Goal: Task Accomplishment & Management: Manage account settings

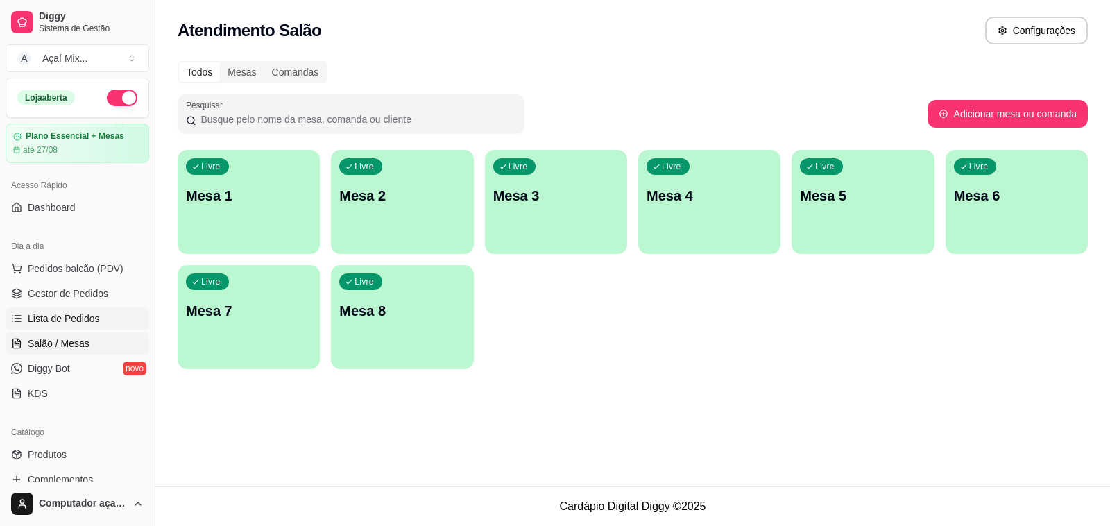
click at [61, 314] on span "Lista de Pedidos" at bounding box center [64, 318] width 72 height 14
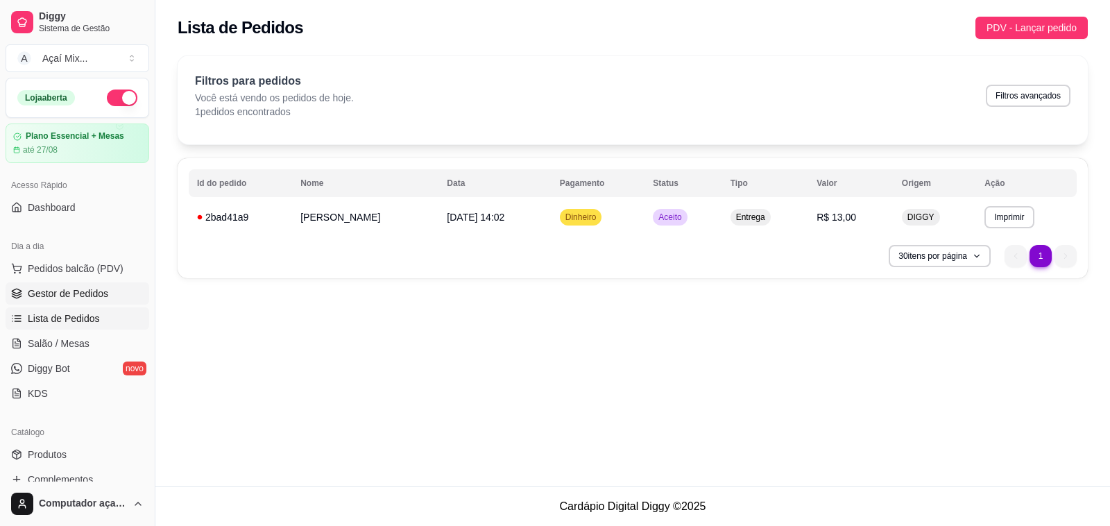
click at [56, 296] on span "Gestor de Pedidos" at bounding box center [68, 294] width 80 height 14
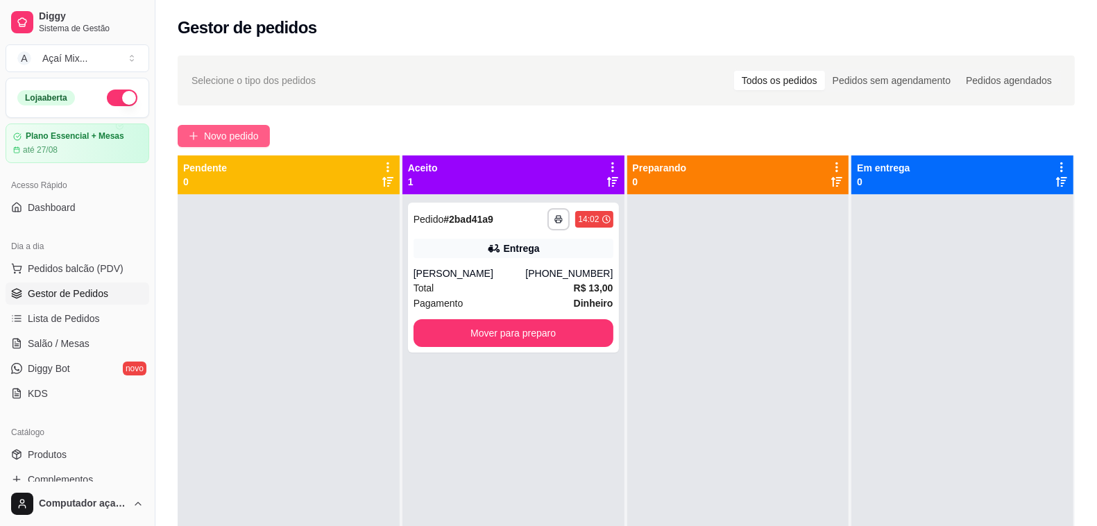
click at [185, 126] on button "Novo pedido" at bounding box center [224, 136] width 92 height 22
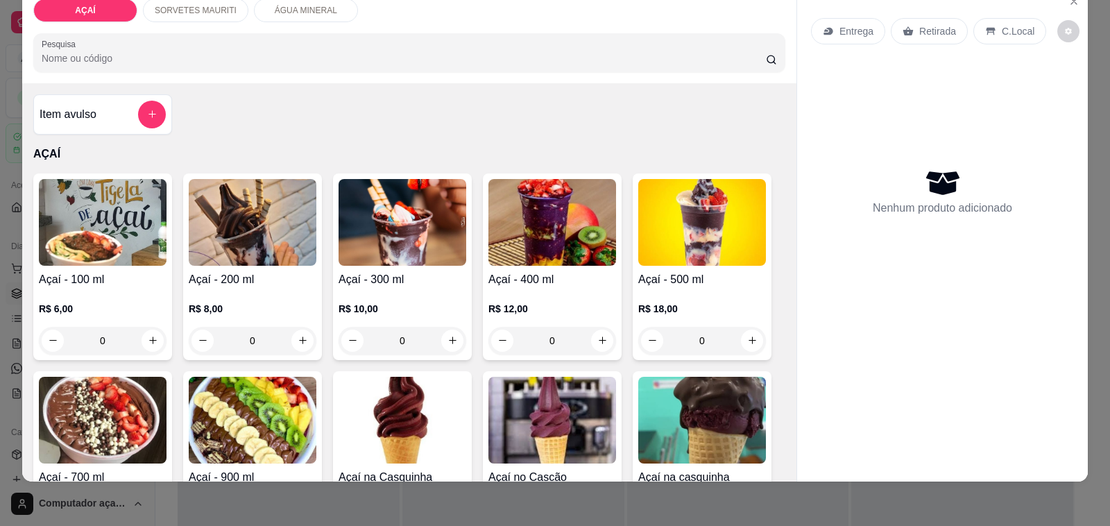
scroll to position [35, 0]
click at [293, 330] on div "0" at bounding box center [253, 341] width 128 height 28
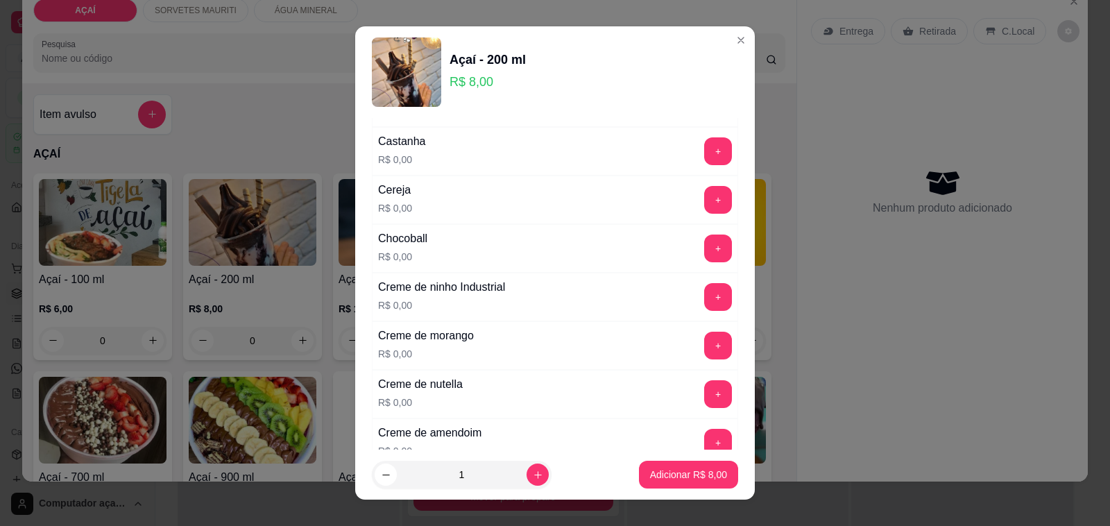
scroll to position [173, 0]
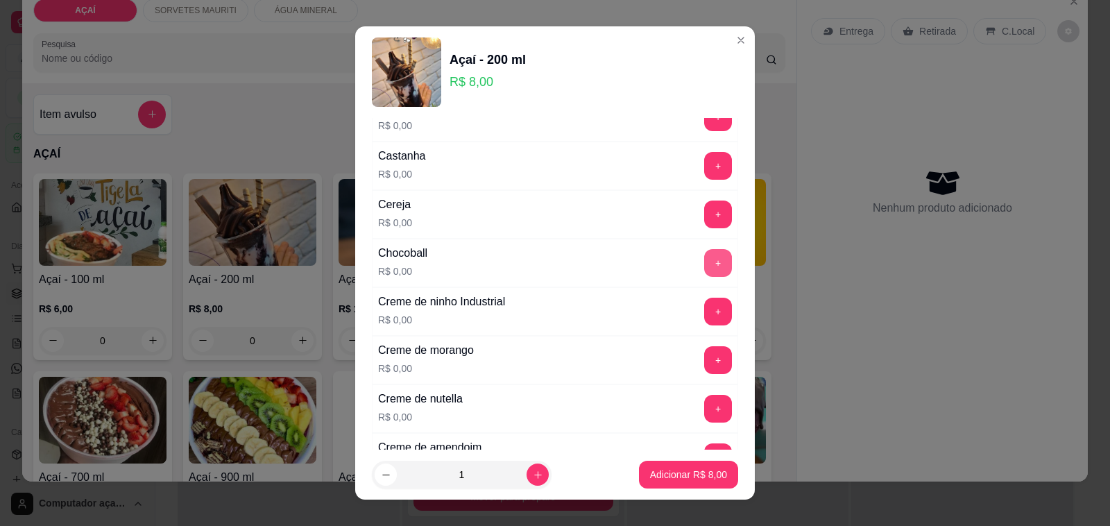
click at [704, 271] on button "+" at bounding box center [718, 263] width 28 height 28
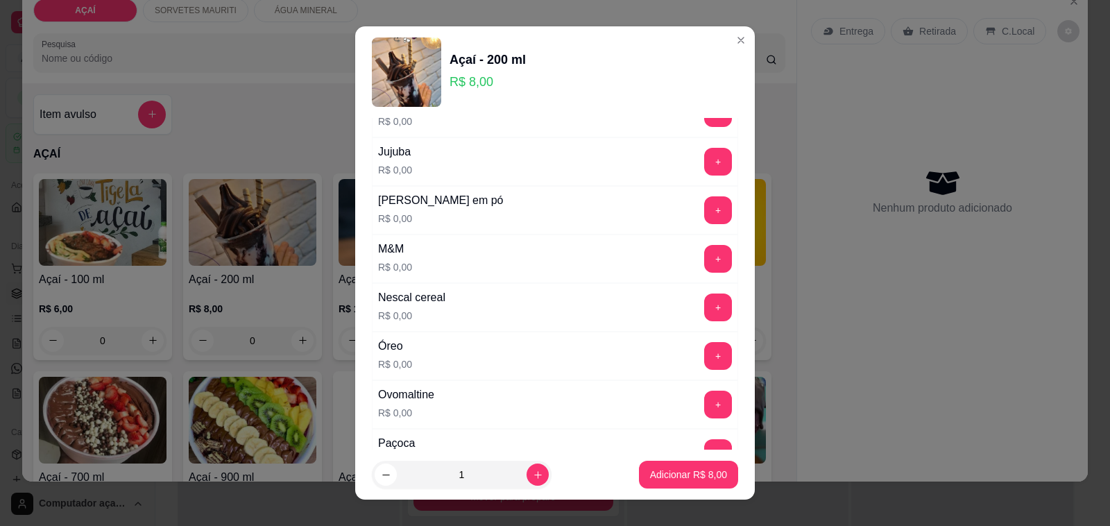
scroll to position [1387, 0]
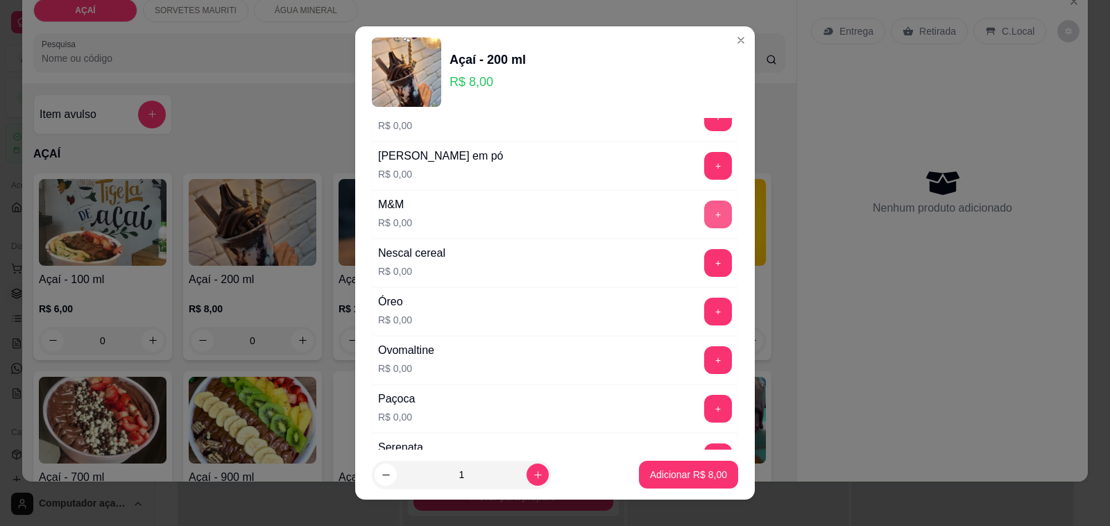
click at [704, 223] on button "+" at bounding box center [718, 214] width 28 height 28
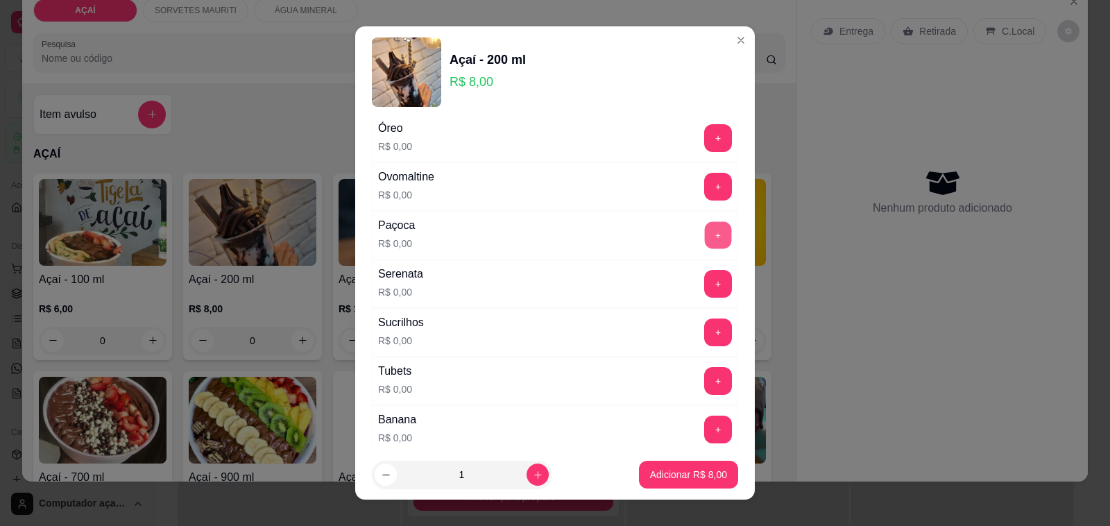
click at [705, 249] on button "+" at bounding box center [718, 235] width 27 height 27
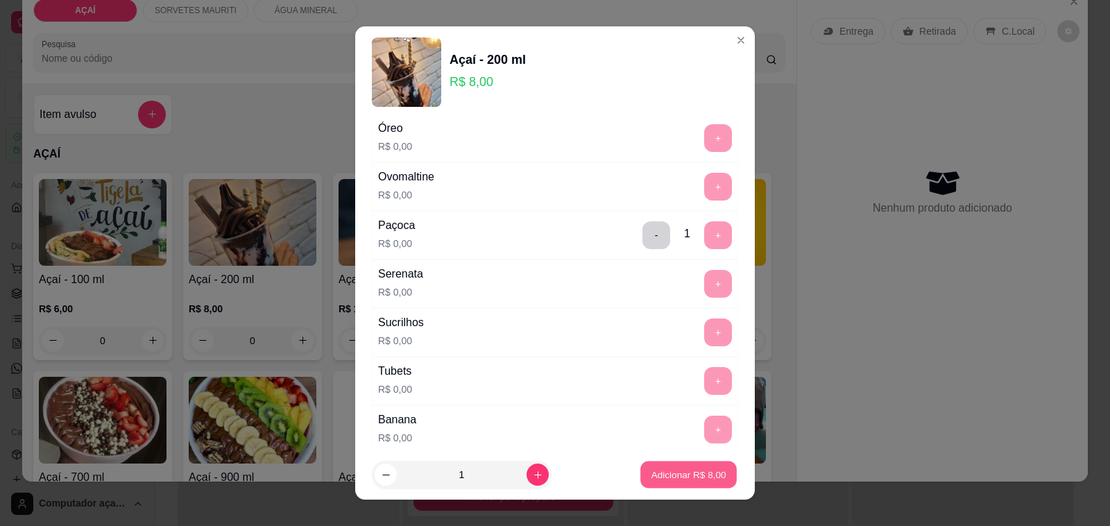
click at [681, 477] on p "Adicionar R$ 8,00" at bounding box center [688, 474] width 75 height 13
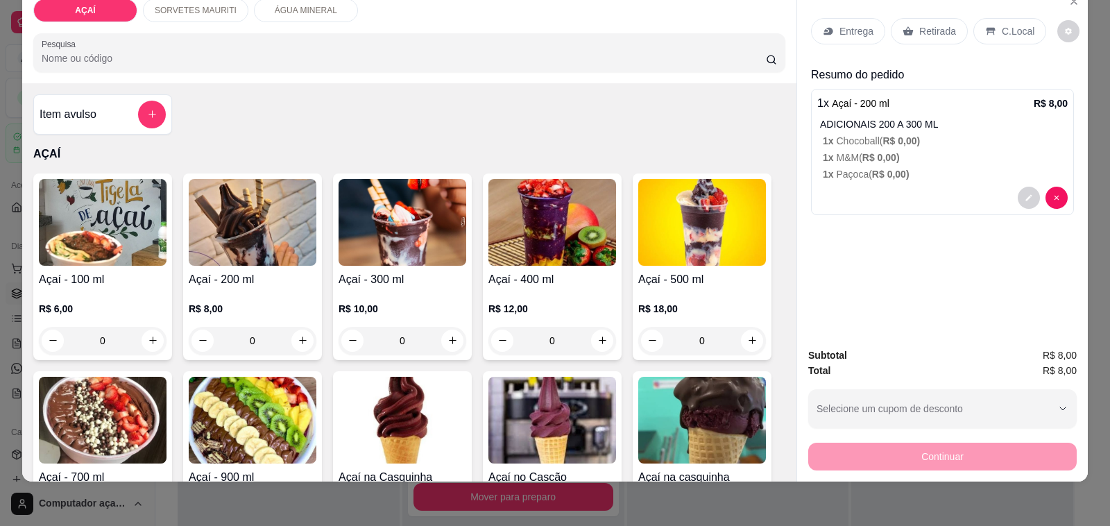
click at [447, 327] on div "0" at bounding box center [403, 341] width 128 height 28
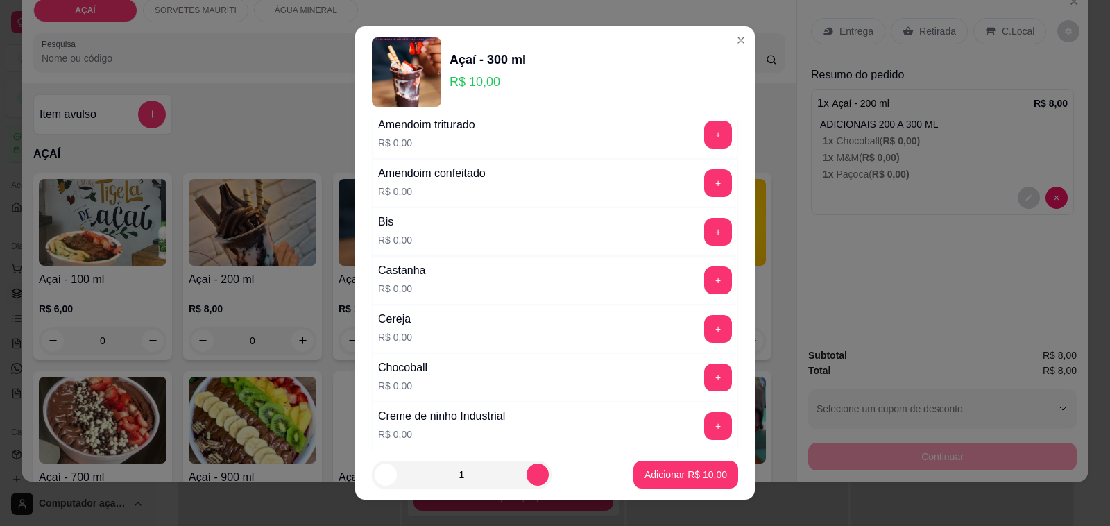
scroll to position [87, 0]
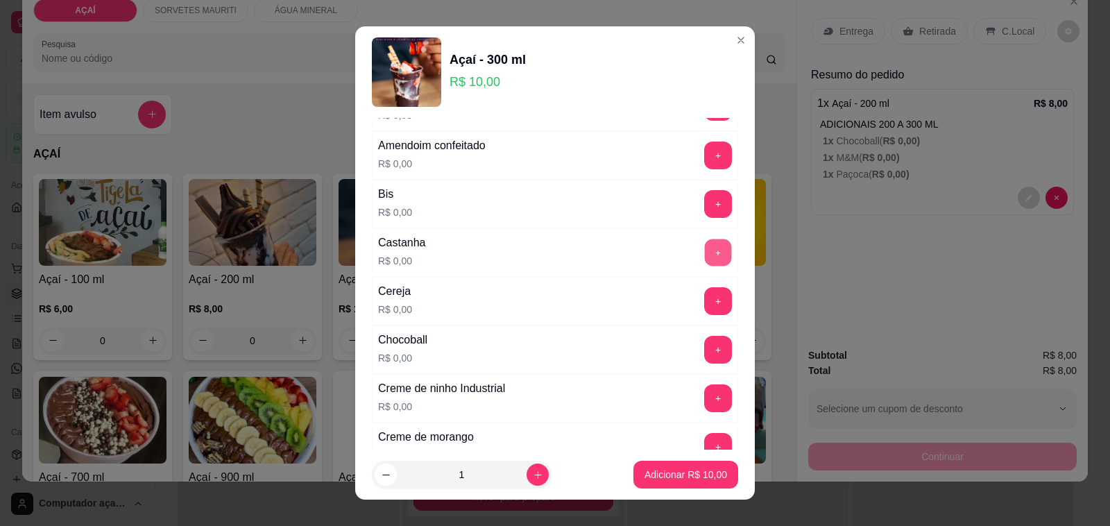
click at [705, 252] on button "+" at bounding box center [718, 252] width 27 height 27
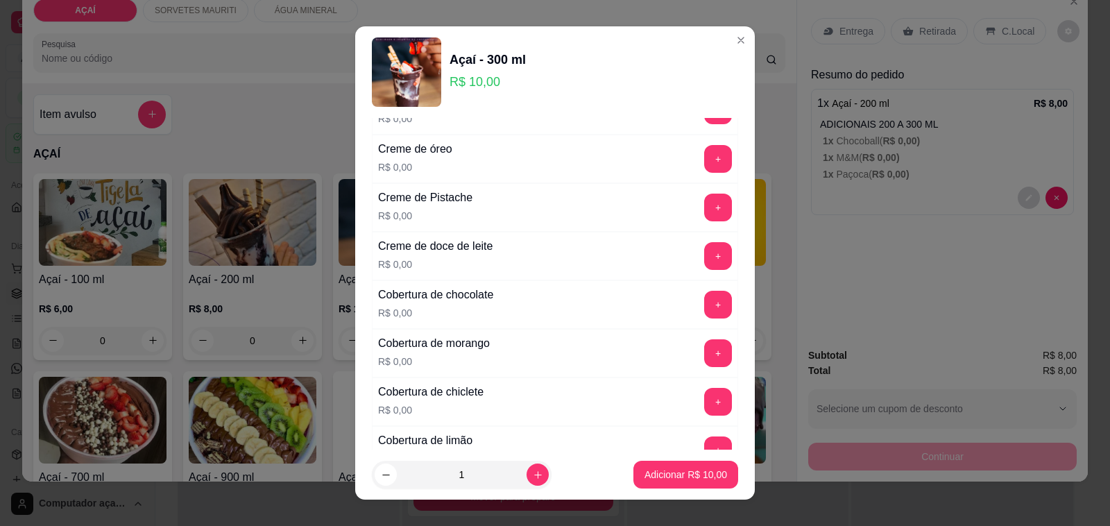
scroll to position [434, 0]
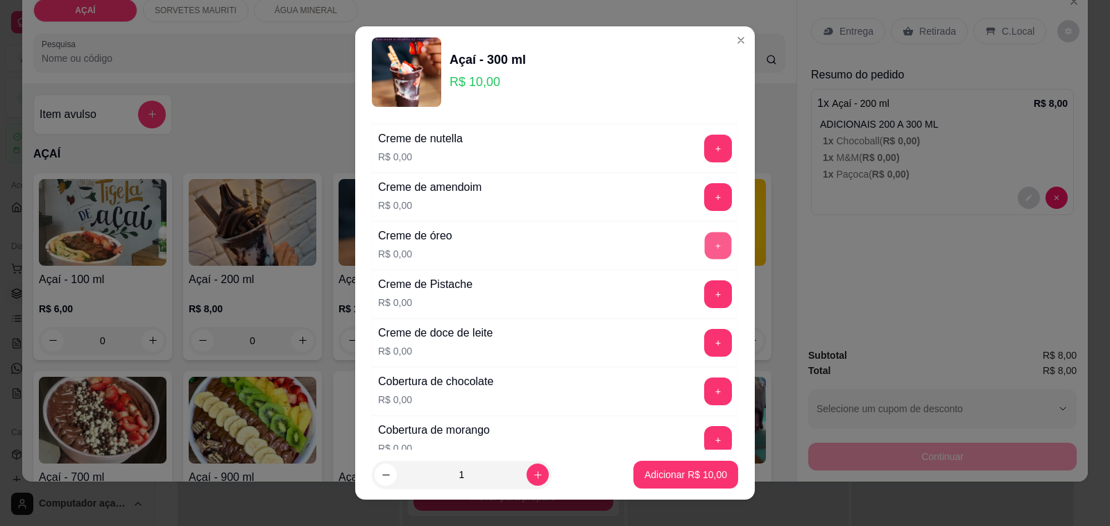
click at [705, 241] on button "+" at bounding box center [718, 245] width 27 height 27
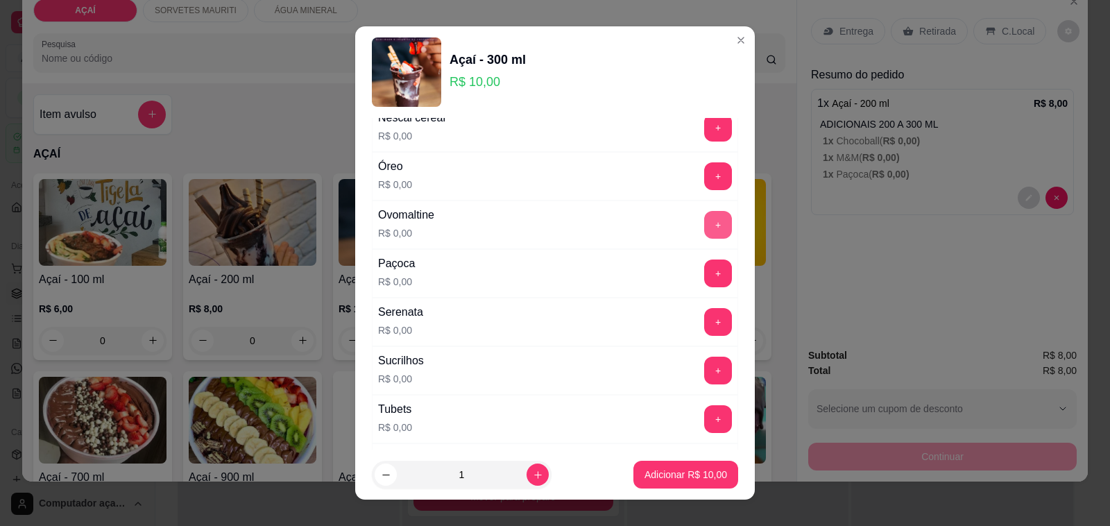
scroll to position [1561, 0]
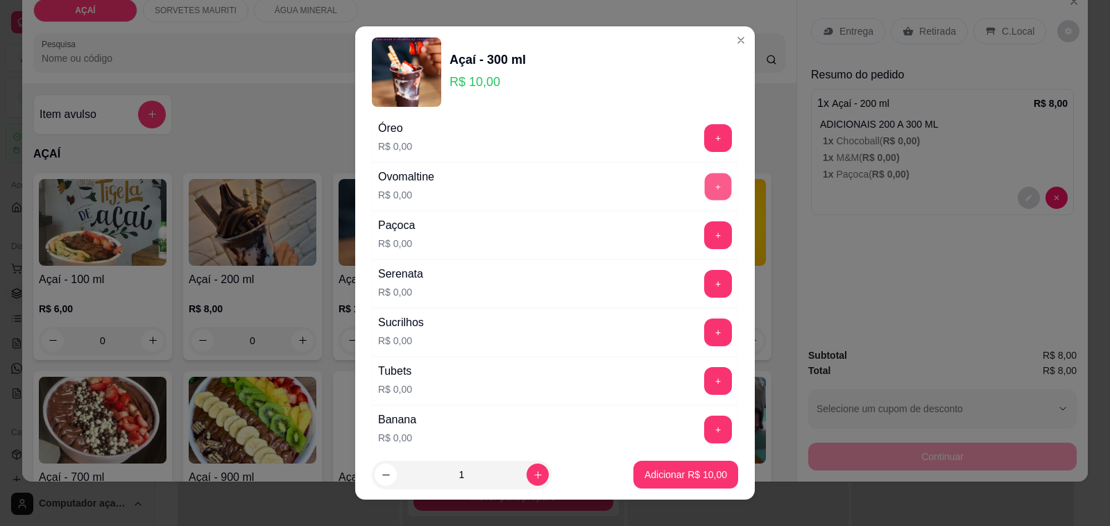
click at [705, 191] on button "+" at bounding box center [718, 186] width 27 height 27
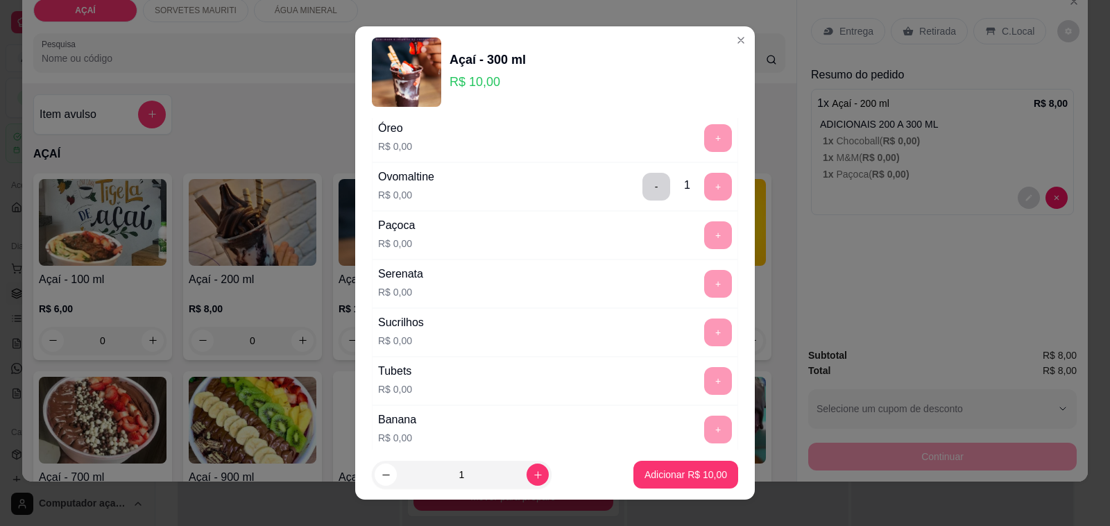
click at [656, 441] on div "Banana R$ 0,00 +" at bounding box center [555, 429] width 366 height 49
click at [654, 465] on button "Adicionar R$ 10,00" at bounding box center [686, 474] width 102 height 27
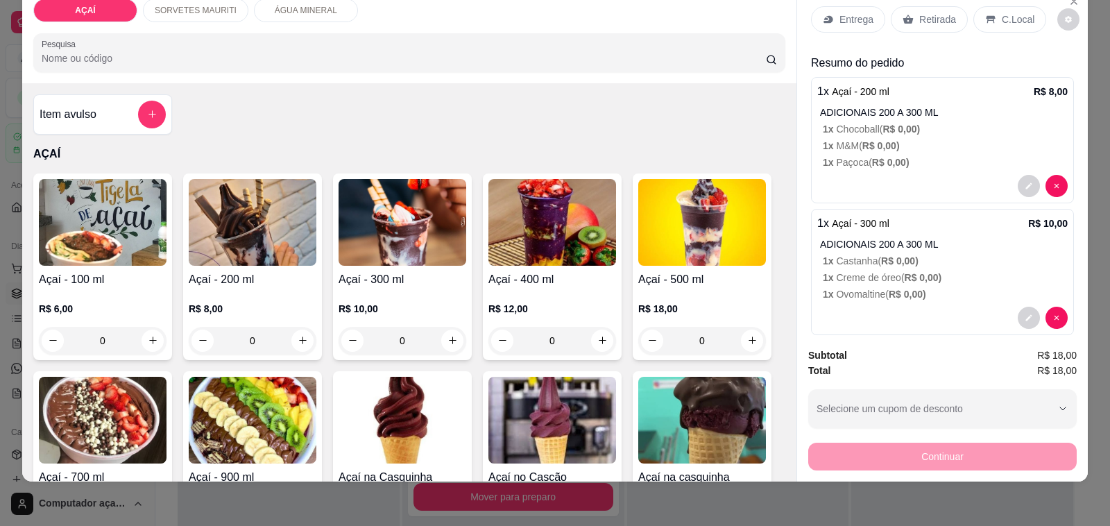
scroll to position [0, 0]
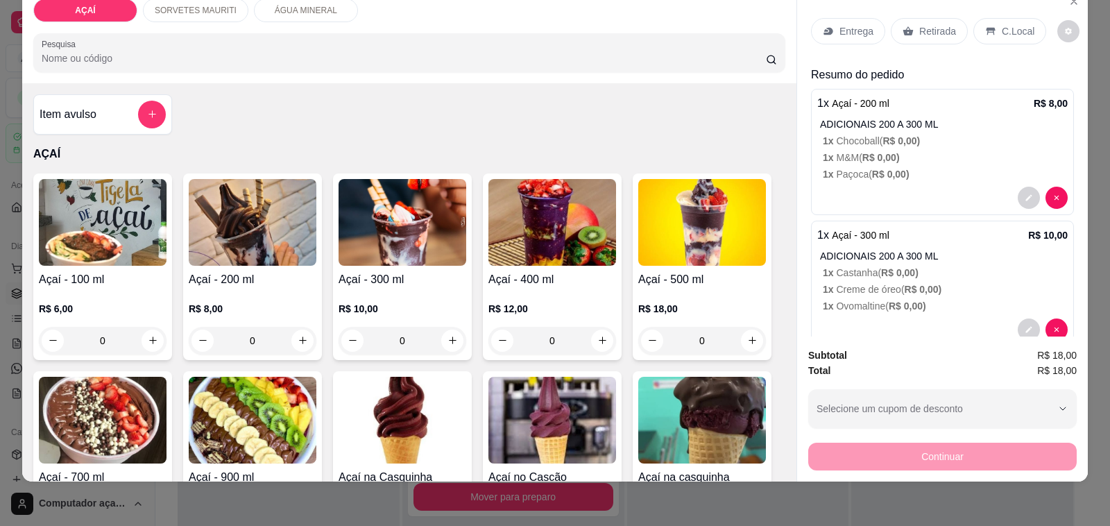
click at [824, 26] on icon at bounding box center [828, 31] width 11 height 11
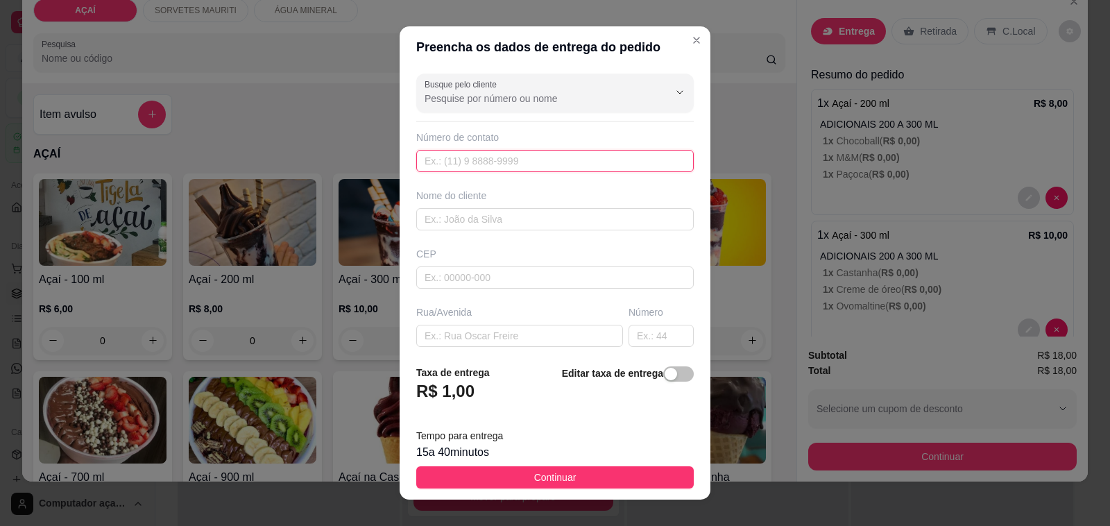
click at [561, 162] on input "text" at bounding box center [554, 161] width 277 height 22
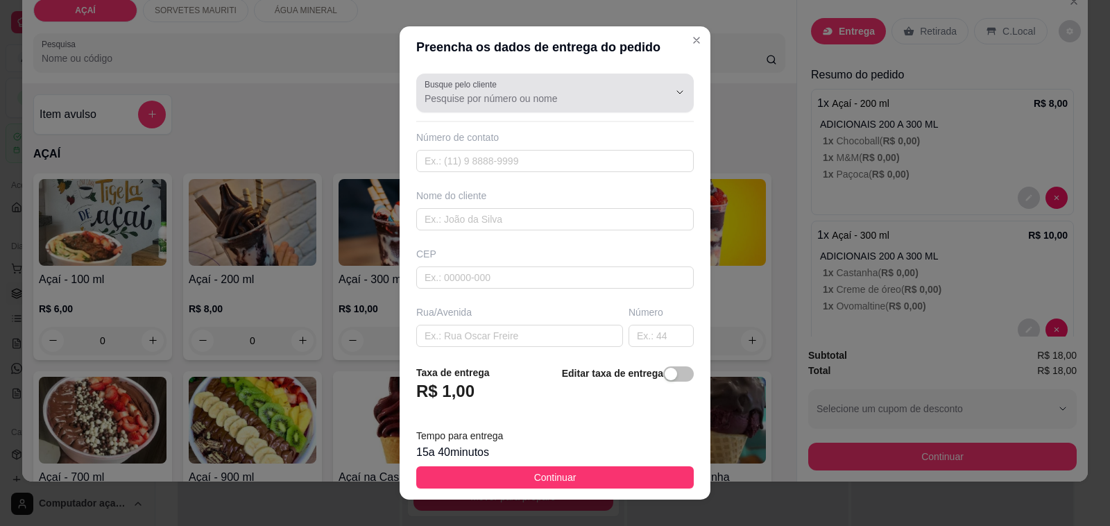
click at [557, 106] on div "Busque pelo cliente" at bounding box center [554, 93] width 277 height 39
click at [554, 87] on div at bounding box center [555, 93] width 261 height 28
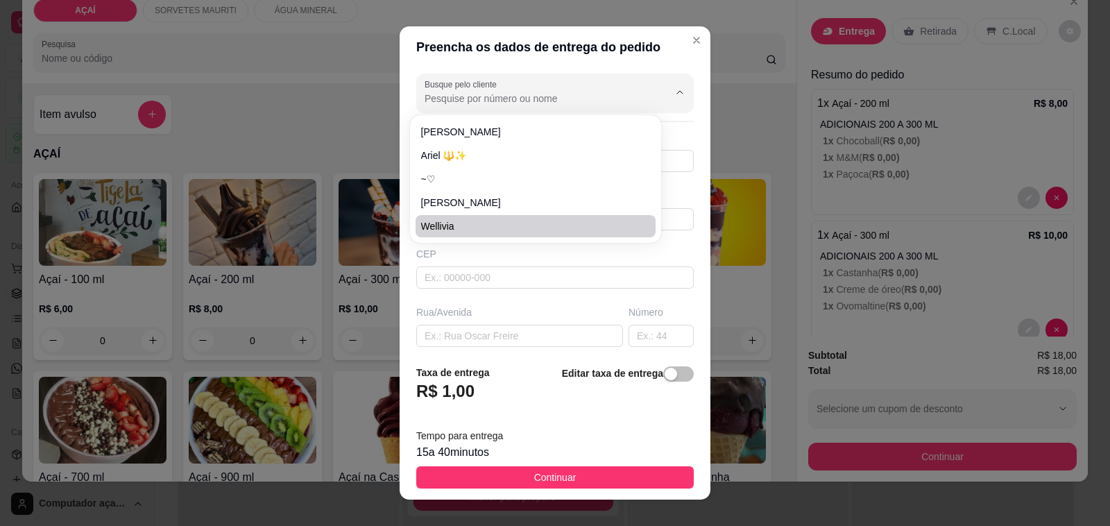
click at [588, 314] on div "Rua/Avenida" at bounding box center [519, 312] width 207 height 14
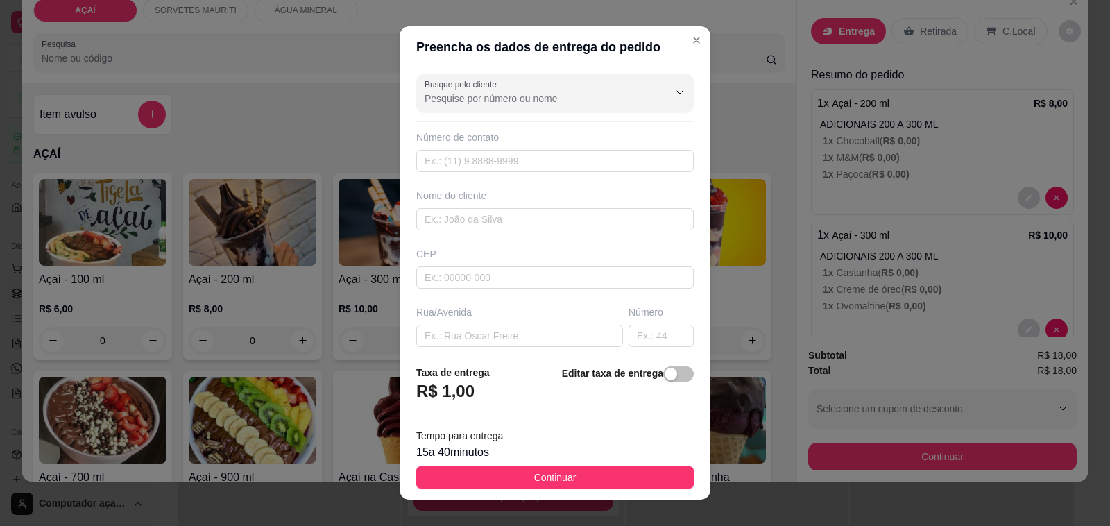
click at [571, 232] on div "Busque pelo cliente Número de contato Nome do cliente CEP Rua/Avenida Número Ba…" at bounding box center [555, 211] width 311 height 286
click at [574, 227] on input "text" at bounding box center [554, 219] width 277 height 22
type input "emily thaissa"
drag, startPoint x: 579, startPoint y: 292, endPoint x: 579, endPoint y: 273, distance: 19.4
click at [579, 291] on div "Busque pelo cliente Número de contato Nome do cliente emily thaissa CEP Rua/Ave…" at bounding box center [555, 211] width 311 height 286
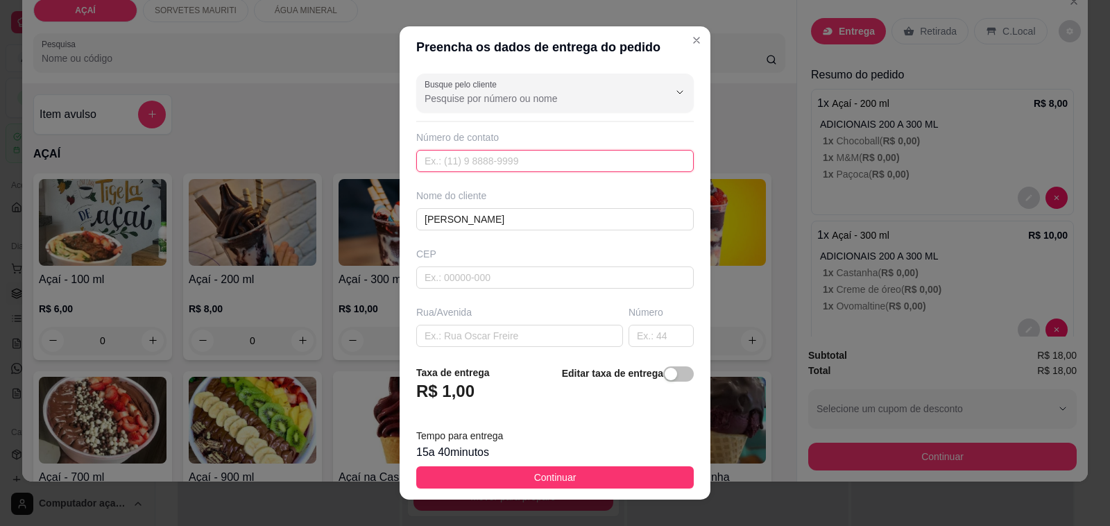
click at [552, 169] on input "text" at bounding box center [554, 161] width 277 height 22
type input "+55 82 98168-6670"
click at [572, 289] on input "text" at bounding box center [554, 277] width 277 height 22
click at [583, 336] on input "text" at bounding box center [519, 336] width 207 height 22
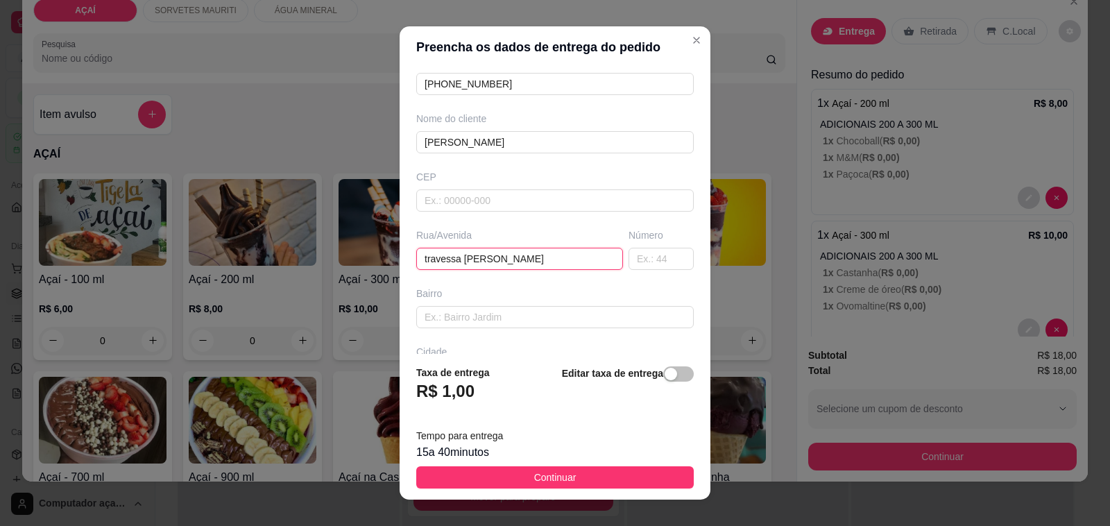
scroll to position [173, 0]
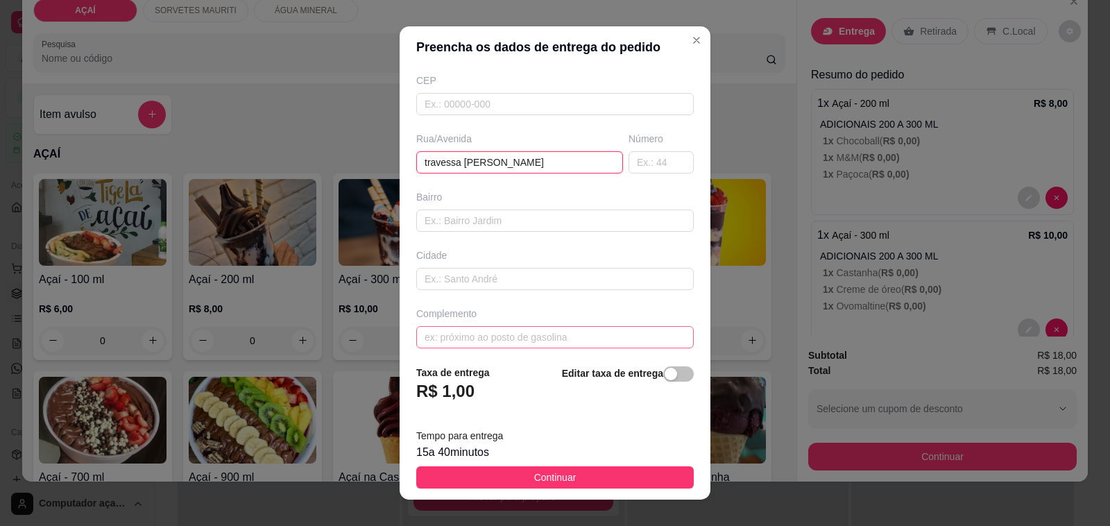
type input "travessa jose rodrigues limeira"
click at [583, 332] on input "text" at bounding box center [554, 337] width 277 height 22
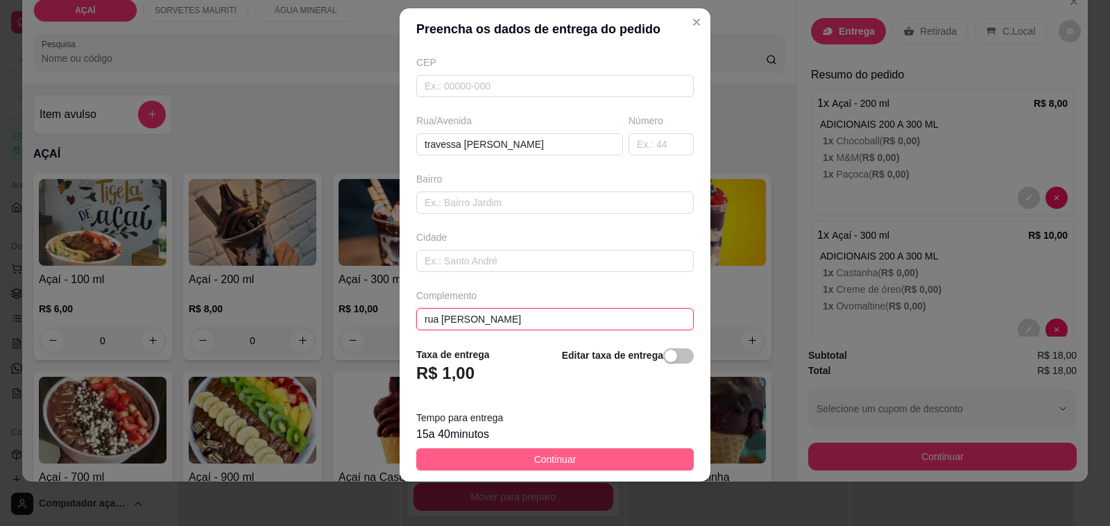
type input "rua sem saida"
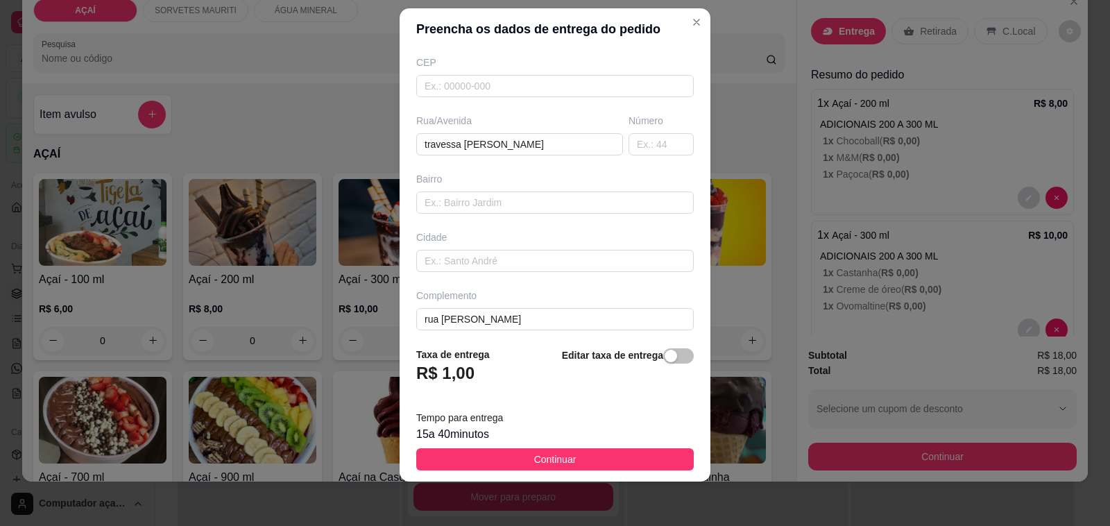
drag, startPoint x: 630, startPoint y: 462, endPoint x: 635, endPoint y: 434, distance: 28.3
click at [635, 434] on footer "Taxa de entrega R$ 1,00 Editar taxa de entrega Tempo para entrega 15 a 40 minut…" at bounding box center [555, 409] width 311 height 146
click at [653, 463] on button "Continuar" at bounding box center [554, 459] width 277 height 22
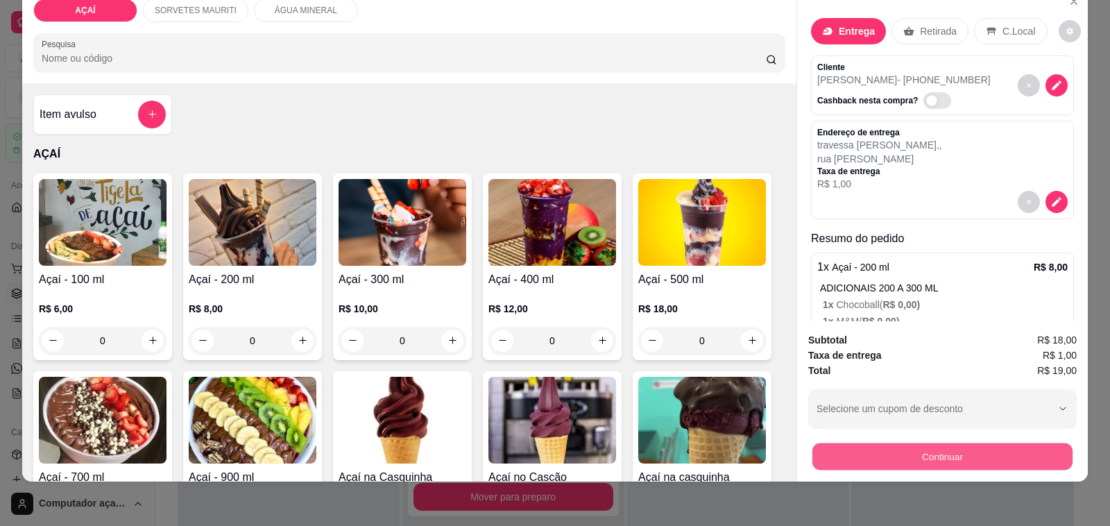
click at [900, 449] on button "Continuar" at bounding box center [942, 456] width 260 height 27
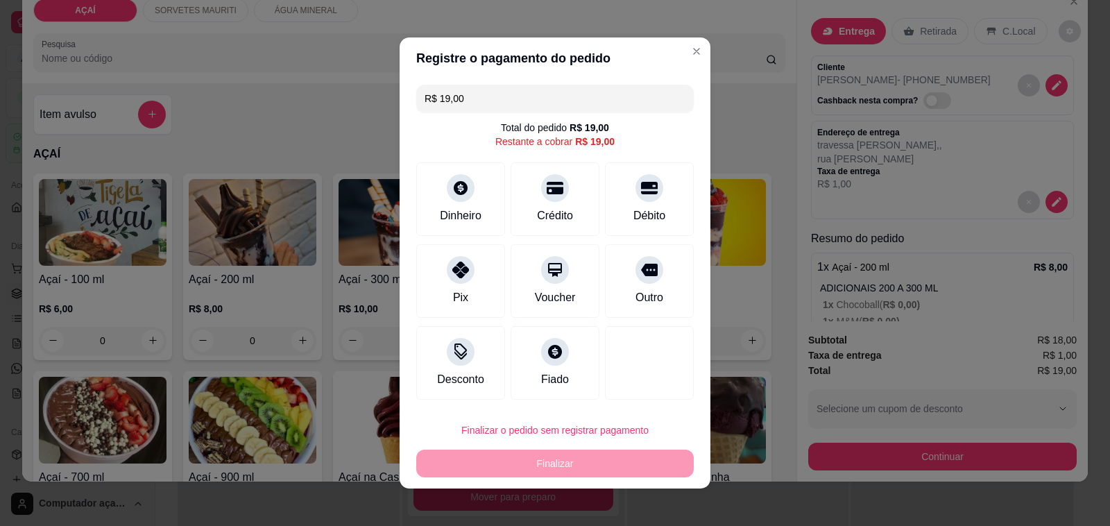
scroll to position [7, 0]
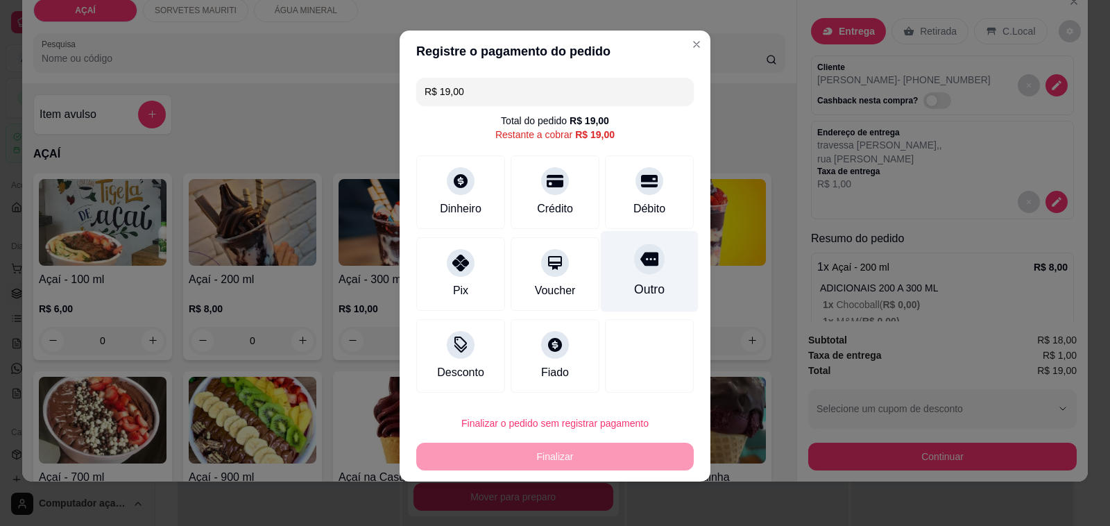
click at [644, 254] on div at bounding box center [649, 258] width 31 height 31
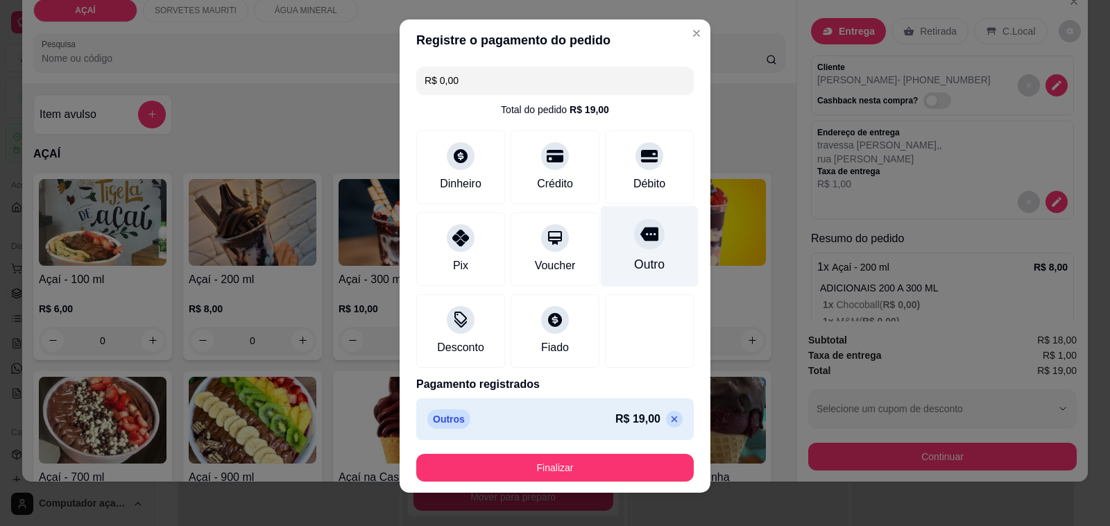
scroll to position [0, 0]
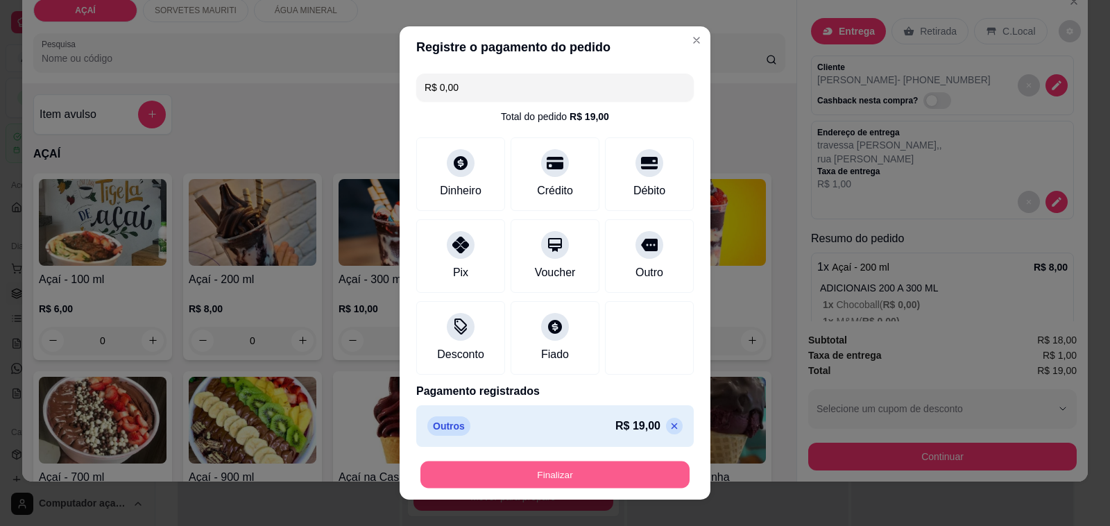
click at [484, 463] on button "Finalizar" at bounding box center [554, 474] width 269 height 27
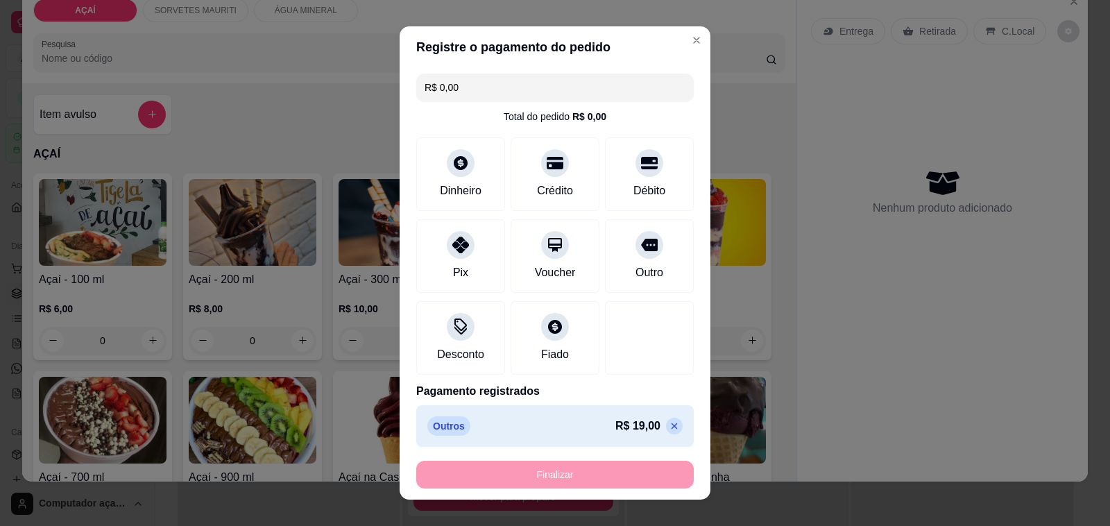
type input "-R$ 19,00"
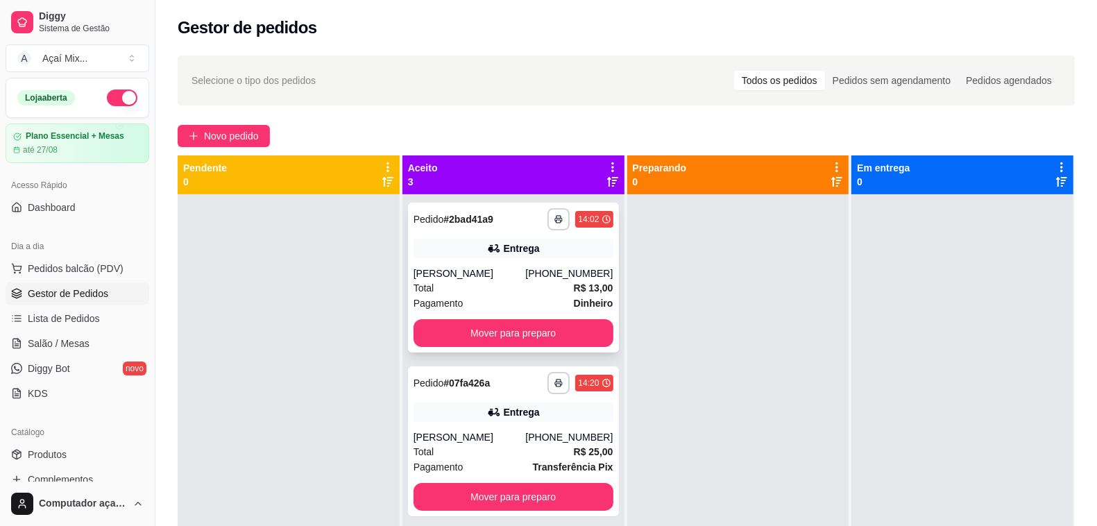
click at [566, 312] on div "**********" at bounding box center [513, 278] width 211 height 150
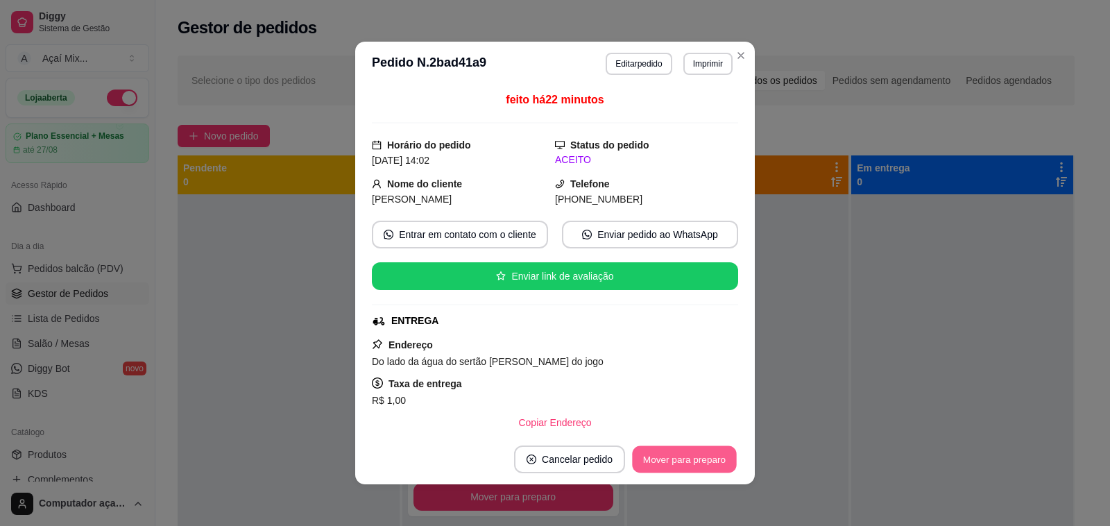
click at [653, 458] on button "Mover para preparo" at bounding box center [684, 459] width 104 height 27
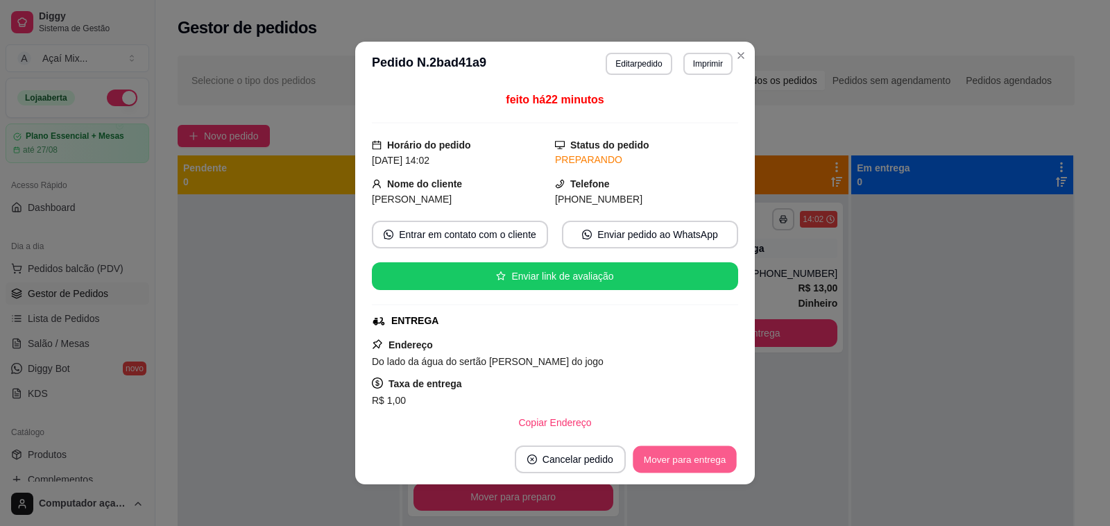
click at [661, 454] on button "Mover para entrega" at bounding box center [685, 459] width 104 height 27
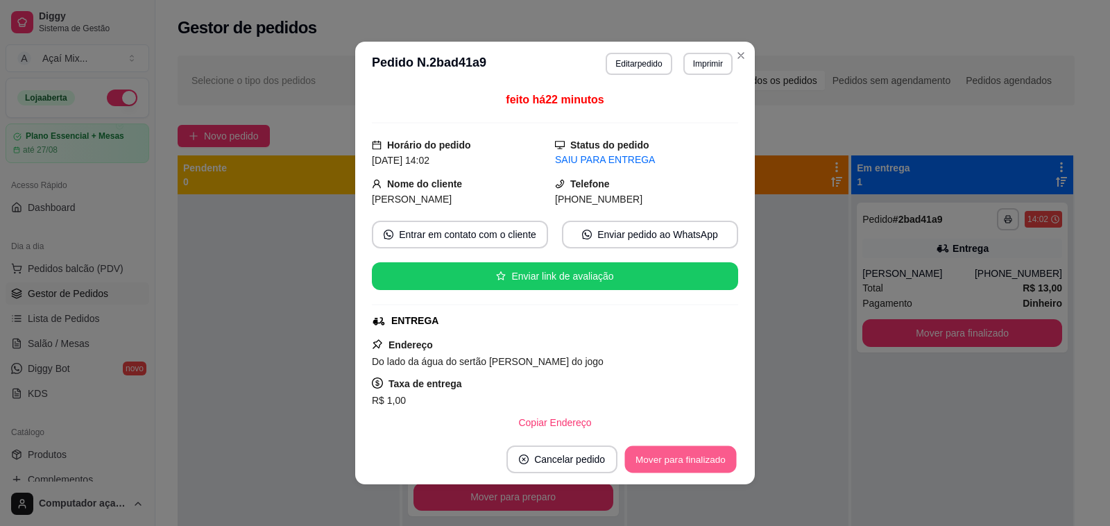
click at [676, 463] on button "Mover para finalizado" at bounding box center [681, 459] width 112 height 27
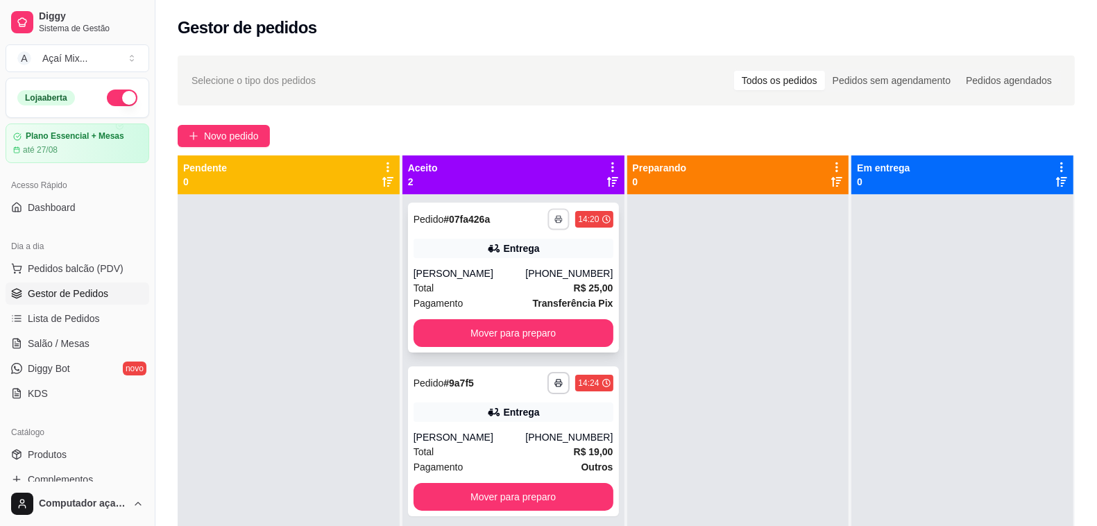
click at [556, 210] on button "button" at bounding box center [559, 219] width 22 height 22
click at [520, 264] on button "Impressora" at bounding box center [516, 268] width 97 height 22
click at [212, 130] on span "Novo pedido" at bounding box center [231, 135] width 55 height 15
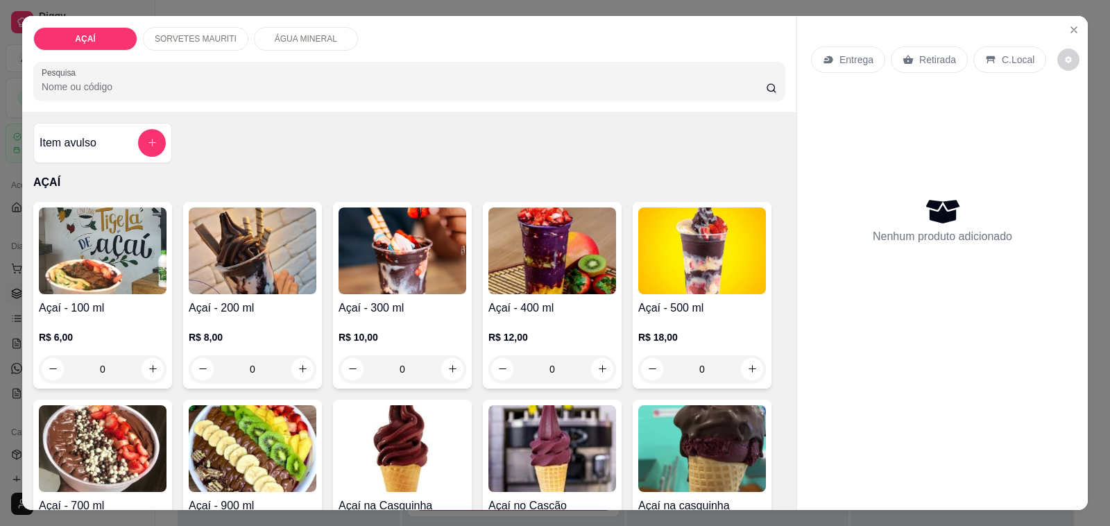
click at [600, 359] on div "0" at bounding box center [552, 369] width 128 height 28
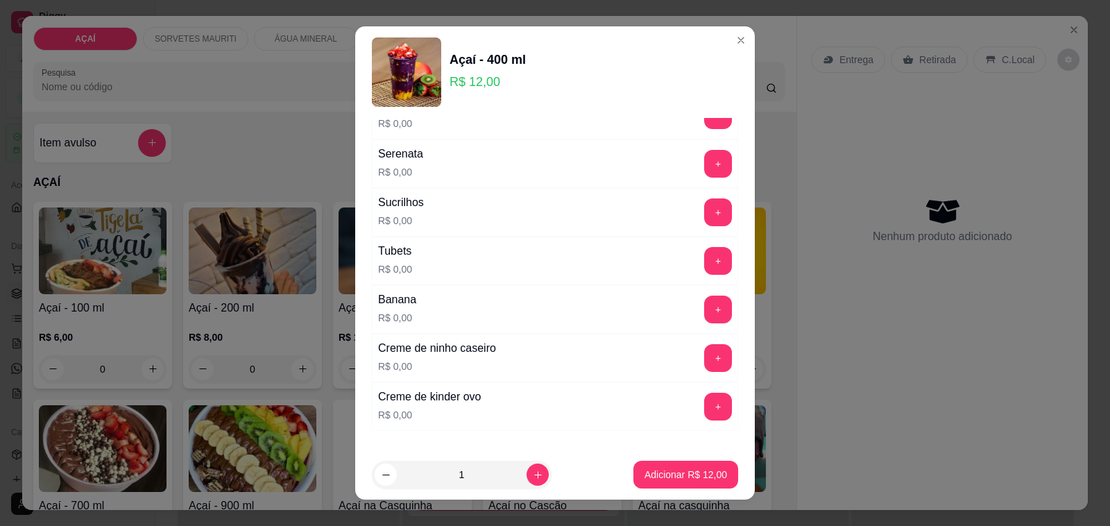
scroll to position [1778, 0]
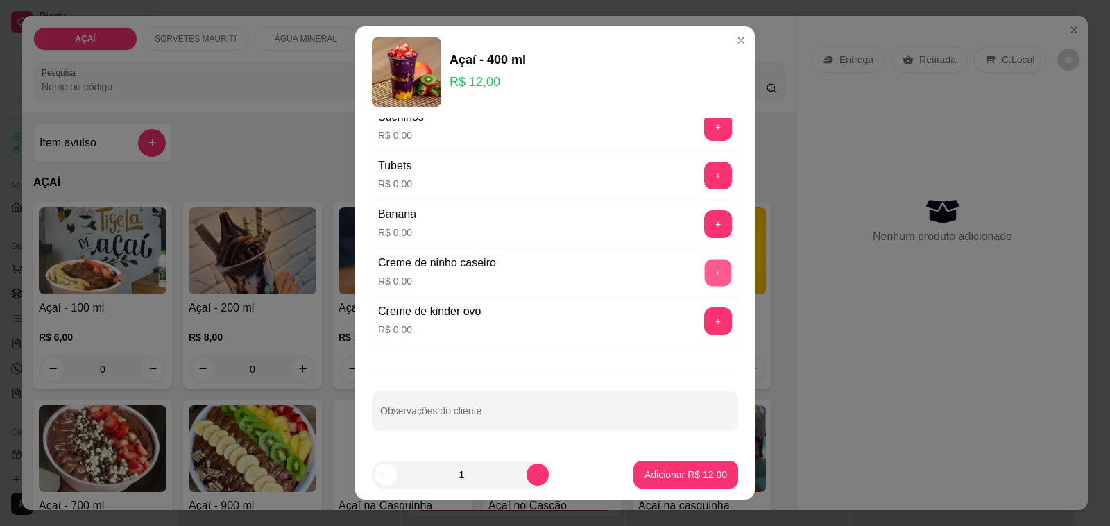
click at [688, 248] on div "Creme de ninho caseiro R$ 0,00 +" at bounding box center [555, 272] width 366 height 49
click at [705, 271] on button "+" at bounding box center [718, 272] width 27 height 27
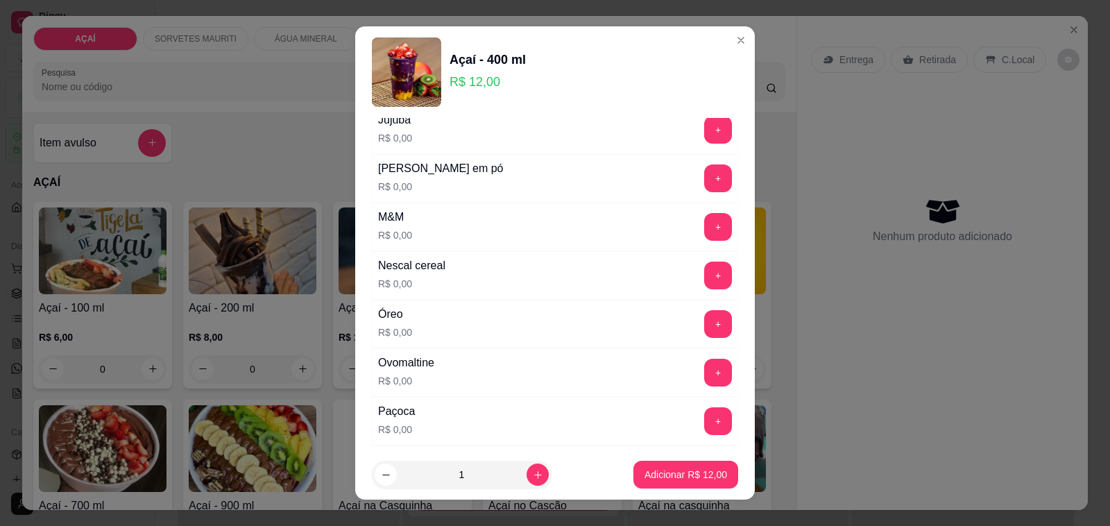
scroll to position [1344, 0]
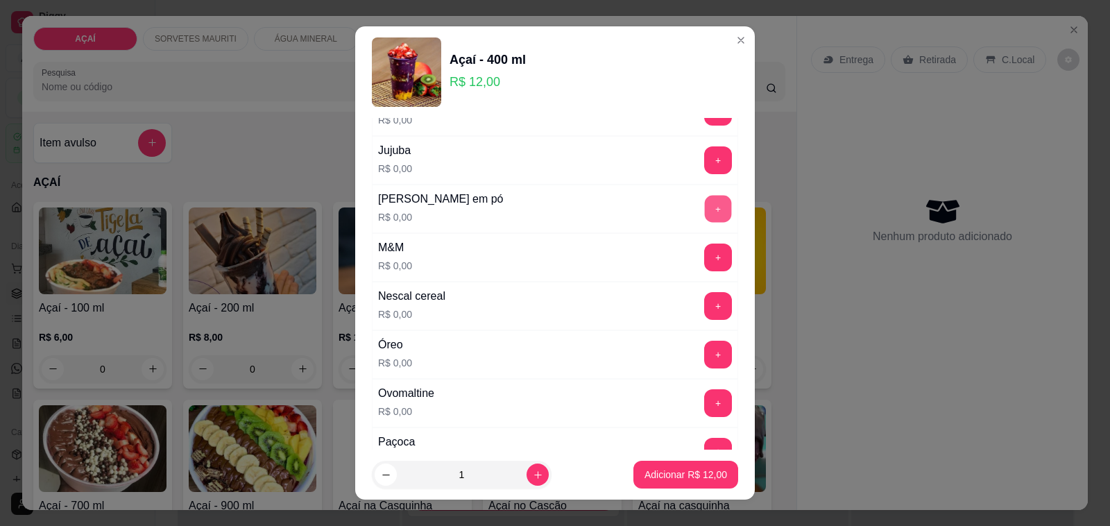
click at [705, 217] on button "+" at bounding box center [718, 209] width 27 height 27
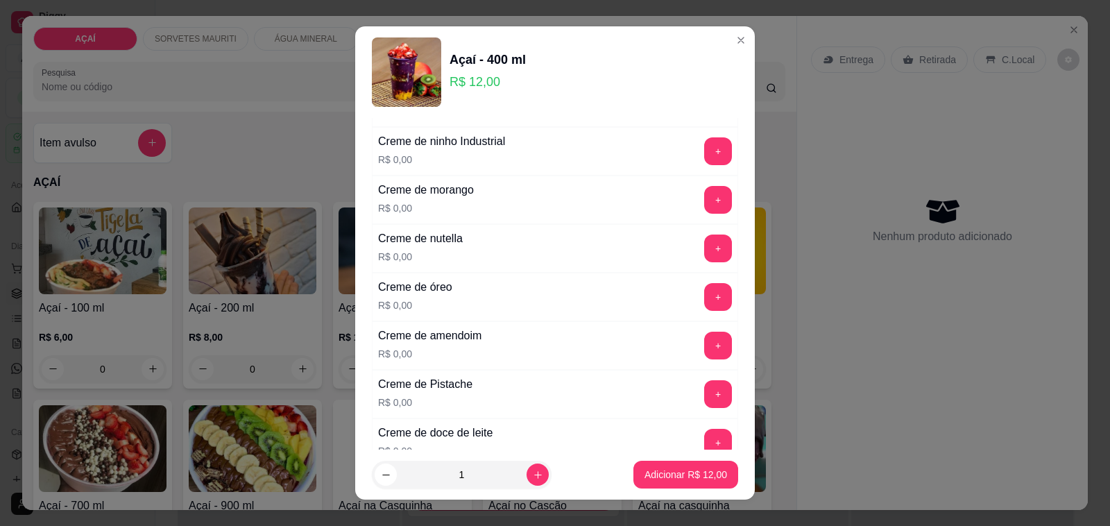
scroll to position [304, 0]
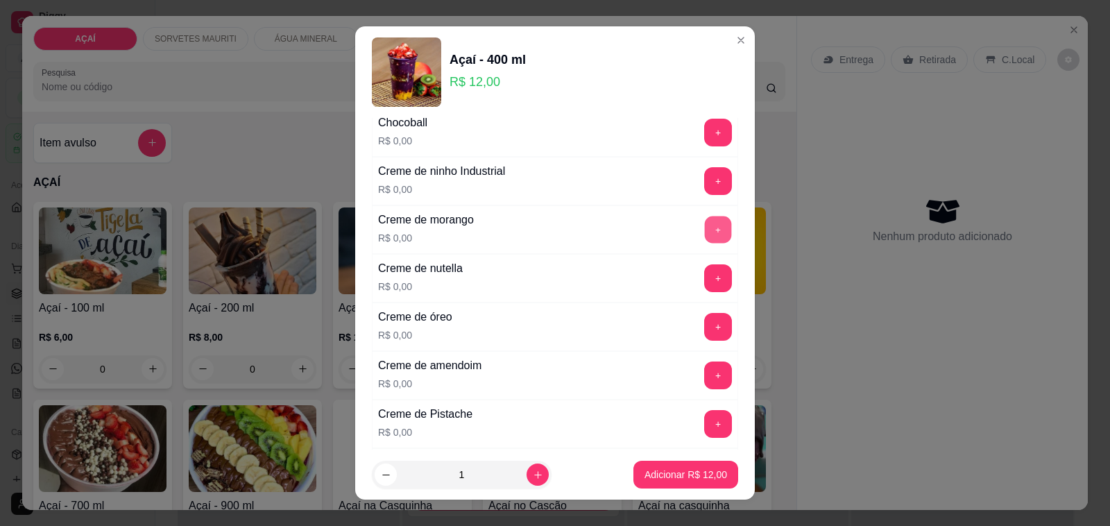
click at [705, 224] on button "+" at bounding box center [718, 229] width 27 height 27
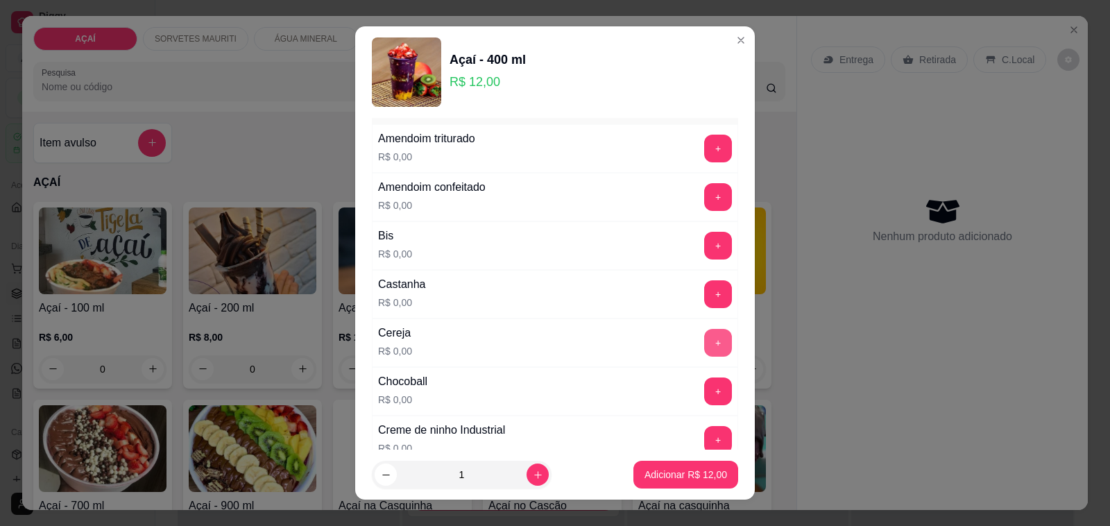
scroll to position [44, 0]
click at [705, 290] on button "+" at bounding box center [718, 295] width 27 height 27
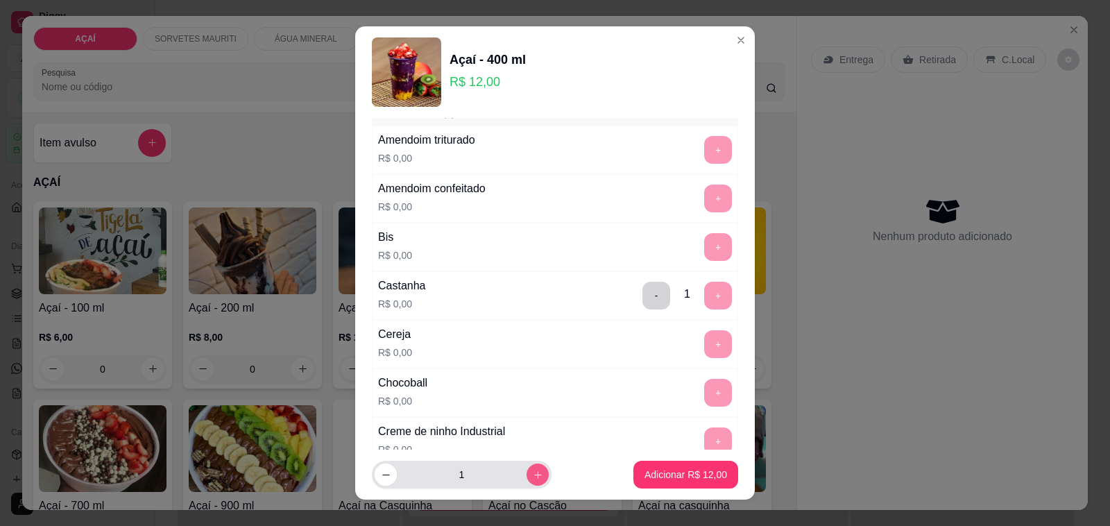
click at [533, 473] on icon "increase-product-quantity" at bounding box center [538, 475] width 10 height 10
type input "2"
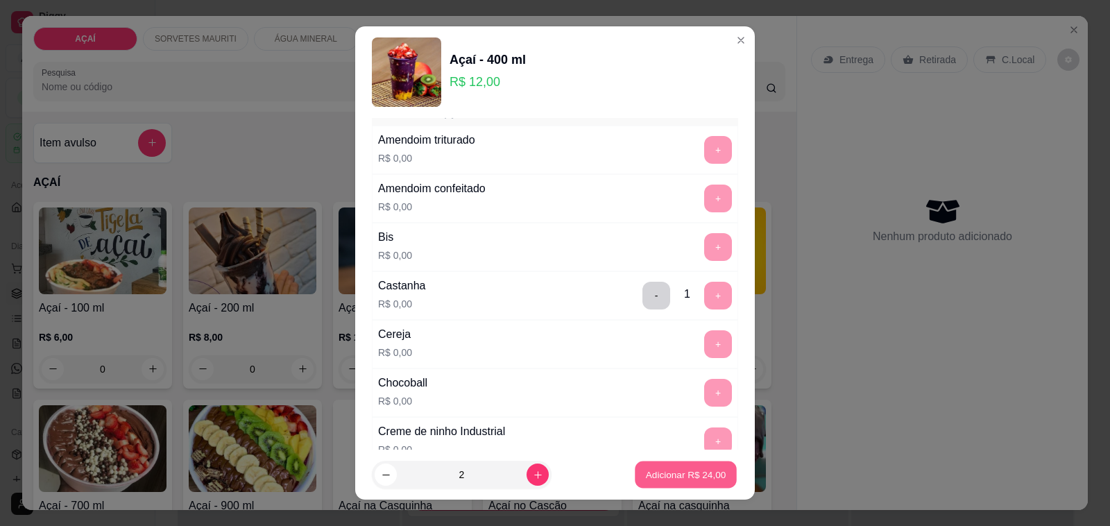
click at [681, 483] on button "Adicionar R$ 24,00" at bounding box center [686, 474] width 102 height 27
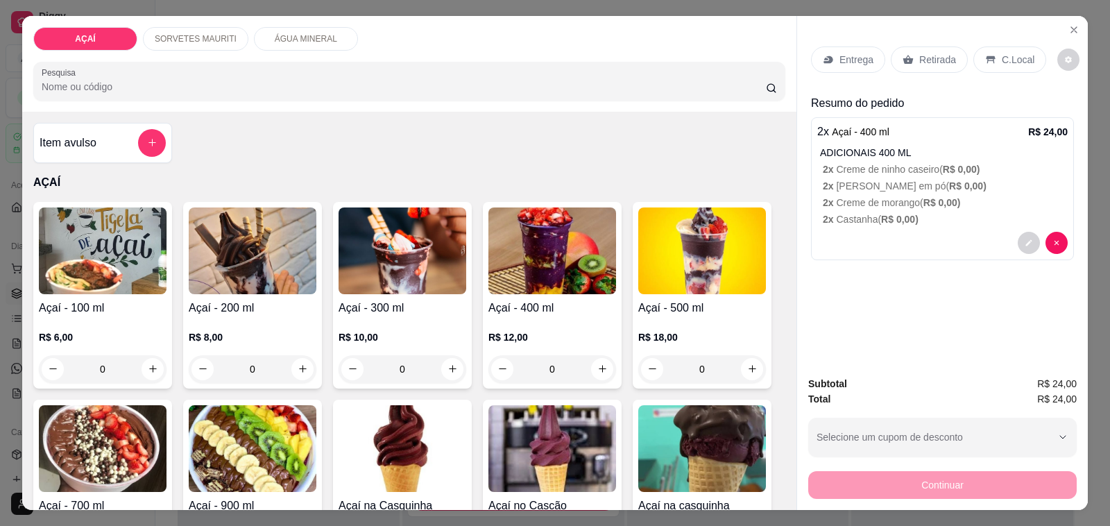
click at [848, 53] on p "Entrega" at bounding box center [856, 60] width 34 height 14
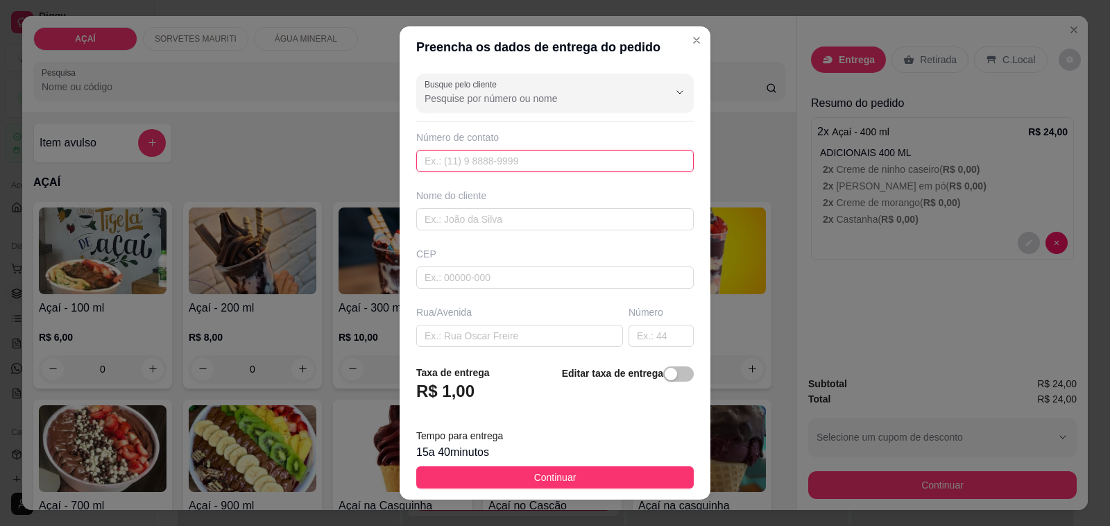
click at [590, 164] on input "text" at bounding box center [554, 161] width 277 height 22
type input "+55 82 98150-6938"
click at [517, 228] on input "text" at bounding box center [554, 219] width 277 height 22
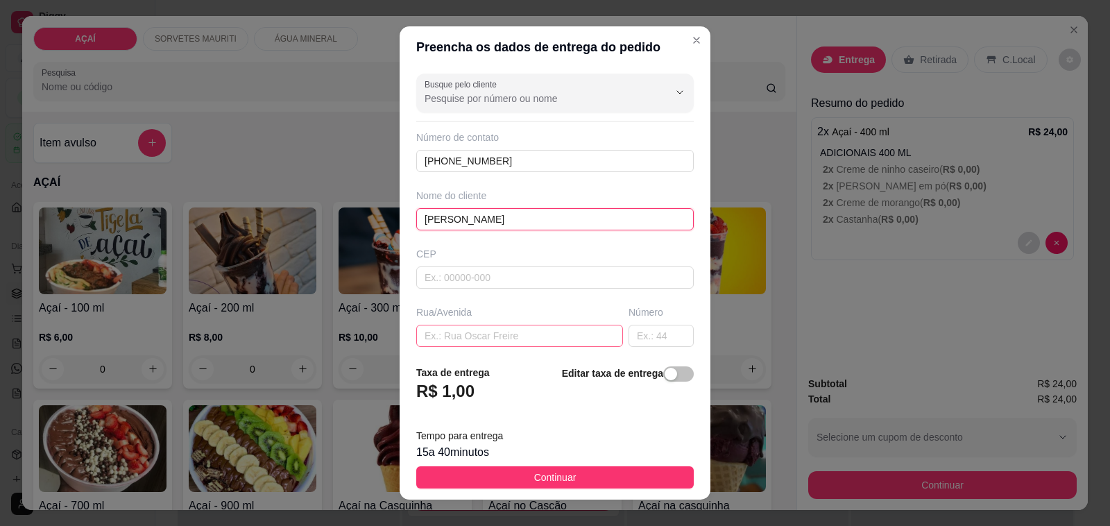
type input "ana clara"
click at [529, 338] on input "text" at bounding box center [519, 336] width 207 height 22
drag, startPoint x: 505, startPoint y: 336, endPoint x: 491, endPoint y: 349, distance: 18.7
click at [505, 337] on input "text" at bounding box center [519, 336] width 207 height 22
type input "r"
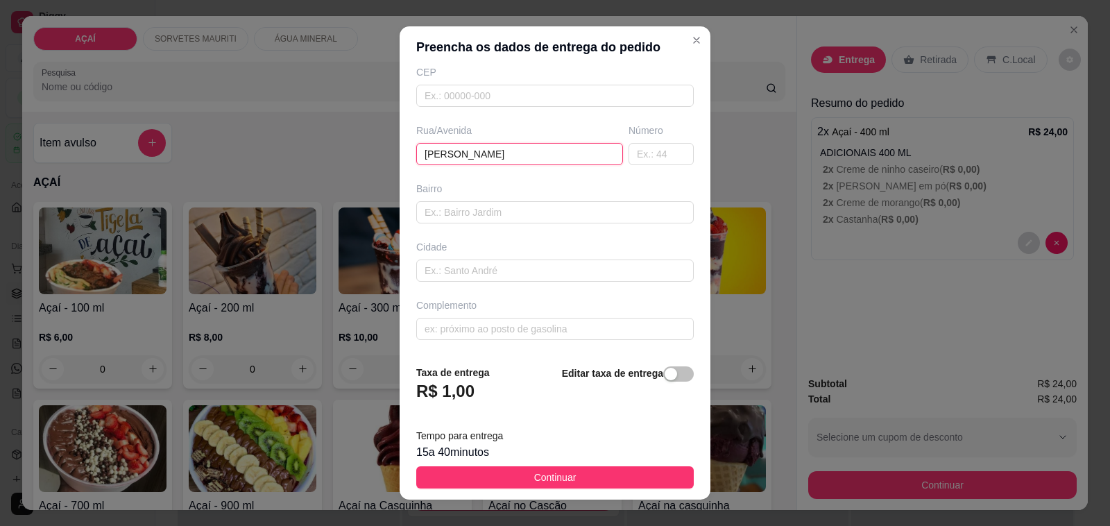
scroll to position [184, 0]
type input "manoel vieira rocha"
click at [484, 271] on input "text" at bounding box center [554, 270] width 277 height 22
click at [517, 212] on input "text" at bounding box center [554, 212] width 277 height 22
click at [456, 332] on input "text" at bounding box center [554, 329] width 277 height 22
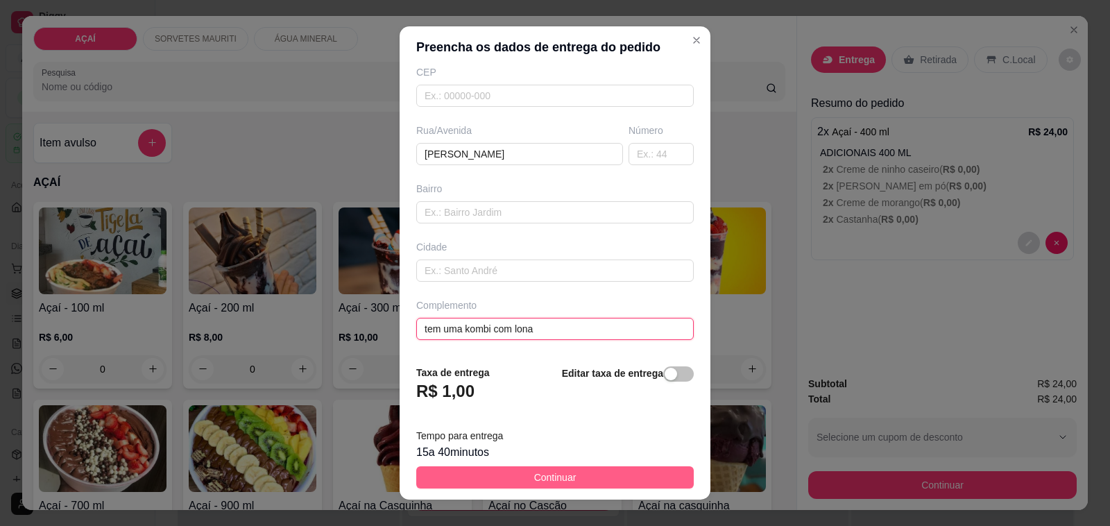
type input "tem uma kombi com lona"
click at [497, 477] on button "Continuar" at bounding box center [554, 477] width 277 height 22
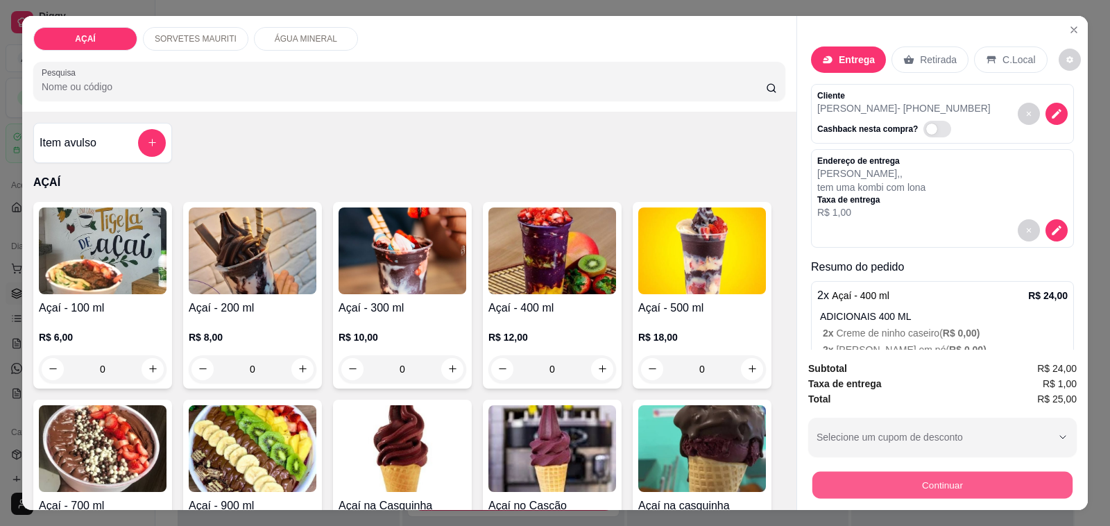
click at [918, 481] on button "Continuar" at bounding box center [942, 485] width 260 height 27
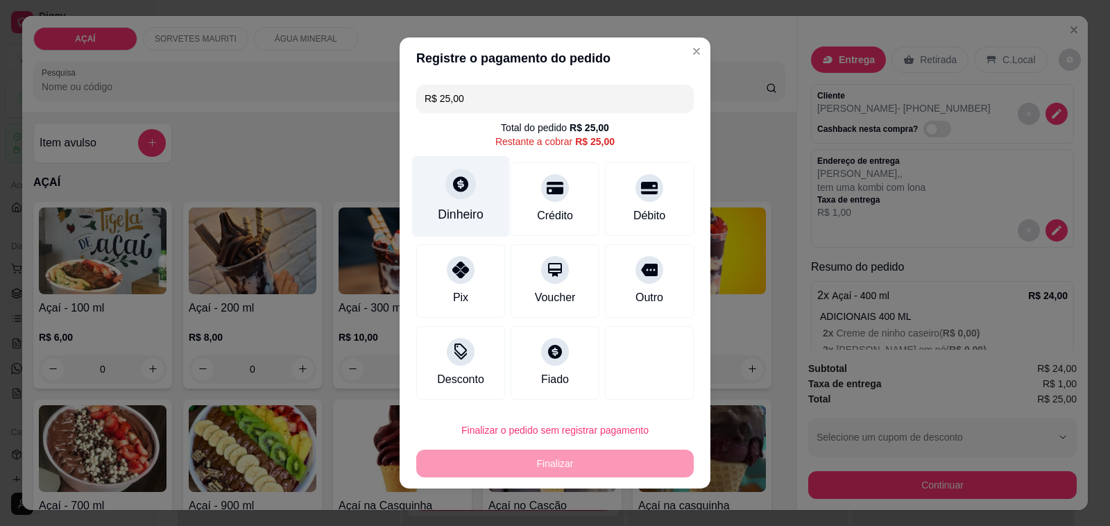
click at [452, 185] on icon at bounding box center [461, 184] width 18 height 18
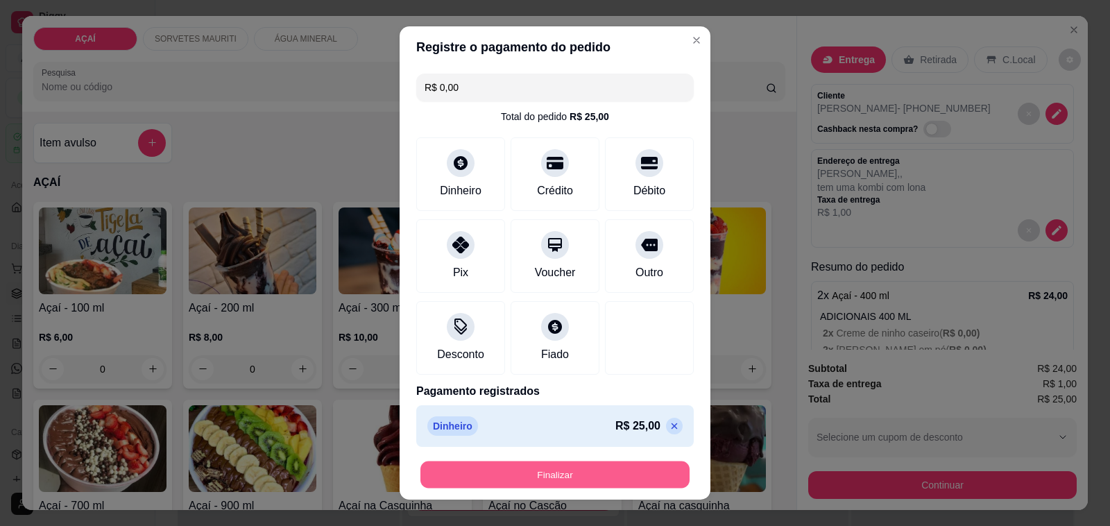
click at [583, 472] on button "Finalizar" at bounding box center [554, 474] width 269 height 27
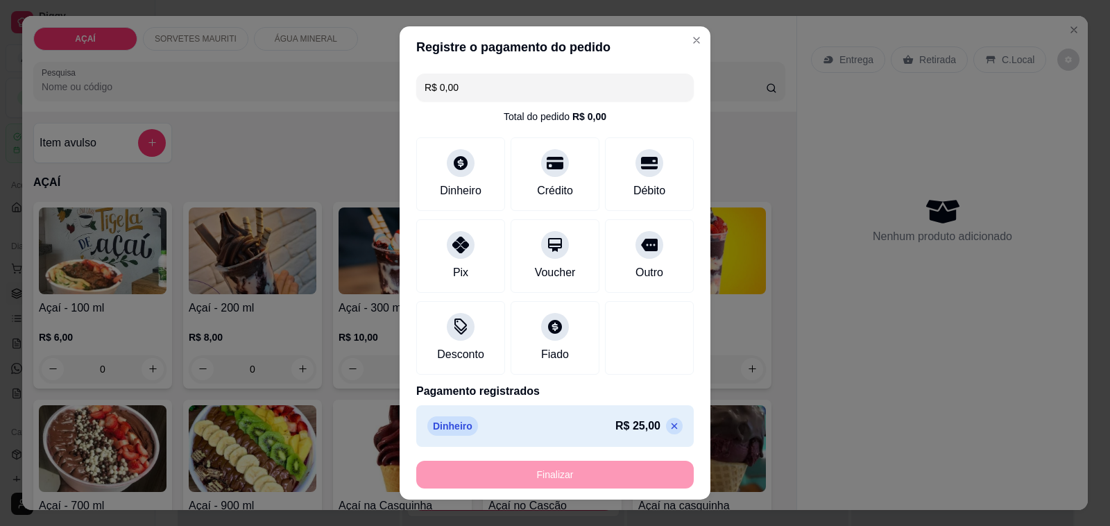
type input "-R$ 25,00"
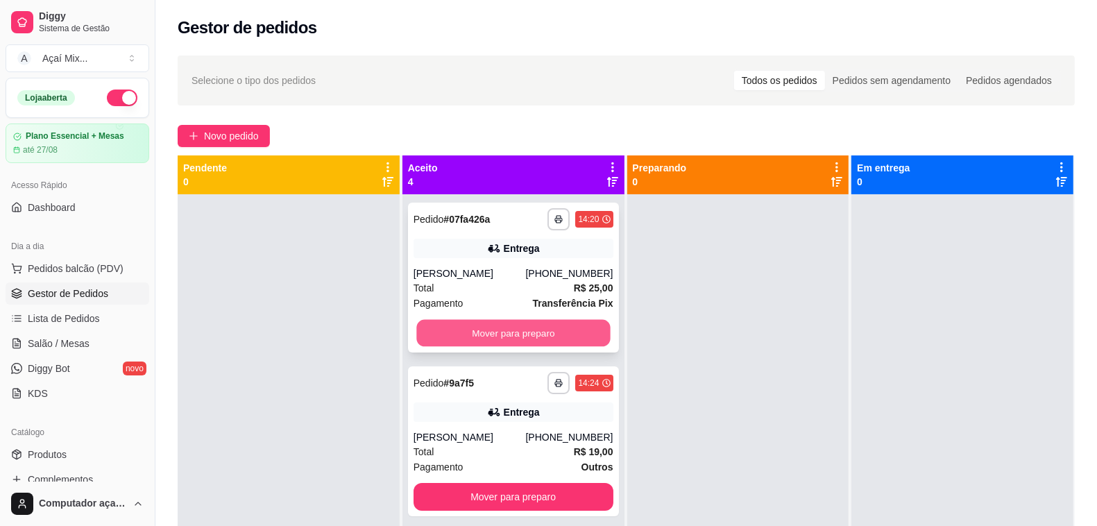
click at [580, 327] on button "Mover para preparo" at bounding box center [513, 333] width 194 height 27
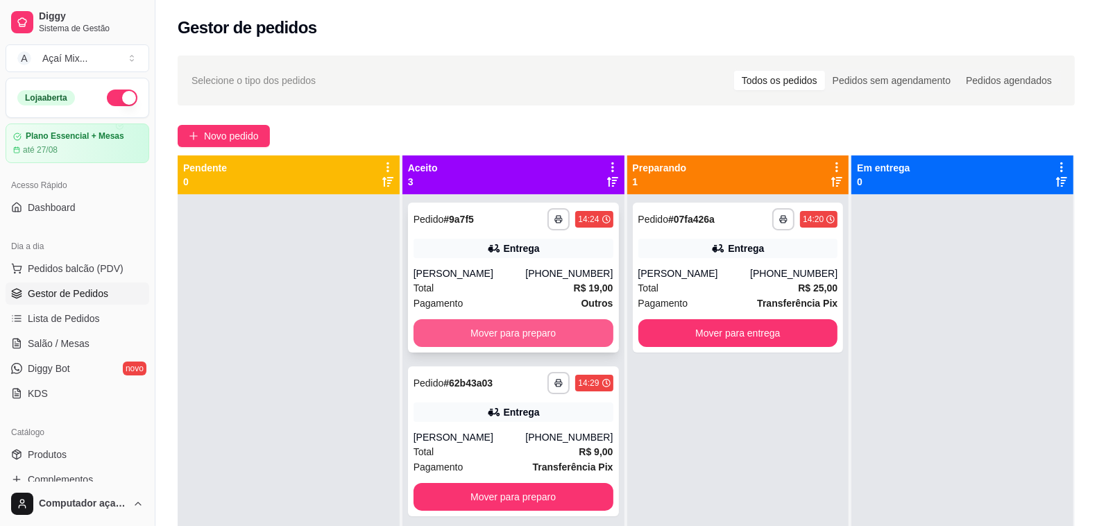
click at [554, 323] on button "Mover para preparo" at bounding box center [513, 333] width 200 height 28
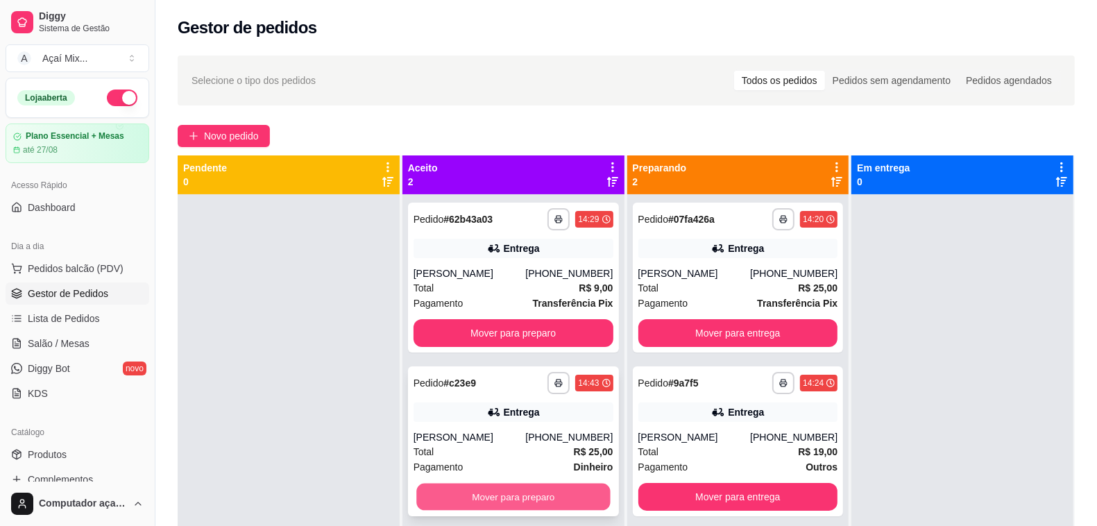
click at [556, 495] on button "Mover para preparo" at bounding box center [513, 497] width 194 height 27
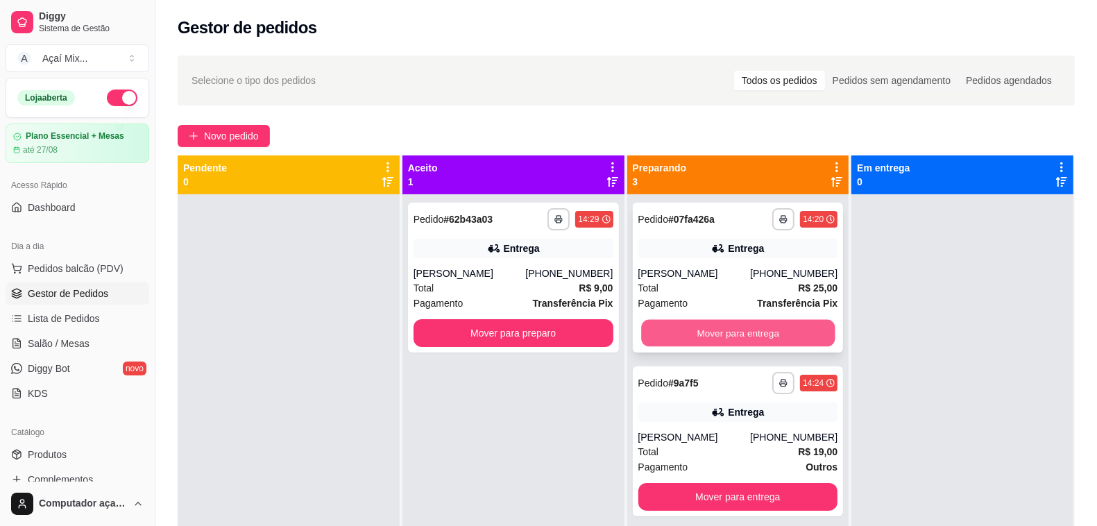
click at [764, 326] on button "Mover para entrega" at bounding box center [738, 333] width 194 height 27
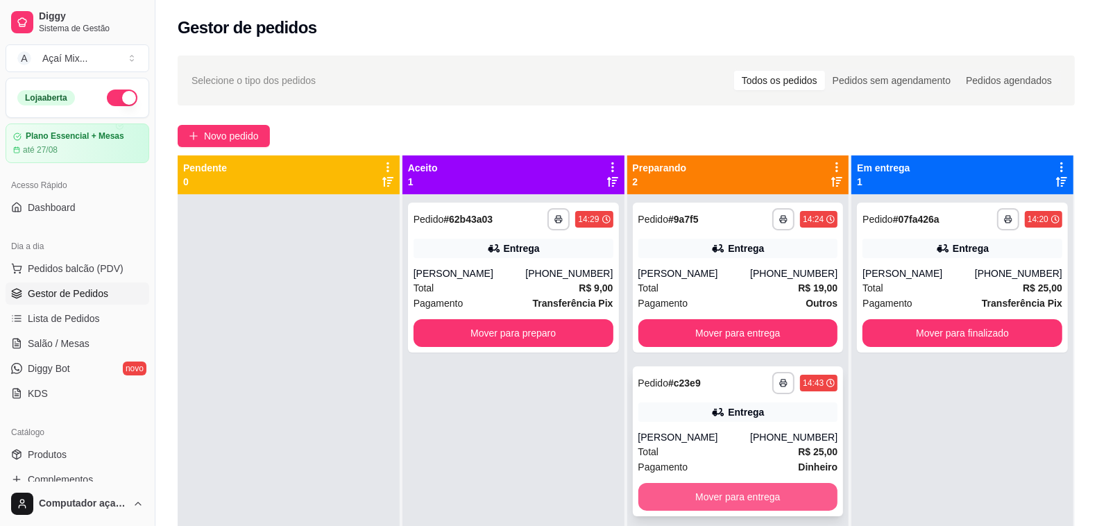
click at [746, 500] on button "Mover para entrega" at bounding box center [738, 497] width 200 height 28
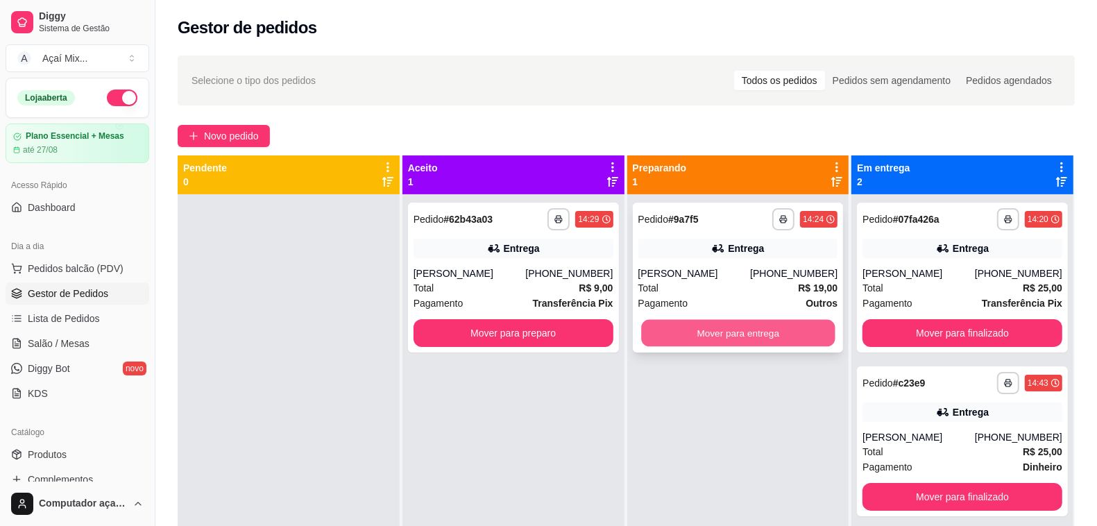
click at [773, 330] on button "Mover para entrega" at bounding box center [738, 333] width 194 height 27
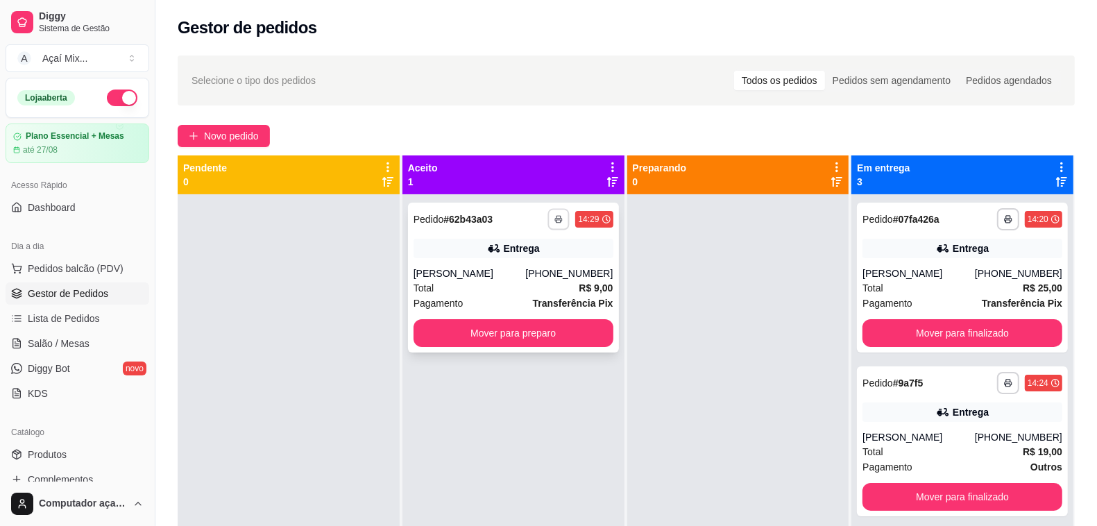
click at [548, 215] on button "button" at bounding box center [559, 219] width 22 height 22
click at [524, 267] on button "Impressora" at bounding box center [516, 268] width 97 height 22
click at [1014, 314] on div "**********" at bounding box center [962, 278] width 211 height 150
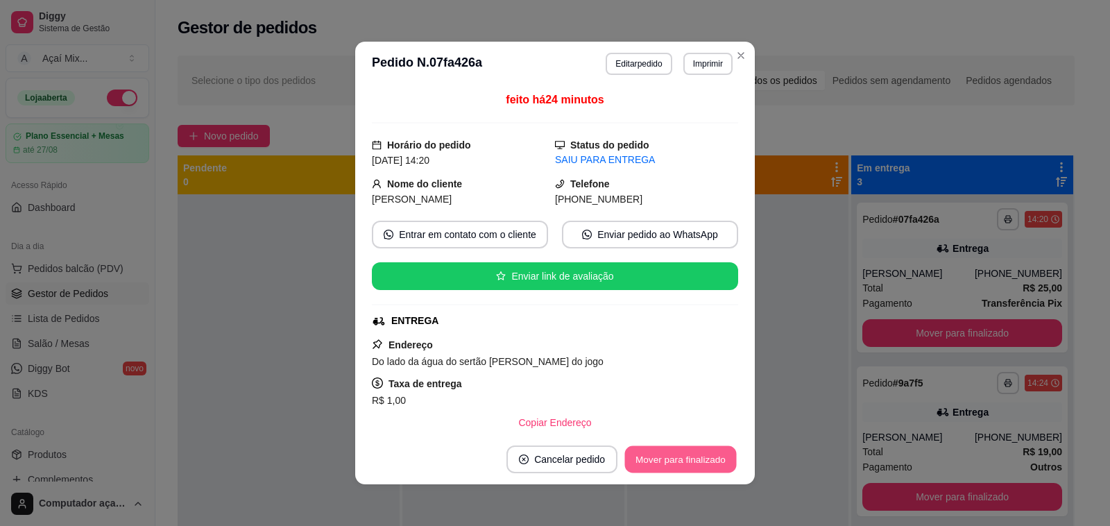
click at [663, 452] on button "Mover para finalizado" at bounding box center [681, 459] width 112 height 27
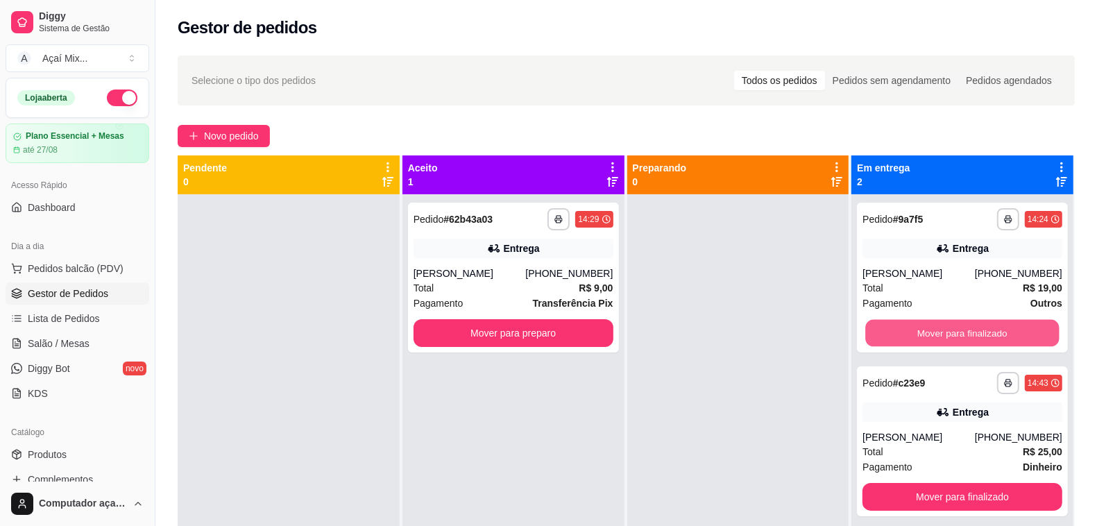
click at [959, 333] on button "Mover para finalizado" at bounding box center [963, 333] width 194 height 27
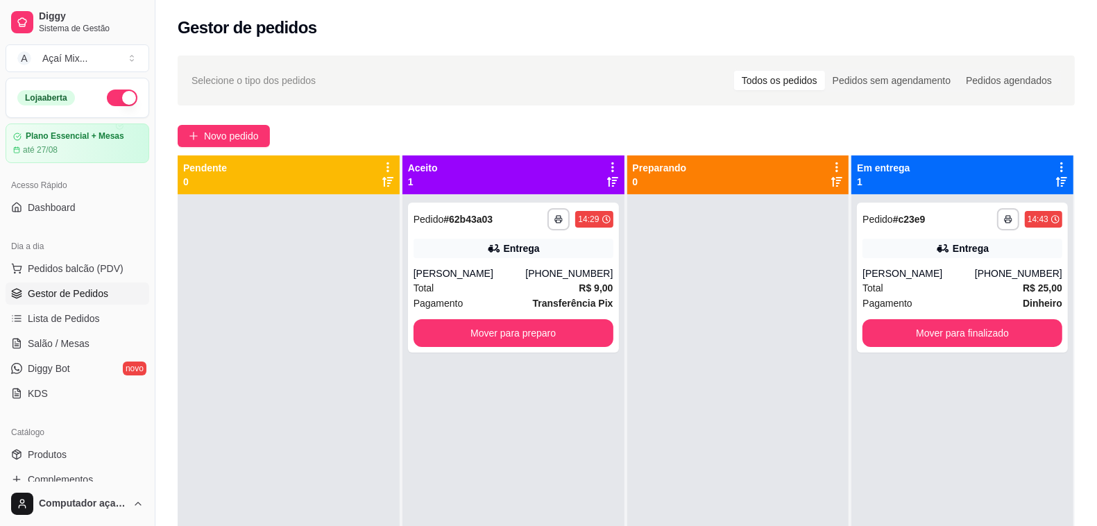
click at [926, 429] on div "**********" at bounding box center [962, 457] width 222 height 526
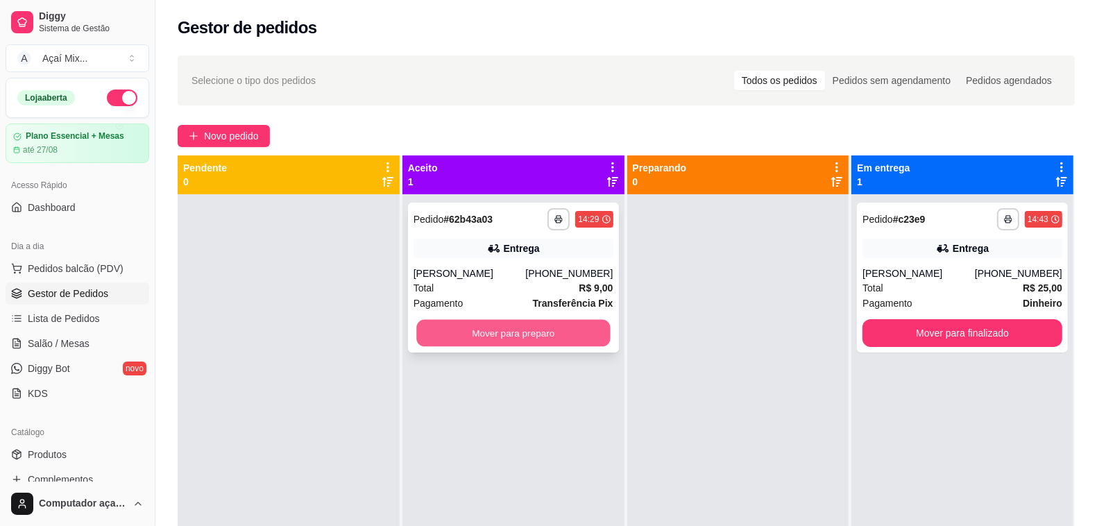
click at [536, 332] on button "Mover para preparo" at bounding box center [513, 333] width 194 height 27
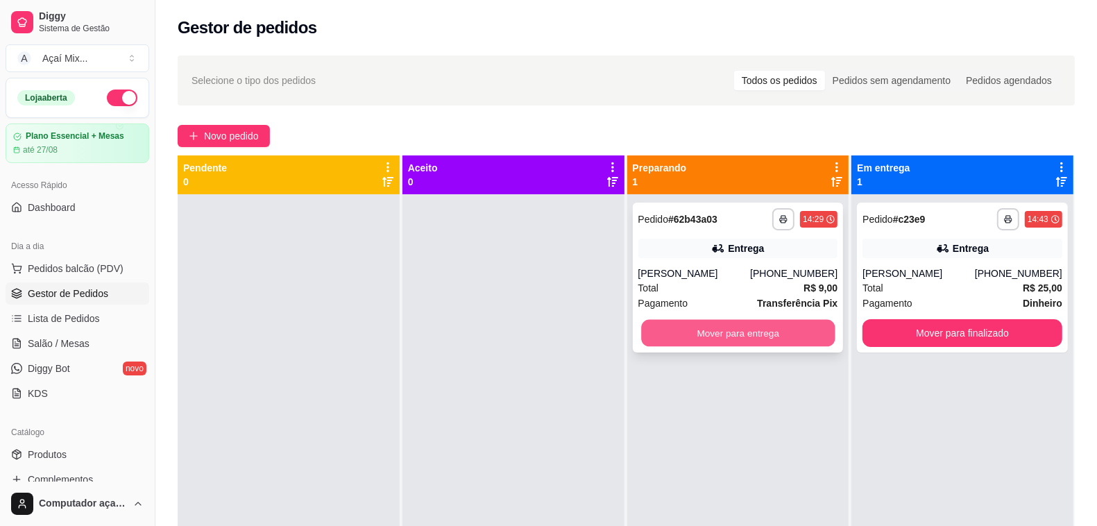
click at [783, 335] on button "Mover para entrega" at bounding box center [738, 333] width 194 height 27
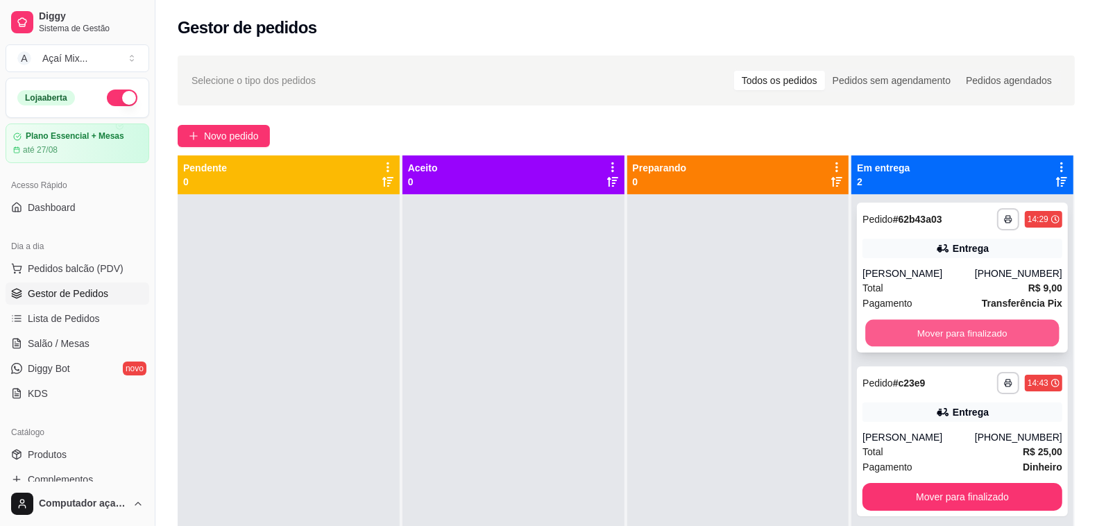
click at [959, 331] on button "Mover para finalizado" at bounding box center [963, 333] width 194 height 27
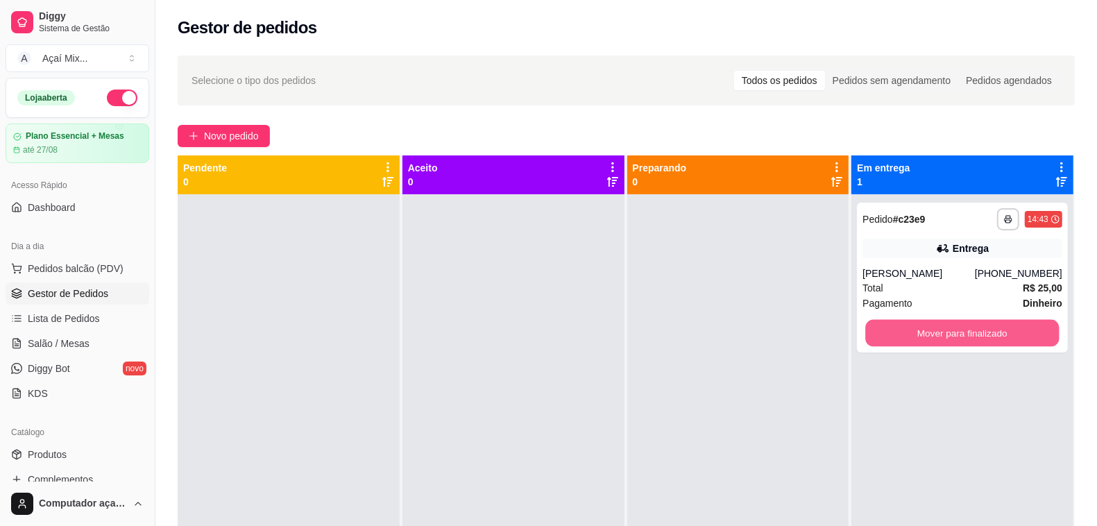
click at [959, 331] on button "Mover para finalizado" at bounding box center [963, 333] width 194 height 27
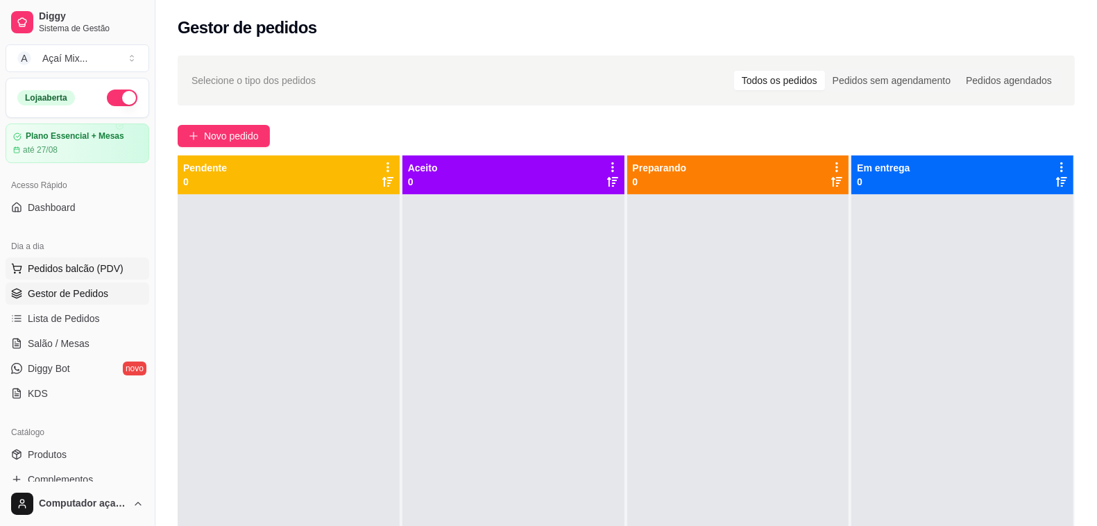
click at [84, 262] on span "Pedidos balcão (PDV)" at bounding box center [76, 269] width 96 height 14
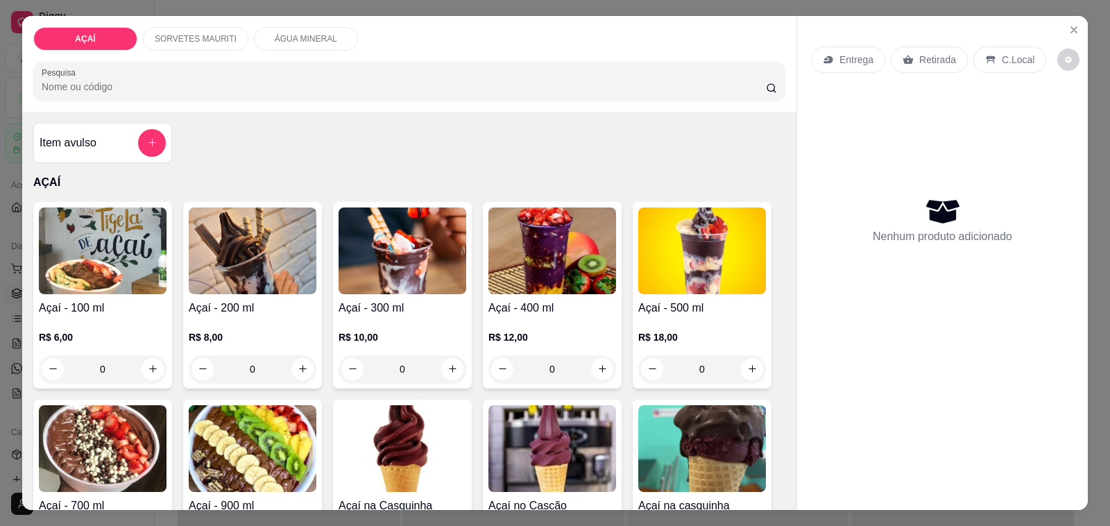
click at [297, 361] on div "0" at bounding box center [253, 369] width 128 height 28
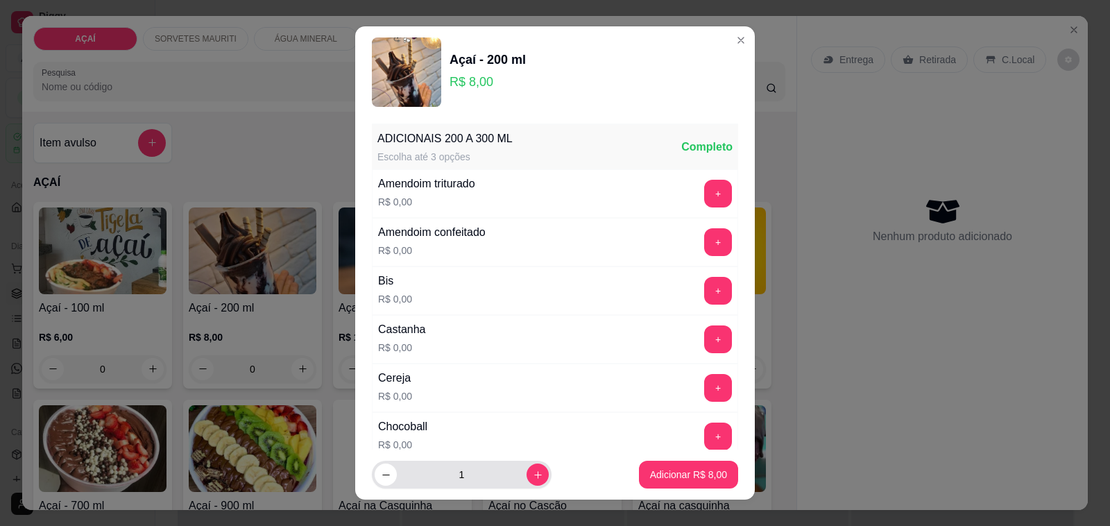
click at [528, 483] on div "1" at bounding box center [462, 475] width 174 height 28
click at [527, 470] on button "increase-product-quantity" at bounding box center [538, 475] width 22 height 22
type input "3"
click at [681, 210] on div "Amendoim triturado R$ 0,00 +" at bounding box center [555, 193] width 366 height 49
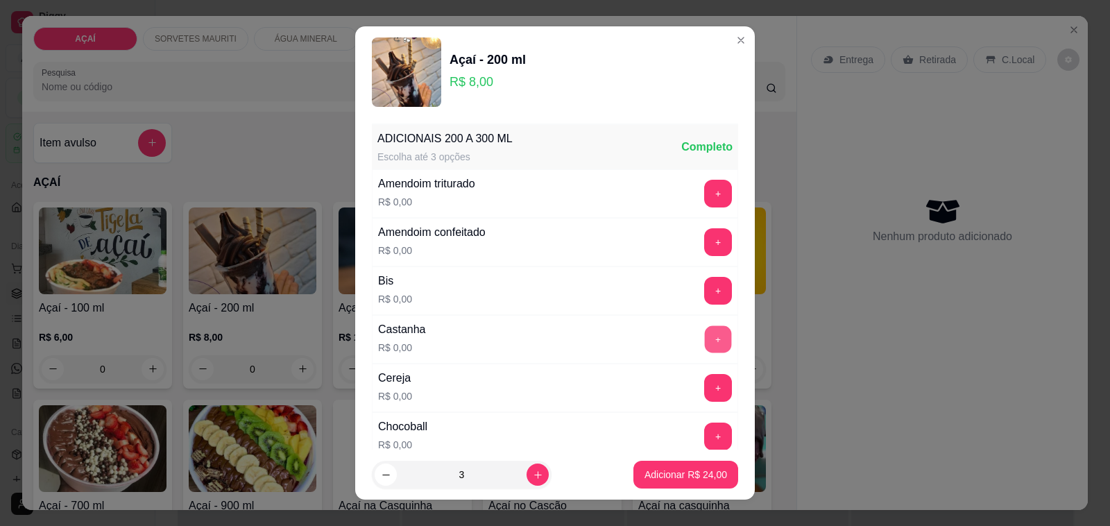
click at [705, 334] on button "+" at bounding box center [718, 339] width 27 height 27
click at [705, 388] on button "+" at bounding box center [718, 388] width 27 height 27
click at [682, 465] on button "Adicionar R$ 24,00" at bounding box center [685, 475] width 105 height 28
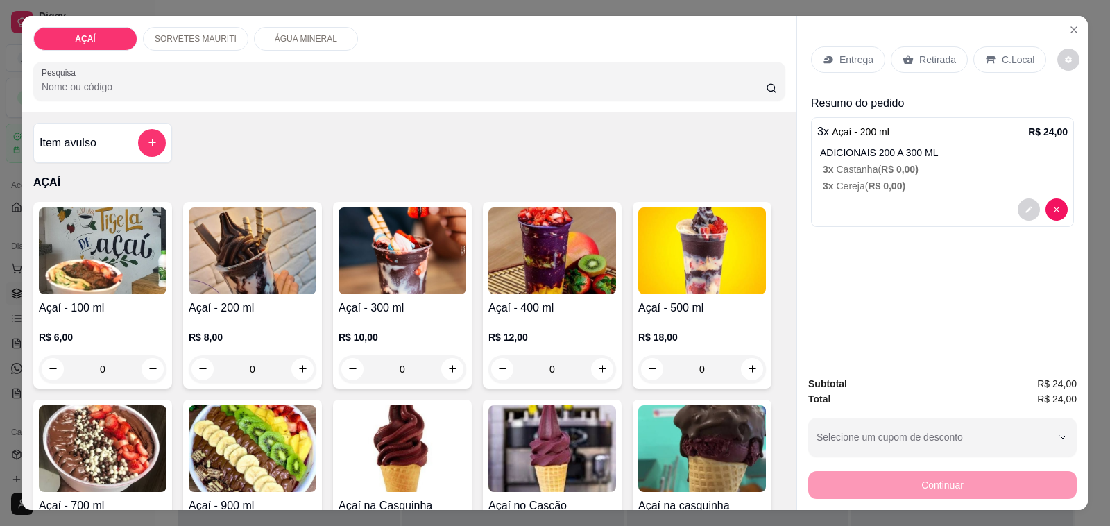
click at [911, 473] on div "Continuar" at bounding box center [942, 483] width 268 height 31
click at [1007, 53] on p "C.Local" at bounding box center [1018, 60] width 33 height 14
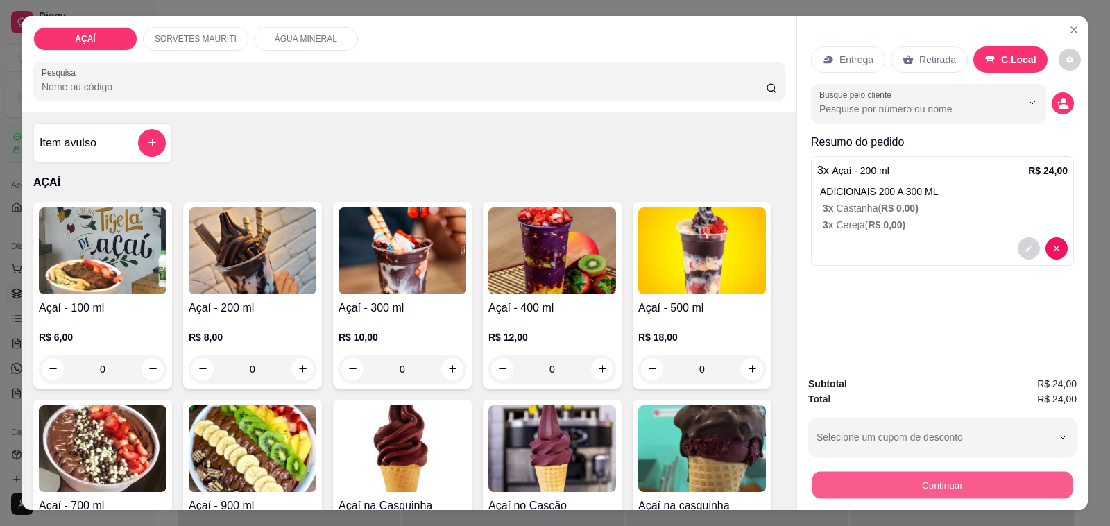
click at [948, 472] on button "Continuar" at bounding box center [942, 485] width 260 height 27
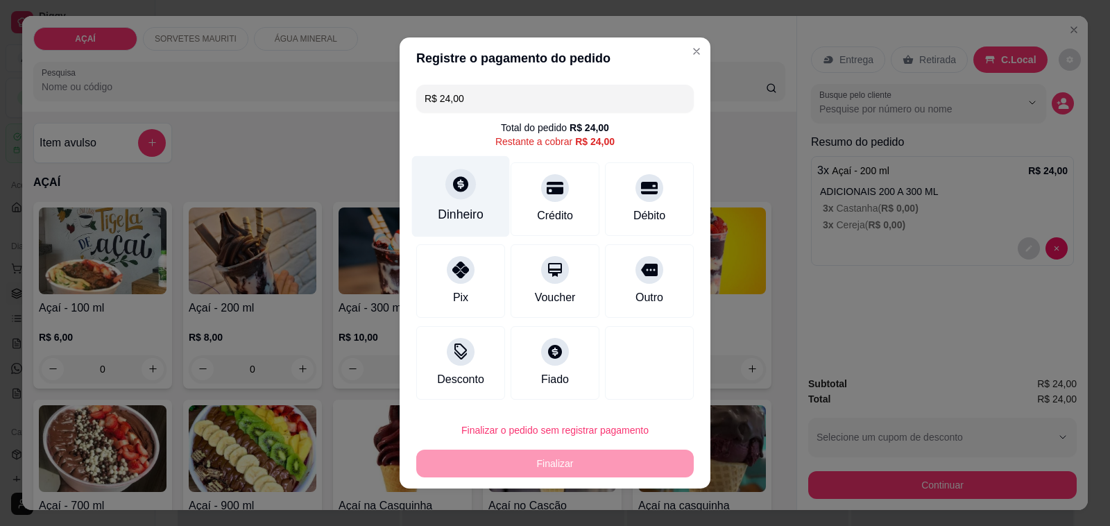
click at [445, 171] on div at bounding box center [460, 184] width 31 height 31
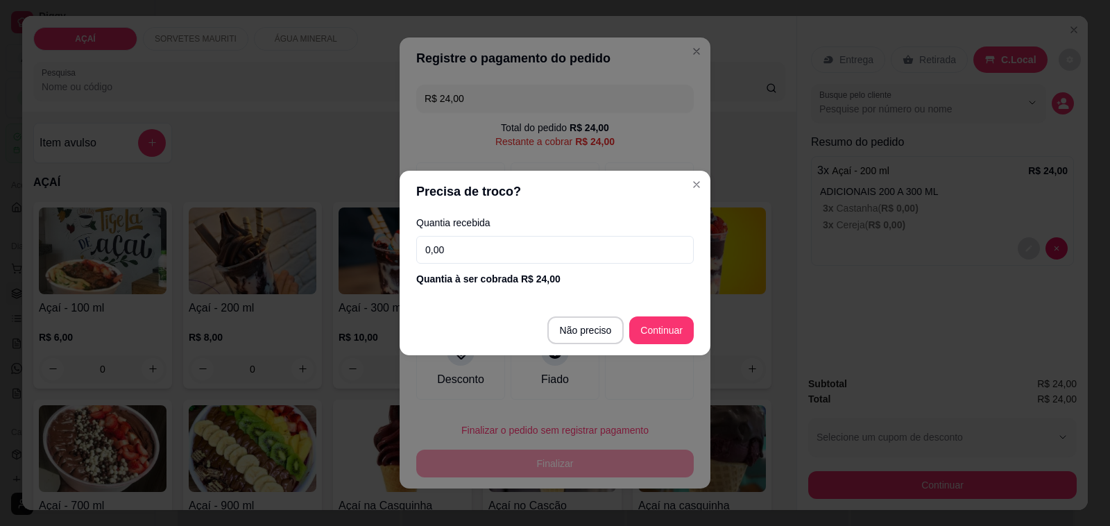
click at [476, 243] on input "0,00" at bounding box center [554, 250] width 277 height 28
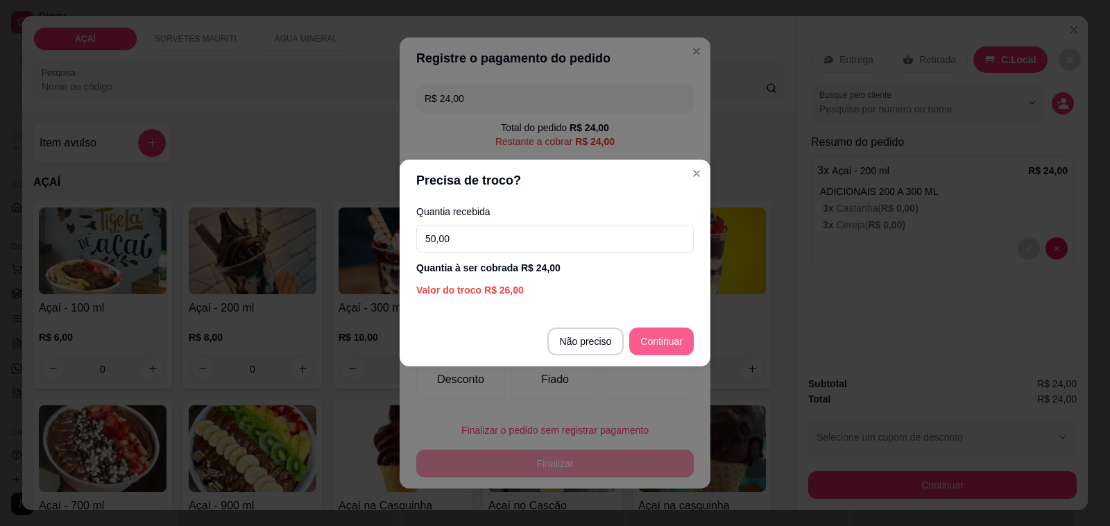
type input "50,00"
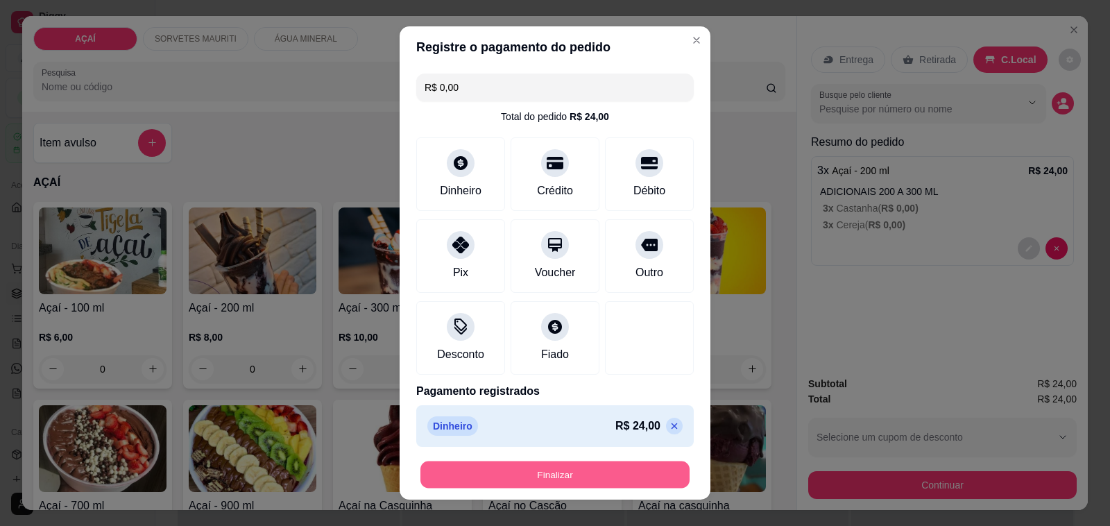
click at [606, 476] on button "Finalizar" at bounding box center [554, 474] width 269 height 27
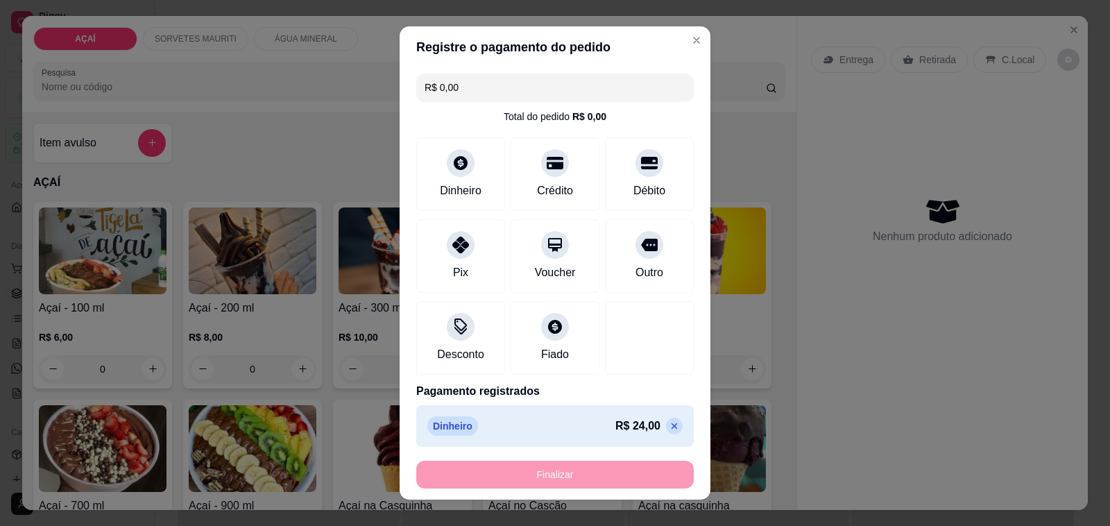
type input "-R$ 24,00"
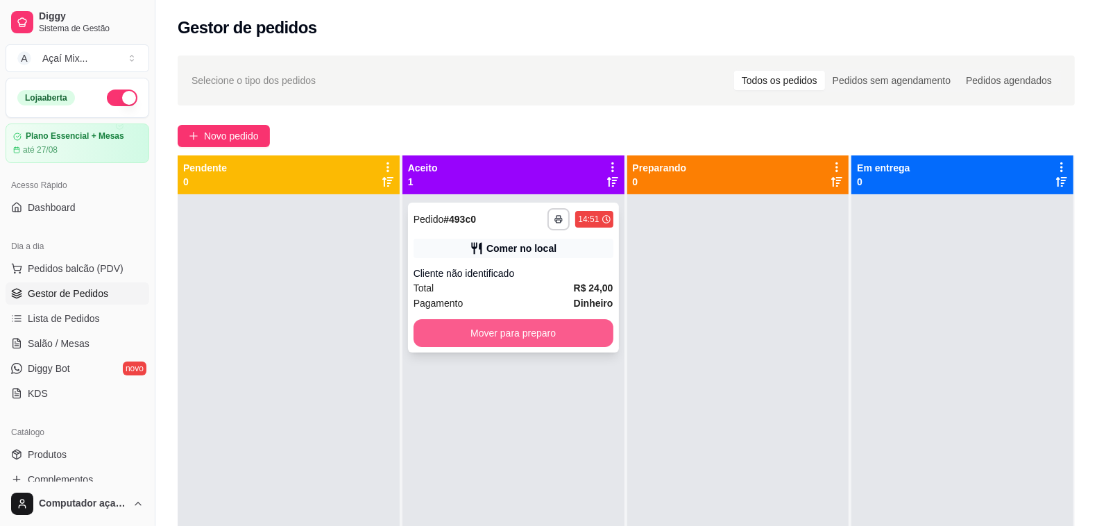
click at [570, 324] on button "Mover para preparo" at bounding box center [513, 333] width 200 height 28
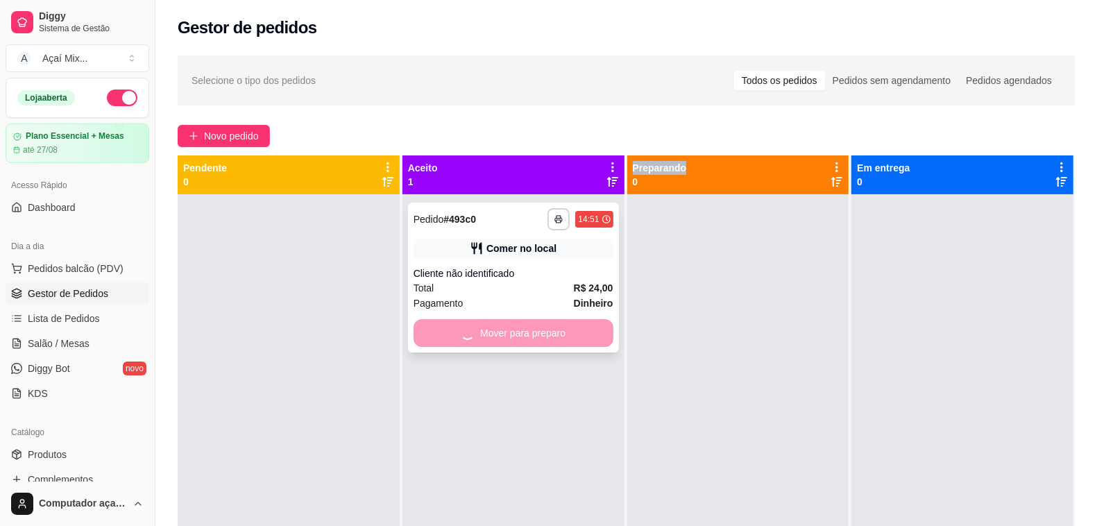
click at [570, 324] on div "Mover para preparo" at bounding box center [513, 333] width 200 height 28
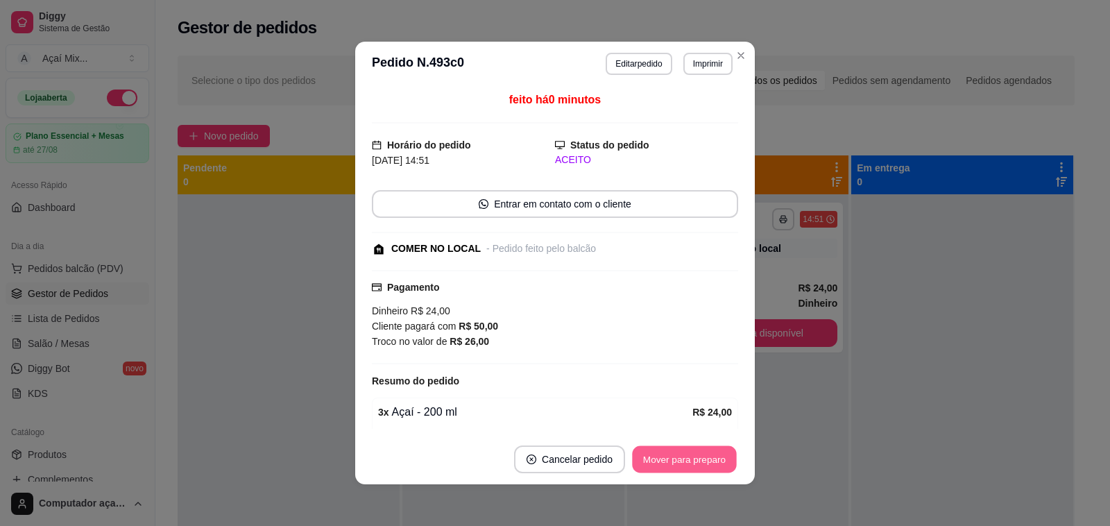
click at [672, 447] on button "Mover para preparo" at bounding box center [684, 459] width 104 height 27
click at [672, 447] on button "Mover para retirada disponível" at bounding box center [661, 459] width 148 height 27
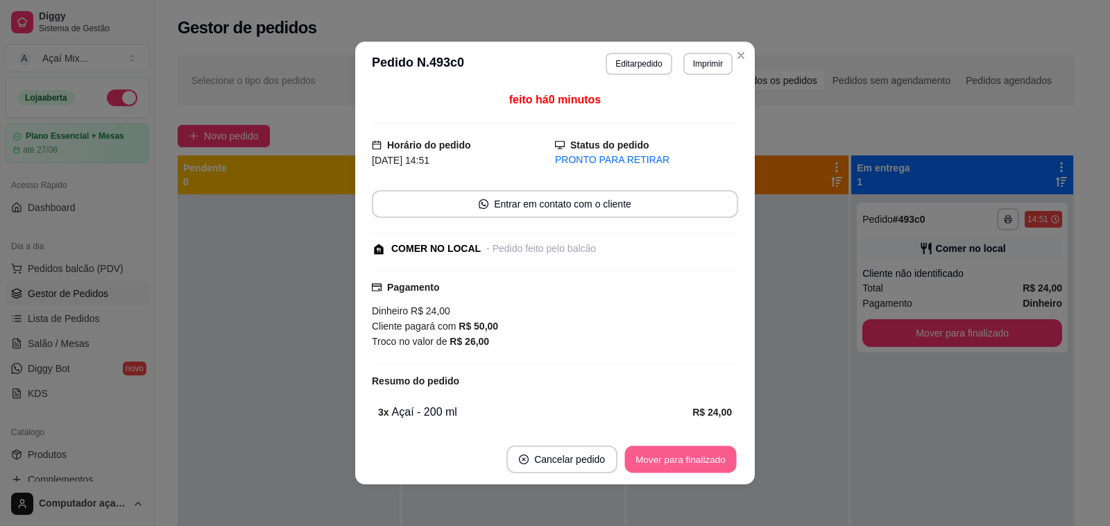
click at [666, 461] on button "Mover para finalizado" at bounding box center [681, 459] width 112 height 27
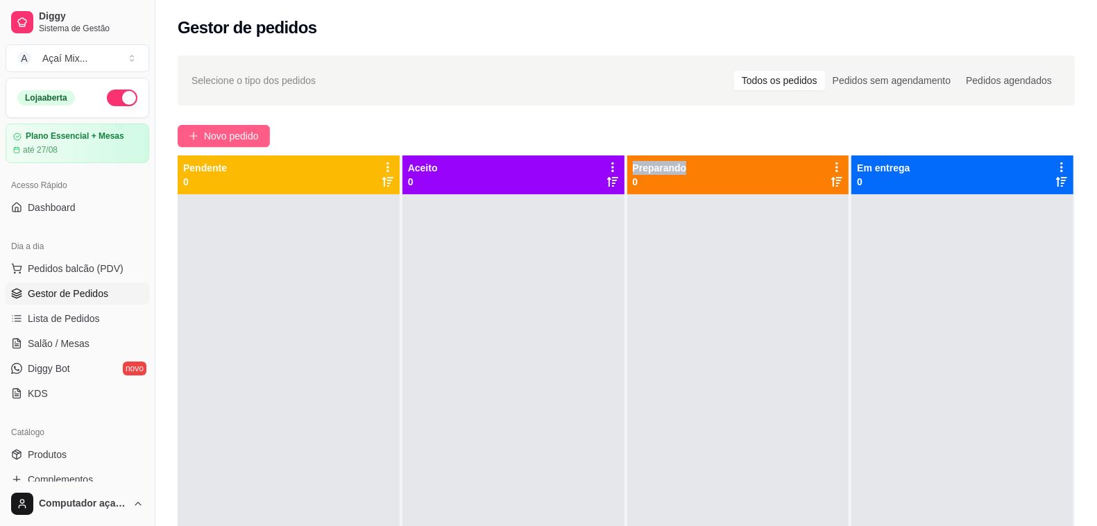
click at [245, 130] on span "Novo pedido" at bounding box center [231, 135] width 55 height 15
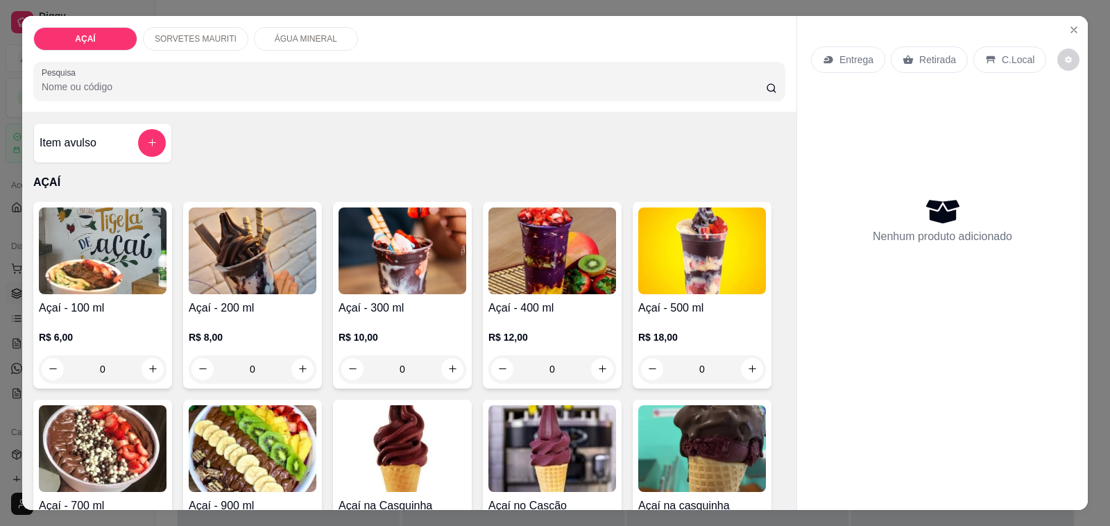
click at [446, 364] on div "0" at bounding box center [403, 369] width 128 height 28
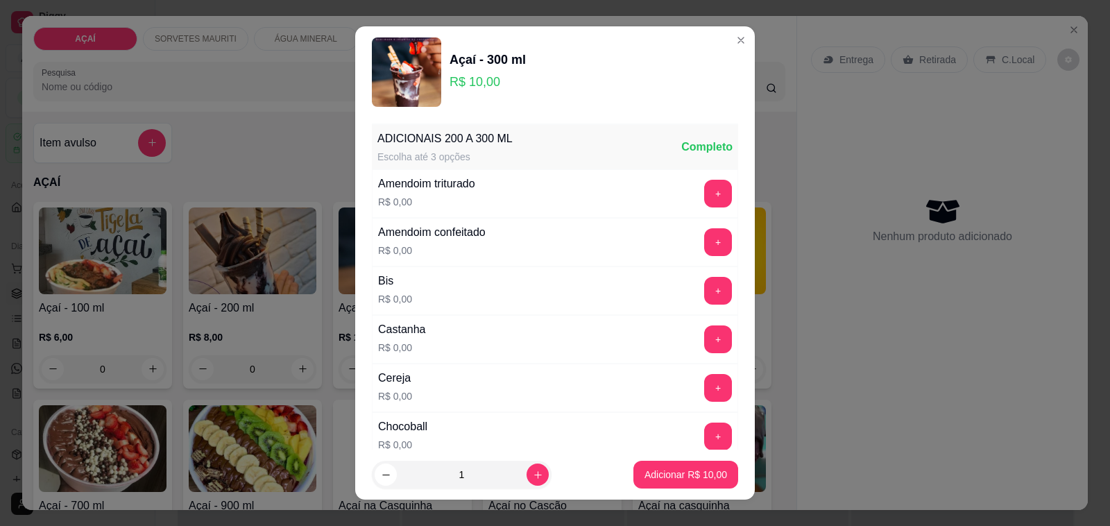
scroll to position [18, 0]
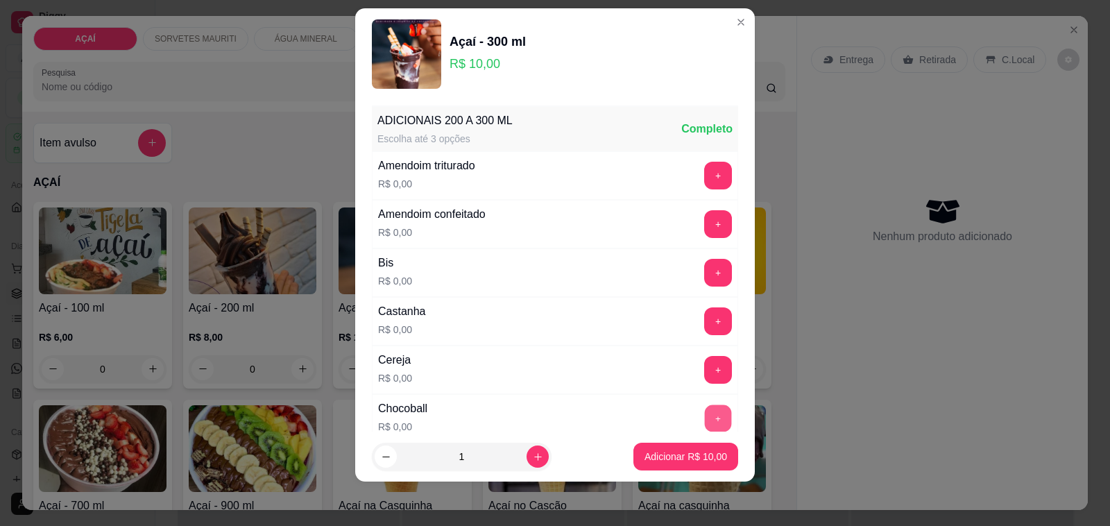
click at [705, 424] on button "+" at bounding box center [718, 418] width 27 height 27
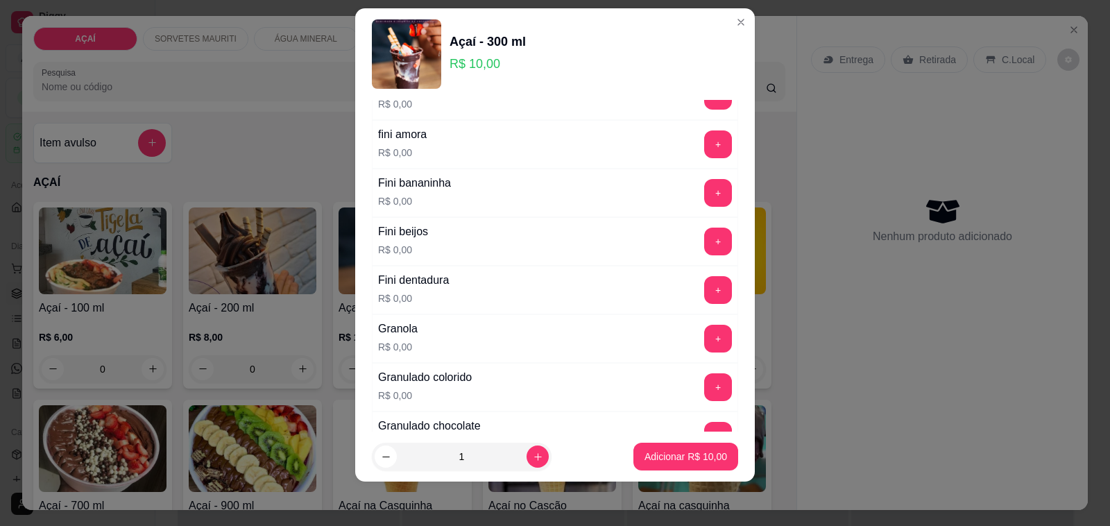
scroll to position [867, 0]
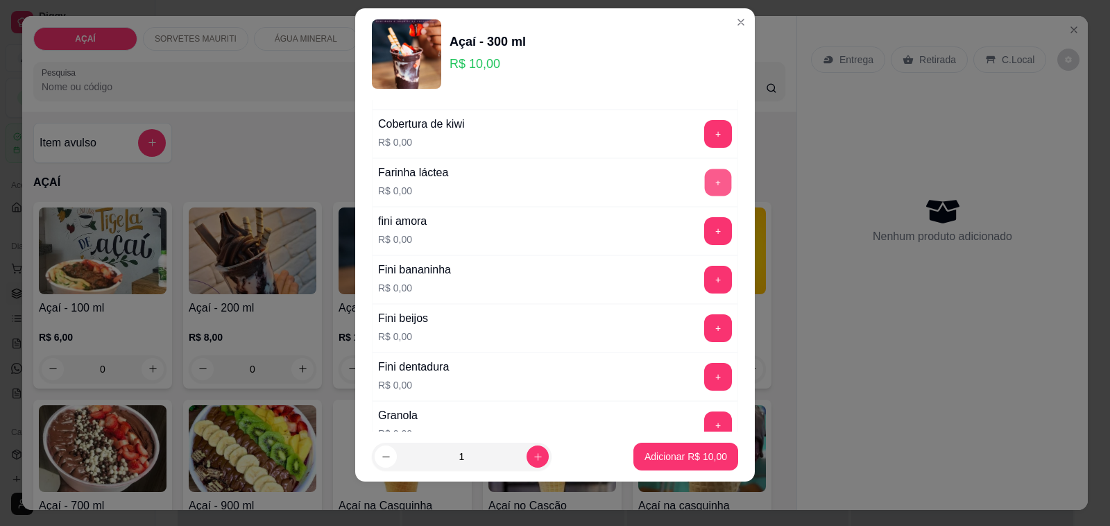
click at [705, 177] on button "+" at bounding box center [718, 182] width 27 height 27
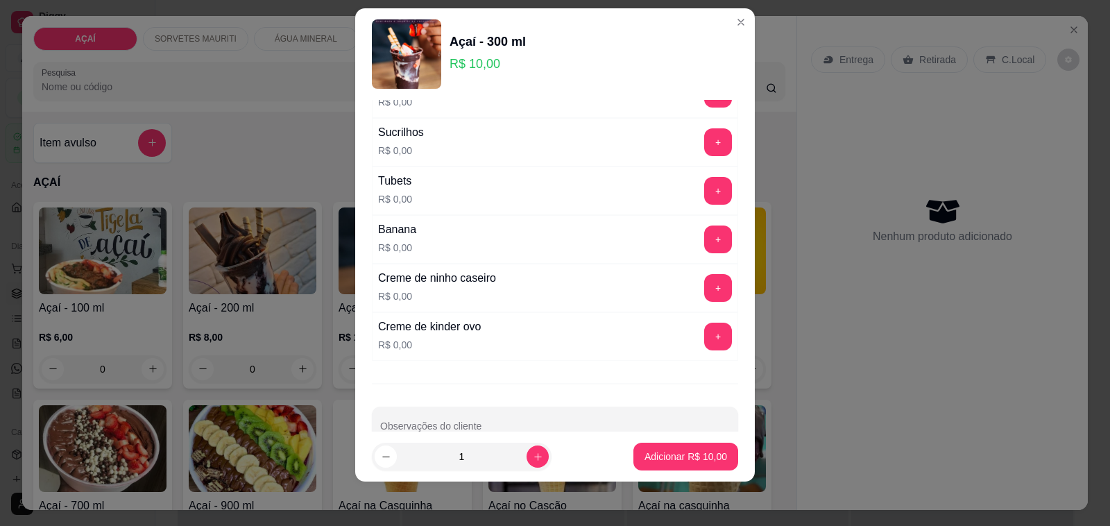
scroll to position [1734, 0]
click at [705, 300] on button "+" at bounding box center [718, 286] width 27 height 27
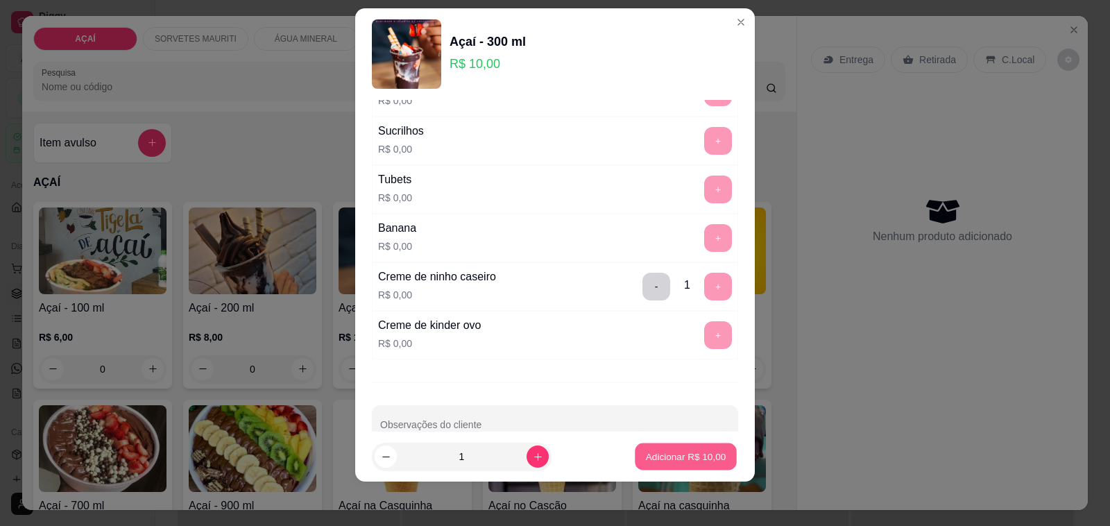
click at [652, 460] on p "Adicionar R$ 10,00" at bounding box center [686, 456] width 80 height 13
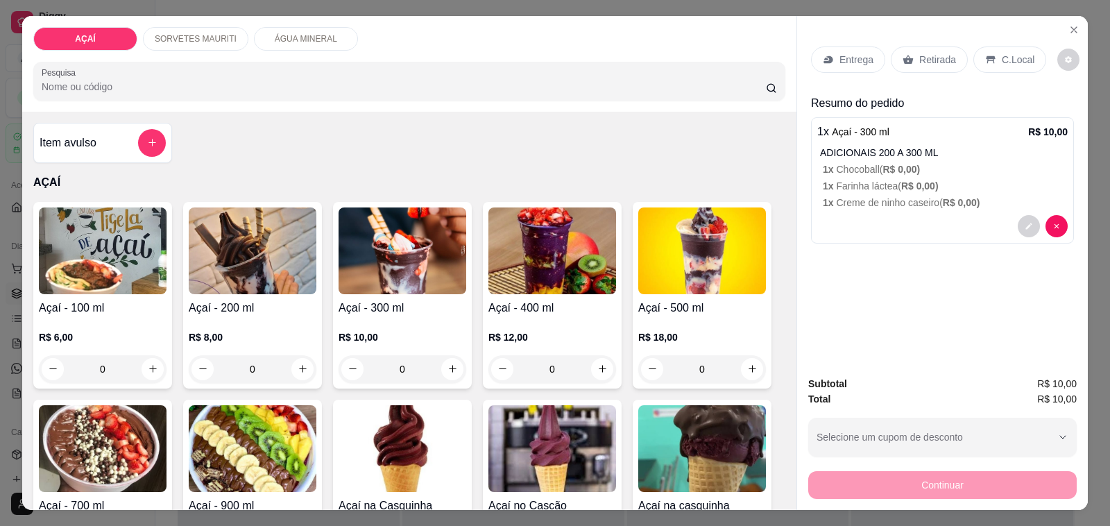
click at [848, 57] on p "Entrega" at bounding box center [856, 60] width 34 height 14
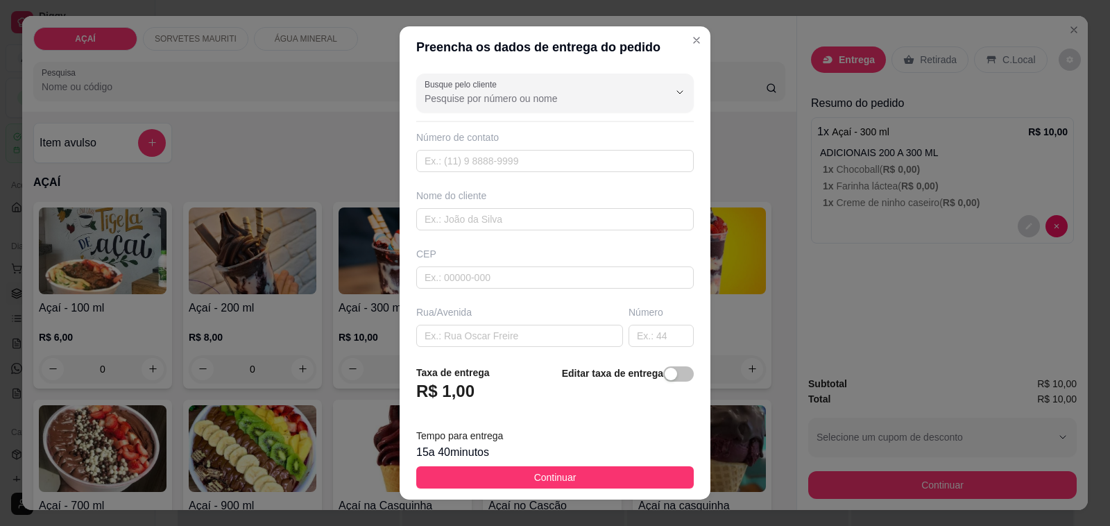
click at [586, 207] on div "Nome do cliente" at bounding box center [554, 210] width 283 height 42
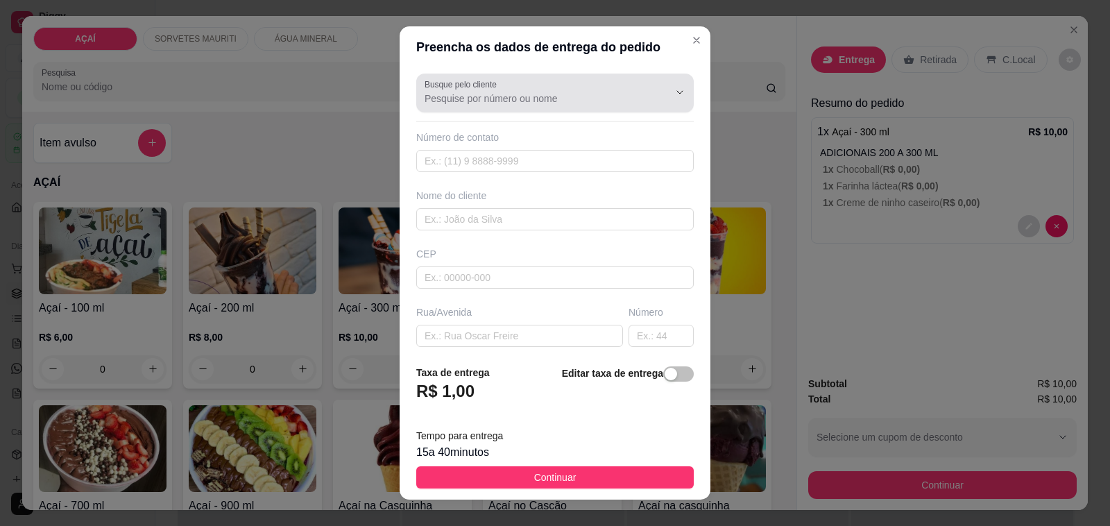
click at [649, 77] on div "Busque pelo cliente" at bounding box center [554, 93] width 277 height 39
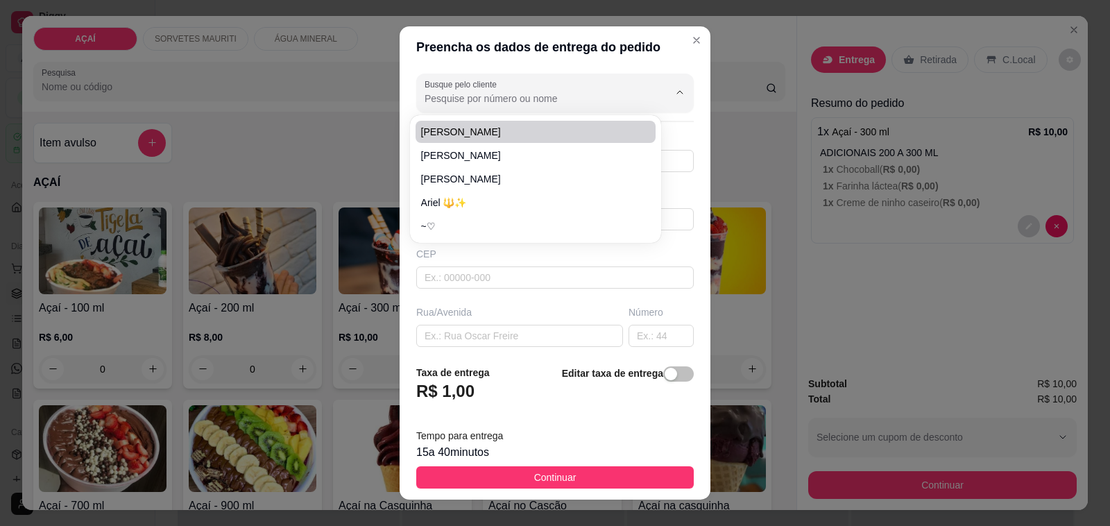
click at [571, 105] on input "Busque pelo cliente" at bounding box center [536, 99] width 222 height 14
click at [563, 125] on span "Juliana Maria" at bounding box center [529, 132] width 216 height 14
type input "Juliana Maria"
type input "558281461819"
type input "Juliana Maria"
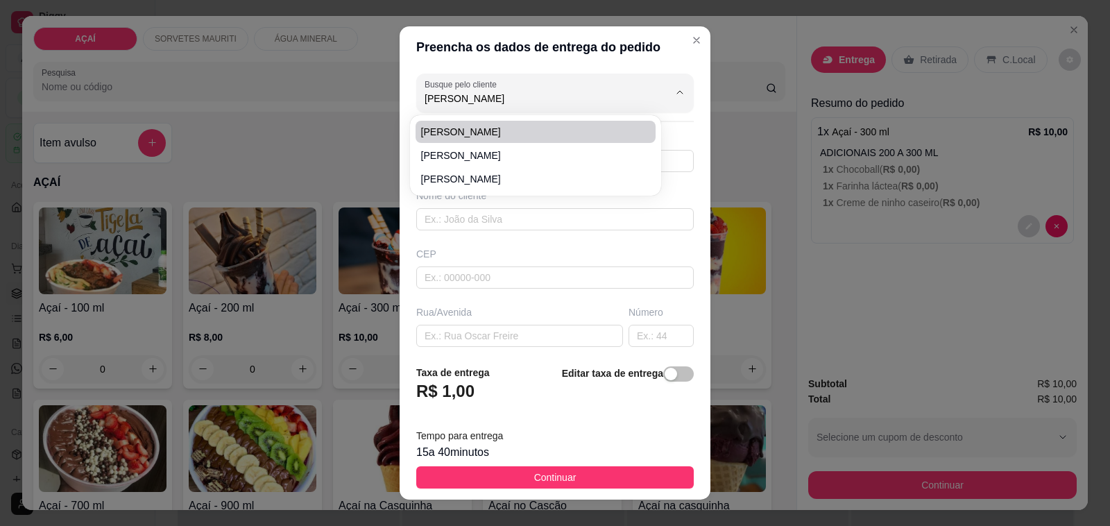
type input "57520000"
type input "Maravilha"
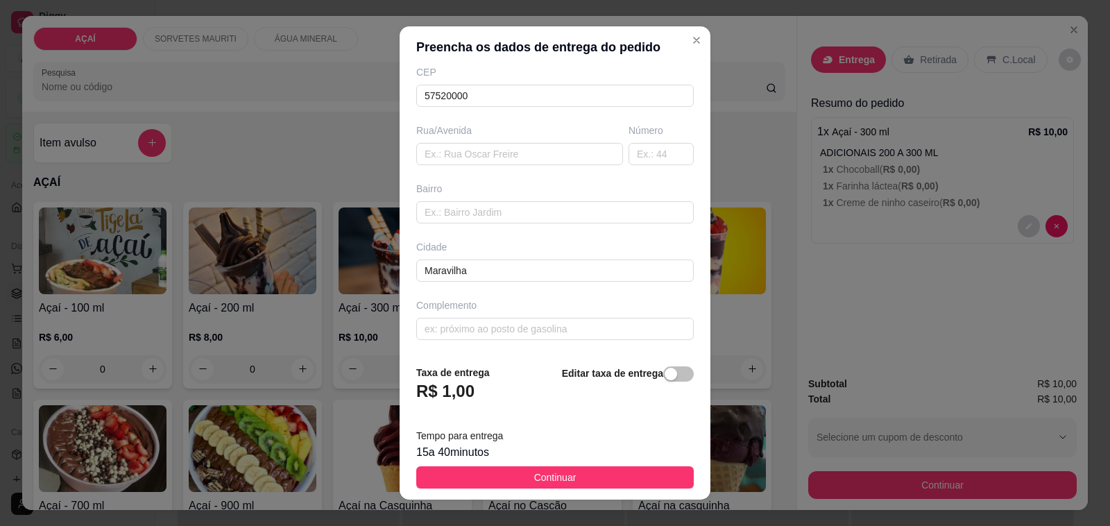
scroll to position [18, 0]
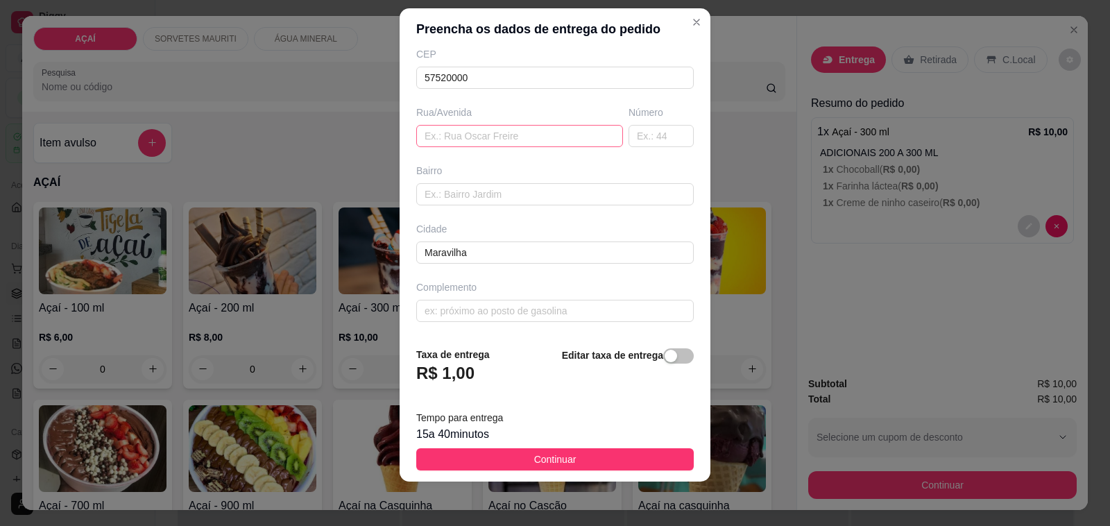
type input "Juliana Maria"
click at [524, 136] on input "text" at bounding box center [519, 136] width 207 height 22
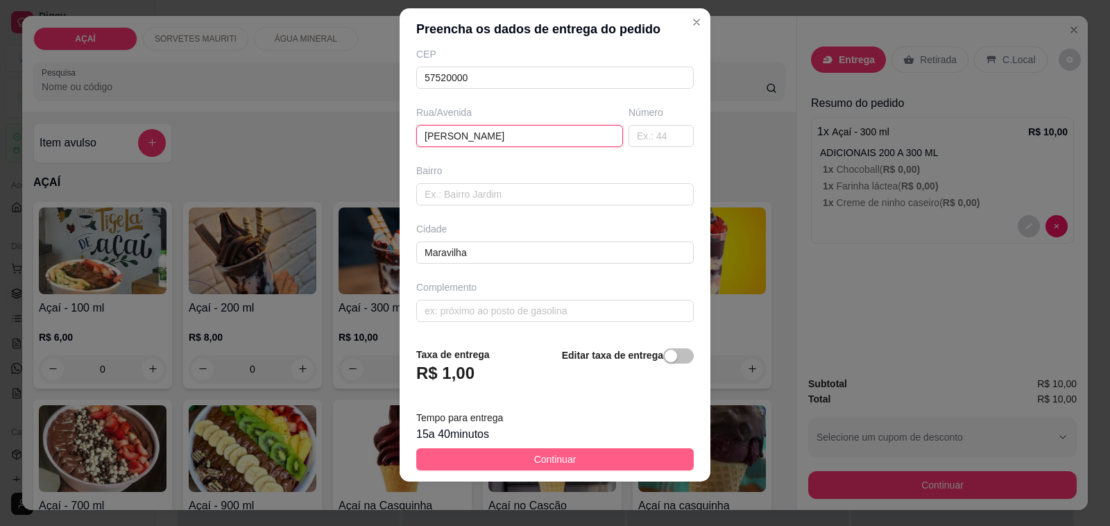
type input "jose rodrigues"
click at [614, 455] on button "Continuar" at bounding box center [554, 459] width 277 height 22
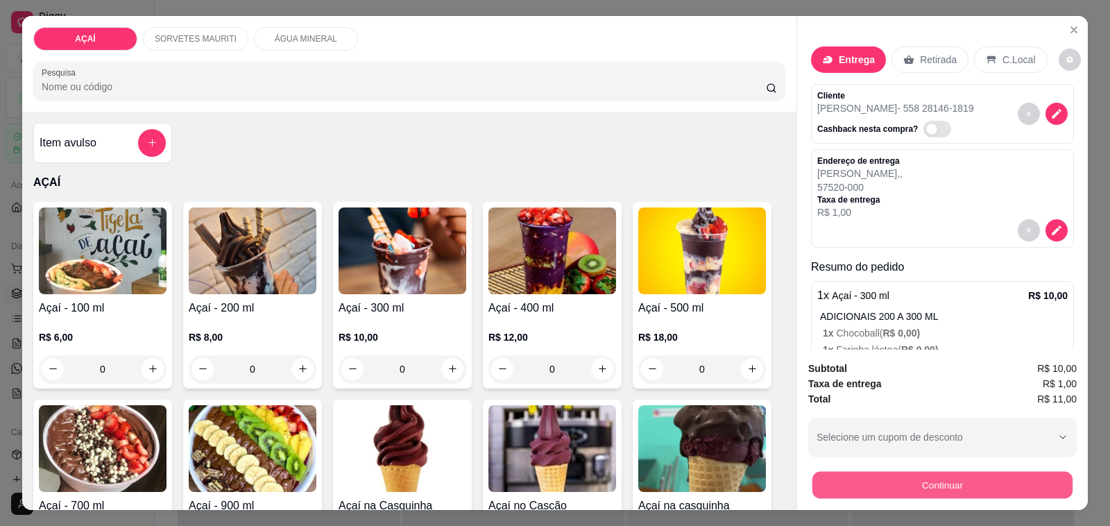
click at [1006, 483] on button "Continuar" at bounding box center [942, 485] width 260 height 27
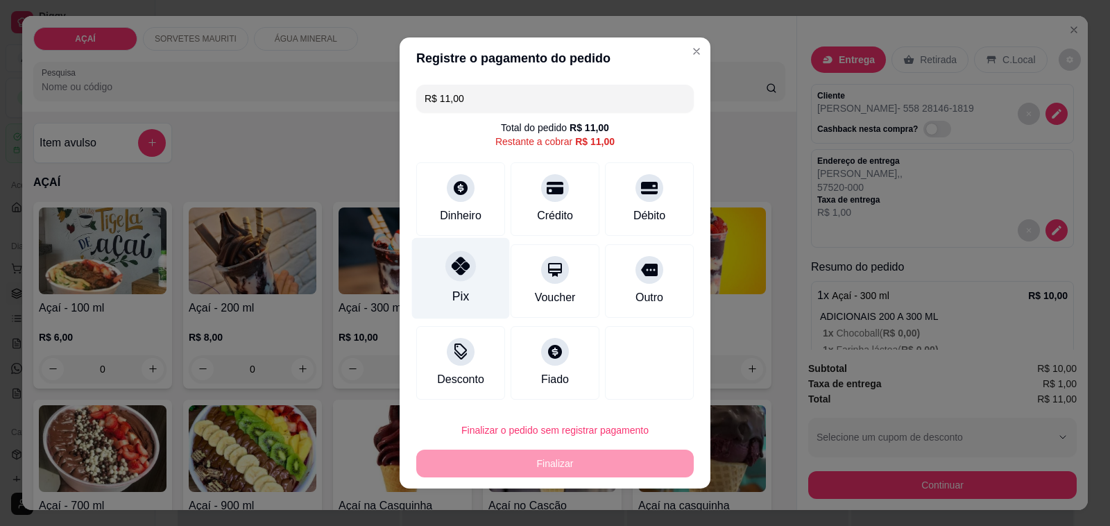
click at [463, 269] on div at bounding box center [460, 265] width 31 height 31
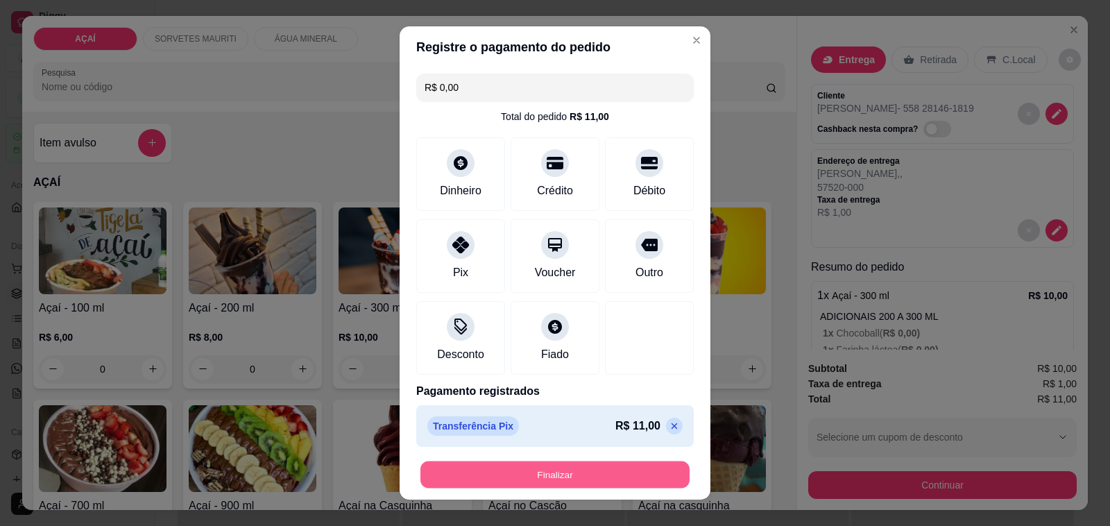
click at [621, 474] on button "Finalizar" at bounding box center [554, 474] width 269 height 27
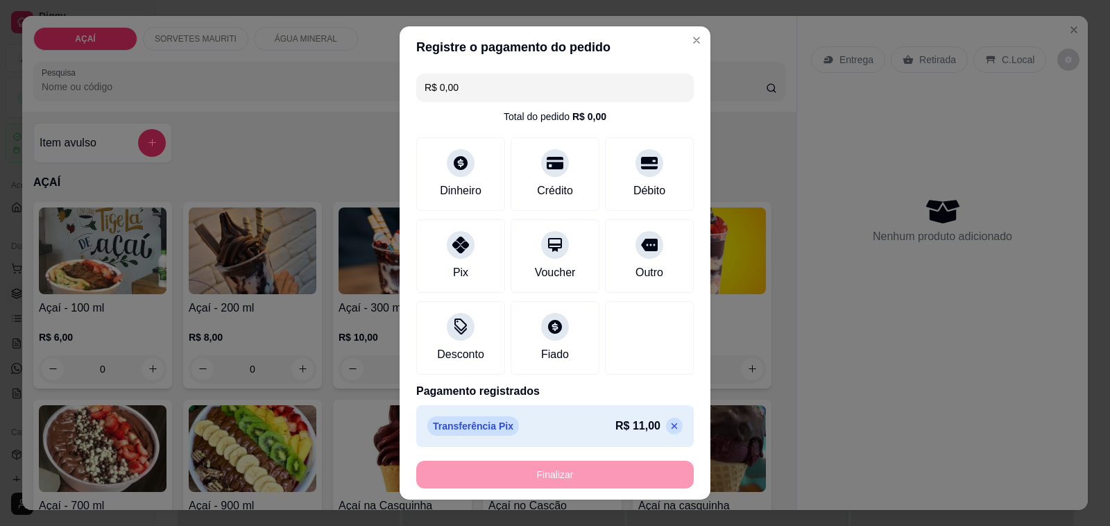
type input "-R$ 11,00"
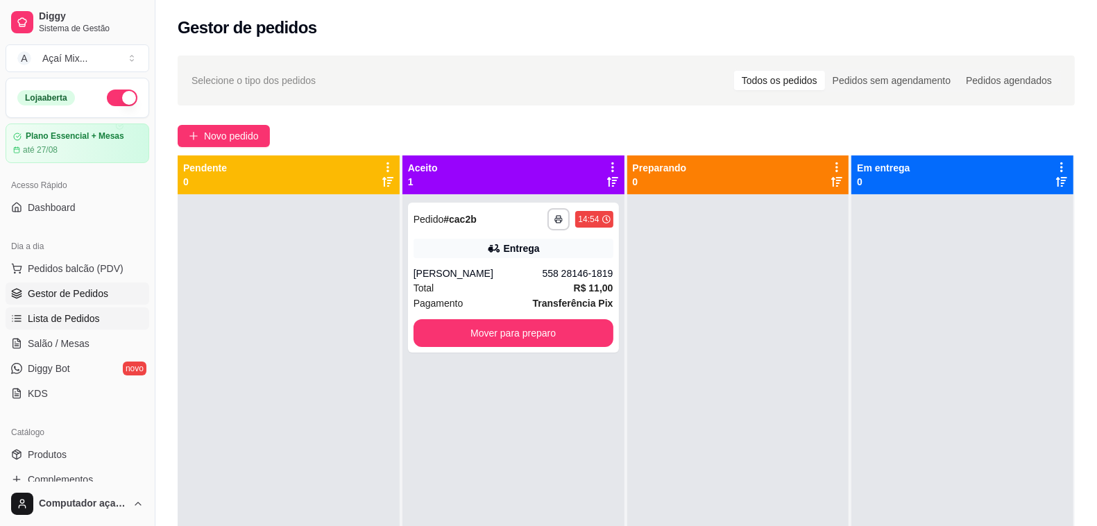
click at [85, 318] on span "Lista de Pedidos" at bounding box center [64, 318] width 72 height 14
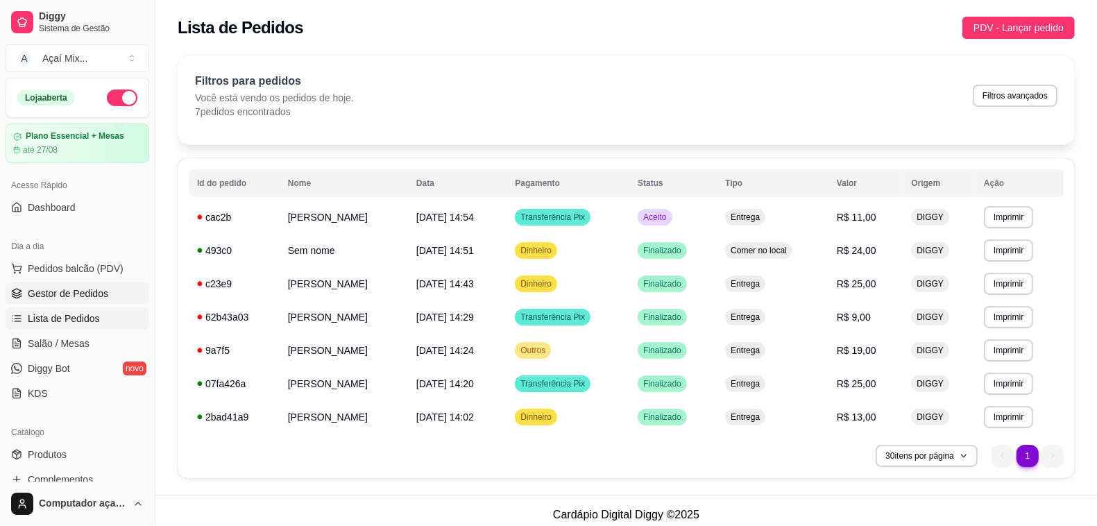
click at [73, 285] on link "Gestor de Pedidos" at bounding box center [78, 293] width 144 height 22
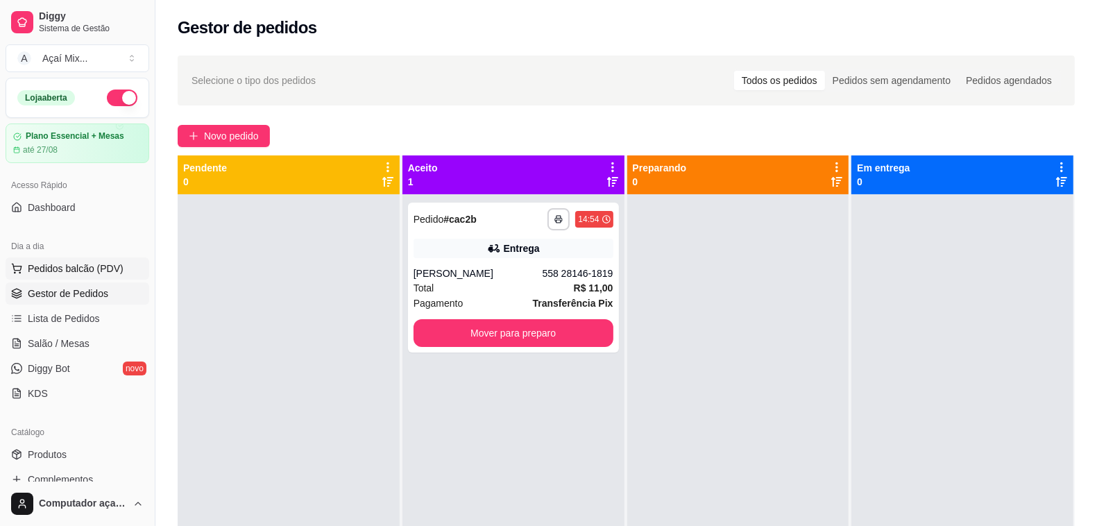
click at [80, 265] on span "Pedidos balcão (PDV)" at bounding box center [76, 269] width 96 height 14
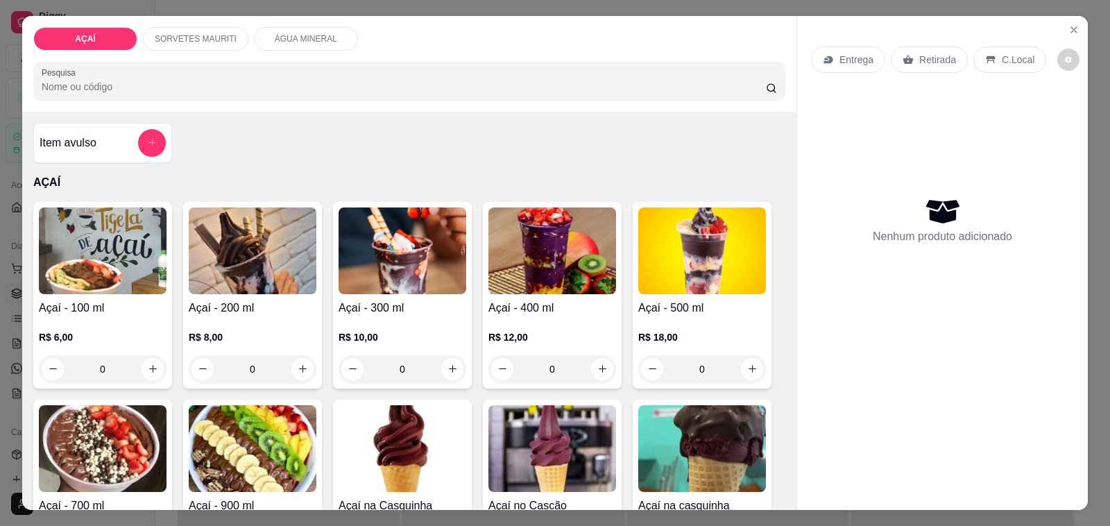
click at [598, 361] on div "0" at bounding box center [552, 369] width 128 height 28
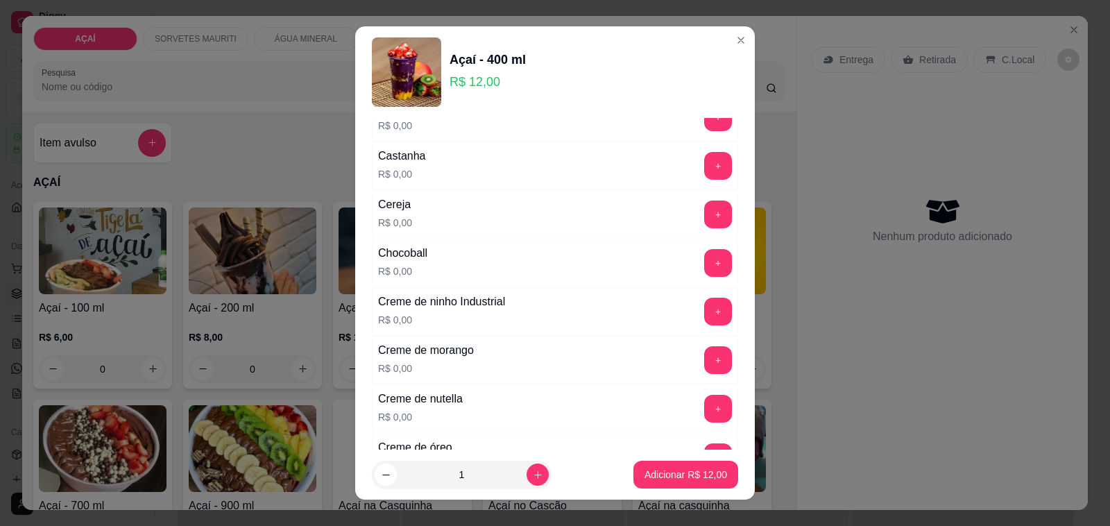
scroll to position [260, 0]
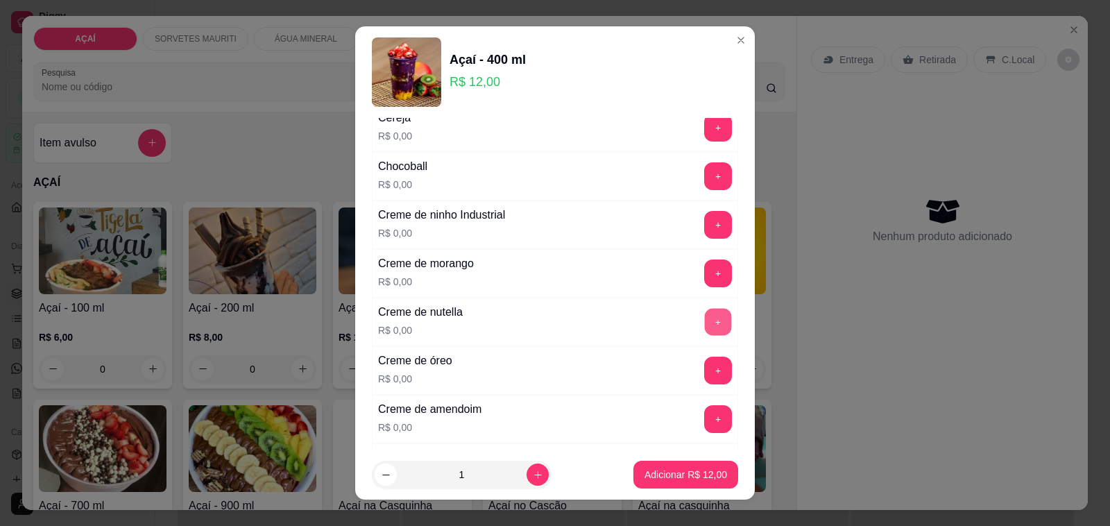
click at [705, 325] on button "+" at bounding box center [718, 322] width 27 height 27
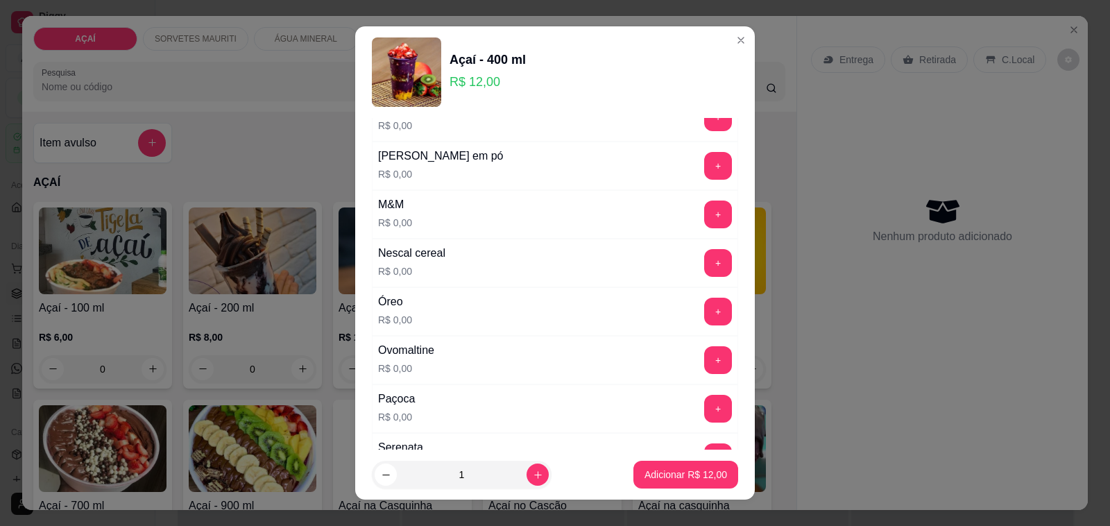
scroll to position [1474, 0]
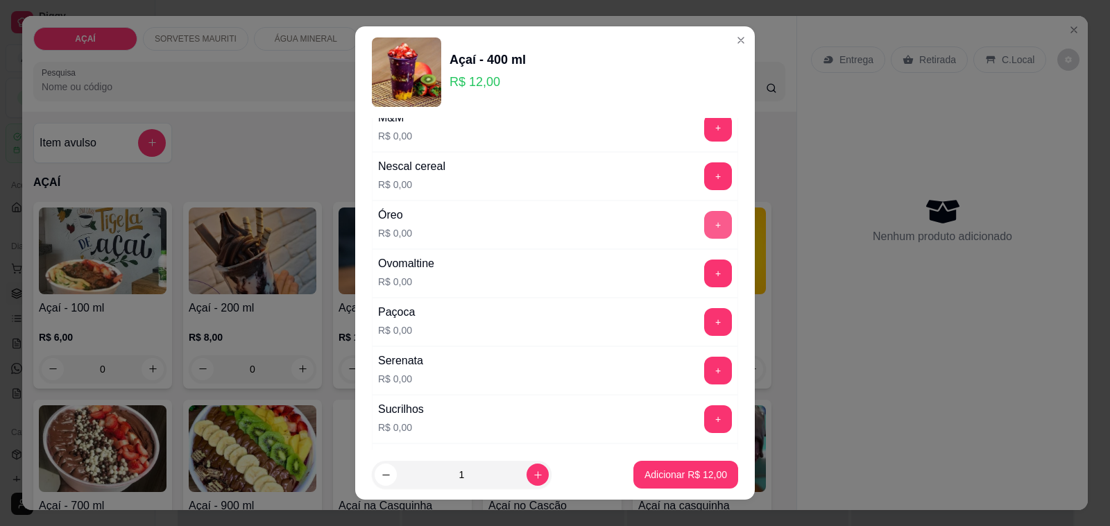
click at [704, 239] on button "+" at bounding box center [718, 225] width 28 height 28
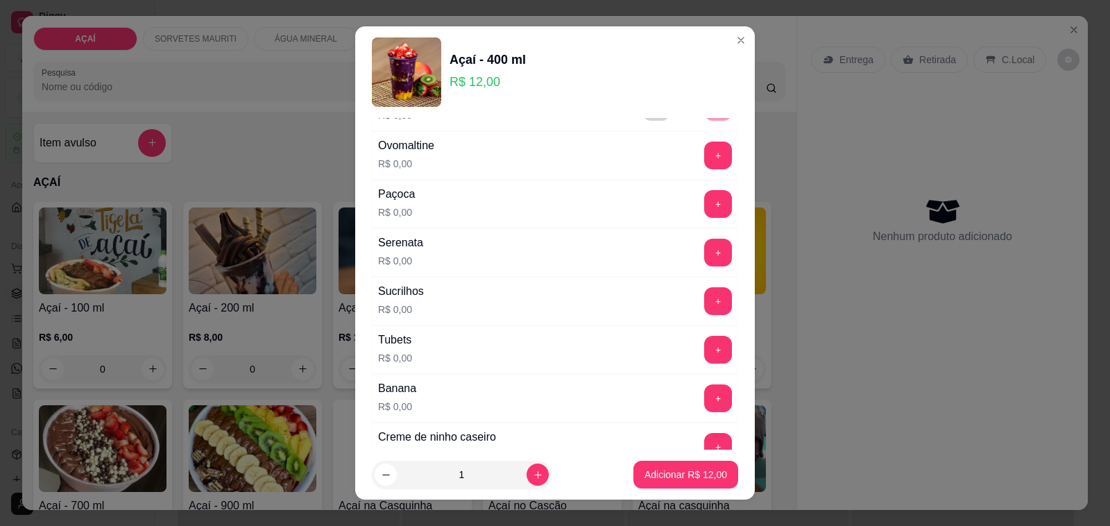
scroll to position [1734, 0]
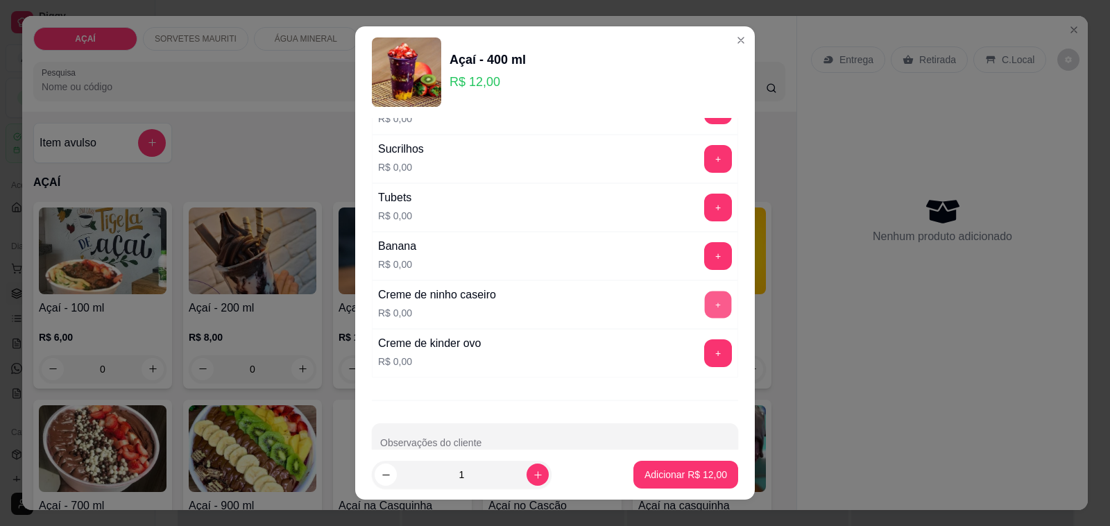
click at [705, 311] on button "+" at bounding box center [718, 304] width 27 height 27
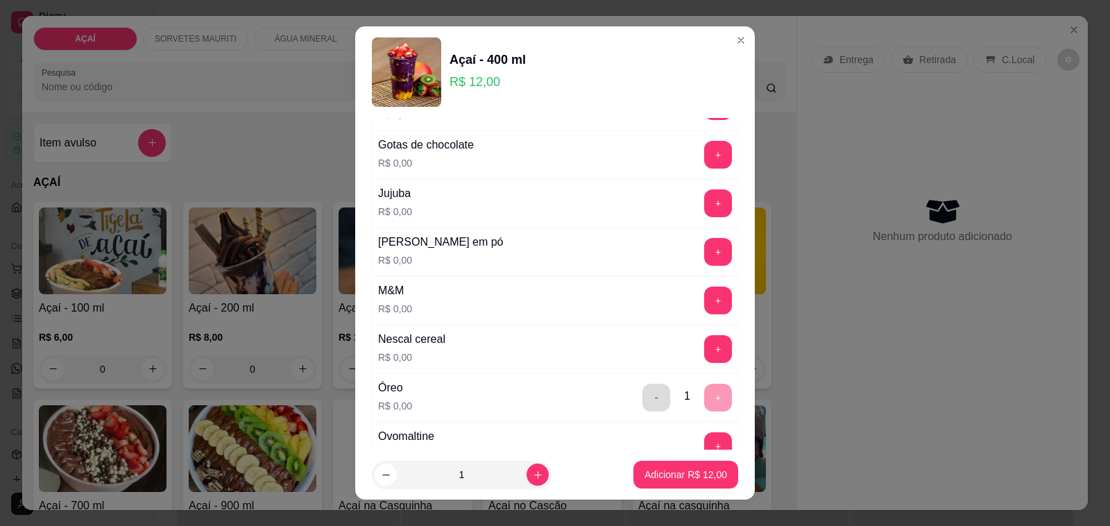
scroll to position [1301, 0]
click at [705, 255] on button "+" at bounding box center [718, 252] width 27 height 27
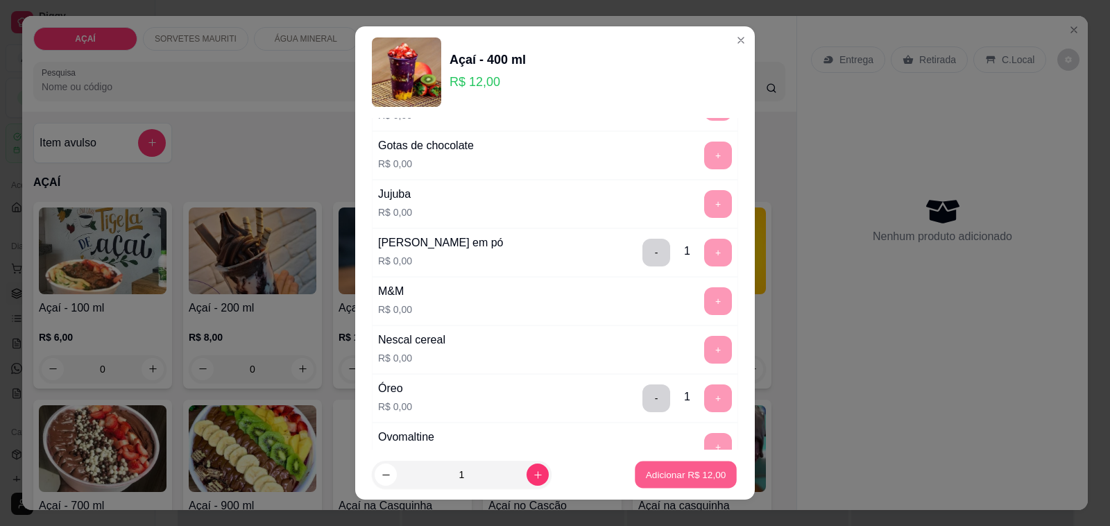
click at [694, 475] on p "Adicionar R$ 12,00" at bounding box center [686, 474] width 80 height 13
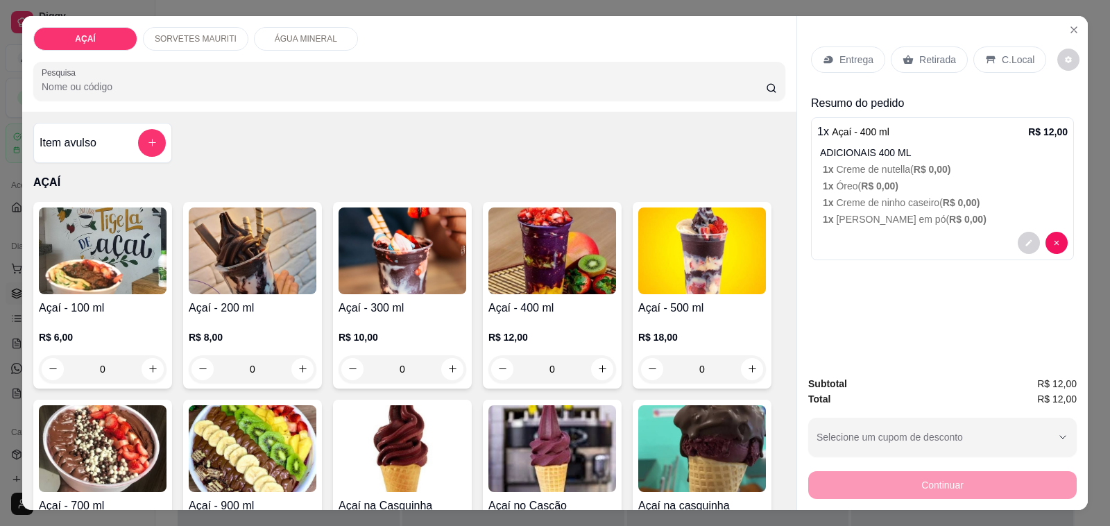
click at [868, 476] on div "Continuar" at bounding box center [942, 483] width 268 height 31
click at [989, 46] on div "C.Local" at bounding box center [1009, 59] width 73 height 26
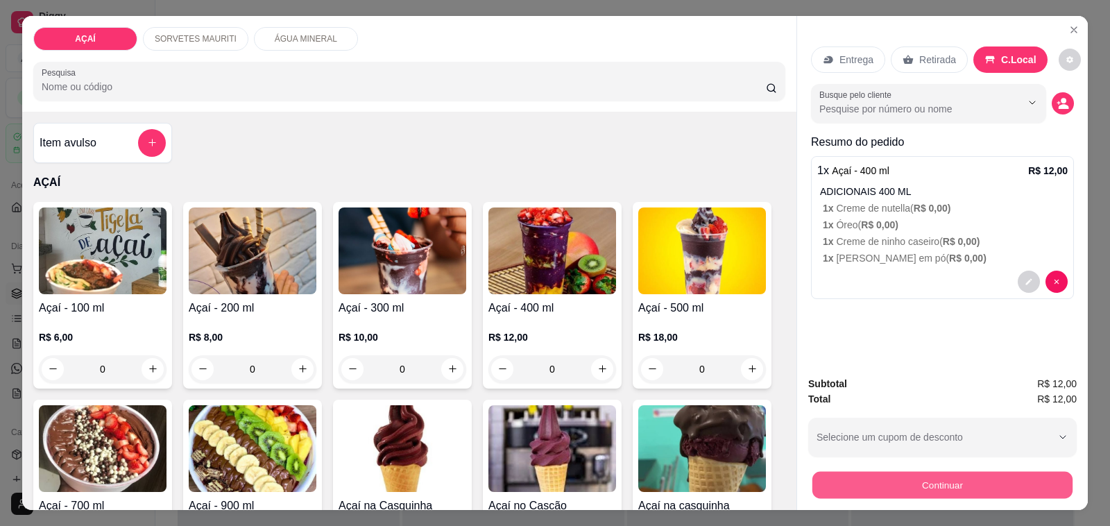
click at [944, 477] on button "Continuar" at bounding box center [942, 485] width 260 height 27
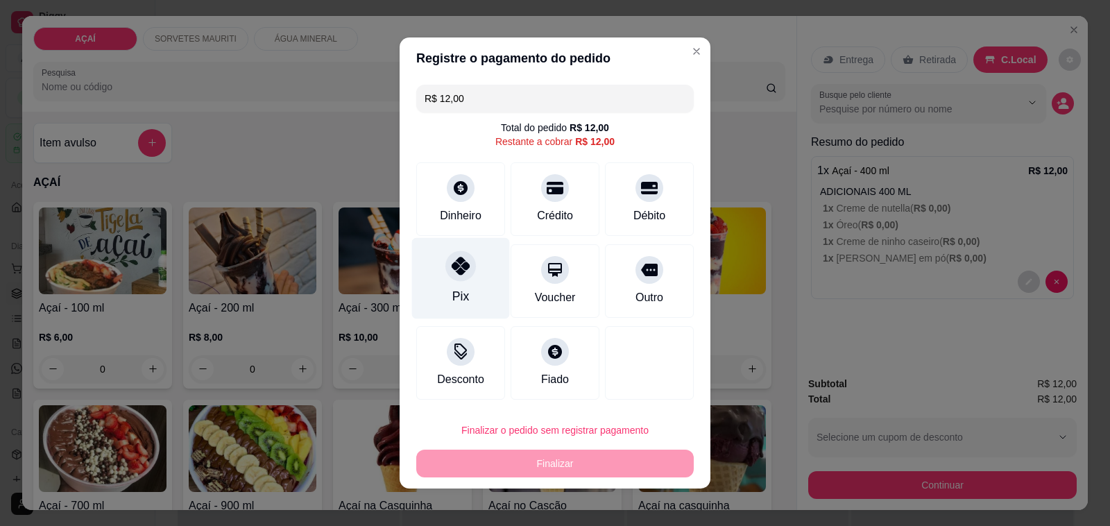
click at [450, 278] on div at bounding box center [460, 265] width 31 height 31
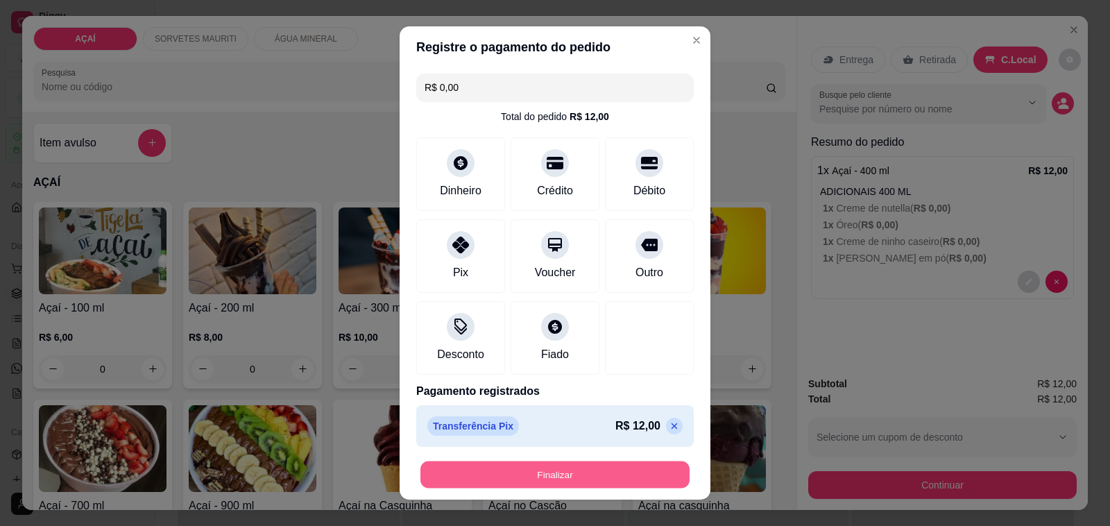
click at [483, 463] on button "Finalizar" at bounding box center [554, 474] width 269 height 27
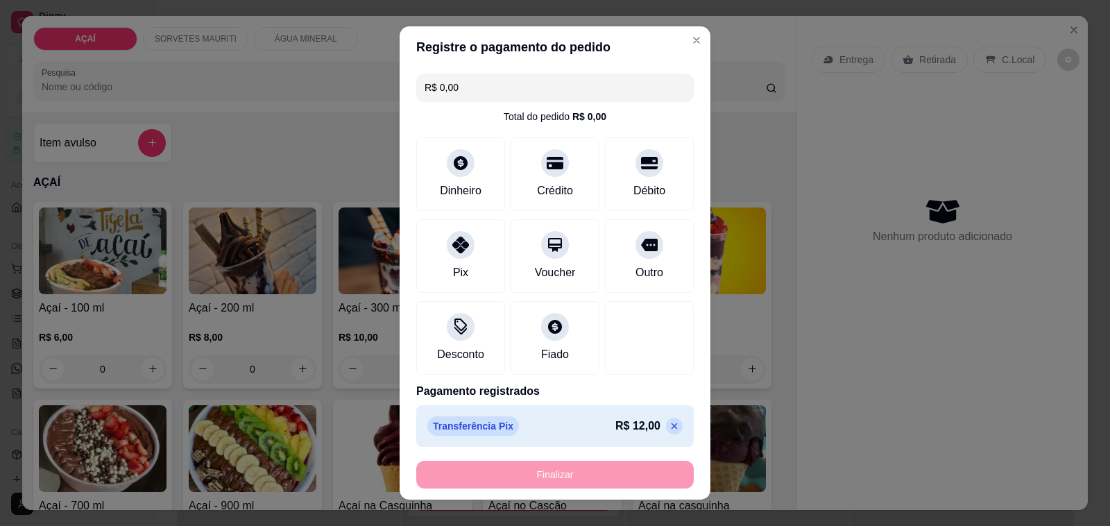
type input "-R$ 12,00"
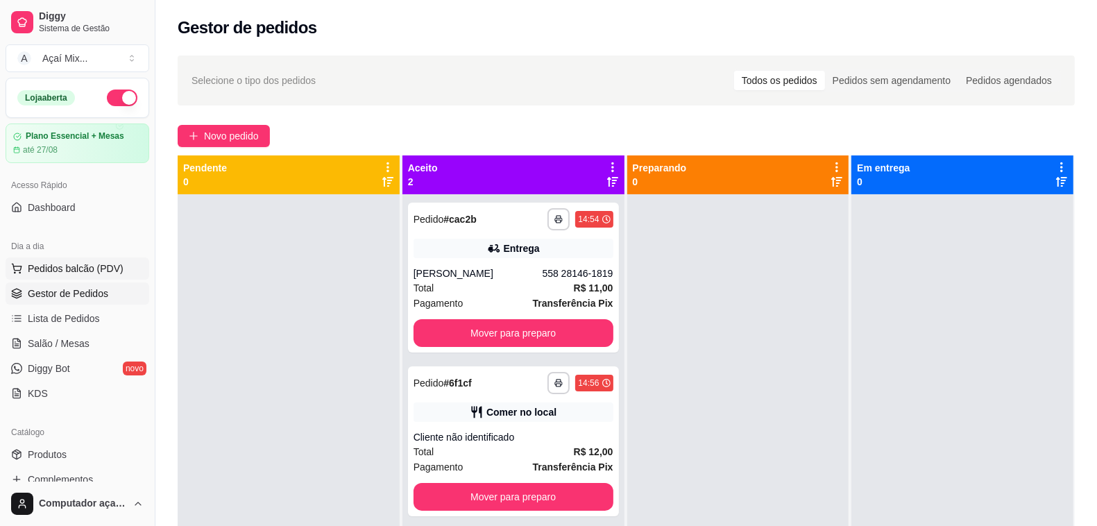
click at [76, 265] on span "Pedidos balcão (PDV)" at bounding box center [76, 269] width 96 height 14
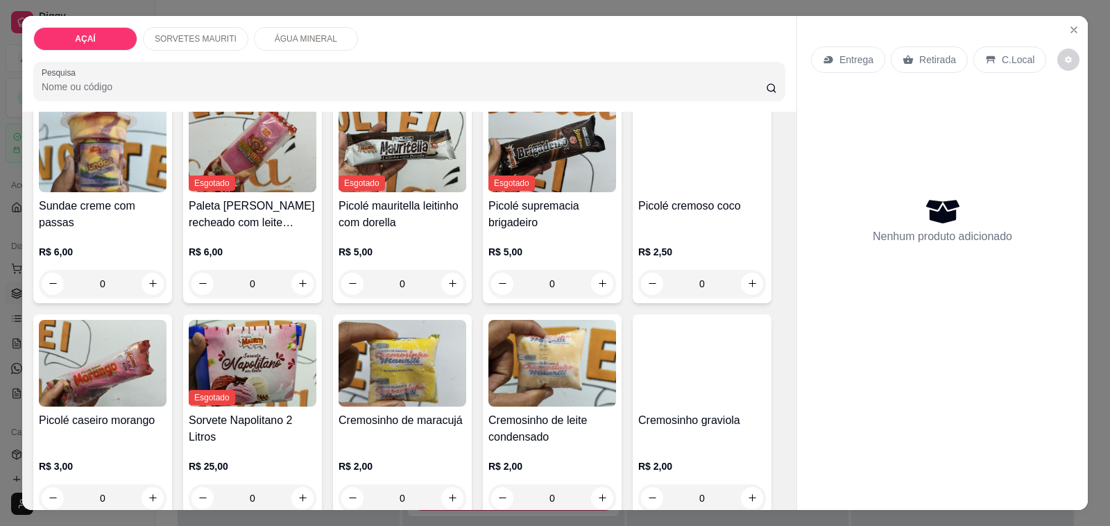
scroll to position [1041, 0]
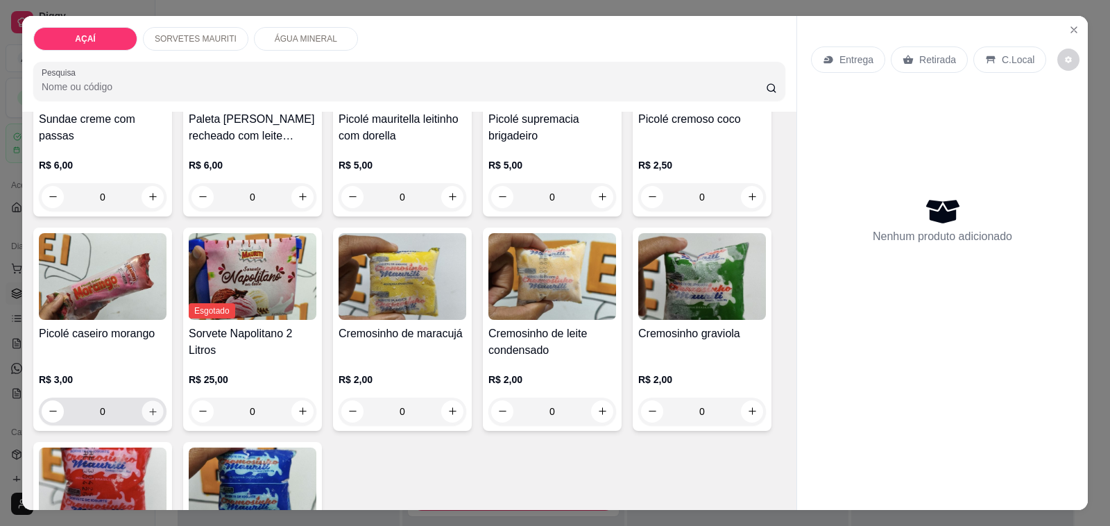
click at [149, 406] on icon "increase-product-quantity" at bounding box center [153, 411] width 10 height 10
type input "1"
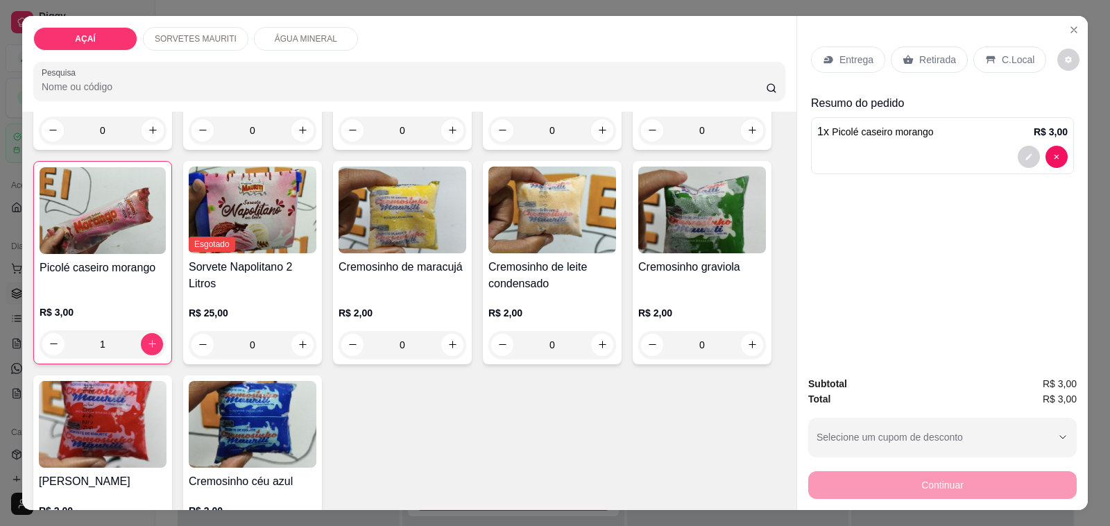
scroll to position [1214, 0]
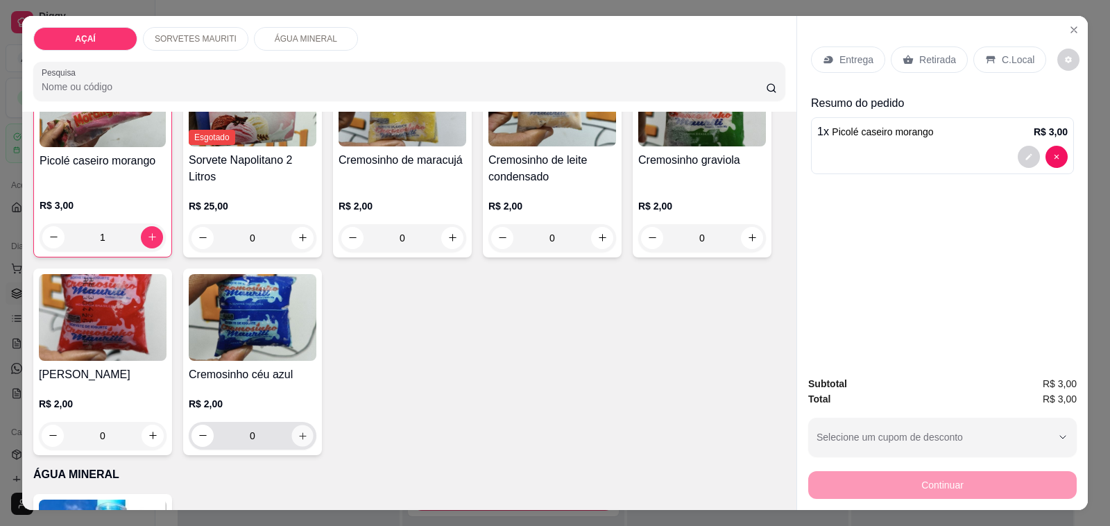
click at [302, 432] on button "increase-product-quantity" at bounding box center [302, 436] width 22 height 22
type input "1"
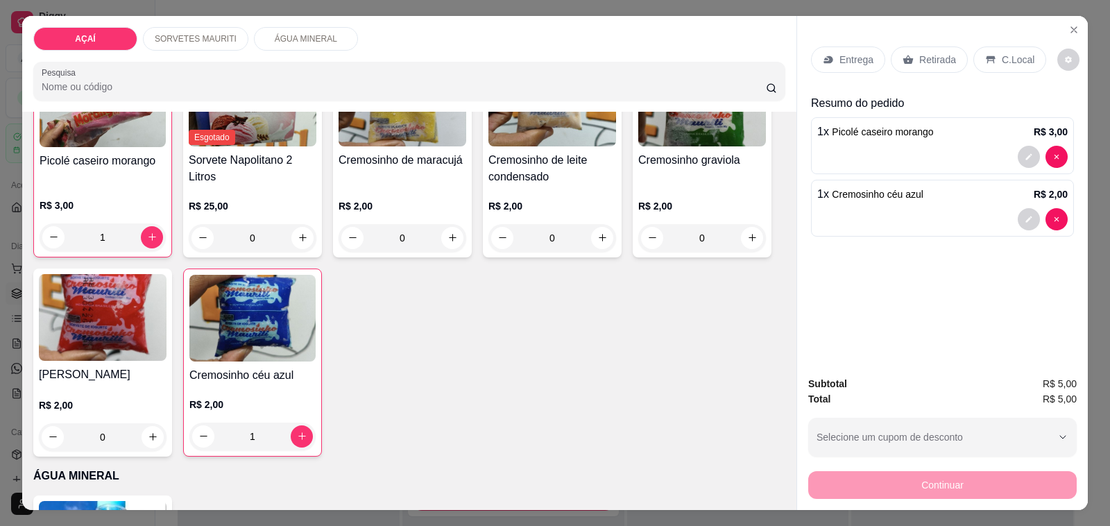
click at [871, 468] on div "Continuar" at bounding box center [942, 483] width 268 height 31
click at [871, 472] on div "Continuar" at bounding box center [942, 483] width 268 height 31
click at [1002, 55] on p "C.Local" at bounding box center [1018, 60] width 33 height 14
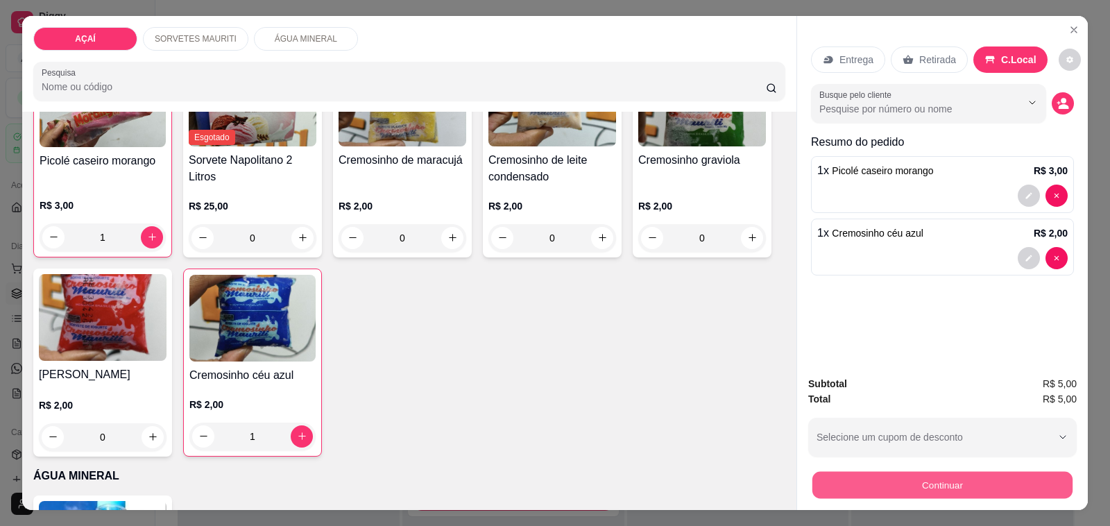
click at [1000, 477] on button "Continuar" at bounding box center [942, 485] width 260 height 27
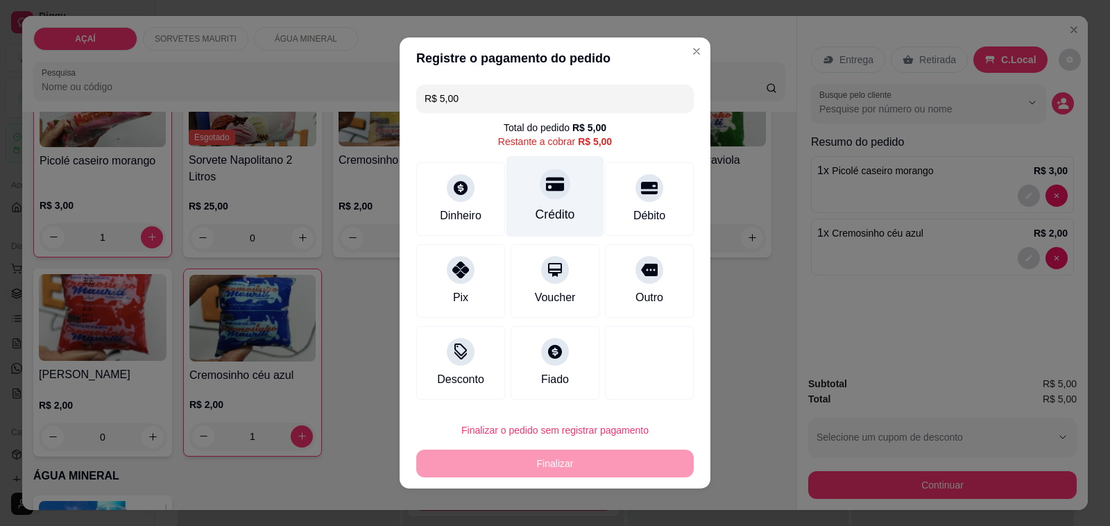
click at [535, 203] on div "Crédito" at bounding box center [555, 196] width 98 height 81
type input "R$ 0,00"
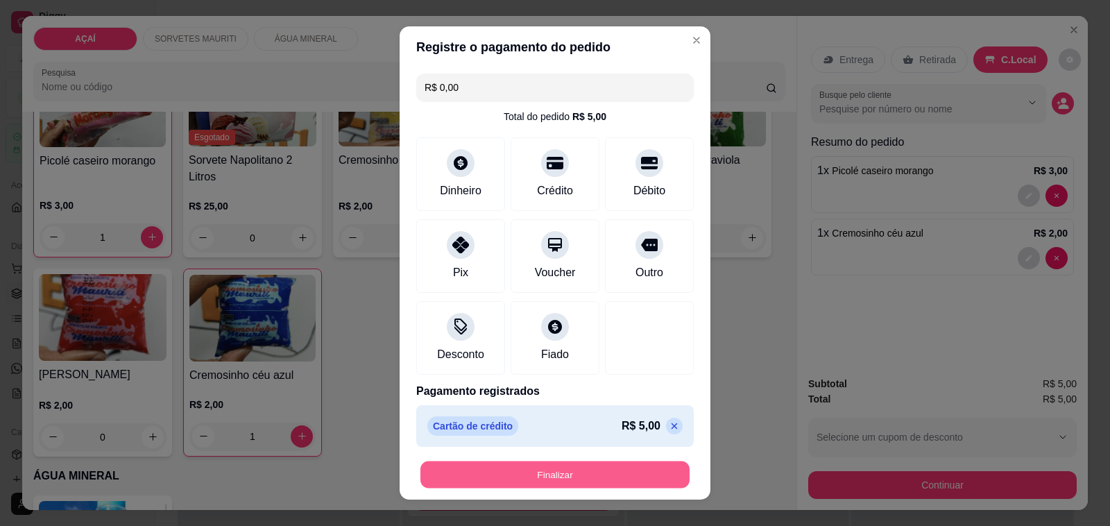
click at [572, 479] on button "Finalizar" at bounding box center [554, 474] width 269 height 27
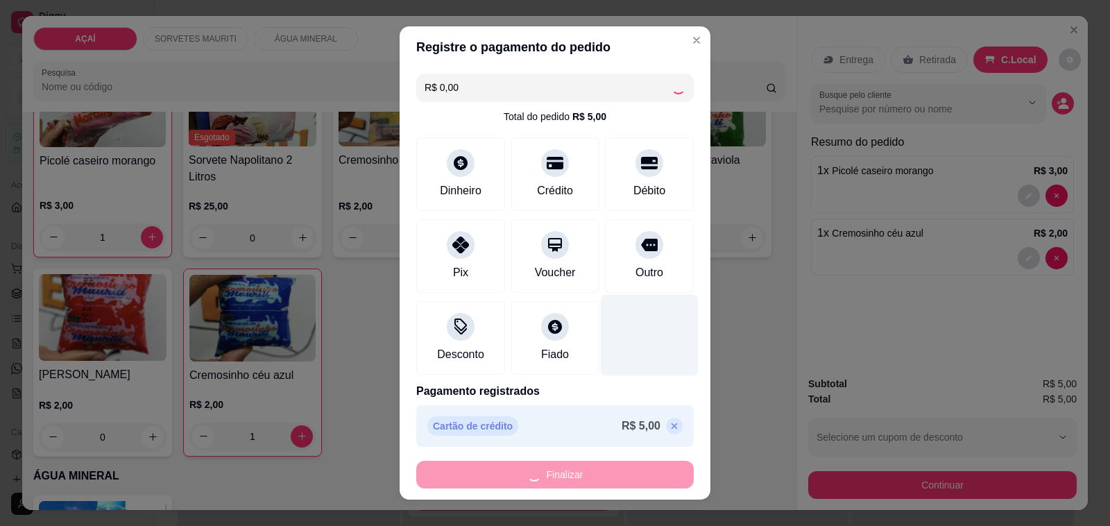
type input "0"
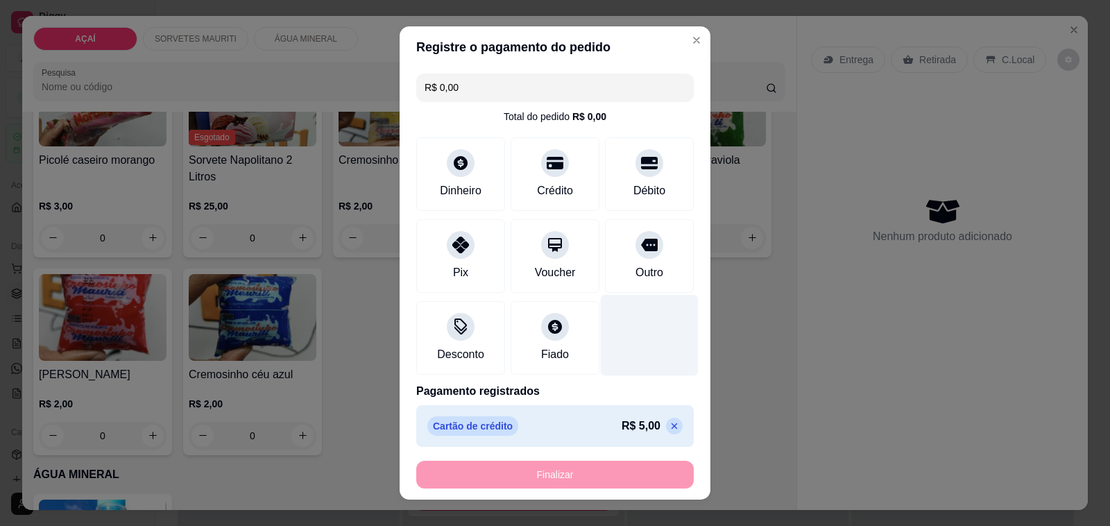
type input "-R$ 5,00"
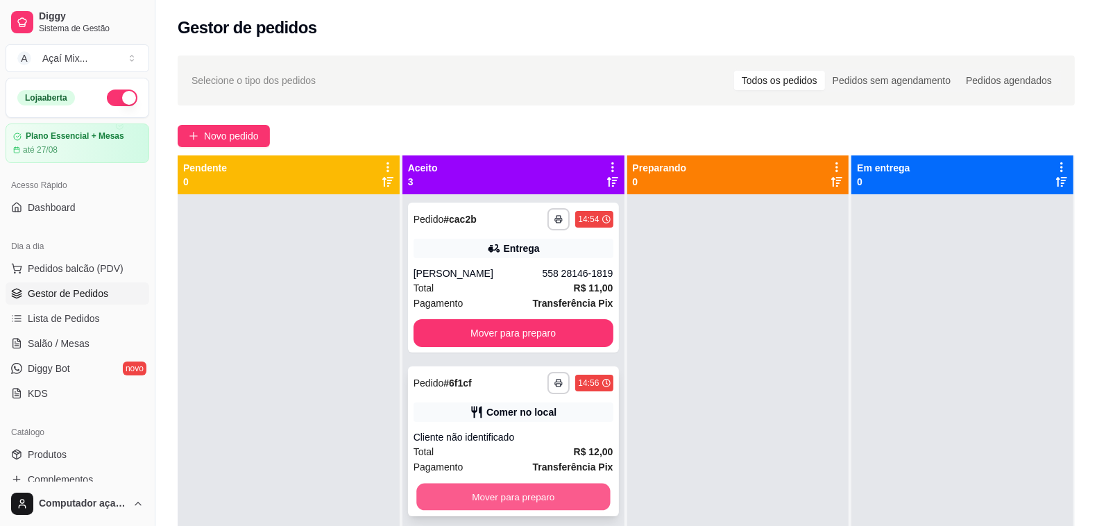
click at [567, 483] on div "Mover para preparo" at bounding box center [513, 497] width 200 height 28
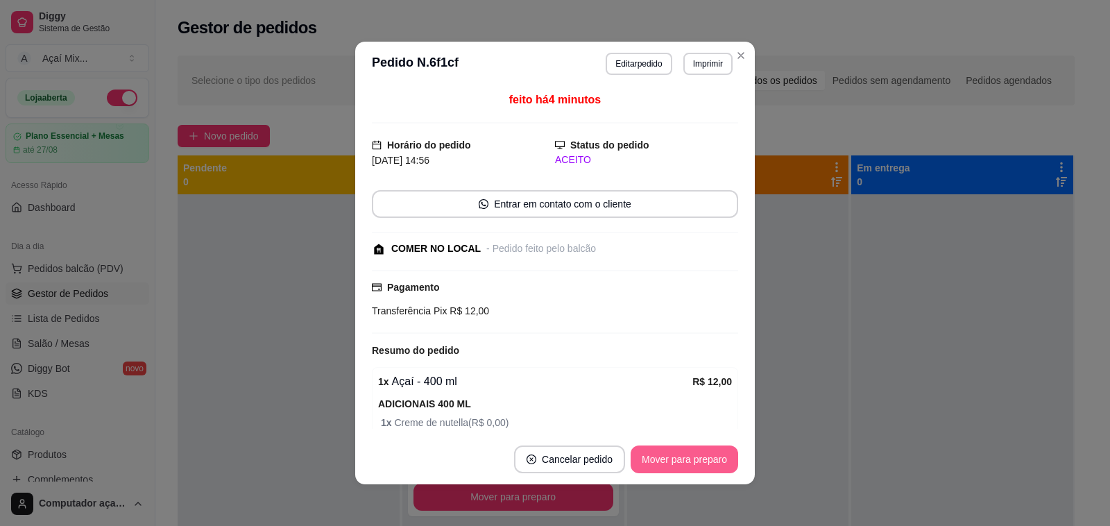
click at [662, 455] on button "Mover para preparo" at bounding box center [685, 459] width 108 height 28
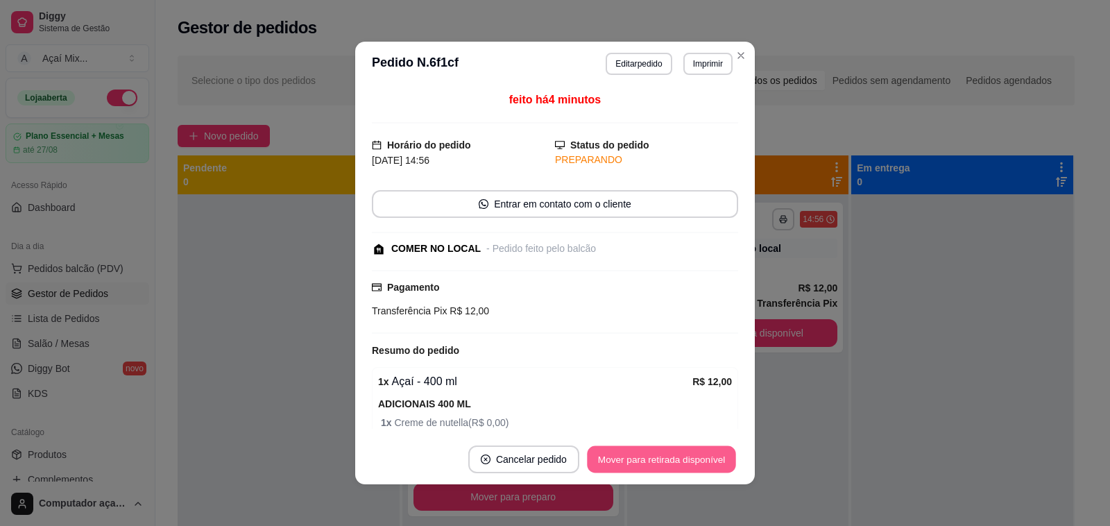
click at [656, 449] on button "Mover para retirada disponível" at bounding box center [661, 459] width 148 height 27
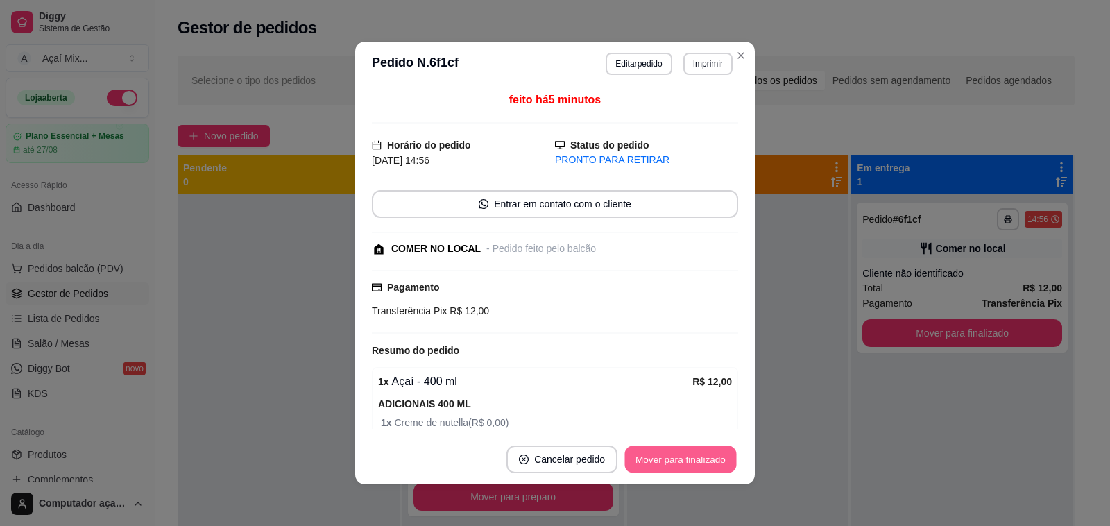
click at [698, 452] on button "Mover para finalizado" at bounding box center [681, 459] width 112 height 27
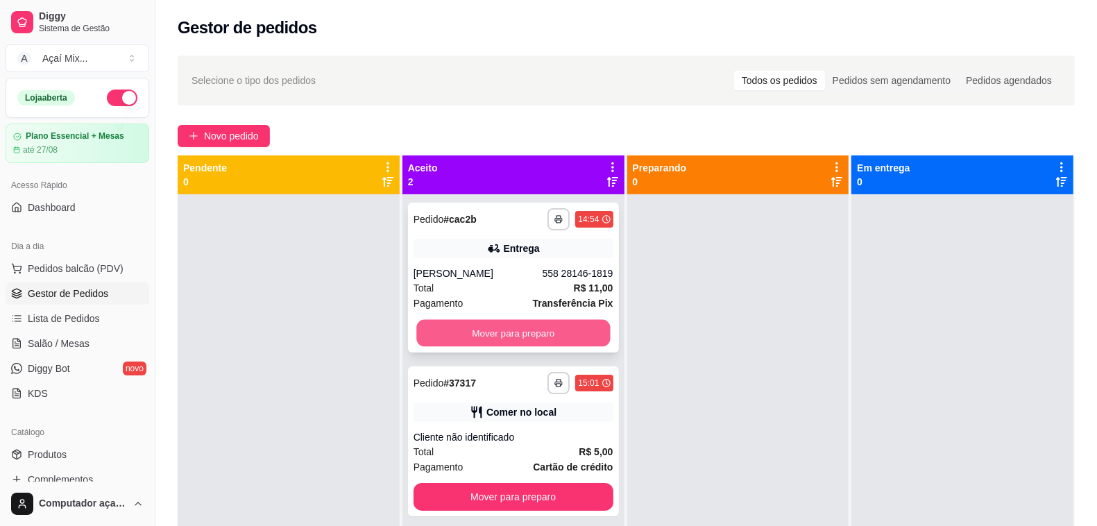
click at [556, 320] on button "Mover para preparo" at bounding box center [513, 333] width 194 height 27
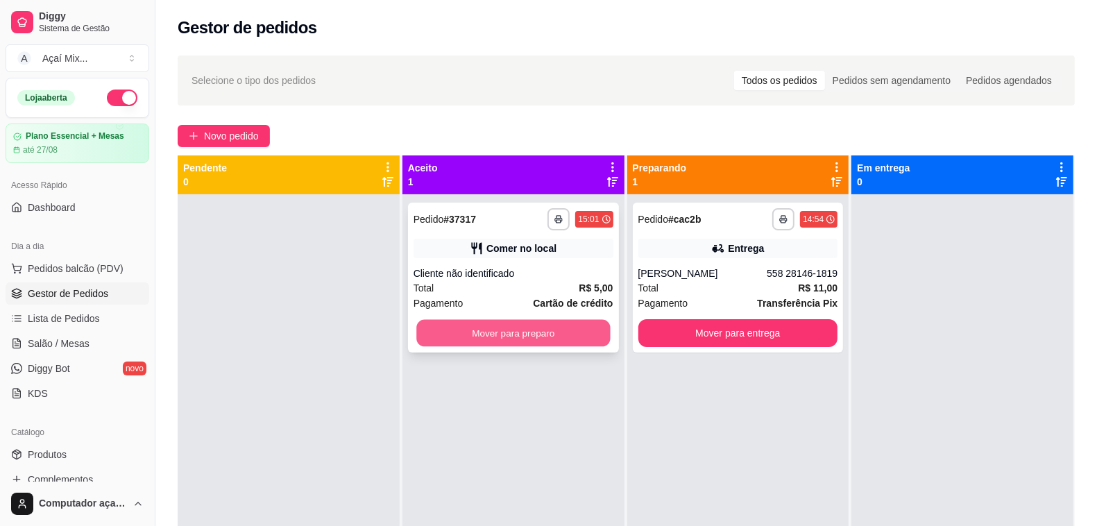
click at [572, 321] on button "Mover para preparo" at bounding box center [513, 333] width 194 height 27
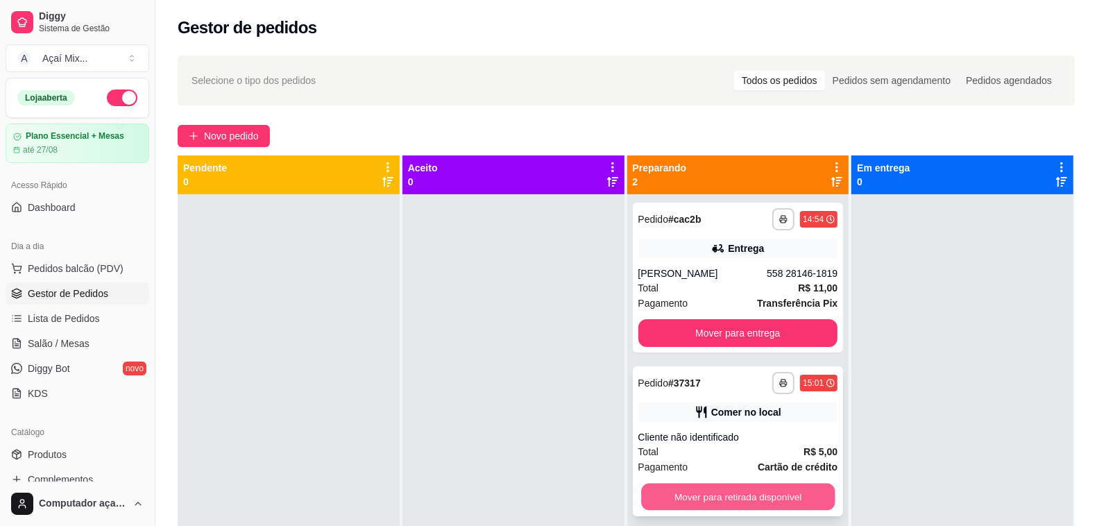
click at [789, 493] on button "Mover para retirada disponível" at bounding box center [738, 497] width 194 height 27
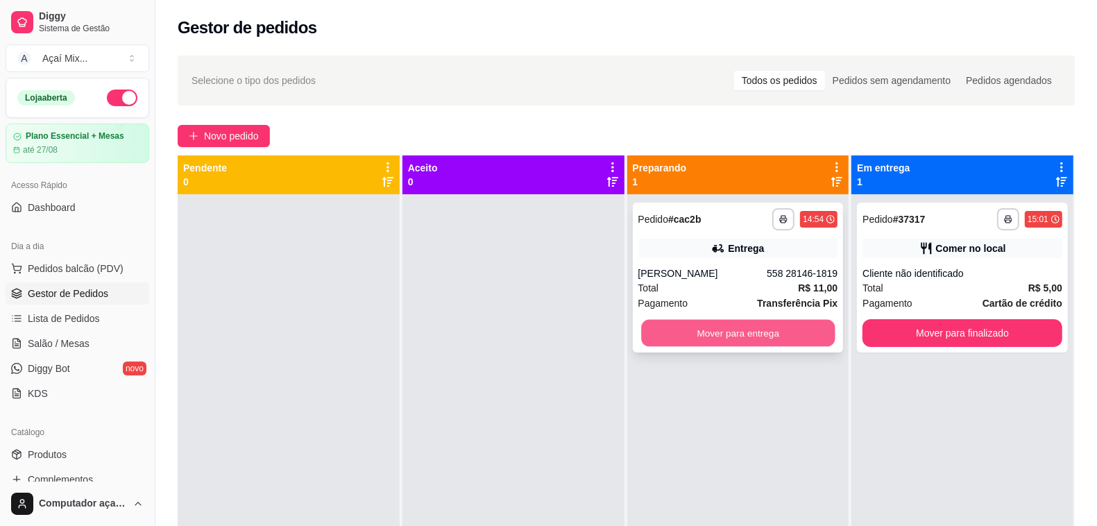
click at [799, 326] on button "Mover para entrega" at bounding box center [738, 333] width 194 height 27
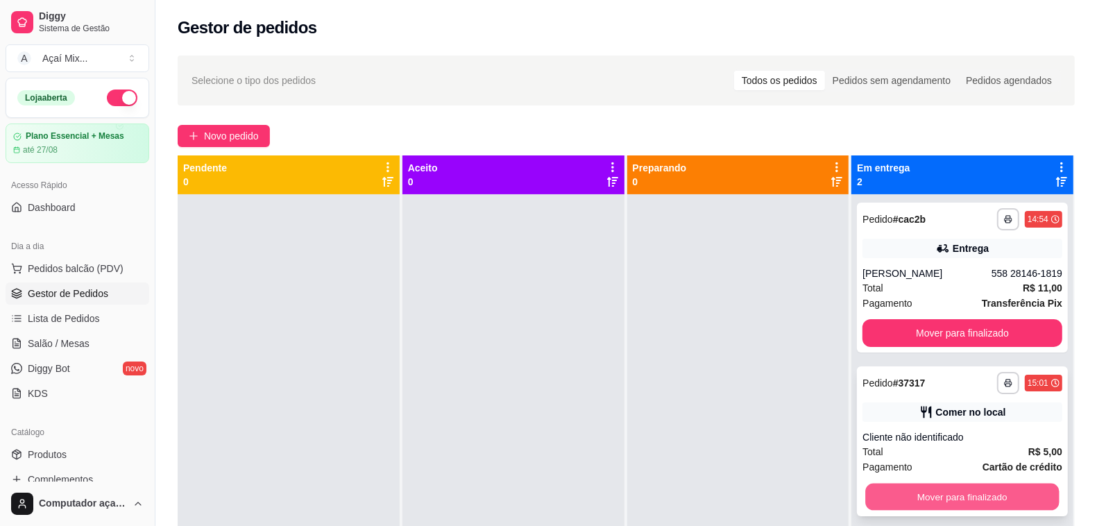
click at [971, 493] on button "Mover para finalizado" at bounding box center [963, 497] width 194 height 27
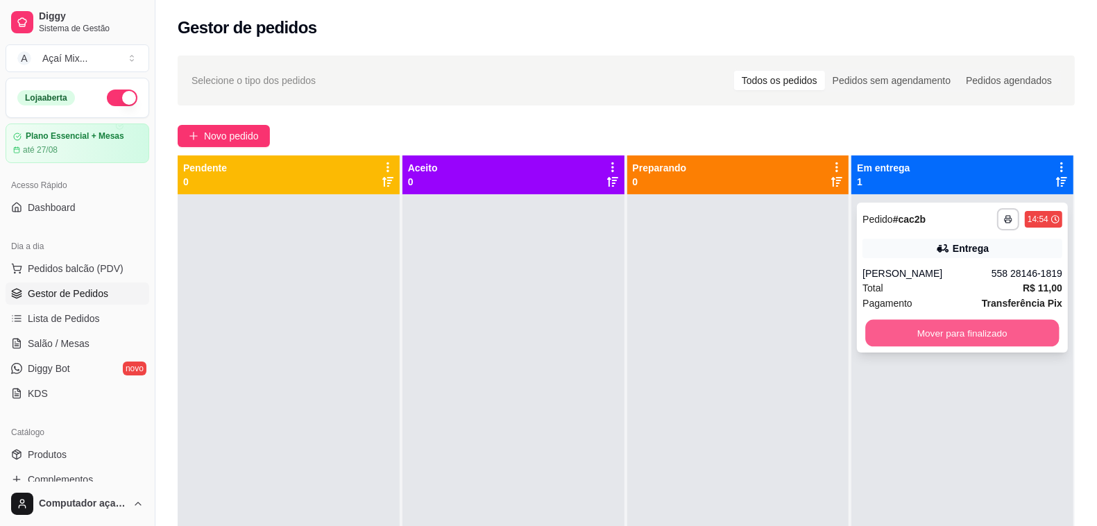
click at [968, 324] on button "Mover para finalizado" at bounding box center [963, 333] width 194 height 27
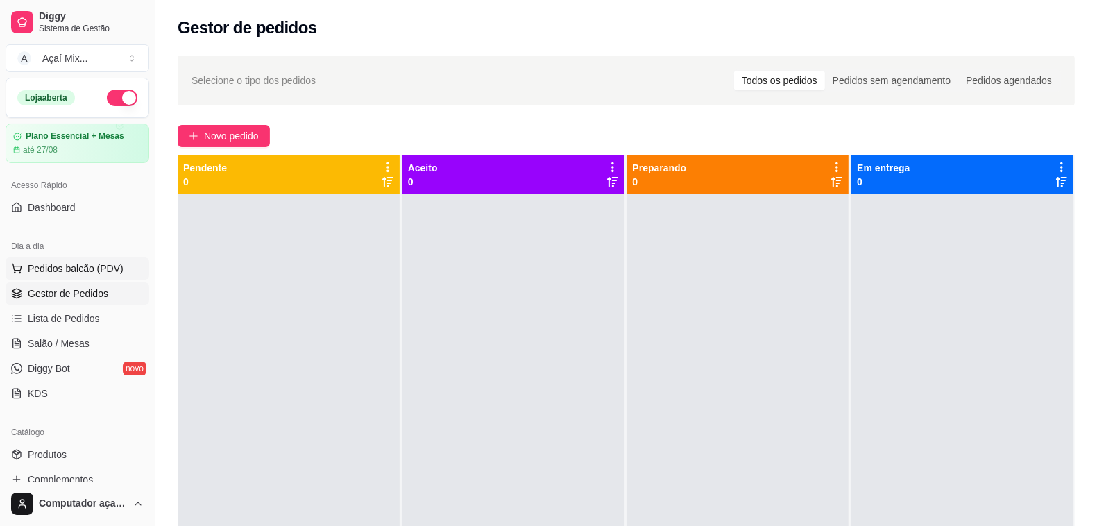
click at [110, 260] on button "Pedidos balcão (PDV)" at bounding box center [78, 268] width 144 height 22
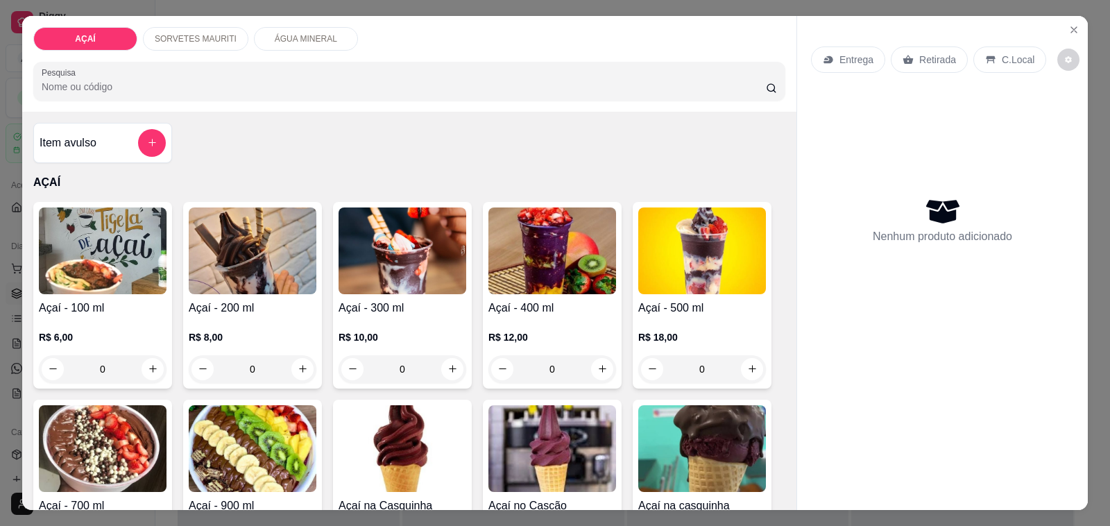
click at [581, 370] on div "0" at bounding box center [552, 369] width 128 height 28
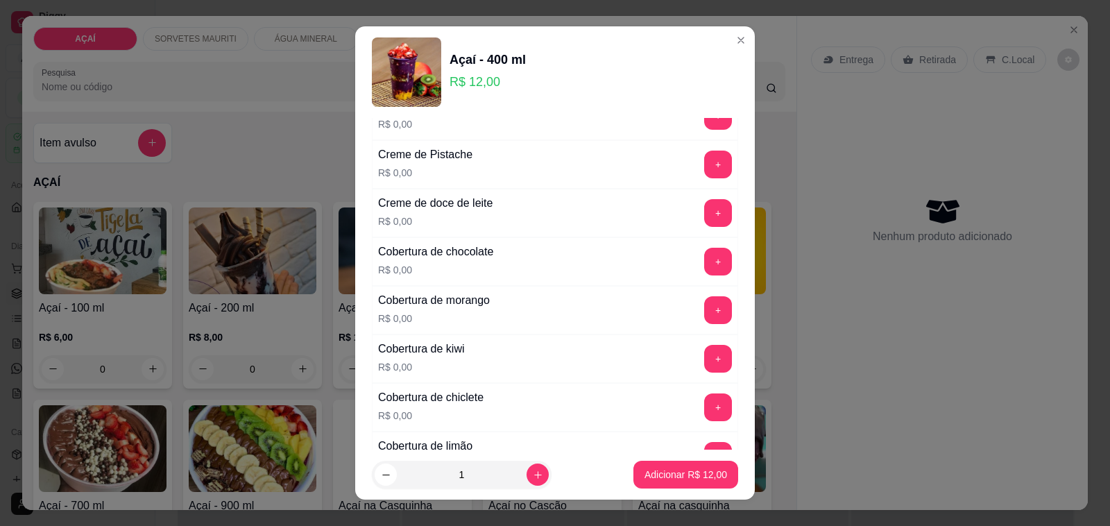
scroll to position [434, 0]
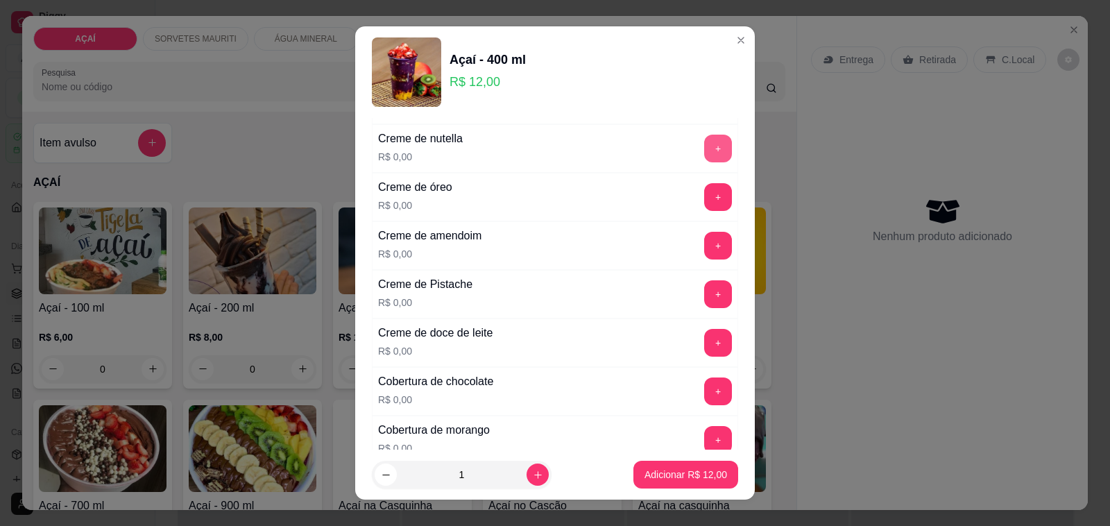
click at [704, 141] on button "+" at bounding box center [718, 149] width 28 height 28
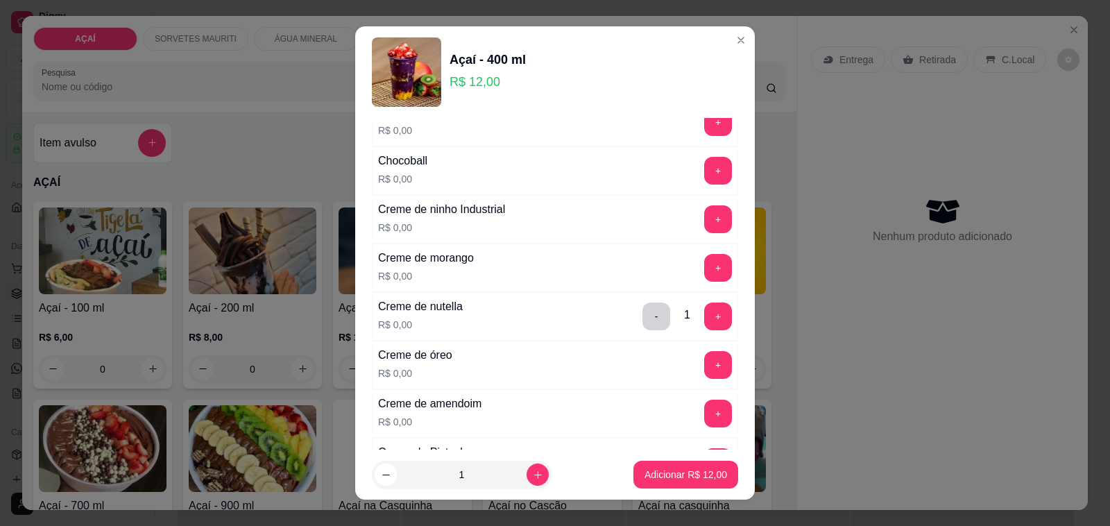
scroll to position [260, 0]
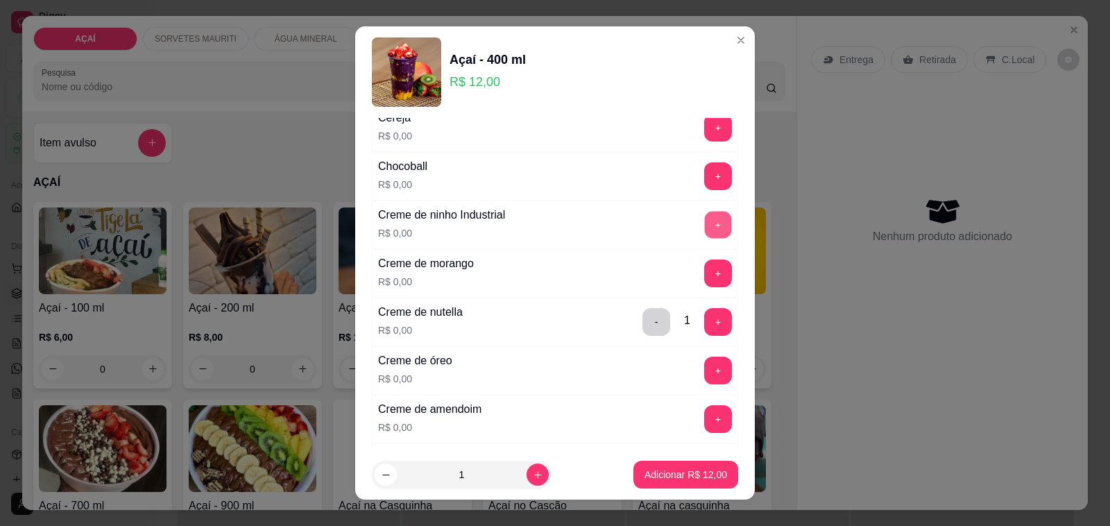
click at [705, 223] on button "+" at bounding box center [718, 225] width 27 height 27
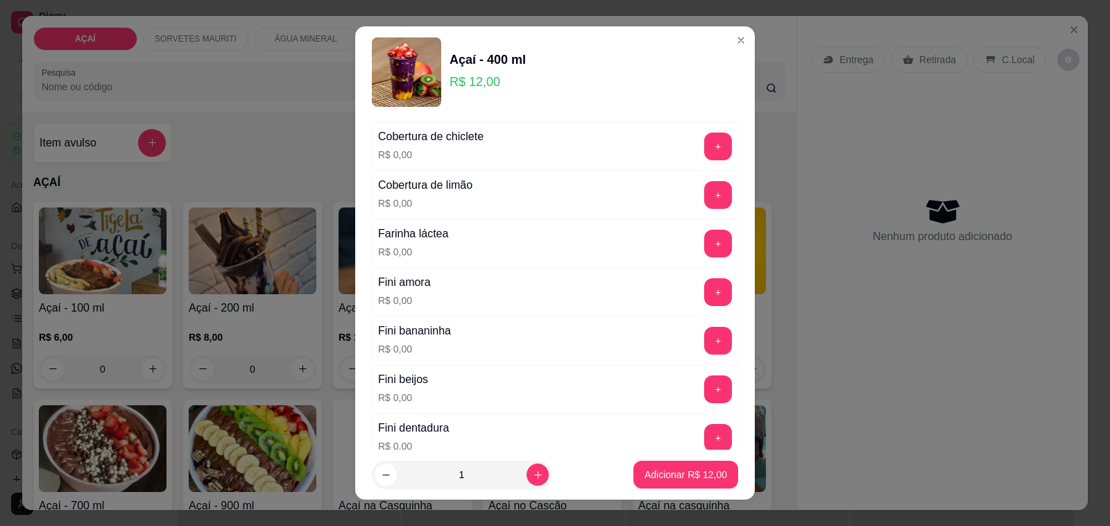
scroll to position [911, 0]
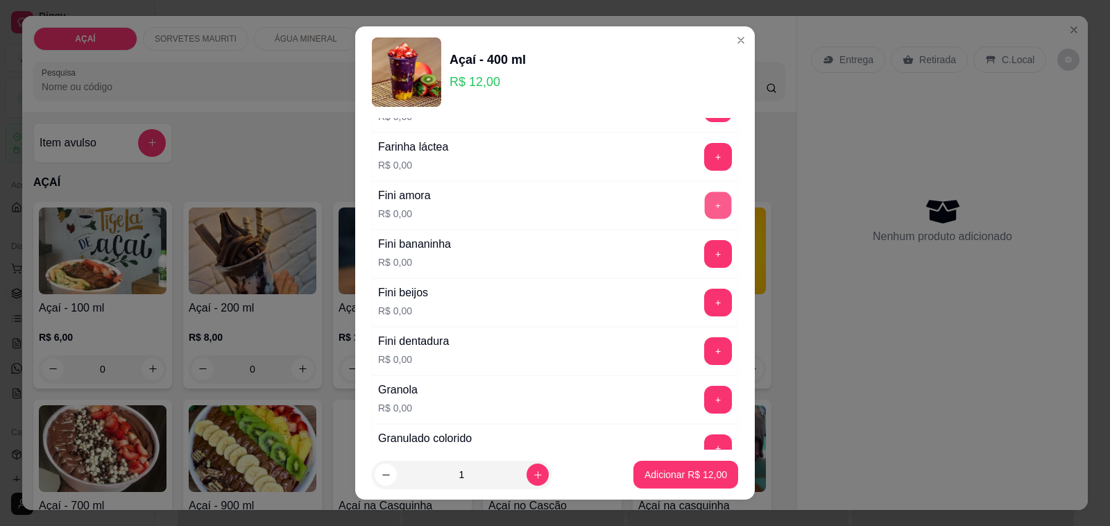
click at [705, 207] on button "+" at bounding box center [718, 205] width 27 height 27
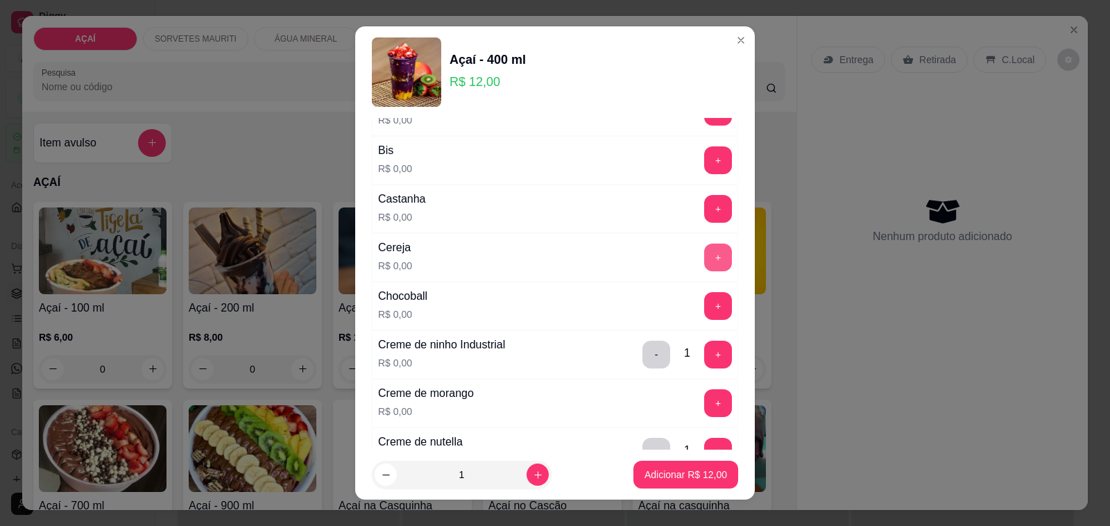
click at [704, 245] on button "+" at bounding box center [718, 257] width 28 height 28
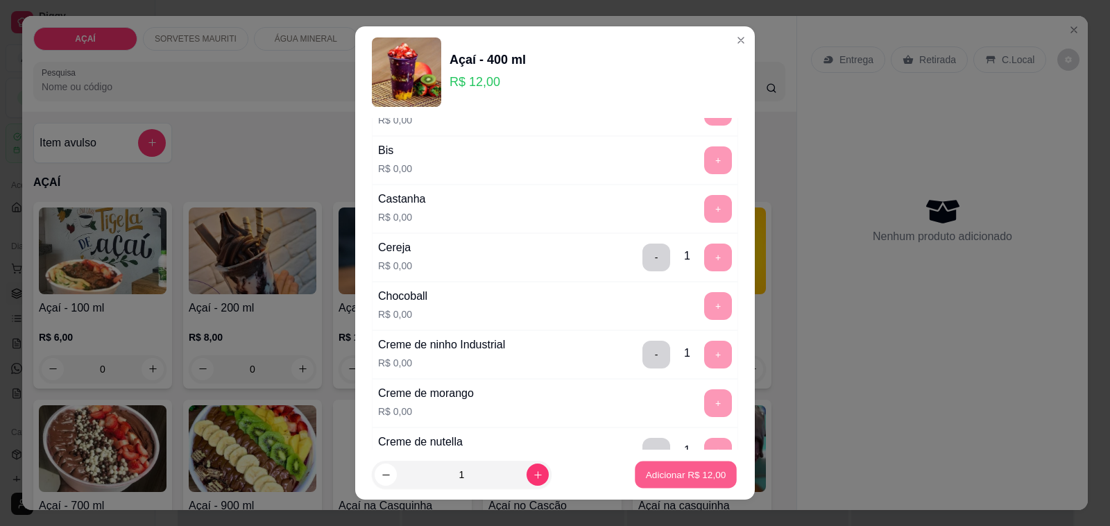
click at [685, 467] on button "Adicionar R$ 12,00" at bounding box center [686, 474] width 102 height 27
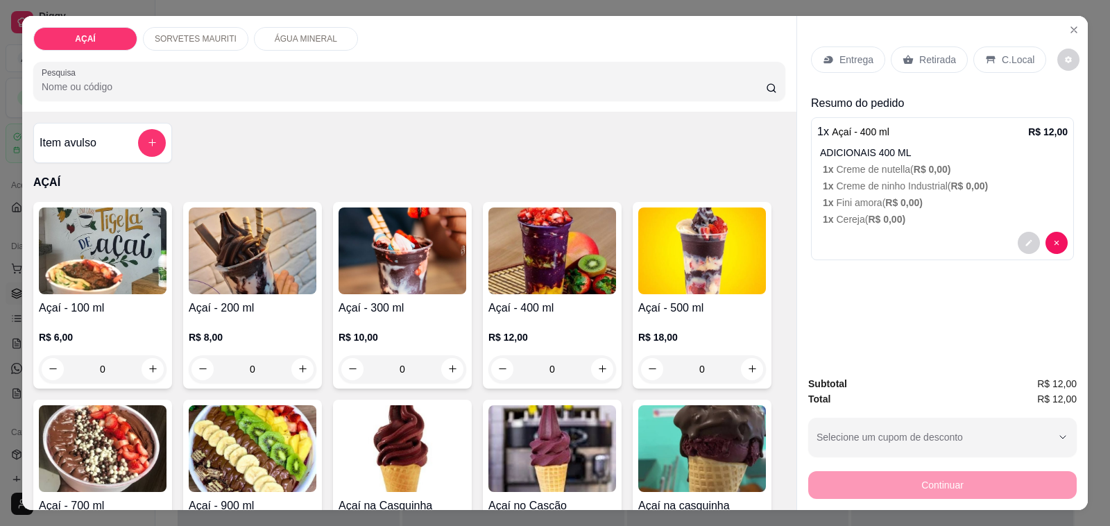
click at [882, 179] on p "1 x Creme de ninho Industrial ( R$ 0,00 )" at bounding box center [945, 186] width 245 height 14
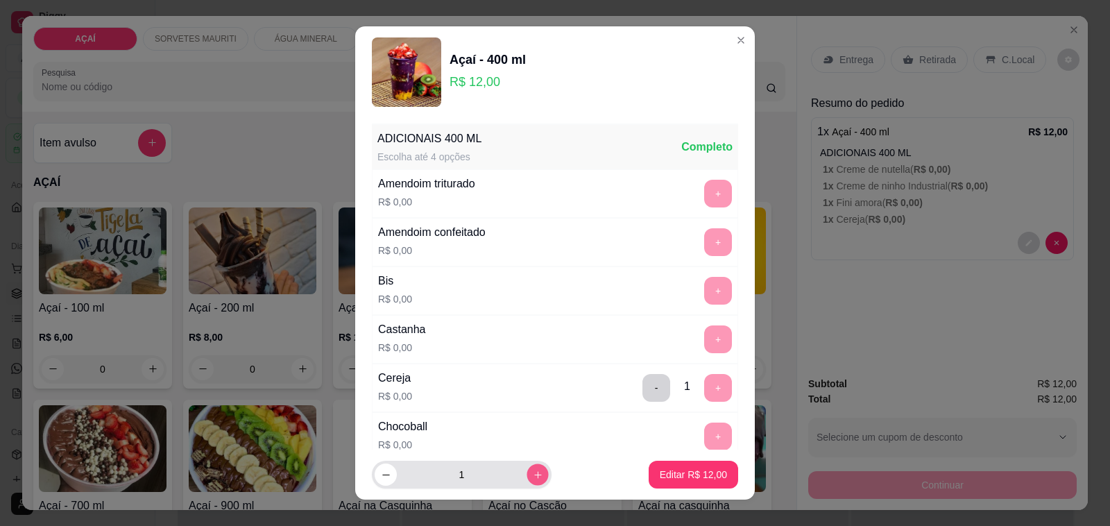
click at [527, 465] on button "increase-product-quantity" at bounding box center [538, 475] width 22 height 22
type input "2"
click at [690, 466] on button "Editar R$ 24,00" at bounding box center [693, 474] width 87 height 27
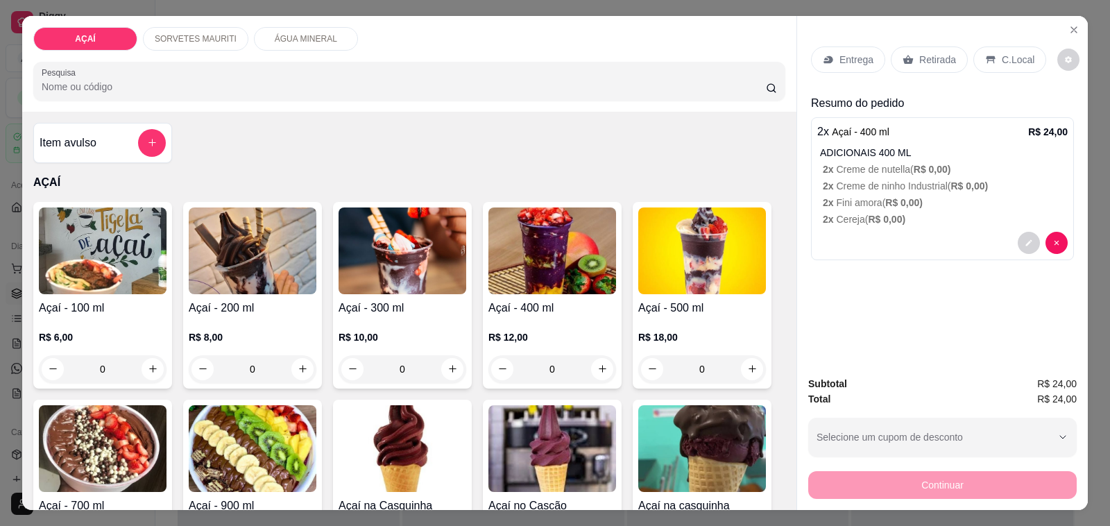
click at [1016, 53] on p "C.Local" at bounding box center [1018, 60] width 33 height 14
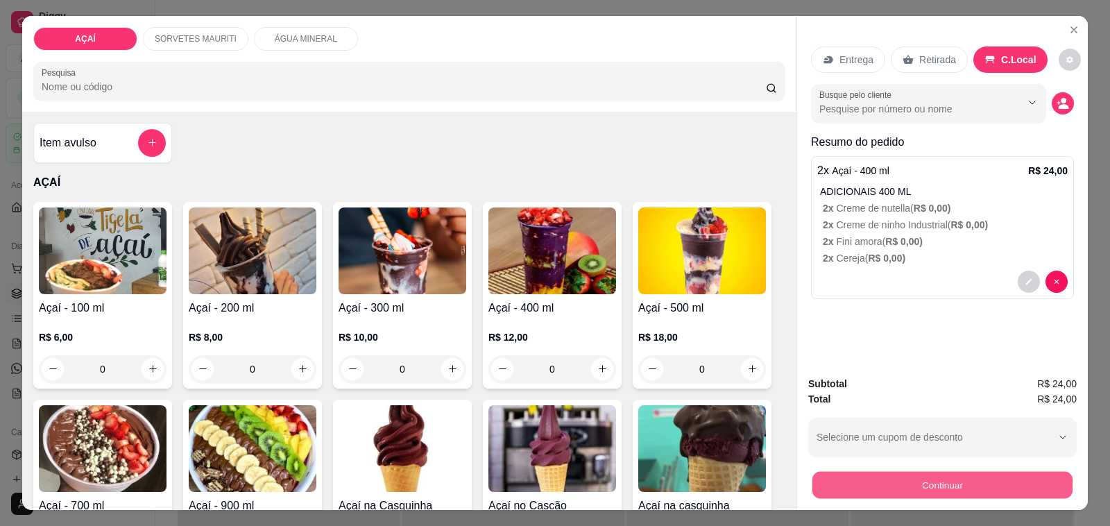
click at [889, 472] on button "Continuar" at bounding box center [942, 485] width 260 height 27
click at [909, 480] on button "Continuar" at bounding box center [942, 485] width 260 height 27
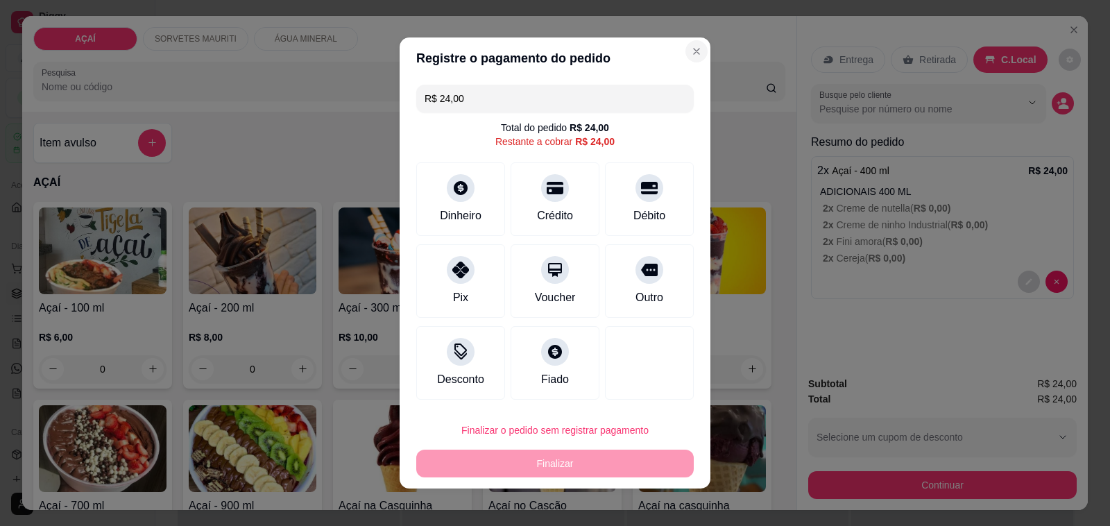
click at [681, 39] on section "Registre o pagamento do pedido R$ 24,00 Total do pedido R$ 24,00 Restante a cob…" at bounding box center [555, 262] width 311 height 451
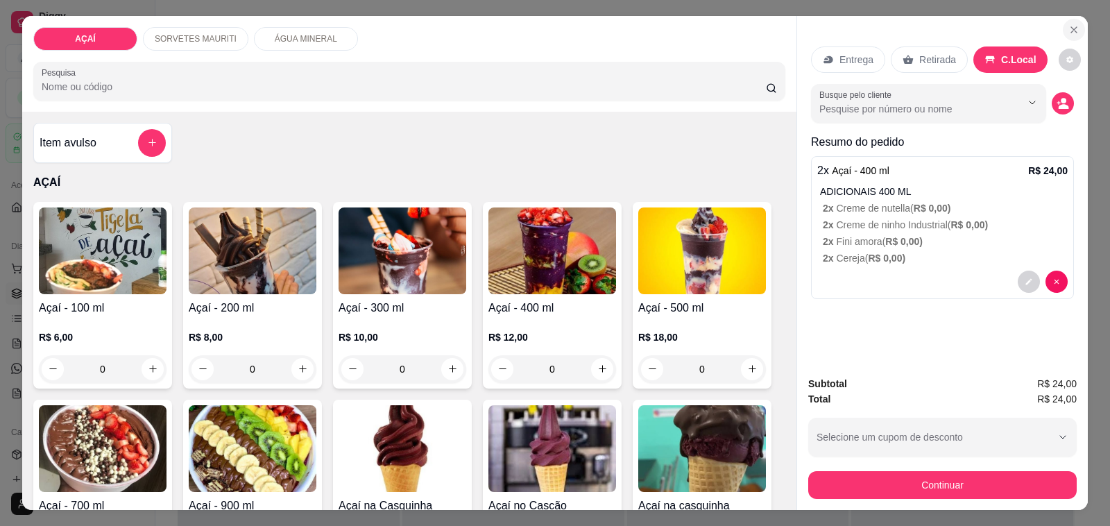
click at [1071, 27] on icon "Close" at bounding box center [1074, 30] width 6 height 6
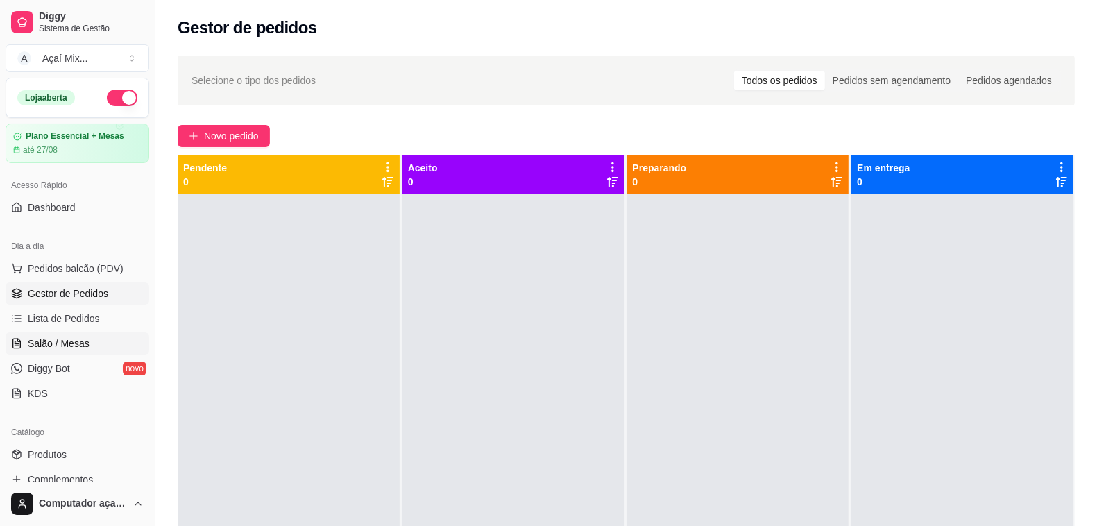
click at [62, 335] on link "Salão / Mesas" at bounding box center [78, 343] width 144 height 22
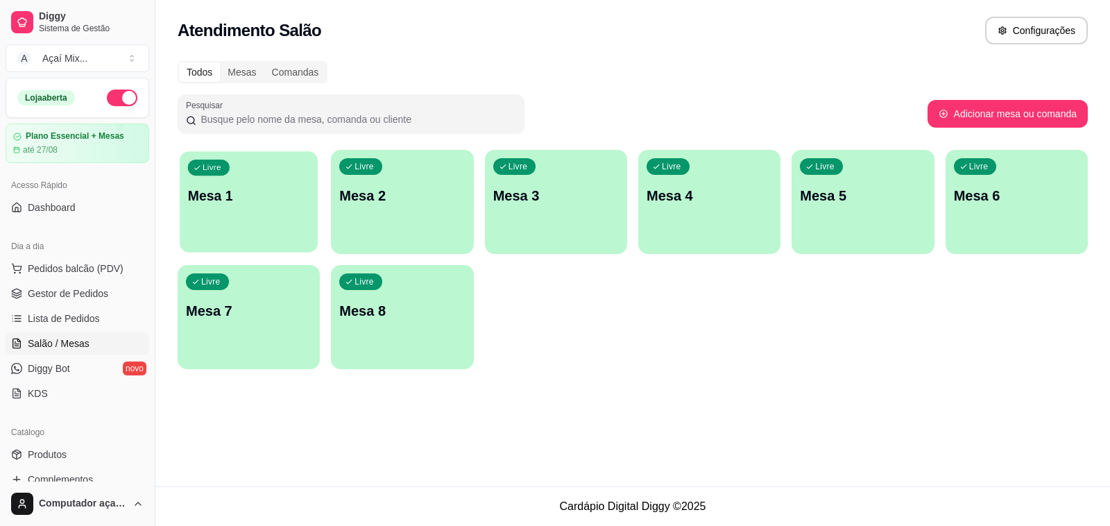
click at [212, 192] on p "Mesa 1" at bounding box center [249, 196] width 122 height 19
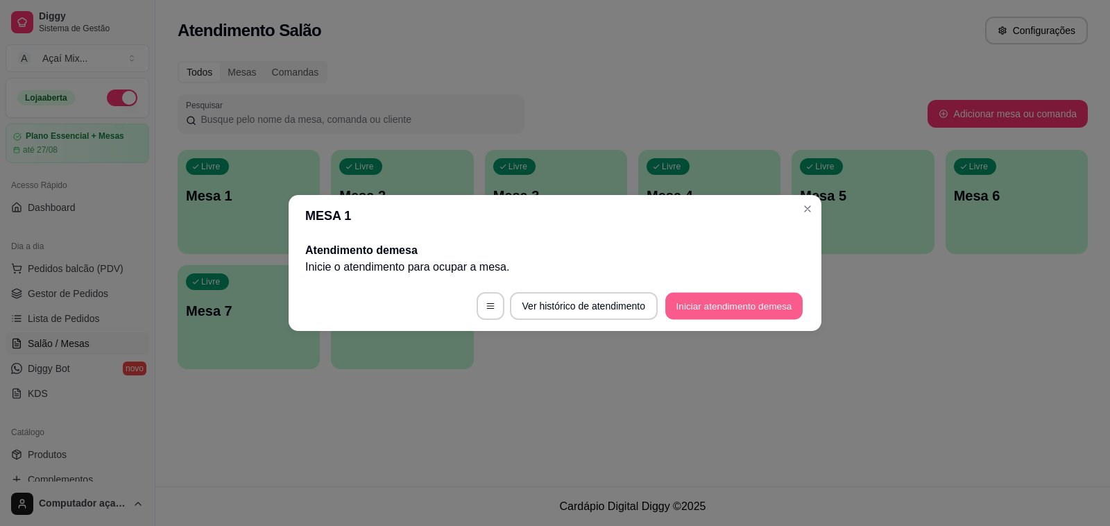
click at [786, 302] on button "Iniciar atendimento de mesa" at bounding box center [733, 306] width 137 height 27
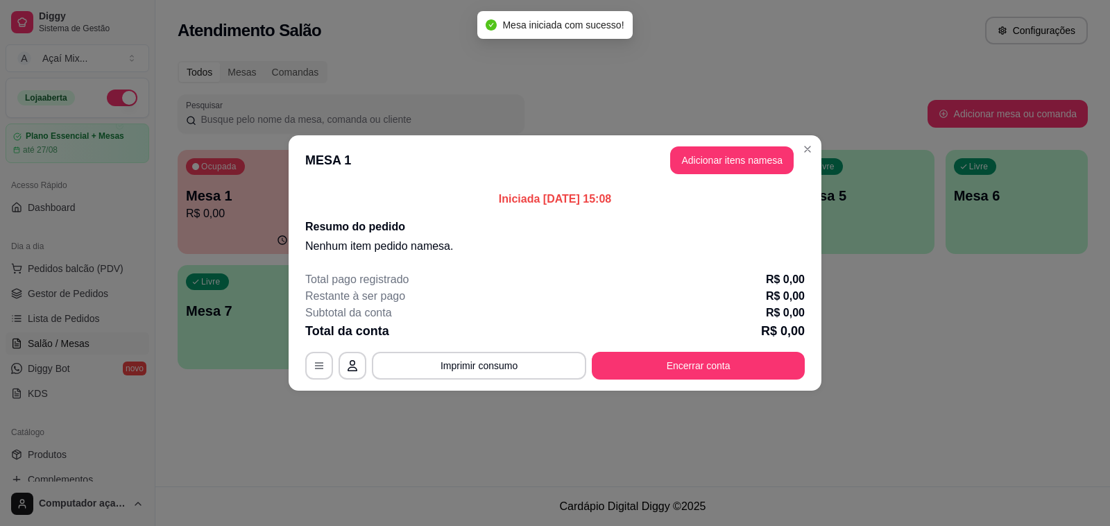
click at [697, 144] on header "MESA 1 Adicionar itens na mesa" at bounding box center [555, 160] width 533 height 50
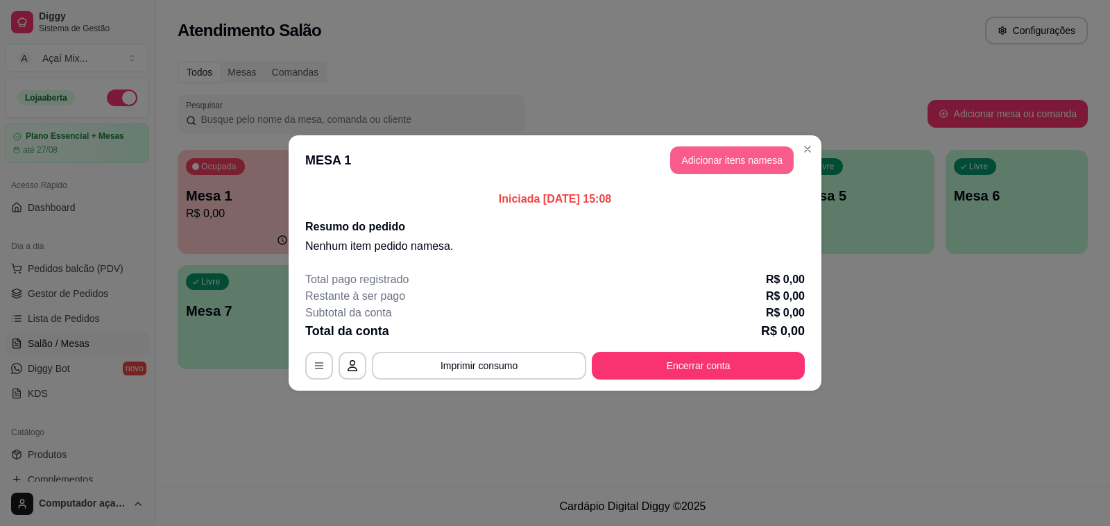
click at [753, 155] on button "Adicionar itens na mesa" at bounding box center [731, 160] width 123 height 28
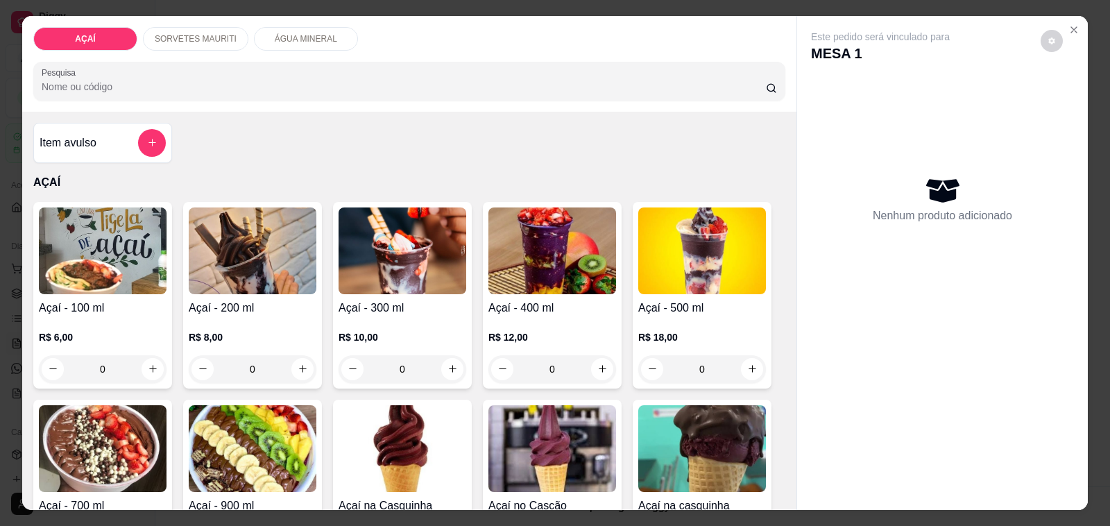
click at [448, 361] on div "0" at bounding box center [403, 369] width 128 height 28
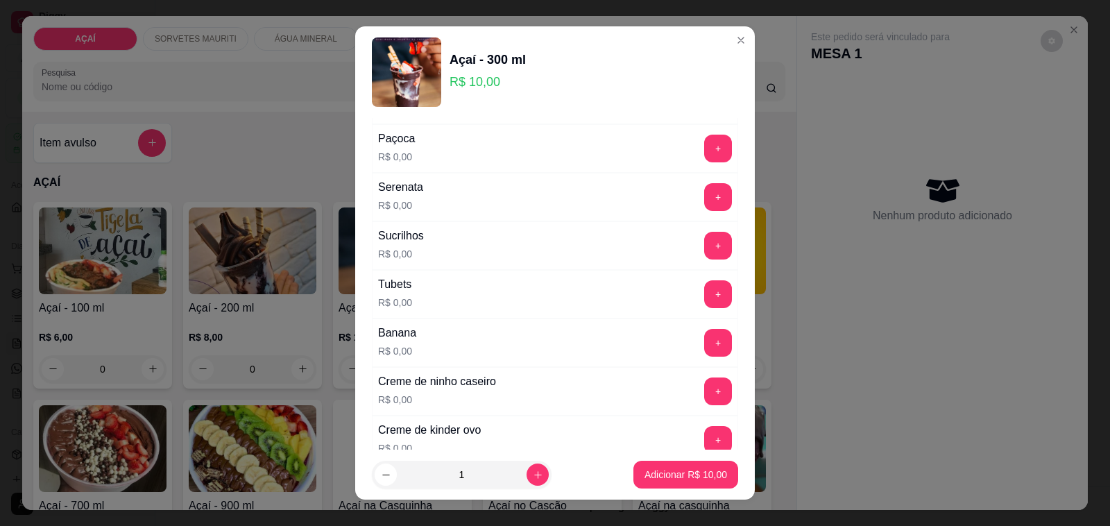
scroll to position [1778, 0]
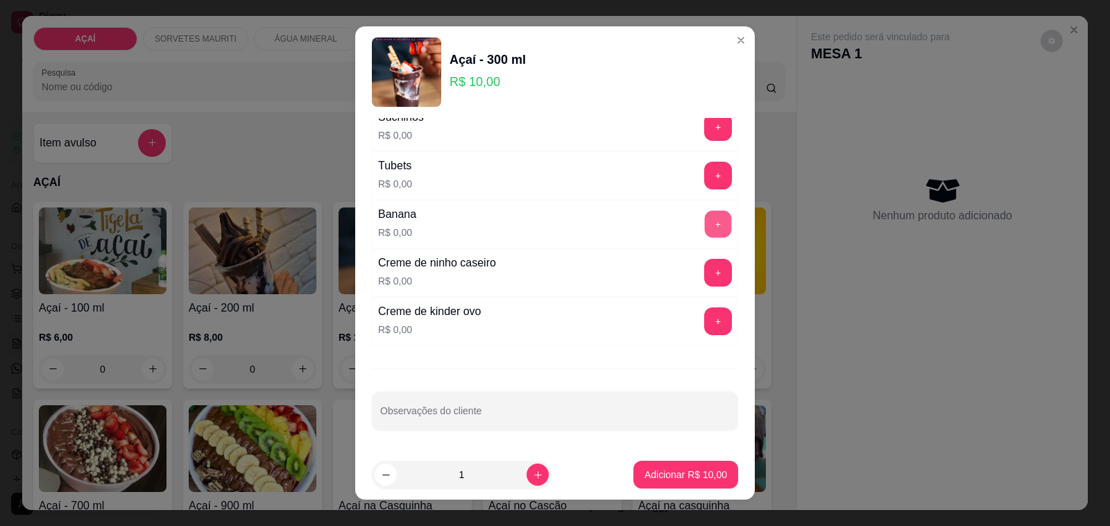
click at [705, 220] on button "+" at bounding box center [718, 224] width 27 height 27
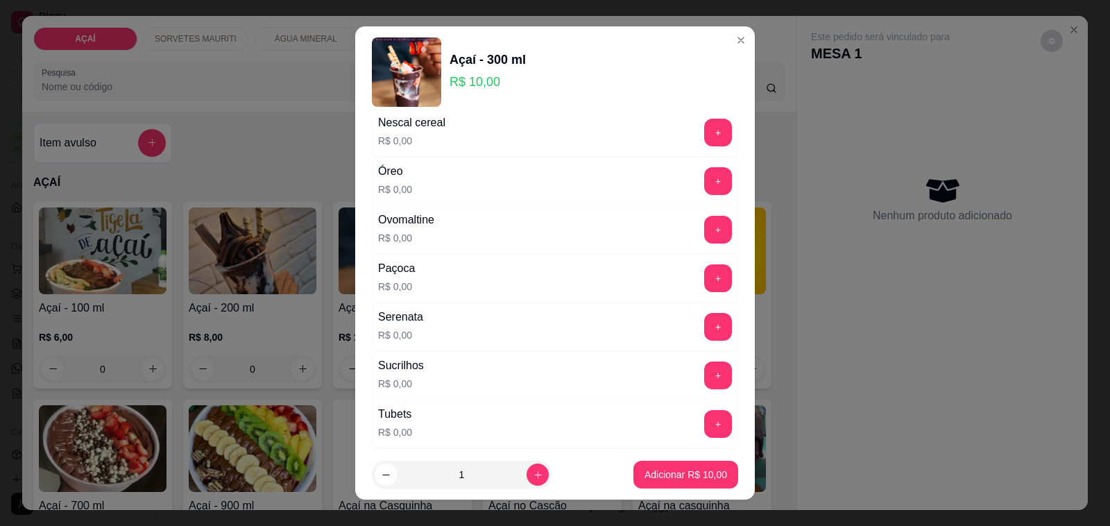
scroll to position [1431, 0]
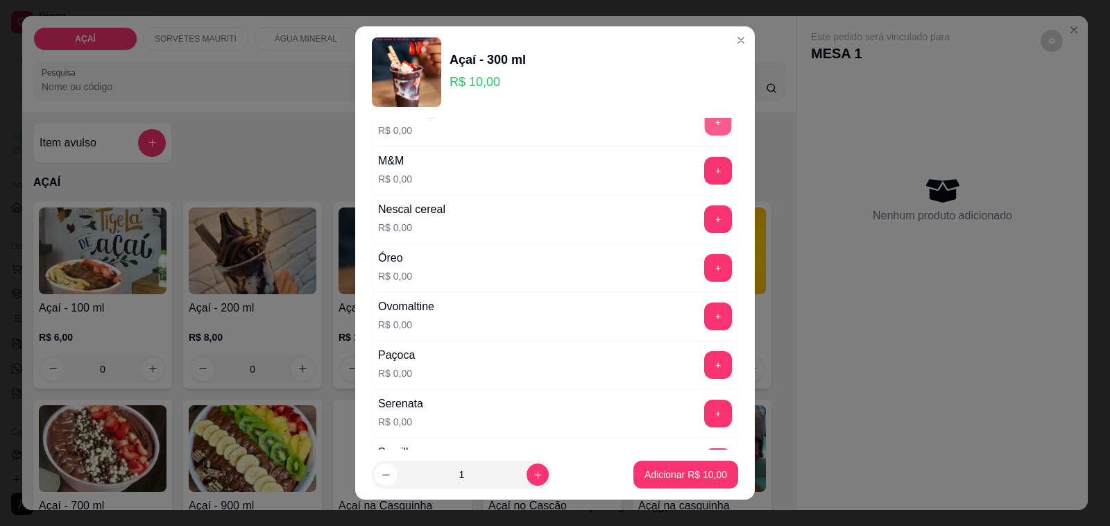
click at [705, 123] on button "+" at bounding box center [718, 122] width 27 height 27
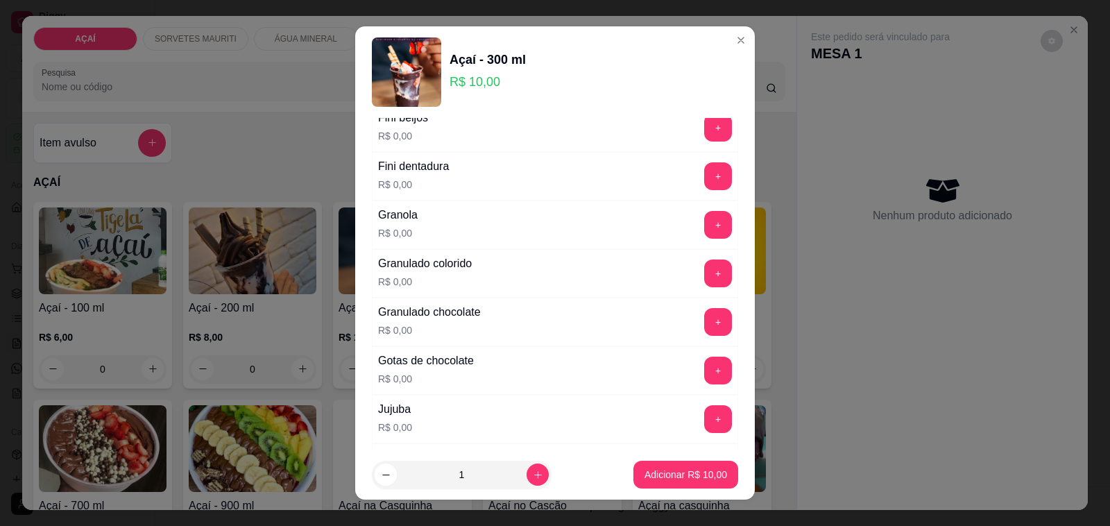
scroll to position [1084, 0]
click at [705, 229] on button "+" at bounding box center [718, 226] width 27 height 27
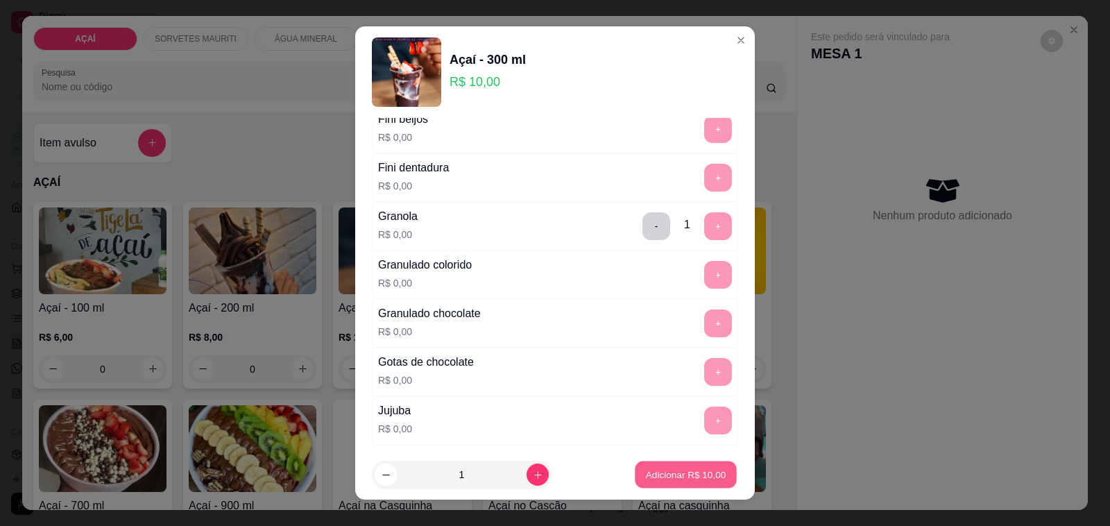
click at [653, 468] on p "Adicionar R$ 10,00" at bounding box center [686, 474] width 80 height 13
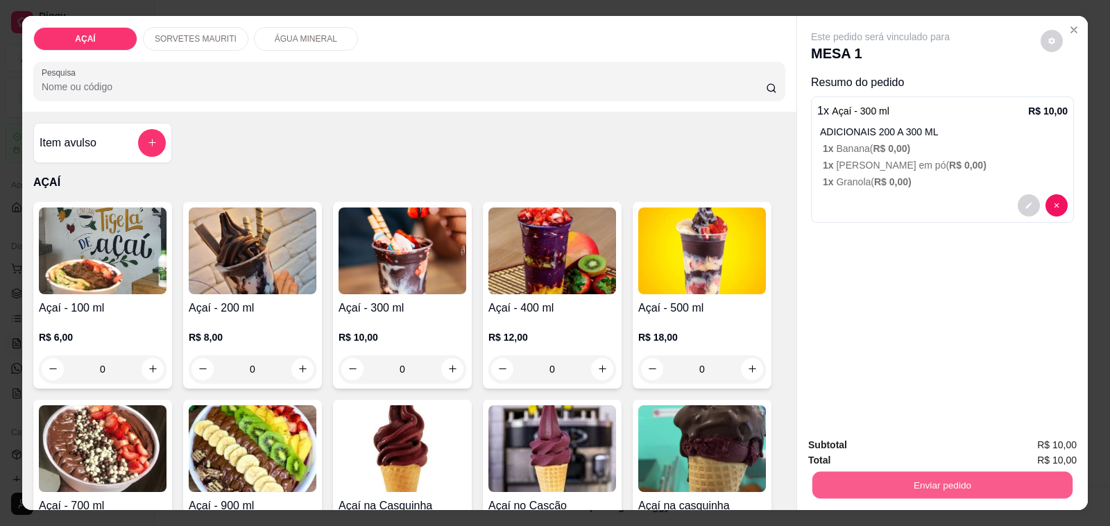
click at [978, 482] on button "Enviar pedido" at bounding box center [942, 485] width 260 height 27
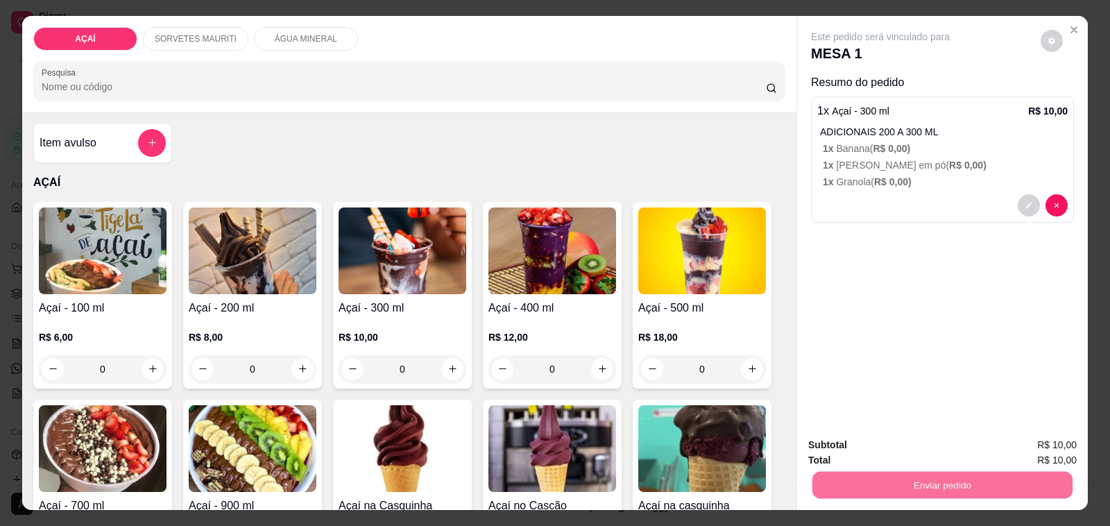
click at [937, 445] on button "Não registrar e enviar pedido" at bounding box center [896, 445] width 140 height 26
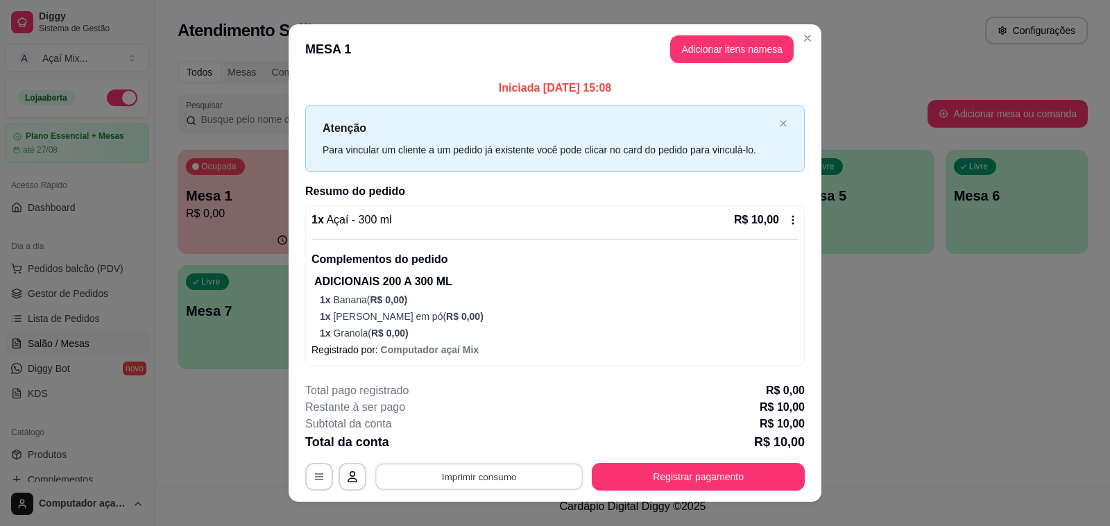
click at [443, 476] on button "Imprimir consumo" at bounding box center [479, 476] width 208 height 27
click at [807, 35] on button "Close" at bounding box center [807, 38] width 22 height 22
click at [715, 476] on button "Registrar pagamento" at bounding box center [698, 476] width 207 height 27
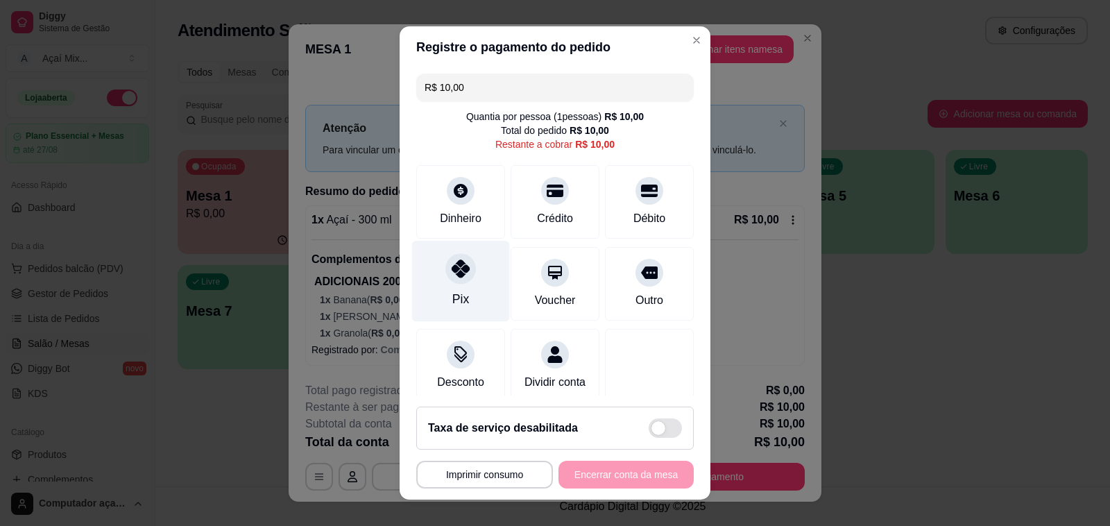
click at [452, 265] on icon at bounding box center [461, 268] width 18 height 18
type input "R$ 0,00"
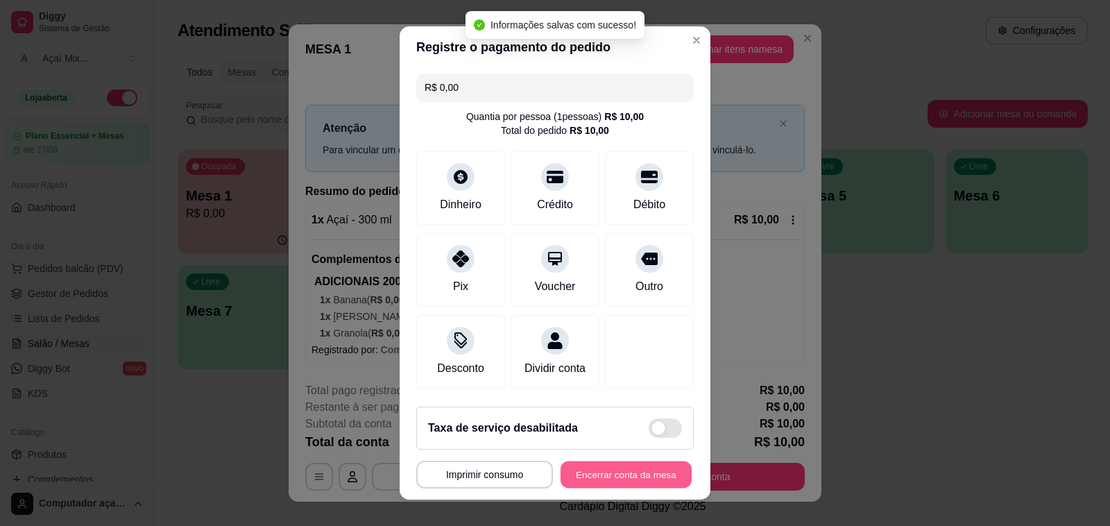
click at [631, 474] on button "Encerrar conta da mesa" at bounding box center [626, 474] width 131 height 27
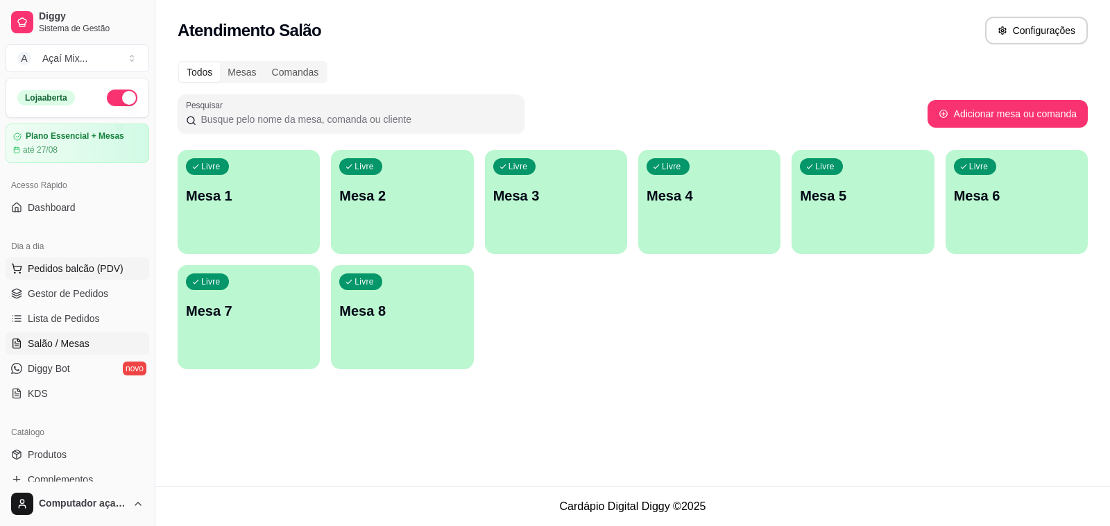
click at [90, 271] on span "Pedidos balcão (PDV)" at bounding box center [76, 269] width 96 height 14
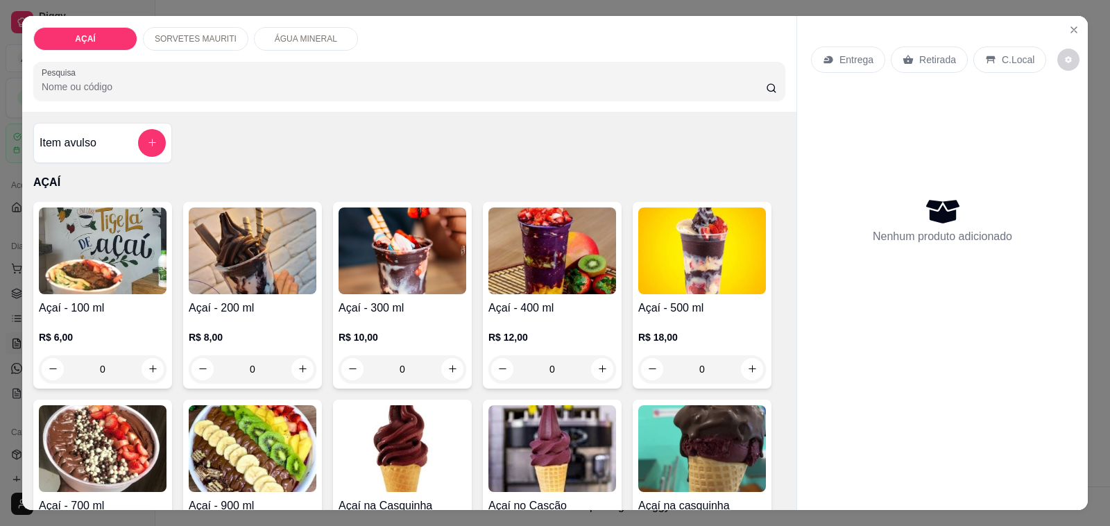
click at [1072, 8] on div "AÇAÍ SORVETES MAURITI ÁGUA MINERAL Pesquisa Item avulso AÇAÍ Açaí - 100 ml R$ 6…" at bounding box center [555, 263] width 1110 height 526
click at [1067, 19] on button "Close" at bounding box center [1074, 30] width 22 height 22
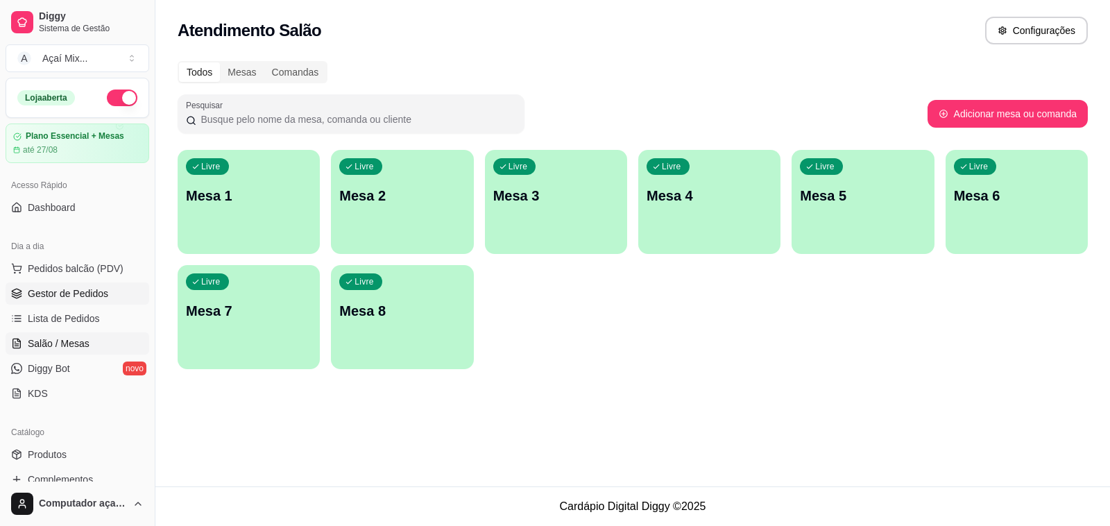
click at [87, 289] on span "Gestor de Pedidos" at bounding box center [68, 294] width 80 height 14
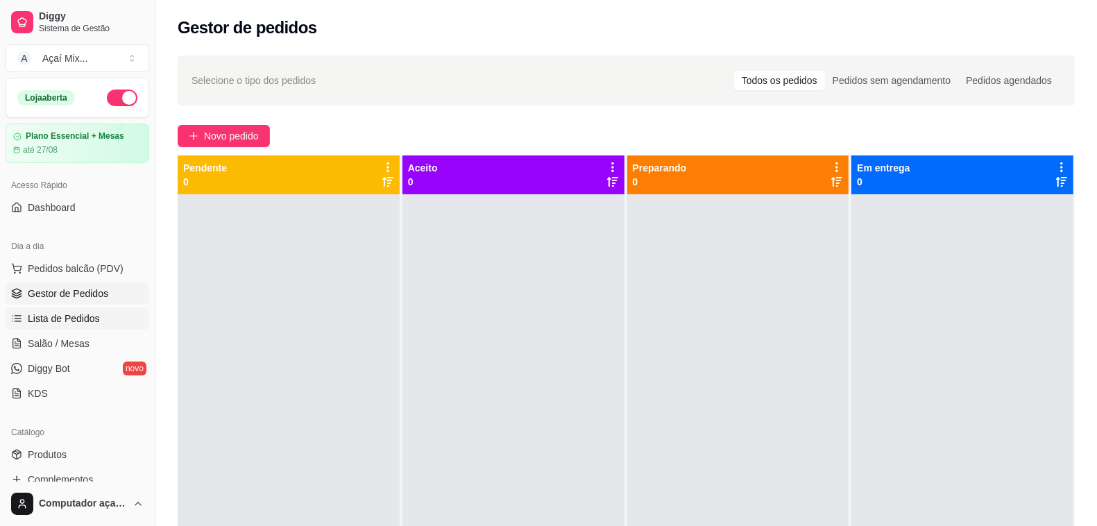
click at [47, 317] on span "Lista de Pedidos" at bounding box center [64, 318] width 72 height 14
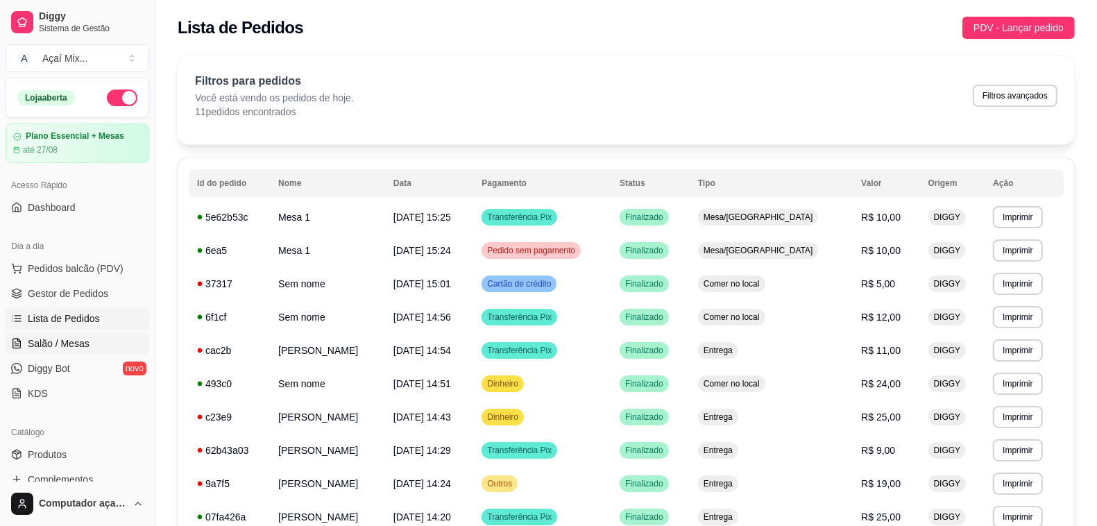
click at [80, 344] on span "Salão / Mesas" at bounding box center [59, 343] width 62 height 14
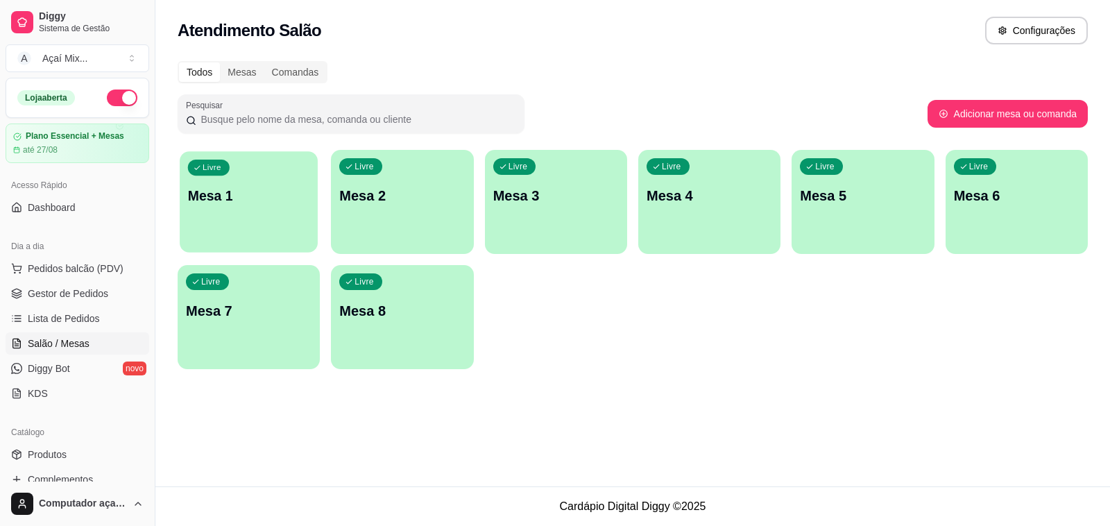
click at [310, 210] on div "Livre Mesa 1" at bounding box center [249, 193] width 138 height 85
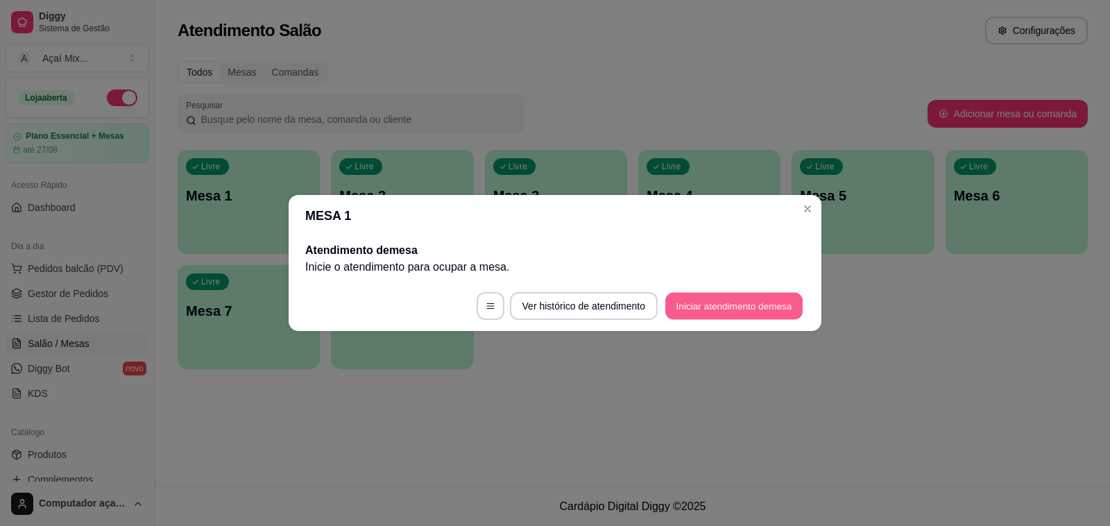
click at [691, 310] on button "Iniciar atendimento de mesa" at bounding box center [733, 306] width 137 height 27
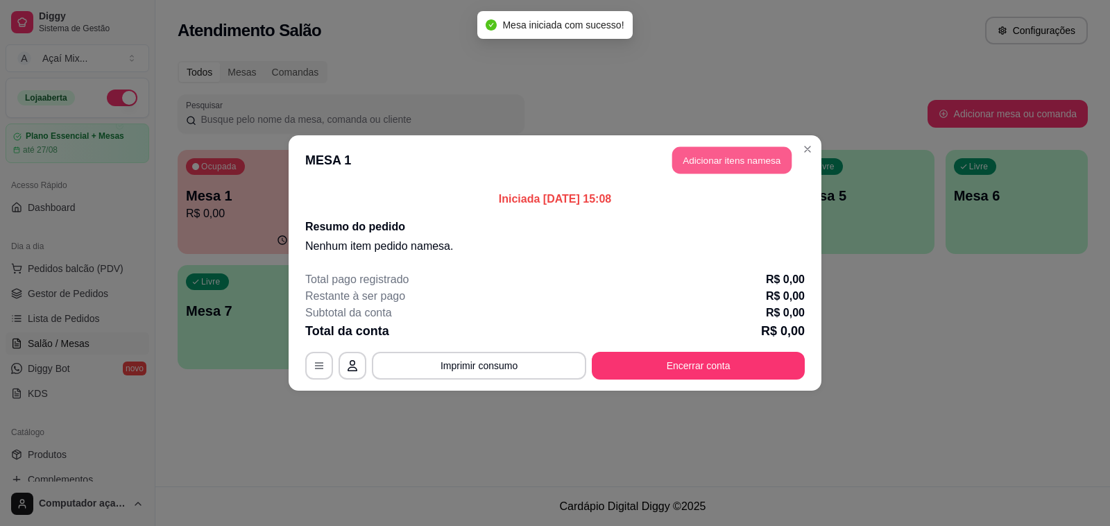
click at [701, 153] on button "Adicionar itens na mesa" at bounding box center [731, 160] width 119 height 27
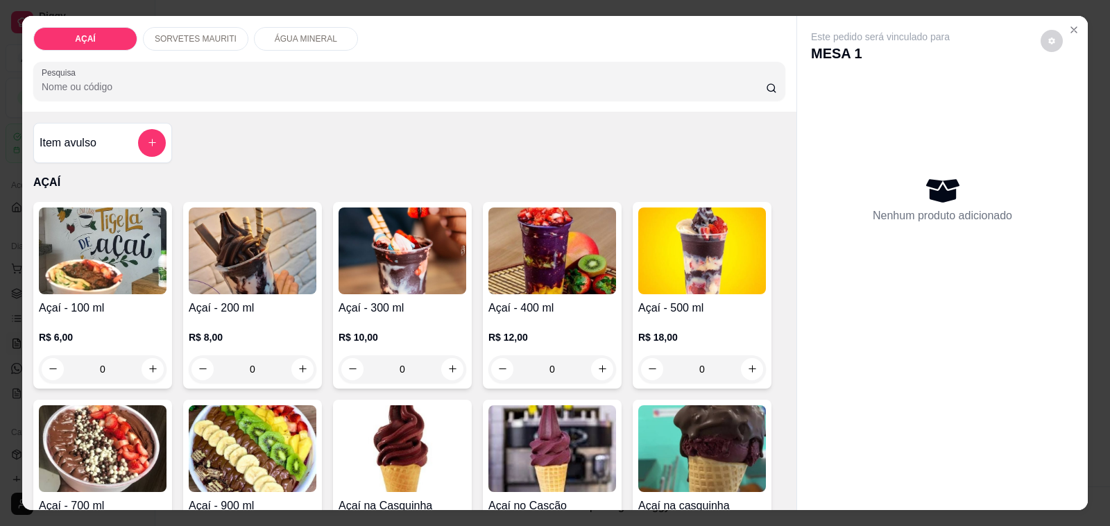
click at [601, 363] on div "0" at bounding box center [552, 369] width 128 height 28
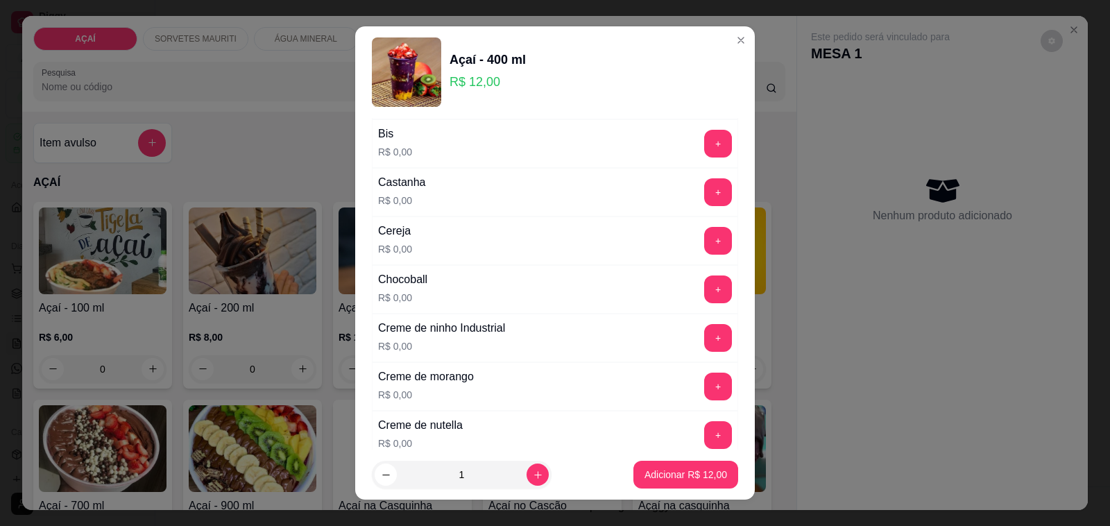
scroll to position [173, 0]
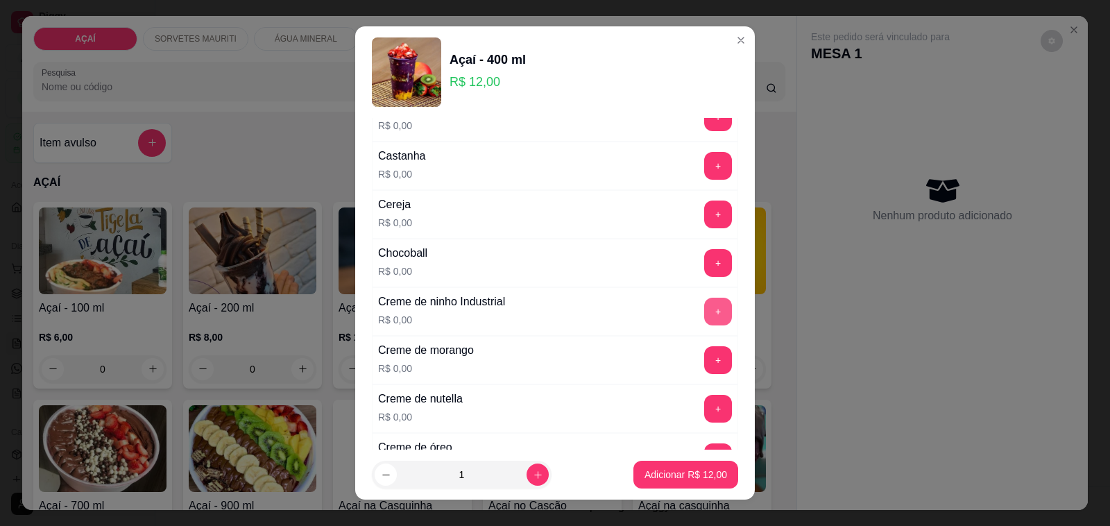
click at [704, 312] on button "+" at bounding box center [718, 312] width 28 height 28
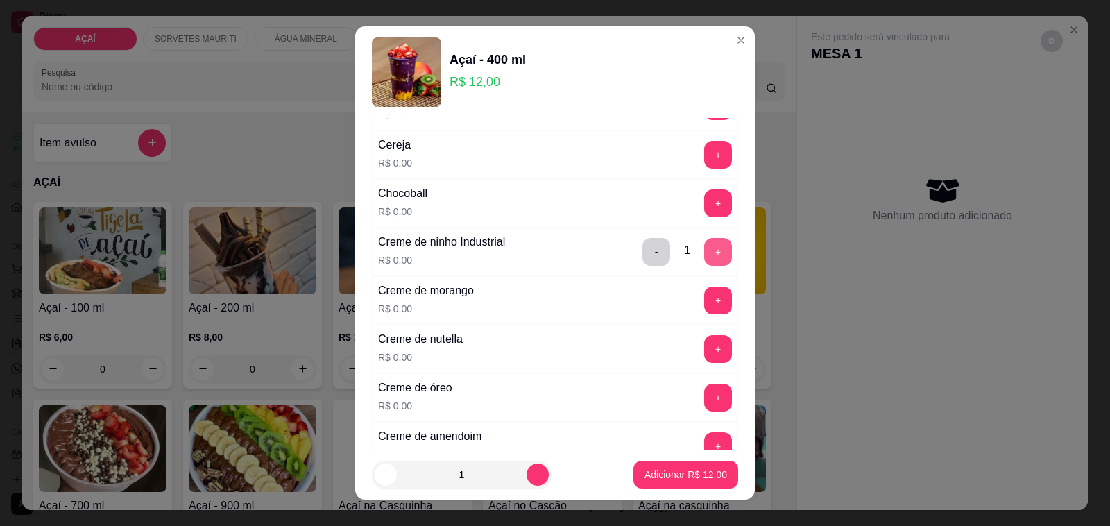
scroll to position [260, 0]
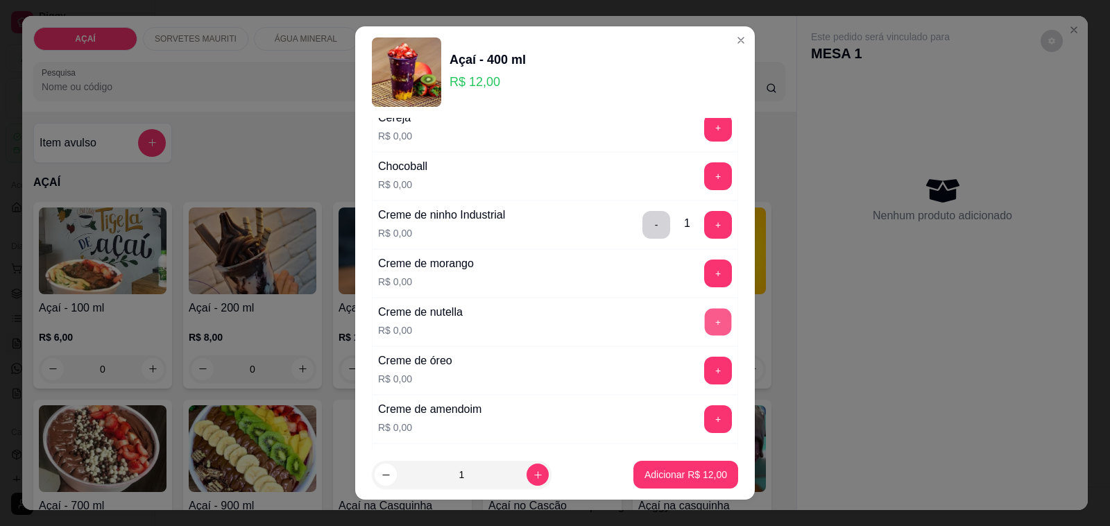
click at [705, 323] on button "+" at bounding box center [718, 322] width 27 height 27
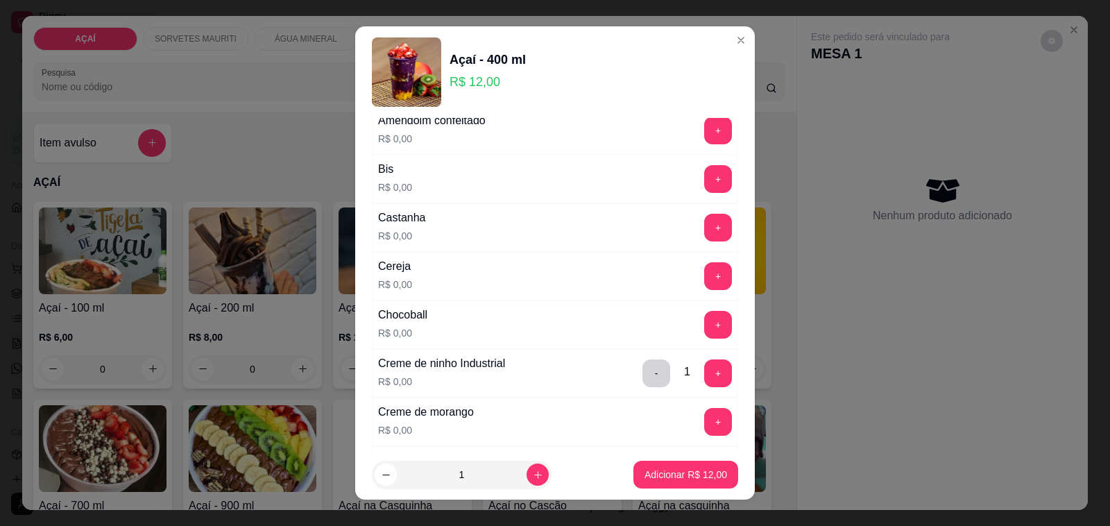
scroll to position [87, 0]
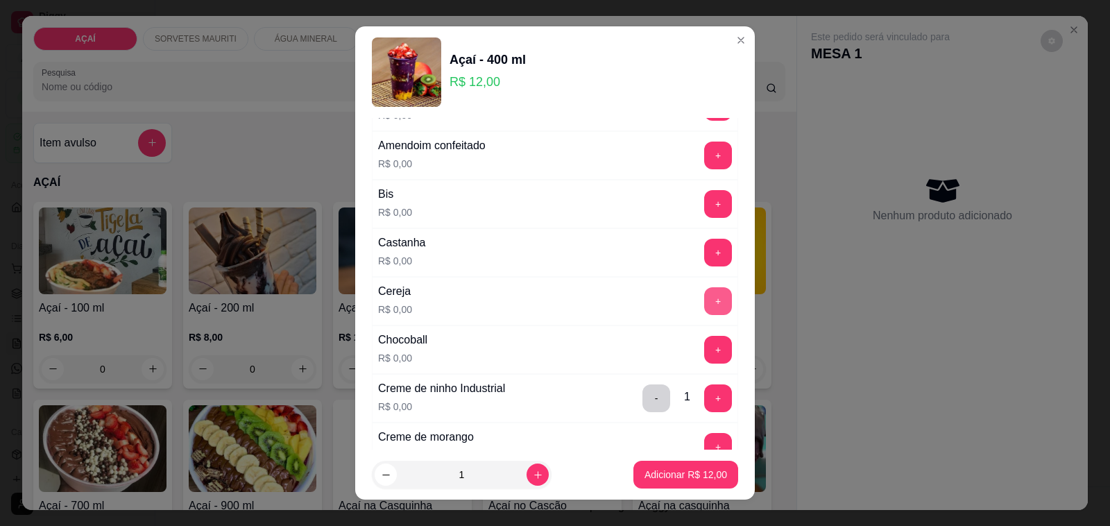
click at [704, 297] on button "+" at bounding box center [718, 301] width 28 height 28
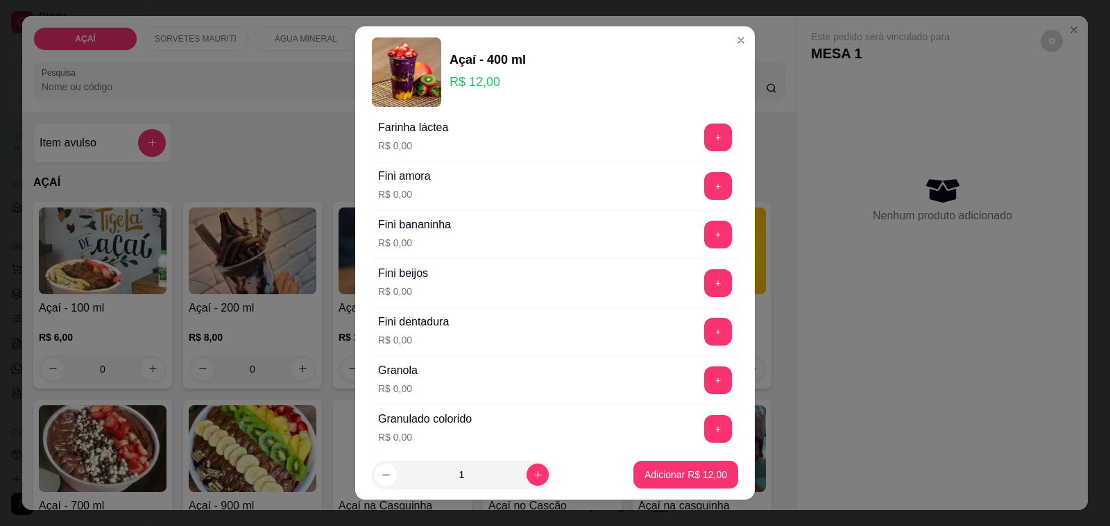
scroll to position [867, 0]
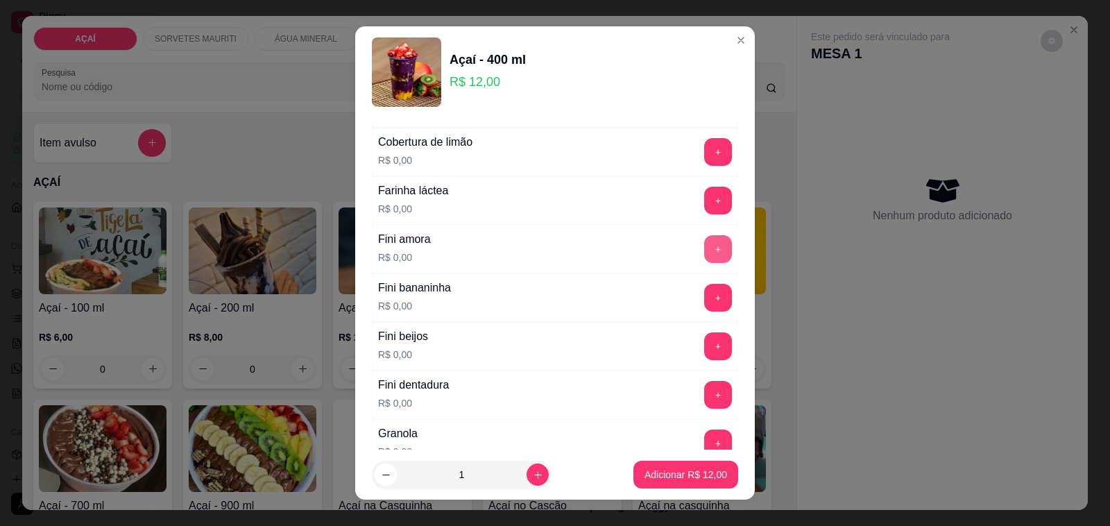
click at [704, 257] on button "+" at bounding box center [718, 249] width 28 height 28
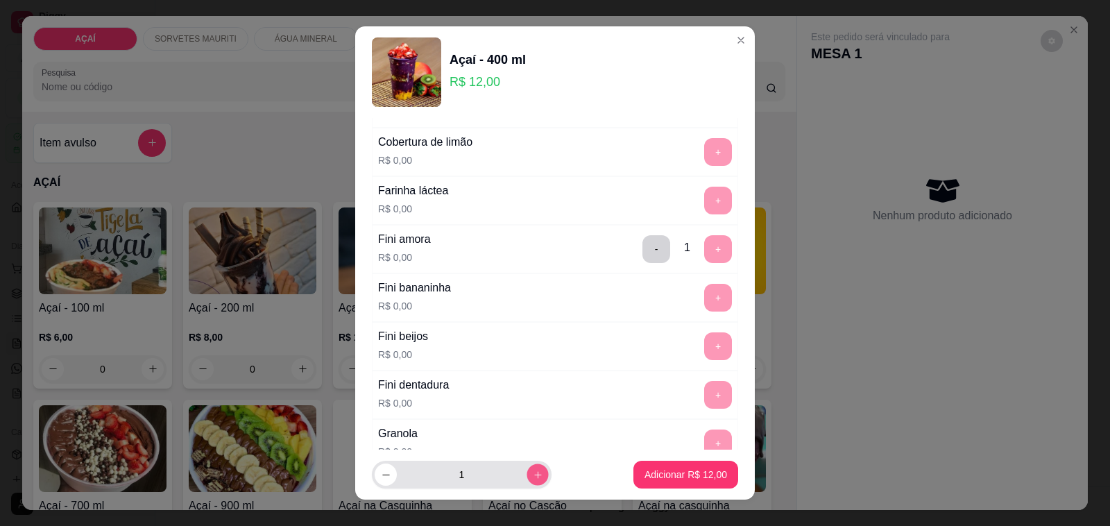
click at [527, 467] on button "increase-product-quantity" at bounding box center [538, 475] width 22 height 22
type input "2"
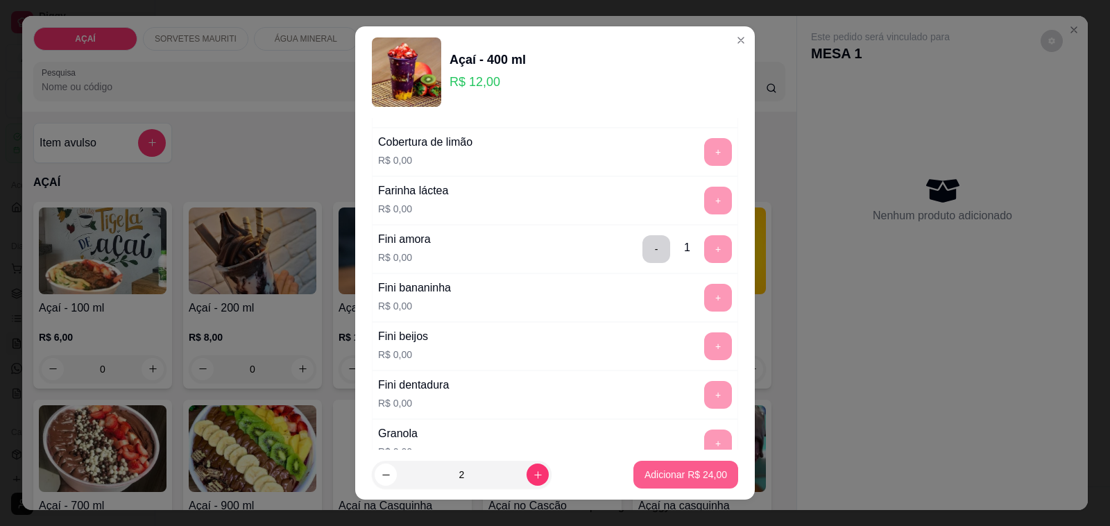
click at [642, 462] on button "Adicionar R$ 24,00" at bounding box center [685, 475] width 105 height 28
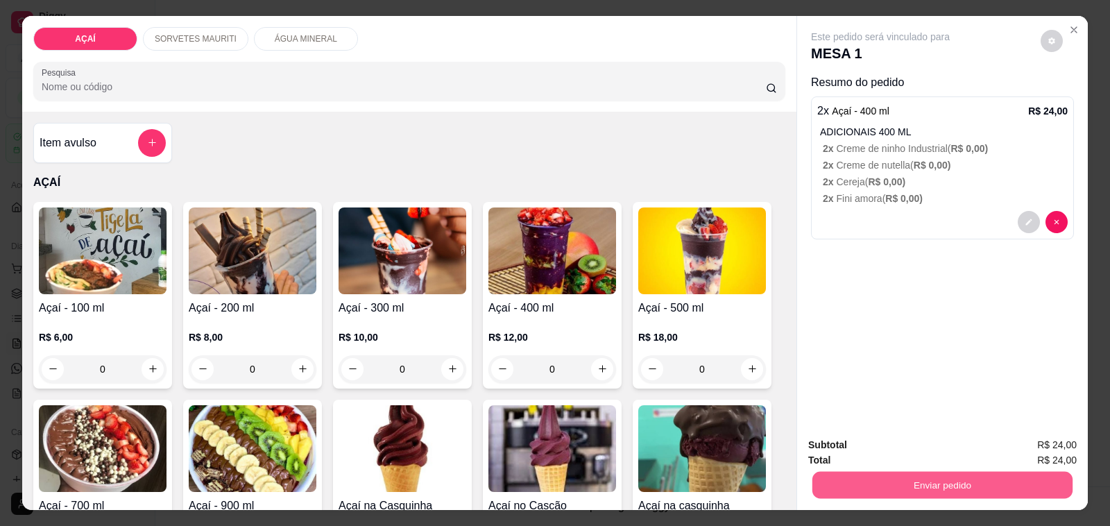
click at [980, 472] on button "Enviar pedido" at bounding box center [942, 485] width 260 height 27
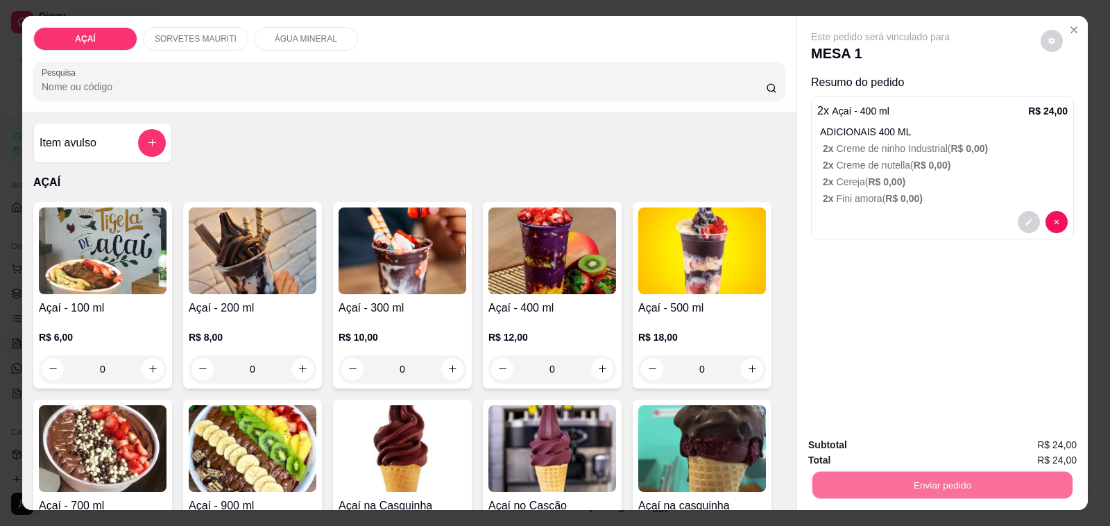
click at [916, 446] on button "Não registrar e enviar pedido" at bounding box center [896, 445] width 140 height 26
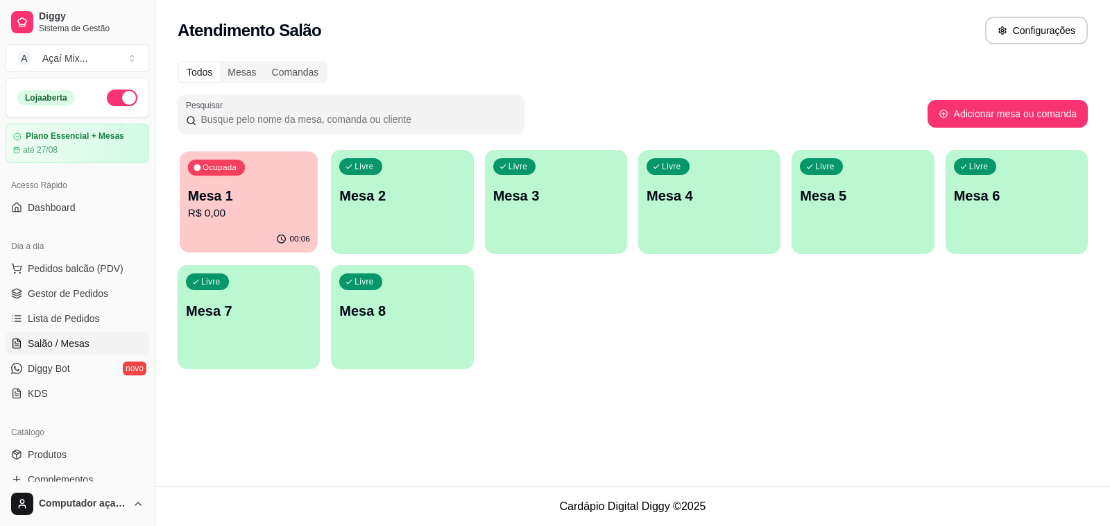
click at [241, 214] on p "R$ 0,00" at bounding box center [249, 213] width 122 height 16
click at [435, 196] on p "Mesa 2" at bounding box center [402, 196] width 122 height 19
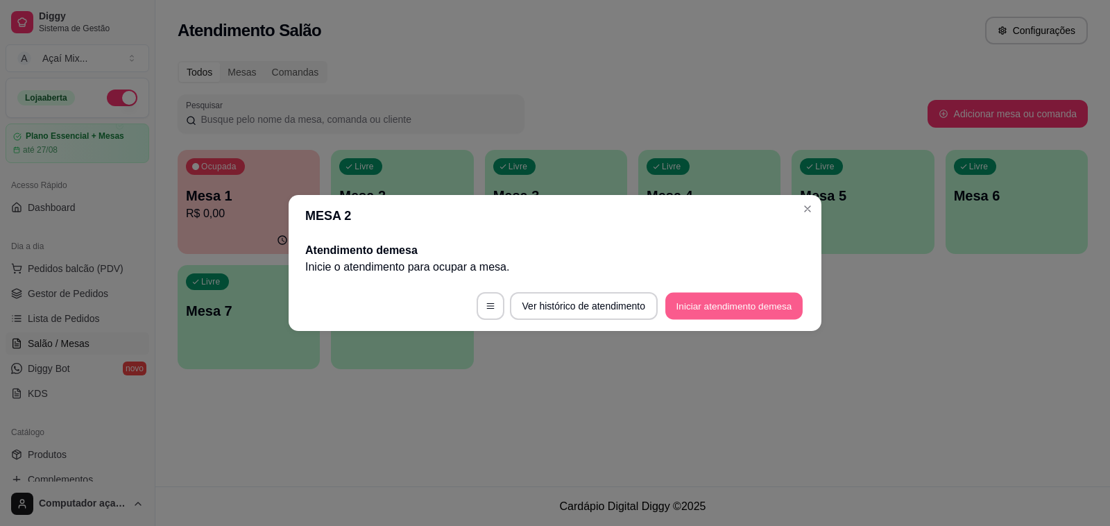
click at [670, 303] on button "Iniciar atendimento de mesa" at bounding box center [733, 306] width 137 height 27
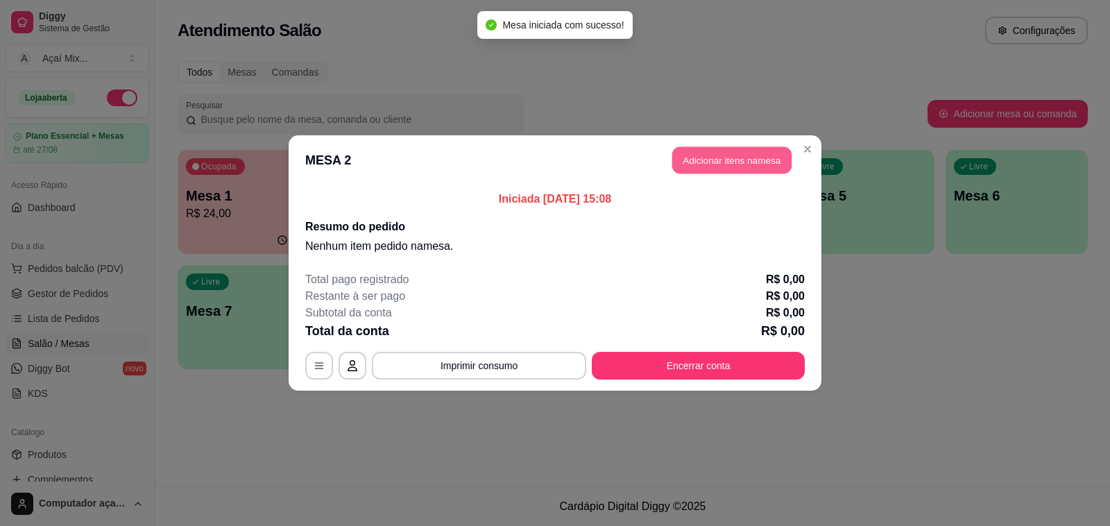
click at [757, 147] on button "Adicionar itens na mesa" at bounding box center [731, 160] width 119 height 27
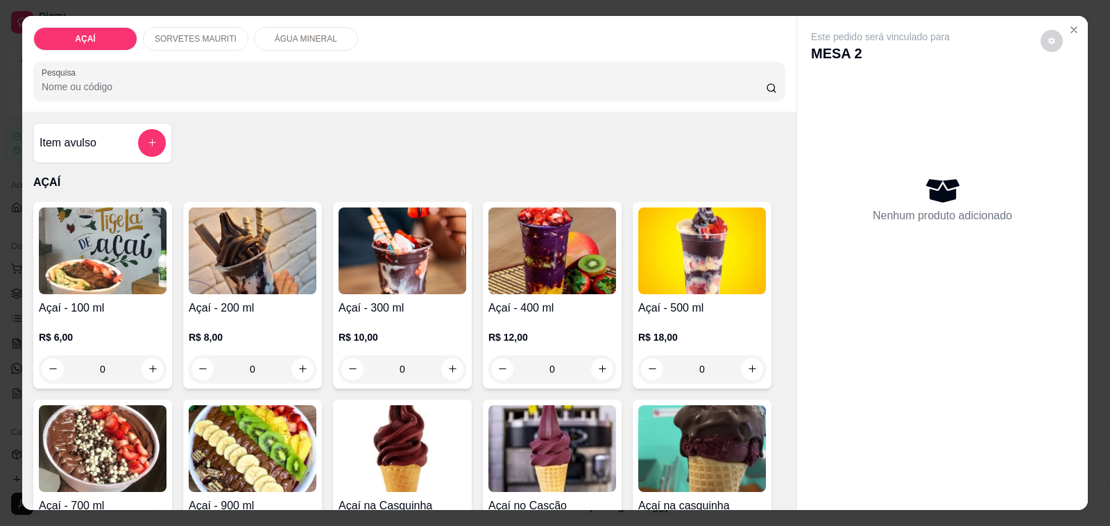
click at [149, 362] on div "0" at bounding box center [103, 369] width 128 height 28
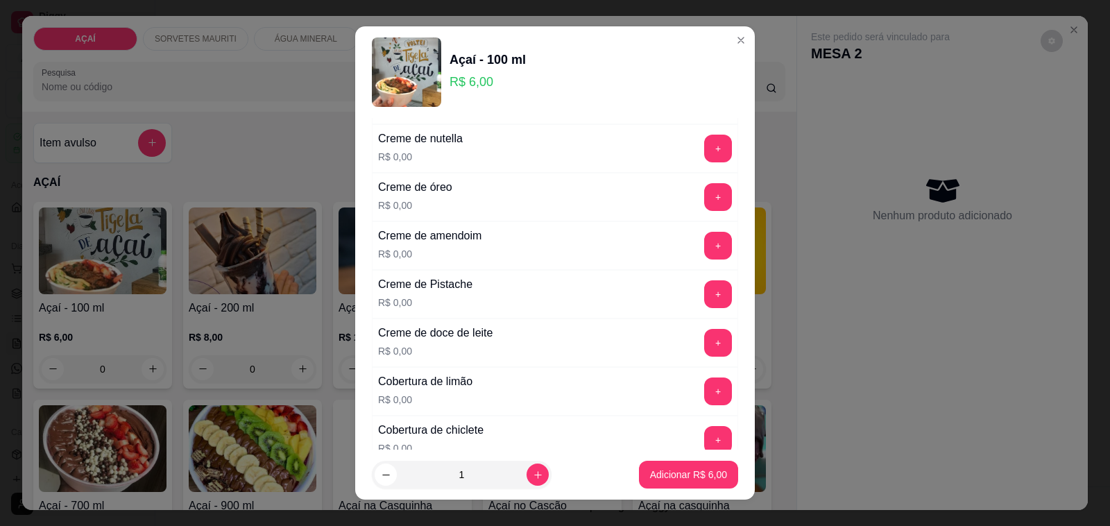
scroll to position [347, 0]
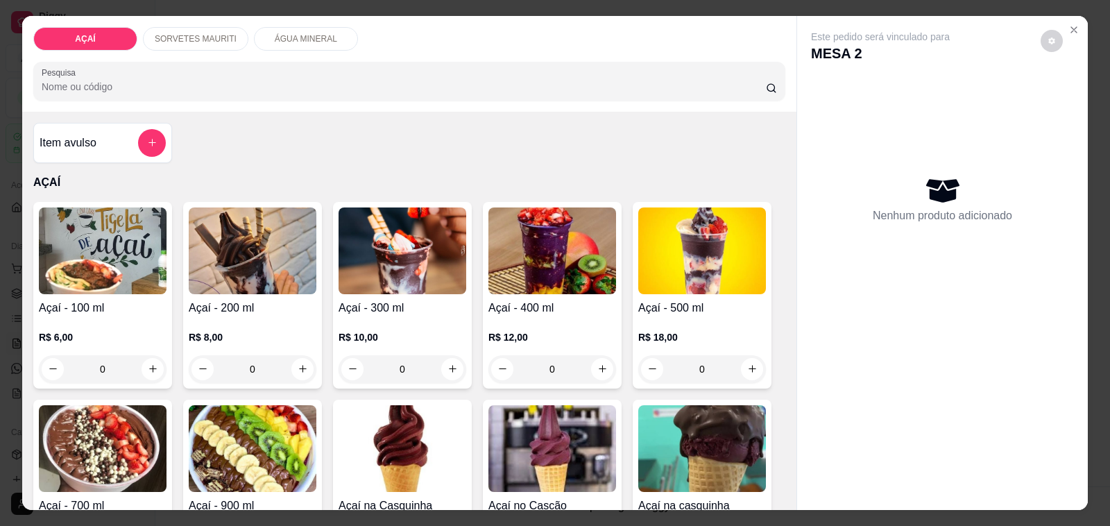
click at [148, 361] on div "0" at bounding box center [103, 369] width 128 height 28
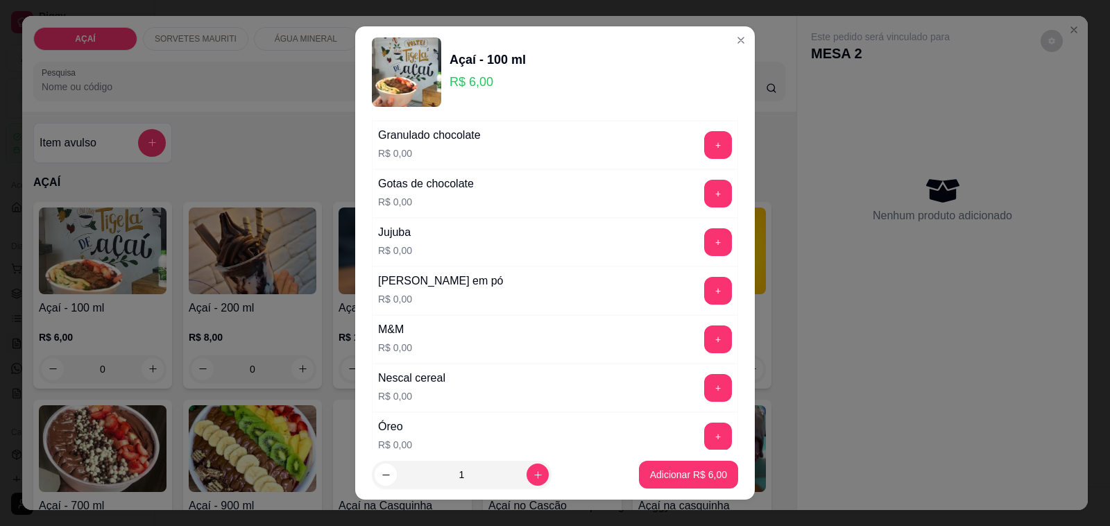
scroll to position [1387, 0]
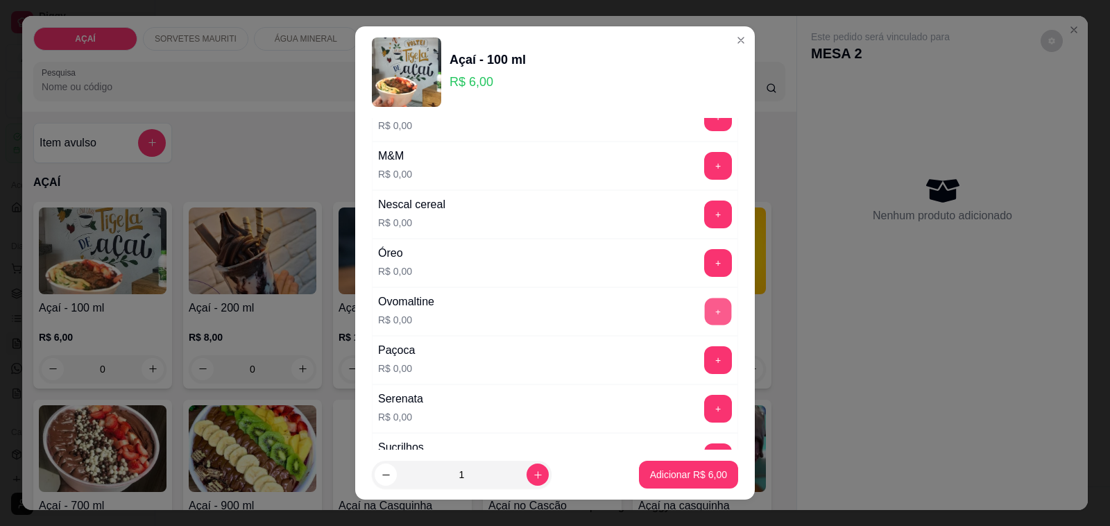
click at [705, 314] on button "+" at bounding box center [718, 311] width 27 height 27
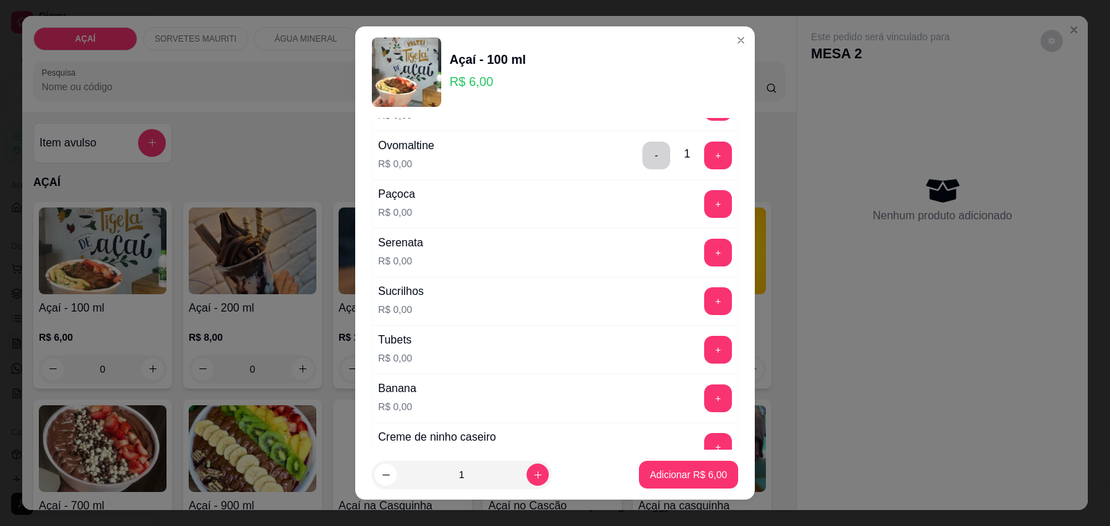
scroll to position [1648, 0]
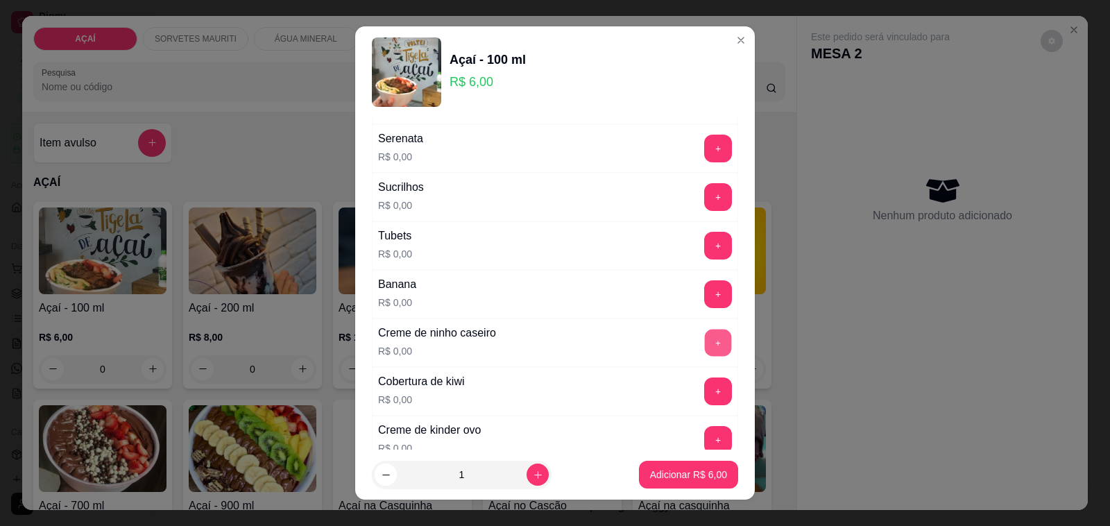
click at [705, 347] on button "+" at bounding box center [718, 343] width 27 height 27
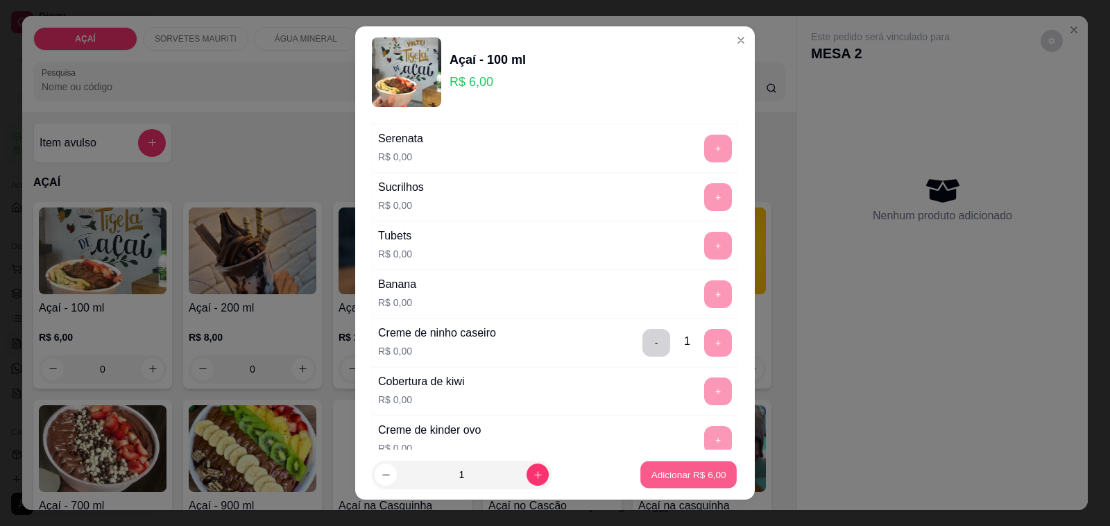
click at [682, 477] on p "Adicionar R$ 6,00" at bounding box center [688, 474] width 75 height 13
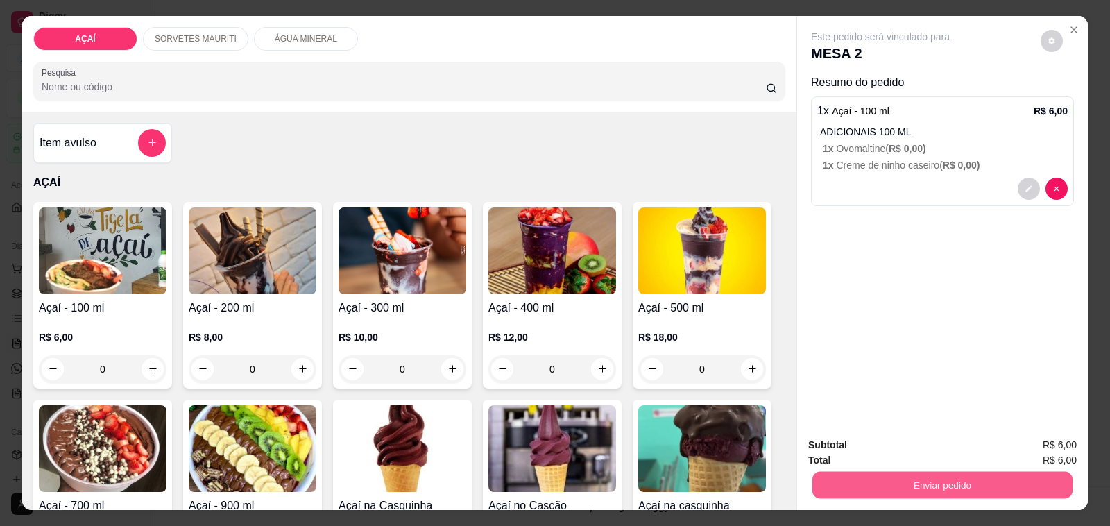
click at [959, 479] on button "Enviar pedido" at bounding box center [942, 485] width 260 height 27
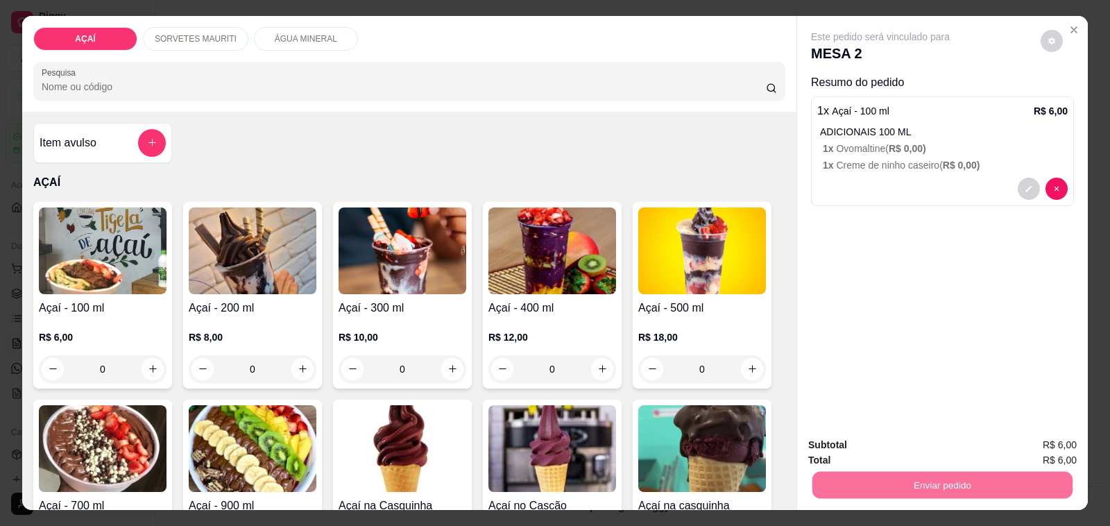
click at [895, 443] on button "Não registrar e enviar pedido" at bounding box center [895, 445] width 144 height 26
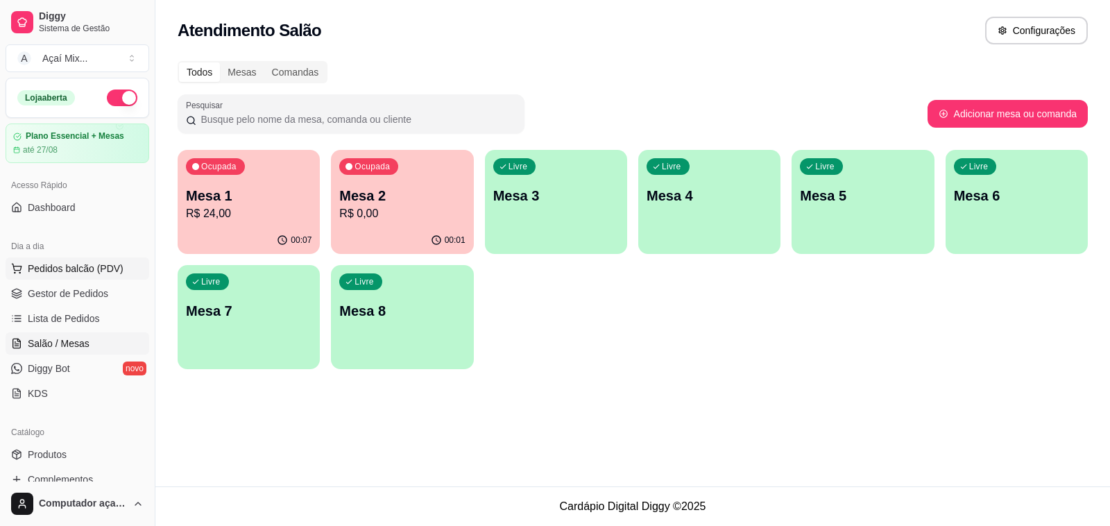
click at [85, 264] on span "Pedidos balcão (PDV)" at bounding box center [76, 269] width 96 height 14
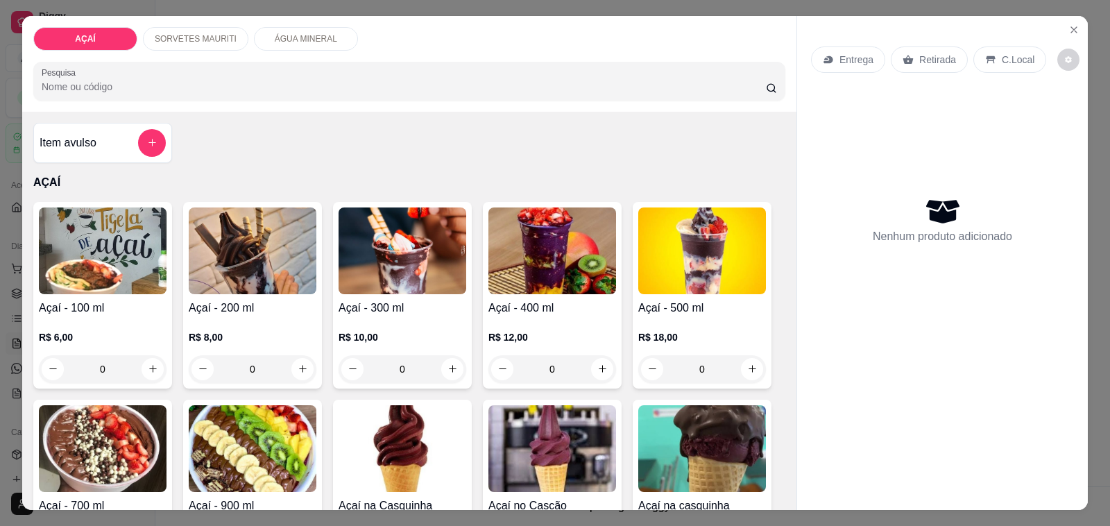
click at [298, 359] on div "0" at bounding box center [253, 369] width 128 height 28
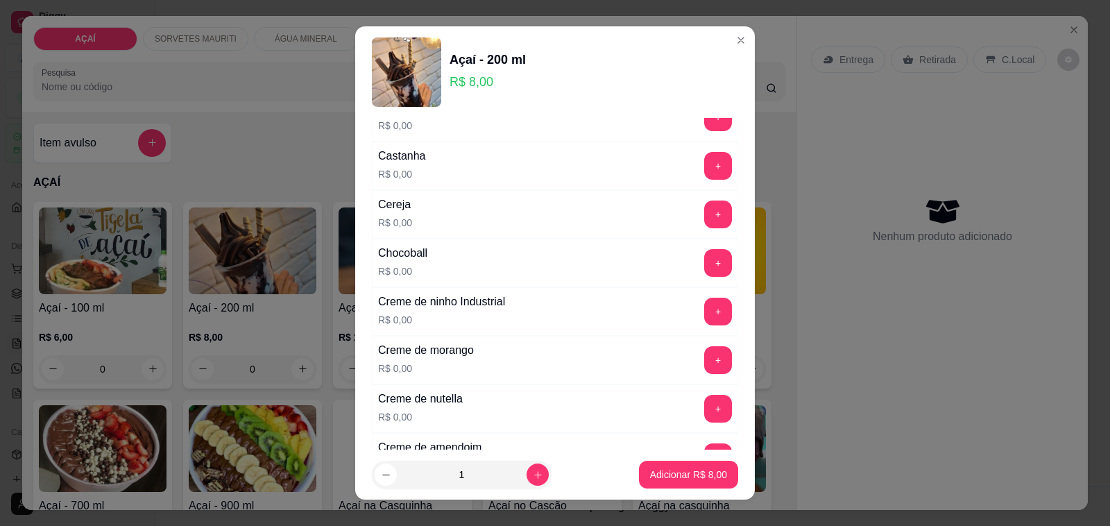
scroll to position [347, 0]
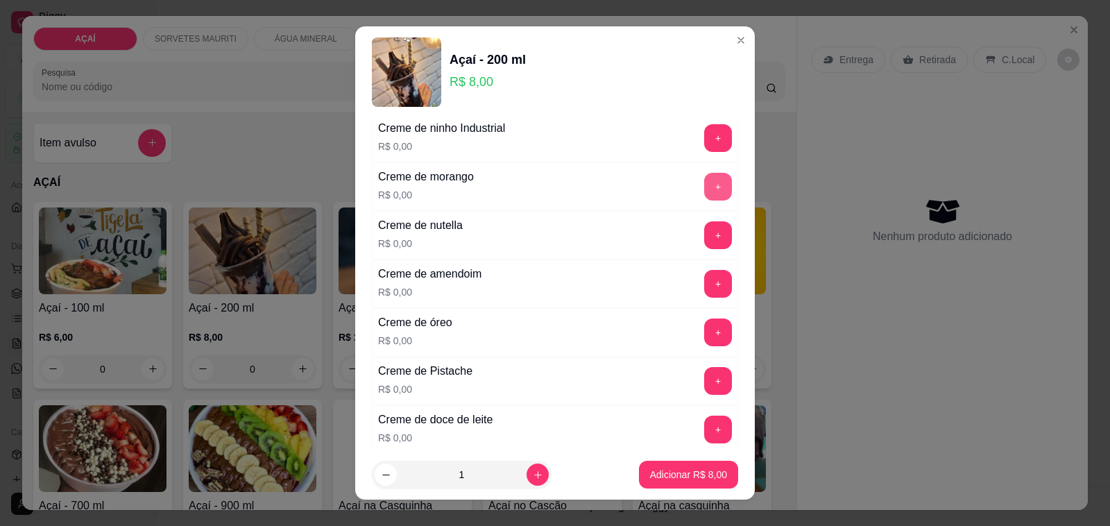
click at [704, 179] on button "+" at bounding box center [718, 187] width 28 height 28
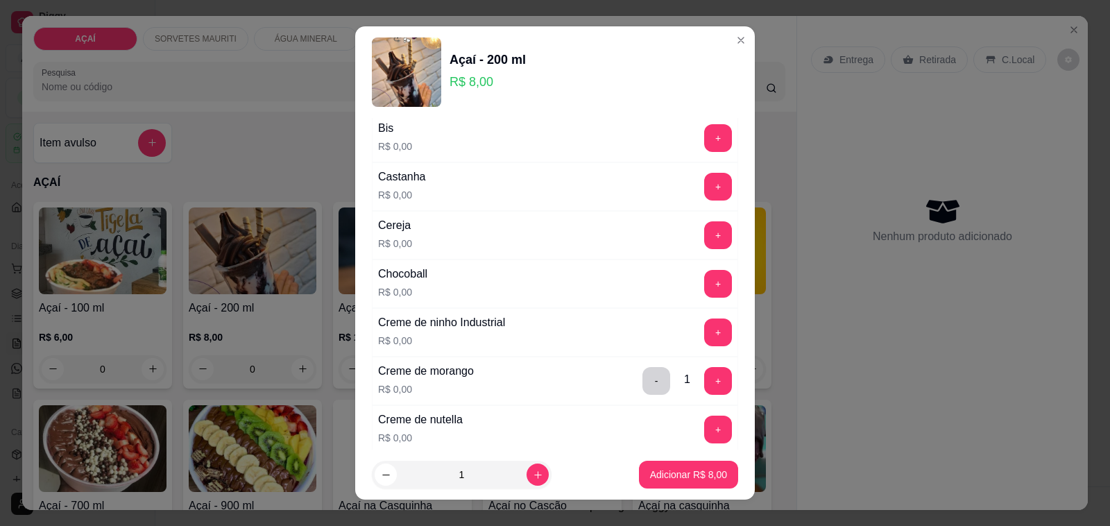
scroll to position [173, 0]
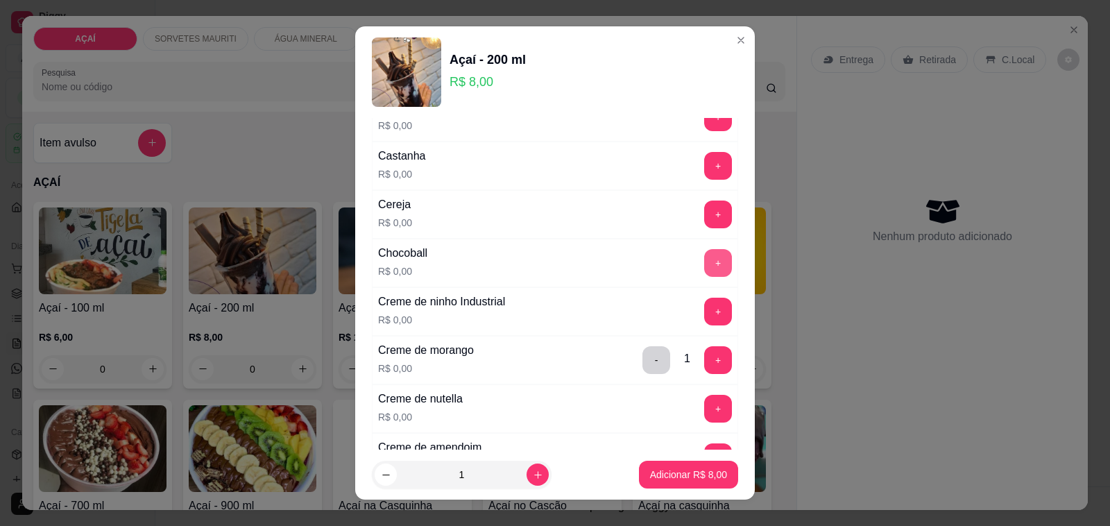
click at [704, 262] on button "+" at bounding box center [718, 263] width 28 height 28
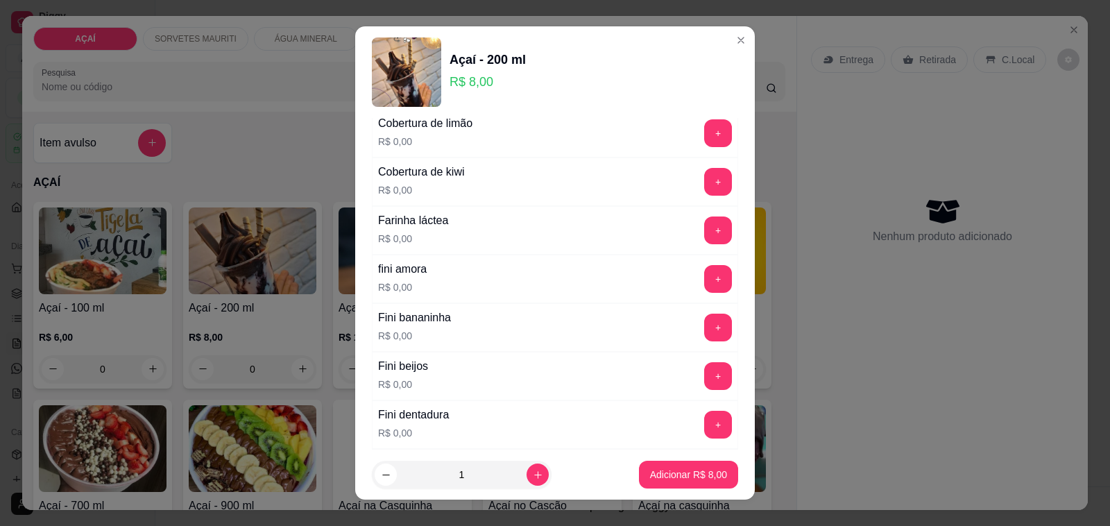
scroll to position [867, 0]
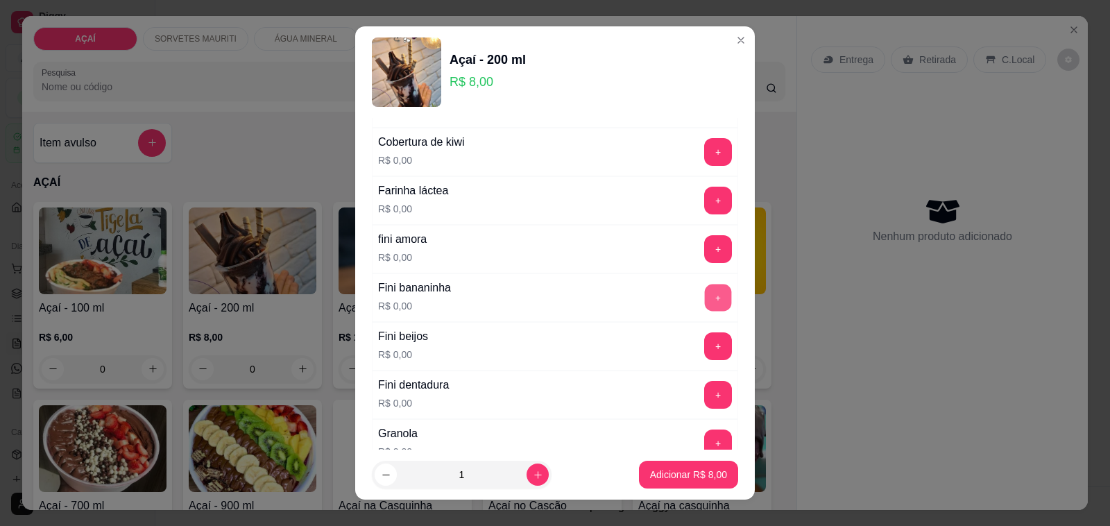
click at [705, 291] on button "+" at bounding box center [718, 297] width 27 height 27
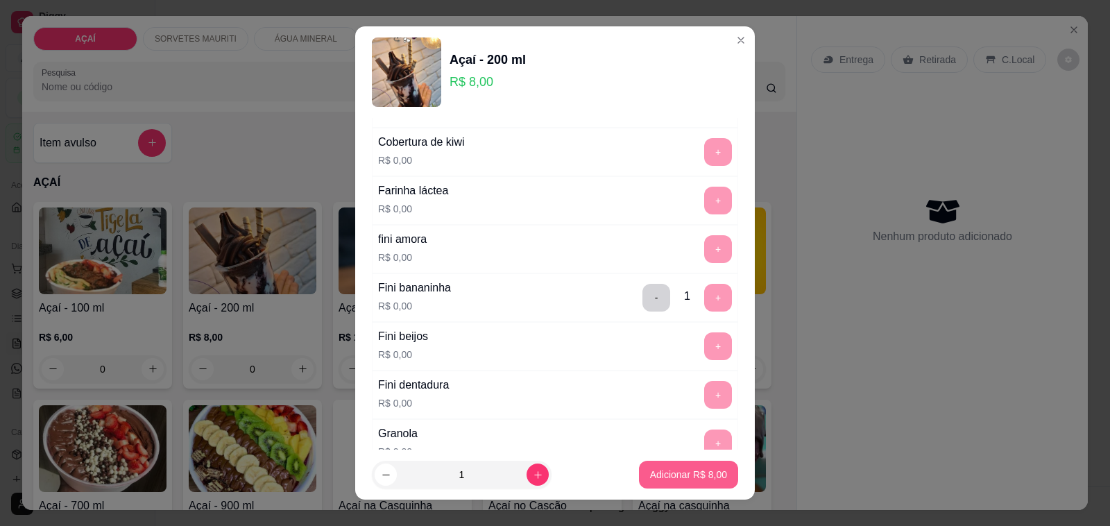
click at [684, 461] on button "Adicionar R$ 8,00" at bounding box center [688, 475] width 99 height 28
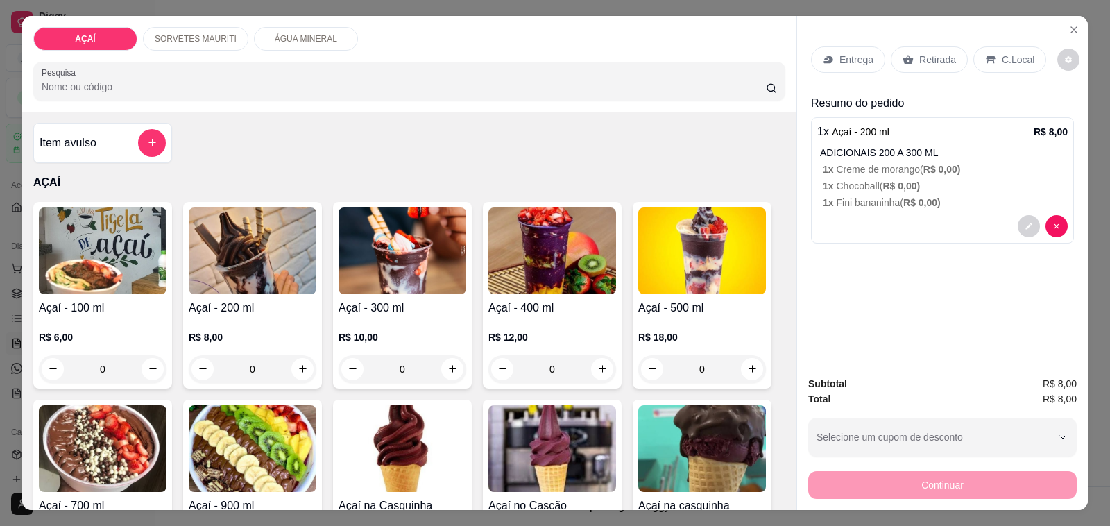
click at [823, 54] on icon at bounding box center [828, 59] width 11 height 11
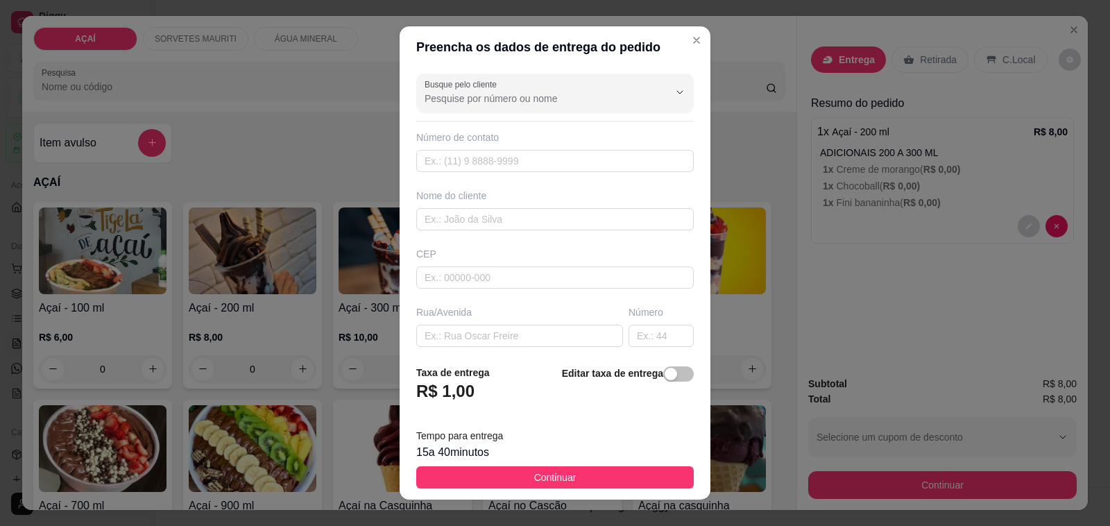
click at [556, 149] on div "Número de contato" at bounding box center [554, 151] width 277 height 42
click at [567, 157] on input "text" at bounding box center [554, 161] width 277 height 22
type input "+55 82 98177-66590"
click at [566, 207] on div "Nome do cliente" at bounding box center [554, 210] width 283 height 42
click at [574, 215] on input "text" at bounding box center [554, 219] width 277 height 22
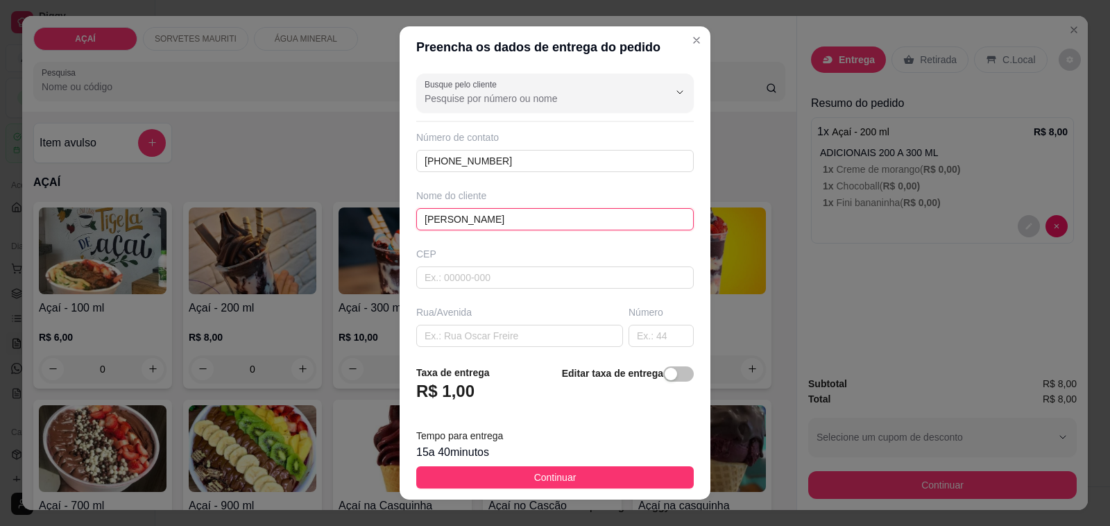
click at [640, 226] on input "amanda" at bounding box center [554, 219] width 277 height 22
type input "amanda gomes"
click at [529, 338] on input "text" at bounding box center [519, 336] width 207 height 22
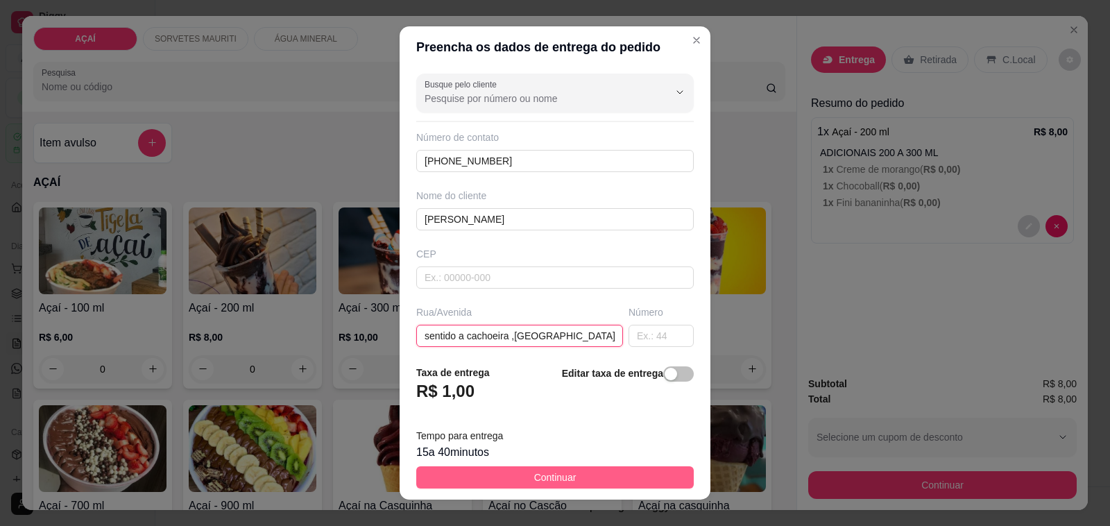
scroll to position [18, 0]
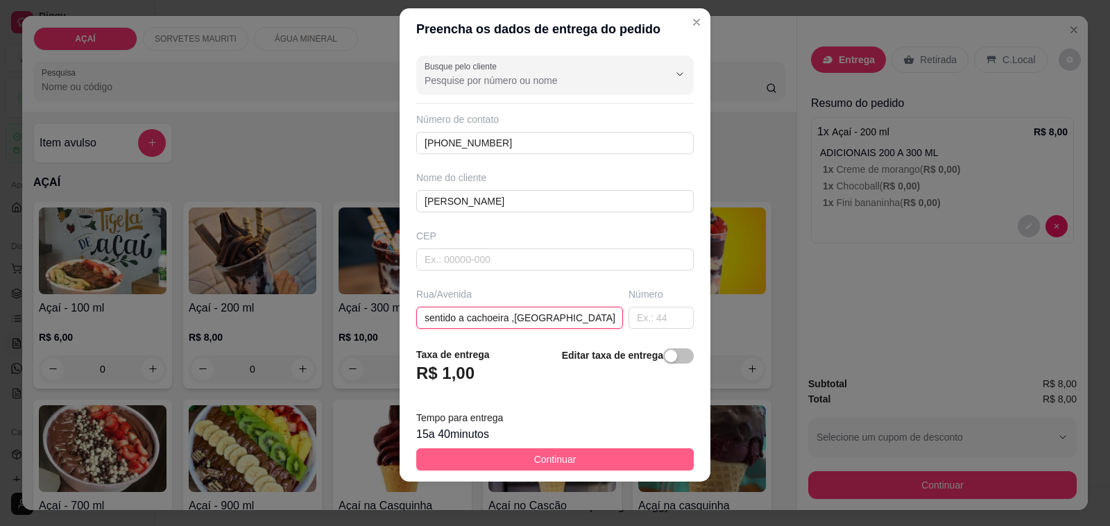
type input "sentido a cachoeira ,casa verde"
click at [444, 454] on button "Continuar" at bounding box center [554, 459] width 277 height 22
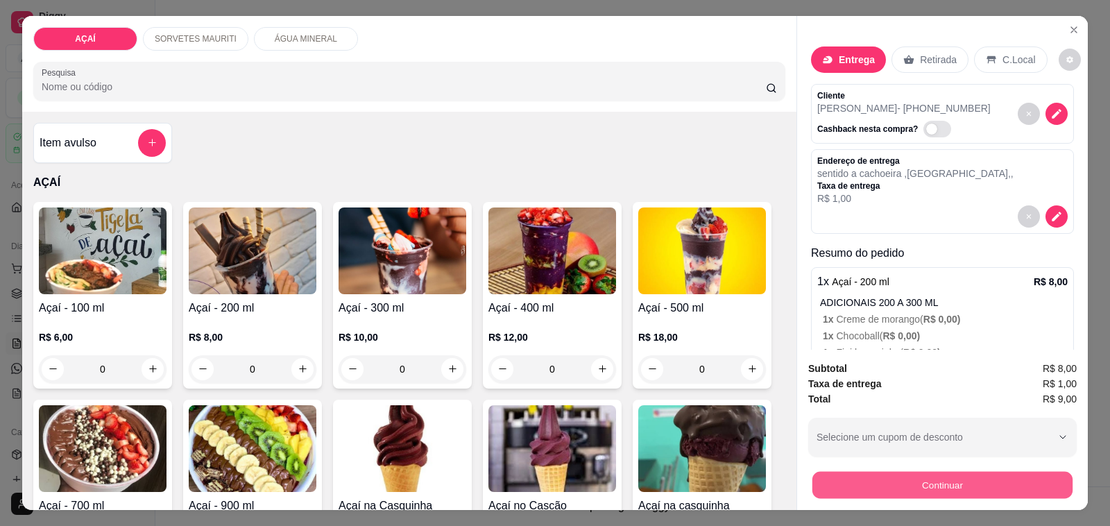
click at [912, 474] on button "Continuar" at bounding box center [942, 485] width 260 height 27
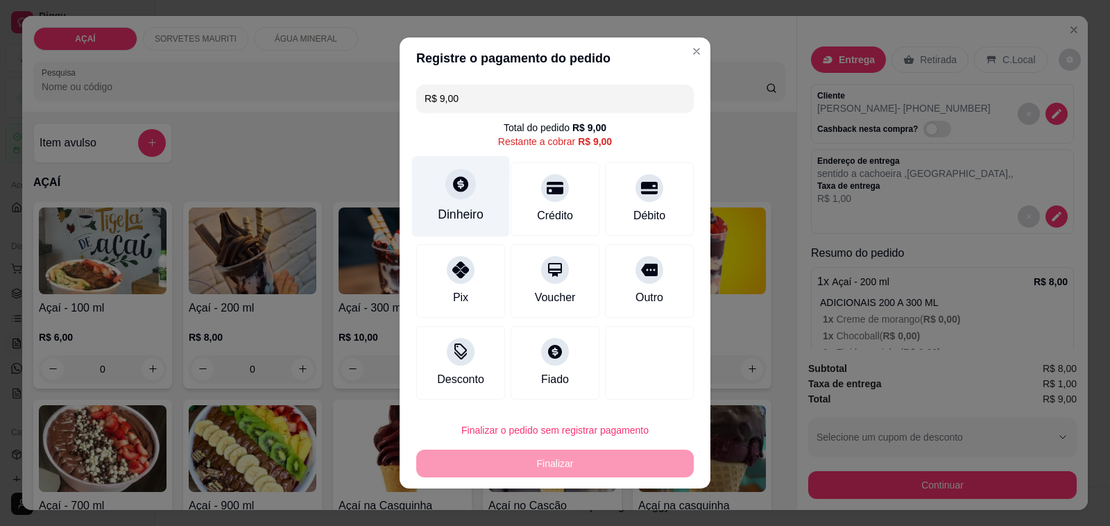
click at [459, 178] on icon at bounding box center [461, 184] width 18 height 18
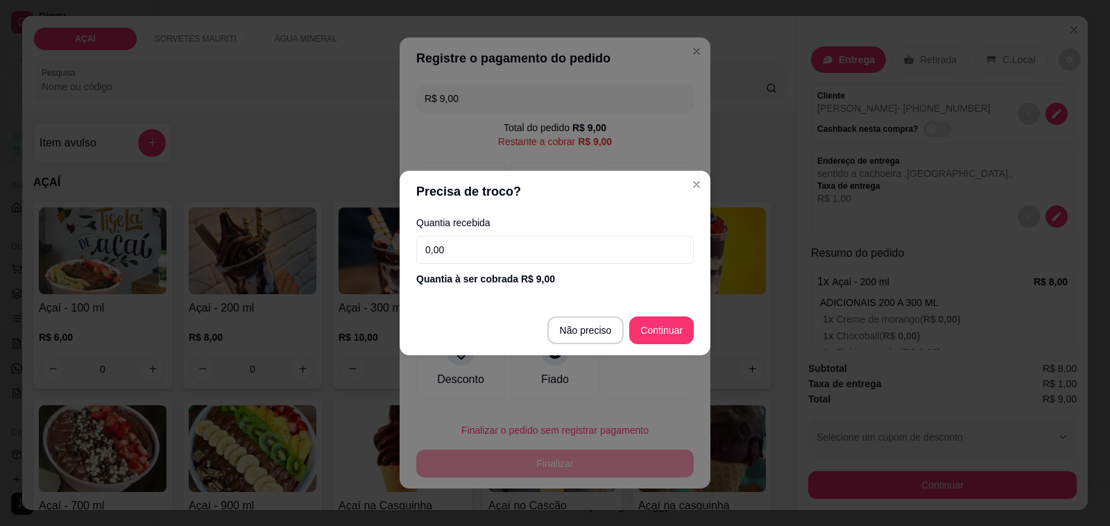
click at [472, 253] on input "0,00" at bounding box center [554, 250] width 277 height 28
click at [474, 232] on div "Quantia recebida 0,01 Quantia à ser cobrada R$ 9,00" at bounding box center [555, 251] width 311 height 79
click at [486, 245] on input "0,01" at bounding box center [554, 250] width 277 height 28
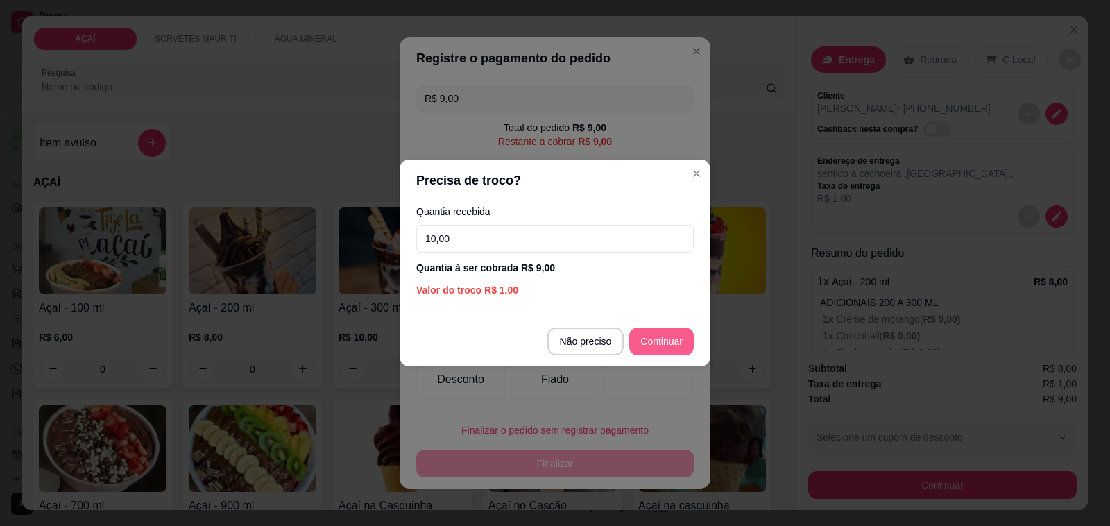
type input "10,00"
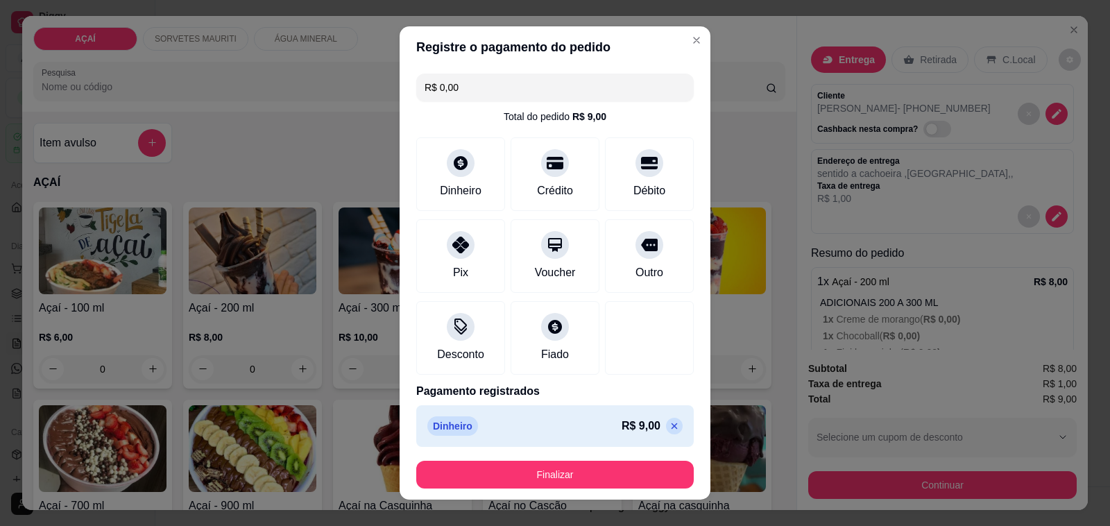
click at [633, 456] on footer "Finalizar" at bounding box center [555, 475] width 311 height 50
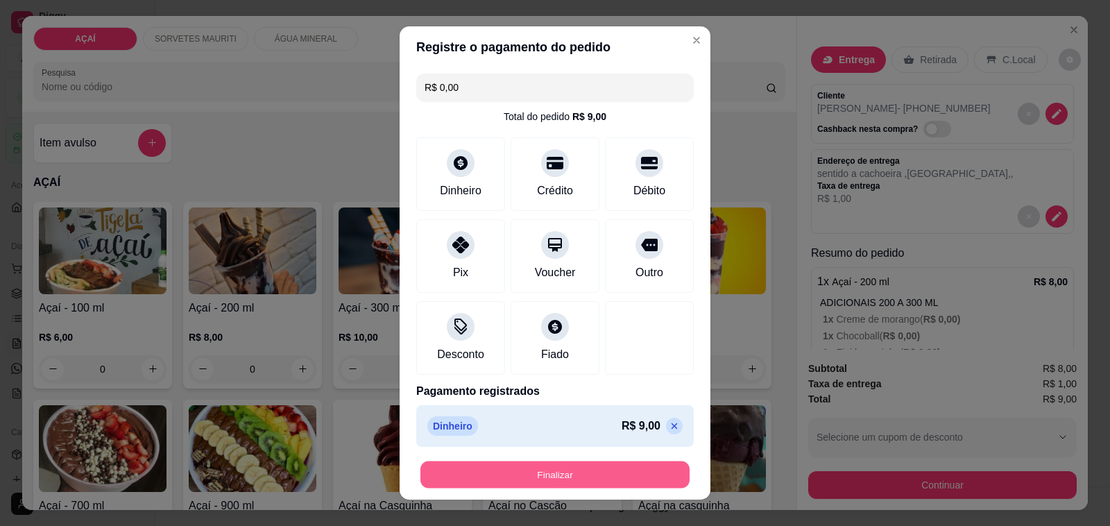
click at [638, 475] on button "Finalizar" at bounding box center [554, 474] width 269 height 27
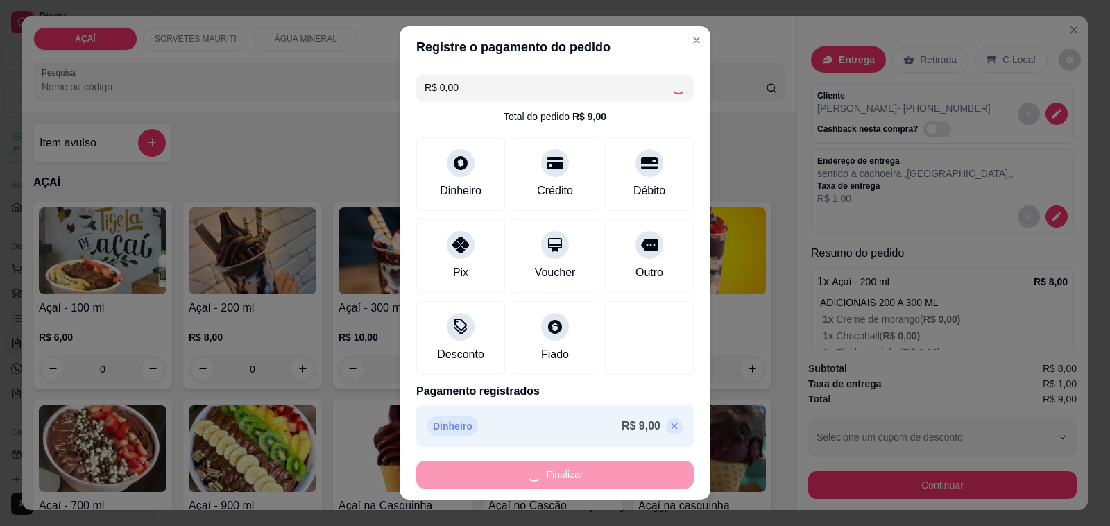
type input "-R$ 9,00"
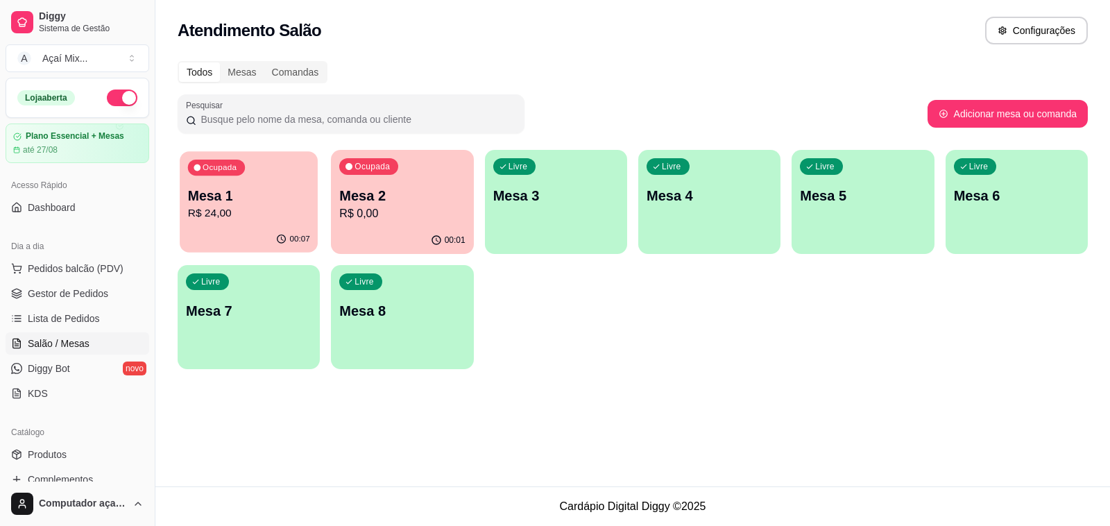
click at [209, 200] on p "Mesa 1" at bounding box center [249, 196] width 122 height 19
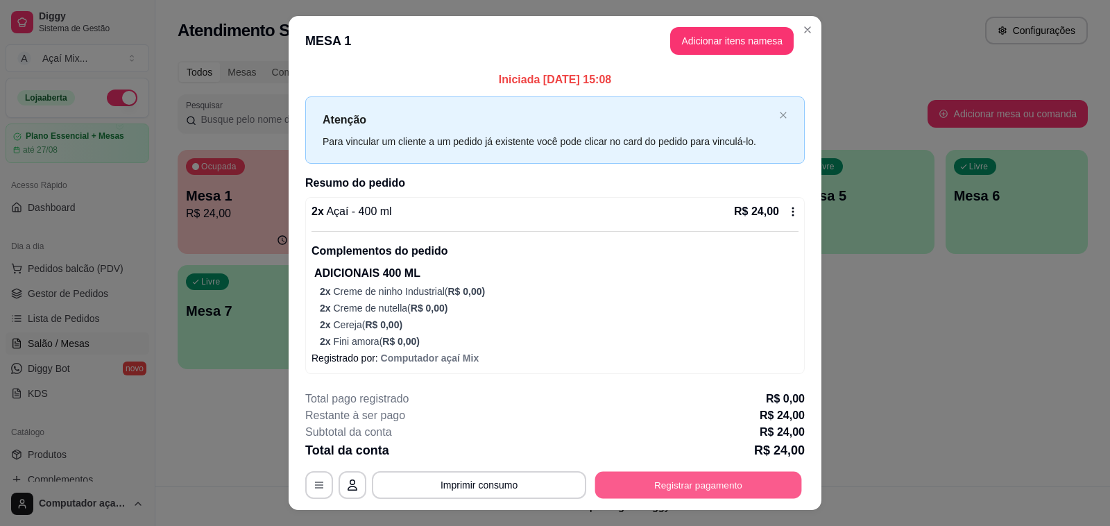
click at [705, 473] on button "Registrar pagamento" at bounding box center [698, 485] width 207 height 27
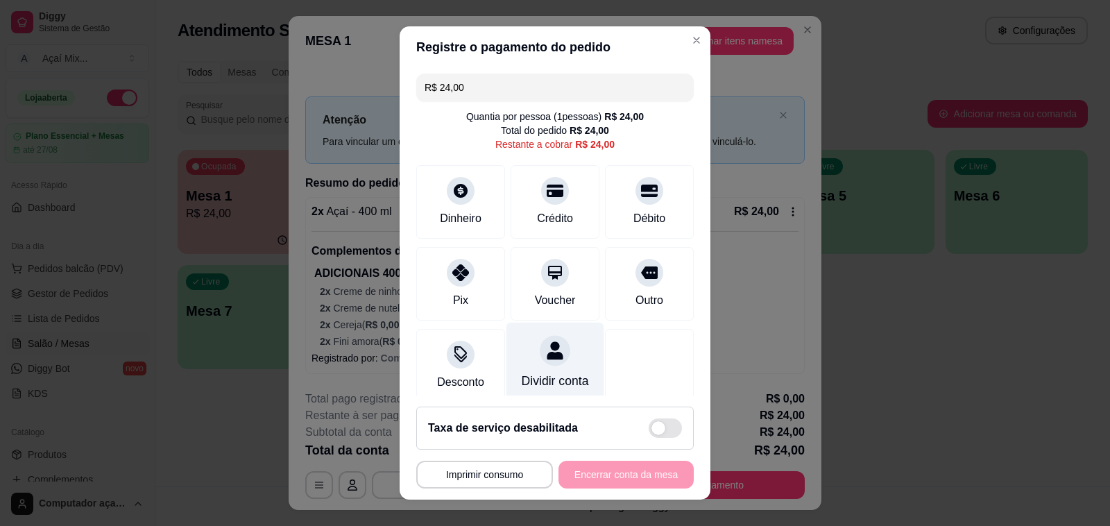
click at [546, 352] on icon at bounding box center [555, 350] width 18 height 18
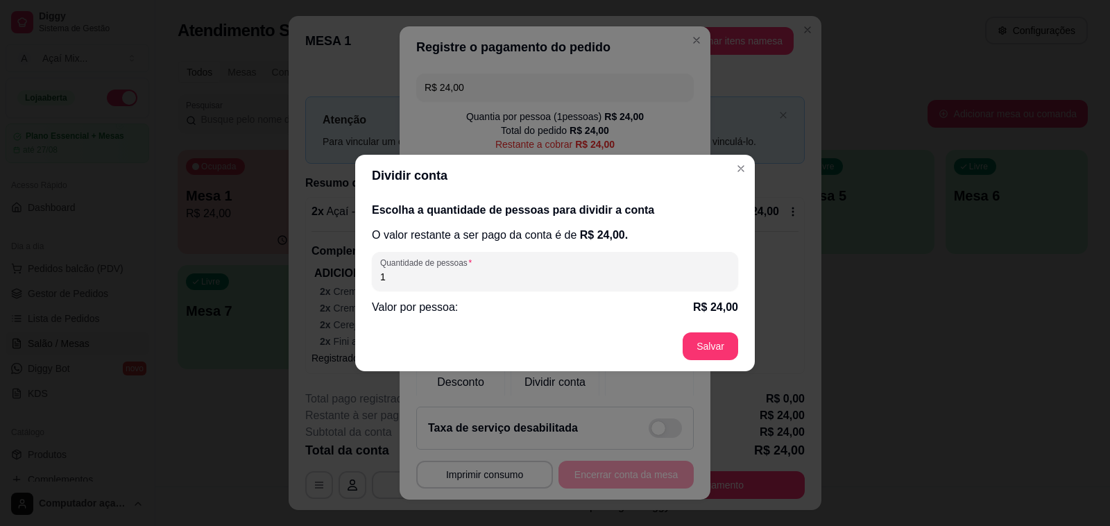
click at [522, 275] on input "1" at bounding box center [555, 277] width 350 height 14
type input "2"
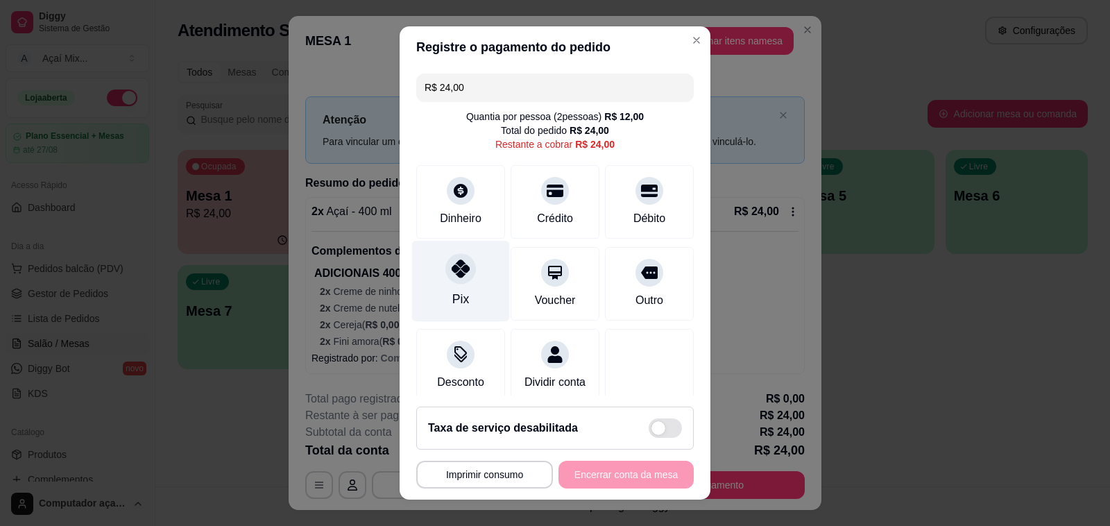
click at [452, 261] on icon at bounding box center [461, 268] width 18 height 18
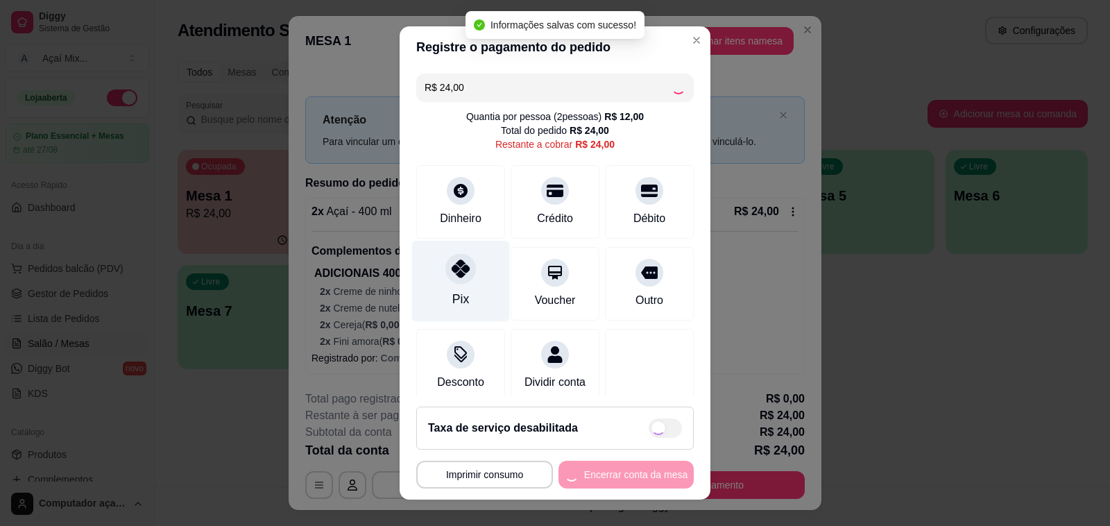
type input "R$ 0,00"
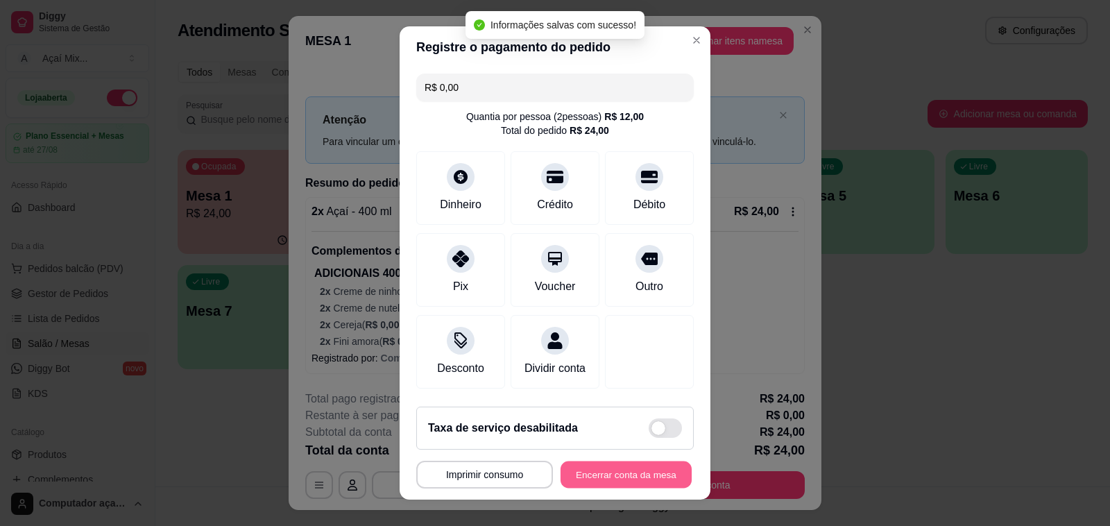
click at [585, 472] on button "Encerrar conta da mesa" at bounding box center [626, 474] width 131 height 27
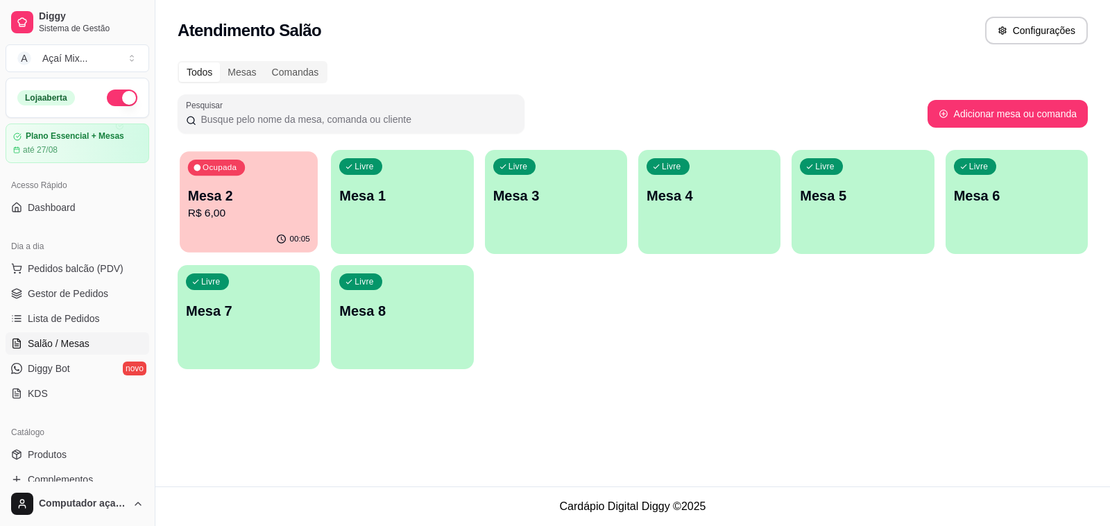
click at [268, 192] on p "Mesa 2" at bounding box center [249, 196] width 122 height 19
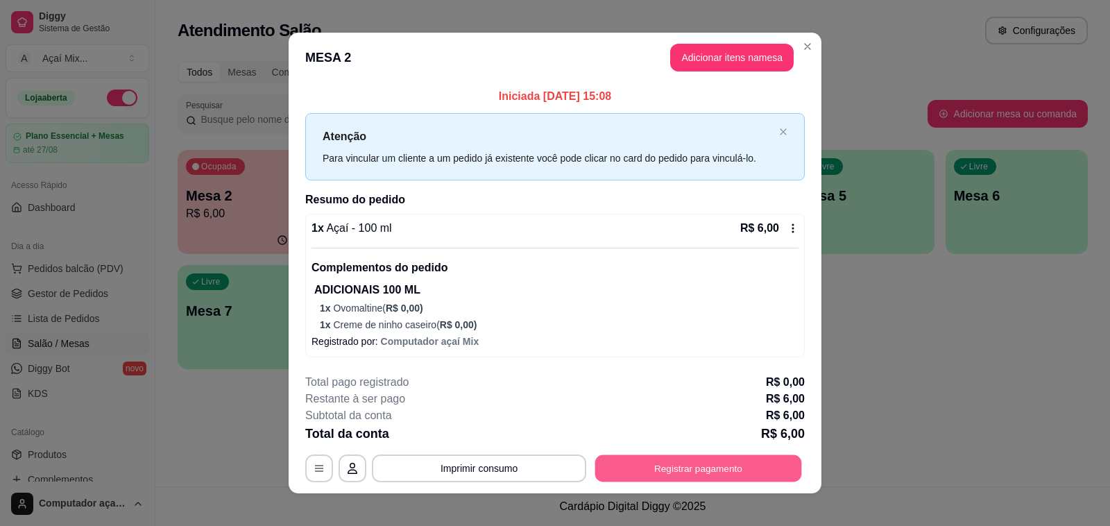
click at [660, 455] on button "Registrar pagamento" at bounding box center [698, 468] width 207 height 27
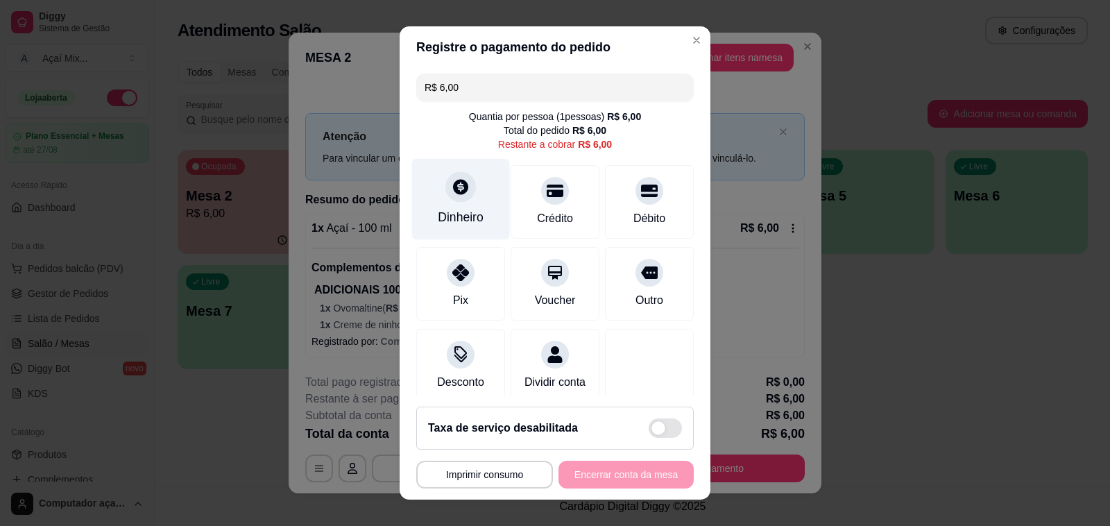
click at [474, 192] on div "Dinheiro" at bounding box center [461, 199] width 98 height 81
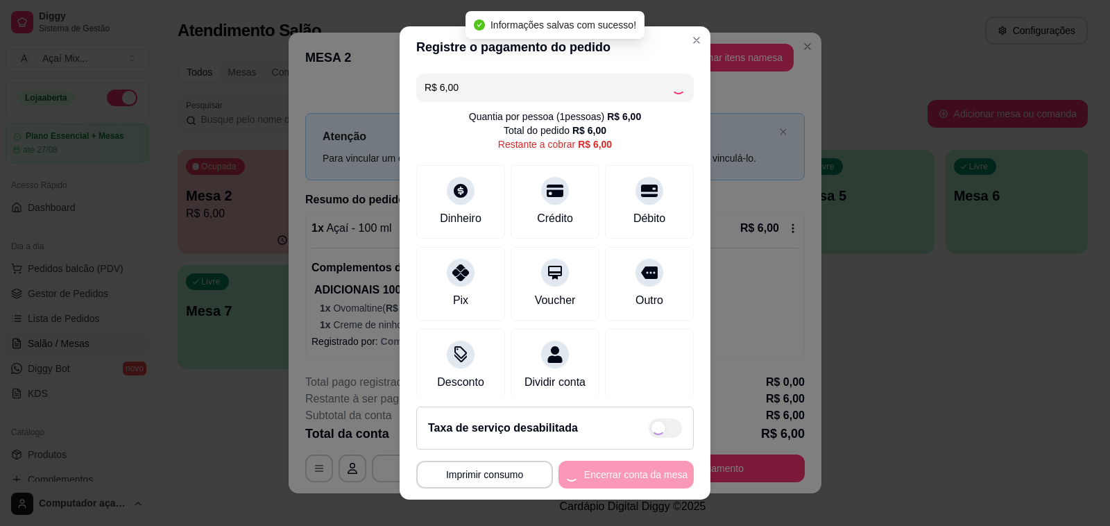
type input "R$ 0,00"
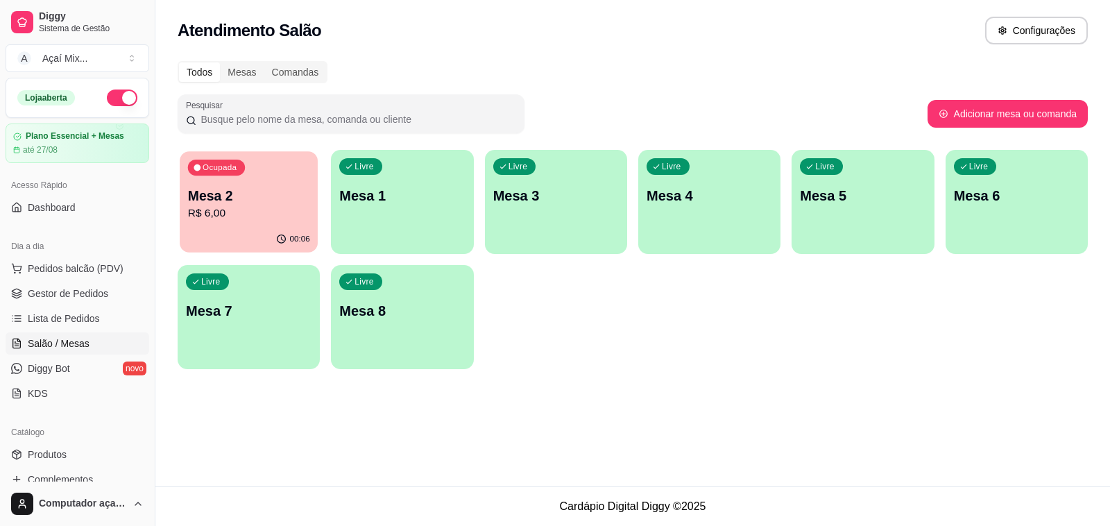
click at [277, 212] on p "R$ 6,00" at bounding box center [249, 213] width 122 height 16
click at [67, 271] on span "Pedidos balcão (PDV)" at bounding box center [76, 269] width 96 height 14
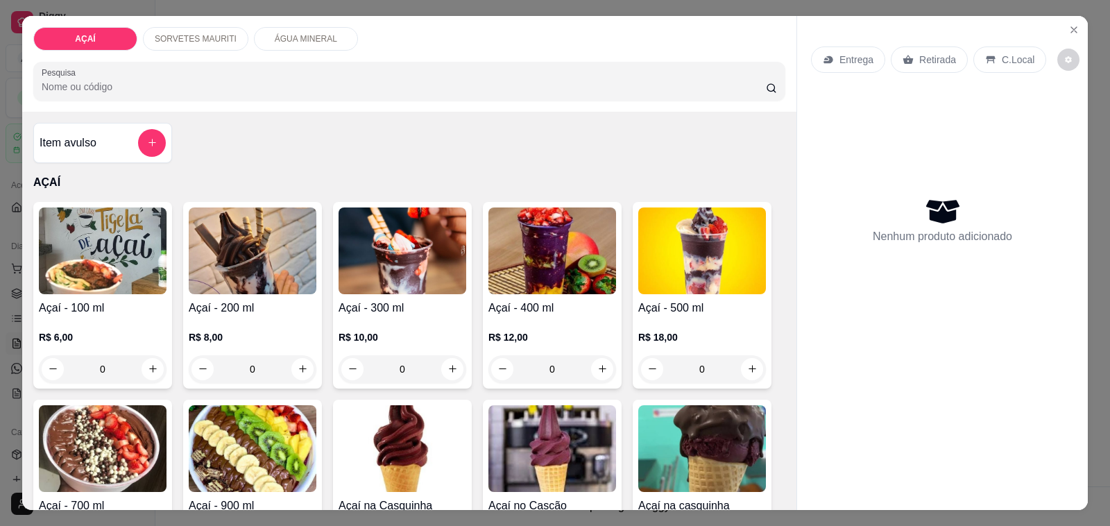
click at [599, 356] on div "0" at bounding box center [552, 369] width 128 height 28
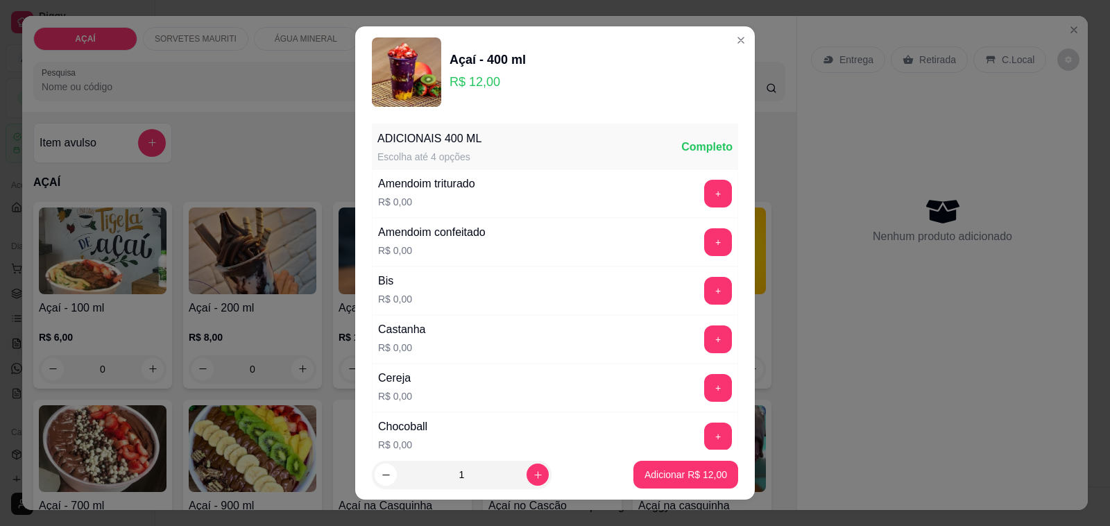
scroll to position [87, 0]
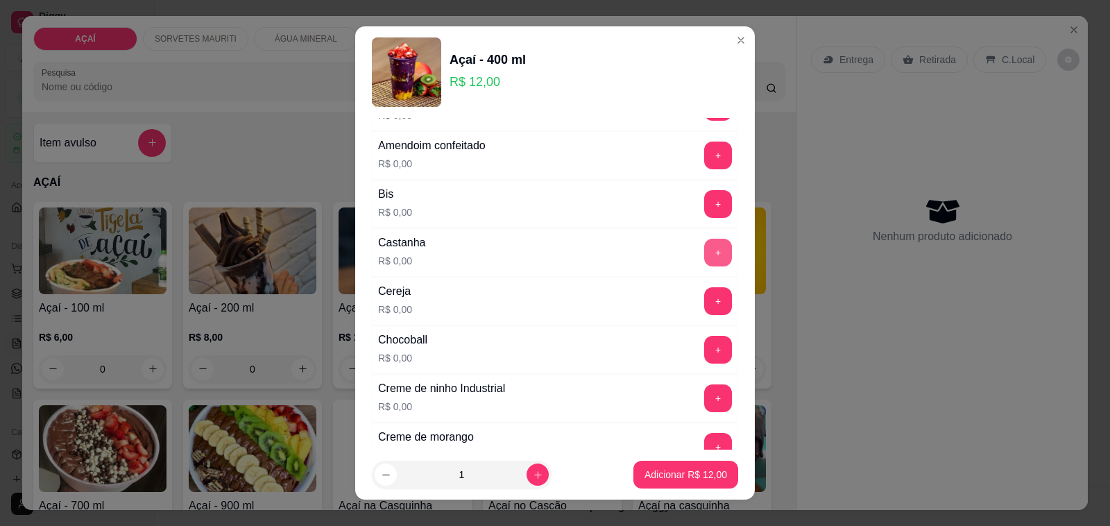
click at [704, 252] on button "+" at bounding box center [718, 253] width 28 height 28
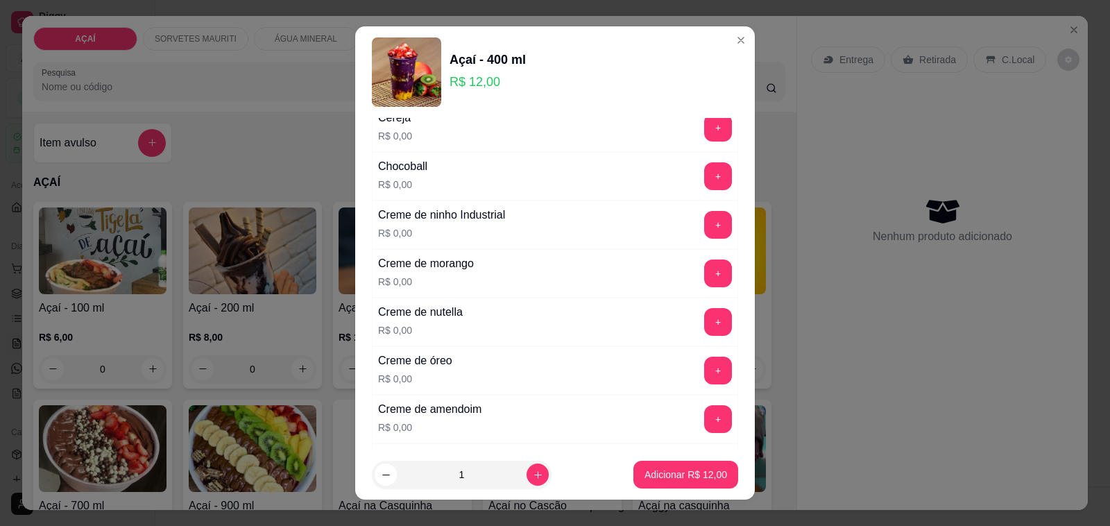
scroll to position [347, 0]
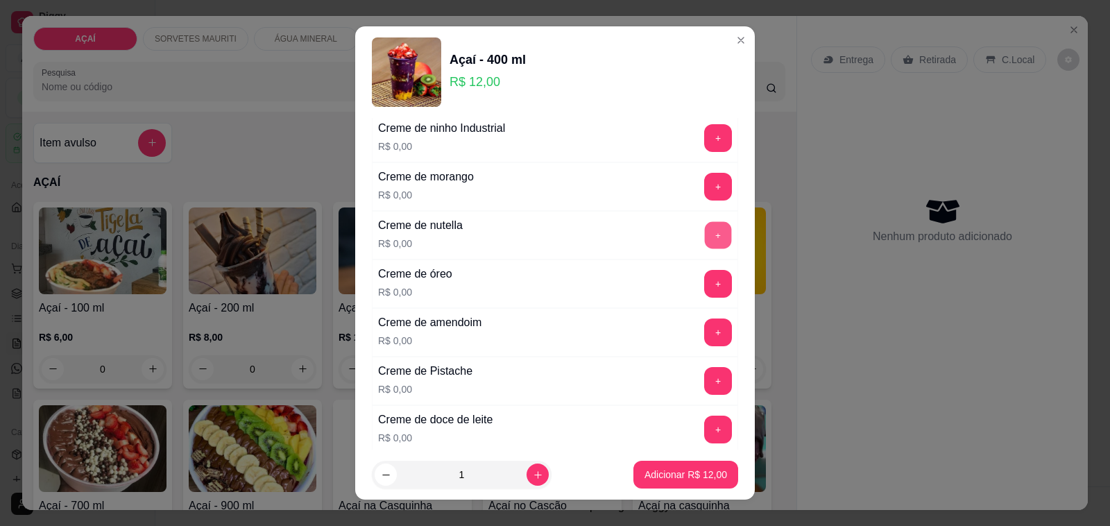
click at [705, 233] on button "+" at bounding box center [718, 235] width 27 height 27
click at [705, 288] on button "+" at bounding box center [718, 284] width 27 height 27
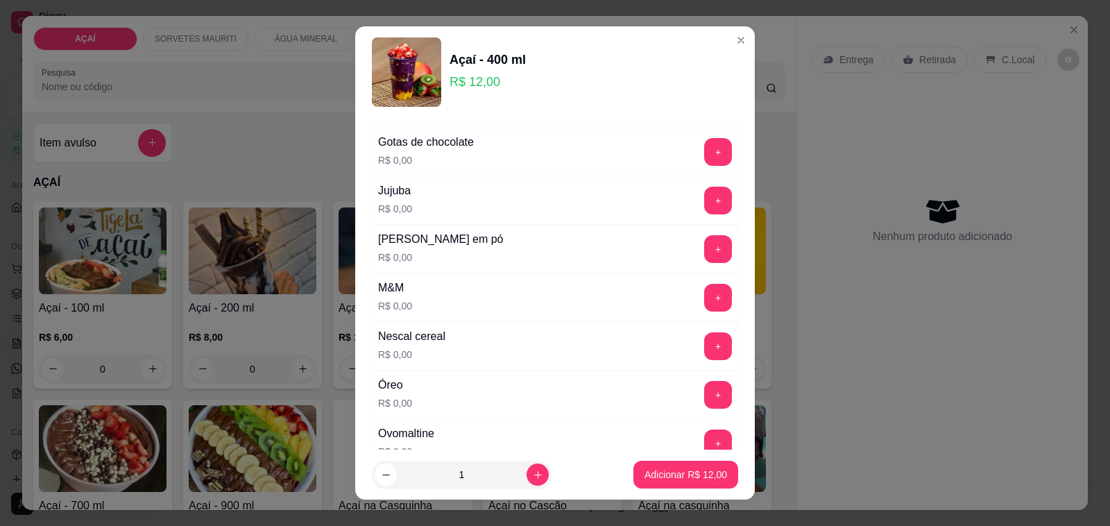
scroll to position [1387, 0]
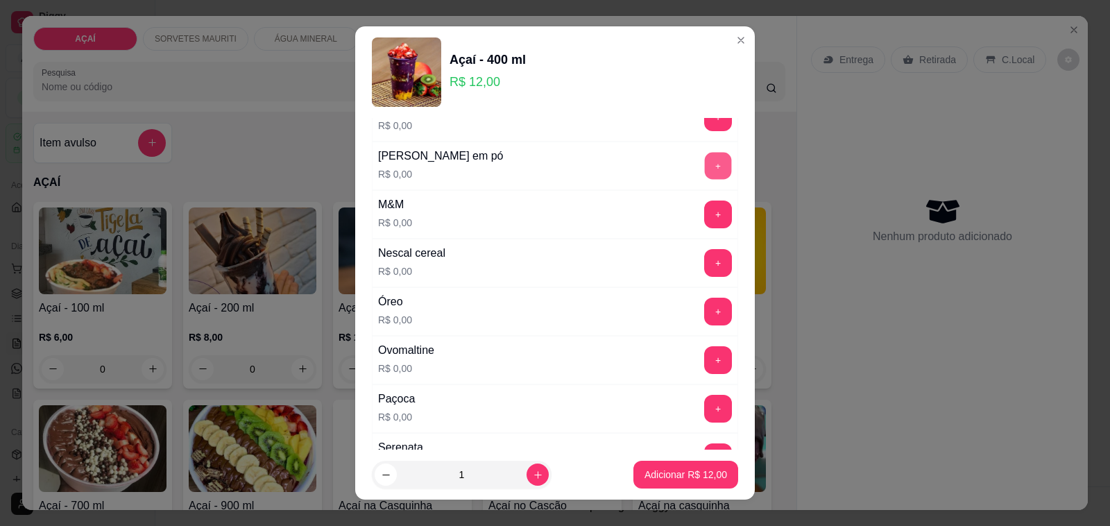
click at [705, 170] on button "+" at bounding box center [718, 166] width 27 height 27
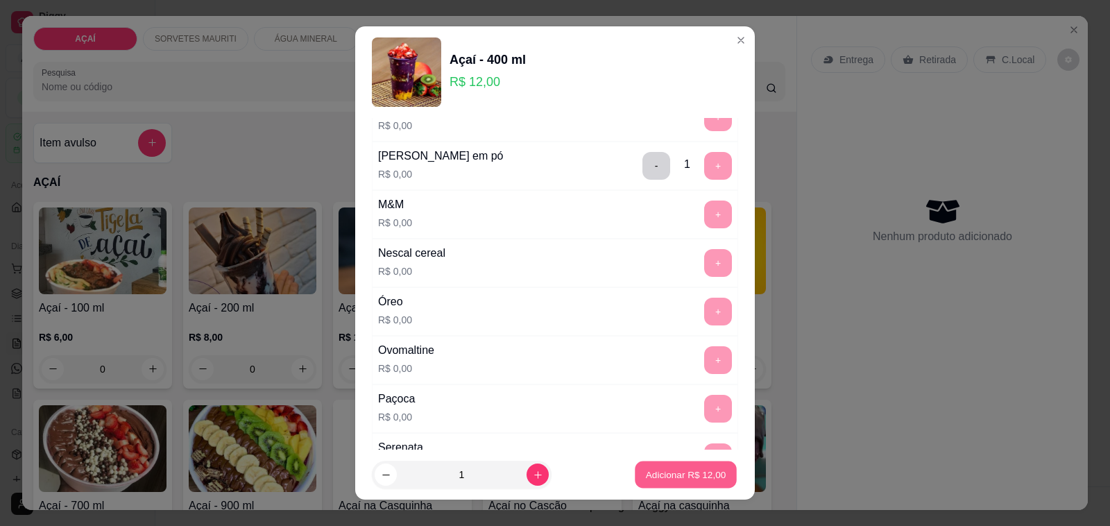
click at [660, 477] on p "Adicionar R$ 12,00" at bounding box center [686, 474] width 80 height 13
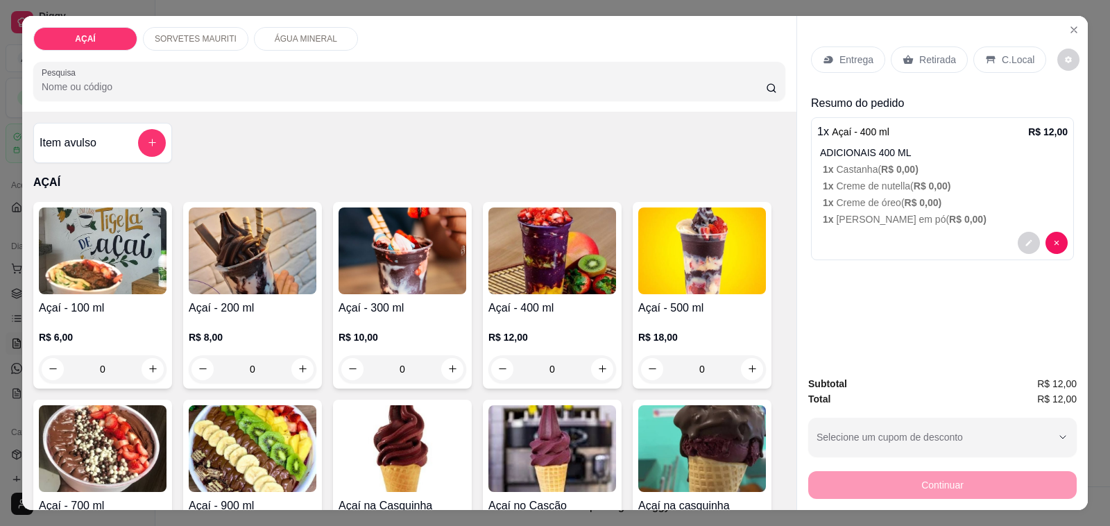
click at [869, 53] on div "Entrega" at bounding box center [848, 59] width 74 height 26
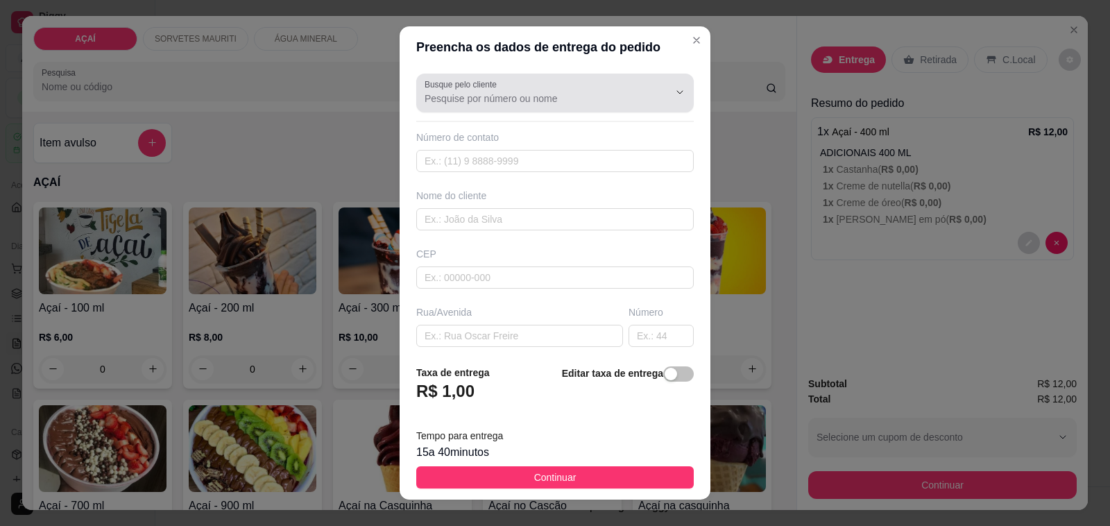
click at [545, 92] on div at bounding box center [555, 93] width 261 height 28
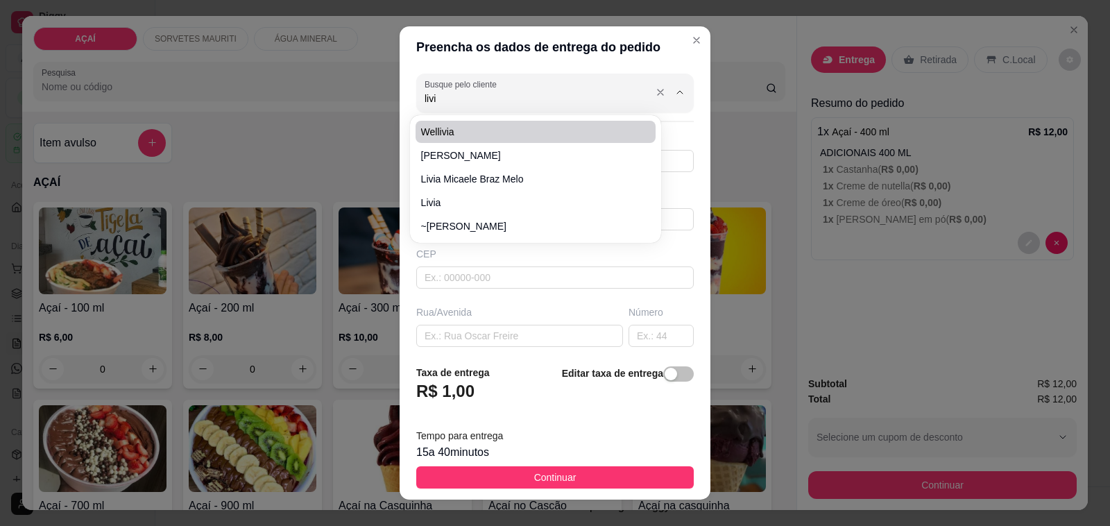
click at [493, 101] on input "livi" at bounding box center [536, 99] width 222 height 14
click at [495, 94] on input "livi" at bounding box center [536, 99] width 222 height 14
click at [518, 129] on span "Livinha" at bounding box center [529, 132] width 216 height 14
type input "Livinha"
type input "82981359951"
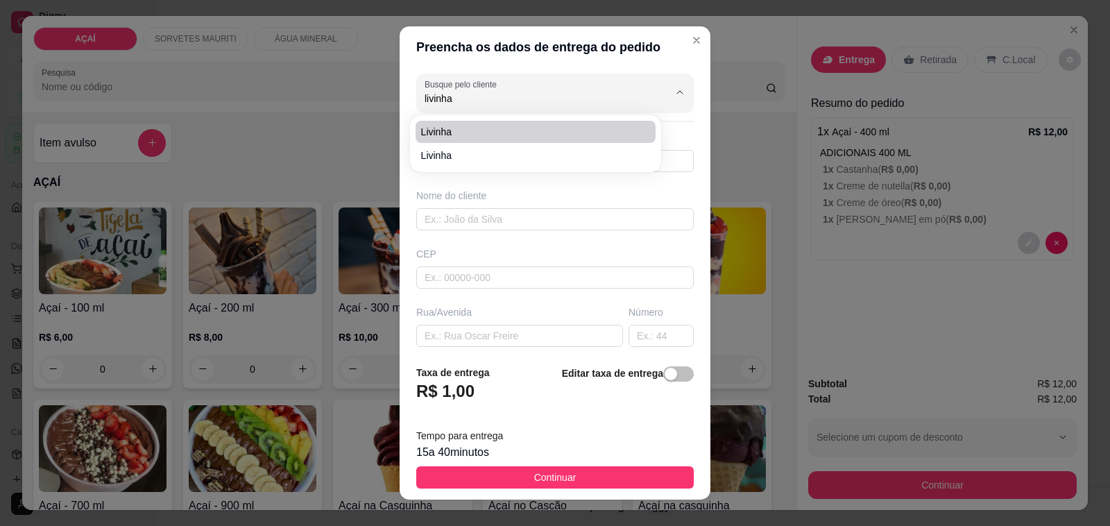
type input "Livinha"
type input "EM PAULO DA CARNE"
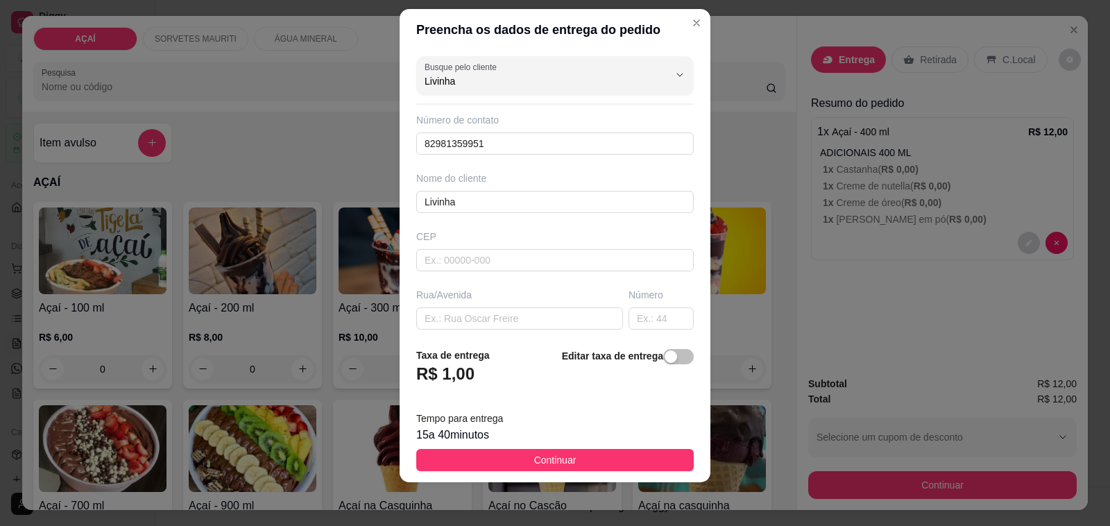
scroll to position [18, 0]
type input "Livinha"
click at [437, 323] on input "text" at bounding box center [519, 318] width 207 height 22
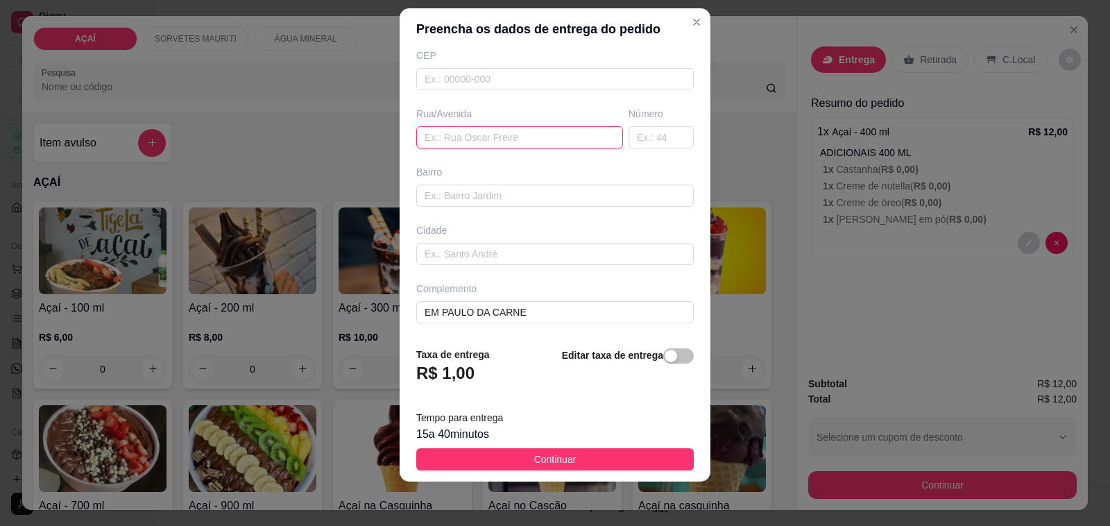
scroll to position [184, 0]
click at [463, 132] on input "text" at bounding box center [519, 136] width 207 height 22
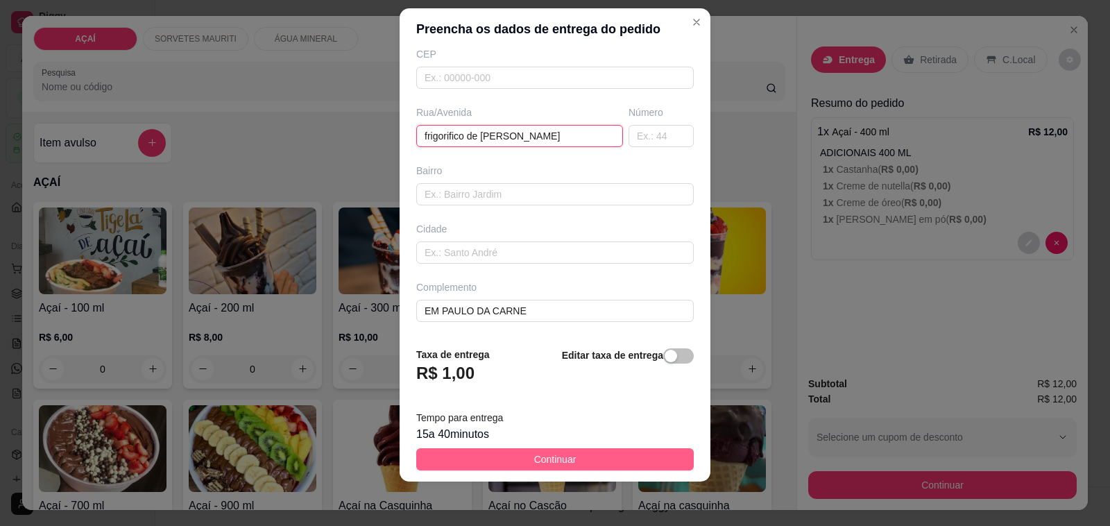
type input "frigorifico de paulo"
click at [560, 456] on span "Continuar" at bounding box center [555, 459] width 42 height 15
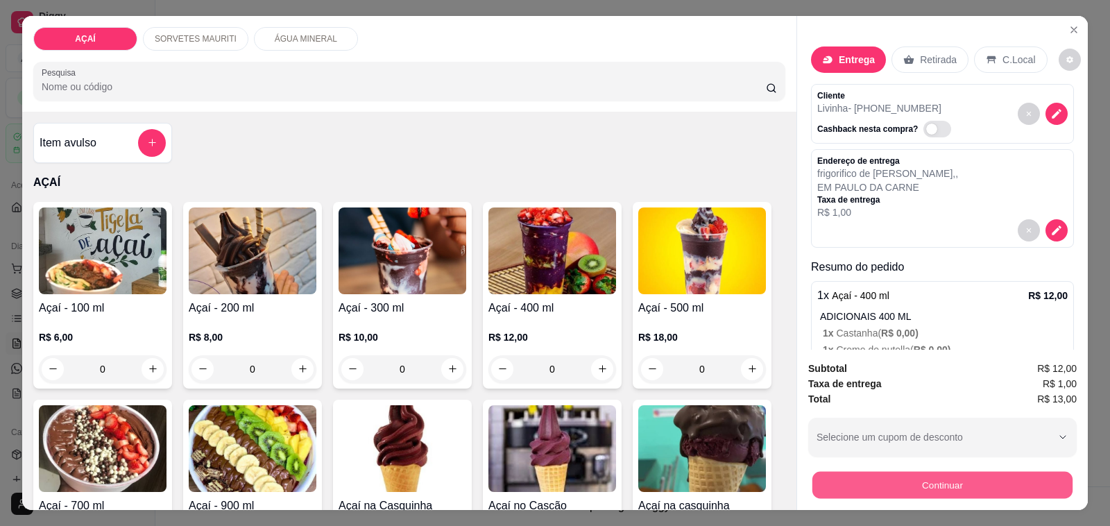
click at [916, 483] on button "Continuar" at bounding box center [942, 485] width 260 height 27
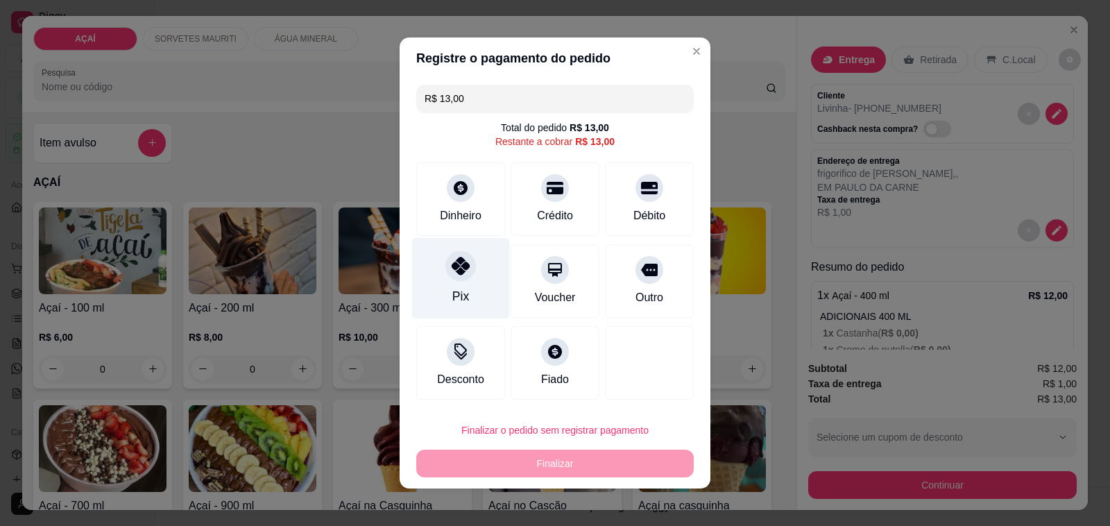
click at [452, 273] on icon at bounding box center [461, 266] width 18 height 18
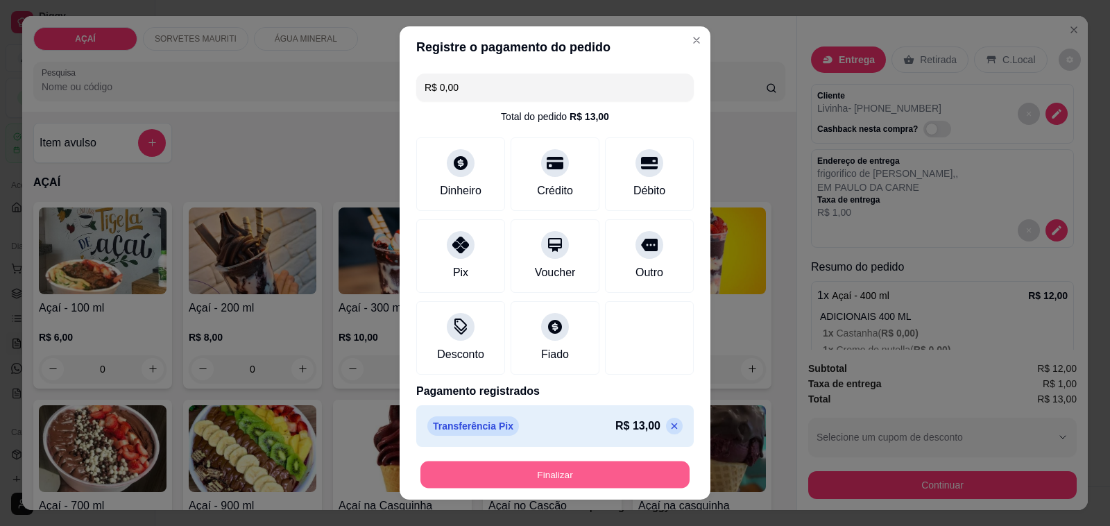
click at [529, 472] on button "Finalizar" at bounding box center [554, 474] width 269 height 27
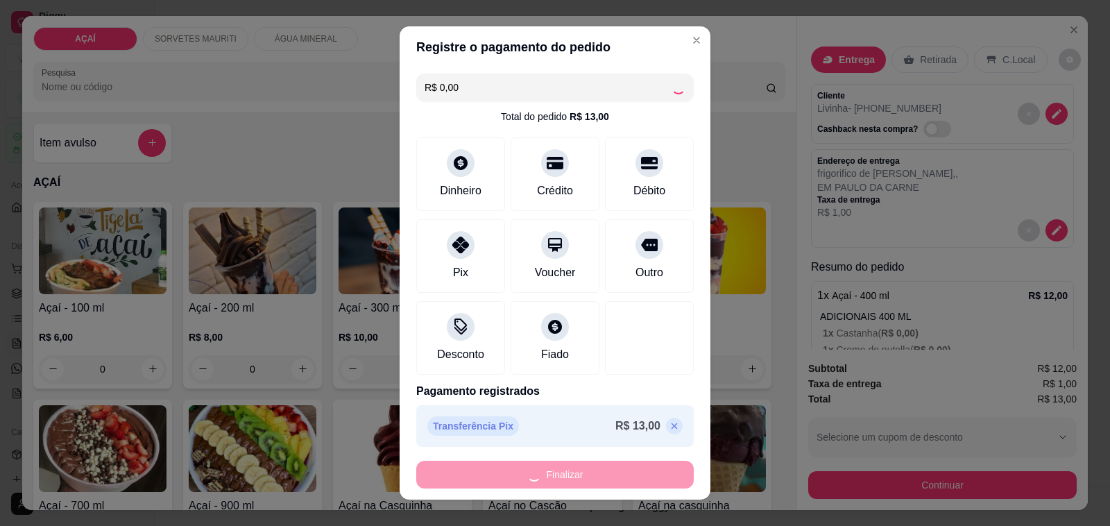
type input "-R$ 13,00"
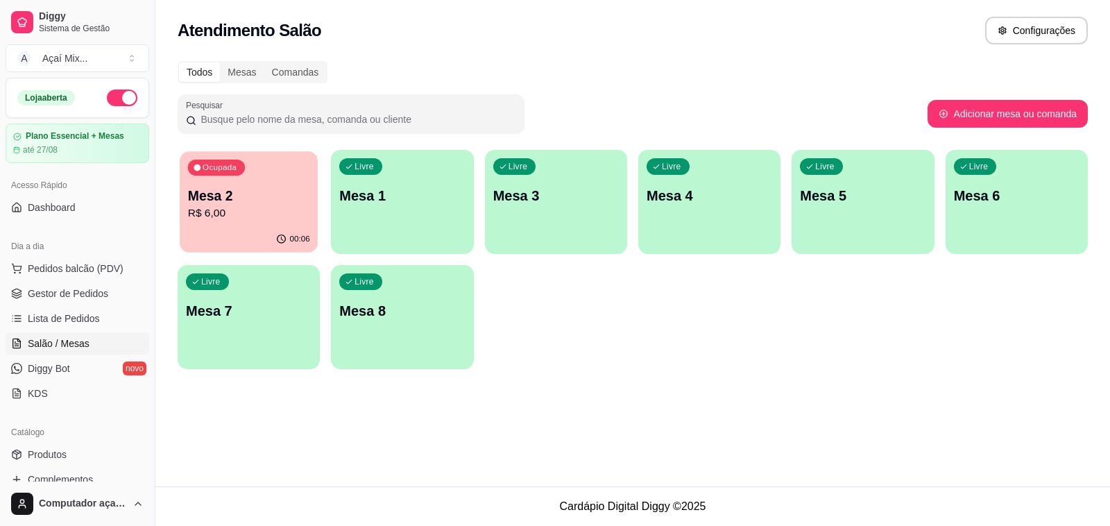
click at [206, 172] on div "Ocupada" at bounding box center [216, 168] width 57 height 16
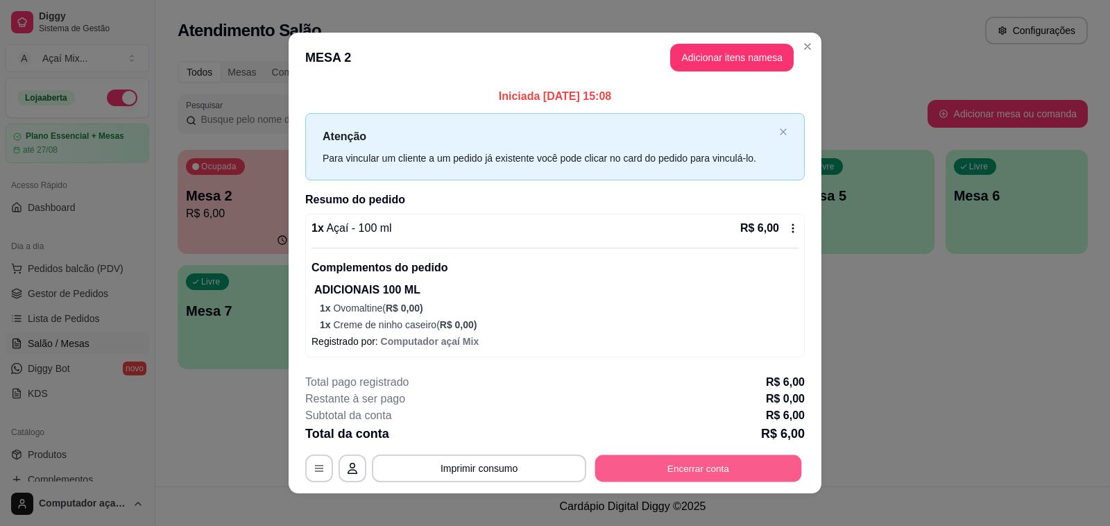
click at [705, 462] on button "Encerrar conta" at bounding box center [698, 468] width 207 height 27
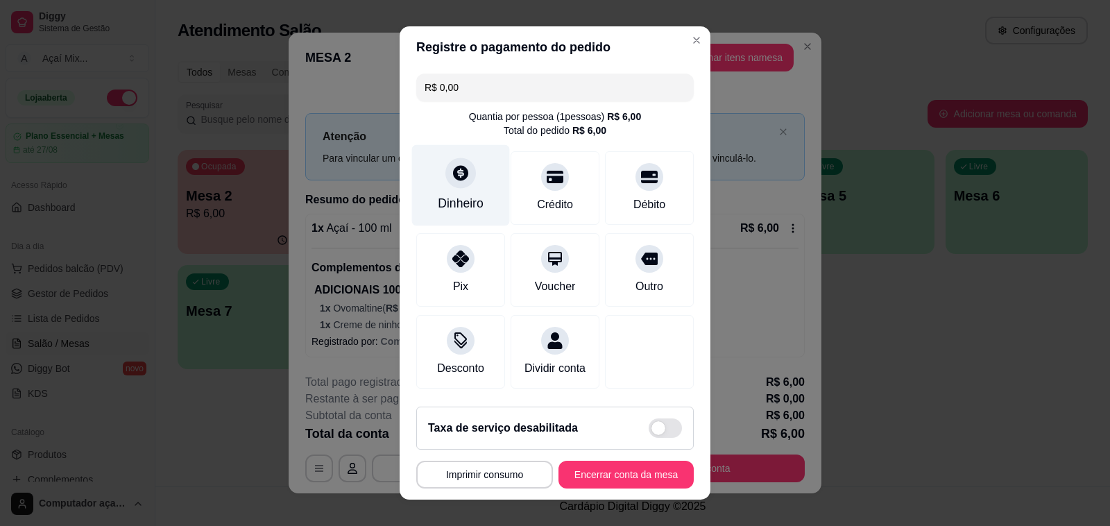
click at [434, 180] on div "Dinheiro" at bounding box center [461, 185] width 98 height 81
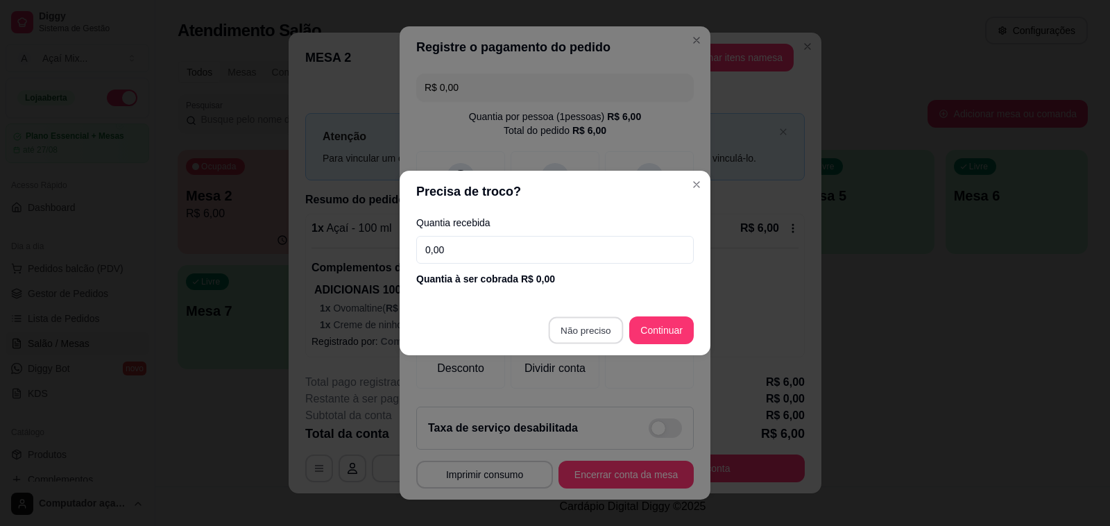
click at [591, 317] on button "Não preciso" at bounding box center [585, 330] width 74 height 27
click at [574, 314] on footer "Não preciso Continuar" at bounding box center [555, 330] width 311 height 50
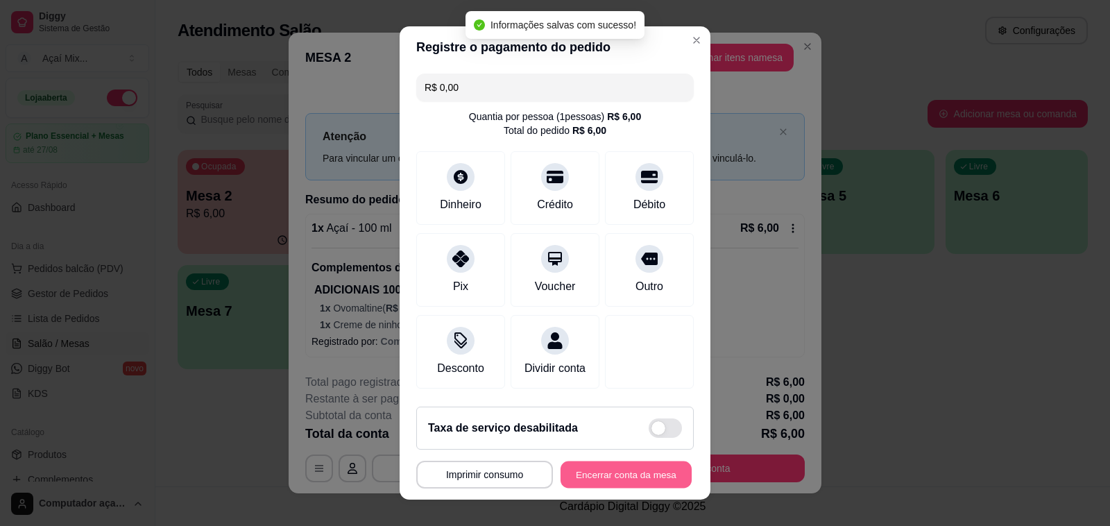
click at [643, 477] on button "Encerrar conta da mesa" at bounding box center [626, 474] width 131 height 27
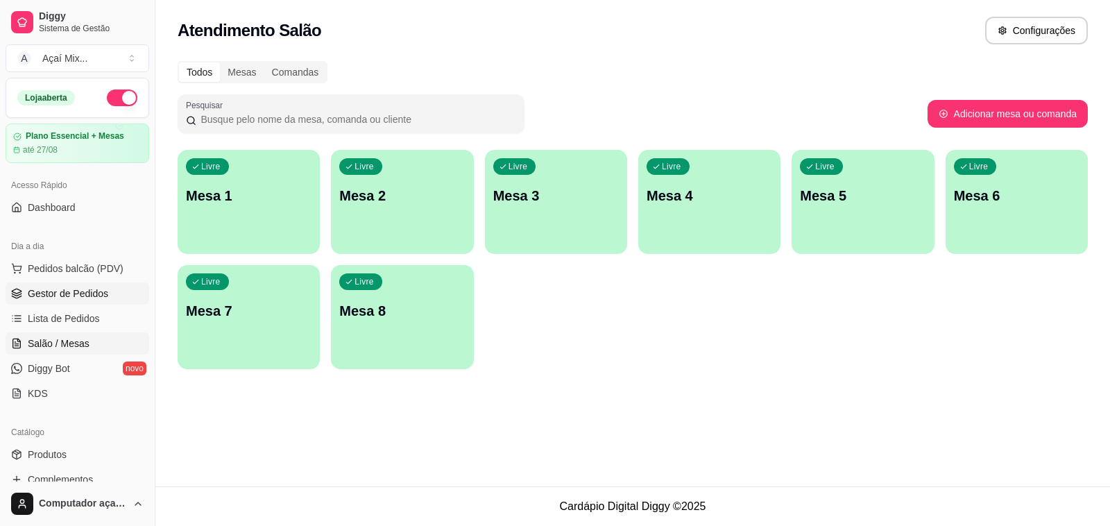
click at [77, 289] on span "Gestor de Pedidos" at bounding box center [68, 294] width 80 height 14
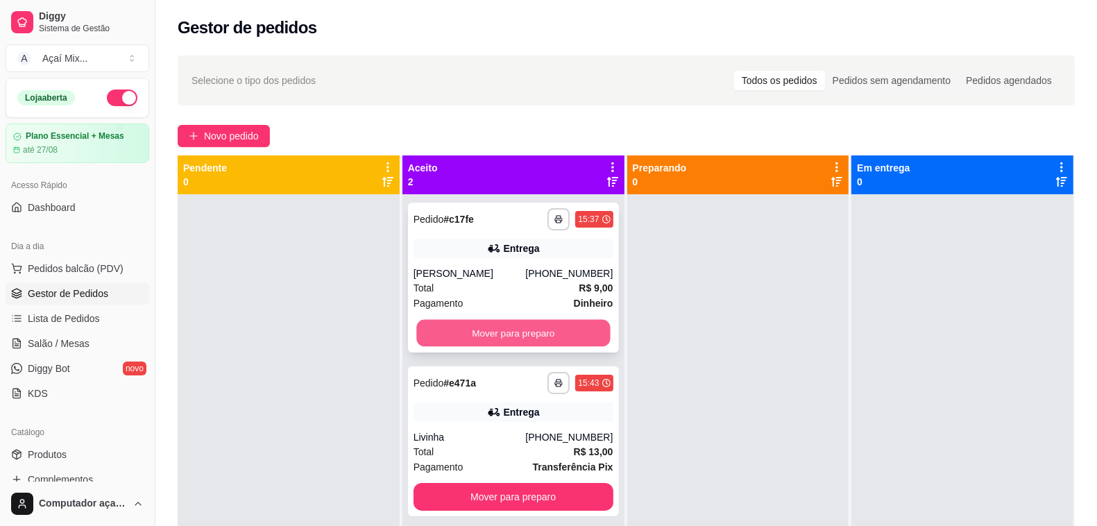
click at [528, 333] on button "Mover para preparo" at bounding box center [513, 333] width 194 height 27
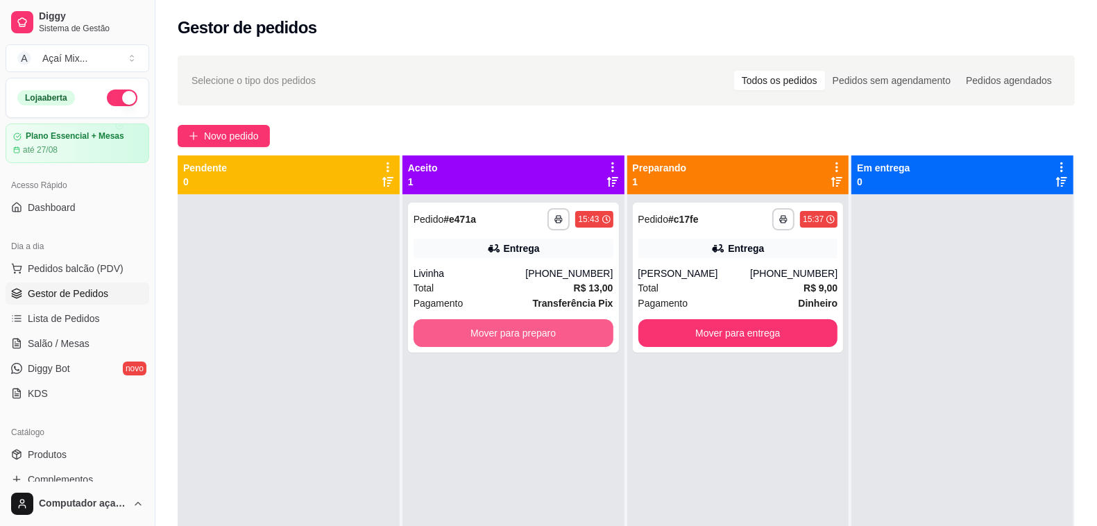
click at [529, 333] on button "Mover para preparo" at bounding box center [513, 333] width 200 height 28
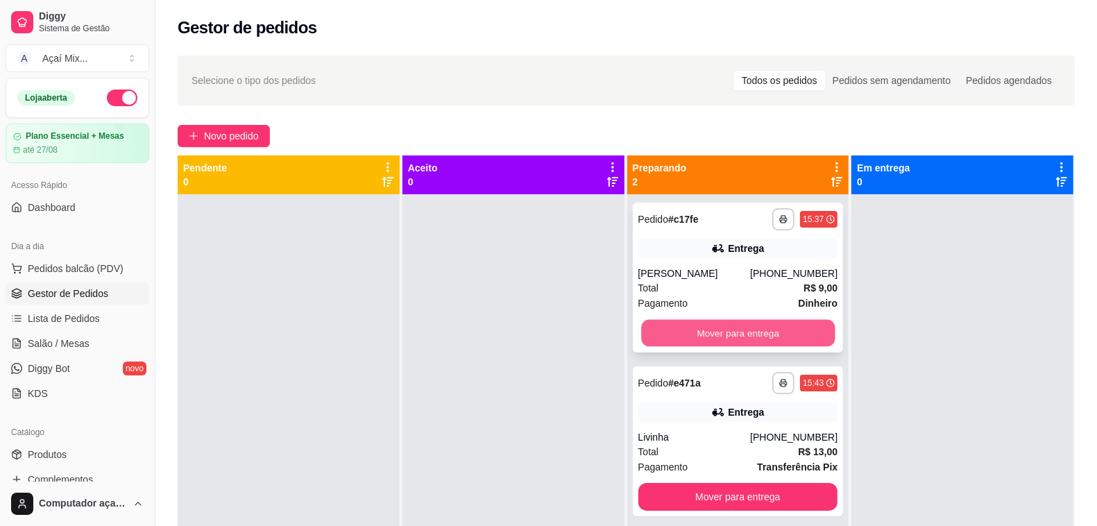
click at [688, 330] on button "Mover para entrega" at bounding box center [738, 333] width 194 height 27
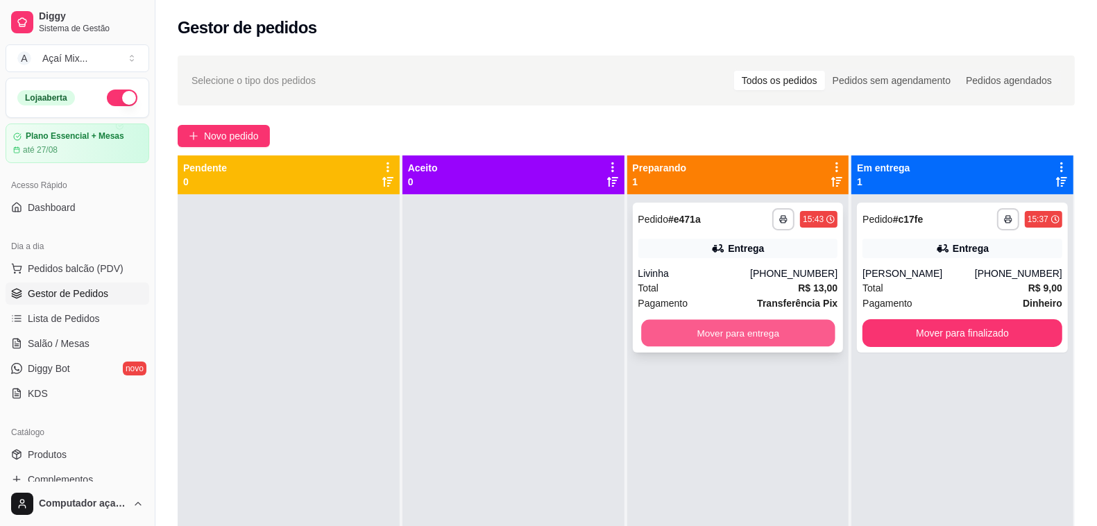
click at [726, 331] on button "Mover para entrega" at bounding box center [738, 333] width 194 height 27
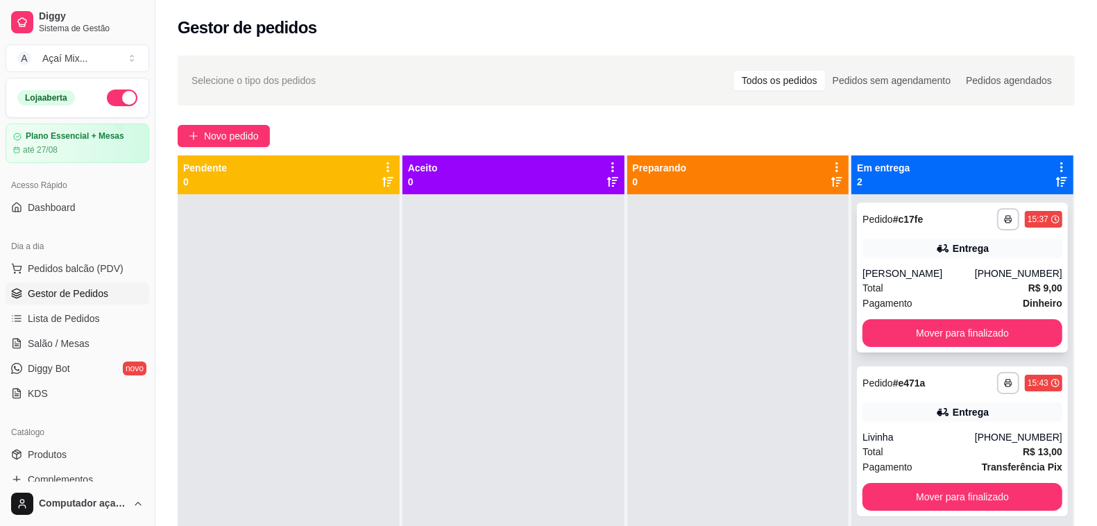
click at [874, 314] on div "**********" at bounding box center [962, 278] width 211 height 150
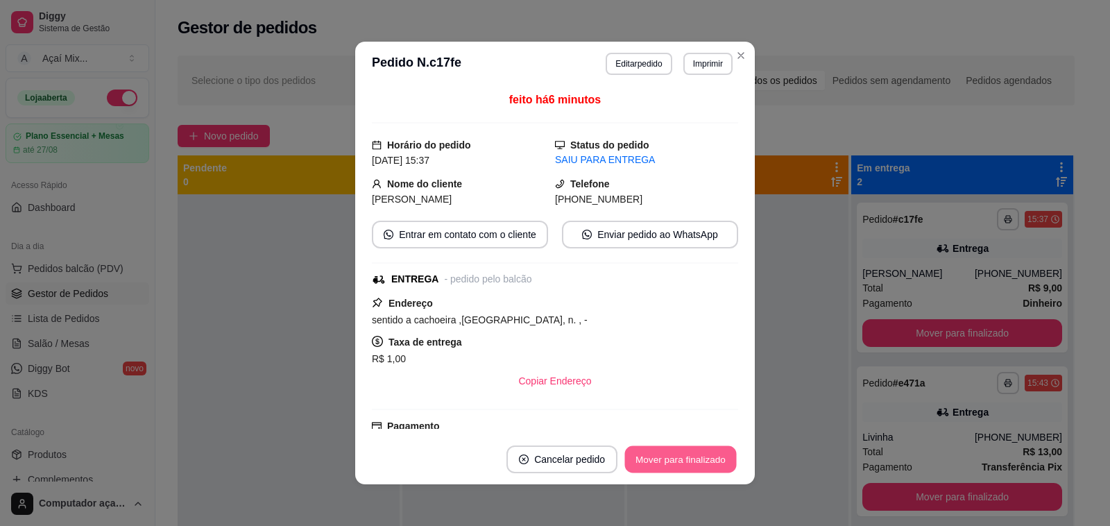
click at [652, 447] on button "Mover para finalizado" at bounding box center [681, 459] width 112 height 27
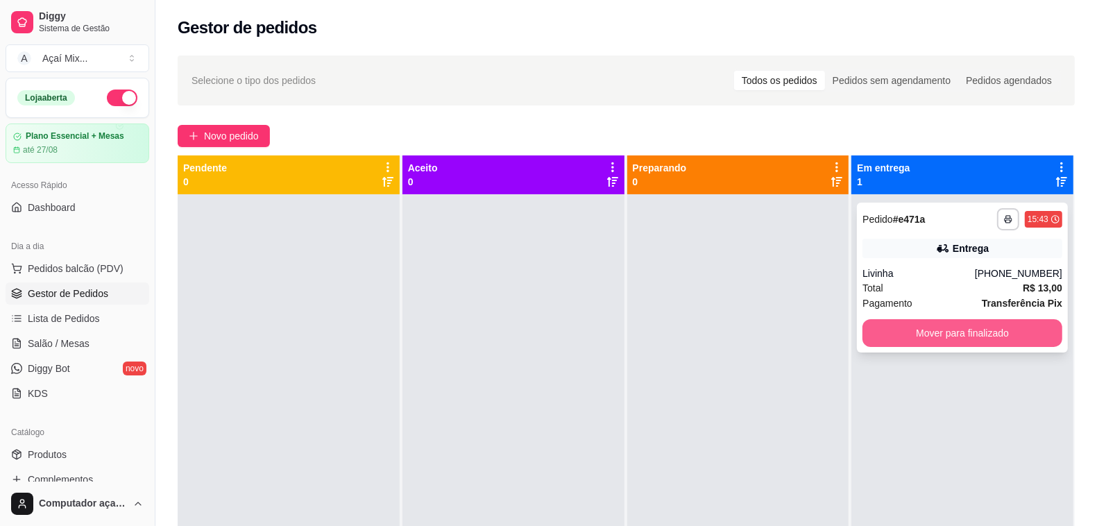
click at [881, 332] on button "Mover para finalizado" at bounding box center [962, 333] width 200 height 28
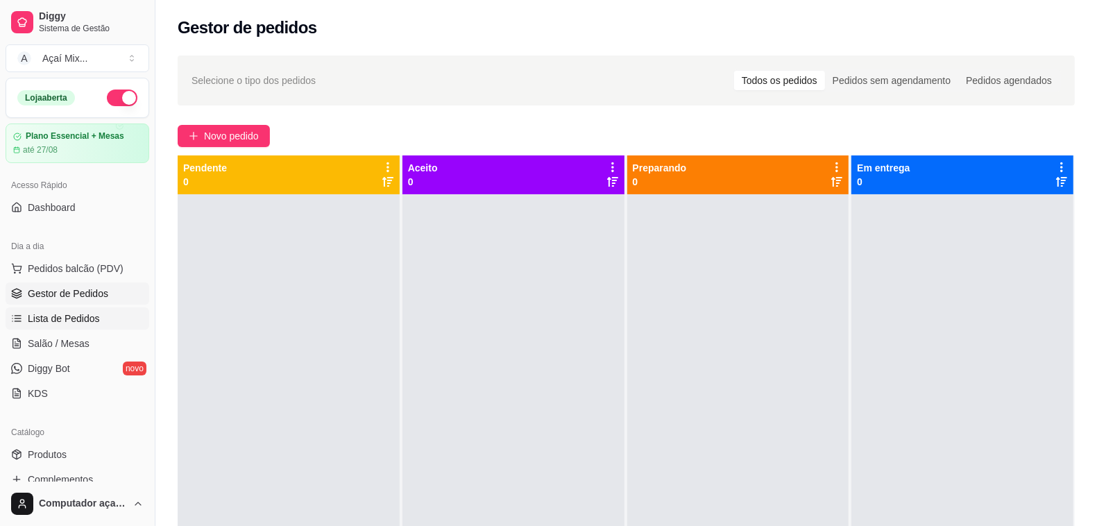
click at [75, 328] on link "Lista de Pedidos" at bounding box center [78, 318] width 144 height 22
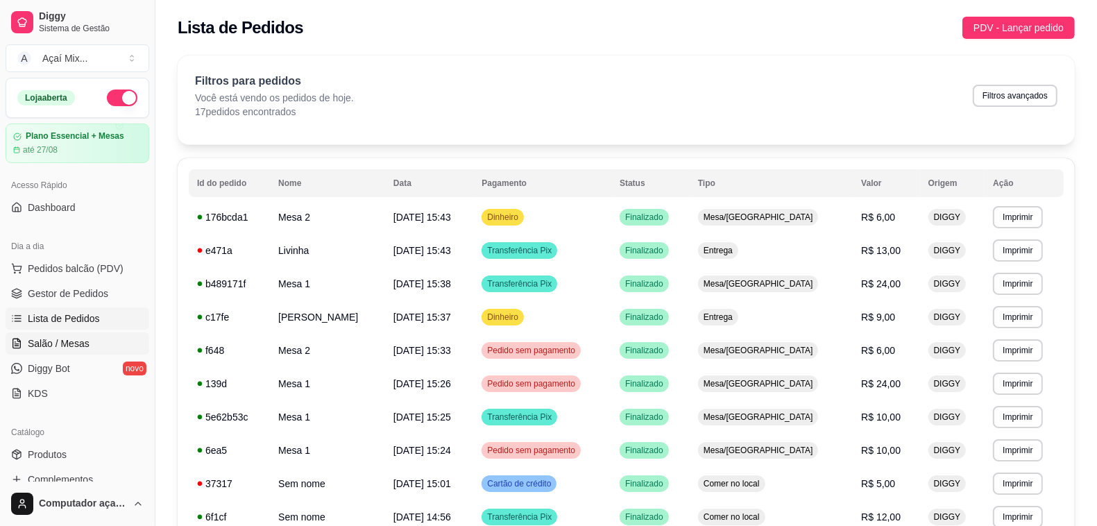
click at [63, 344] on span "Salão / Mesas" at bounding box center [59, 343] width 62 height 14
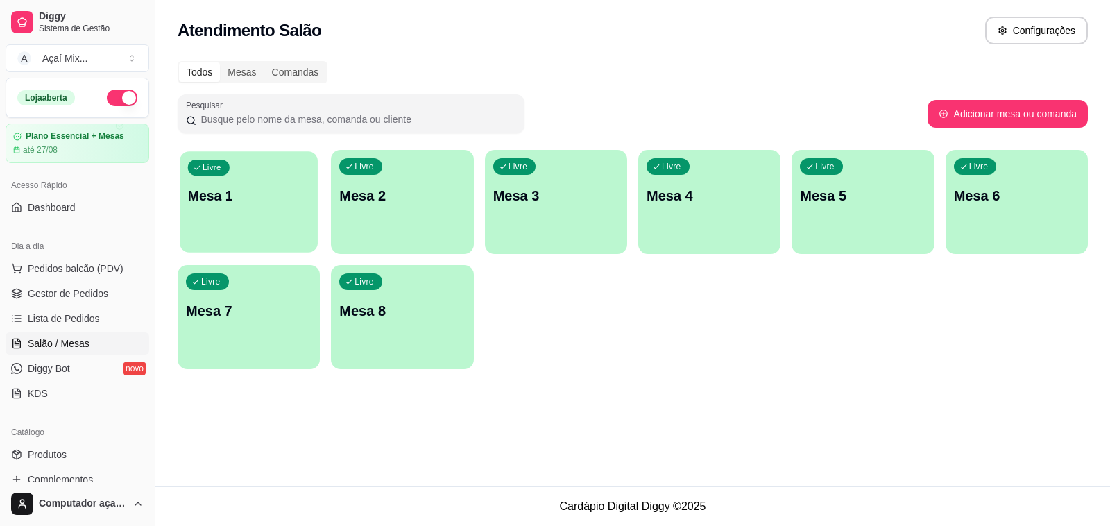
click at [283, 178] on div "Livre Mesa 1" at bounding box center [249, 193] width 138 height 85
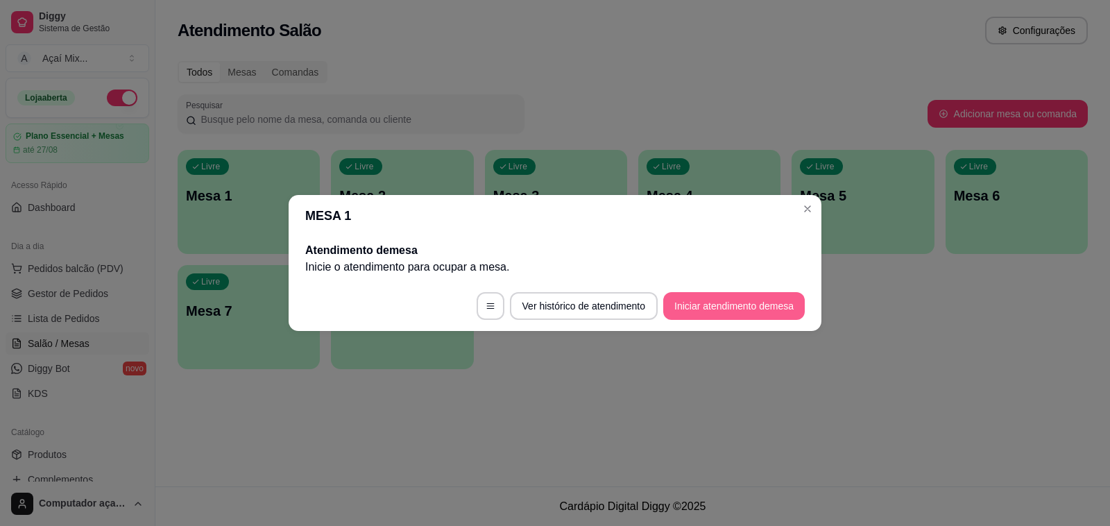
click at [719, 300] on button "Iniciar atendimento de mesa" at bounding box center [734, 306] width 142 height 28
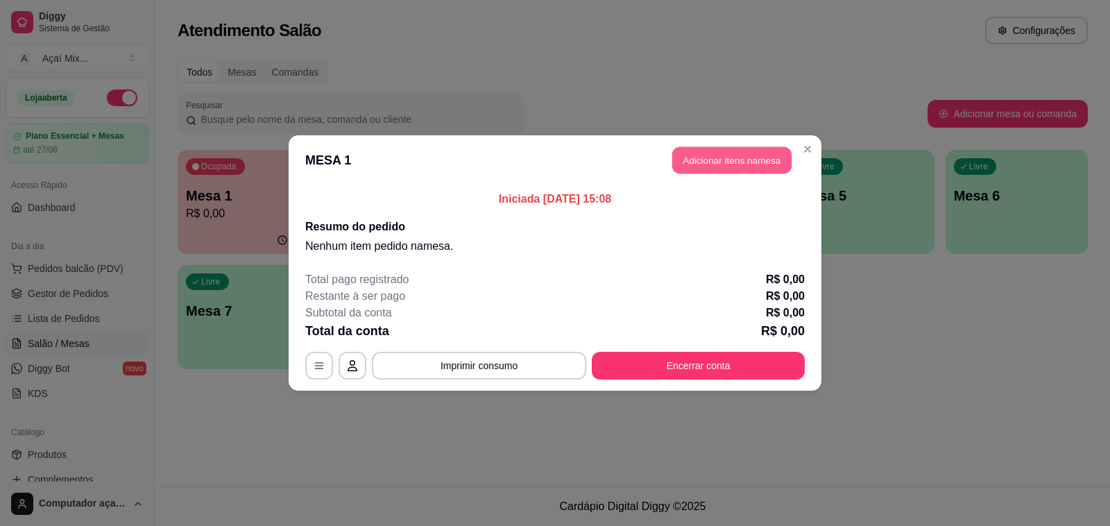
click at [716, 157] on button "Adicionar itens na mesa" at bounding box center [731, 160] width 119 height 27
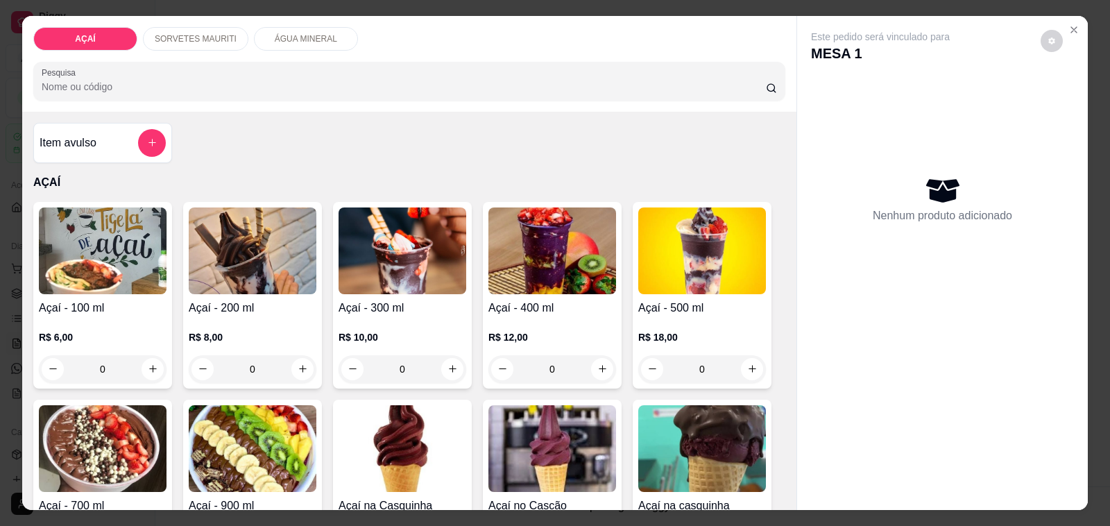
click at [139, 368] on div "0" at bounding box center [103, 369] width 128 height 28
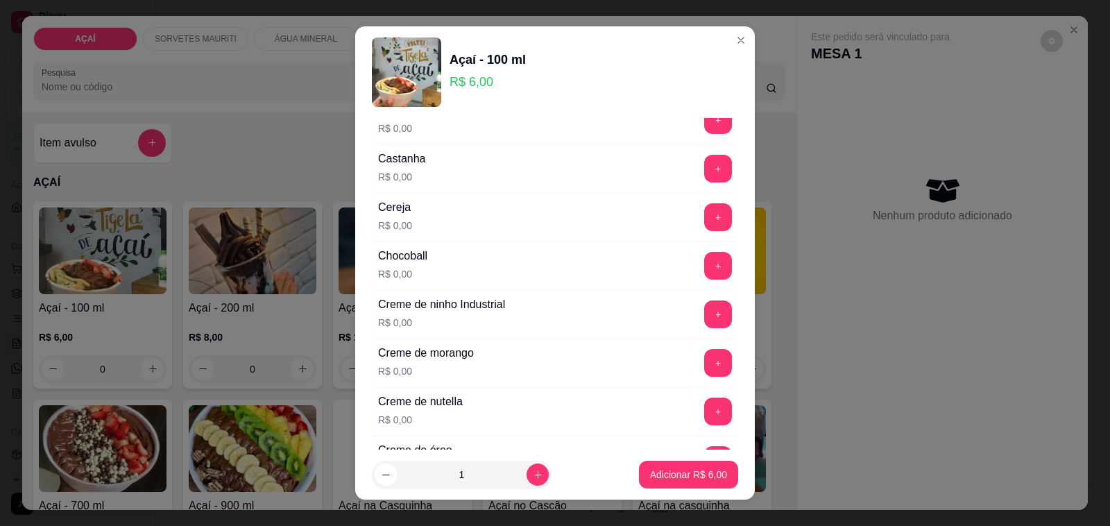
scroll to position [173, 0]
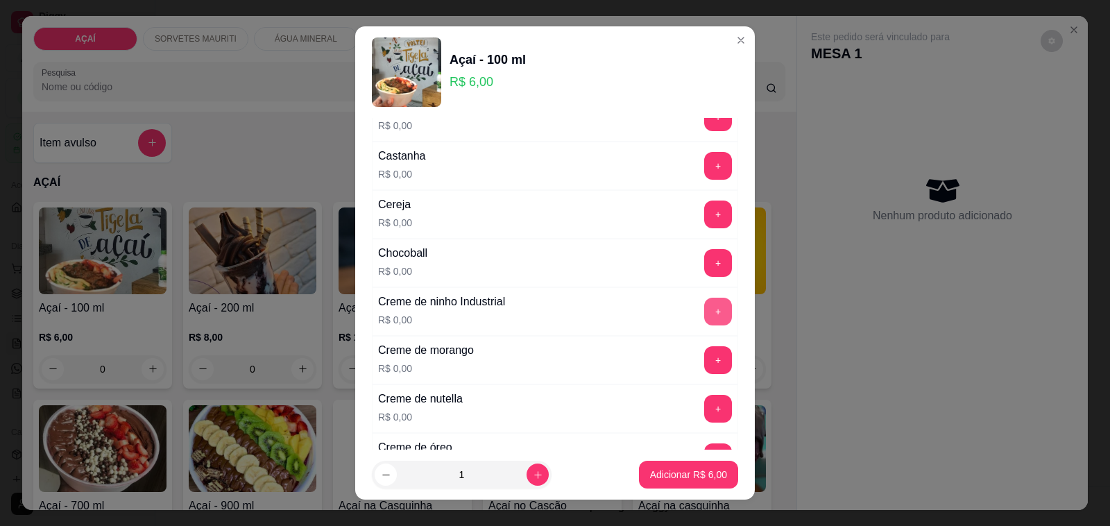
click at [704, 307] on button "+" at bounding box center [718, 312] width 28 height 28
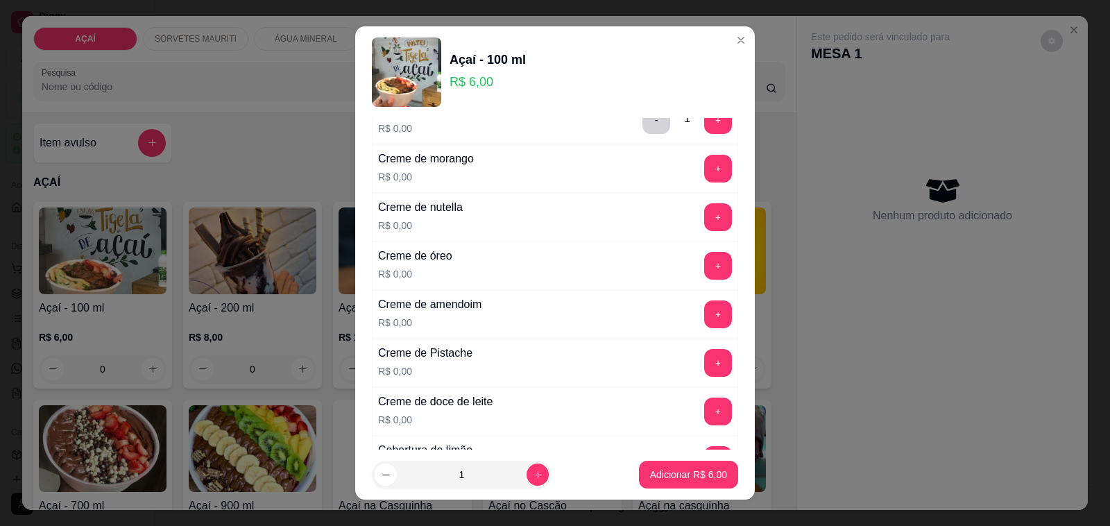
scroll to position [260, 0]
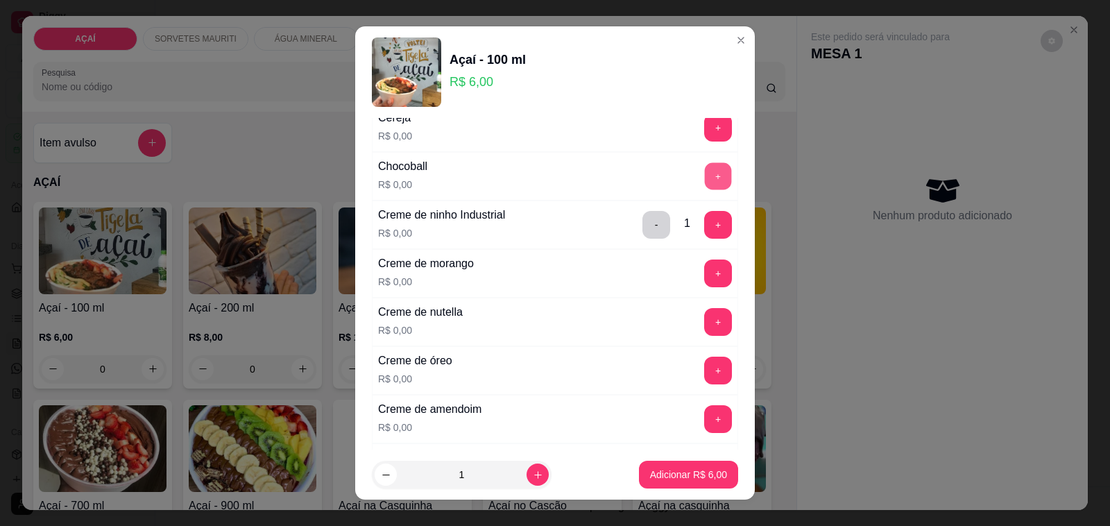
click at [705, 168] on button "+" at bounding box center [718, 176] width 27 height 27
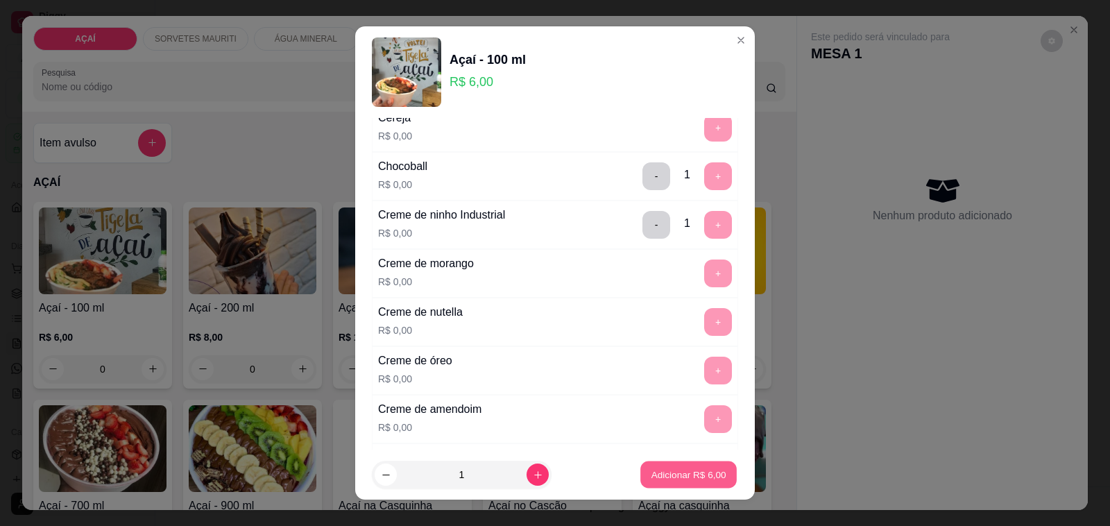
click at [706, 467] on button "Adicionar R$ 6,00" at bounding box center [688, 474] width 96 height 27
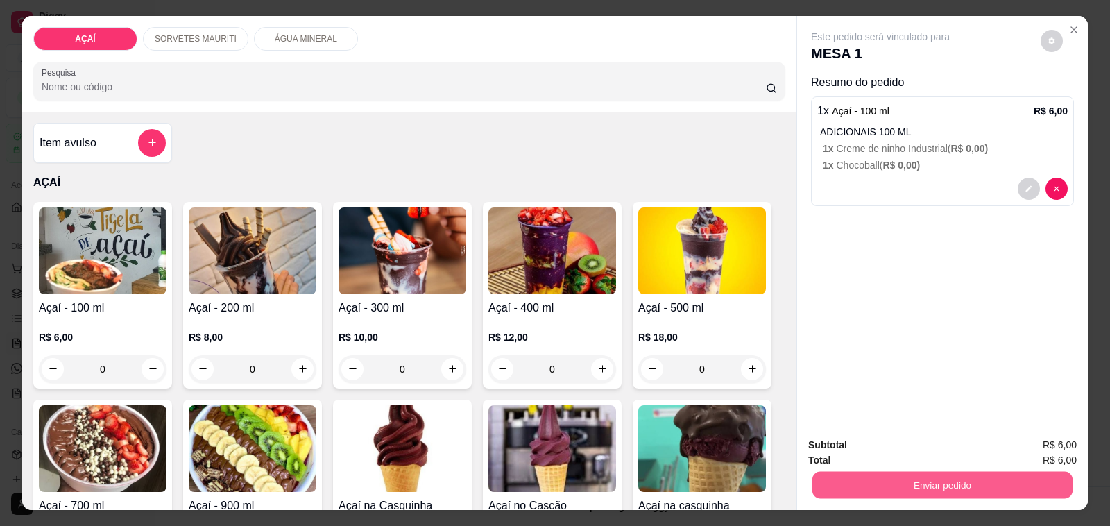
click at [959, 472] on button "Enviar pedido" at bounding box center [942, 485] width 260 height 27
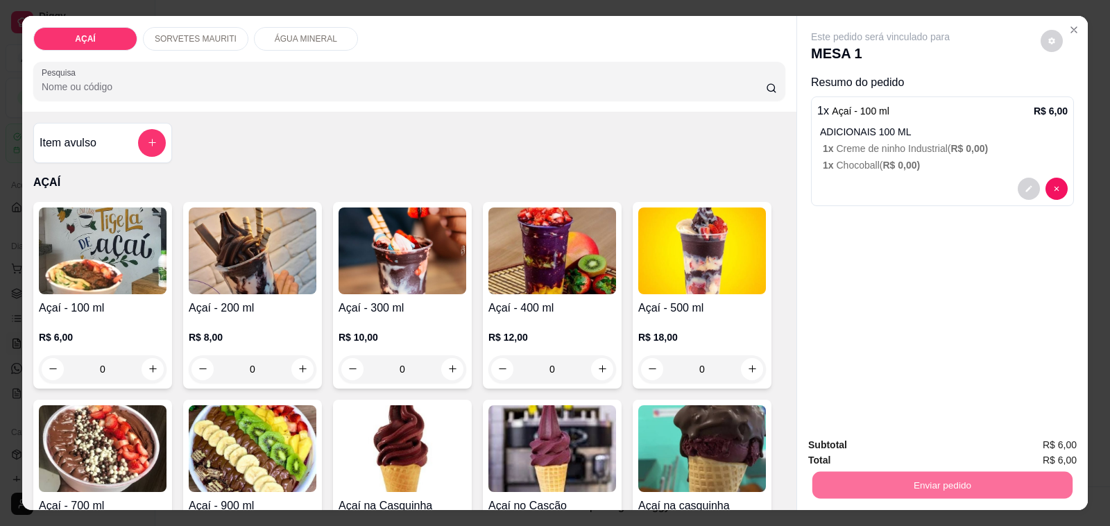
click at [954, 443] on button "Não registrar e enviar pedido" at bounding box center [896, 445] width 140 height 26
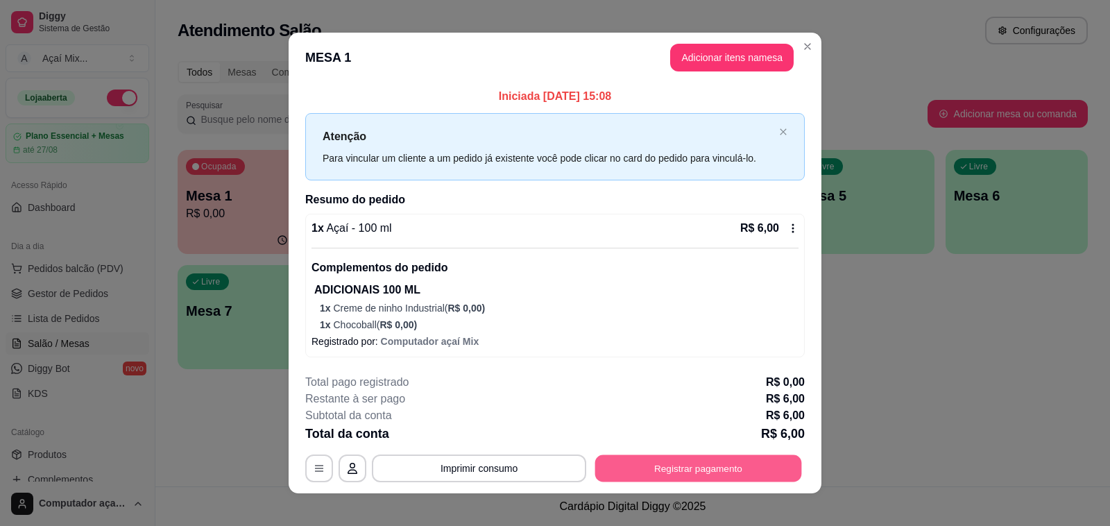
click at [690, 472] on button "Registrar pagamento" at bounding box center [698, 468] width 207 height 27
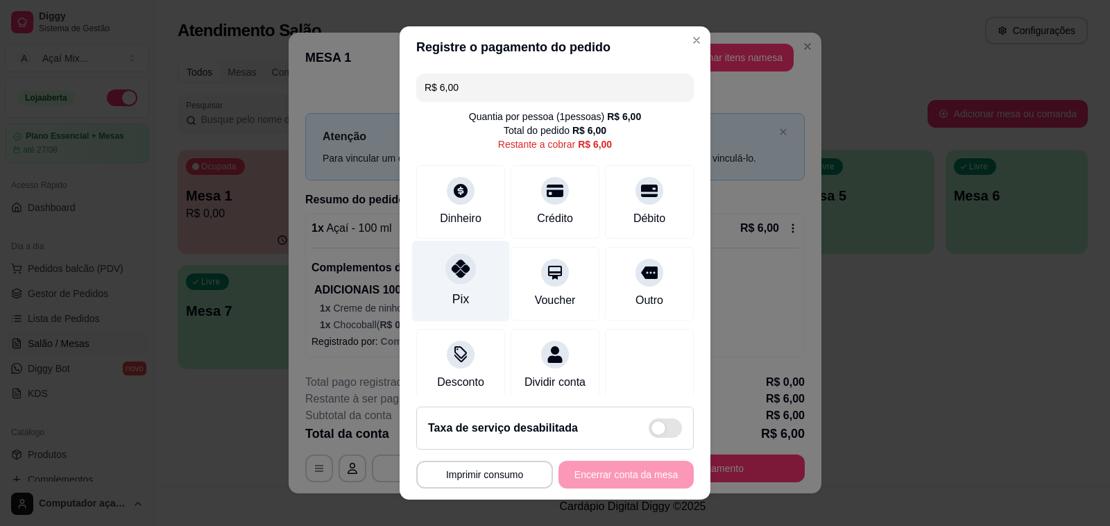
click at [452, 268] on icon at bounding box center [461, 268] width 18 height 18
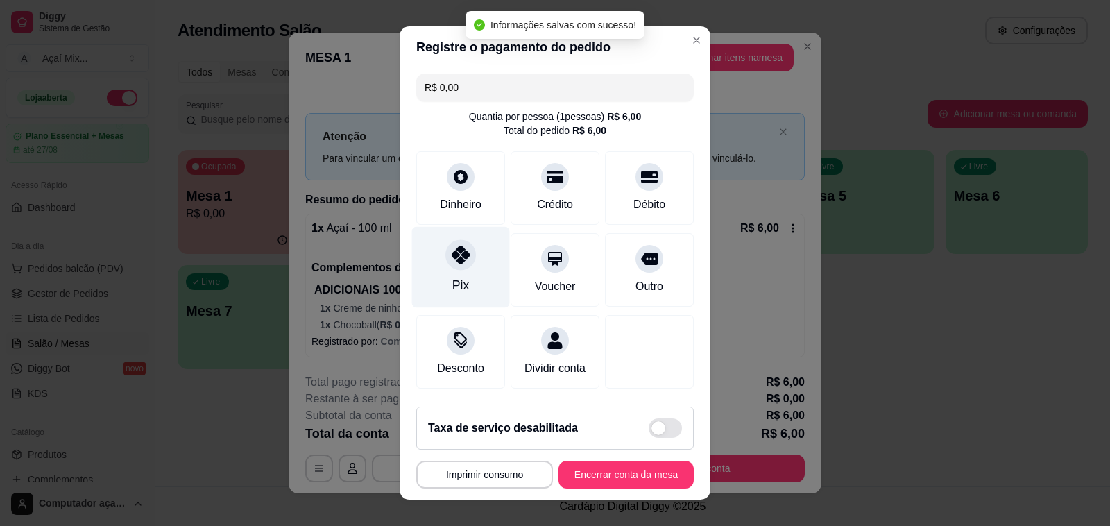
type input "R$ 0,00"
click at [452, 250] on icon at bounding box center [461, 255] width 18 height 18
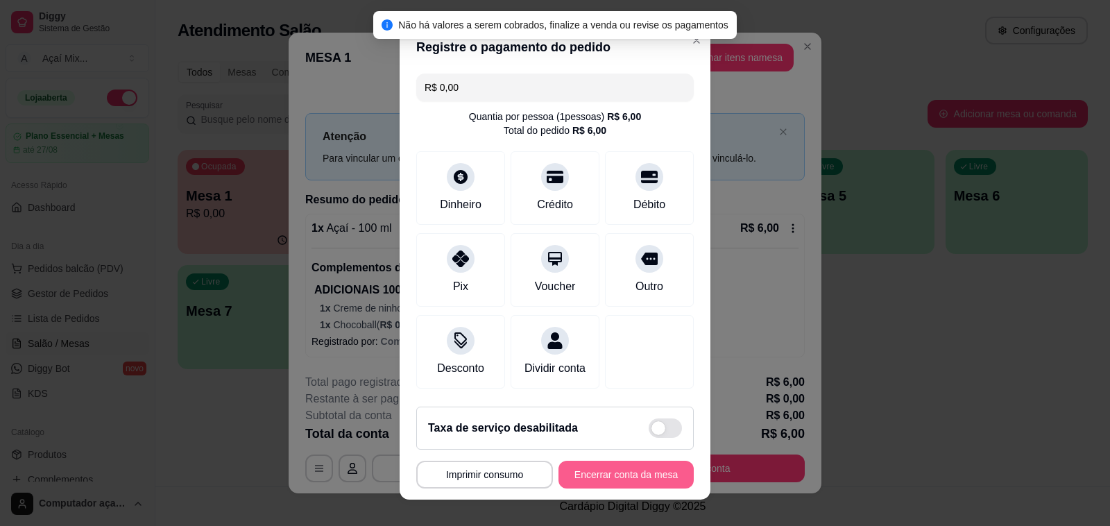
click at [602, 467] on button "Encerrar conta da mesa" at bounding box center [625, 475] width 135 height 28
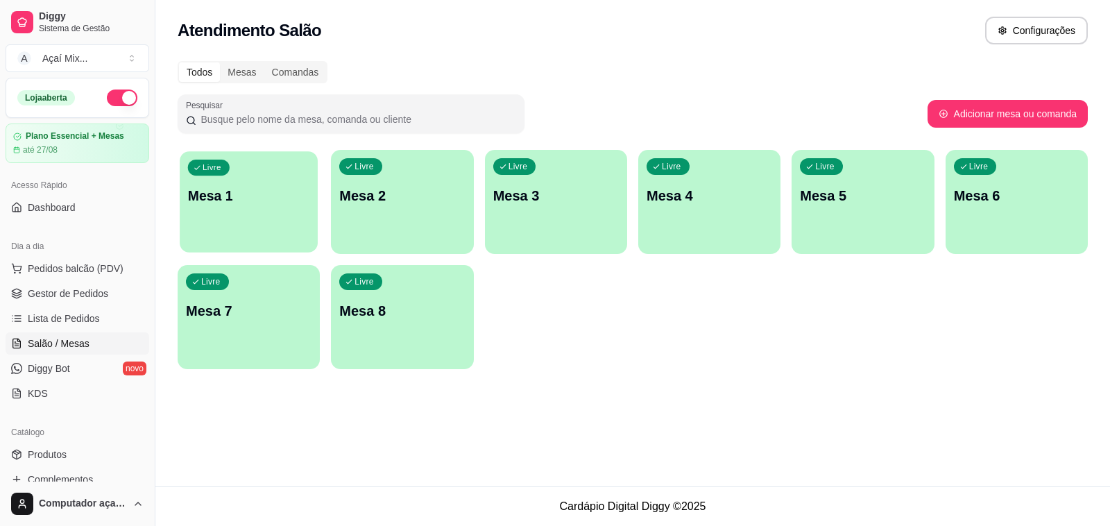
click at [227, 181] on div "Livre Mesa 1" at bounding box center [249, 193] width 138 height 85
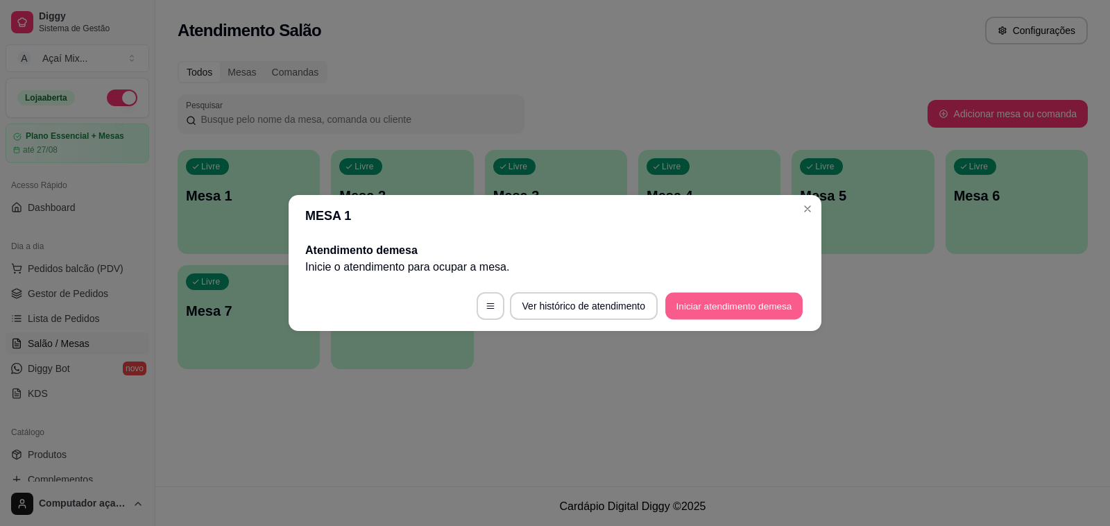
click at [719, 293] on button "Iniciar atendimento de mesa" at bounding box center [733, 306] width 137 height 27
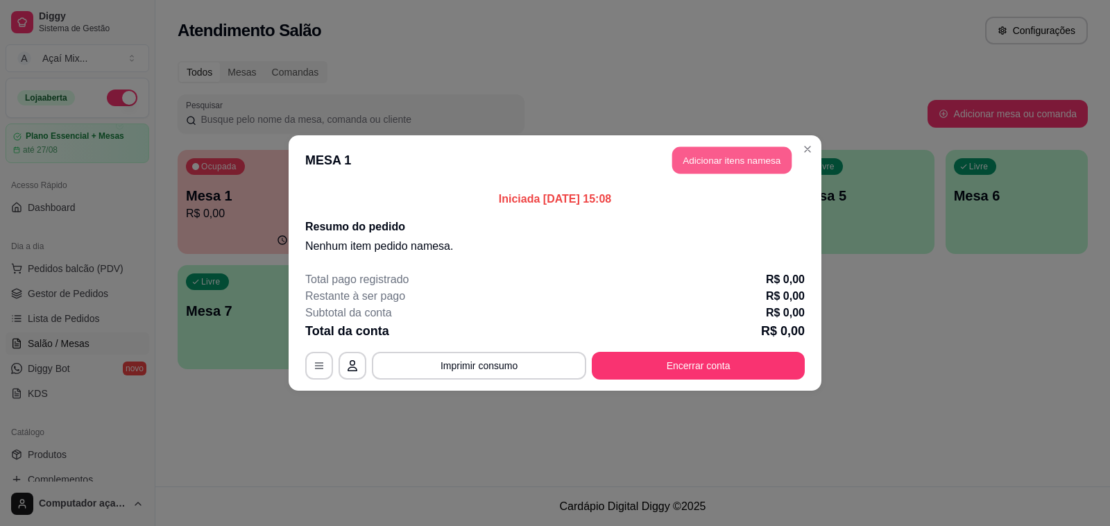
click at [706, 153] on button "Adicionar itens na mesa" at bounding box center [731, 160] width 119 height 27
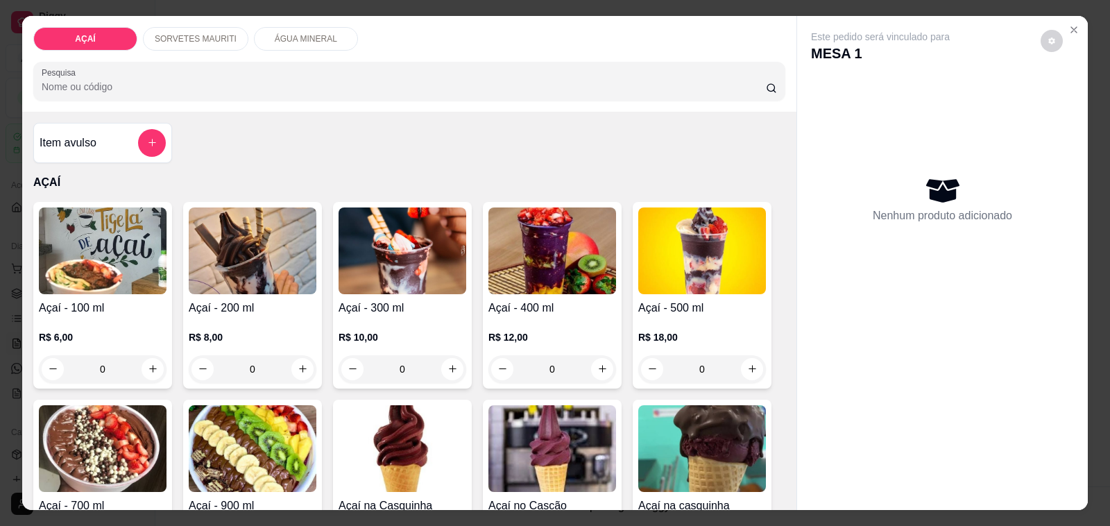
click at [302, 358] on div "0" at bounding box center [253, 369] width 128 height 28
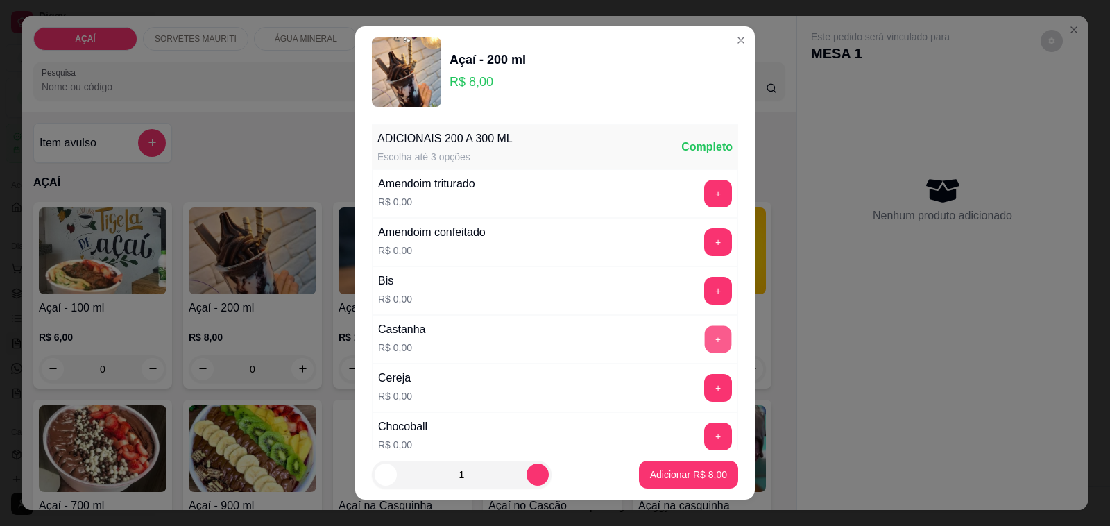
click at [705, 349] on button "+" at bounding box center [718, 339] width 27 height 27
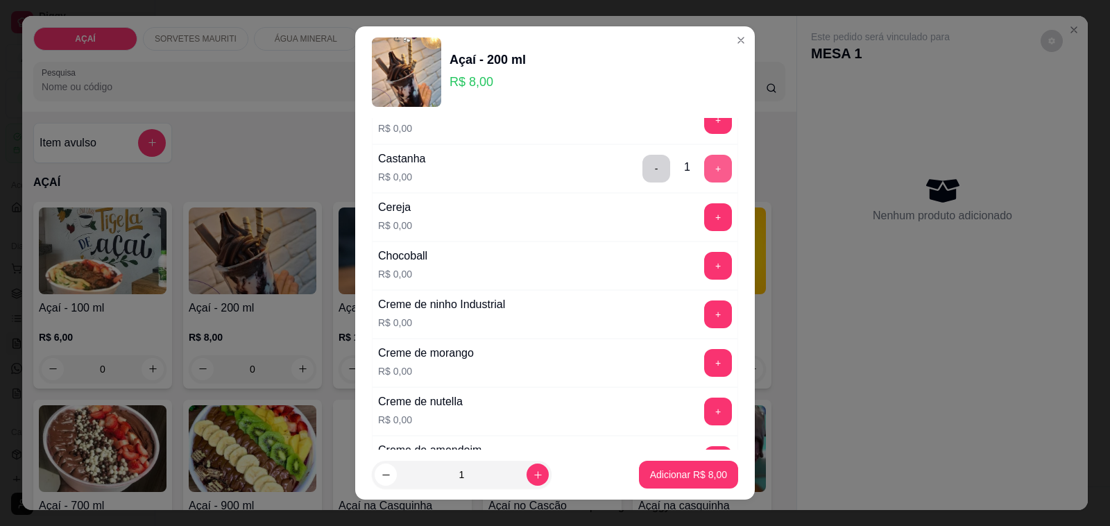
scroll to position [173, 0]
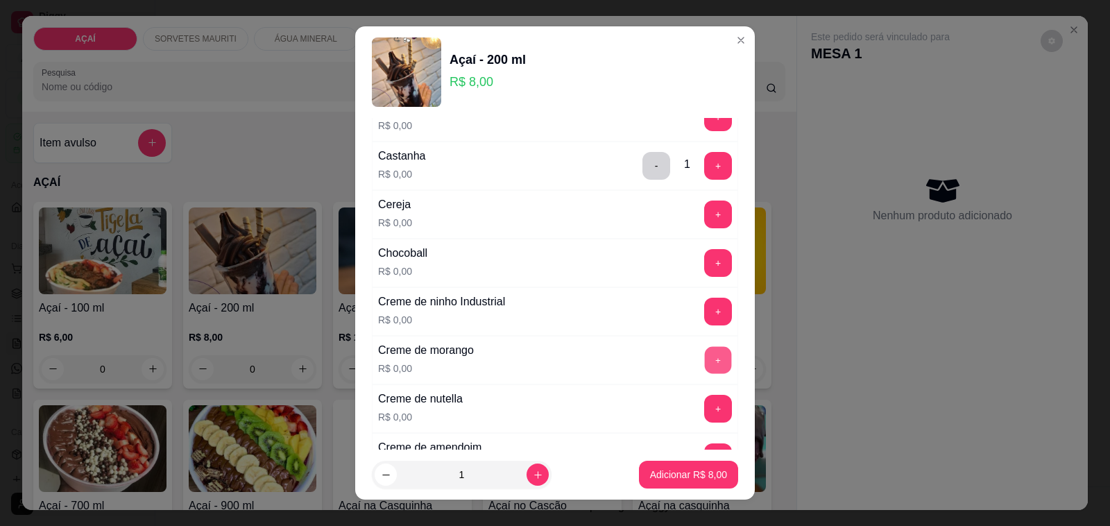
click at [705, 354] on button "+" at bounding box center [718, 360] width 27 height 27
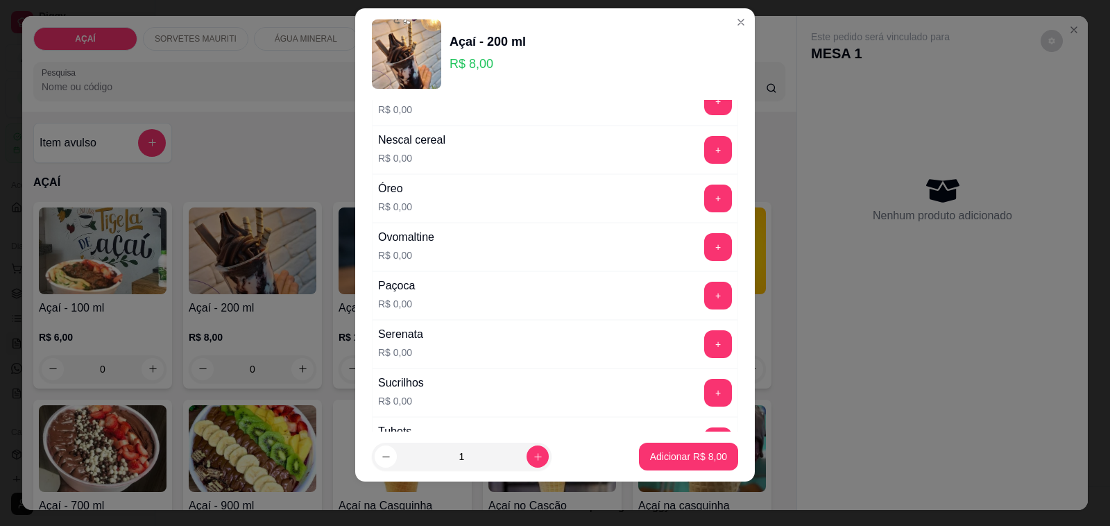
scroll to position [1648, 0]
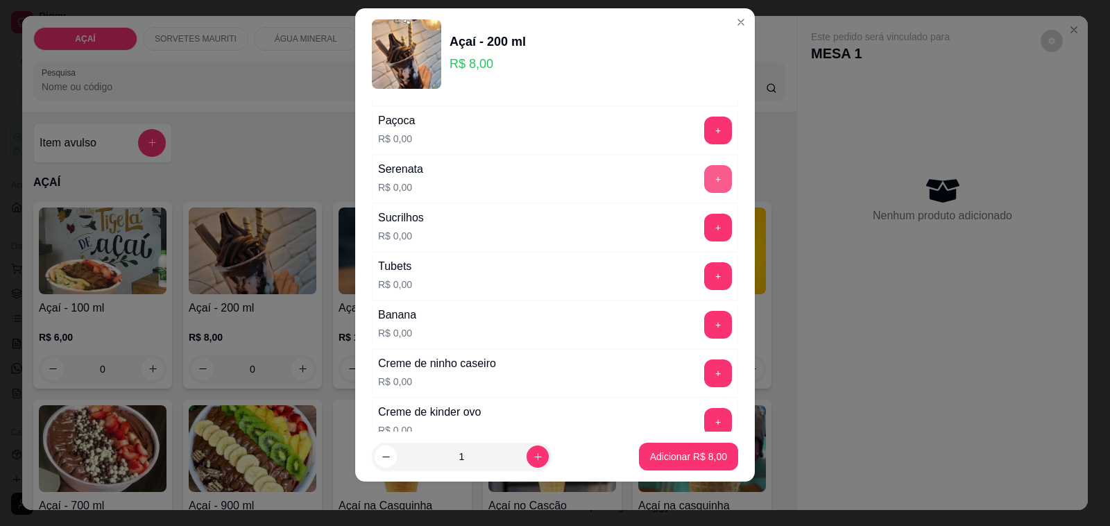
click at [704, 191] on button "+" at bounding box center [718, 179] width 28 height 28
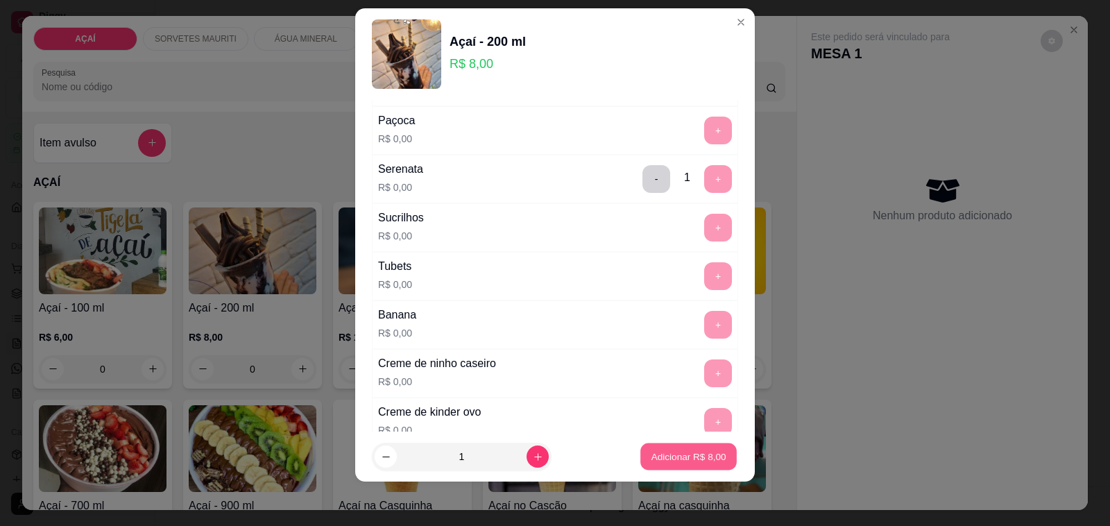
click at [701, 447] on button "Adicionar R$ 8,00" at bounding box center [688, 456] width 96 height 27
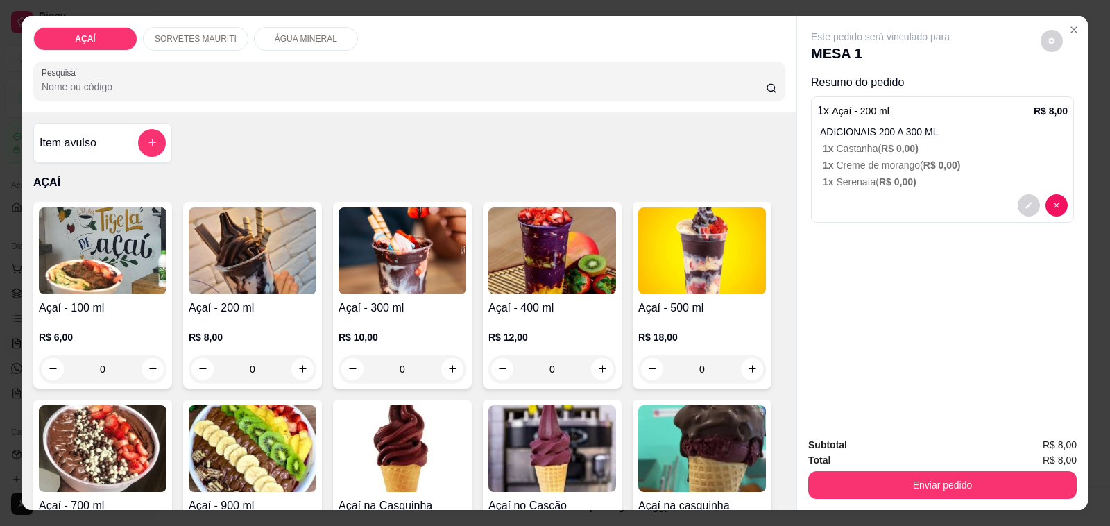
click at [441, 363] on div "0" at bounding box center [403, 369] width 128 height 28
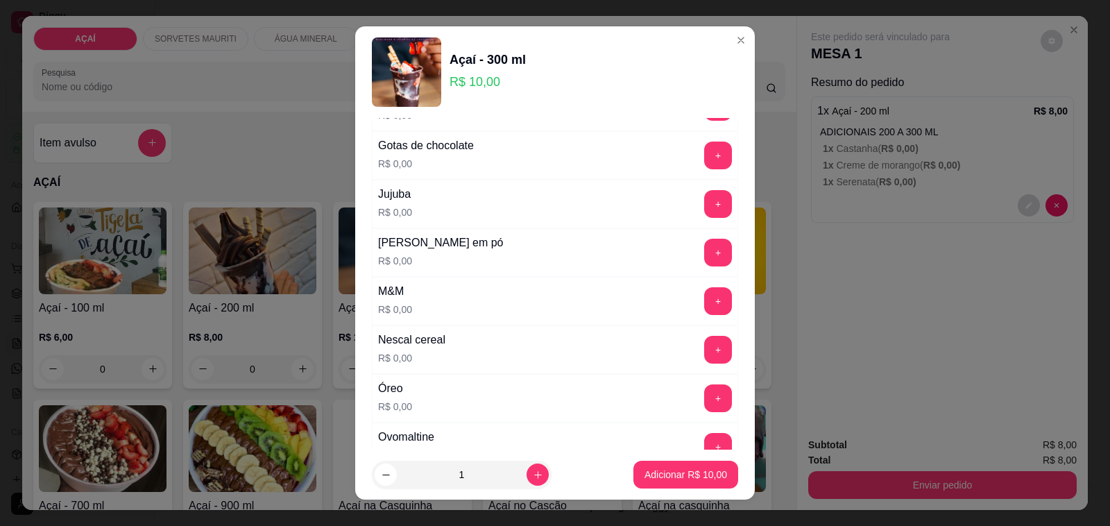
scroll to position [1561, 0]
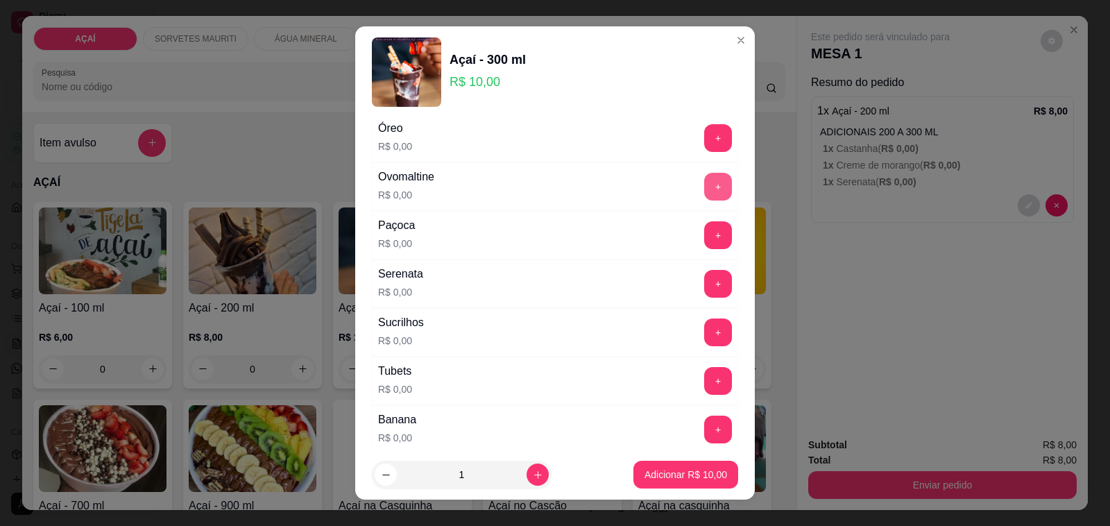
click at [704, 198] on button "+" at bounding box center [718, 187] width 28 height 28
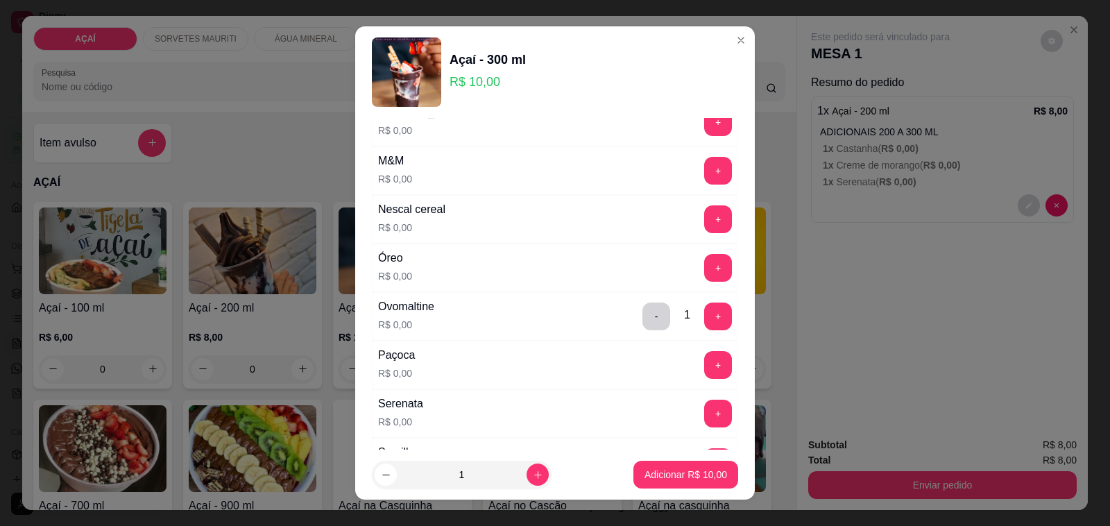
scroll to position [1344, 0]
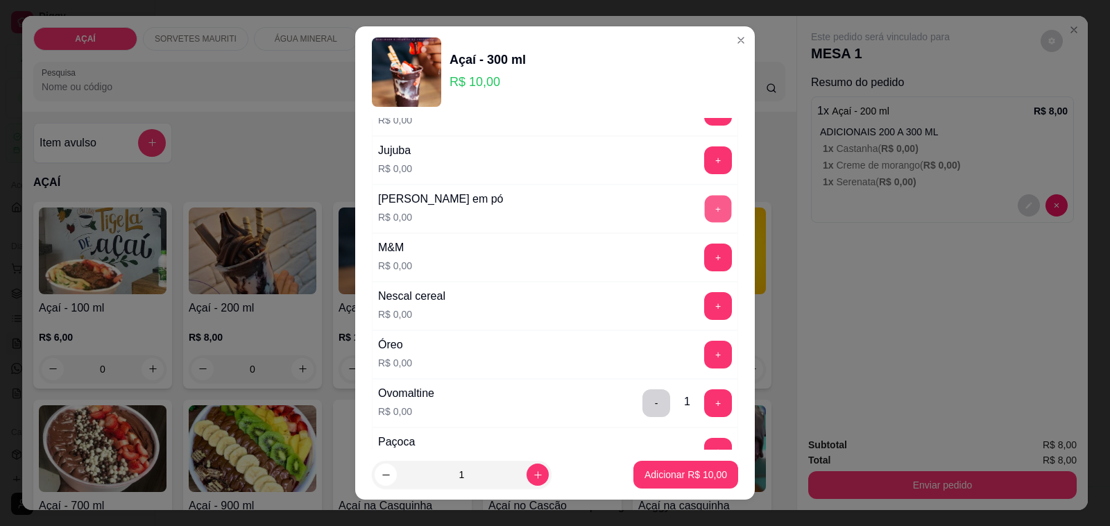
click at [705, 203] on button "+" at bounding box center [718, 209] width 27 height 27
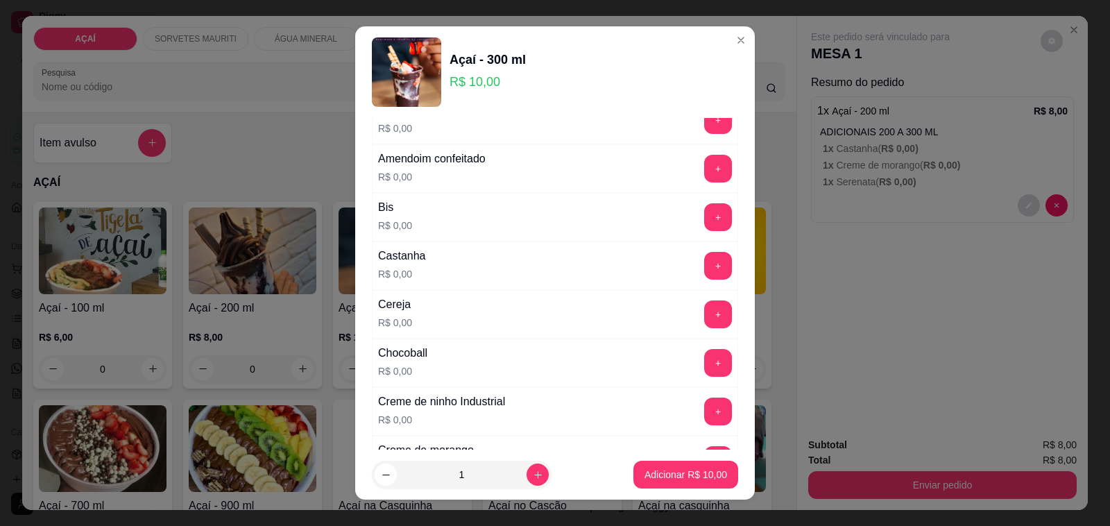
scroll to position [44, 0]
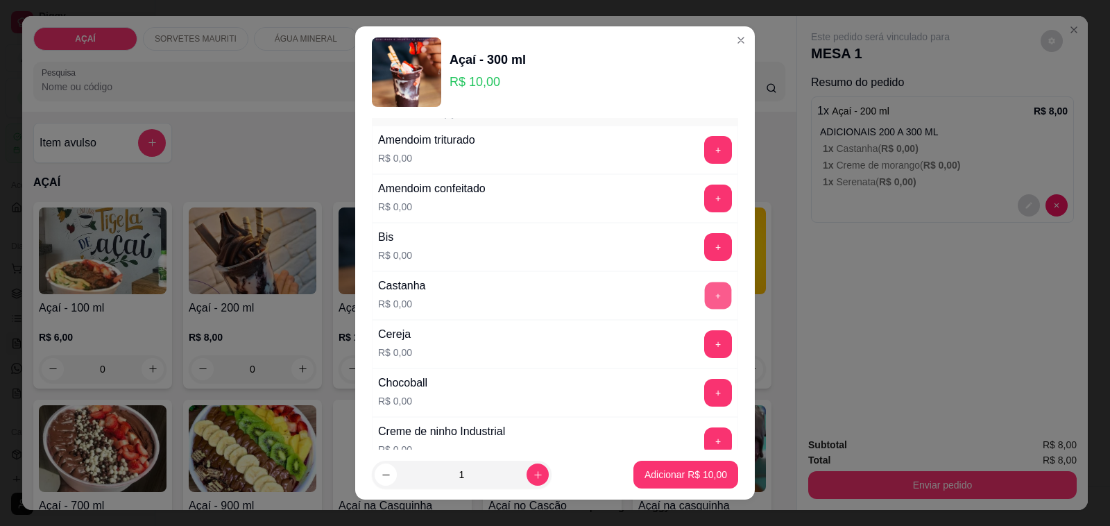
click at [705, 300] on button "+" at bounding box center [718, 295] width 27 height 27
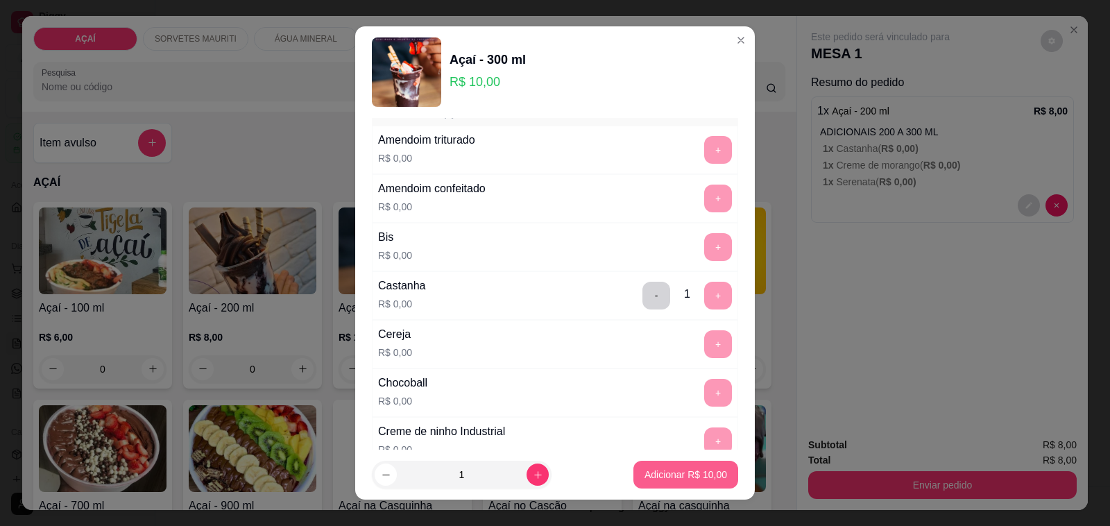
click at [685, 466] on button "Adicionar R$ 10,00" at bounding box center [685, 475] width 105 height 28
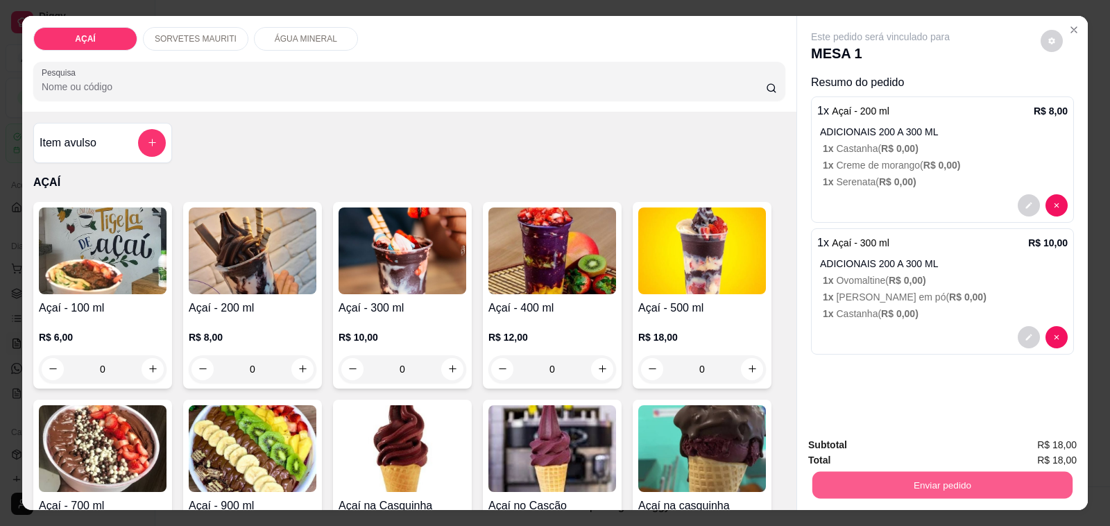
click at [934, 475] on button "Enviar pedido" at bounding box center [942, 485] width 260 height 27
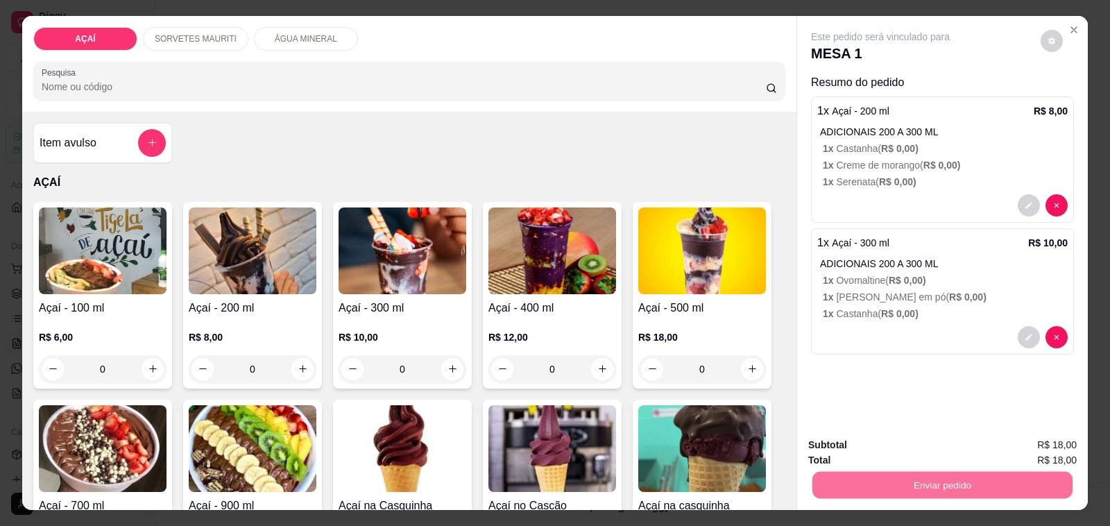
click at [954, 441] on button "Não registrar e enviar pedido" at bounding box center [896, 445] width 140 height 26
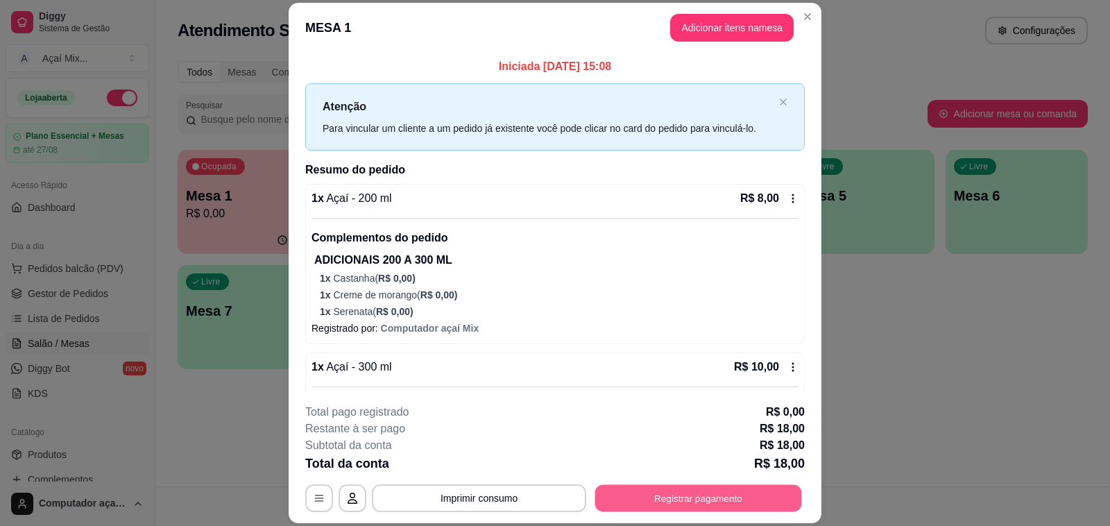
click at [750, 486] on button "Registrar pagamento" at bounding box center [698, 498] width 207 height 27
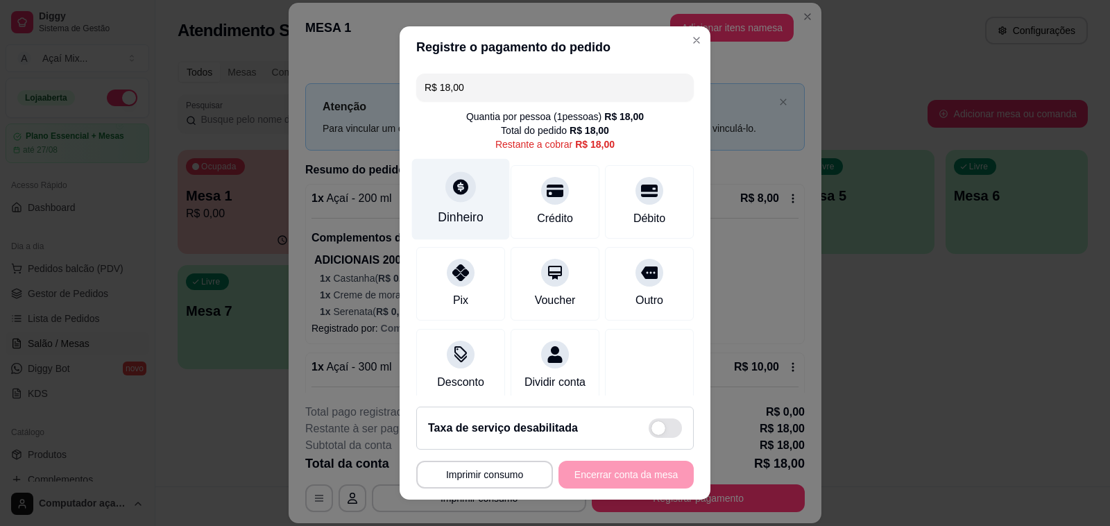
click at [453, 180] on icon at bounding box center [460, 186] width 15 height 15
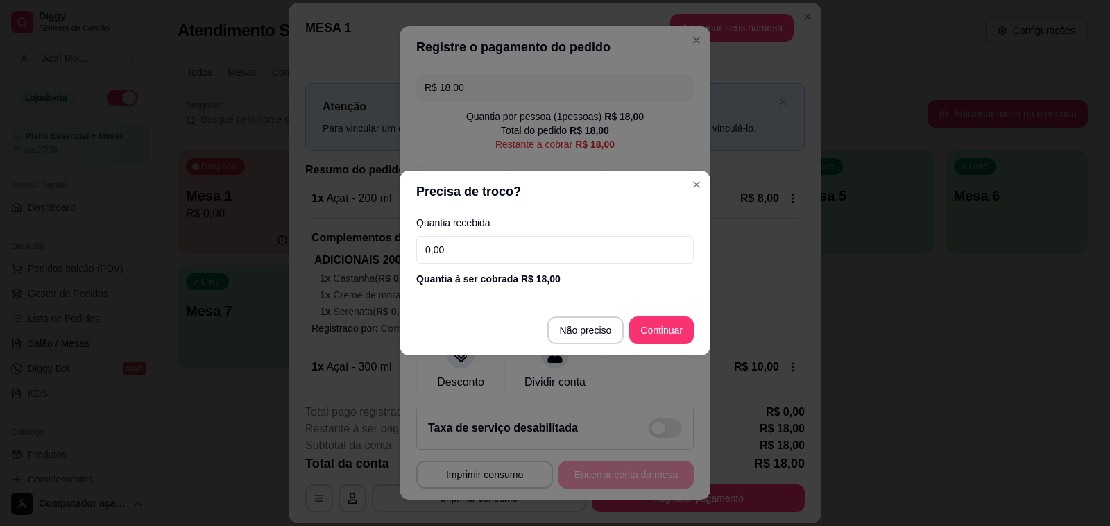
click at [465, 255] on input "0,00" at bounding box center [554, 250] width 277 height 28
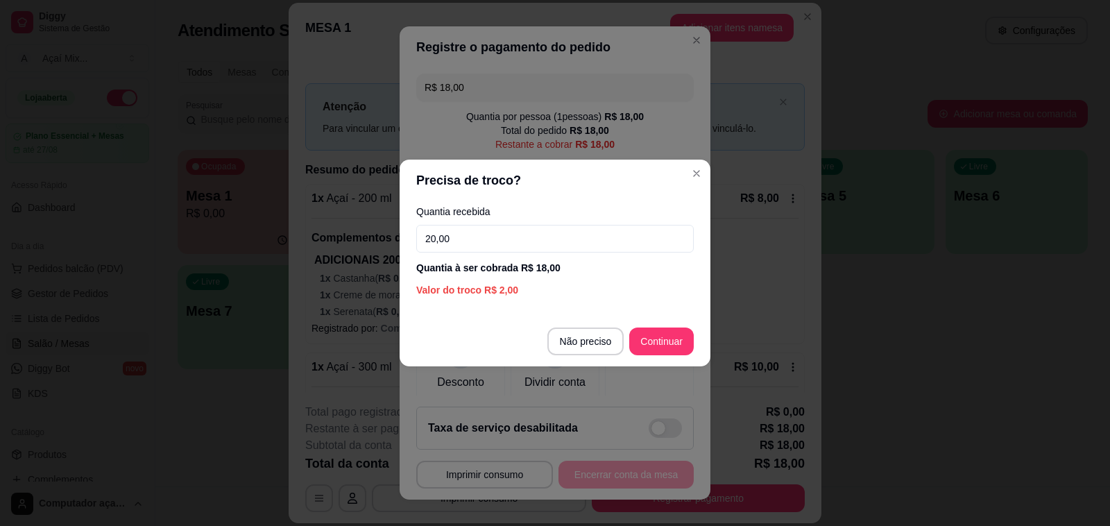
type input "20,00"
click at [647, 327] on footer "Não preciso Continuar" at bounding box center [555, 341] width 311 height 50
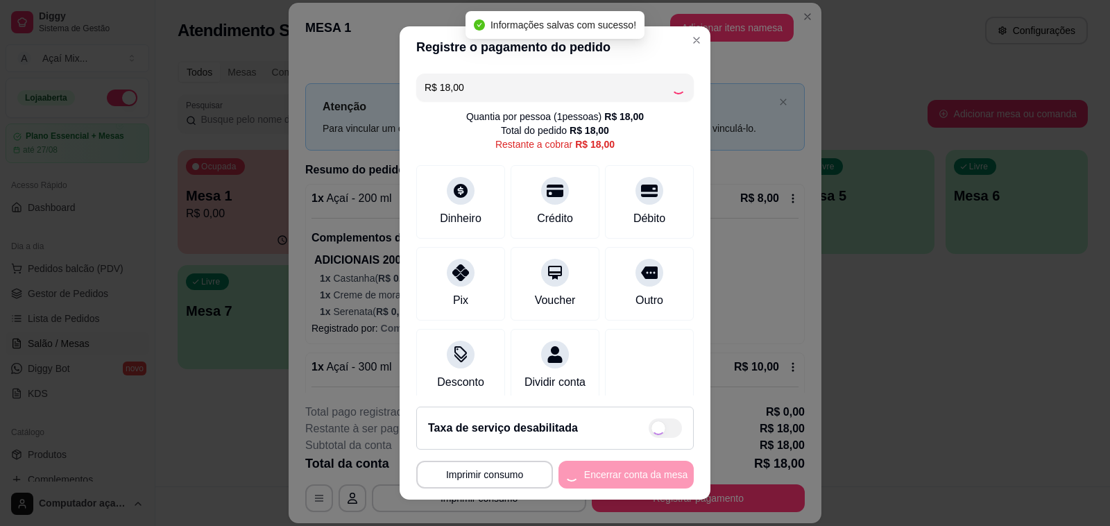
type input "R$ 0,00"
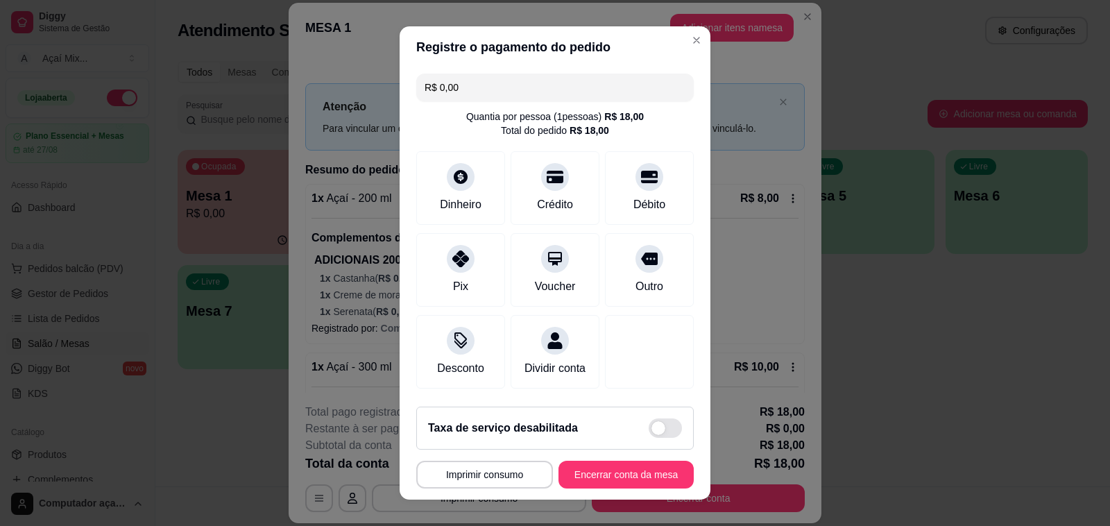
click at [685, 32] on header "Registre o pagamento do pedido" at bounding box center [555, 47] width 311 height 42
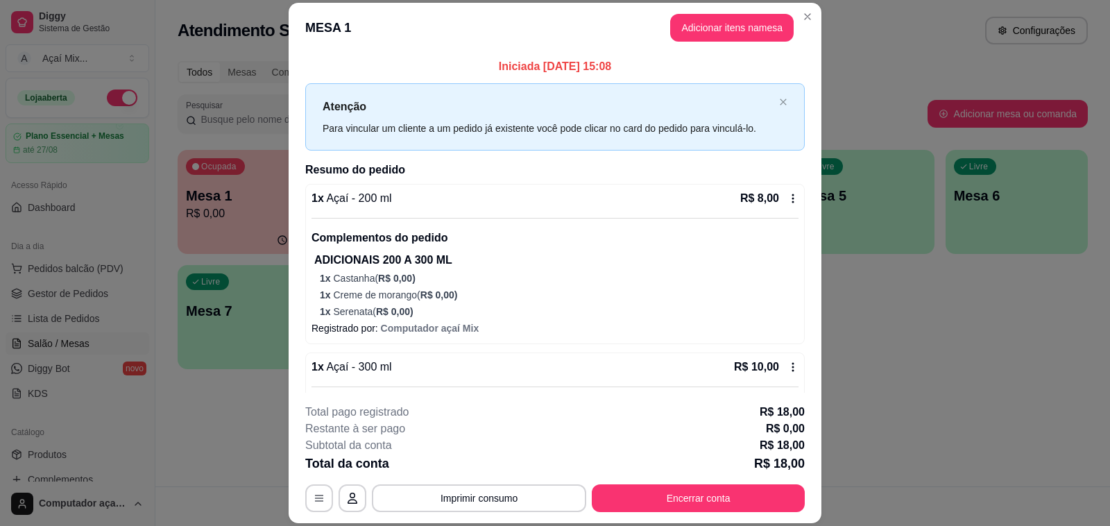
click at [794, 6] on header "MESA 1 Adicionar itens na mesa" at bounding box center [555, 28] width 533 height 50
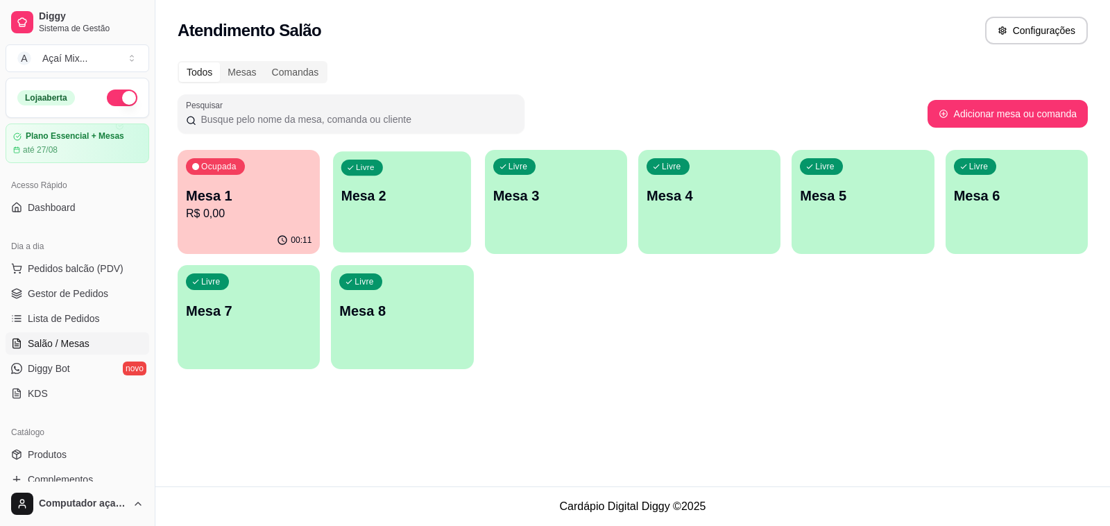
click at [418, 153] on div "Livre Mesa 2" at bounding box center [402, 193] width 138 height 85
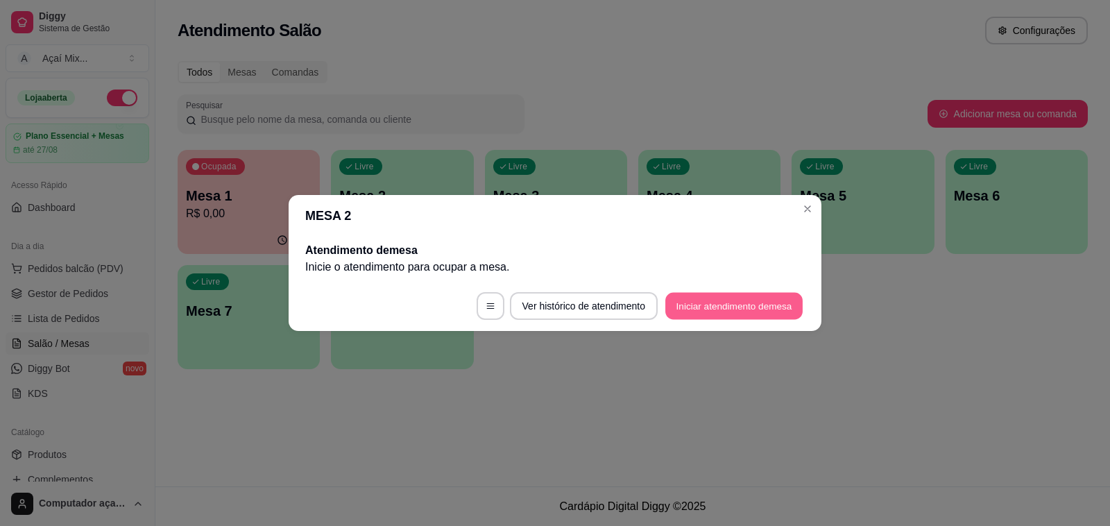
click at [703, 305] on button "Iniciar atendimento de mesa" at bounding box center [733, 306] width 137 height 27
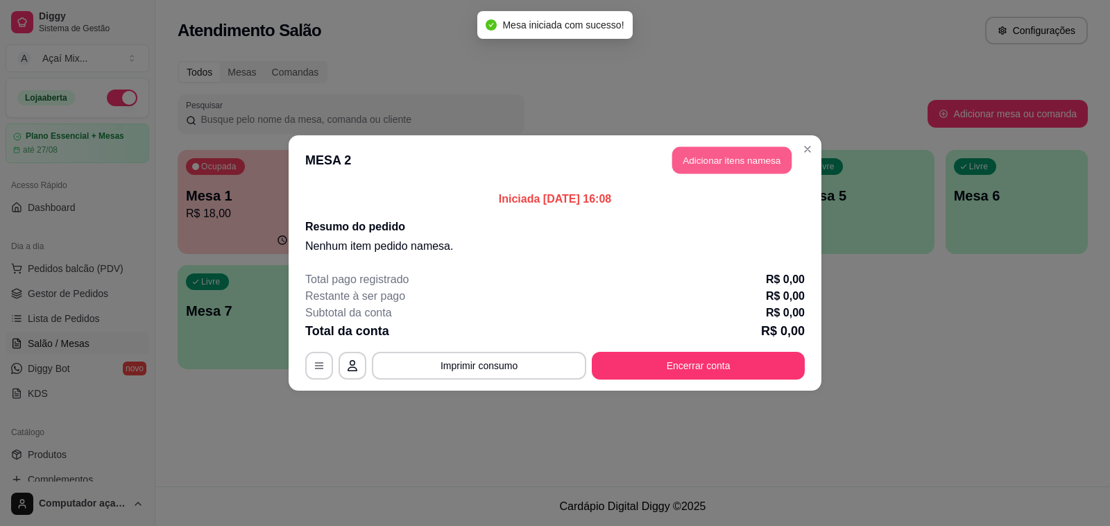
click at [740, 156] on button "Adicionar itens na mesa" at bounding box center [731, 160] width 119 height 27
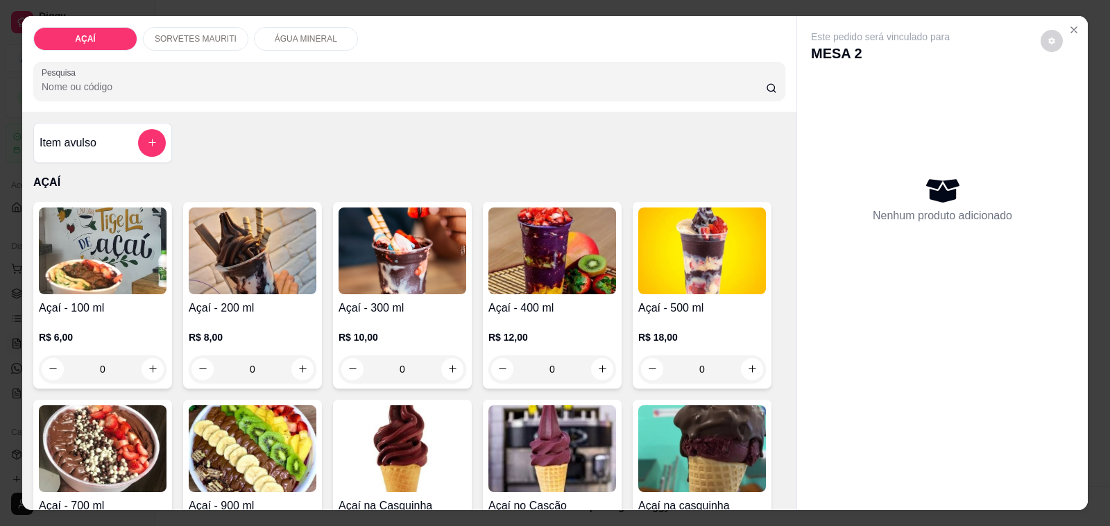
click at [446, 347] on div "R$ 10,00 0" at bounding box center [403, 356] width 128 height 53
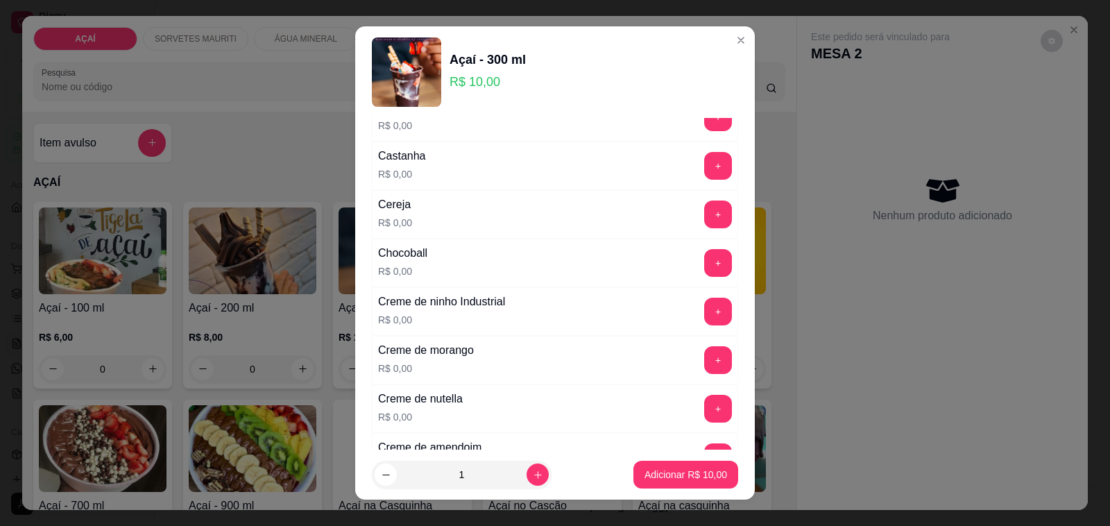
scroll to position [260, 0]
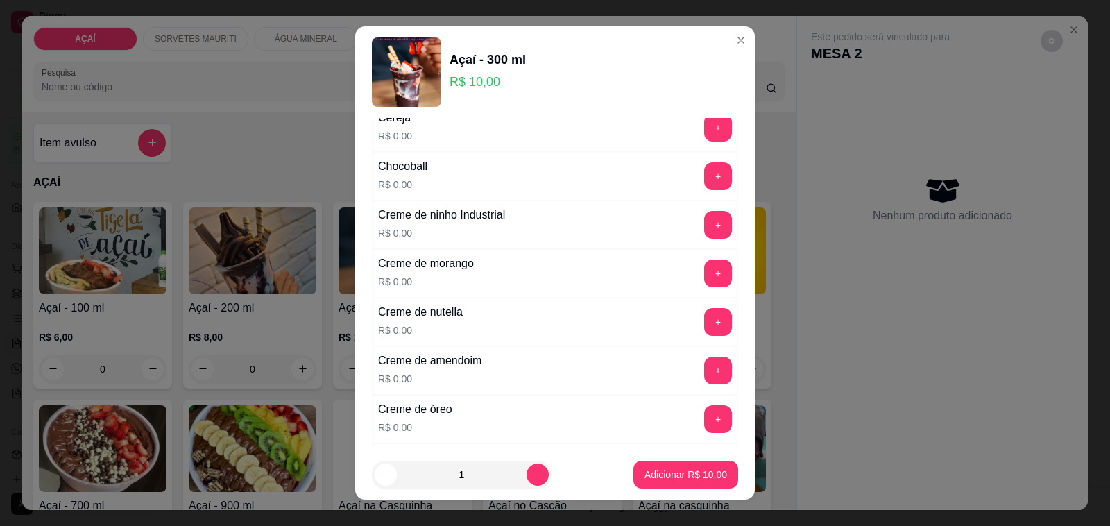
click at [701, 320] on div "+" at bounding box center [718, 322] width 39 height 28
click at [699, 314] on div "+" at bounding box center [718, 322] width 39 height 28
click at [704, 314] on button "+" at bounding box center [718, 322] width 28 height 28
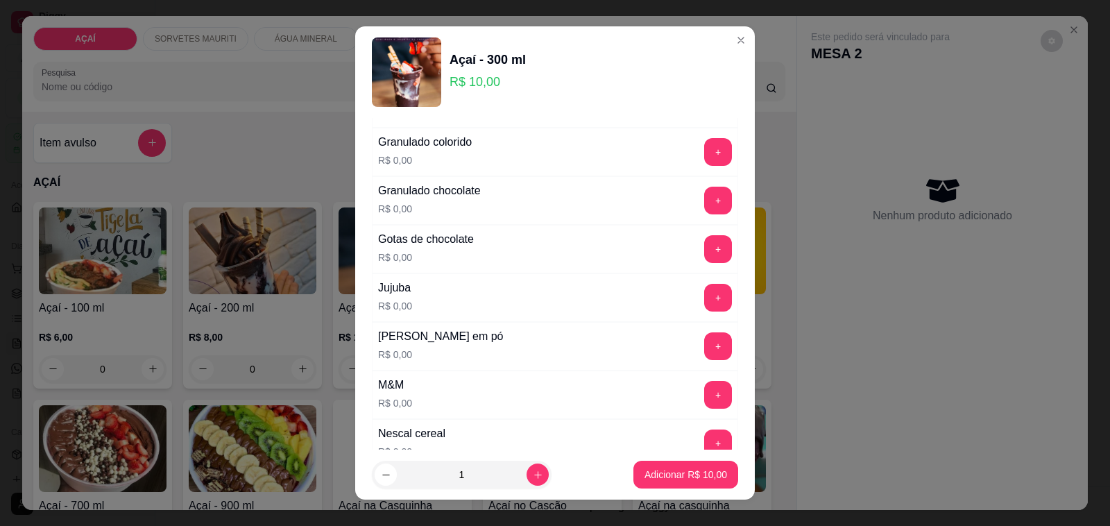
scroll to position [1214, 0]
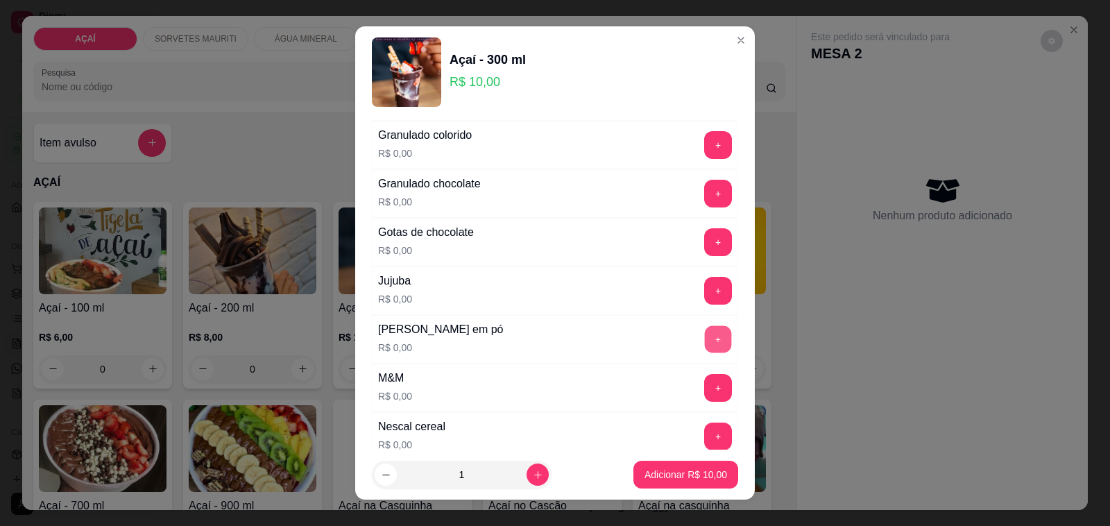
click at [705, 343] on button "+" at bounding box center [718, 339] width 27 height 27
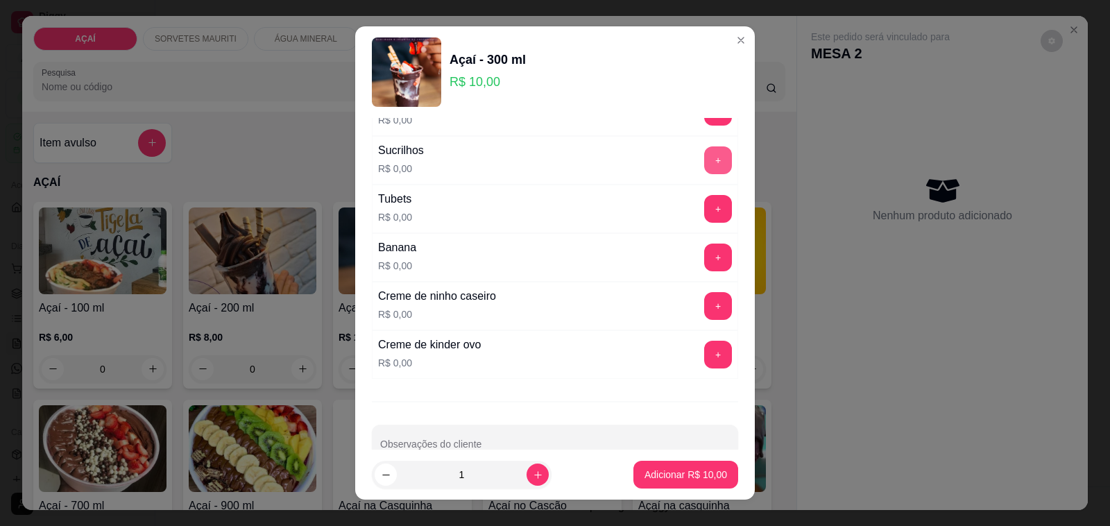
scroll to position [1734, 0]
click at [704, 306] on button "+" at bounding box center [718, 305] width 28 height 28
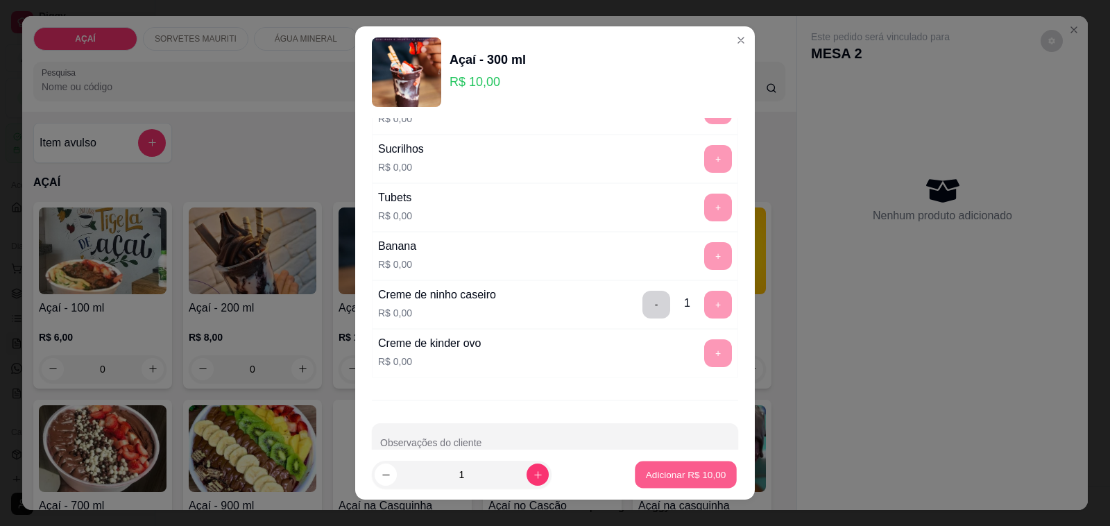
click at [673, 467] on button "Adicionar R$ 10,00" at bounding box center [686, 474] width 102 height 27
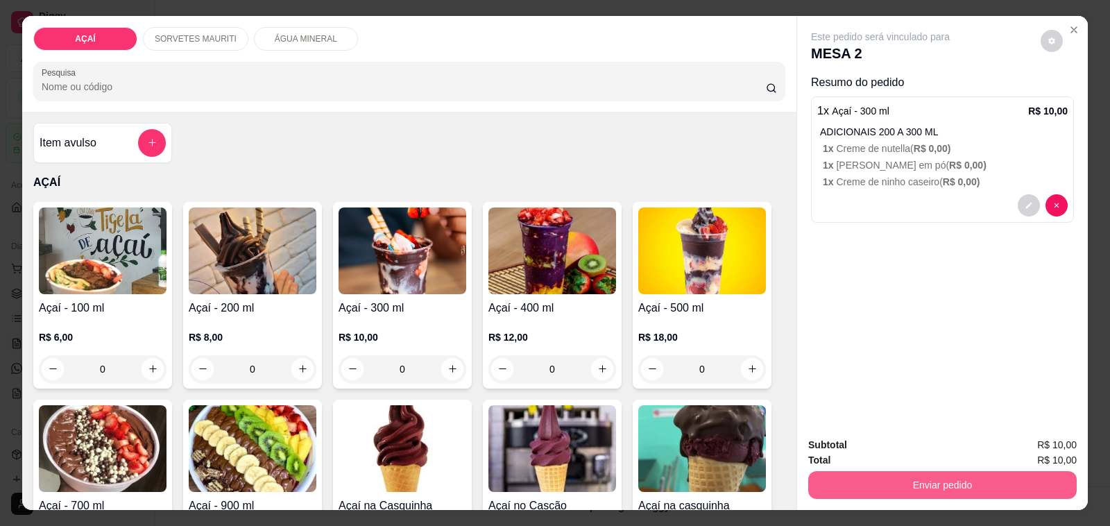
click at [928, 480] on button "Enviar pedido" at bounding box center [942, 485] width 268 height 28
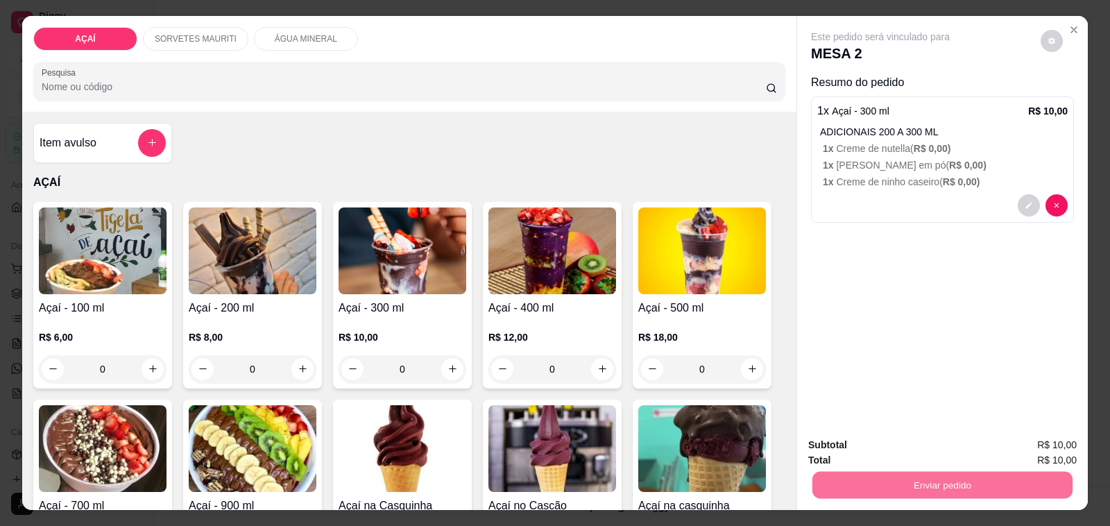
click at [932, 442] on button "Não registrar e enviar pedido" at bounding box center [895, 445] width 144 height 26
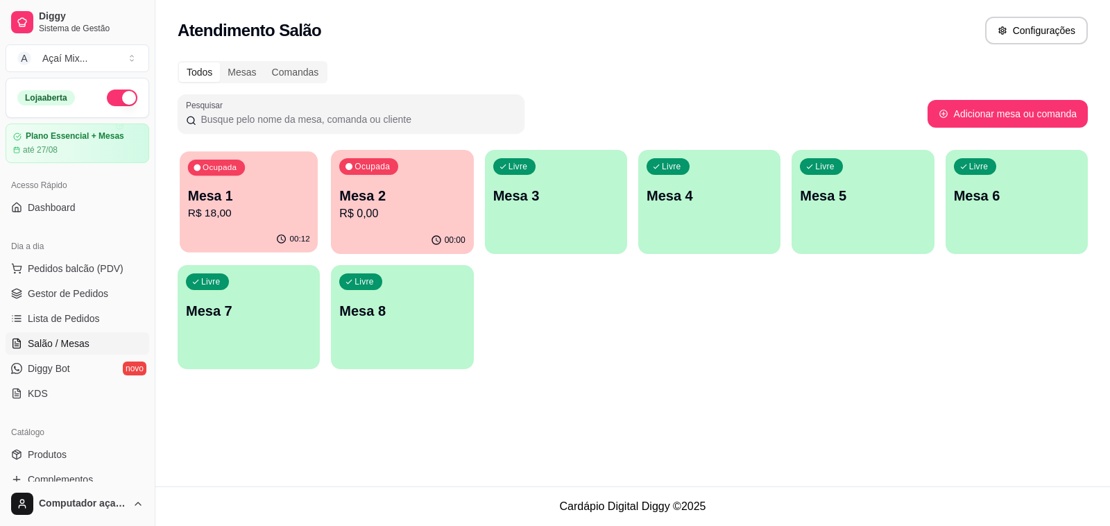
click at [248, 178] on div "Ocupada Mesa 1 R$ 18,00" at bounding box center [249, 188] width 138 height 75
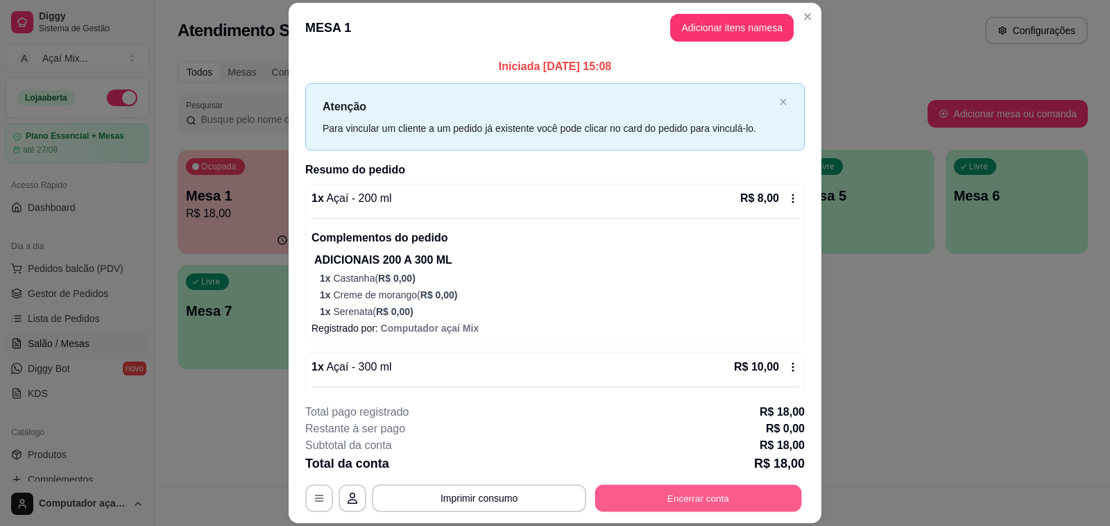
click at [778, 495] on button "Encerrar conta" at bounding box center [698, 498] width 207 height 27
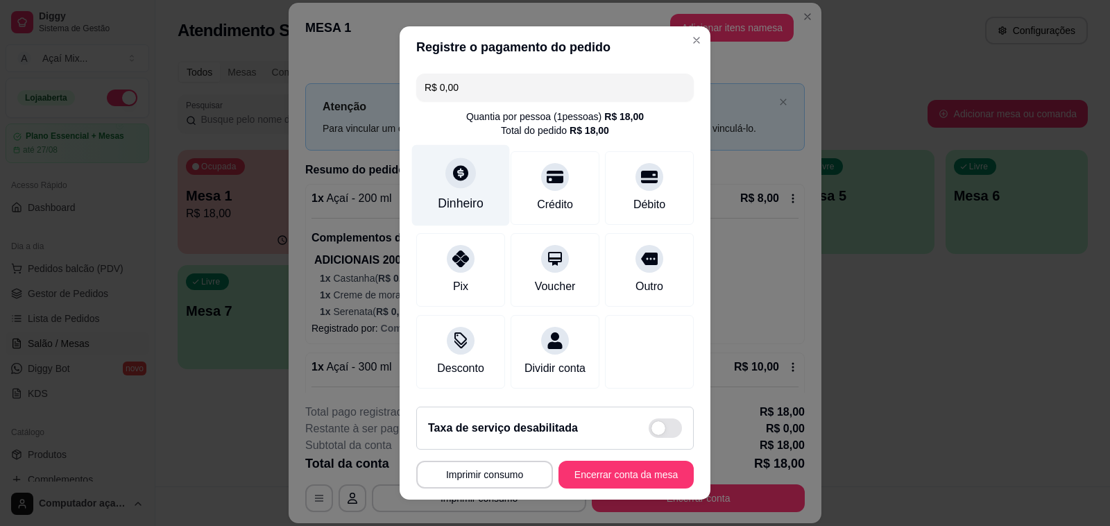
click at [470, 174] on div "Dinheiro" at bounding box center [461, 185] width 98 height 81
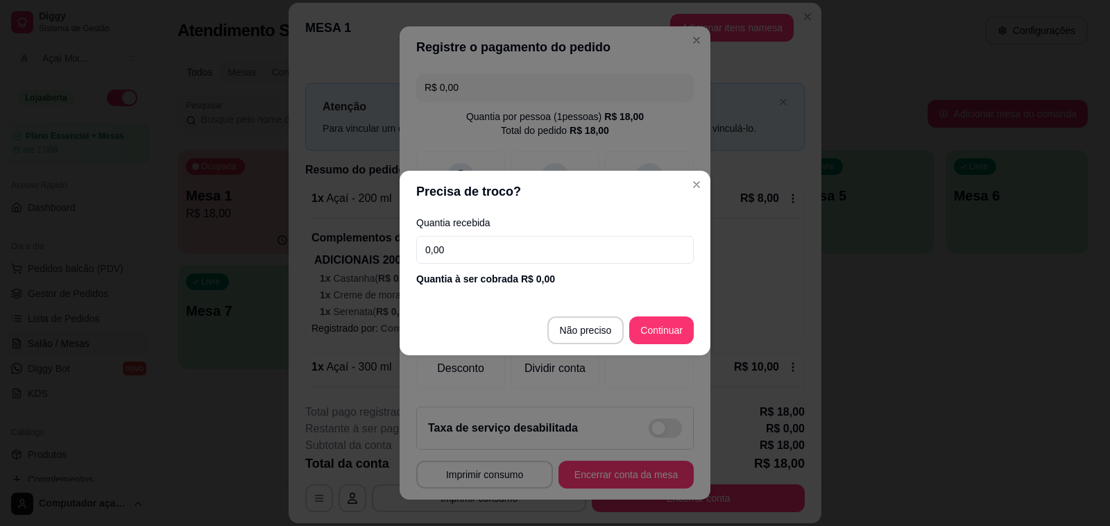
click at [528, 240] on input "0,00" at bounding box center [554, 250] width 277 height 28
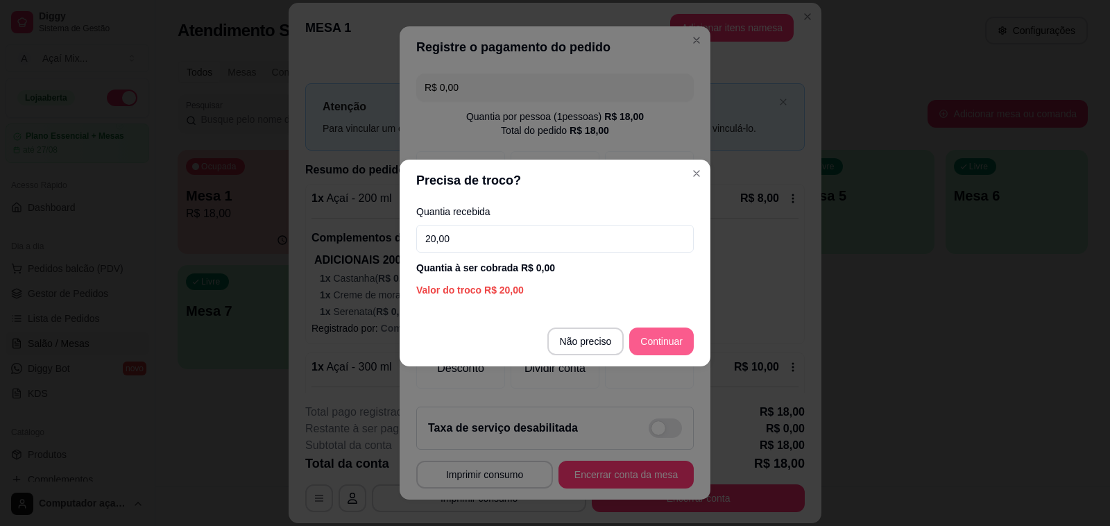
type input "20,00"
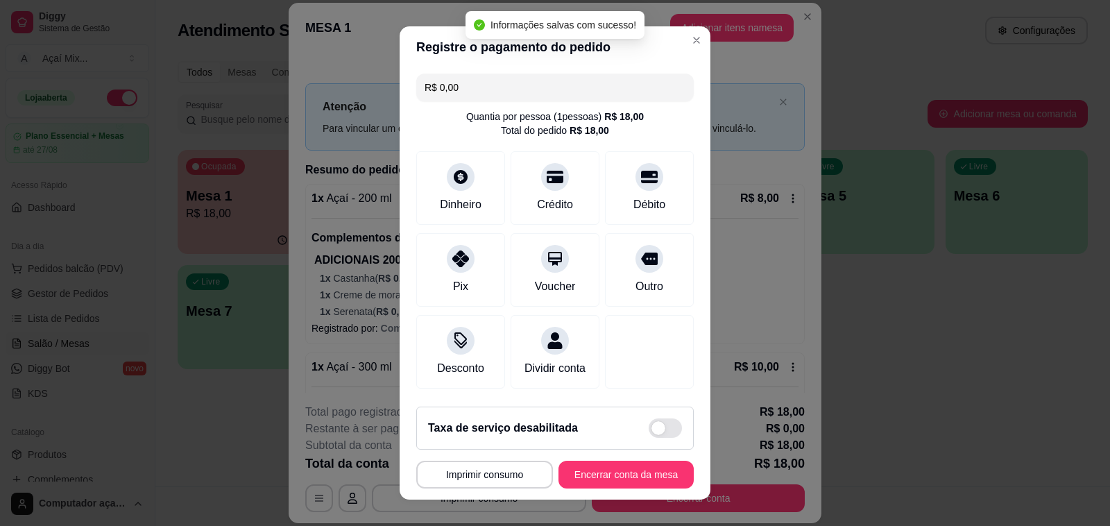
drag, startPoint x: 623, startPoint y: 446, endPoint x: 659, endPoint y: 469, distance: 42.7
click at [659, 469] on footer "**********" at bounding box center [555, 447] width 311 height 104
click at [659, 469] on button "Encerrar conta da mesa" at bounding box center [626, 474] width 131 height 27
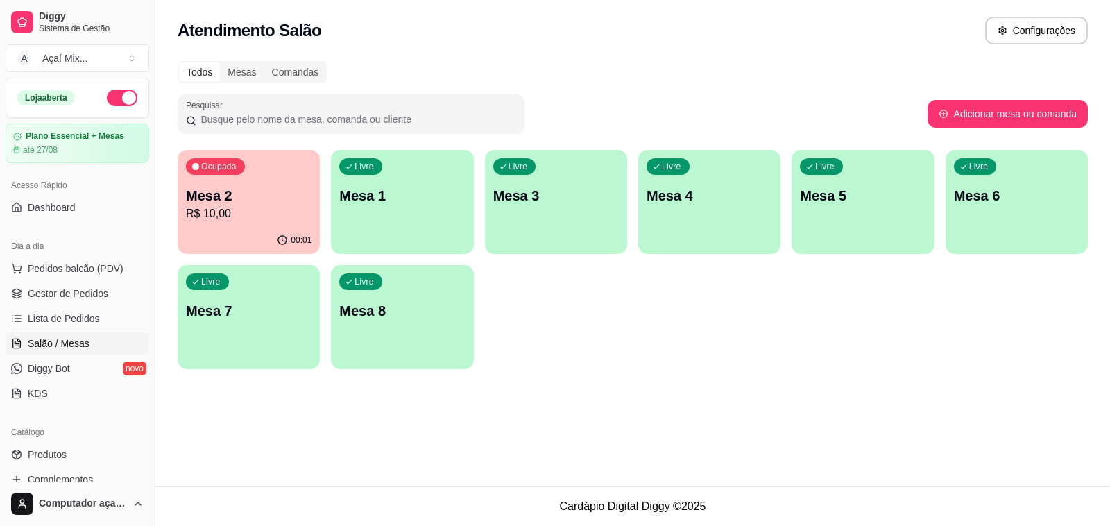
click at [299, 146] on div "Todos Mesas Comandas Pesquisar Adicionar mesa ou comanda Ocupada Mesa 2 R$ 10,0…" at bounding box center [632, 219] width 955 height 333
click at [316, 165] on div "Ocupada Mesa 2 R$ 10,00" at bounding box center [249, 188] width 138 height 75
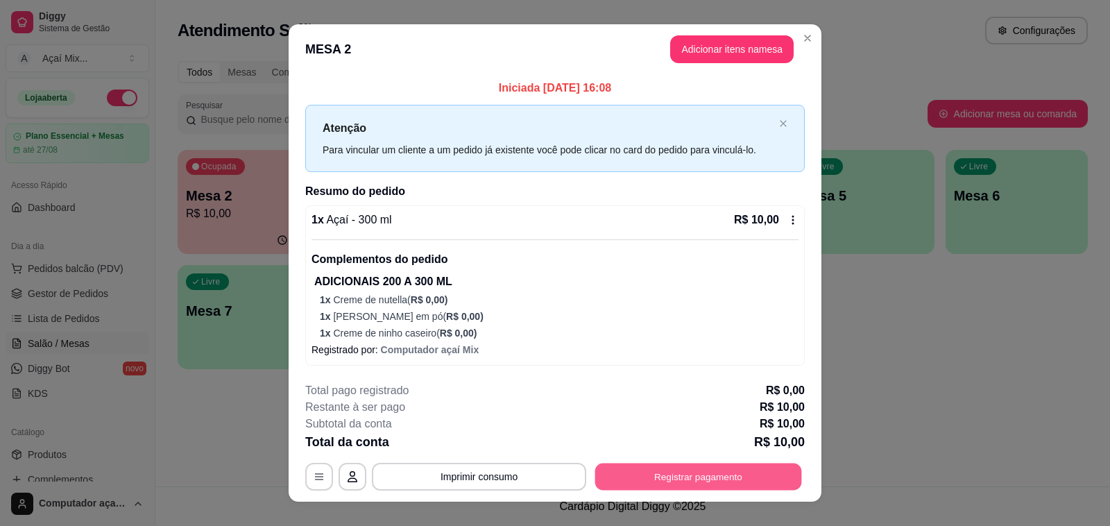
click at [724, 483] on button "Registrar pagamento" at bounding box center [698, 476] width 207 height 27
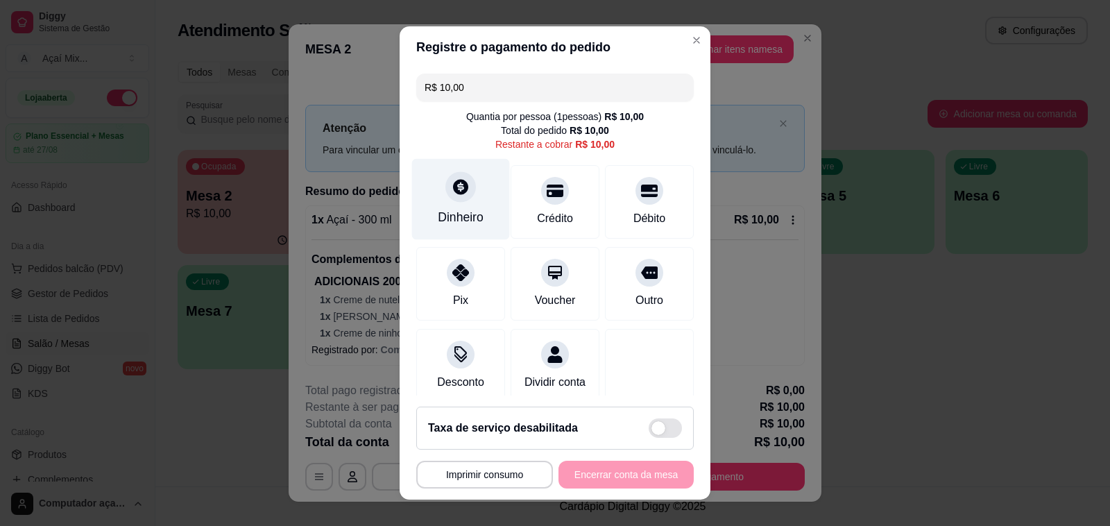
click at [486, 165] on div "Dinheiro" at bounding box center [461, 199] width 98 height 81
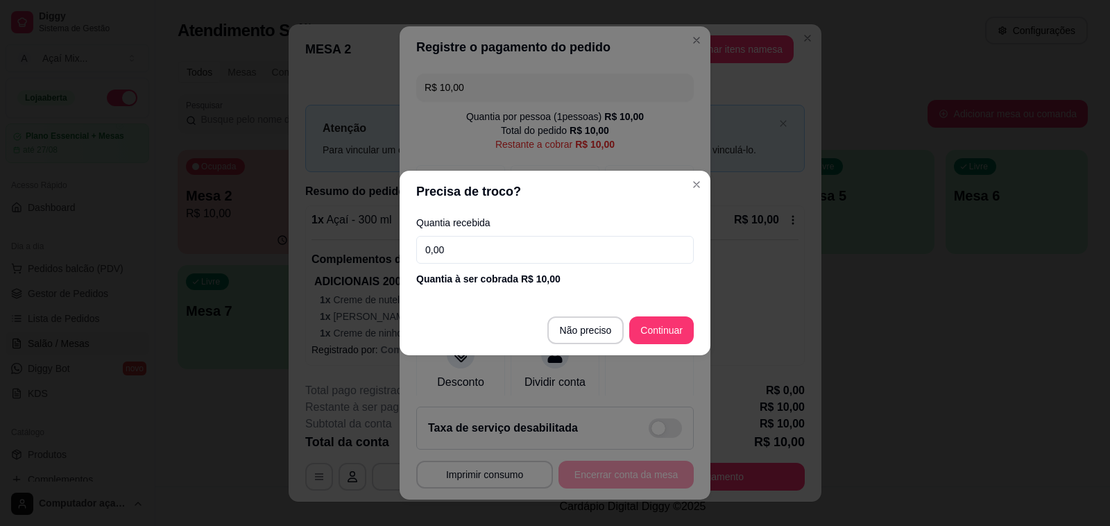
click at [621, 246] on input "0,00" at bounding box center [554, 250] width 277 height 28
type input "10,00"
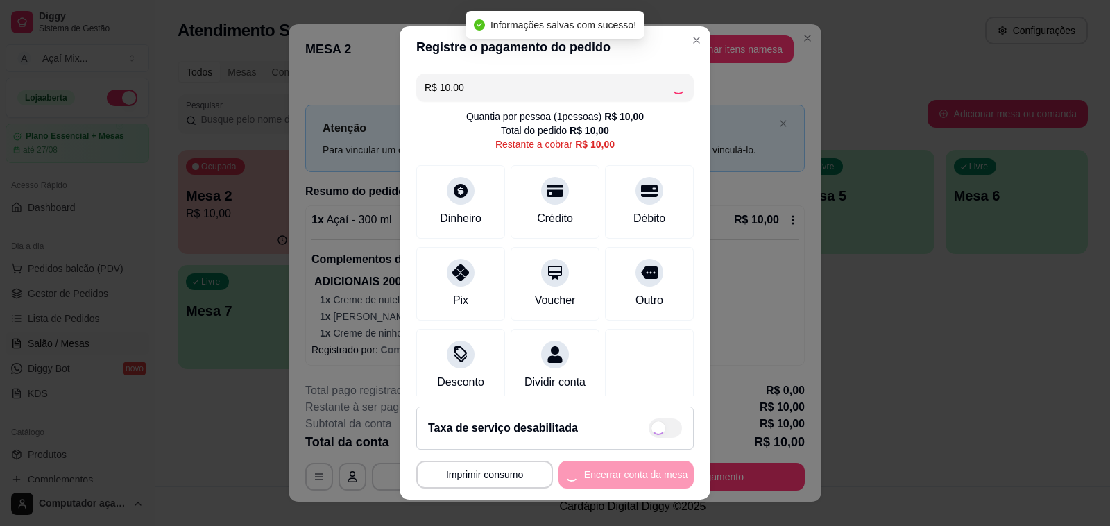
type input "R$ 0,00"
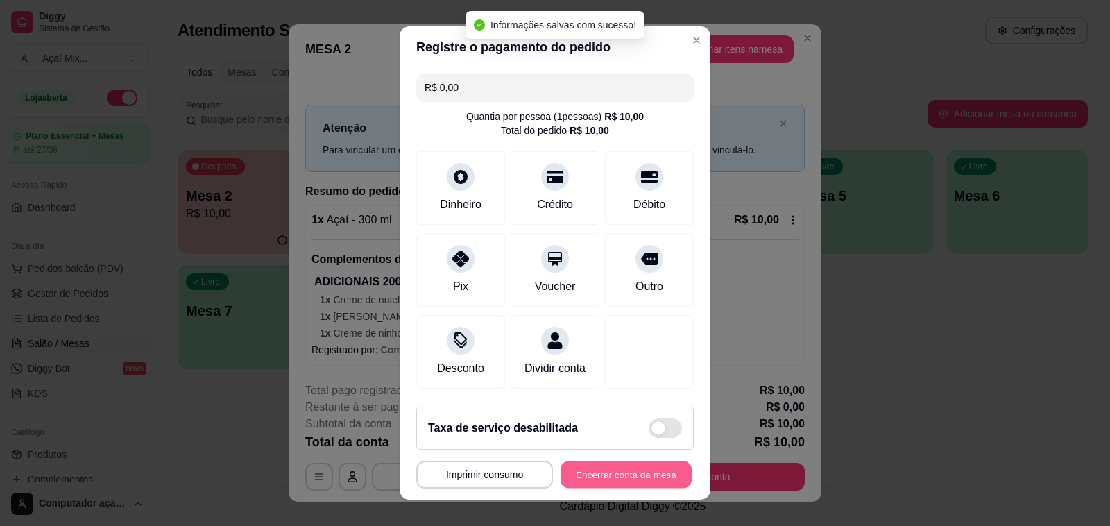
click at [631, 463] on button "Encerrar conta da mesa" at bounding box center [626, 474] width 131 height 27
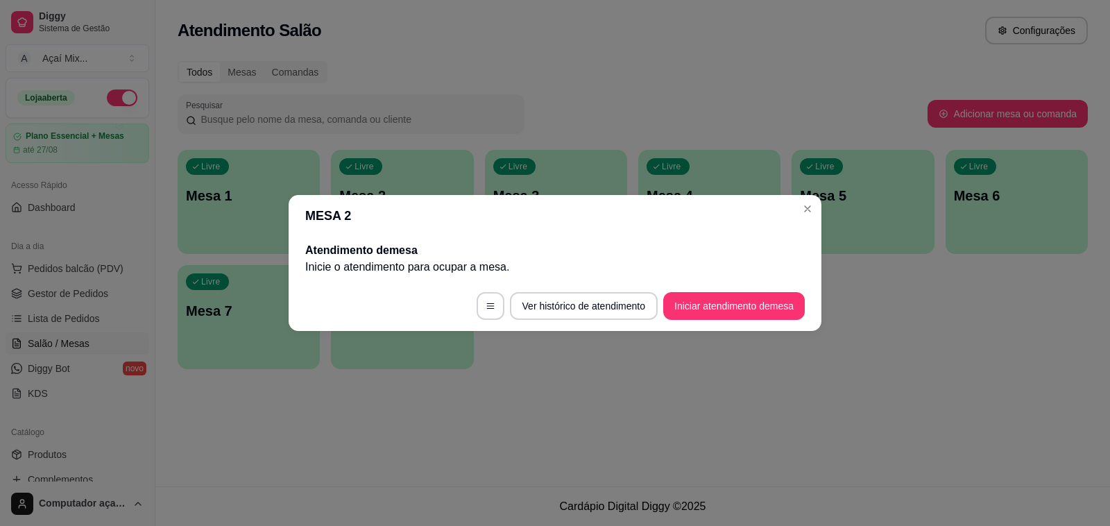
click at [809, 196] on header "MESA 2" at bounding box center [555, 216] width 533 height 42
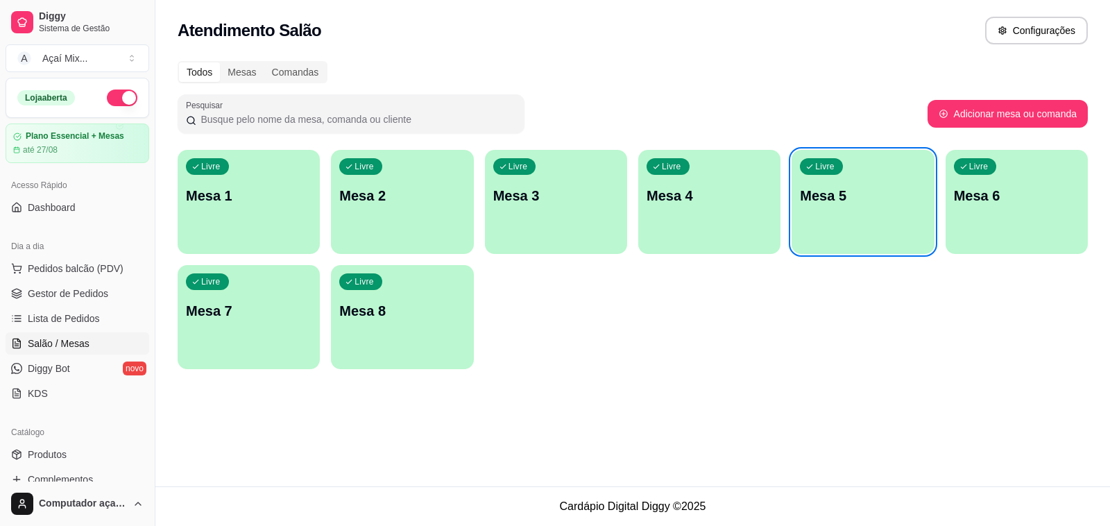
click at [1109, 438] on div "Atendimento Salão Configurações Todos Mesas Comandas Pesquisar Adicionar mesa o…" at bounding box center [632, 243] width 955 height 486
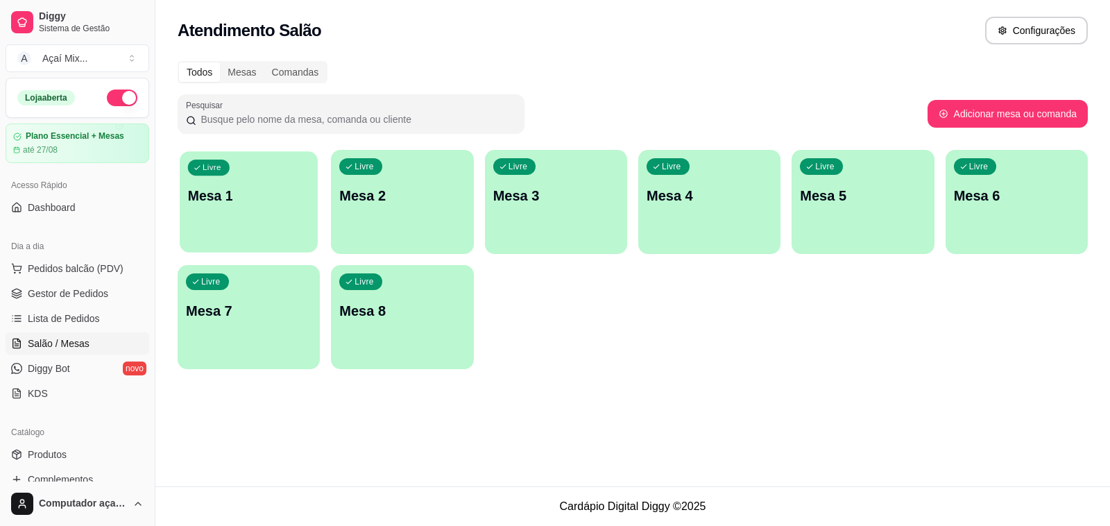
click at [300, 171] on div "Livre Mesa 1" at bounding box center [249, 193] width 138 height 85
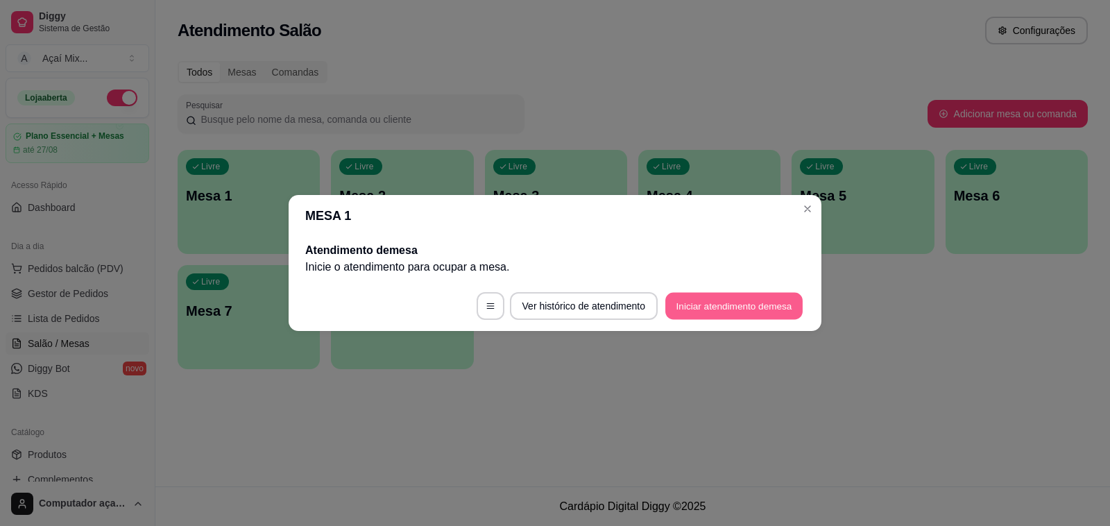
click at [706, 307] on button "Iniciar atendimento de mesa" at bounding box center [733, 306] width 137 height 27
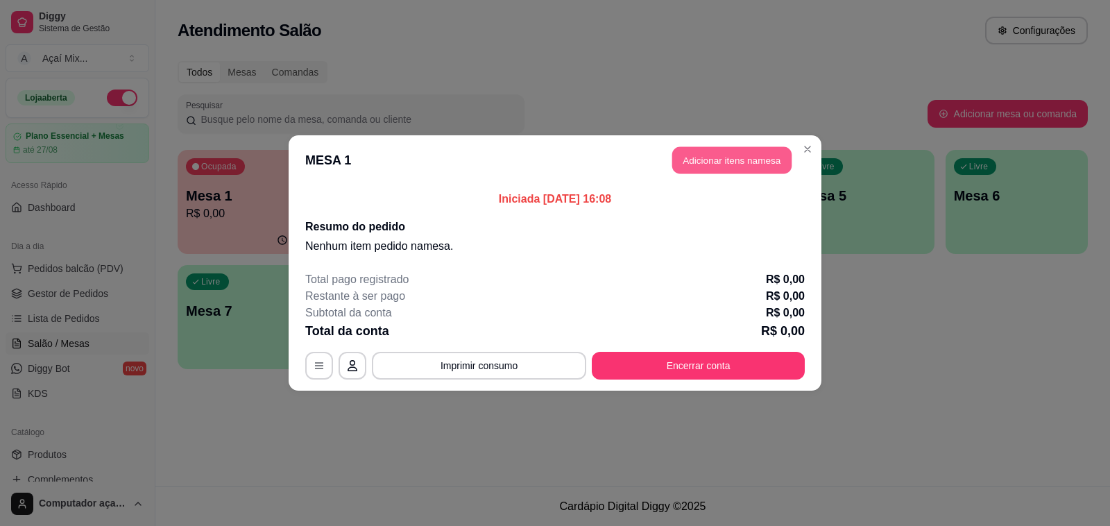
click at [734, 151] on button "Adicionar itens na mesa" at bounding box center [731, 160] width 119 height 27
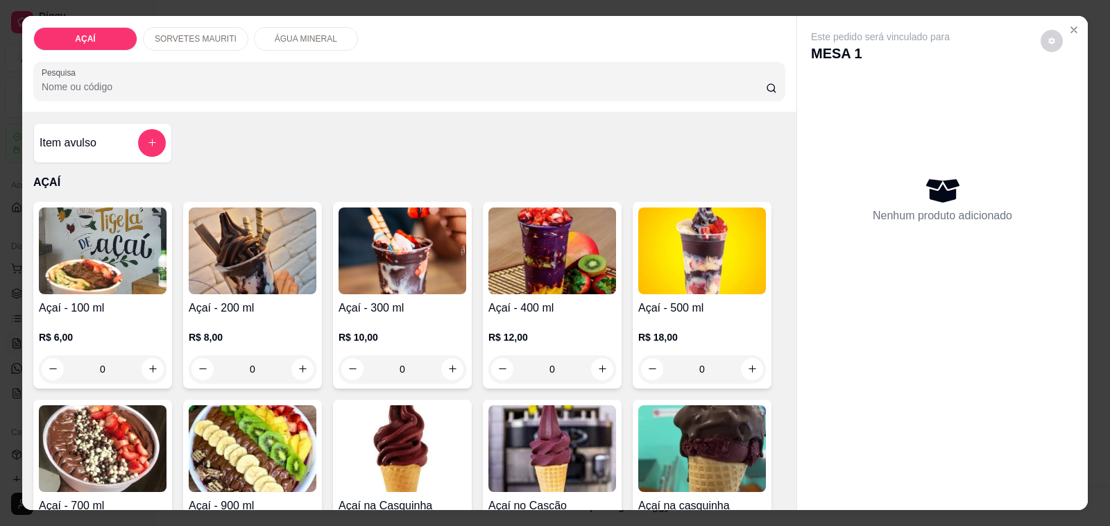
click at [151, 355] on div "0" at bounding box center [103, 369] width 128 height 28
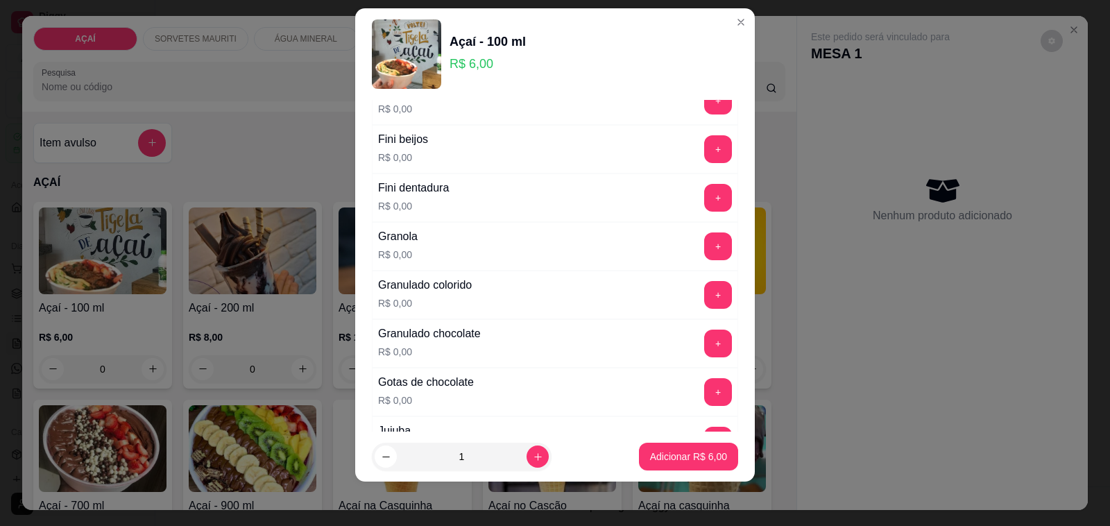
scroll to position [911, 0]
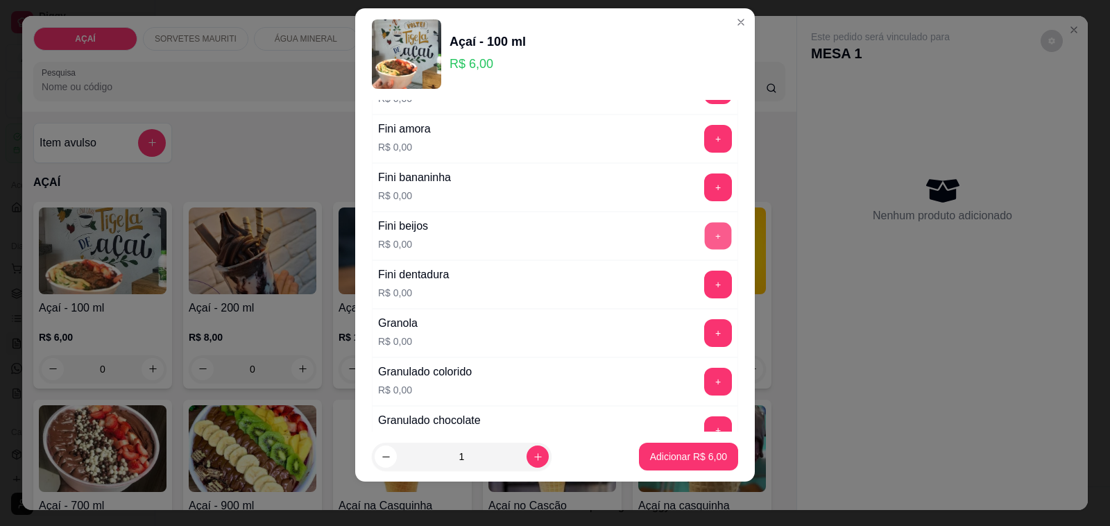
click at [705, 237] on button "+" at bounding box center [718, 236] width 27 height 27
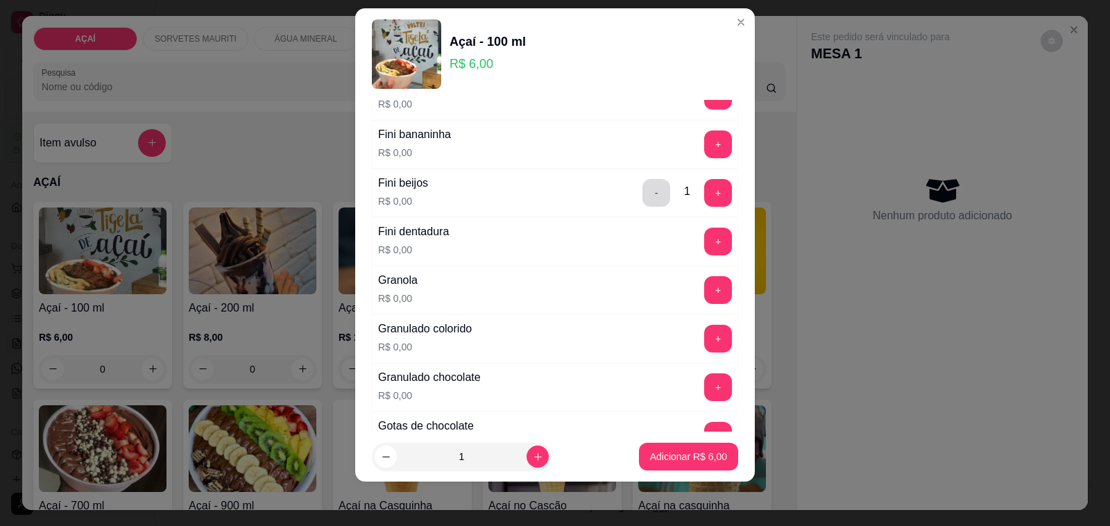
scroll to position [1041, 0]
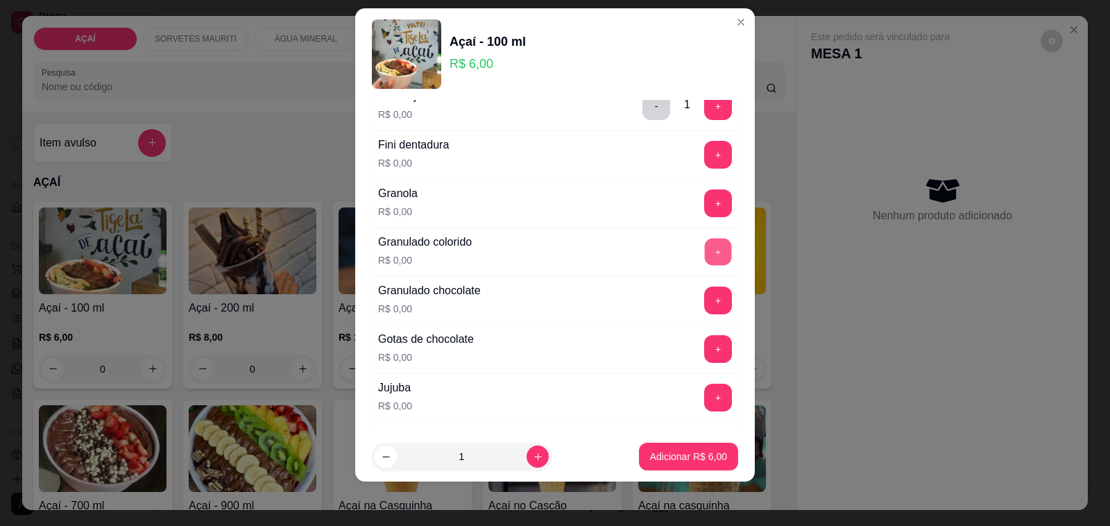
click at [705, 248] on button "+" at bounding box center [718, 252] width 27 height 27
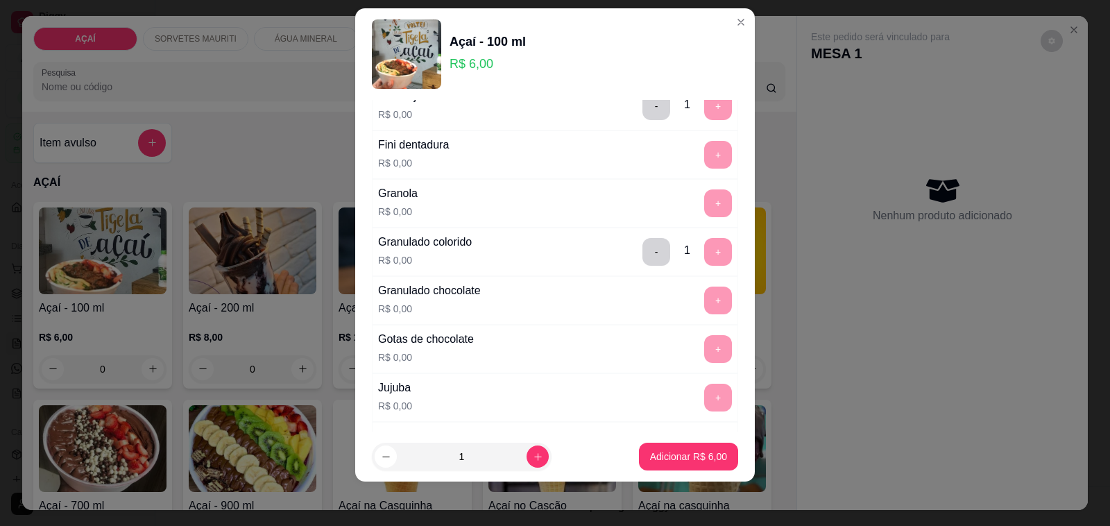
click at [673, 441] on footer "1 Adicionar R$ 6,00" at bounding box center [555, 456] width 400 height 50
click at [672, 443] on div "Adicionar R$ 6,00" at bounding box center [688, 457] width 99 height 28
click at [671, 449] on button "Adicionar R$ 6,00" at bounding box center [688, 456] width 96 height 27
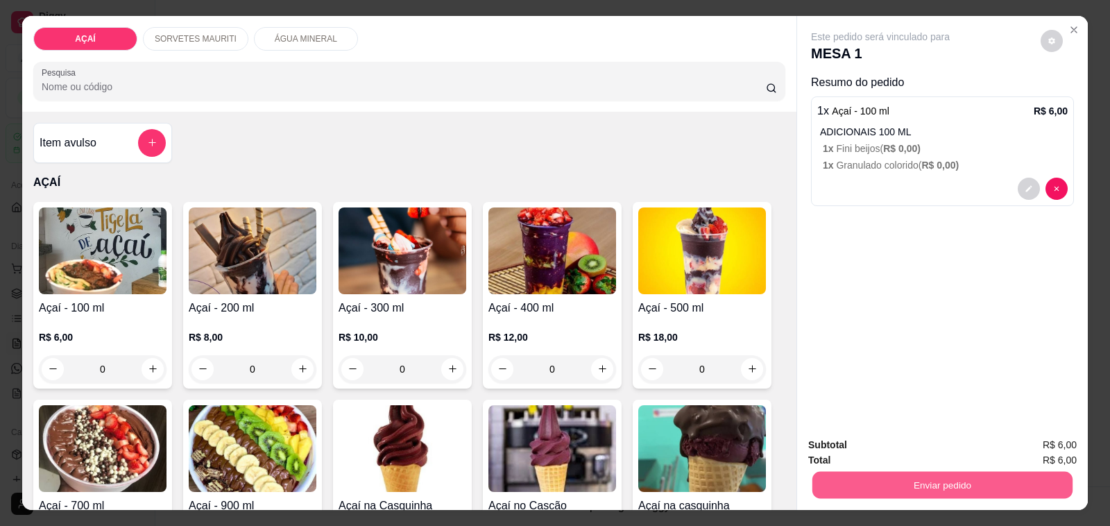
click at [935, 472] on button "Enviar pedido" at bounding box center [942, 485] width 260 height 27
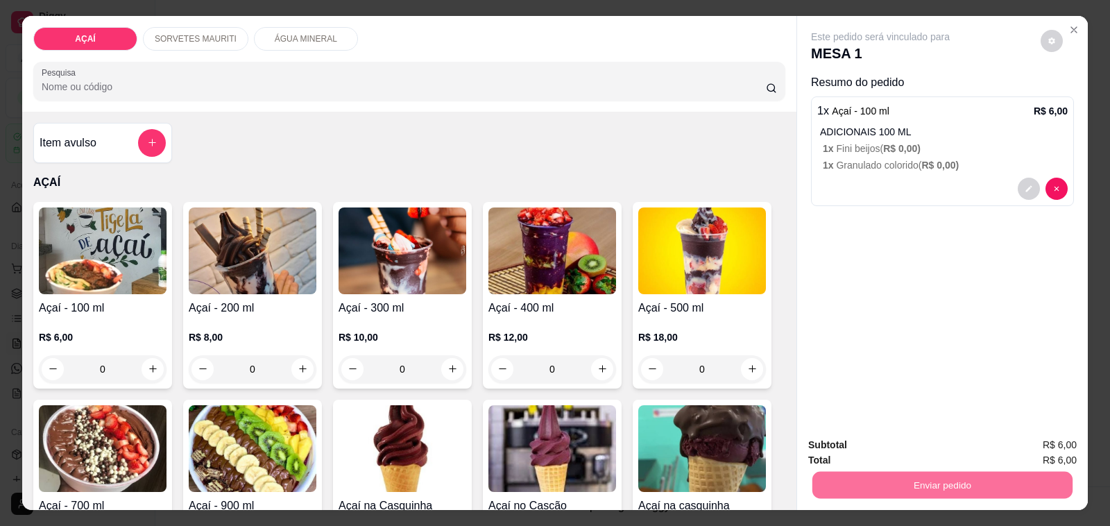
click at [939, 443] on button "Não registrar e enviar pedido" at bounding box center [896, 445] width 140 height 26
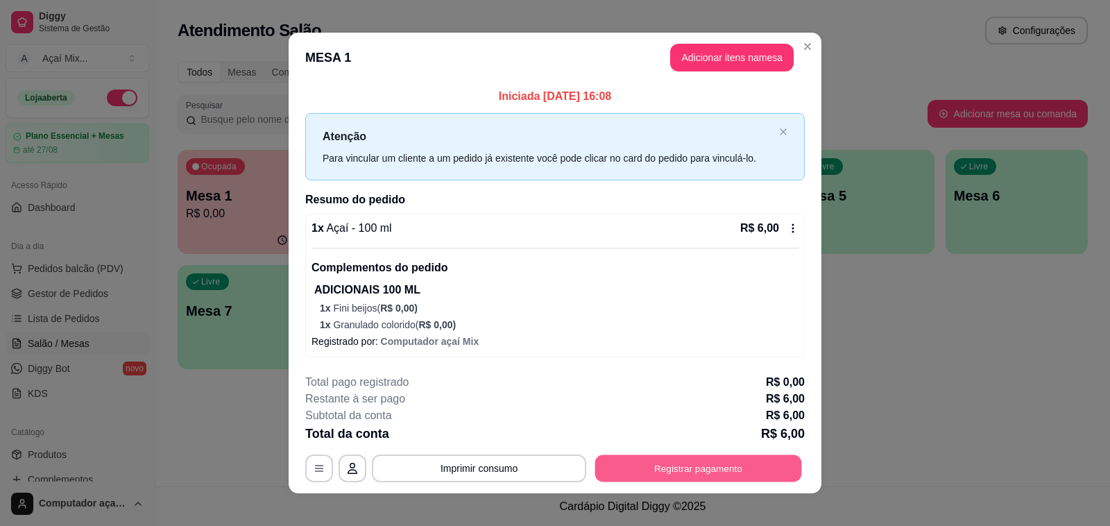
click at [744, 472] on button "Registrar pagamento" at bounding box center [698, 468] width 207 height 27
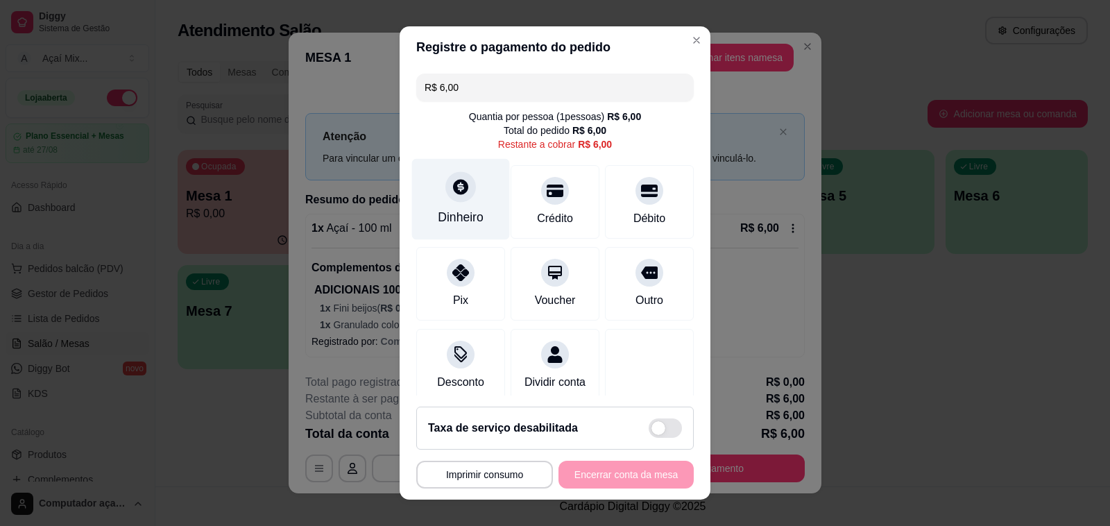
click at [456, 219] on div "Dinheiro" at bounding box center [461, 217] width 46 height 18
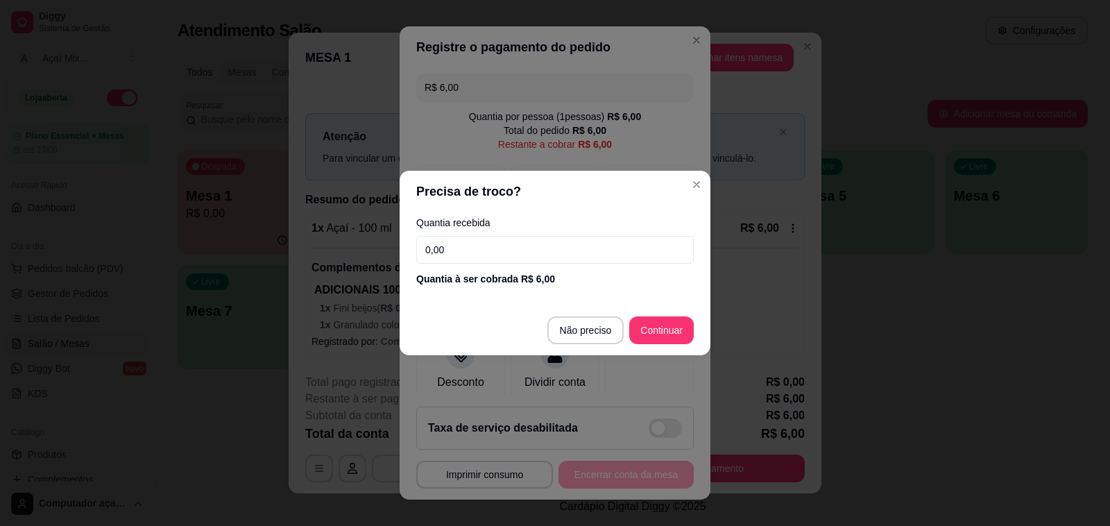
click at [496, 250] on input "0,00" at bounding box center [554, 250] width 277 height 28
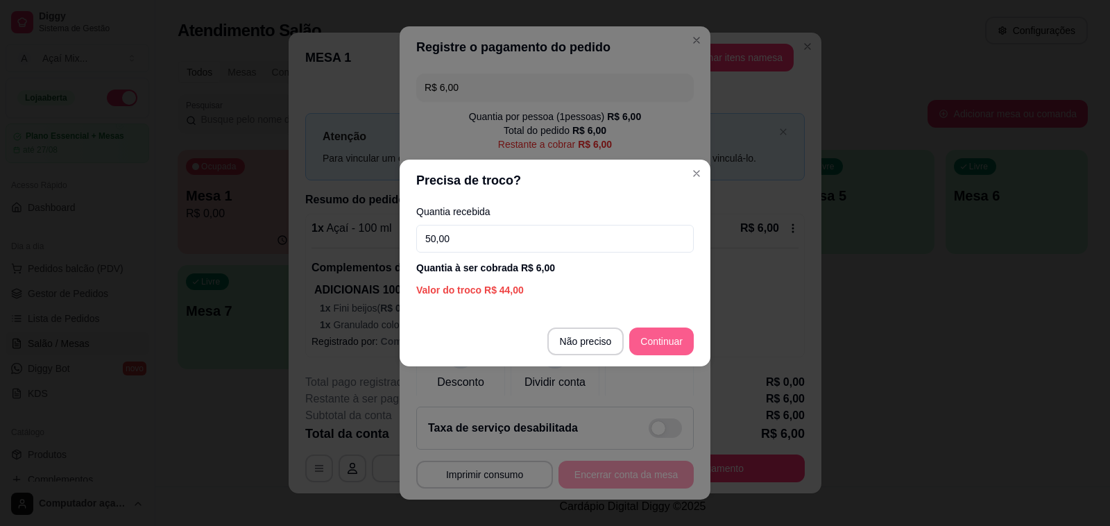
type input "50,00"
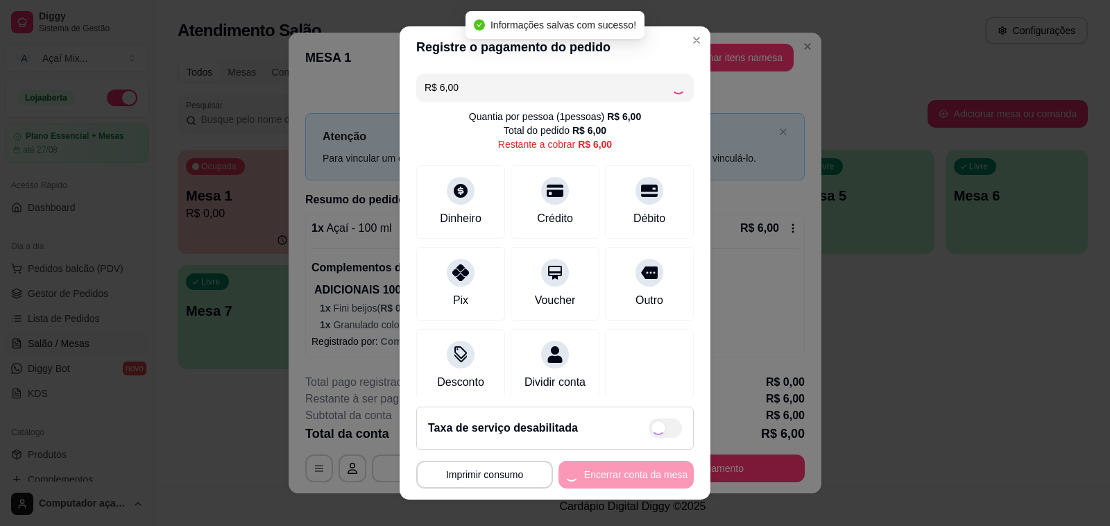
type input "R$ 0,00"
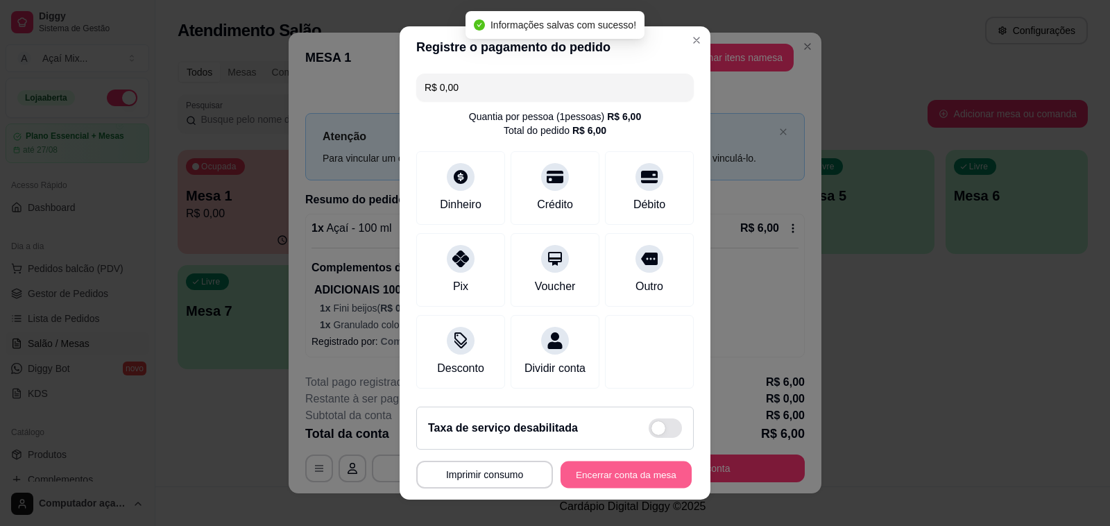
click at [642, 479] on button "Encerrar conta da mesa" at bounding box center [626, 474] width 131 height 27
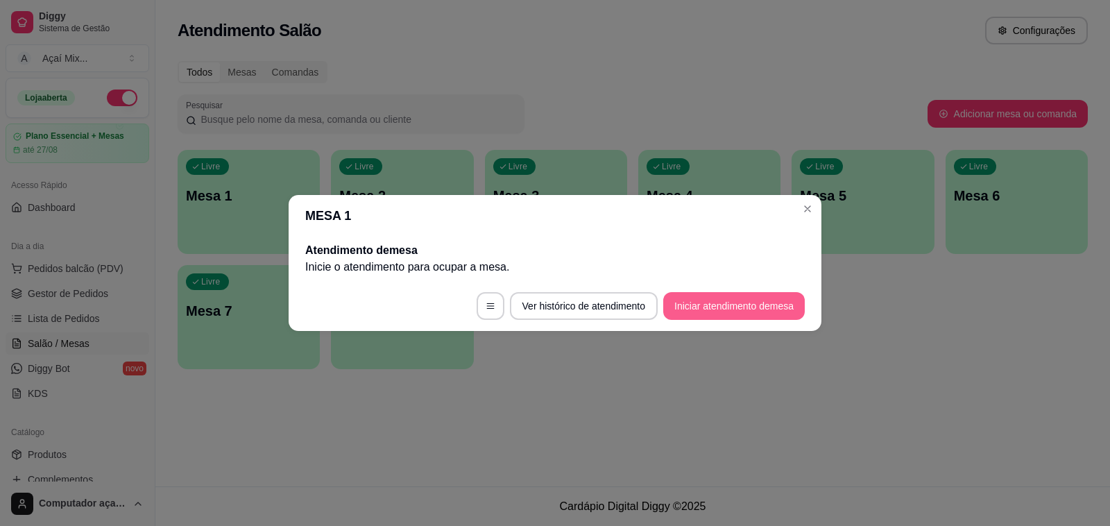
click at [758, 296] on button "Iniciar atendimento de mesa" at bounding box center [734, 306] width 142 height 28
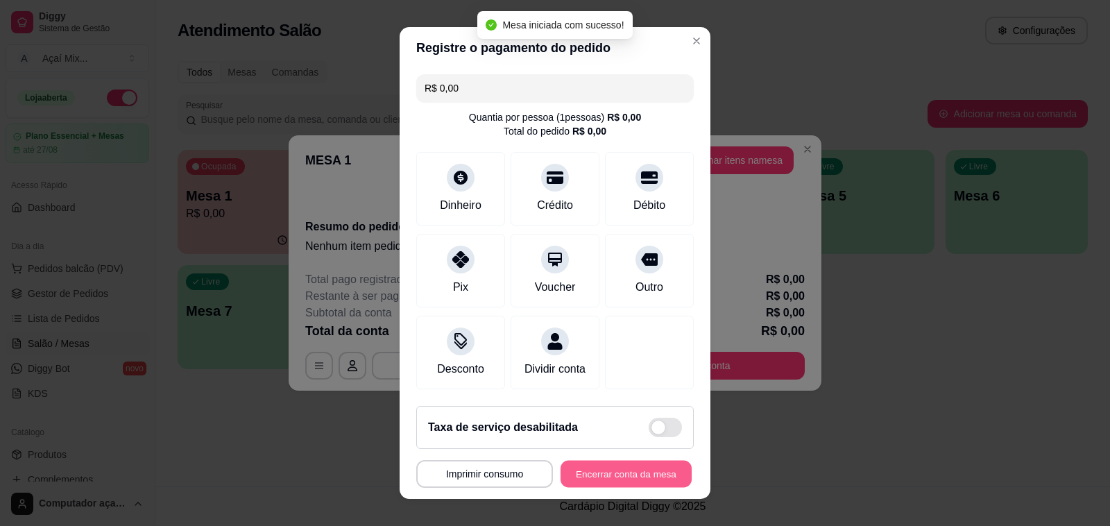
click at [640, 477] on button "Encerrar conta da mesa" at bounding box center [626, 474] width 131 height 27
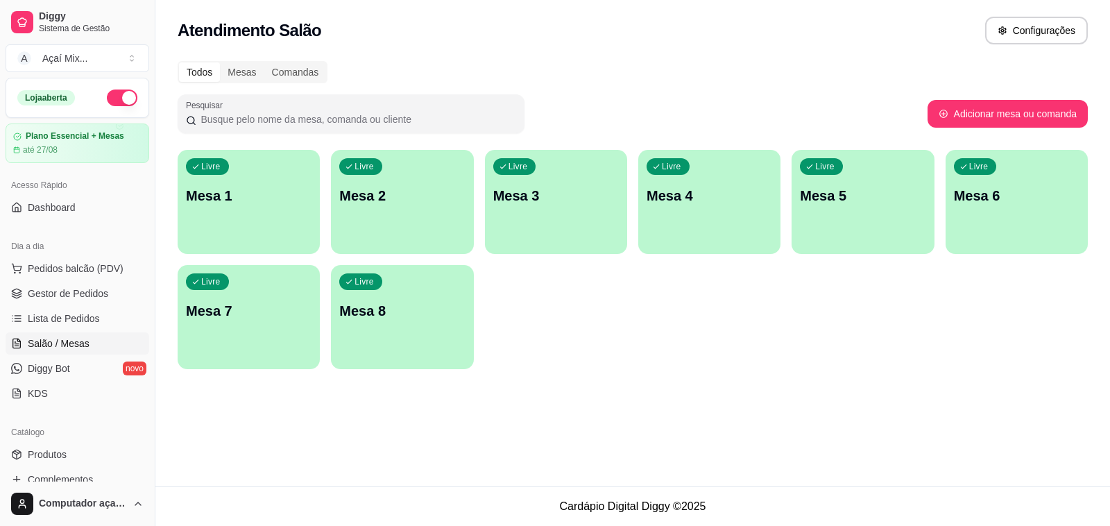
click at [226, 229] on div "Livre Mesa 1" at bounding box center [249, 193] width 142 height 87
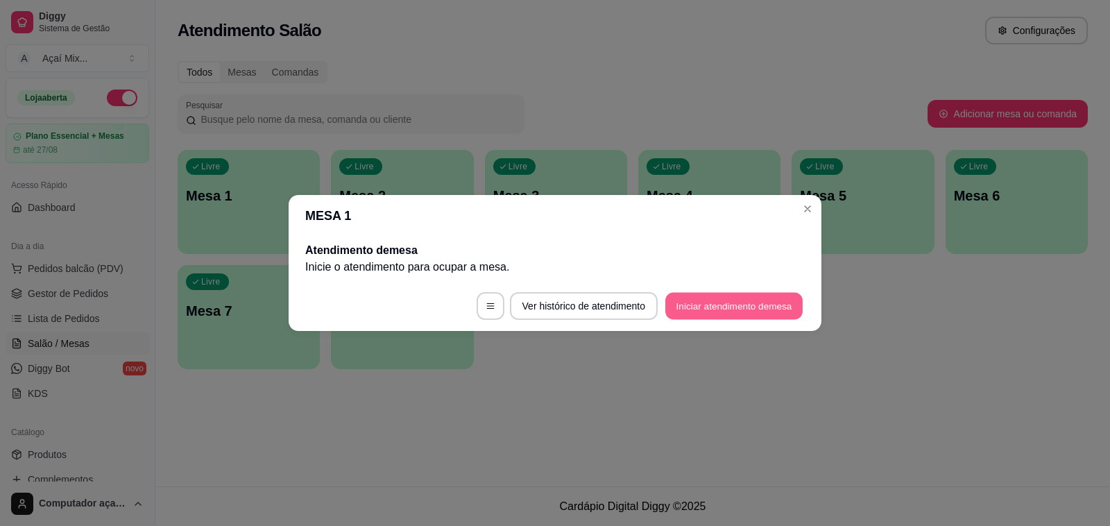
click at [771, 293] on button "Iniciar atendimento de mesa" at bounding box center [733, 306] width 137 height 27
click at [717, 312] on button "Iniciar atendimento de mesa" at bounding box center [733, 306] width 137 height 27
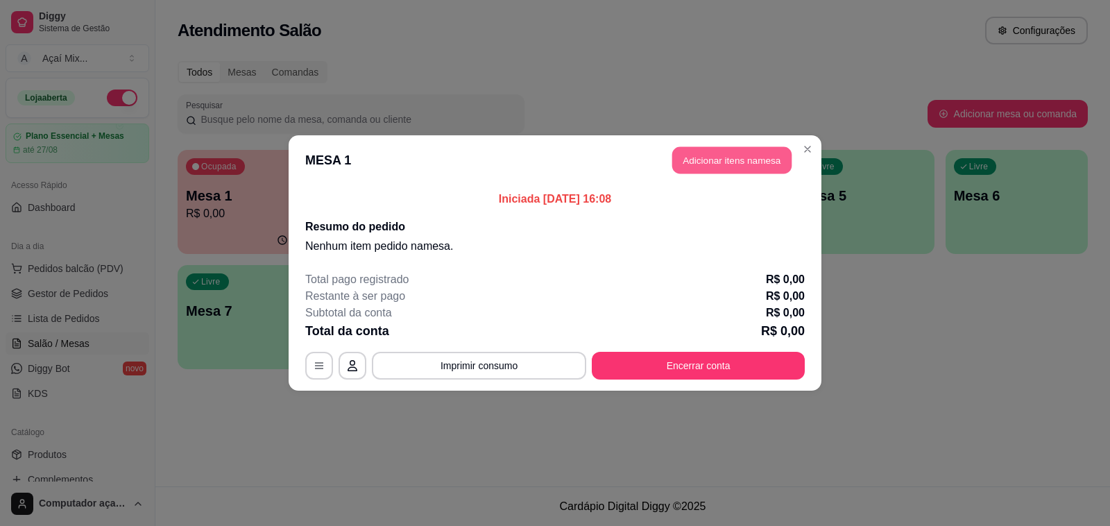
click at [725, 149] on button "Adicionar itens na mesa" at bounding box center [731, 160] width 119 height 27
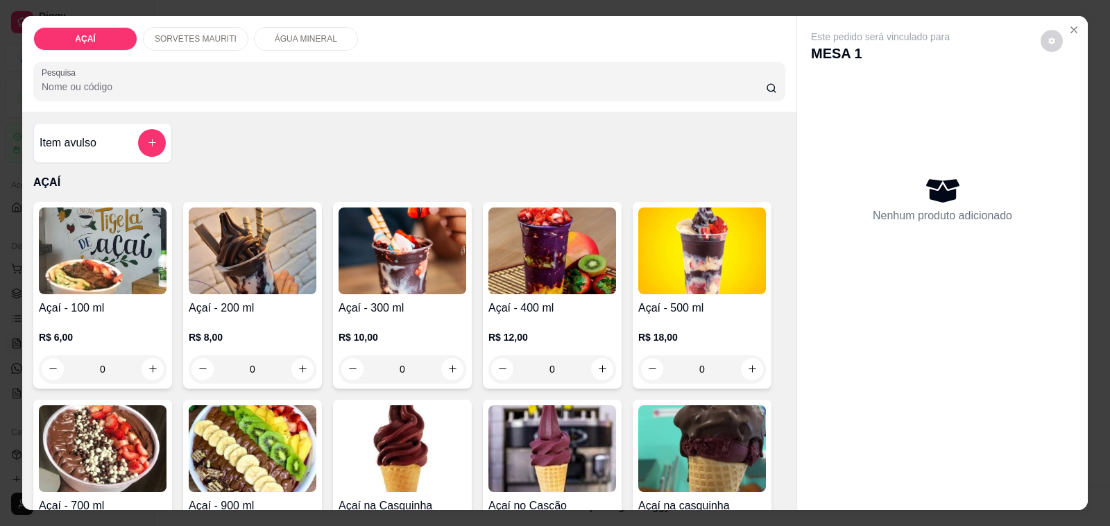
click at [302, 316] on div "R$ 8,00 0" at bounding box center [253, 349] width 128 height 67
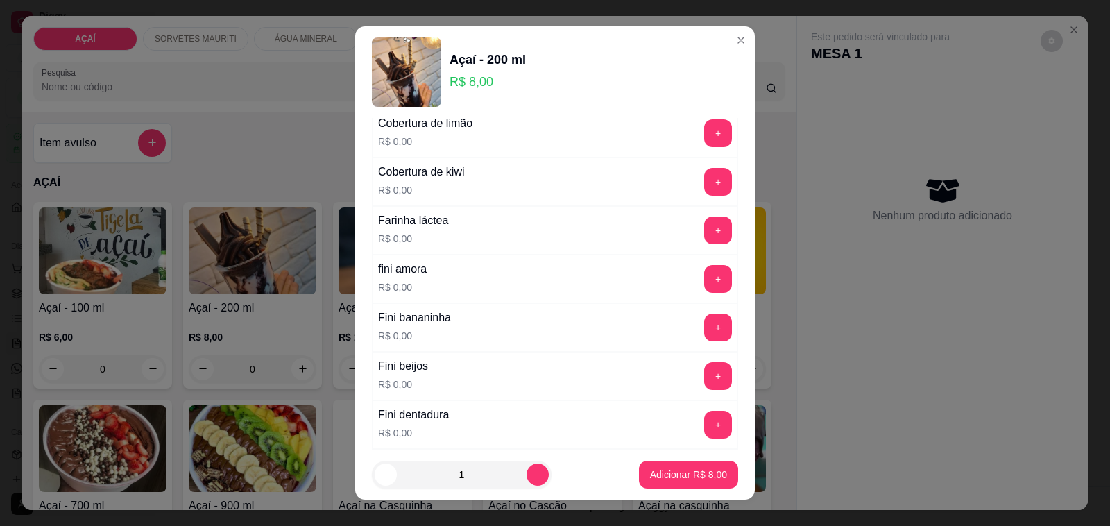
scroll to position [867, 0]
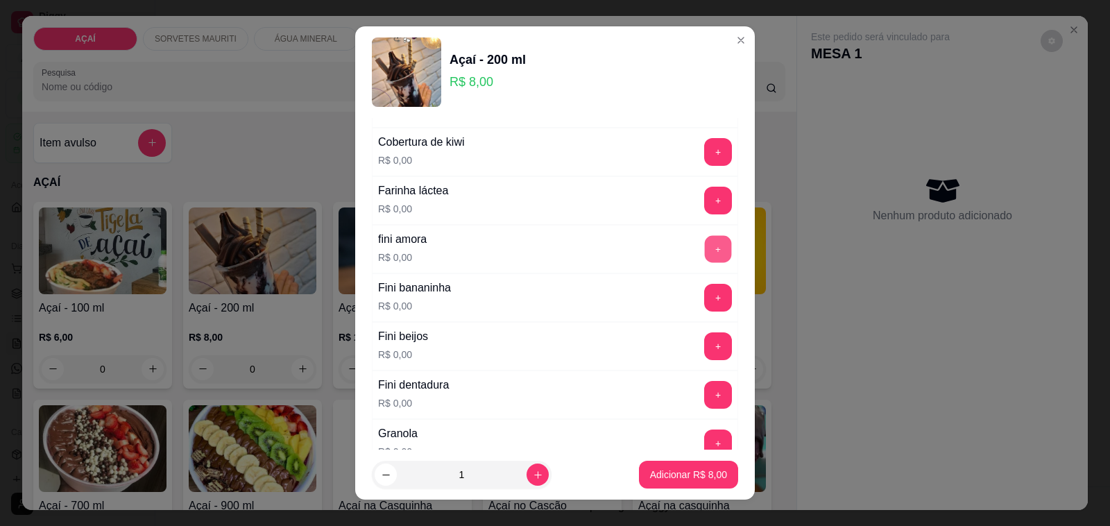
click at [699, 254] on div "+" at bounding box center [718, 249] width 39 height 28
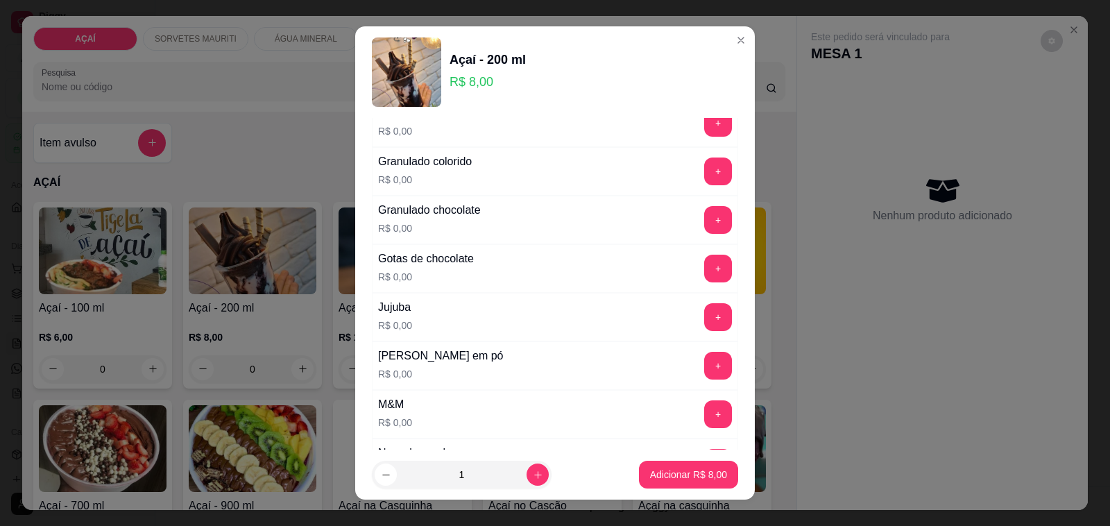
scroll to position [1214, 0]
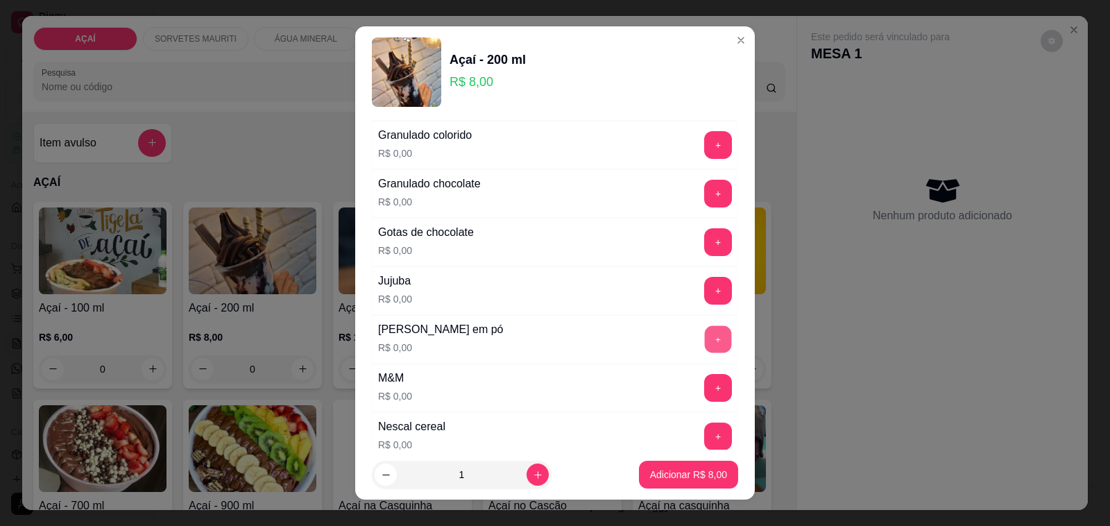
click at [705, 351] on button "+" at bounding box center [718, 339] width 27 height 27
click at [705, 391] on button "+" at bounding box center [718, 388] width 27 height 27
click at [672, 472] on p "Adicionar R$ 8,00" at bounding box center [688, 474] width 75 height 13
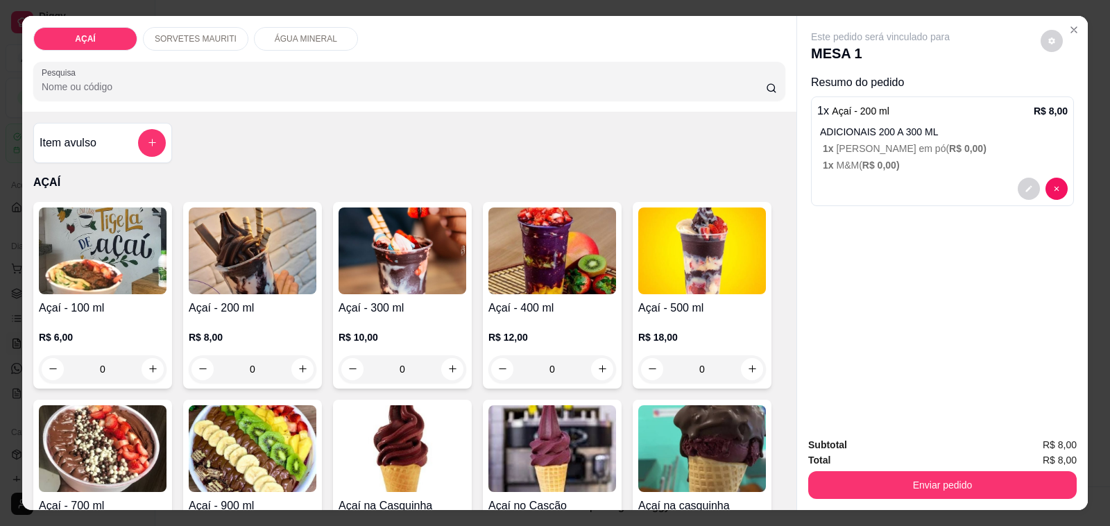
click at [934, 150] on div "ADICIONAIS 200 A 300 ML 1 x Leite em pó ( R$ 0,00 ) 1 x M&M ( R$ 0,00 )" at bounding box center [944, 148] width 248 height 47
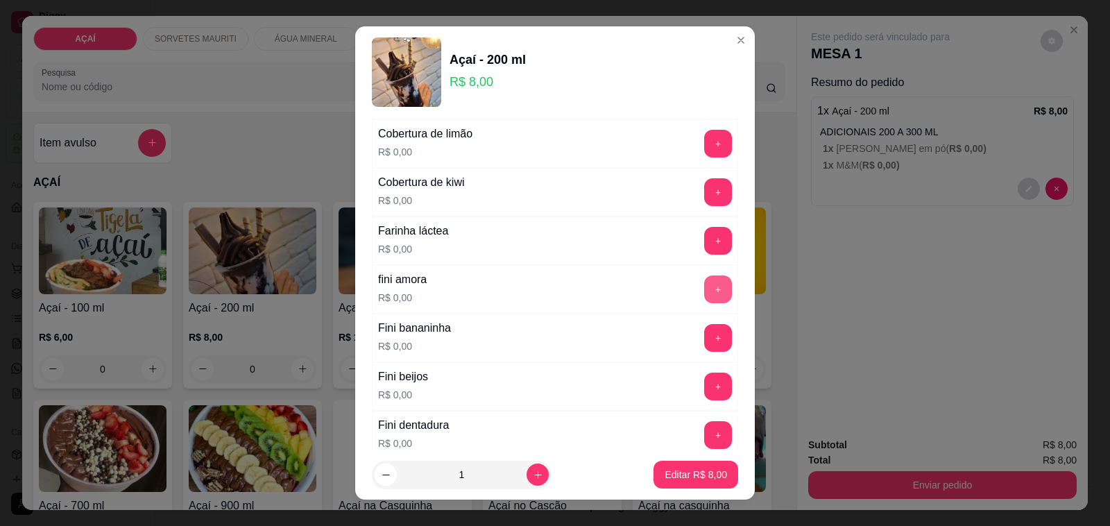
scroll to position [867, 0]
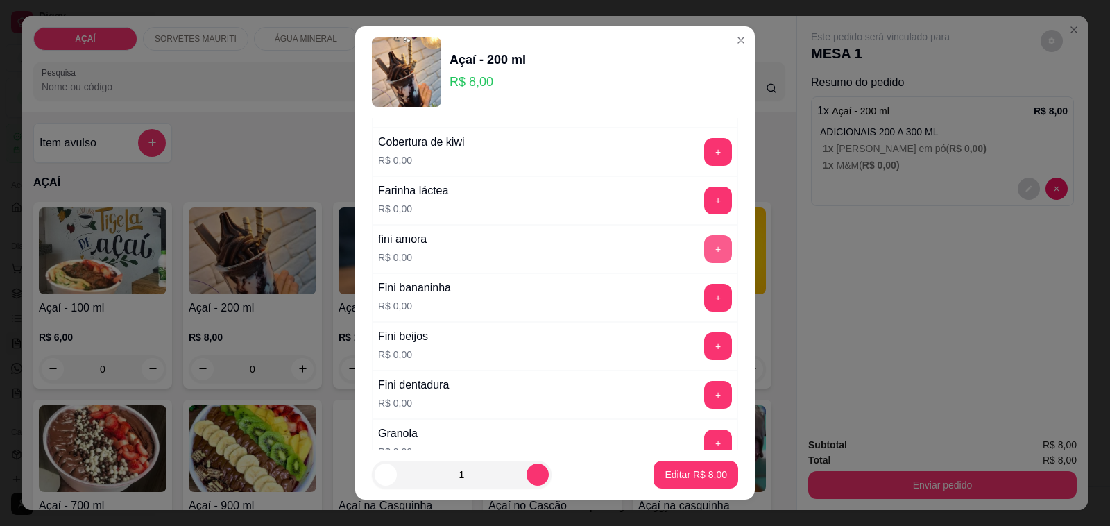
click at [704, 263] on button "+" at bounding box center [718, 249] width 28 height 28
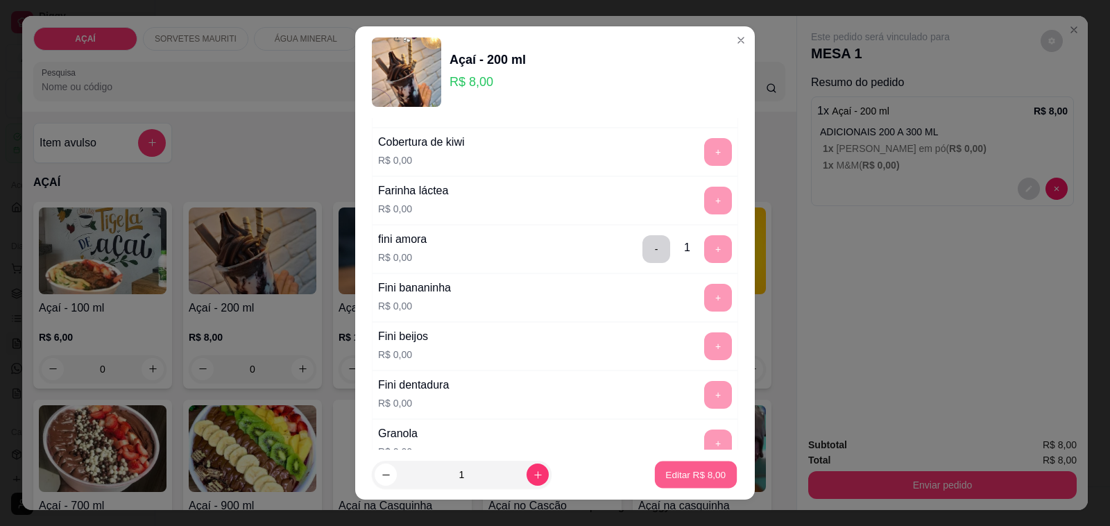
click at [699, 470] on p "Editar R$ 8,00" at bounding box center [696, 474] width 60 height 13
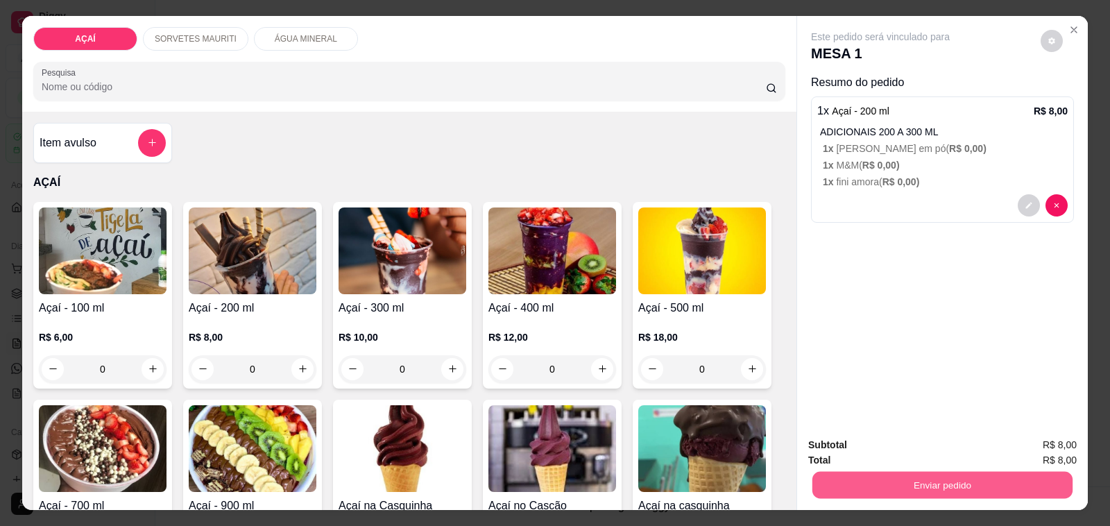
click at [836, 472] on button "Enviar pedido" at bounding box center [942, 485] width 260 height 27
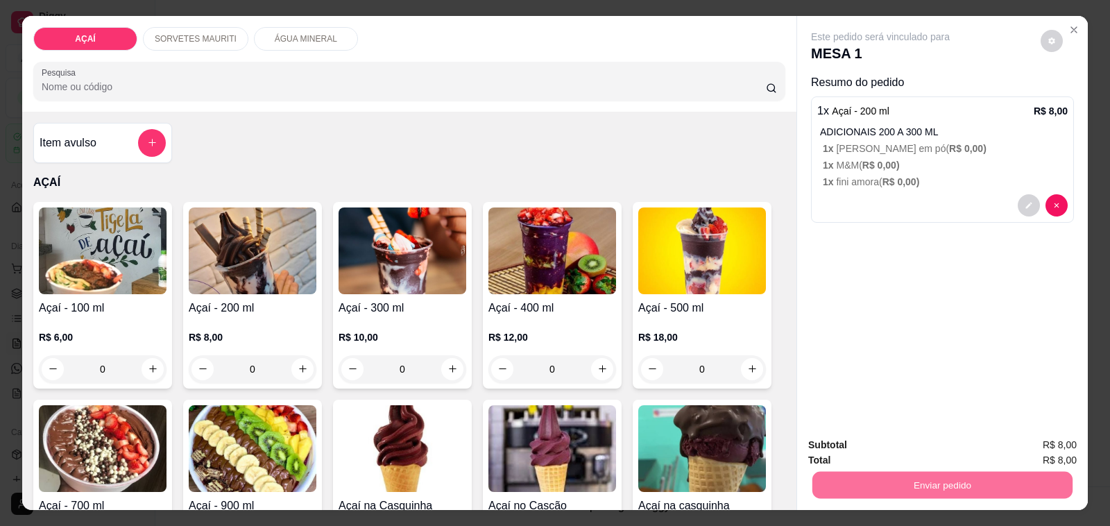
click at [948, 452] on button "Não registrar e enviar pedido" at bounding box center [896, 445] width 140 height 26
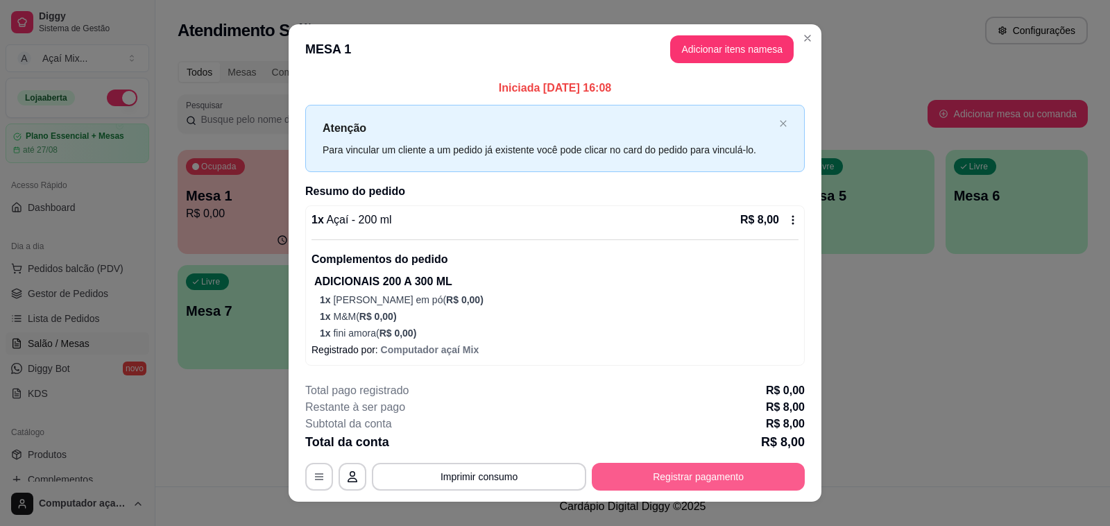
click at [728, 467] on button "Registrar pagamento" at bounding box center [698, 477] width 213 height 28
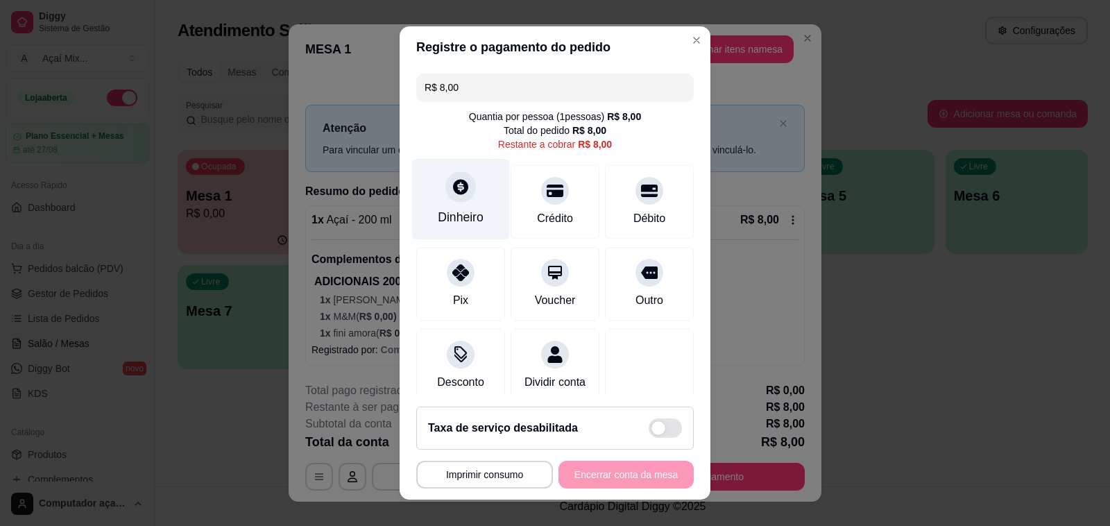
click at [452, 189] on icon at bounding box center [461, 187] width 18 height 18
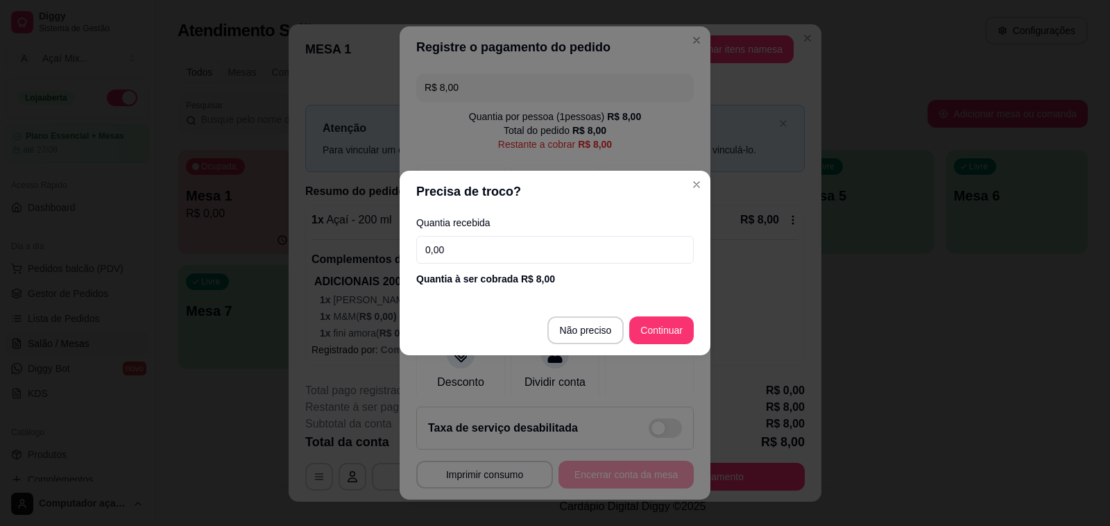
click at [526, 257] on input "0,00" at bounding box center [554, 250] width 277 height 28
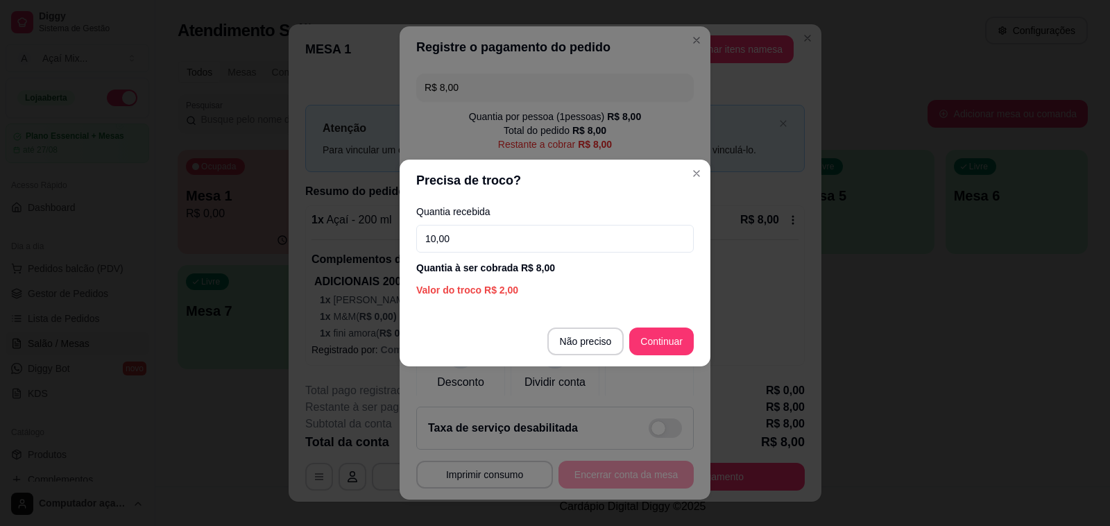
type input "10,00"
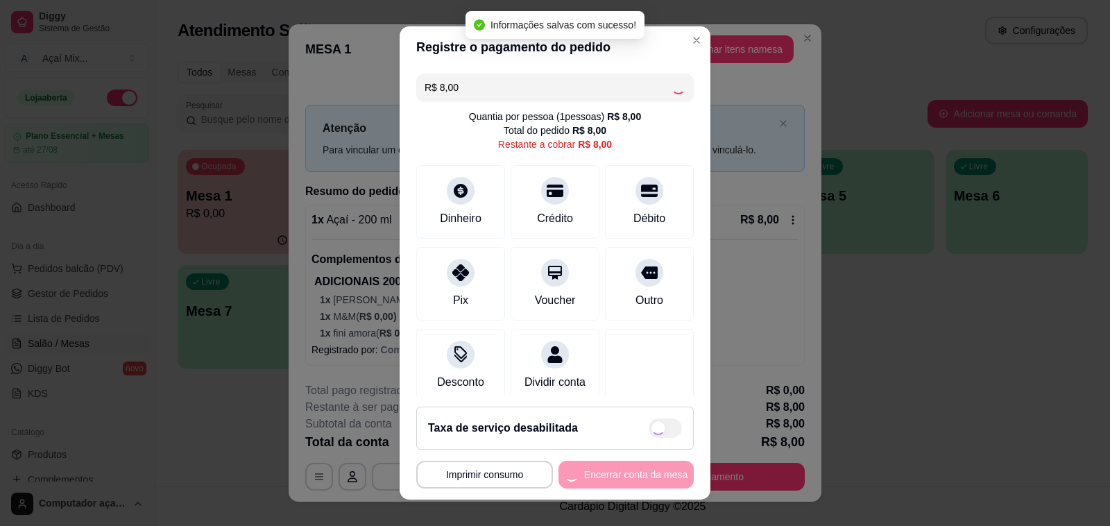
type input "R$ 0,00"
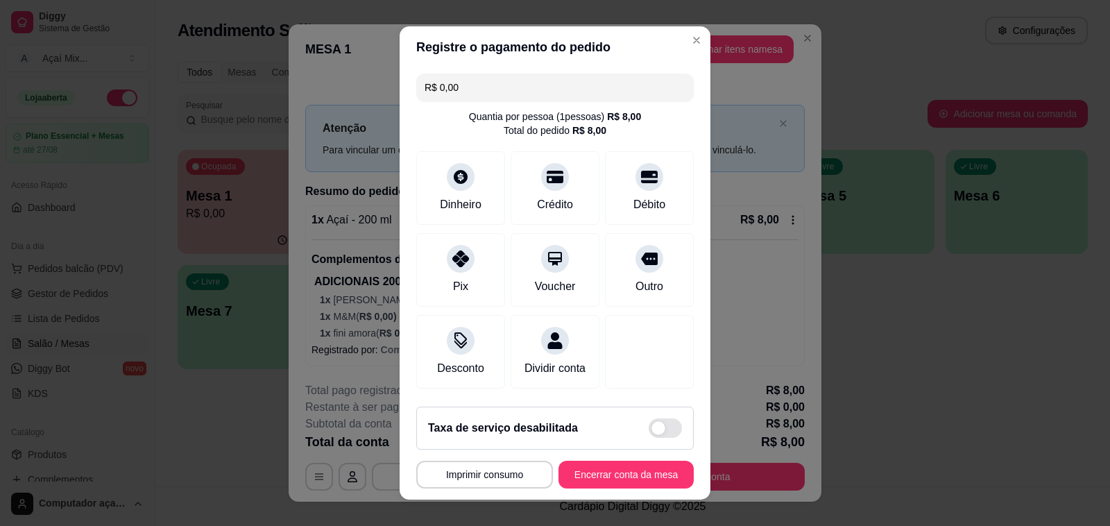
click at [652, 459] on footer "**********" at bounding box center [555, 447] width 311 height 104
click at [644, 477] on button "Encerrar conta da mesa" at bounding box center [626, 474] width 131 height 27
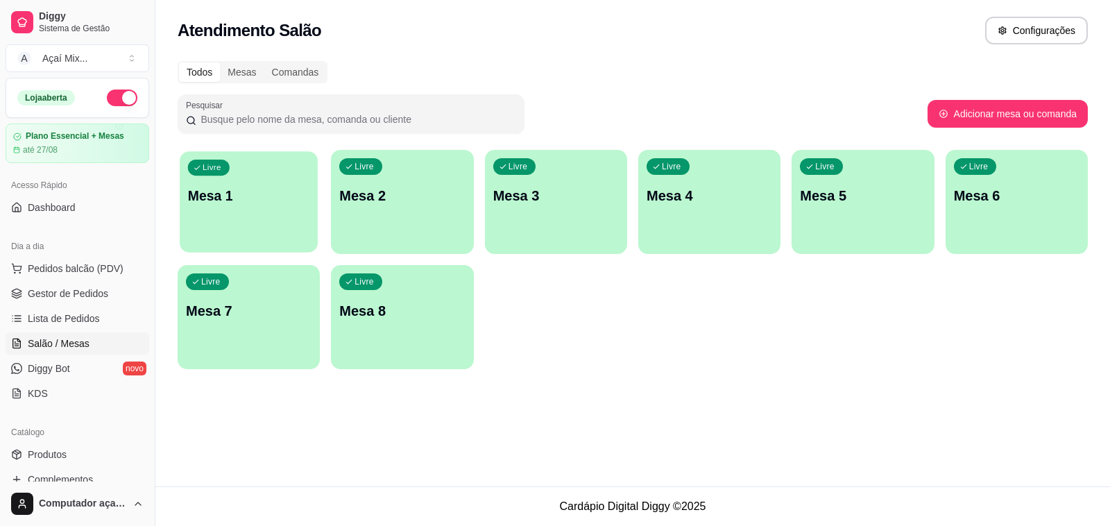
click at [255, 227] on div "Livre Mesa 1" at bounding box center [249, 193] width 138 height 85
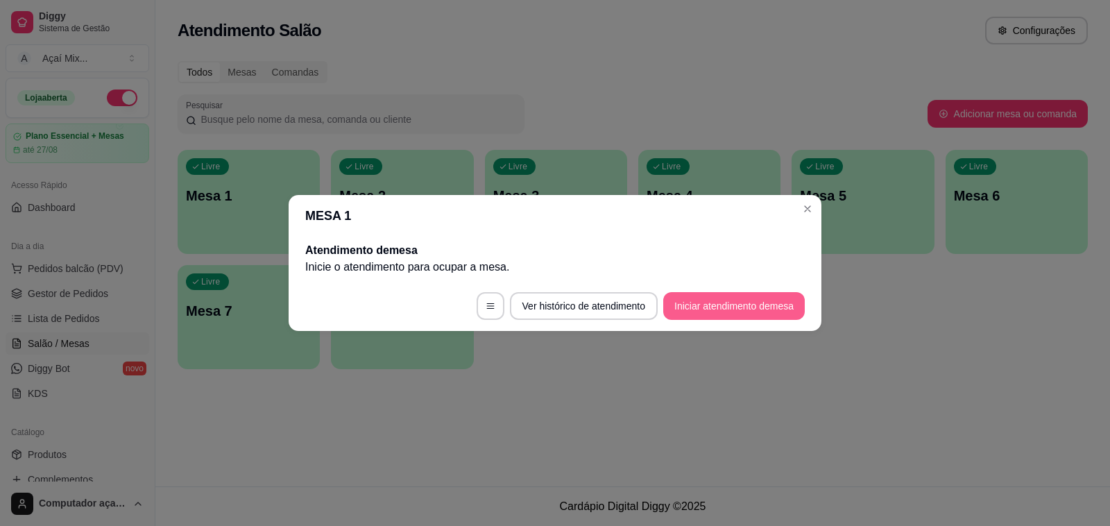
click at [764, 309] on button "Iniciar atendimento de mesa" at bounding box center [734, 306] width 142 height 28
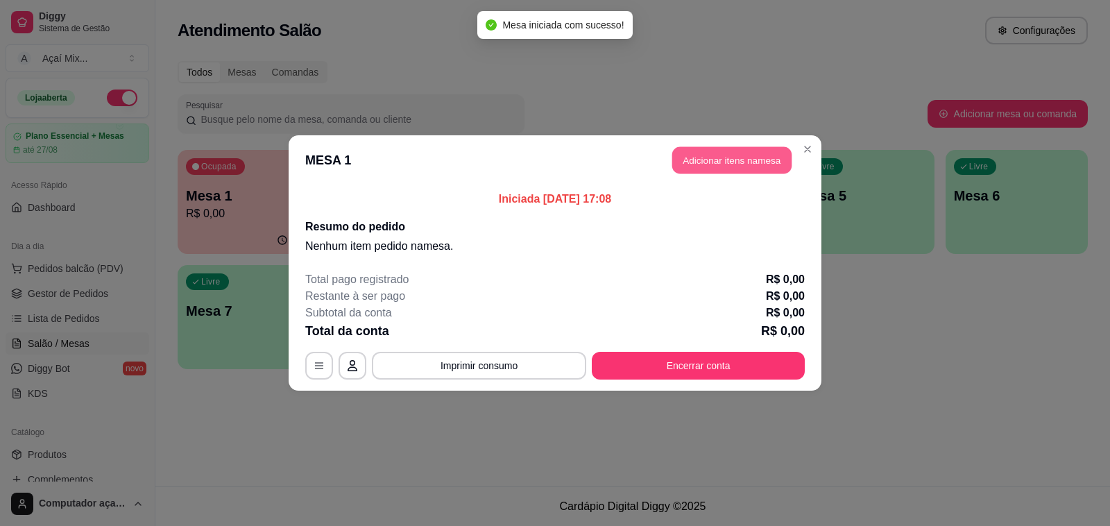
click at [717, 153] on button "Adicionar itens na mesa" at bounding box center [731, 160] width 119 height 27
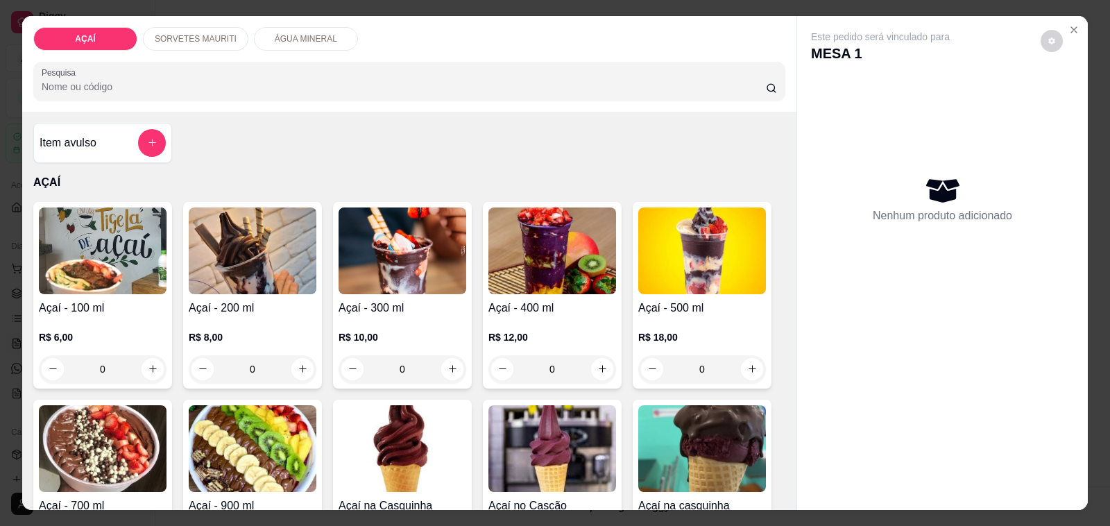
click at [305, 300] on h4 "Açaí - 200 ml" at bounding box center [253, 308] width 128 height 17
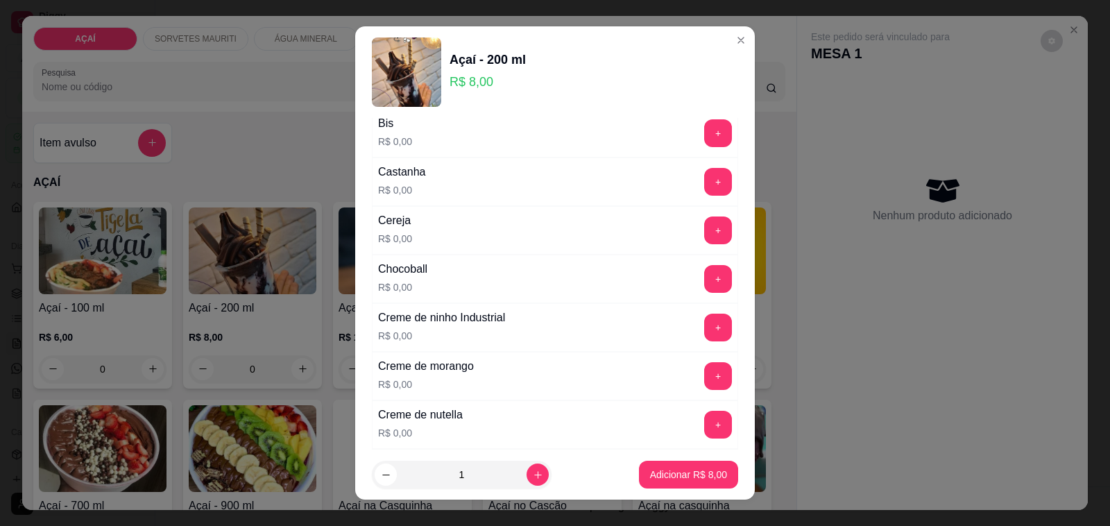
scroll to position [0, 0]
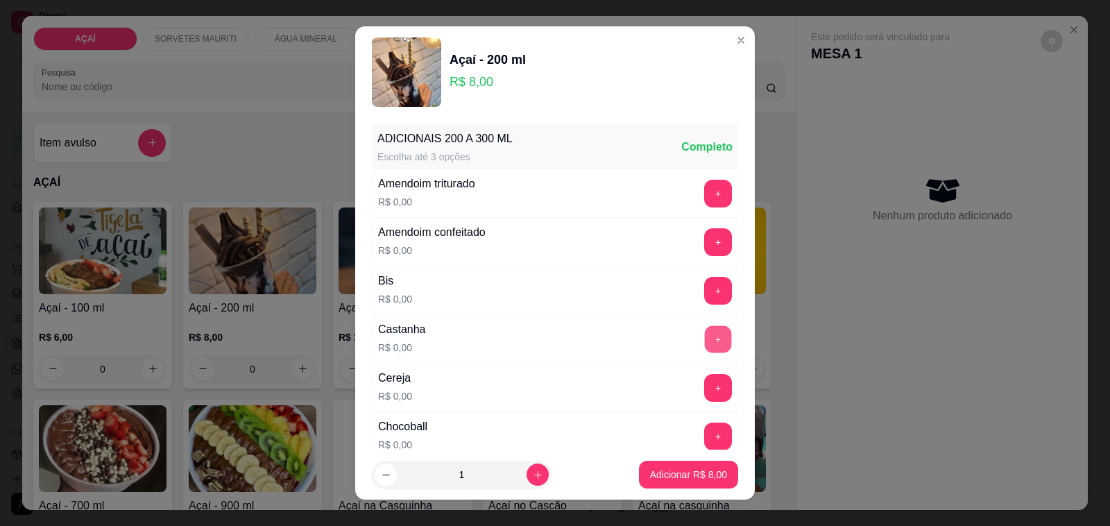
click at [705, 338] on button "+" at bounding box center [718, 339] width 27 height 27
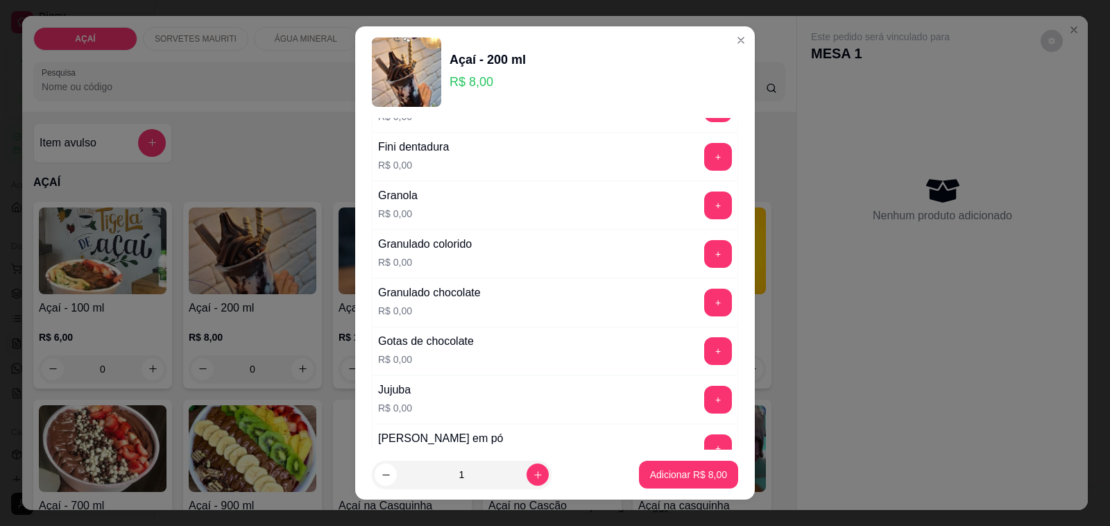
scroll to position [1127, 0]
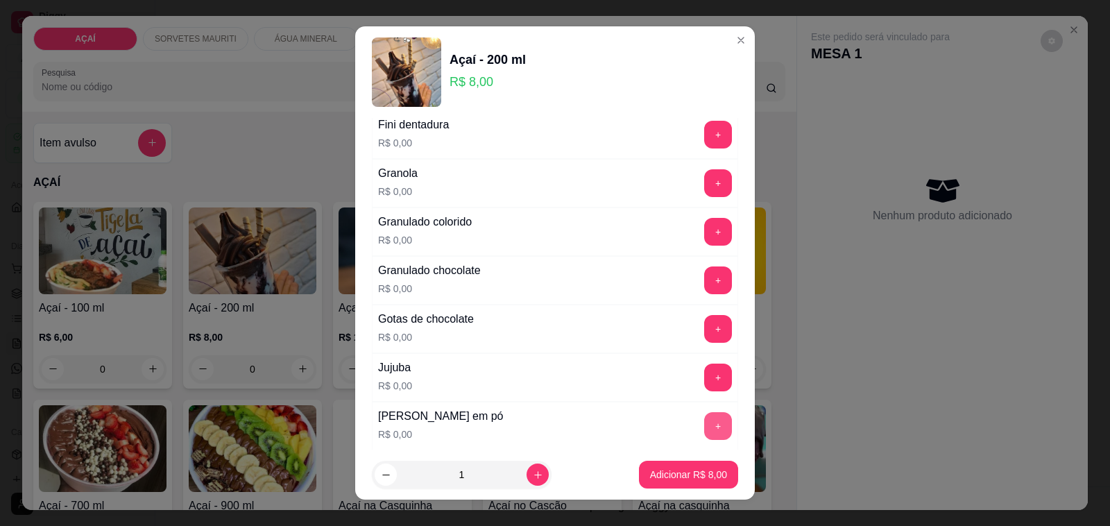
click at [704, 434] on button "+" at bounding box center [718, 426] width 28 height 28
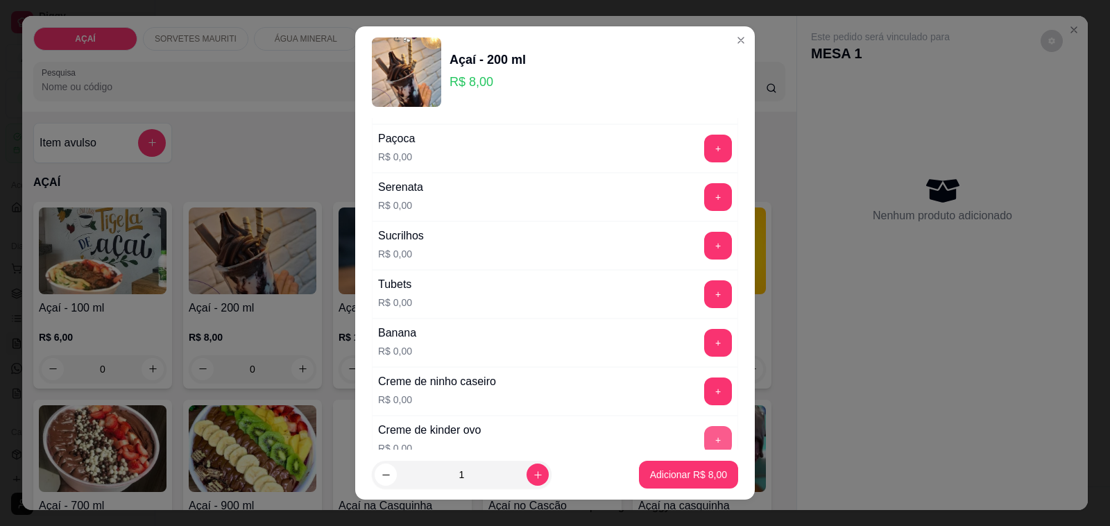
scroll to position [1734, 0]
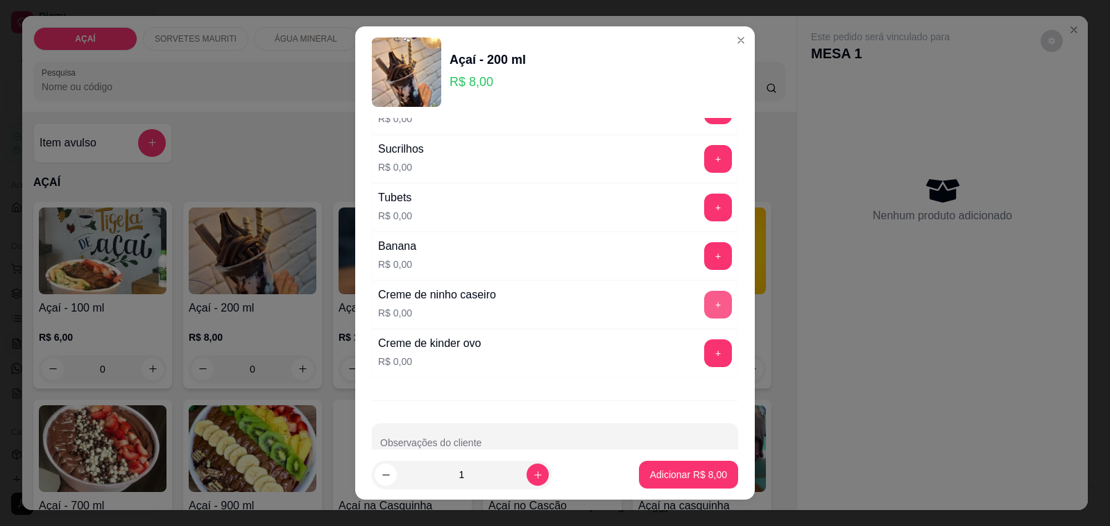
click at [704, 317] on button "+" at bounding box center [718, 305] width 28 height 28
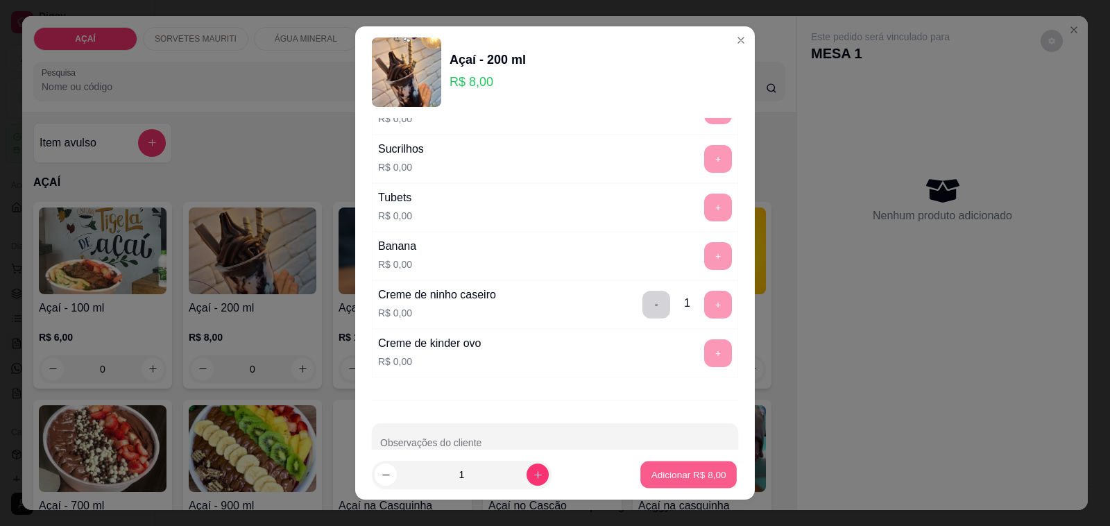
click at [698, 481] on p "Adicionar R$ 8,00" at bounding box center [688, 474] width 75 height 13
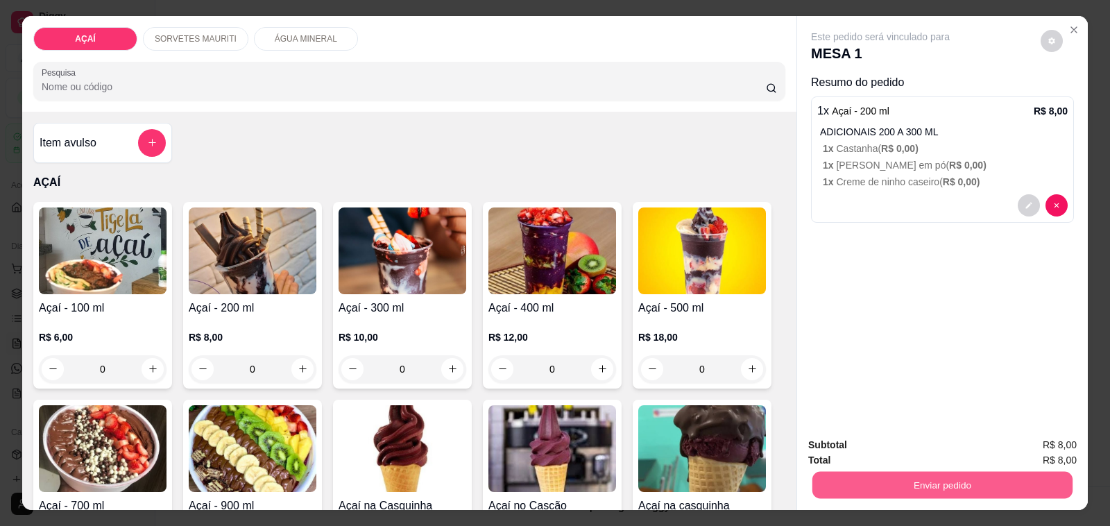
click at [944, 472] on button "Enviar pedido" at bounding box center [942, 485] width 260 height 27
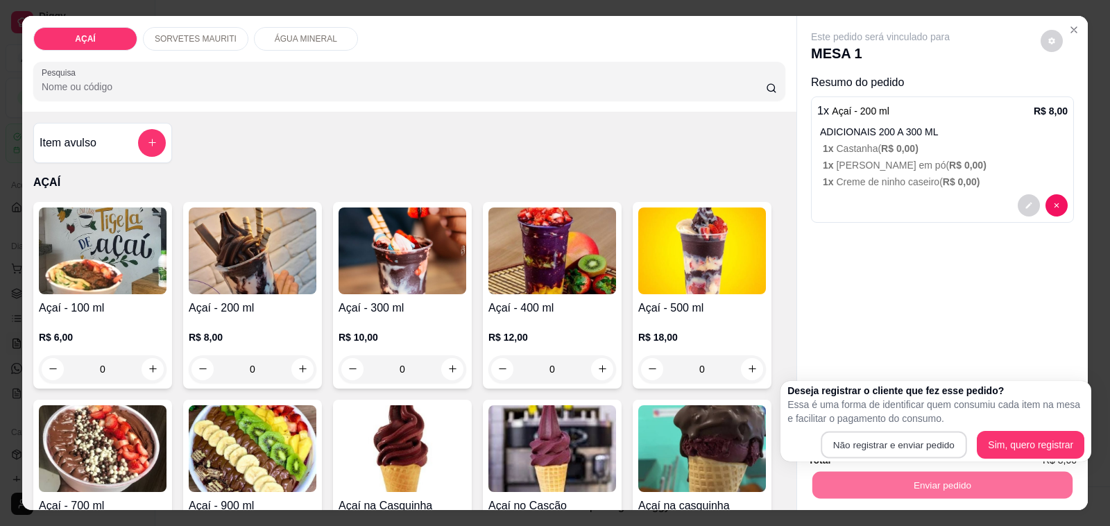
click at [845, 425] on div "Deseja registrar o cliente que fez esse pedido? Essa é uma forma de identificar…" at bounding box center [935, 421] width 297 height 75
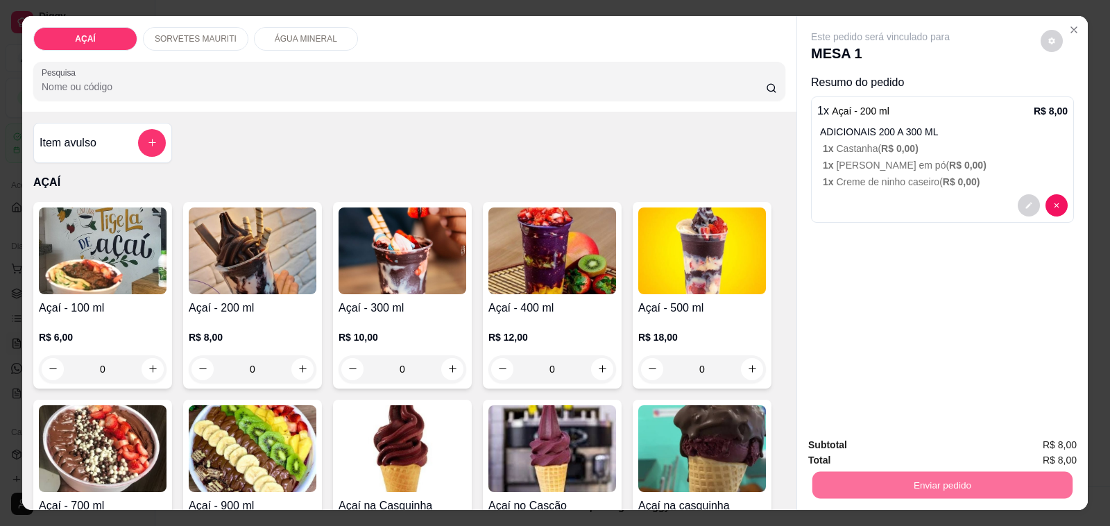
click at [956, 442] on button "Não registrar e enviar pedido" at bounding box center [896, 445] width 140 height 26
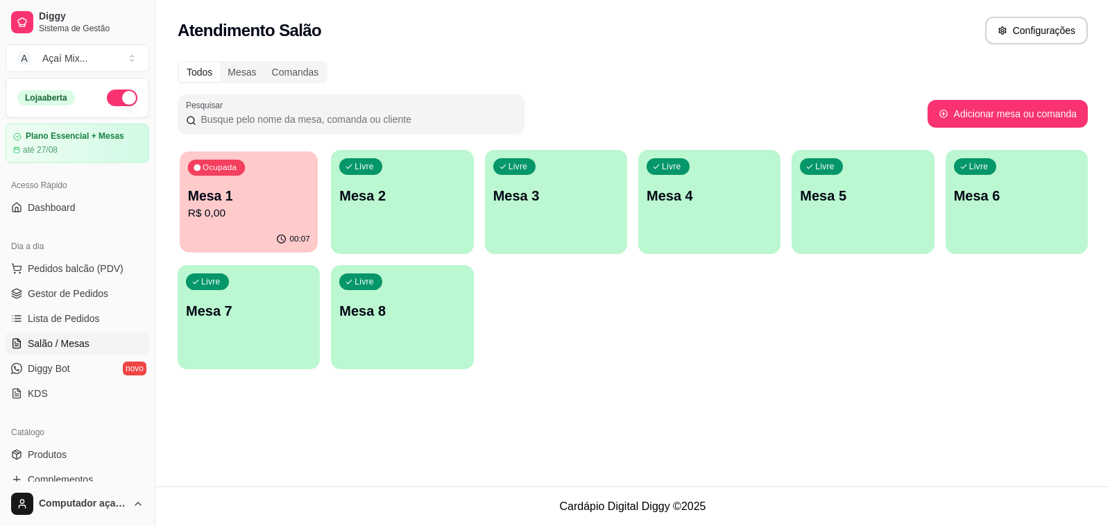
click at [243, 199] on p "Mesa 1" at bounding box center [249, 196] width 122 height 19
click at [372, 182] on div "Livre Mesa 2" at bounding box center [402, 193] width 142 height 87
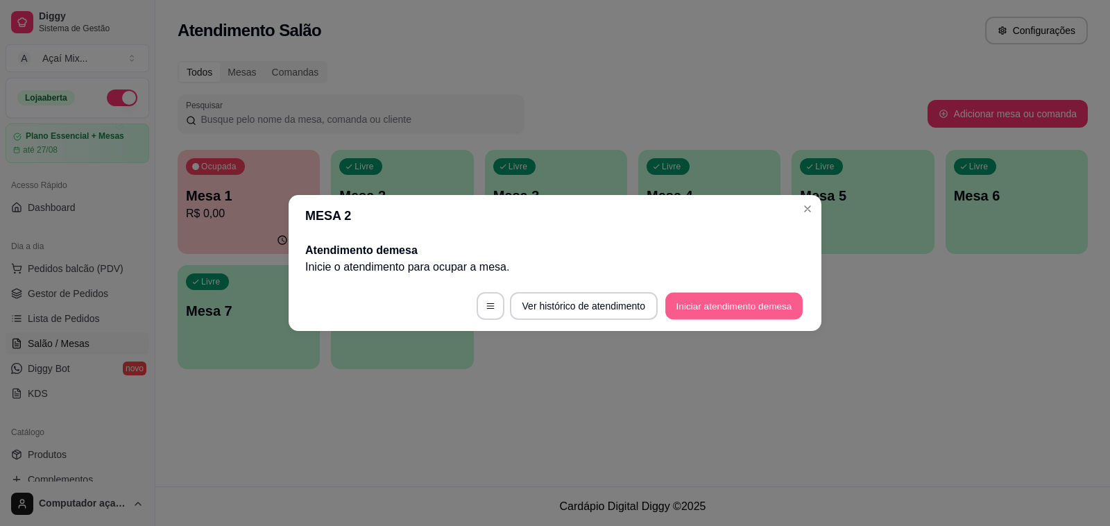
click at [706, 304] on button "Iniciar atendimento de mesa" at bounding box center [733, 306] width 137 height 27
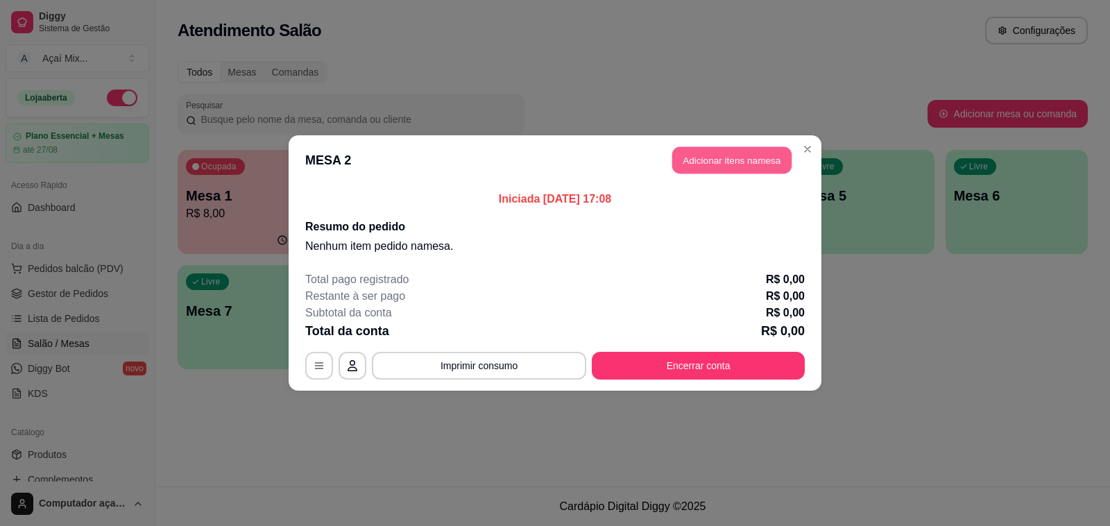
click at [708, 151] on button "Adicionar itens na mesa" at bounding box center [731, 160] width 119 height 27
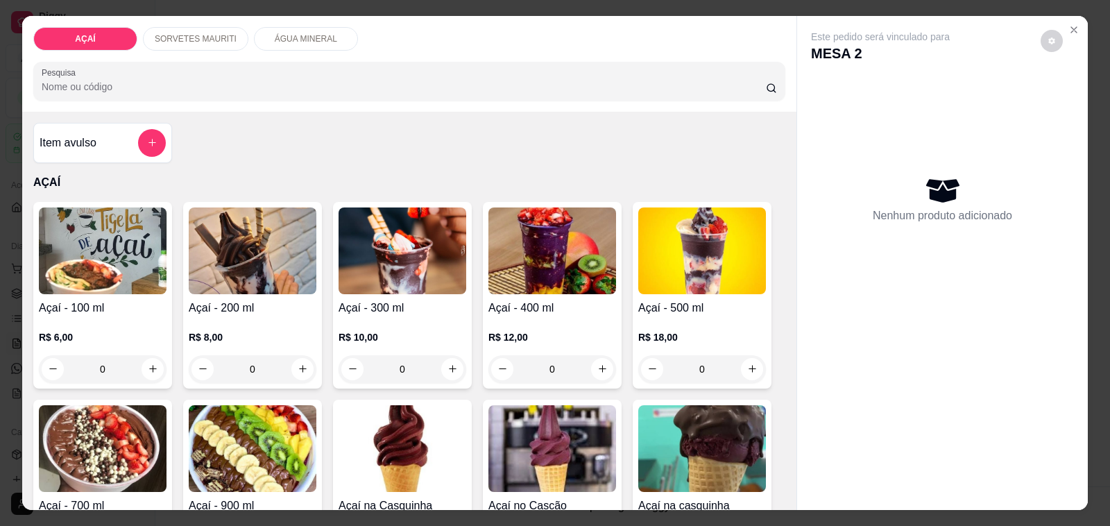
click at [144, 363] on div "0" at bounding box center [103, 369] width 128 height 28
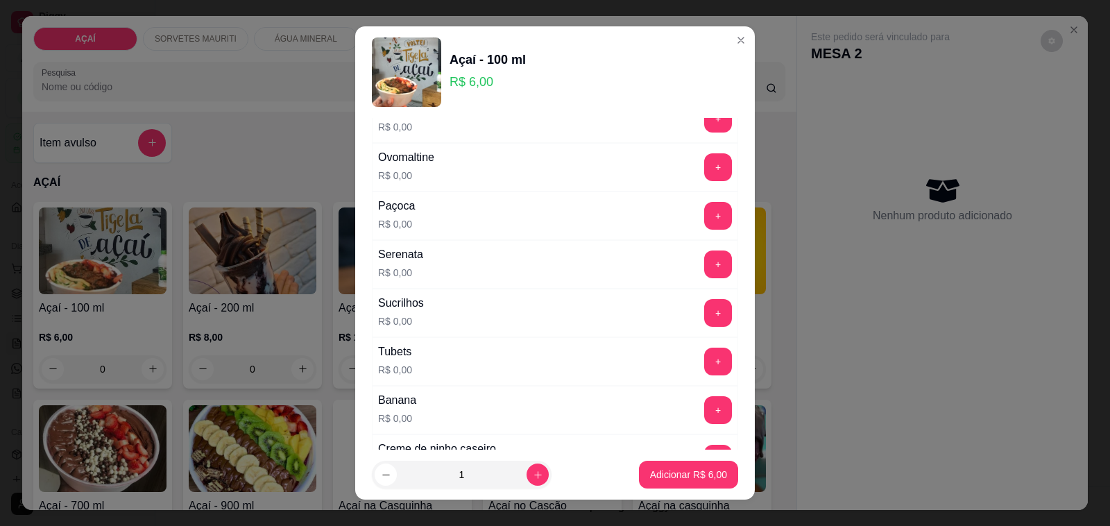
scroll to position [1561, 0]
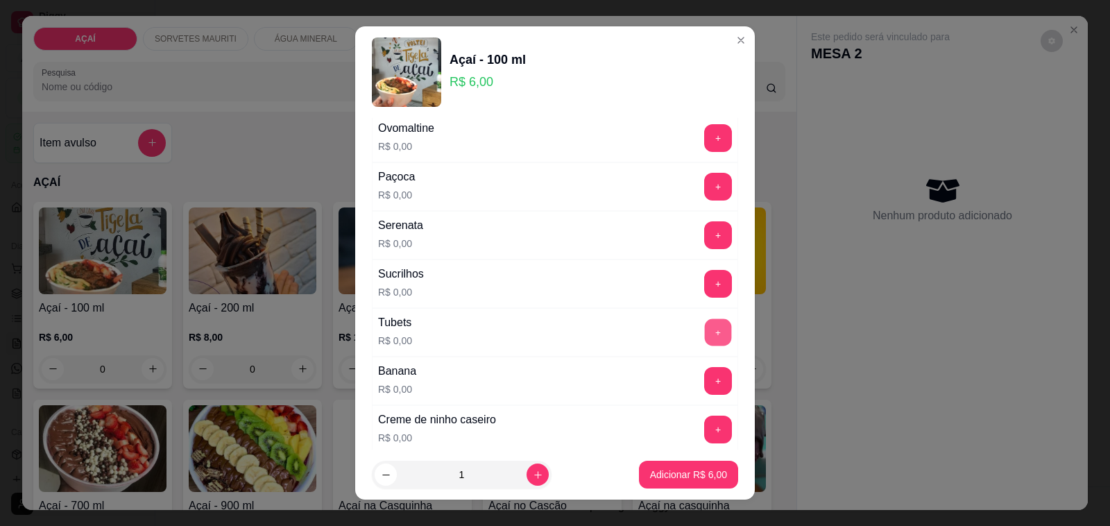
click at [705, 342] on button "+" at bounding box center [718, 332] width 27 height 27
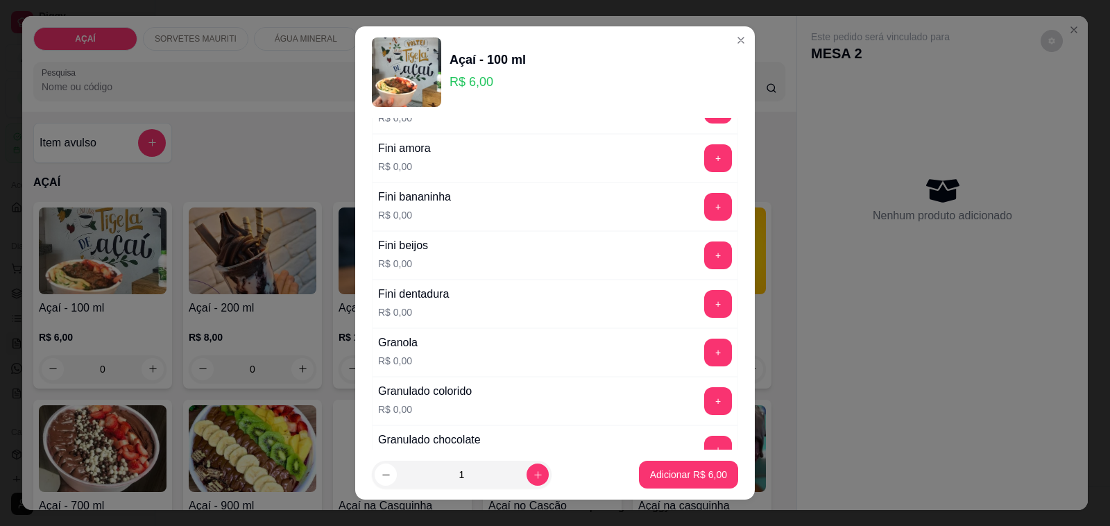
scroll to position [867, 0]
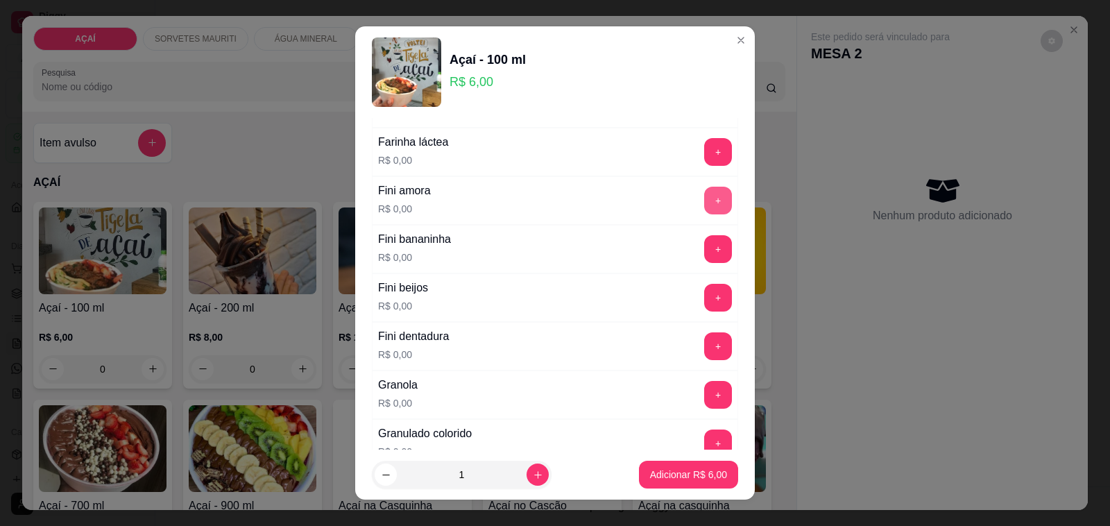
click at [704, 214] on button "+" at bounding box center [718, 201] width 28 height 28
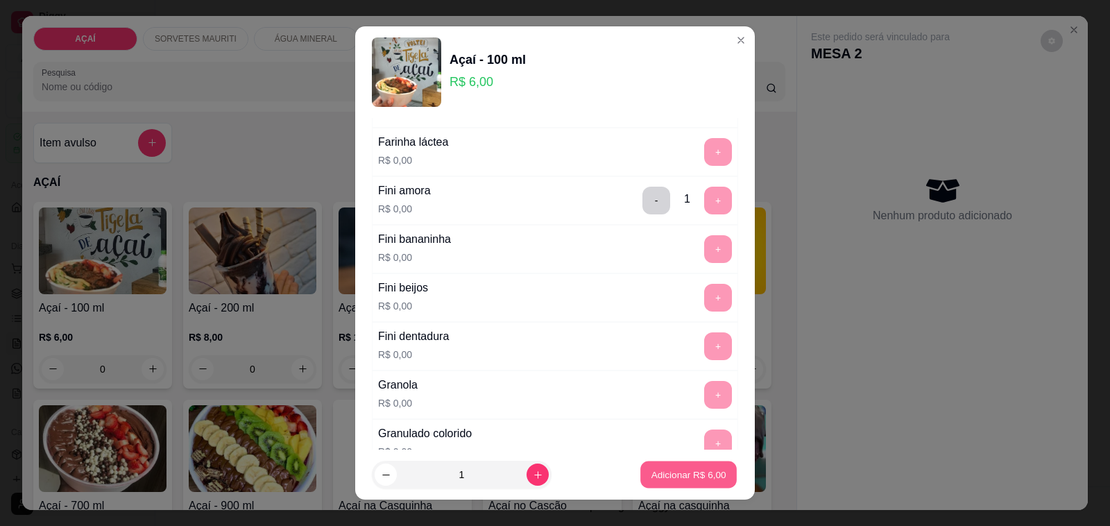
click at [654, 482] on button "Adicionar R$ 6,00" at bounding box center [688, 474] width 96 height 27
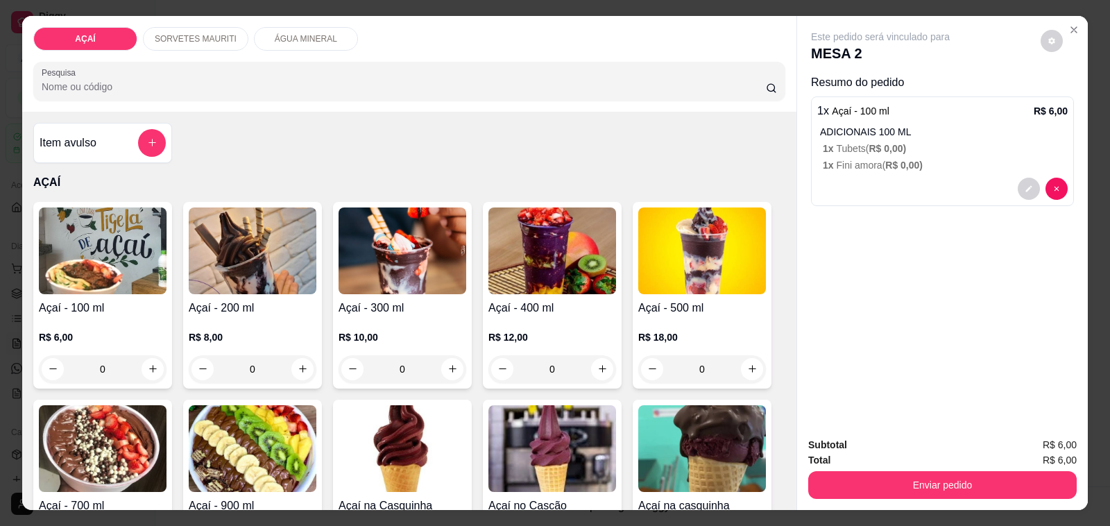
click at [276, 334] on p "R$ 8,00" at bounding box center [253, 337] width 128 height 14
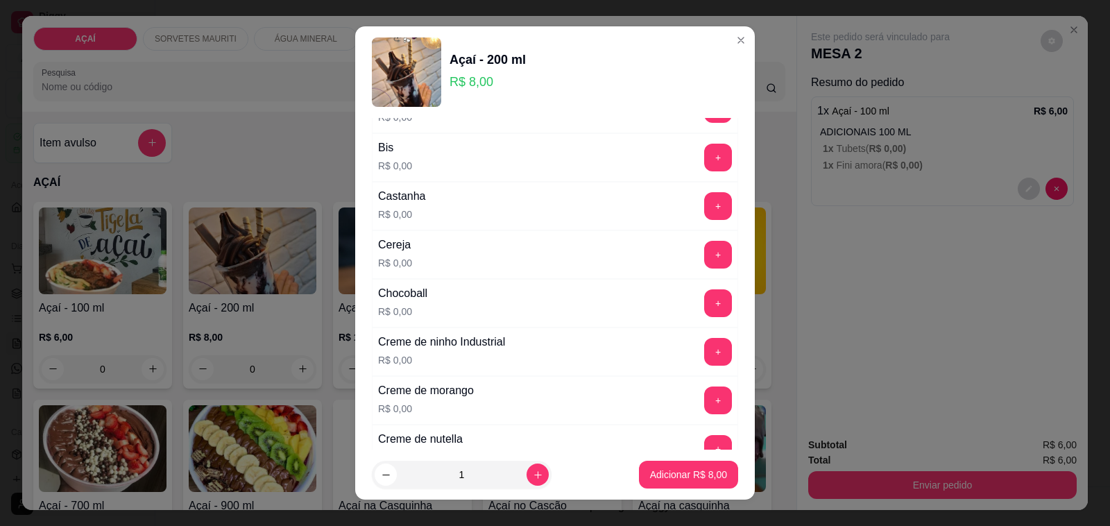
scroll to position [173, 0]
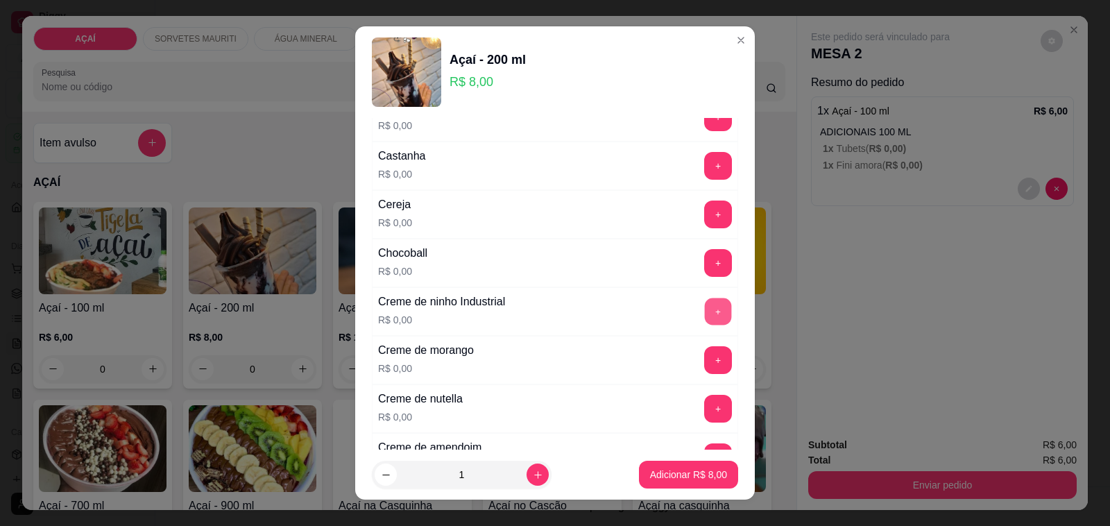
click at [705, 316] on button "+" at bounding box center [718, 311] width 27 height 27
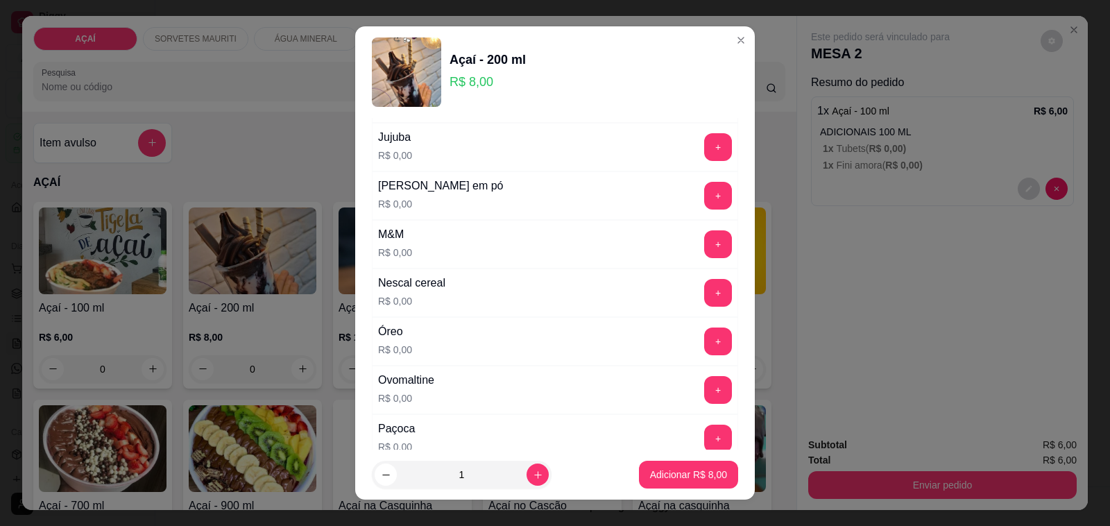
scroll to position [1387, 0]
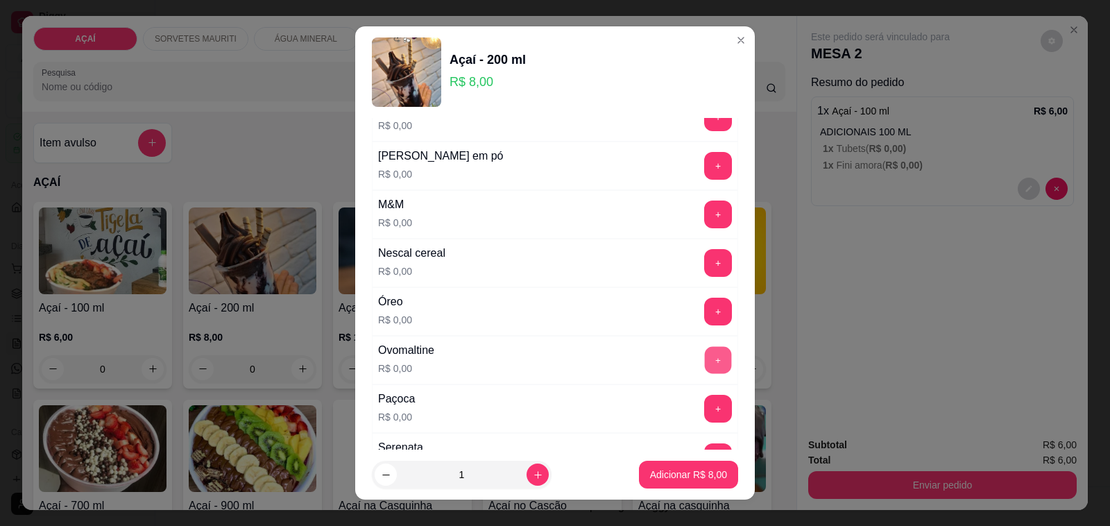
click at [705, 371] on button "+" at bounding box center [718, 360] width 27 height 27
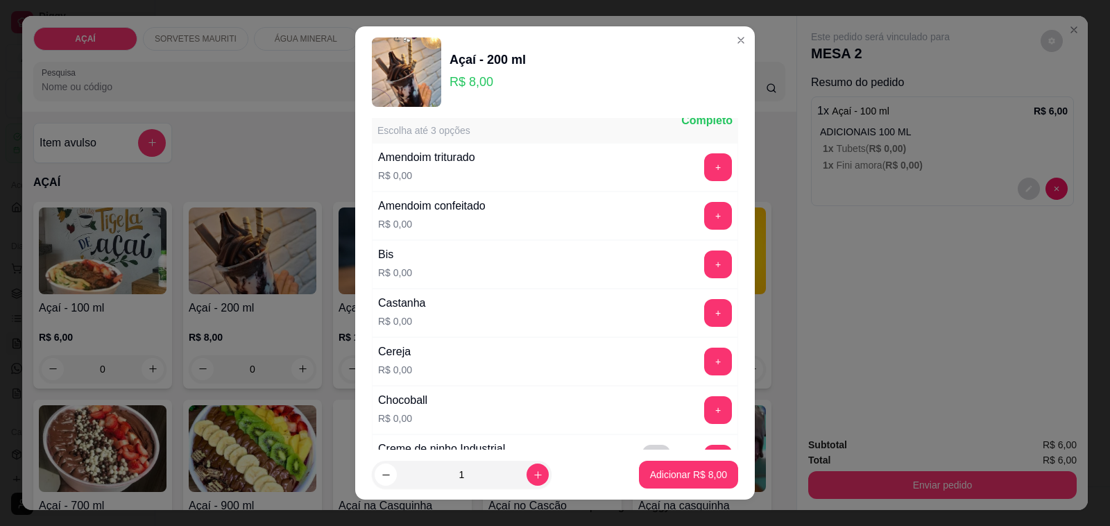
scroll to position [0, 0]
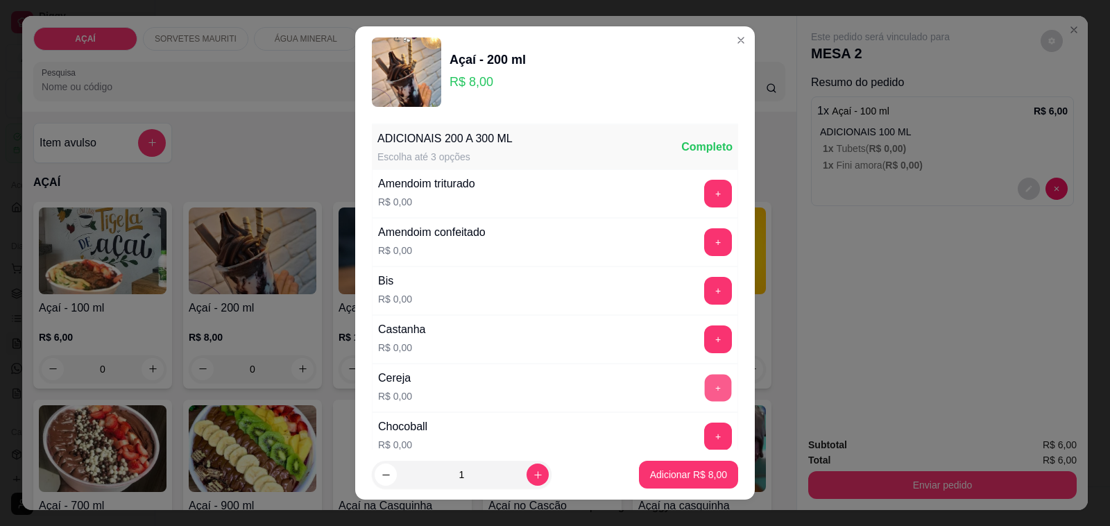
click at [705, 382] on button "+" at bounding box center [718, 388] width 27 height 27
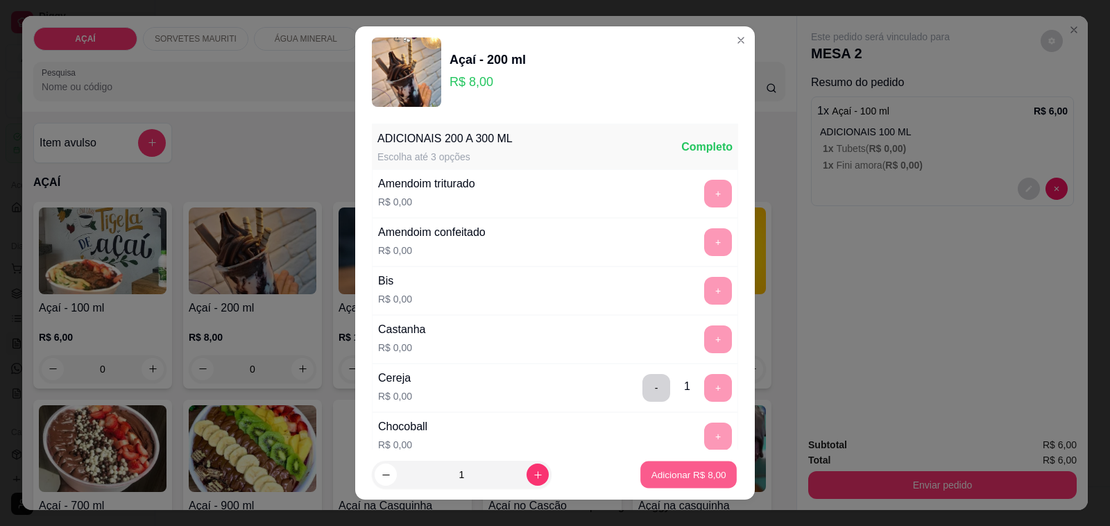
click at [668, 470] on p "Adicionar R$ 8,00" at bounding box center [688, 474] width 75 height 13
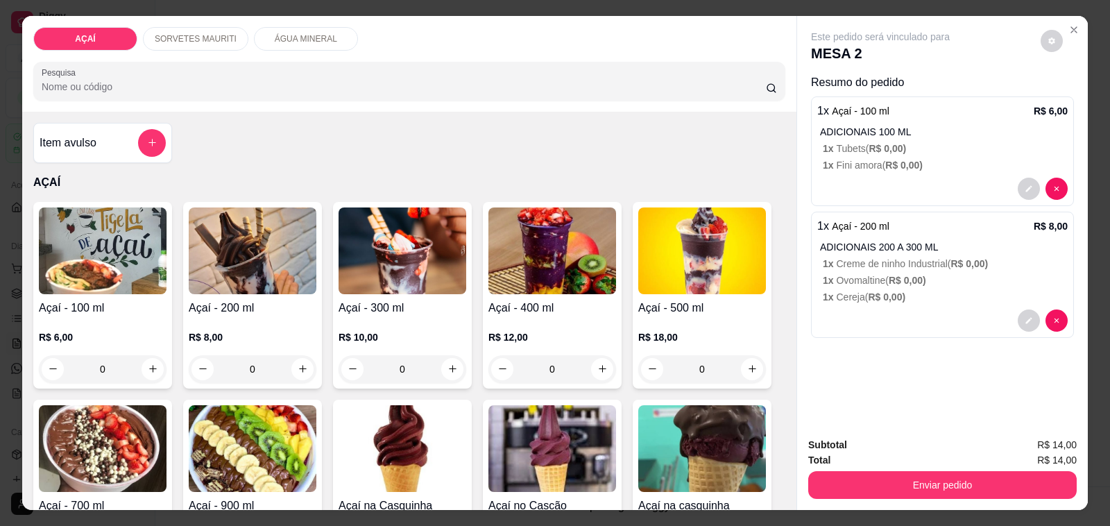
click at [297, 356] on div "0" at bounding box center [253, 369] width 128 height 28
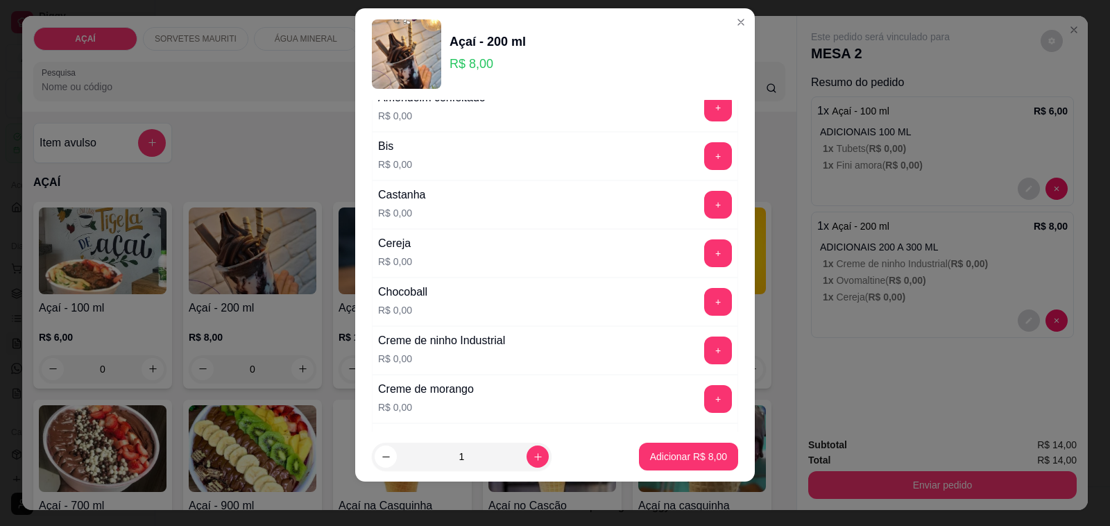
scroll to position [87, 0]
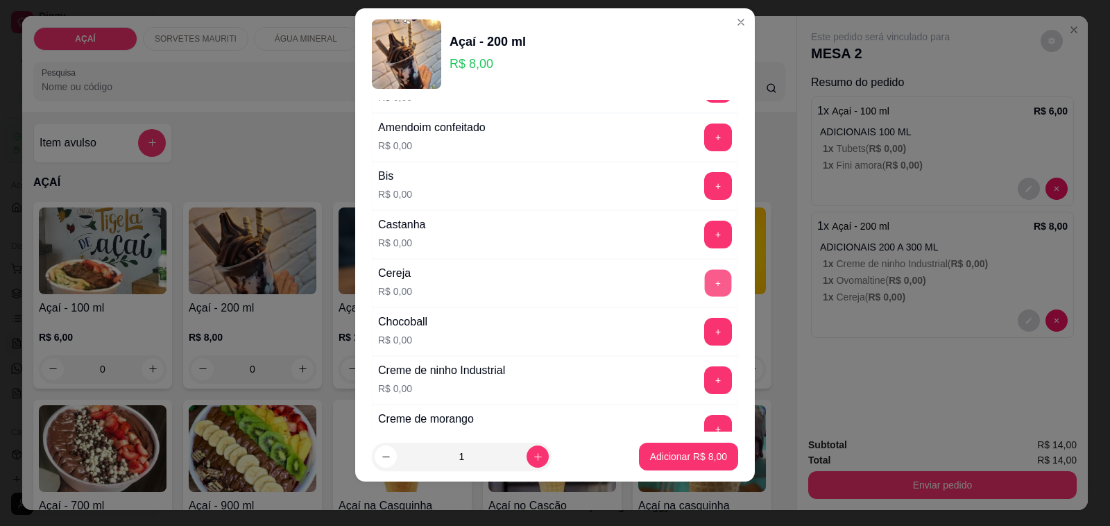
click at [705, 292] on button "+" at bounding box center [718, 283] width 27 height 27
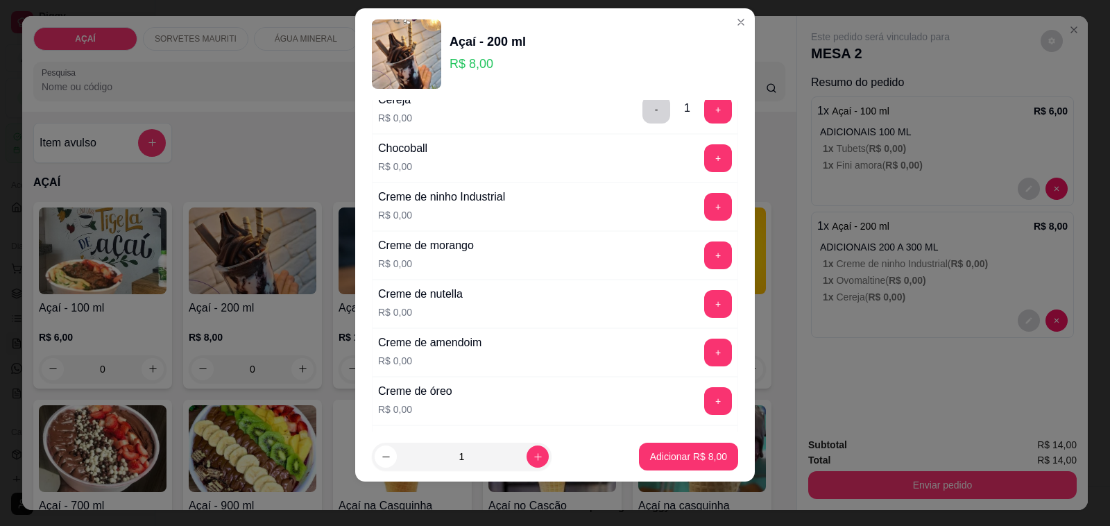
scroll to position [173, 0]
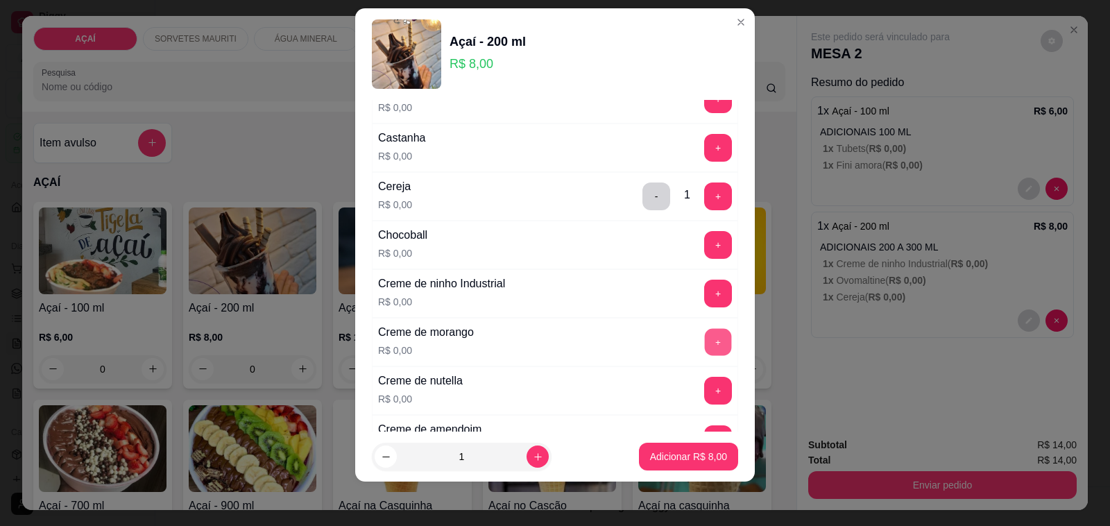
click at [705, 345] on button "+" at bounding box center [718, 342] width 27 height 27
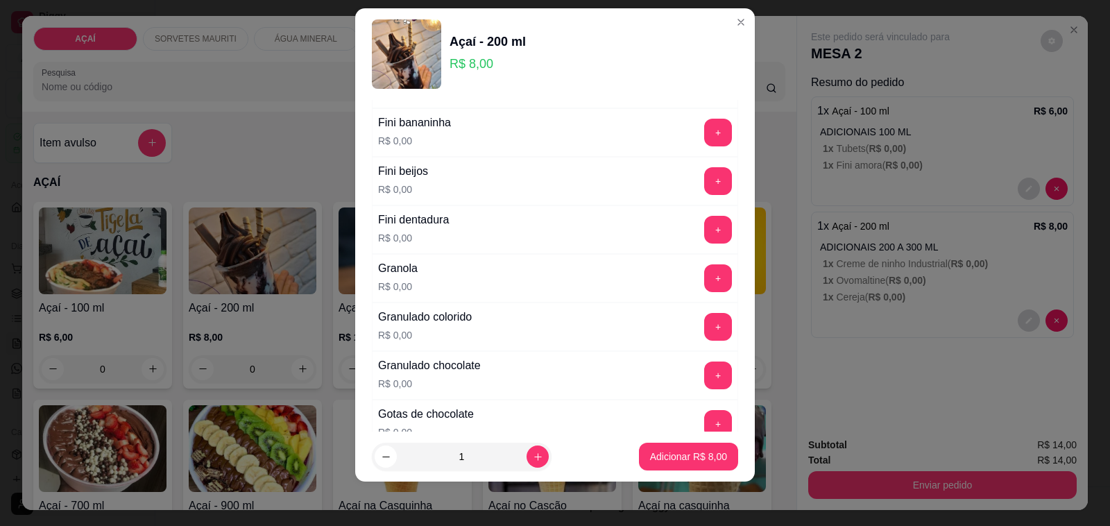
scroll to position [1041, 0]
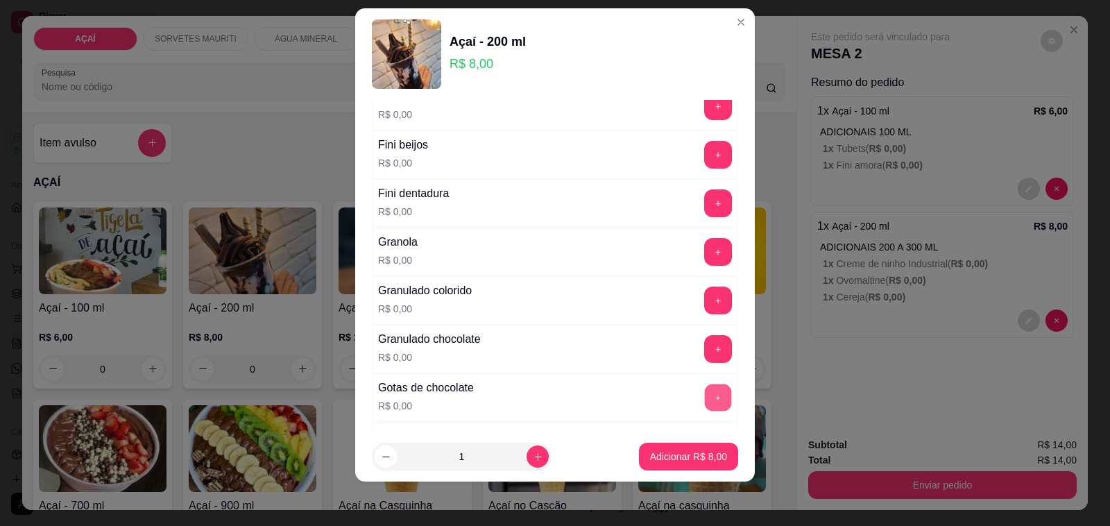
click at [705, 402] on button "+" at bounding box center [718, 397] width 27 height 27
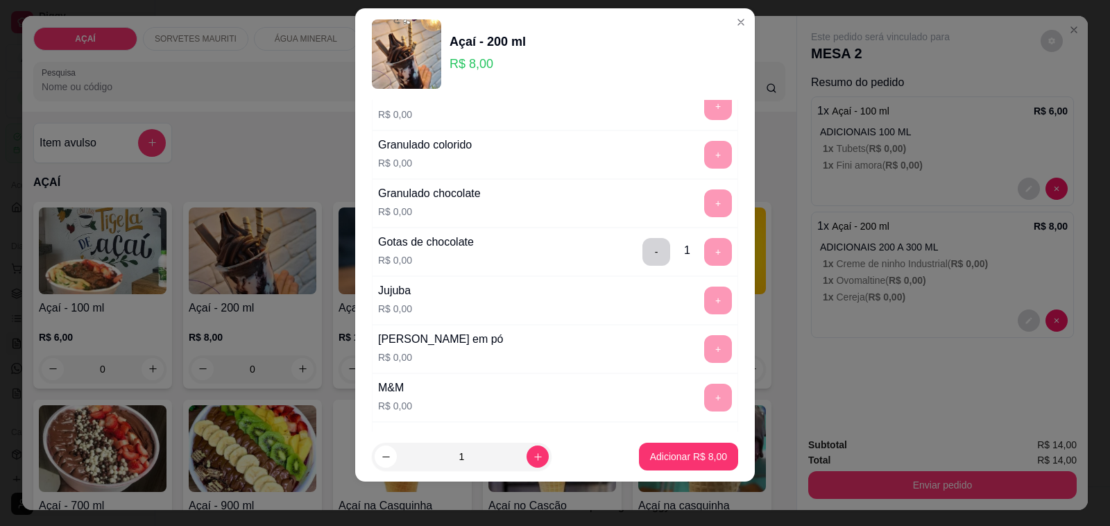
scroll to position [1214, 0]
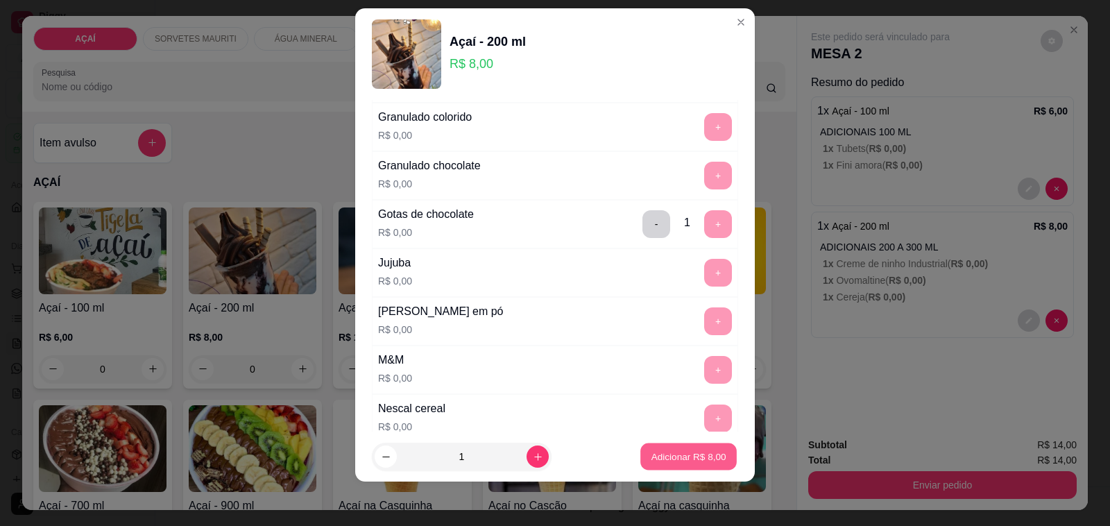
click at [666, 454] on p "Adicionar R$ 8,00" at bounding box center [688, 456] width 75 height 13
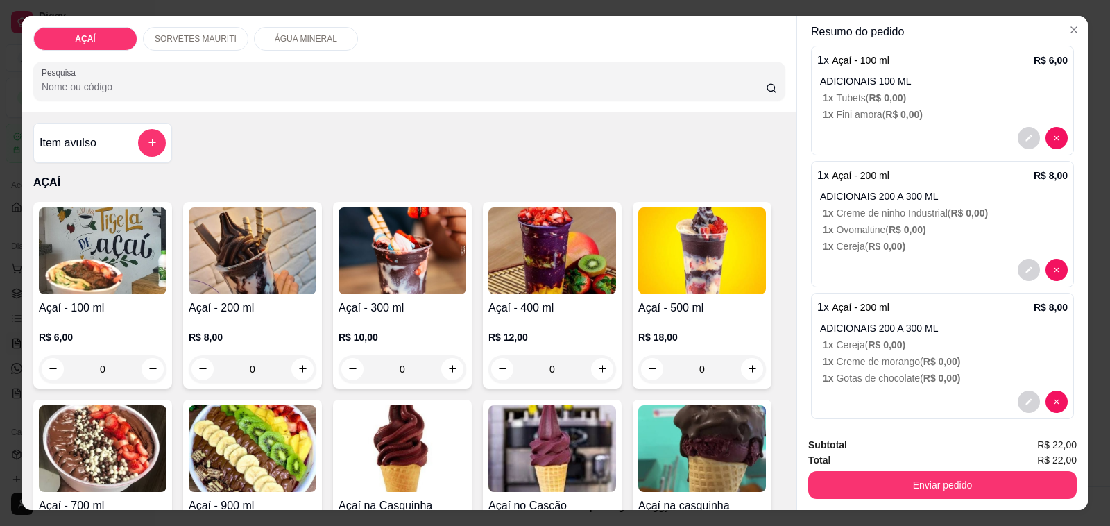
scroll to position [62, 0]
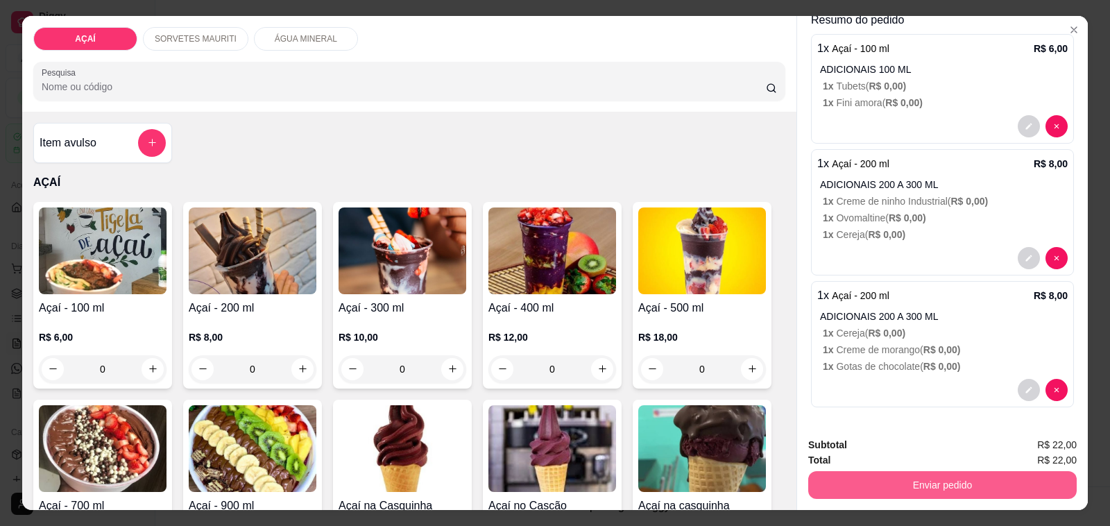
click at [852, 477] on button "Enviar pedido" at bounding box center [942, 485] width 268 height 28
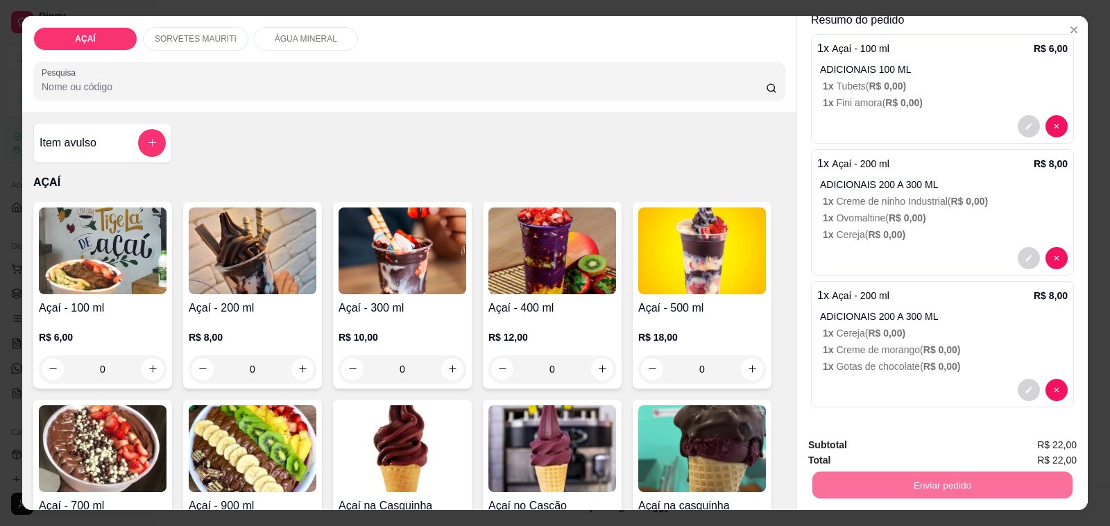
click at [873, 444] on button "Não registrar e enviar pedido" at bounding box center [896, 445] width 140 height 26
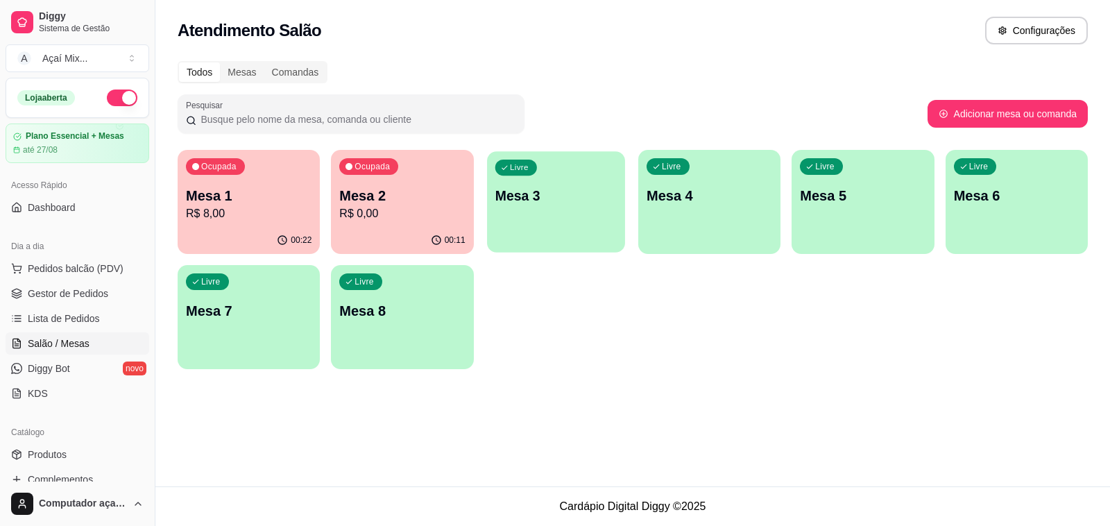
click at [507, 199] on p "Mesa 3" at bounding box center [556, 196] width 122 height 19
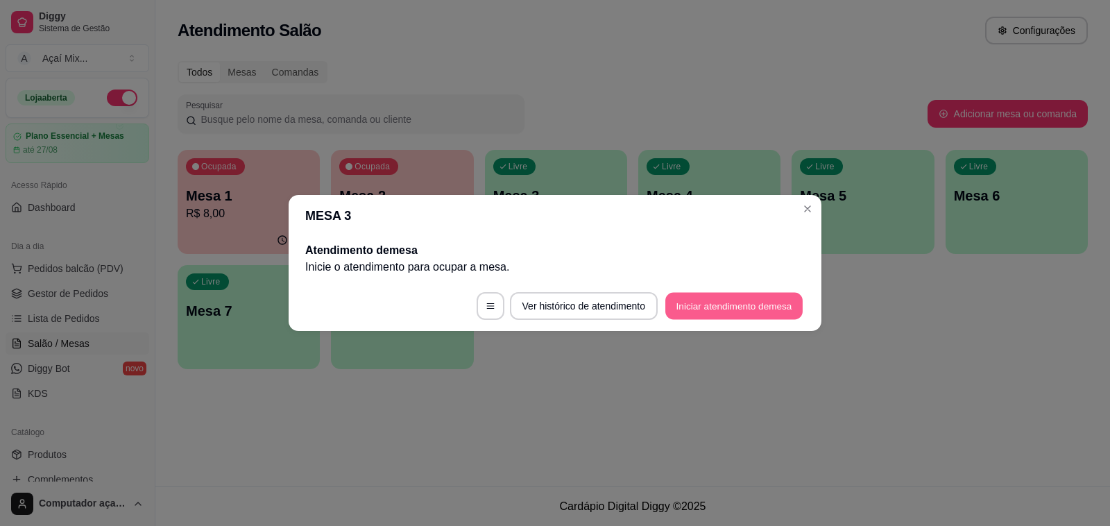
click at [715, 296] on button "Iniciar atendimento de mesa" at bounding box center [733, 306] width 137 height 27
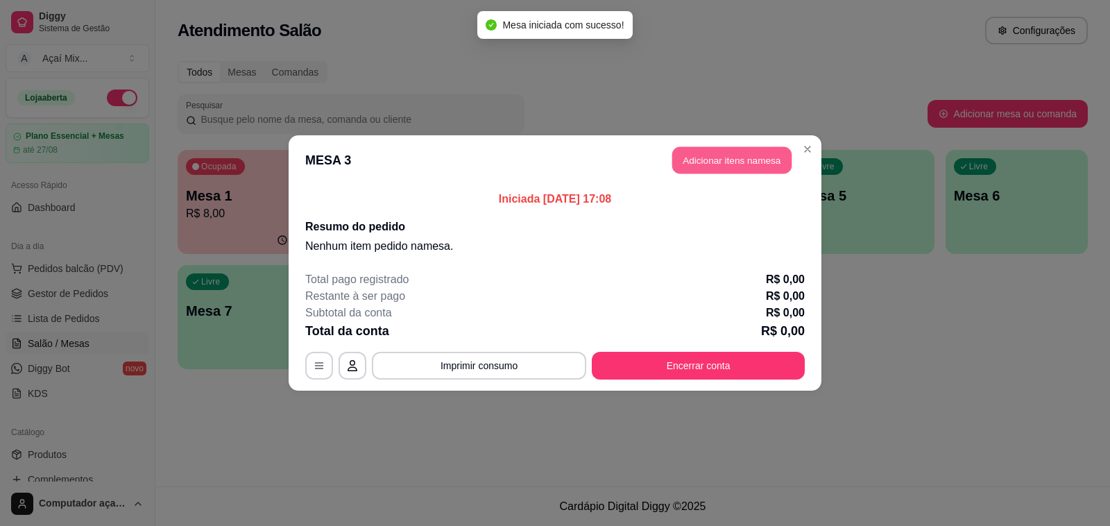
click at [692, 150] on button "Adicionar itens na mesa" at bounding box center [731, 160] width 119 height 27
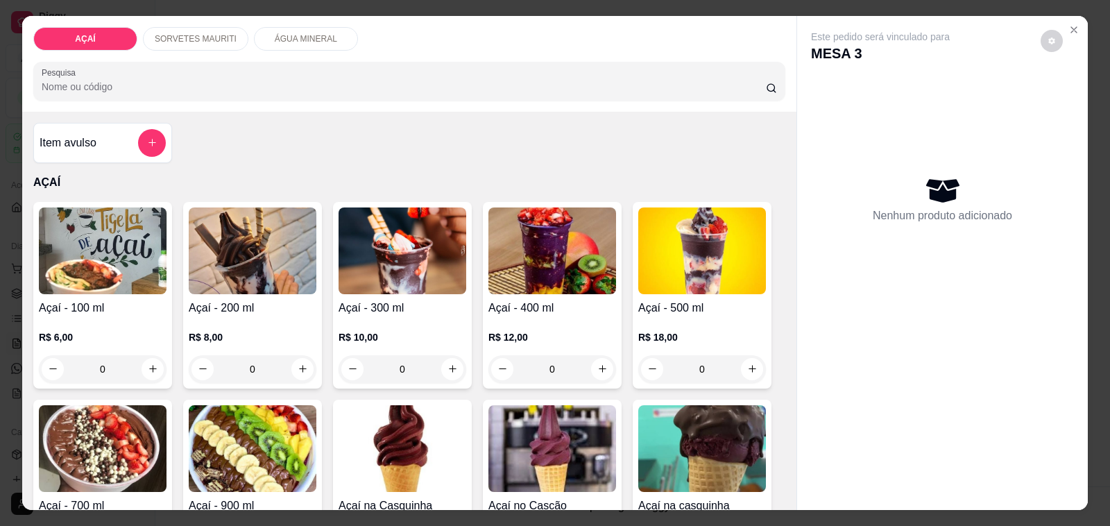
click at [292, 362] on div "0" at bounding box center [253, 369] width 128 height 28
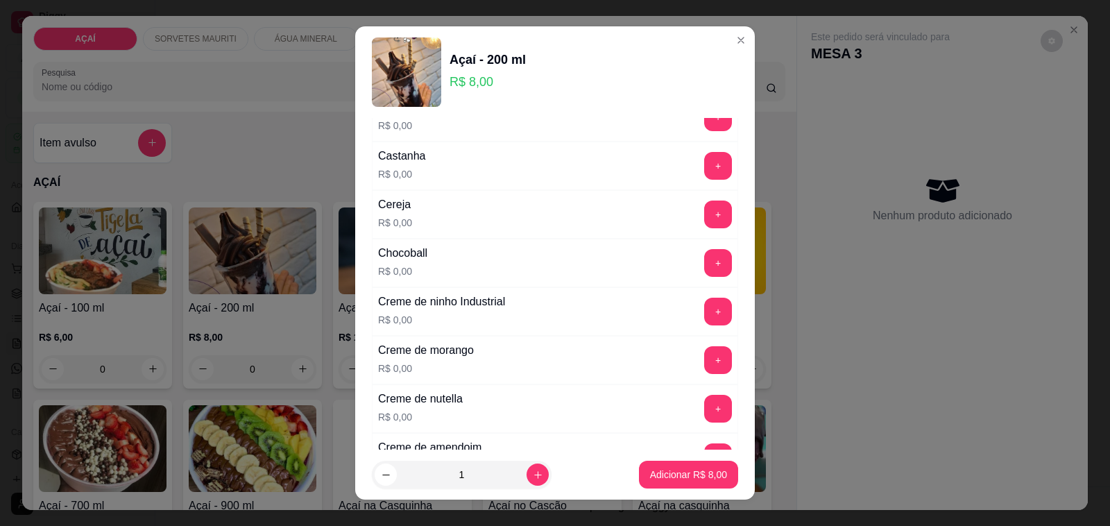
scroll to position [260, 0]
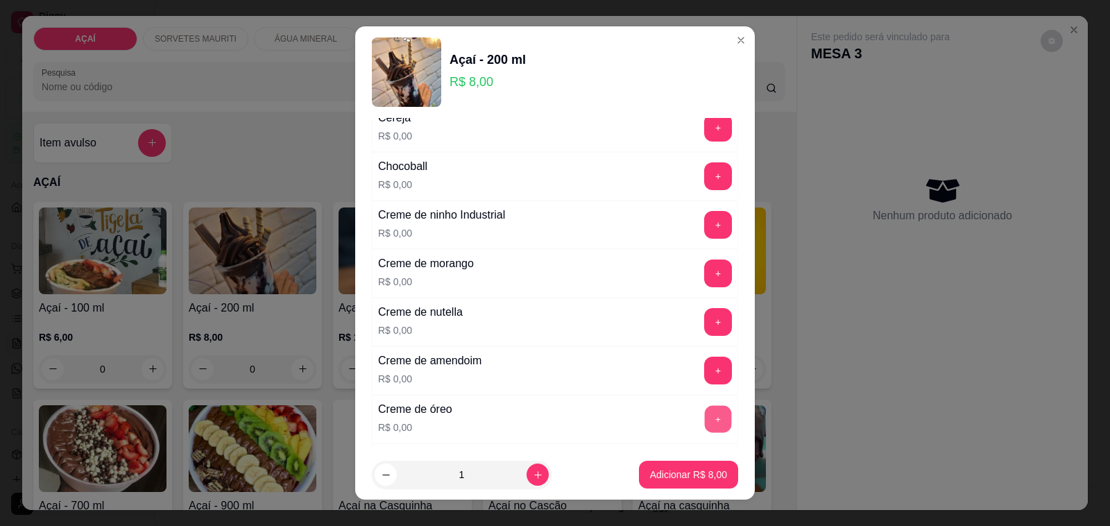
click at [705, 418] on button "+" at bounding box center [718, 419] width 27 height 27
click at [533, 477] on icon "increase-product-quantity" at bounding box center [538, 475] width 10 height 10
type input "2"
click at [646, 470] on p "Adicionar R$ 16,00" at bounding box center [686, 474] width 80 height 13
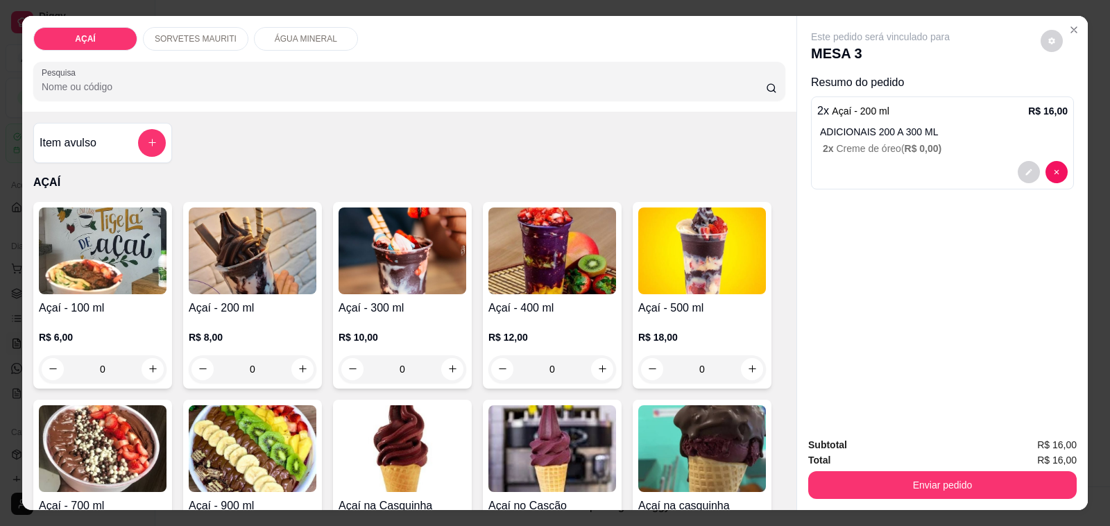
click at [839, 443] on div "Subtotal R$ 16,00" at bounding box center [942, 444] width 268 height 15
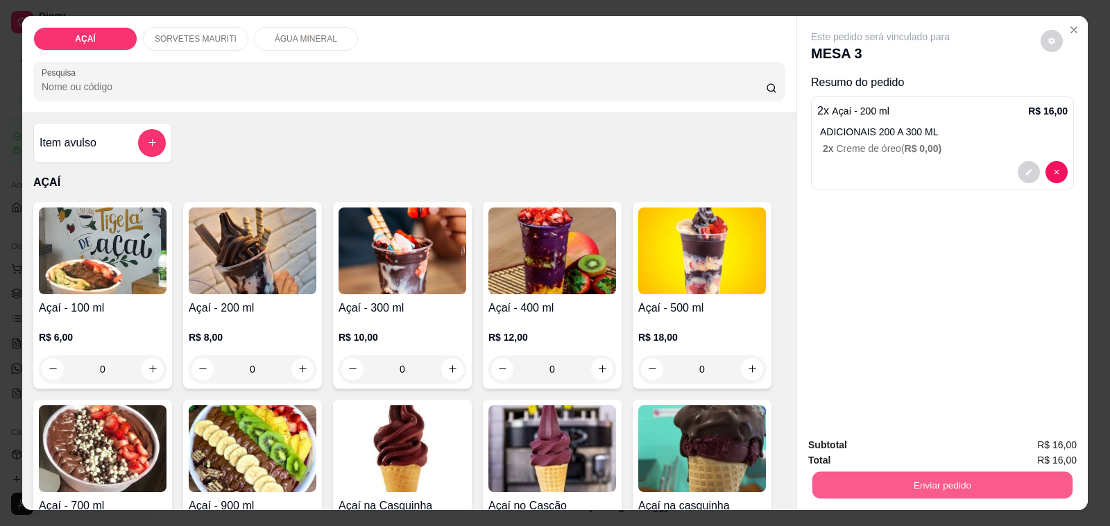
click at [862, 472] on button "Enviar pedido" at bounding box center [942, 485] width 260 height 27
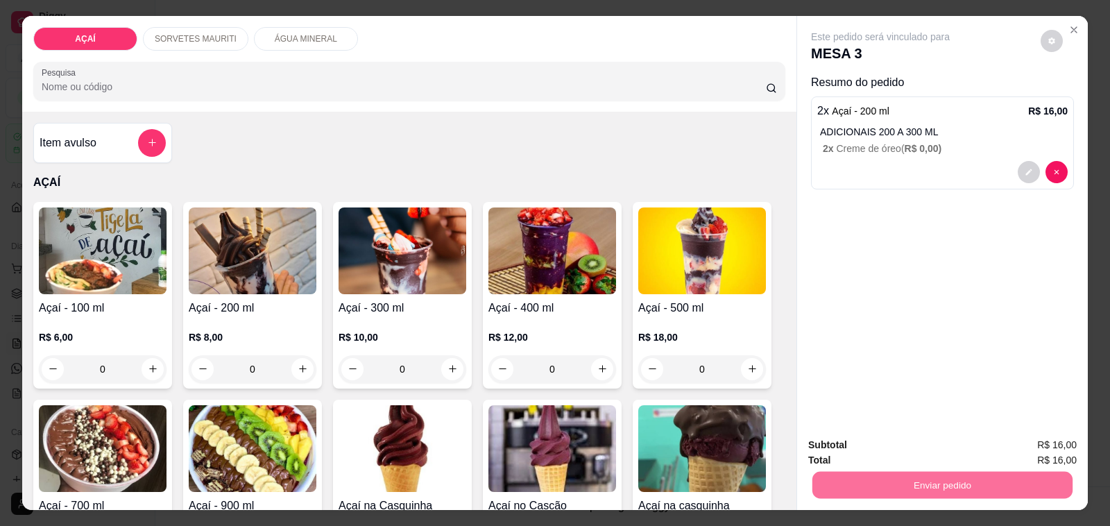
click at [916, 445] on button "Não registrar e enviar pedido" at bounding box center [896, 445] width 140 height 26
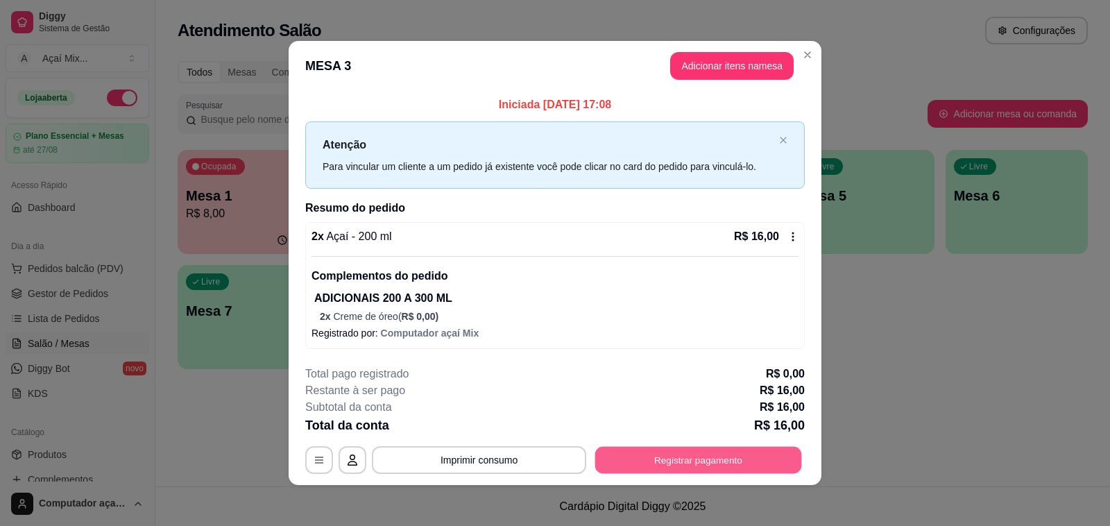
click at [674, 461] on button "Registrar pagamento" at bounding box center [698, 460] width 207 height 27
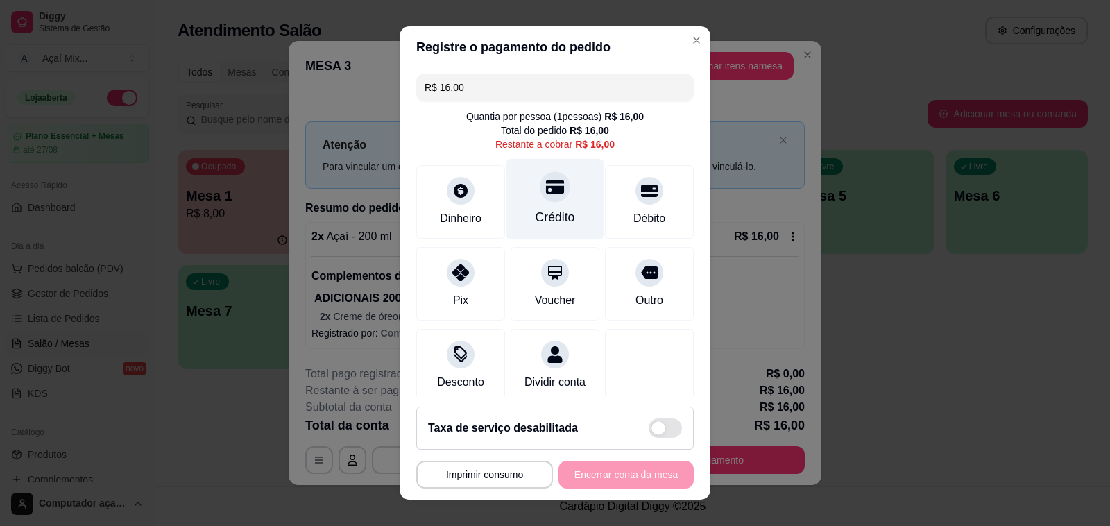
click at [534, 203] on div "Crédito" at bounding box center [555, 199] width 98 height 81
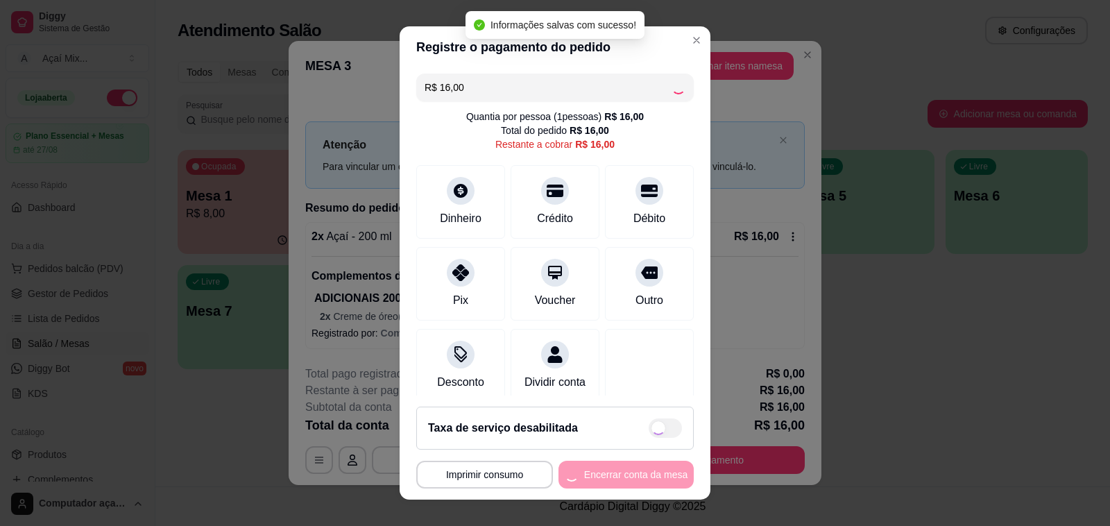
type input "R$ 0,00"
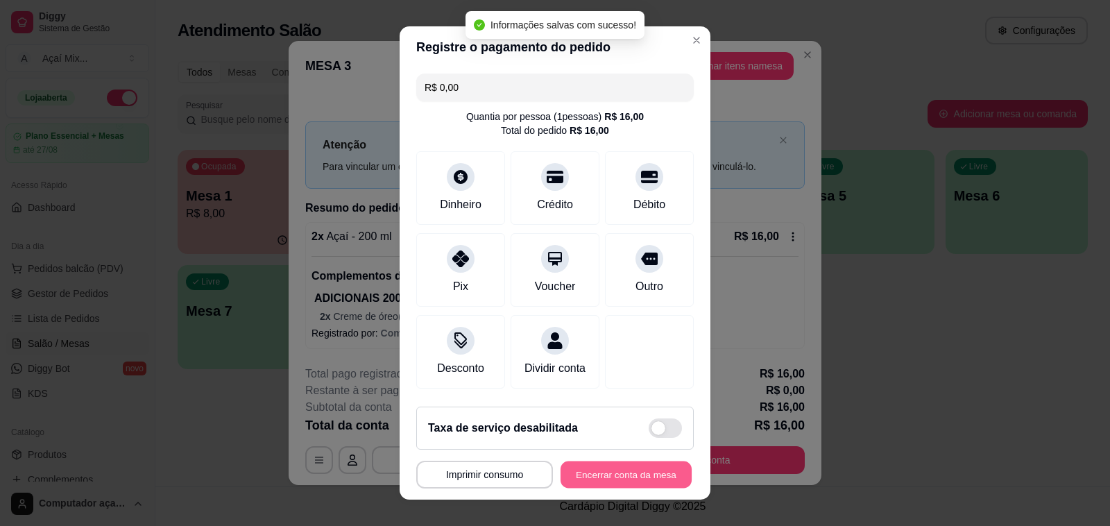
click at [611, 477] on button "Encerrar conta da mesa" at bounding box center [626, 474] width 131 height 27
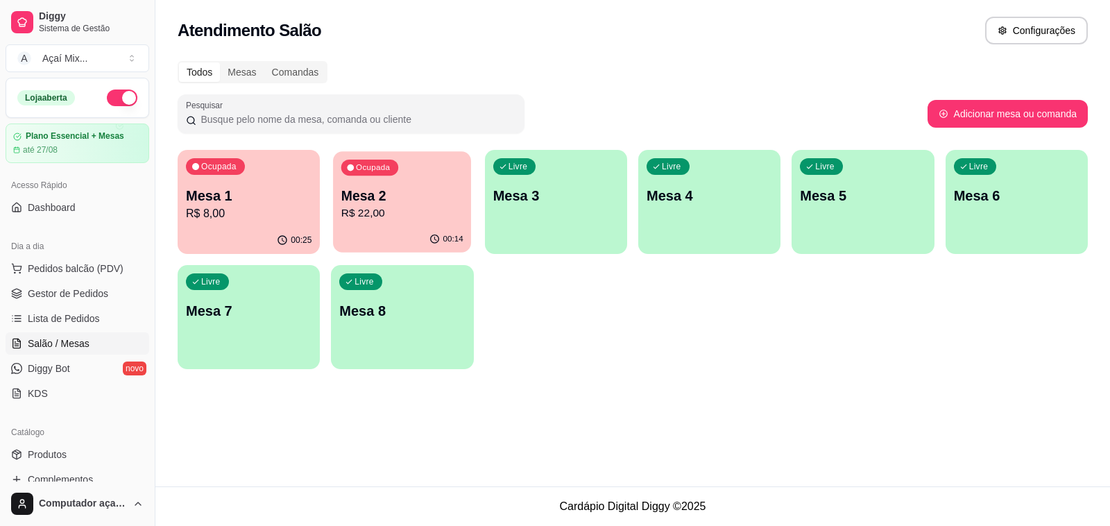
click at [417, 237] on div "00:14" at bounding box center [402, 239] width 138 height 26
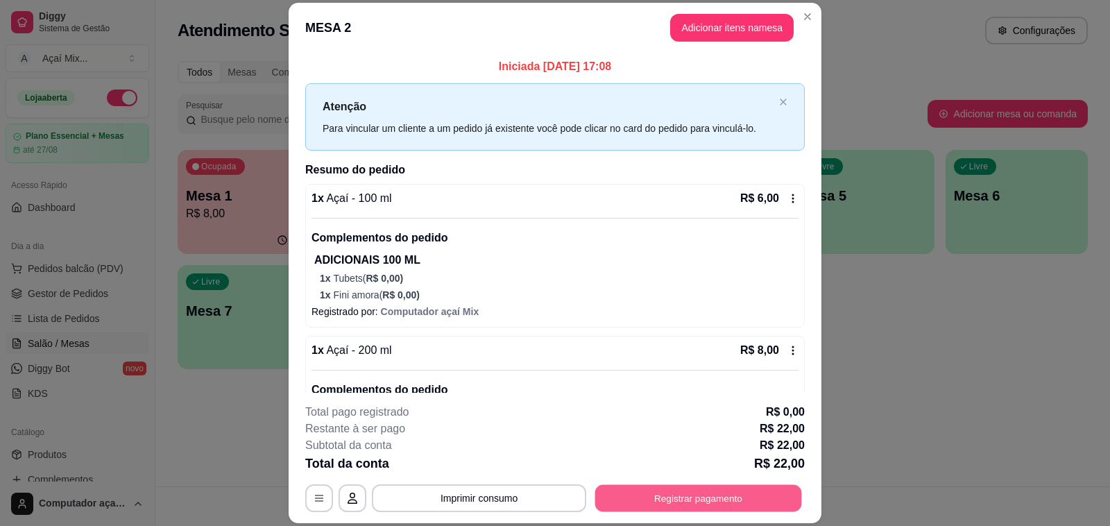
click at [667, 491] on button "Registrar pagamento" at bounding box center [698, 498] width 207 height 27
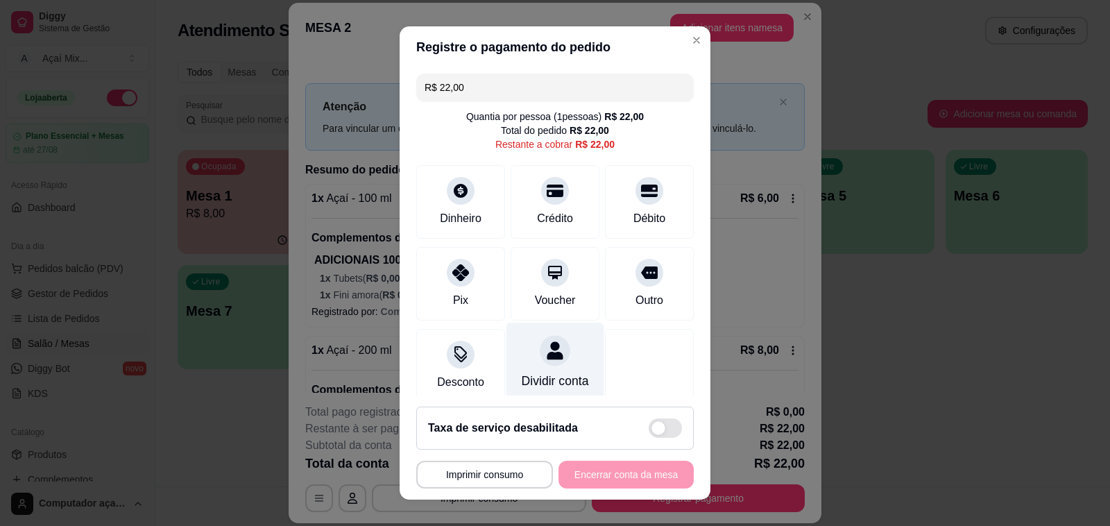
click at [540, 363] on div at bounding box center [555, 350] width 31 height 31
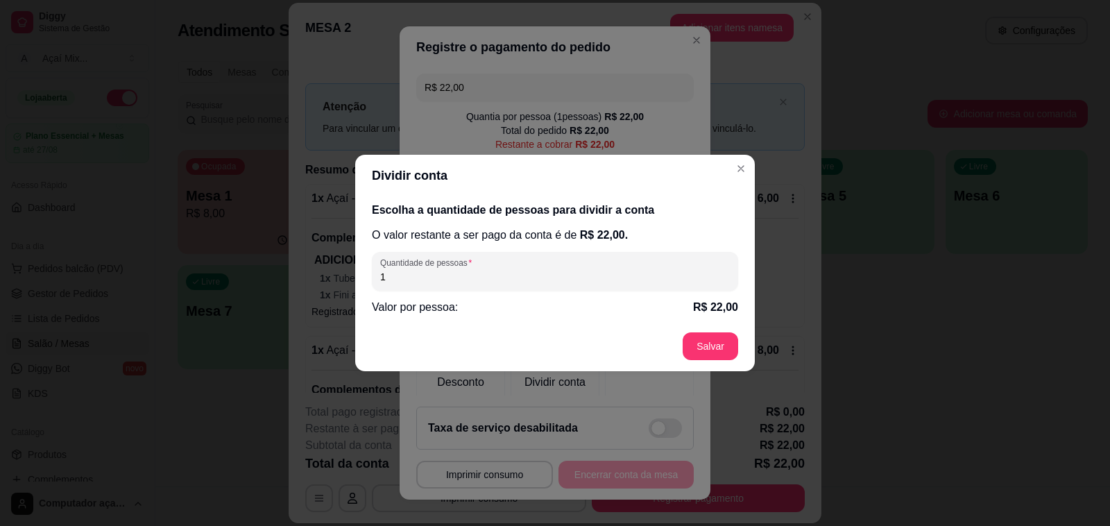
click at [505, 271] on input "1" at bounding box center [555, 277] width 350 height 14
click at [584, 275] on input "1" at bounding box center [555, 277] width 350 height 14
type input "2"
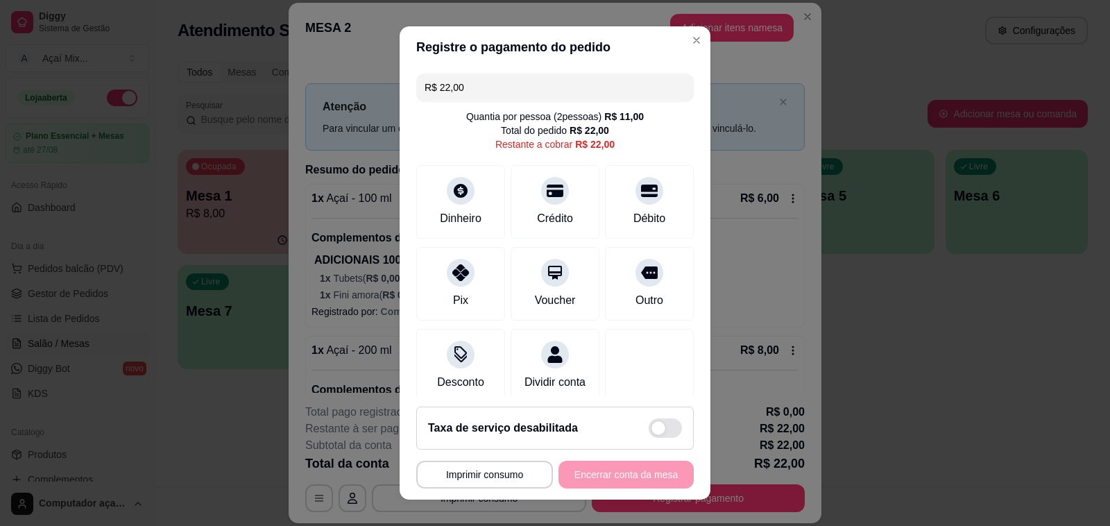
click at [588, 476] on div "**********" at bounding box center [554, 475] width 277 height 28
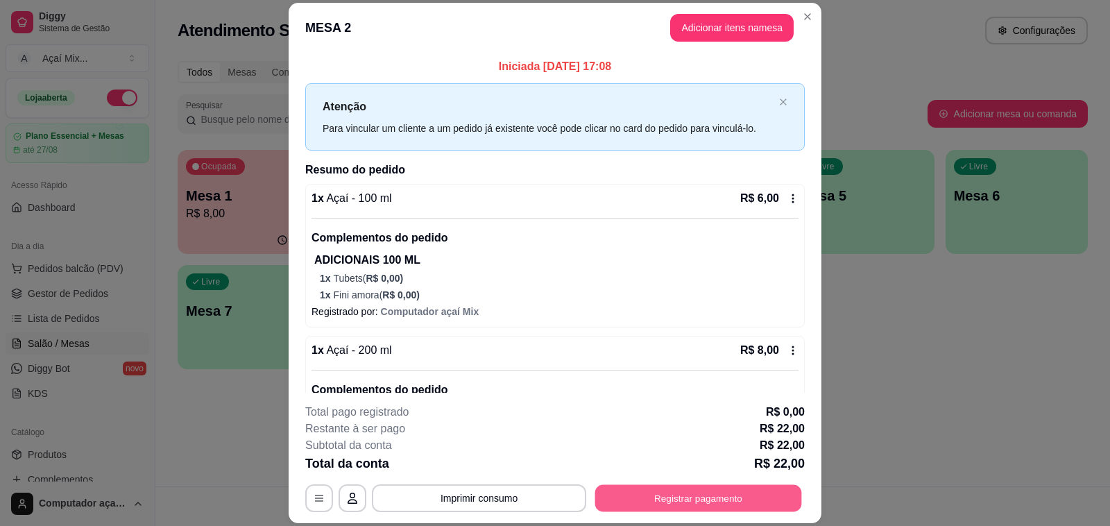
click at [695, 494] on button "Registrar pagamento" at bounding box center [698, 498] width 207 height 27
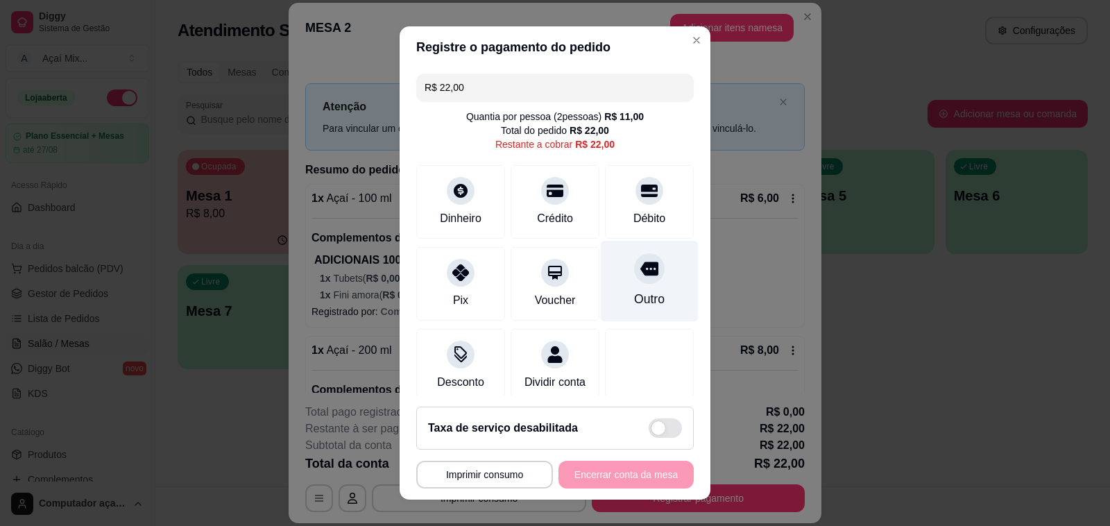
click at [634, 282] on div at bounding box center [649, 268] width 31 height 31
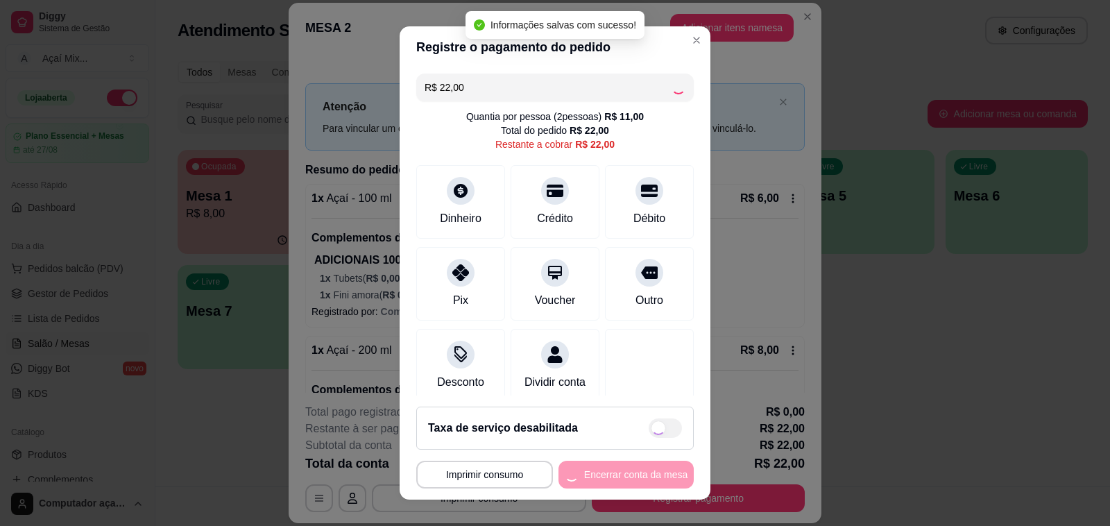
type input "R$ 0,00"
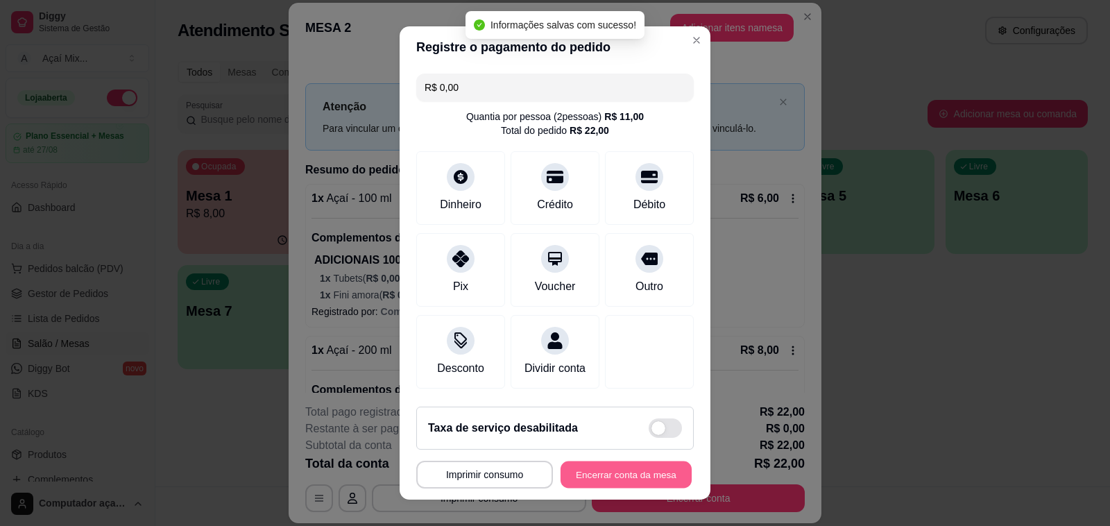
click at [605, 472] on button "Encerrar conta da mesa" at bounding box center [626, 474] width 131 height 27
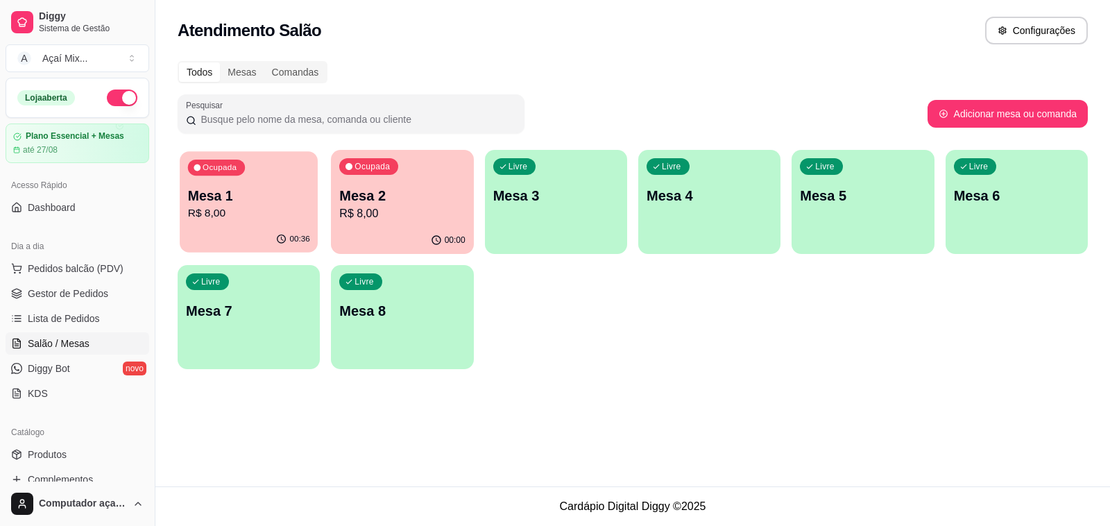
click at [184, 191] on div "Ocupada Mesa 1 R$ 8,00" at bounding box center [249, 188] width 138 height 75
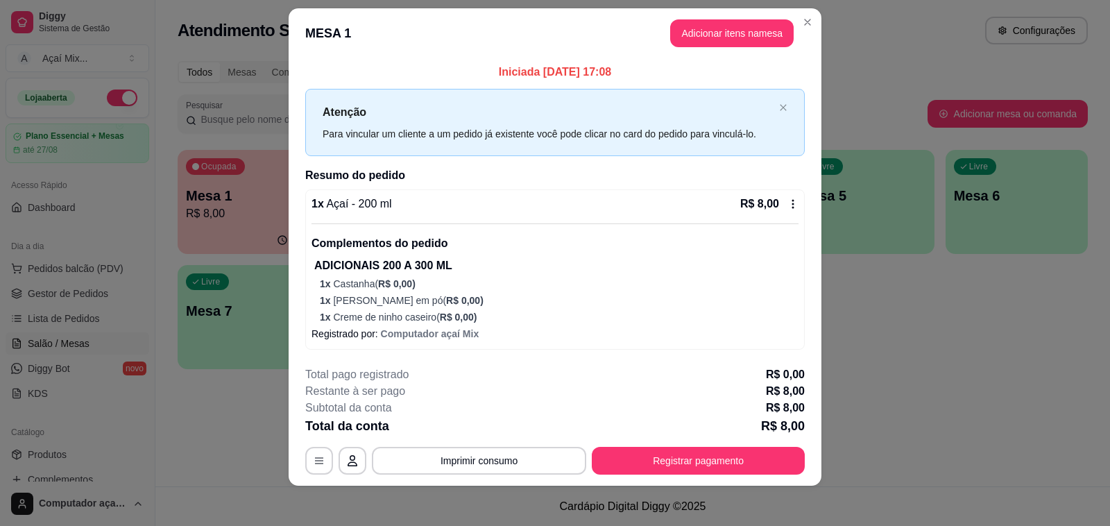
scroll to position [19, 0]
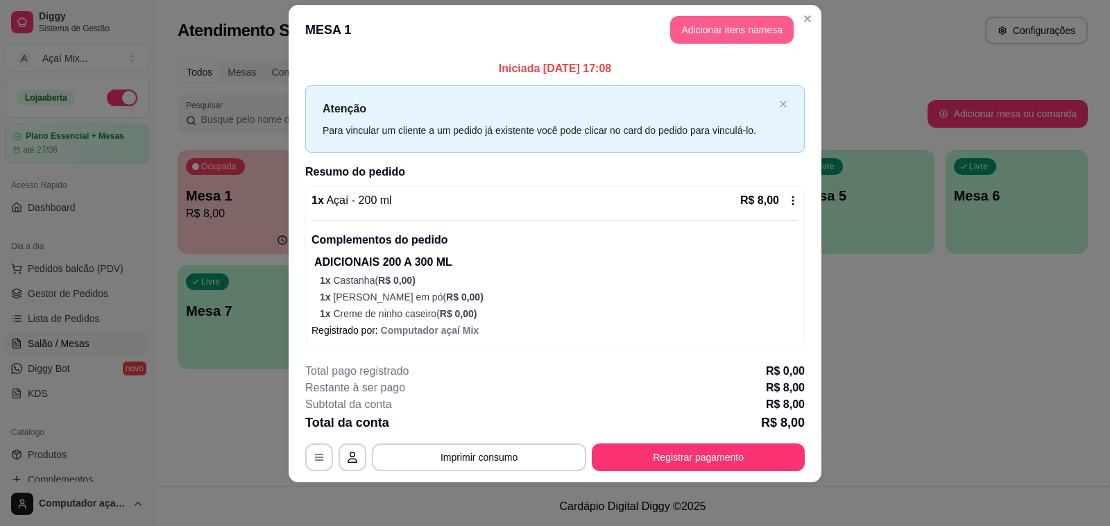
click at [718, 33] on button "Adicionar itens na mesa" at bounding box center [731, 30] width 123 height 28
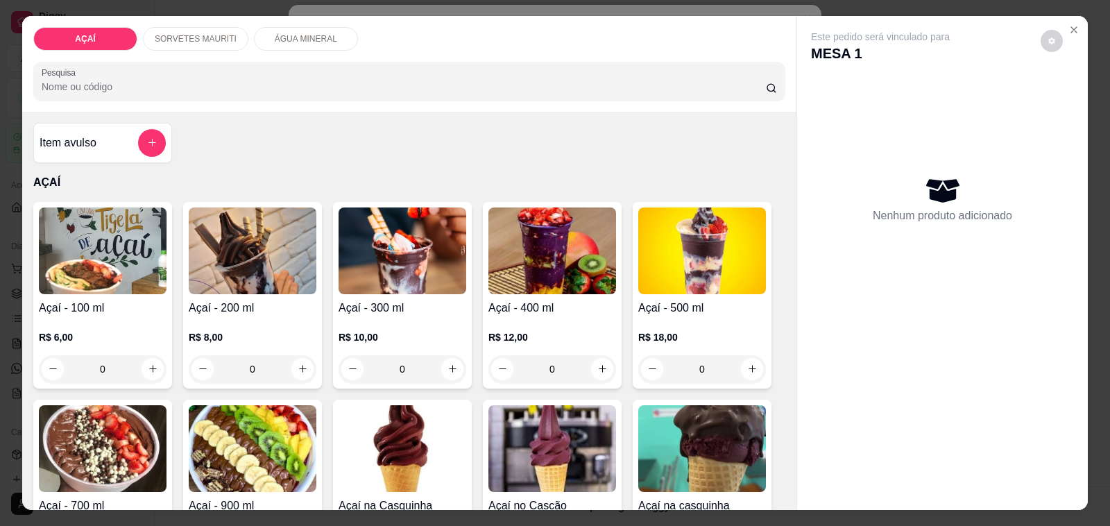
click at [243, 247] on img at bounding box center [253, 250] width 128 height 87
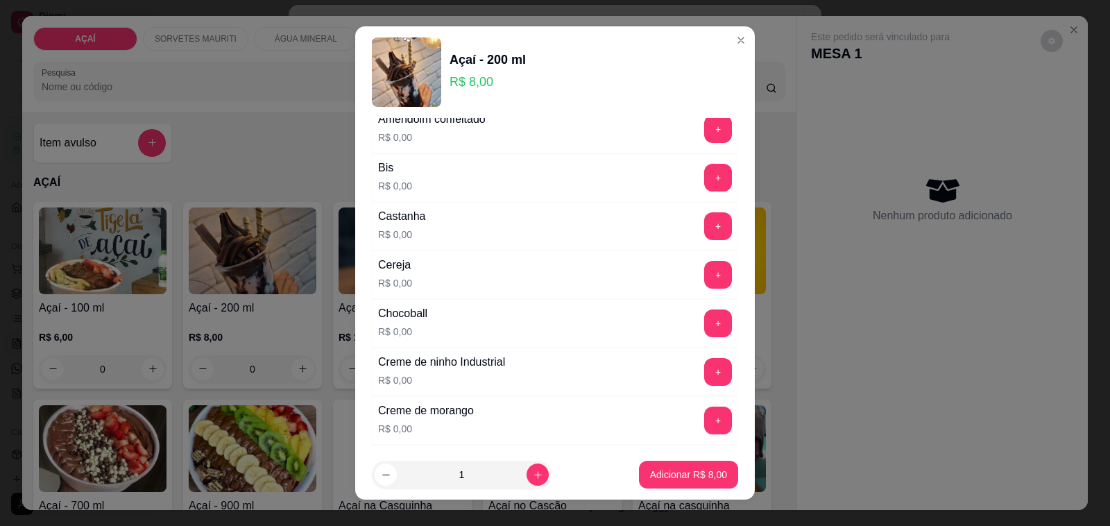
scroll to position [87, 0]
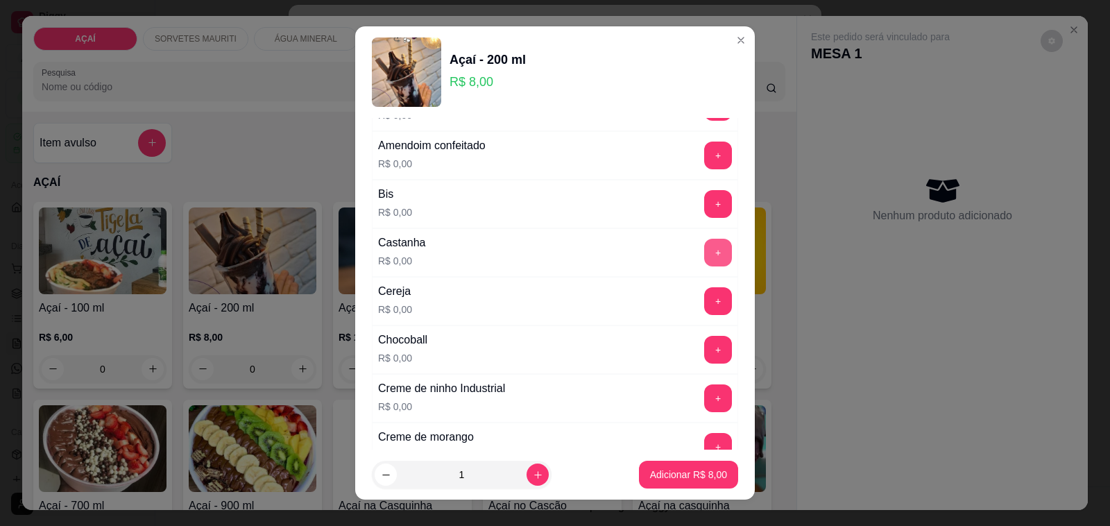
click at [704, 250] on button "+" at bounding box center [718, 253] width 28 height 28
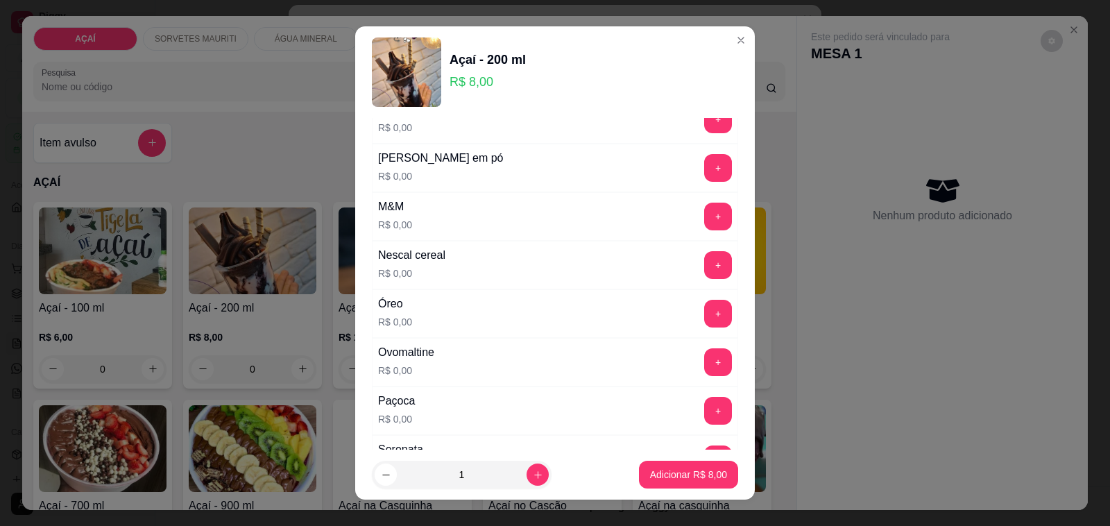
scroll to position [1387, 0]
click at [705, 166] on button "+" at bounding box center [718, 166] width 27 height 27
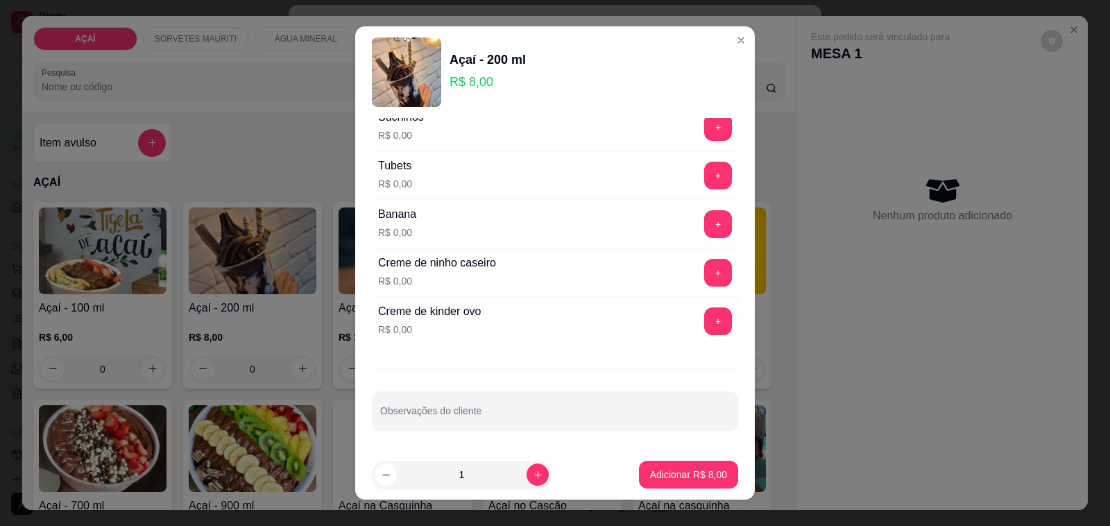
scroll to position [1778, 0]
click at [705, 269] on button "+" at bounding box center [718, 272] width 27 height 27
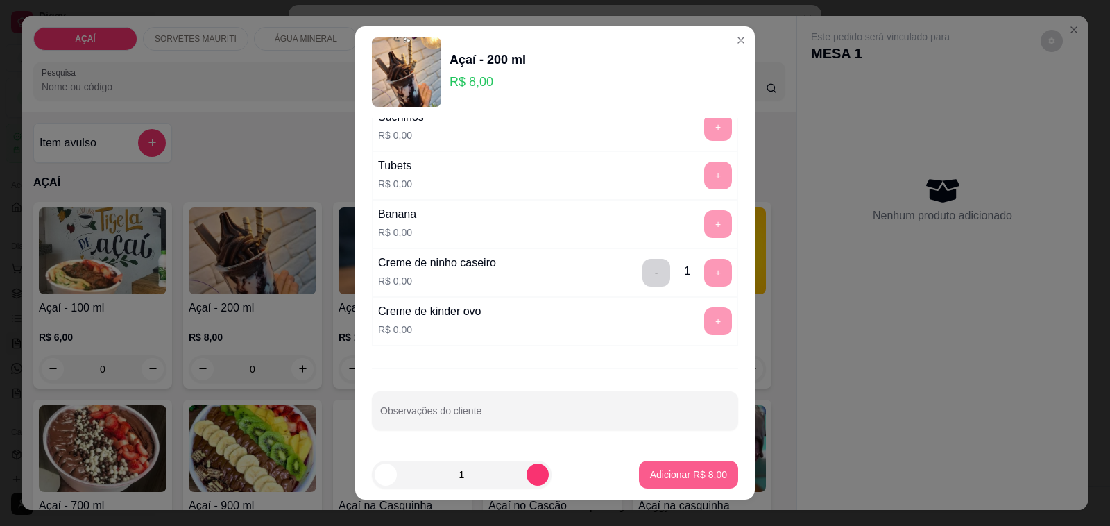
click at [660, 477] on p "Adicionar R$ 8,00" at bounding box center [688, 475] width 77 height 14
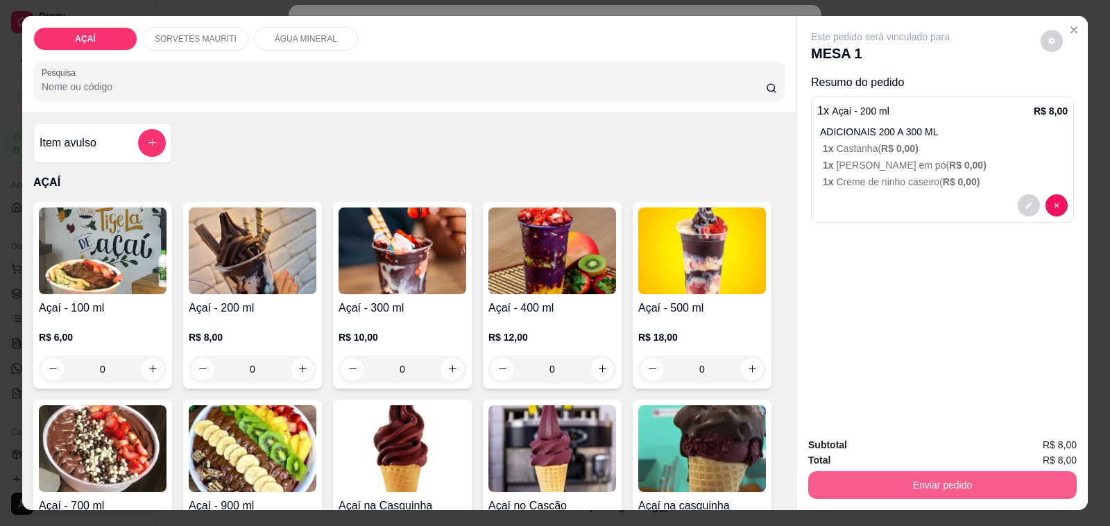
click at [864, 472] on button "Enviar pedido" at bounding box center [942, 485] width 268 height 28
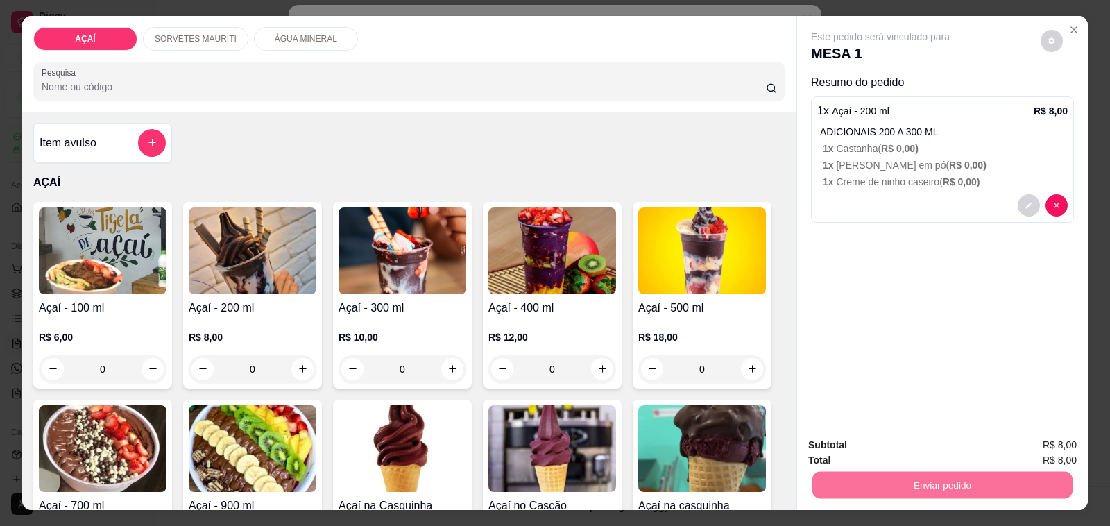
click at [874, 441] on button "Não registrar e enviar pedido" at bounding box center [895, 445] width 144 height 26
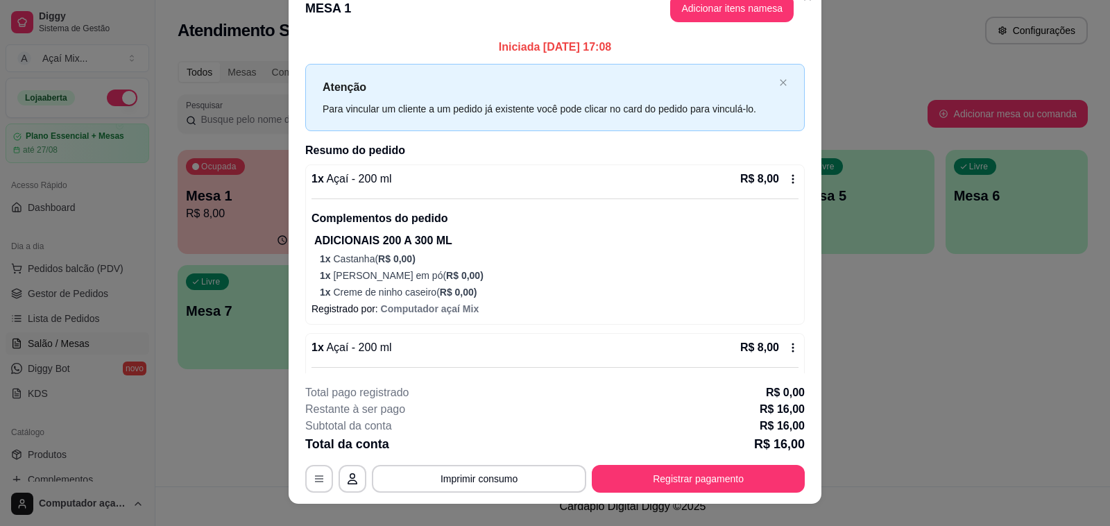
scroll to position [0, 0]
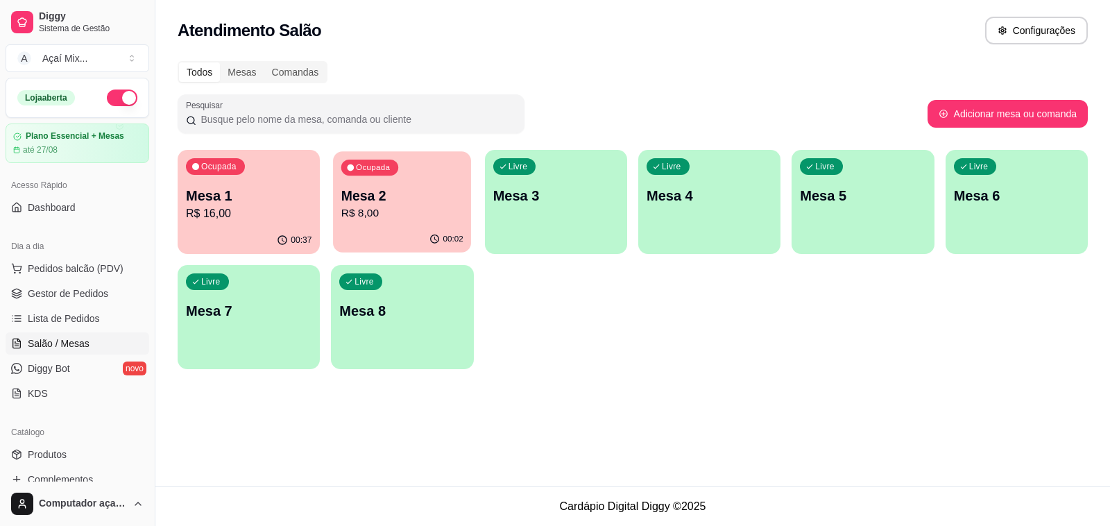
click at [392, 227] on div "00:02" at bounding box center [402, 239] width 138 height 26
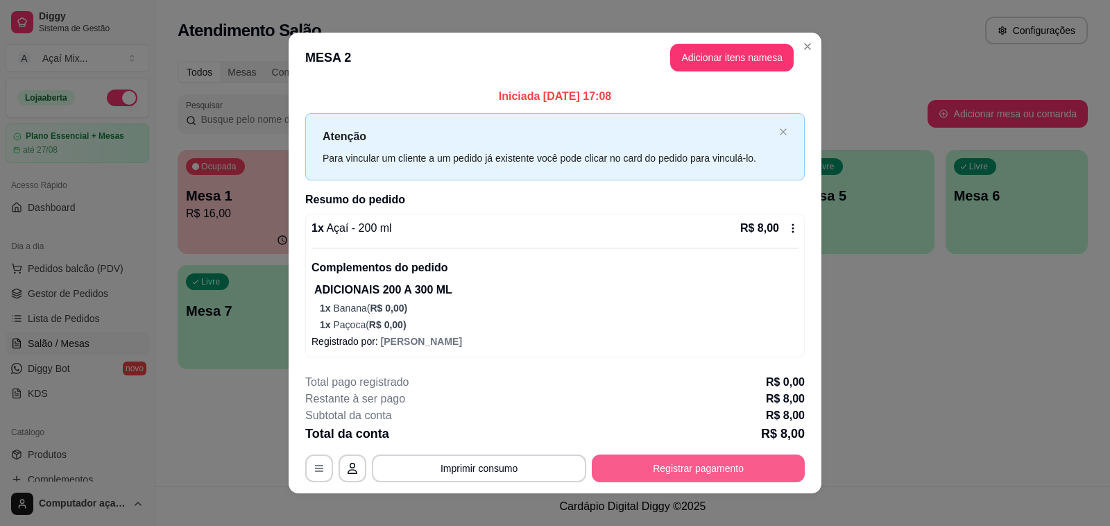
click at [635, 468] on button "Registrar pagamento" at bounding box center [698, 468] width 213 height 28
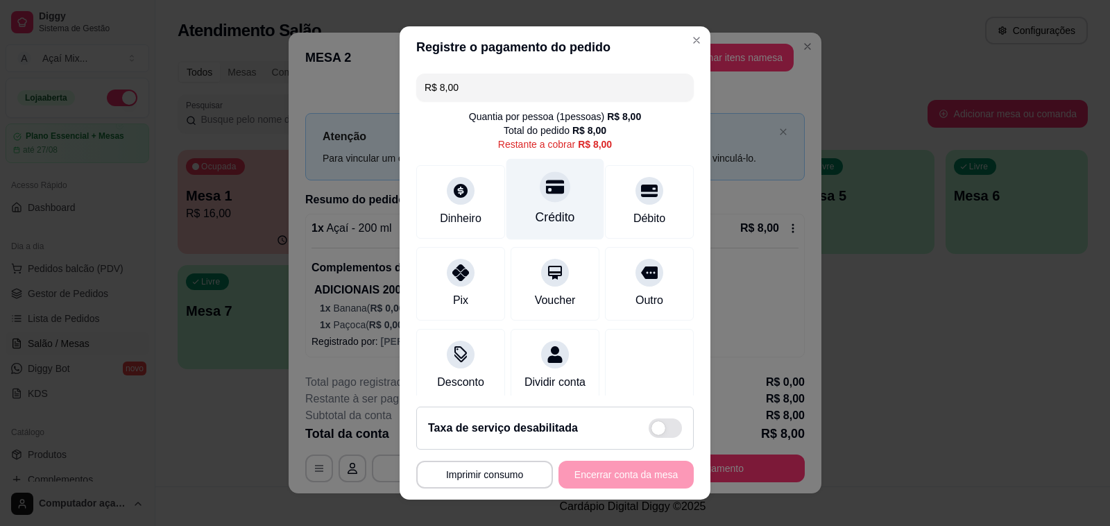
click at [549, 200] on div "Crédito" at bounding box center [555, 199] width 98 height 81
type input "R$ 0,00"
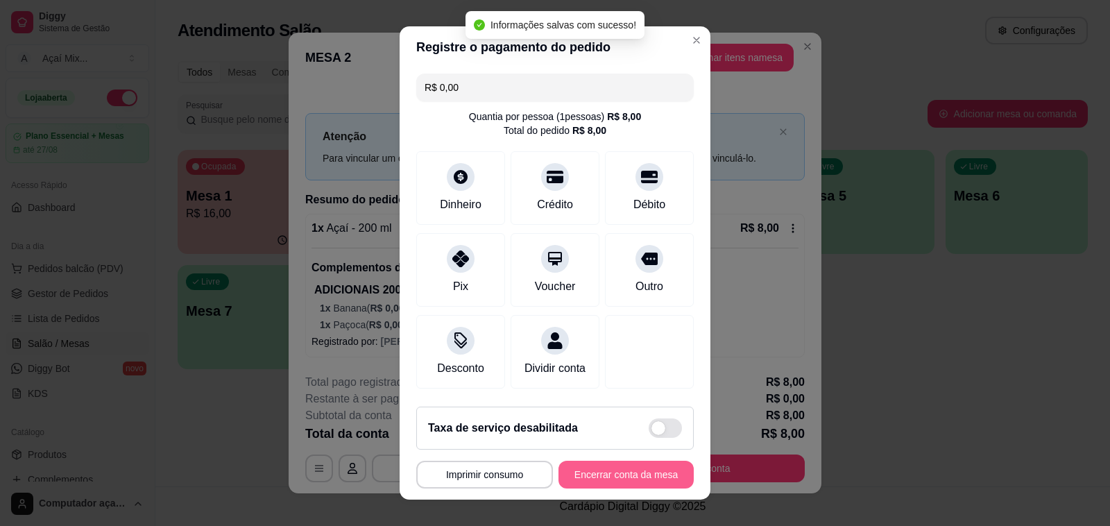
click at [608, 472] on button "Encerrar conta da mesa" at bounding box center [625, 475] width 135 height 28
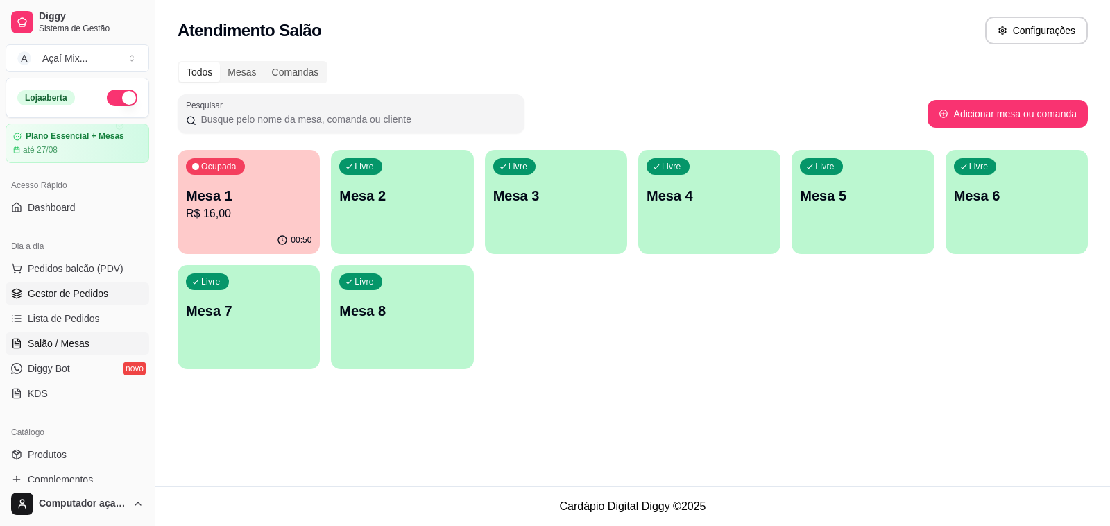
click at [80, 293] on span "Gestor de Pedidos" at bounding box center [68, 294] width 80 height 14
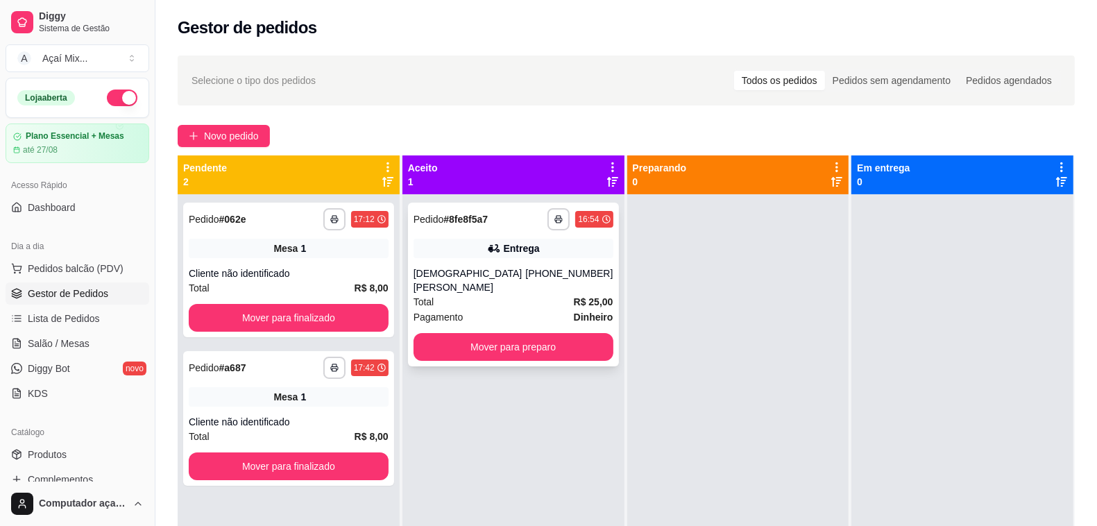
click at [513, 265] on div "**********" at bounding box center [513, 285] width 211 height 164
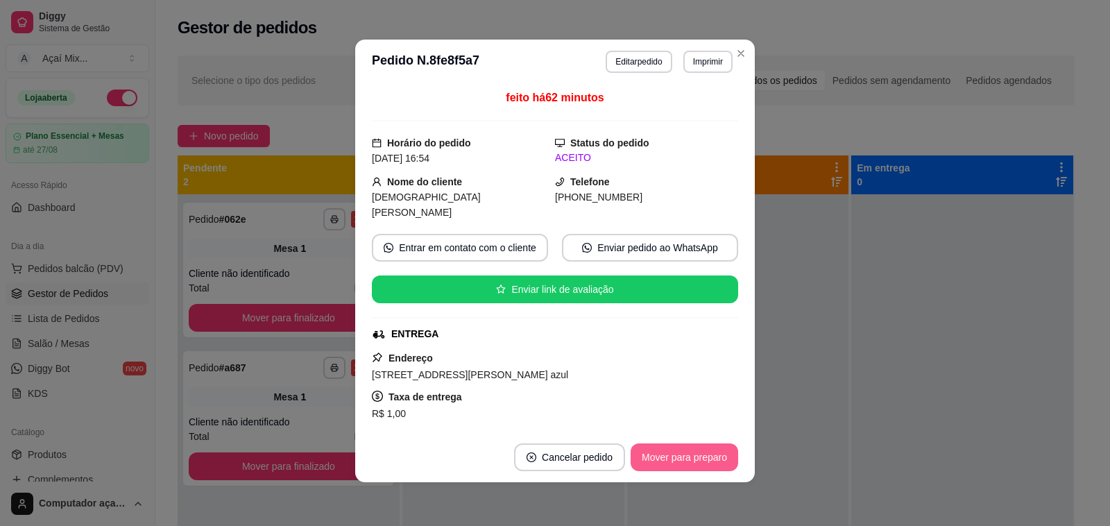
click at [664, 451] on button "Mover para preparo" at bounding box center [685, 457] width 108 height 28
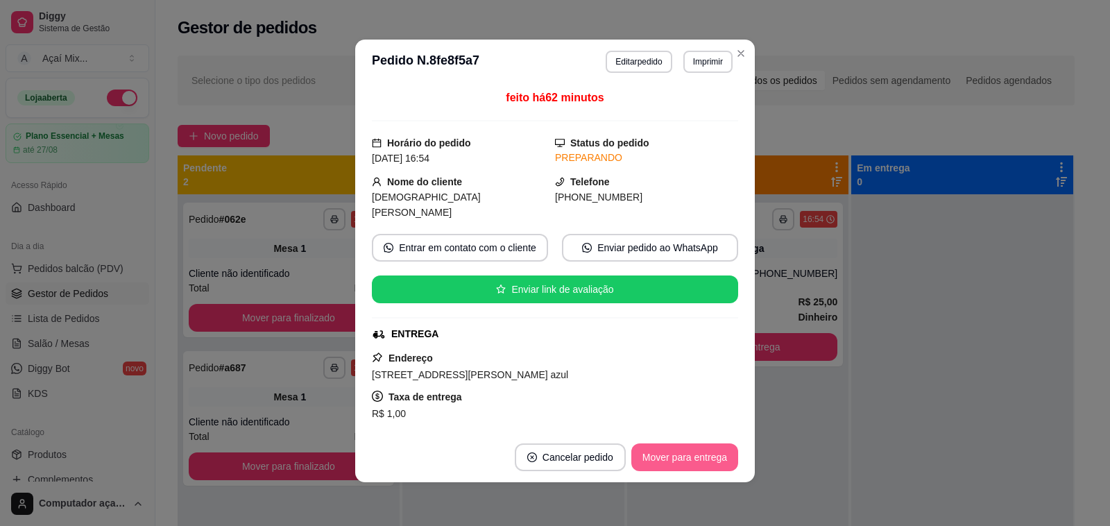
click at [689, 452] on button "Mover para entrega" at bounding box center [684, 457] width 107 height 28
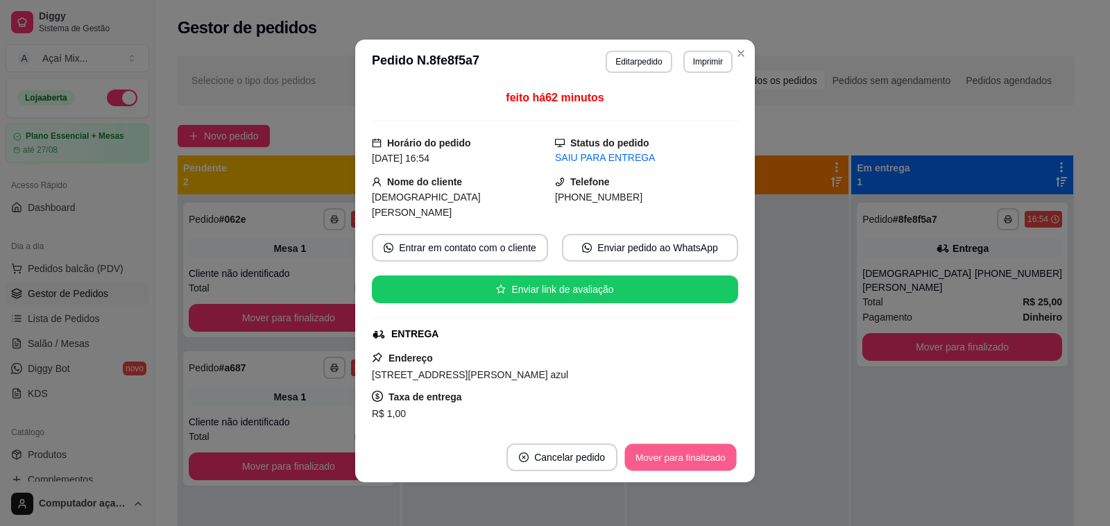
click at [697, 460] on button "Mover para finalizado" at bounding box center [681, 457] width 112 height 27
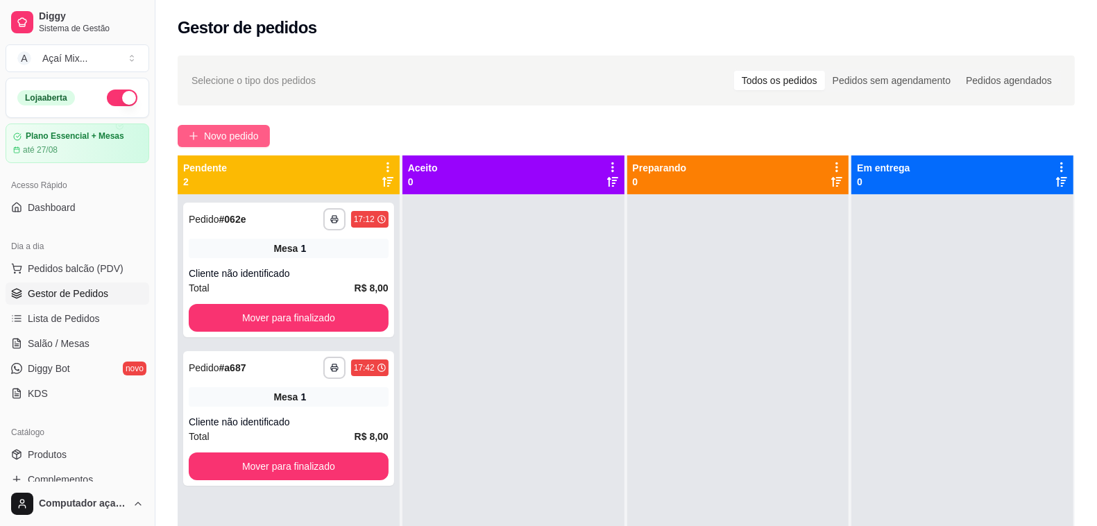
click at [241, 135] on span "Novo pedido" at bounding box center [231, 135] width 55 height 15
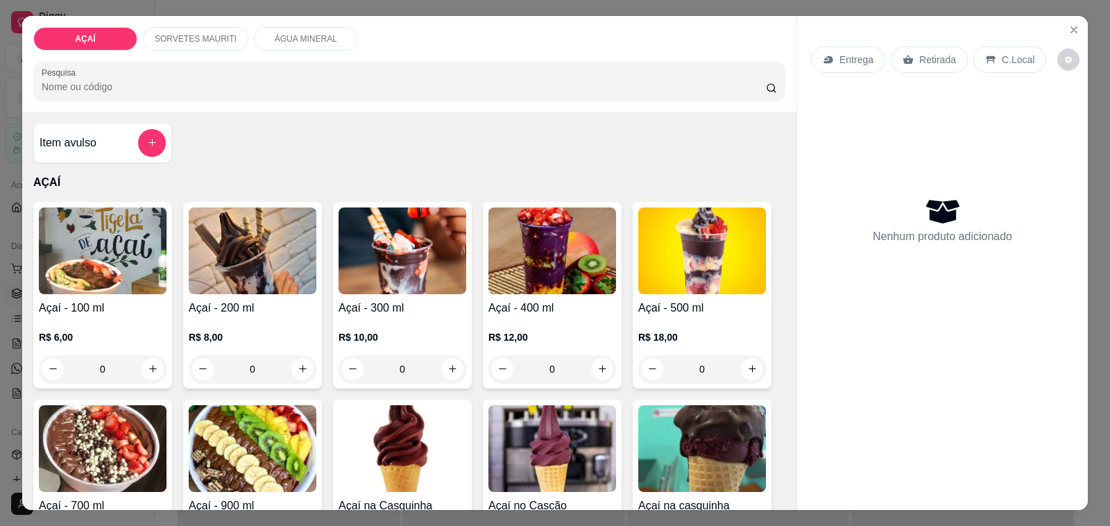
click at [638, 255] on img at bounding box center [702, 250] width 128 height 87
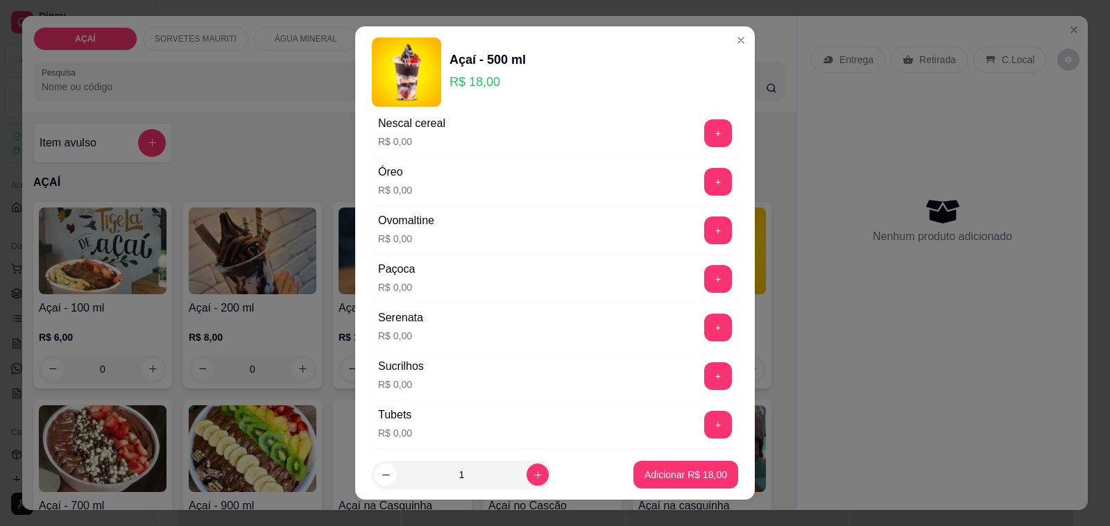
scroll to position [1474, 0]
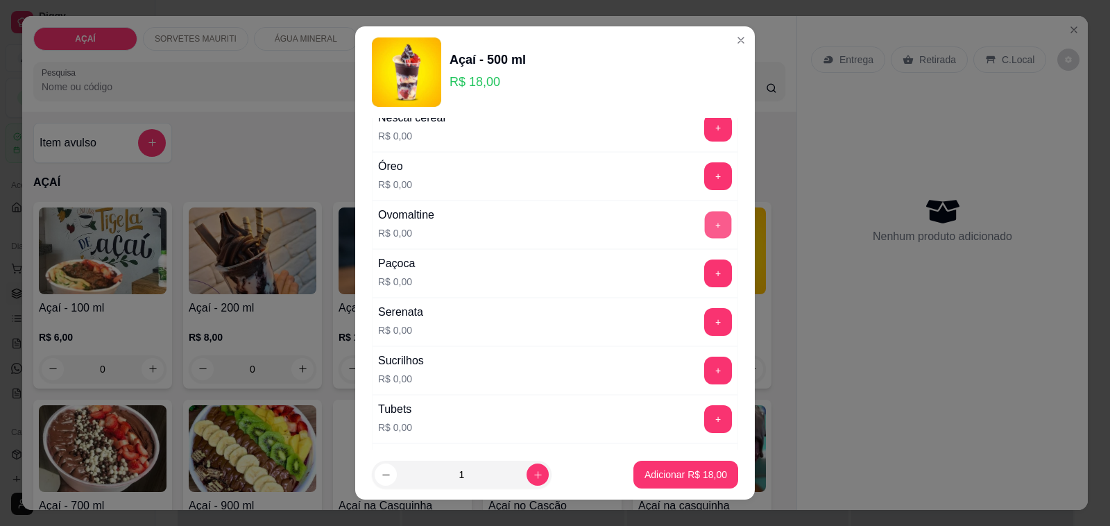
click at [705, 237] on button "+" at bounding box center [718, 225] width 27 height 27
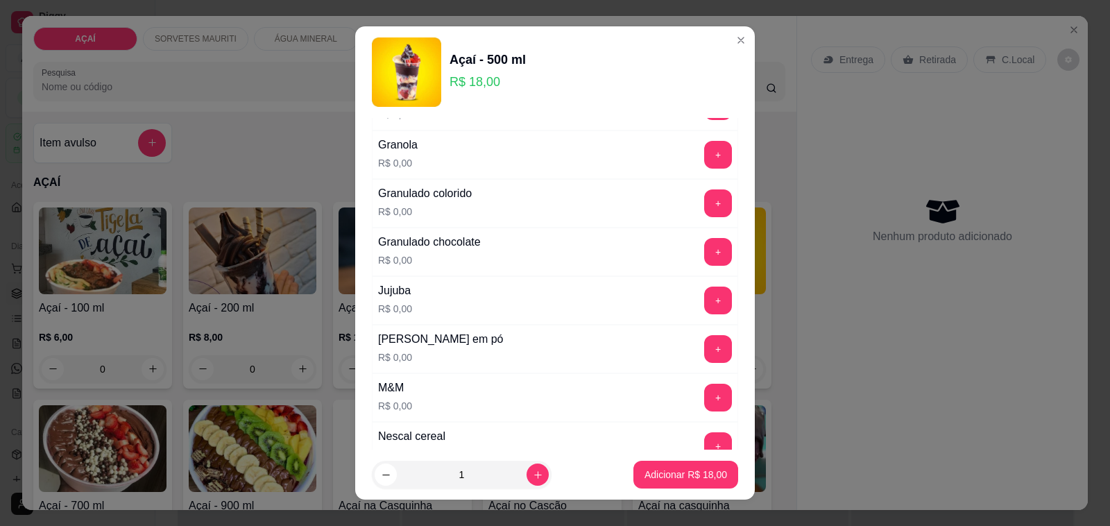
scroll to position [1127, 0]
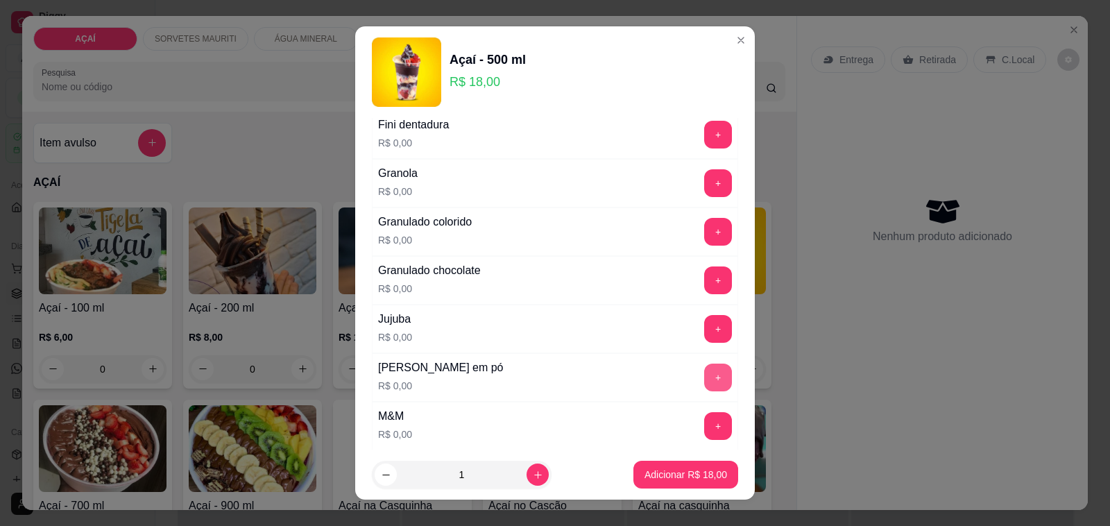
click at [704, 390] on button "+" at bounding box center [718, 378] width 28 height 28
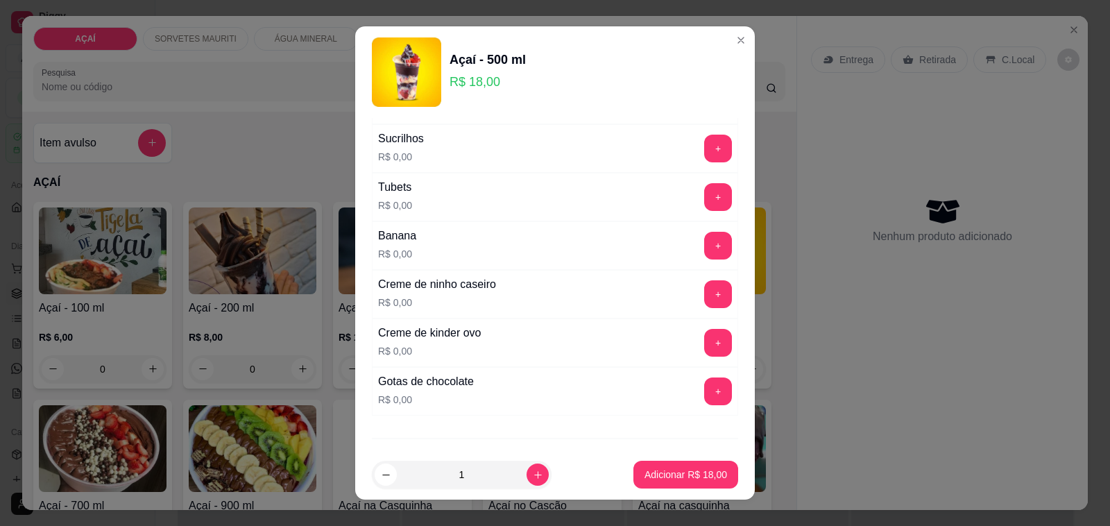
scroll to position [1734, 0]
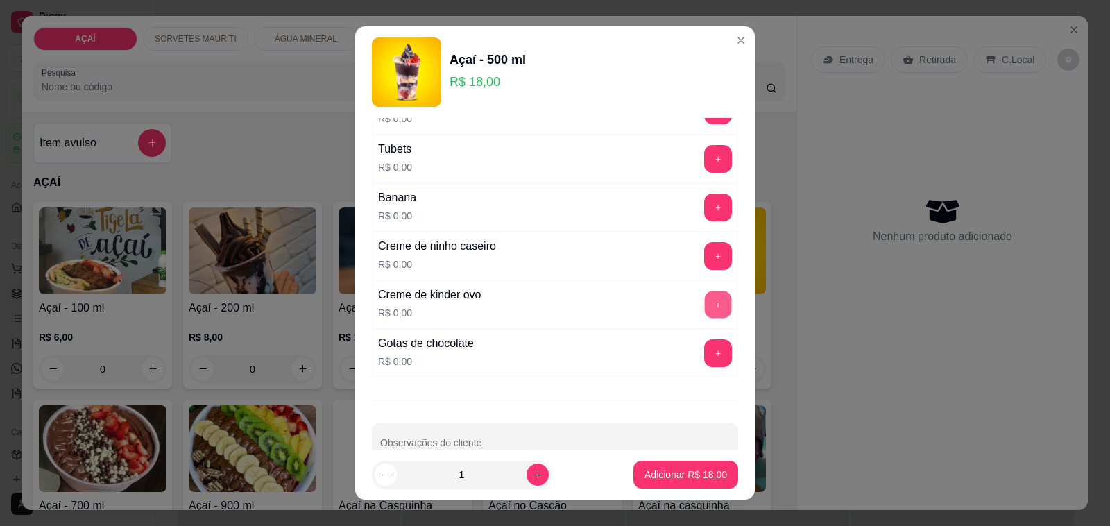
click at [705, 318] on button "+" at bounding box center [718, 304] width 27 height 27
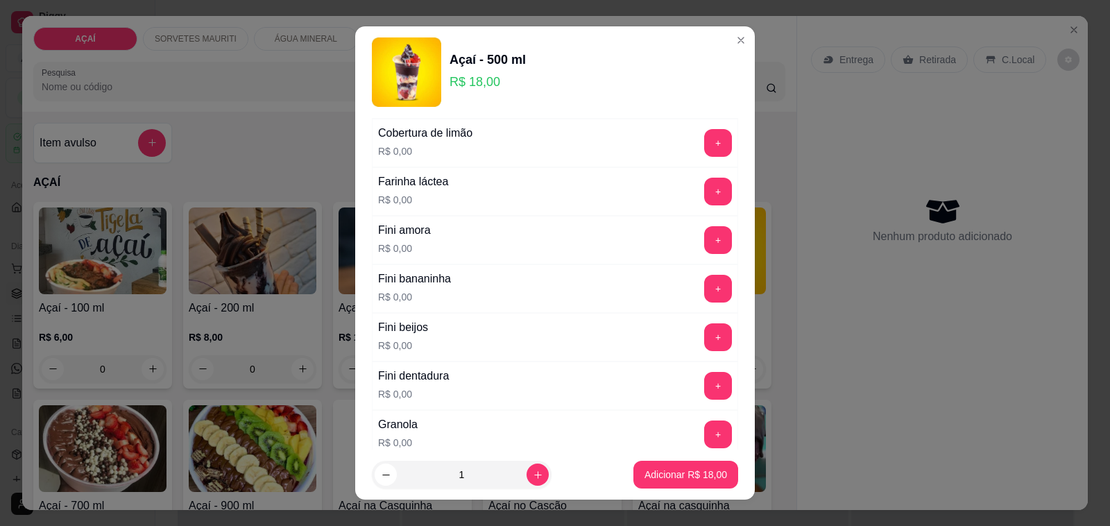
scroll to position [867, 0]
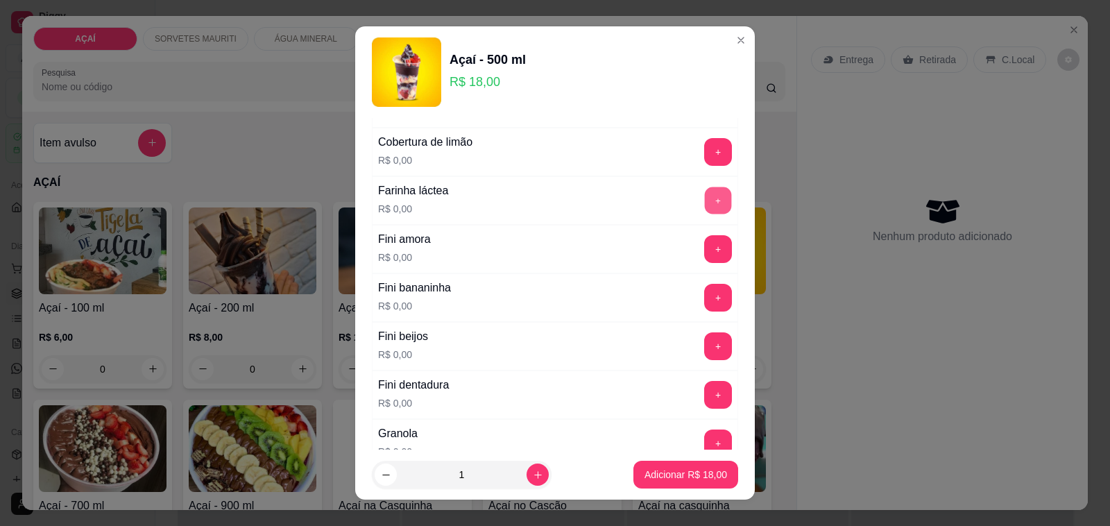
click at [705, 212] on button "+" at bounding box center [718, 200] width 27 height 27
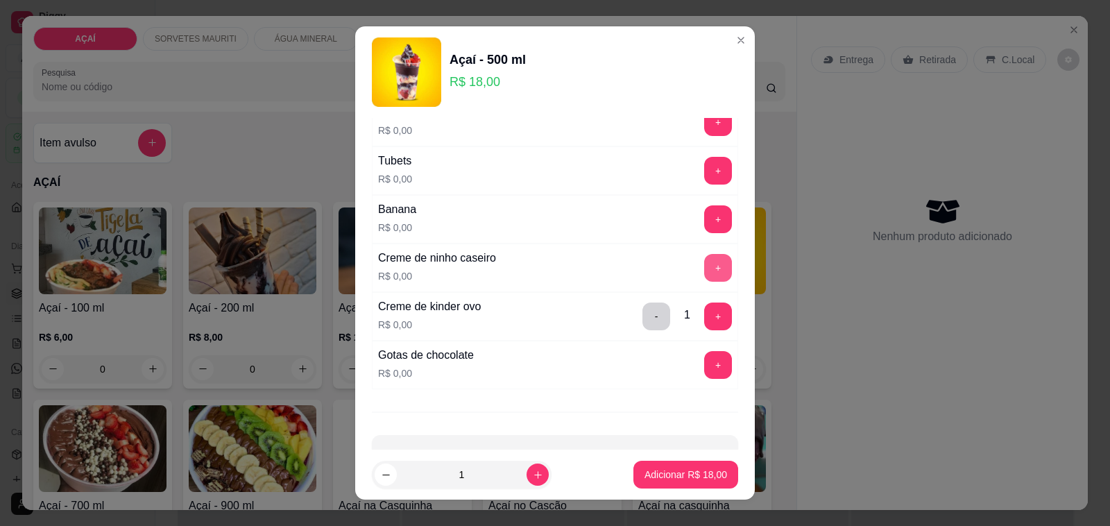
scroll to position [1778, 0]
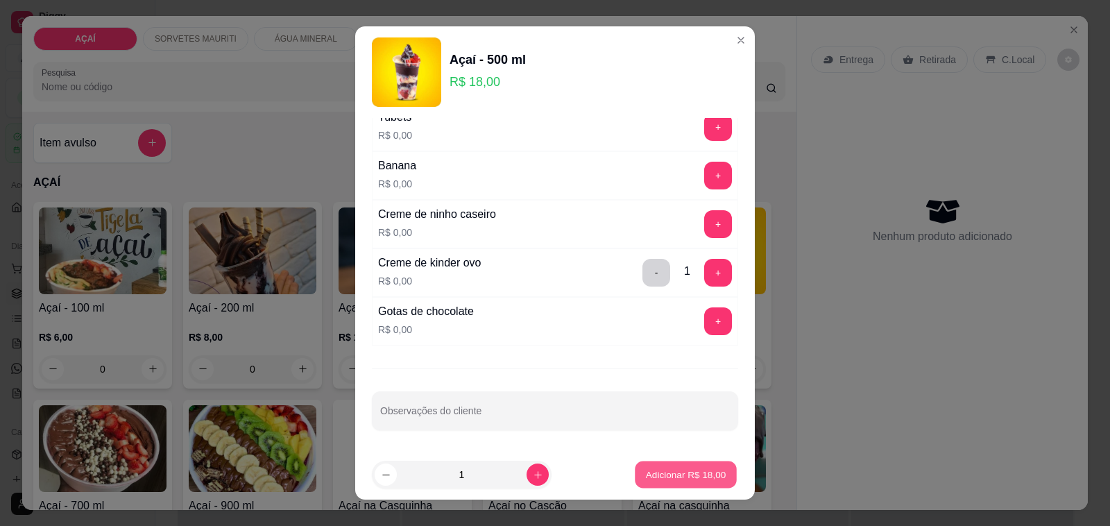
click at [661, 484] on button "Adicionar R$ 18,00" at bounding box center [686, 474] width 102 height 27
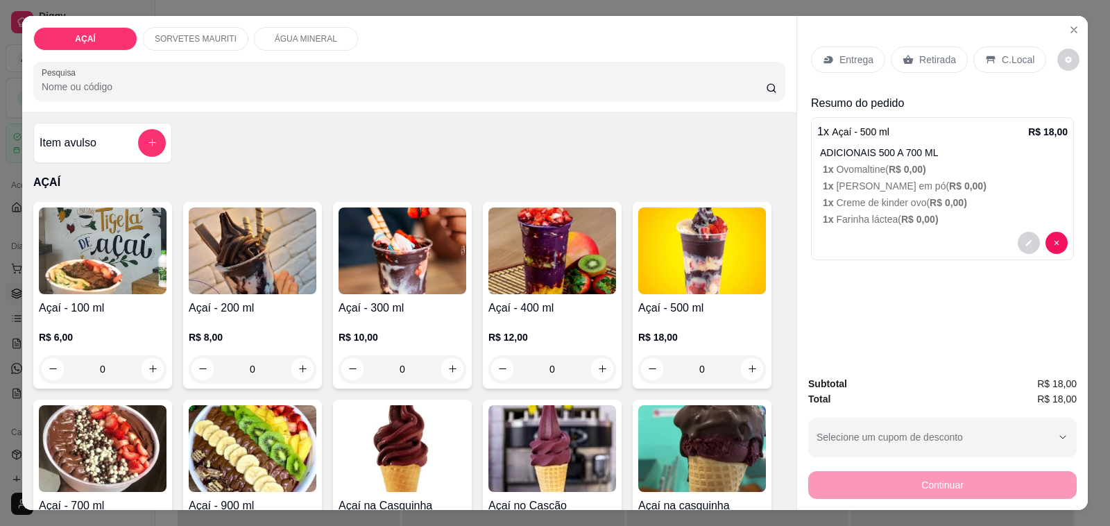
click at [823, 57] on icon at bounding box center [828, 59] width 11 height 11
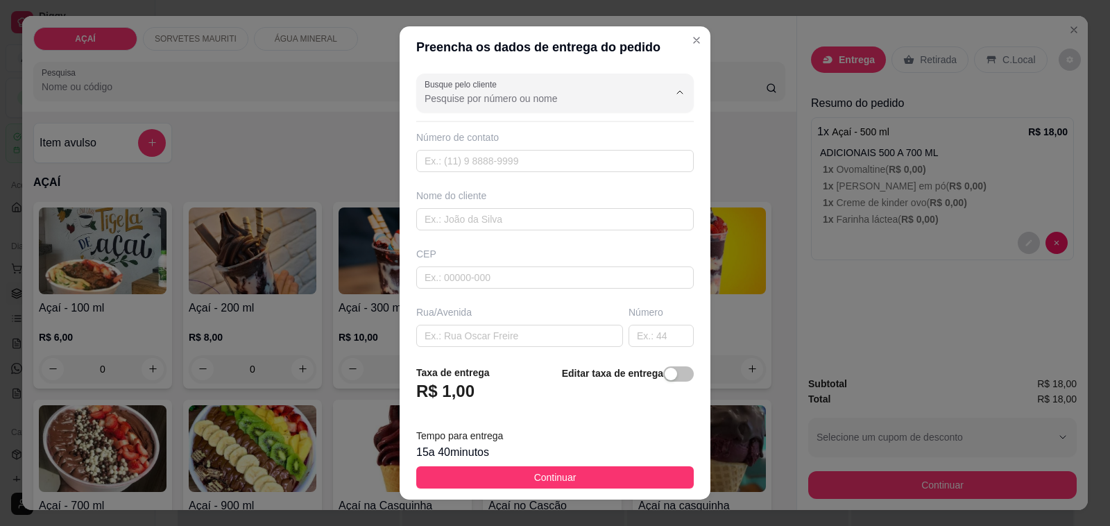
click at [613, 101] on input "Busque pelo cliente" at bounding box center [536, 99] width 222 height 14
type input "daniele"
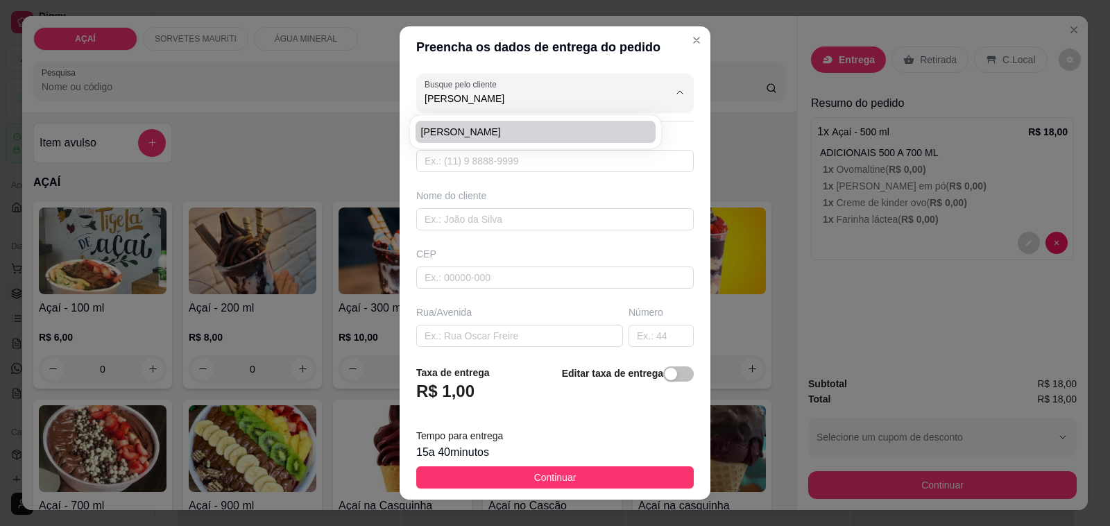
click at [510, 141] on li "daniele" at bounding box center [536, 132] width 241 height 22
type input "8281660393"
type input "daniele"
type input "57520000"
type input "na rua do cemiterio"
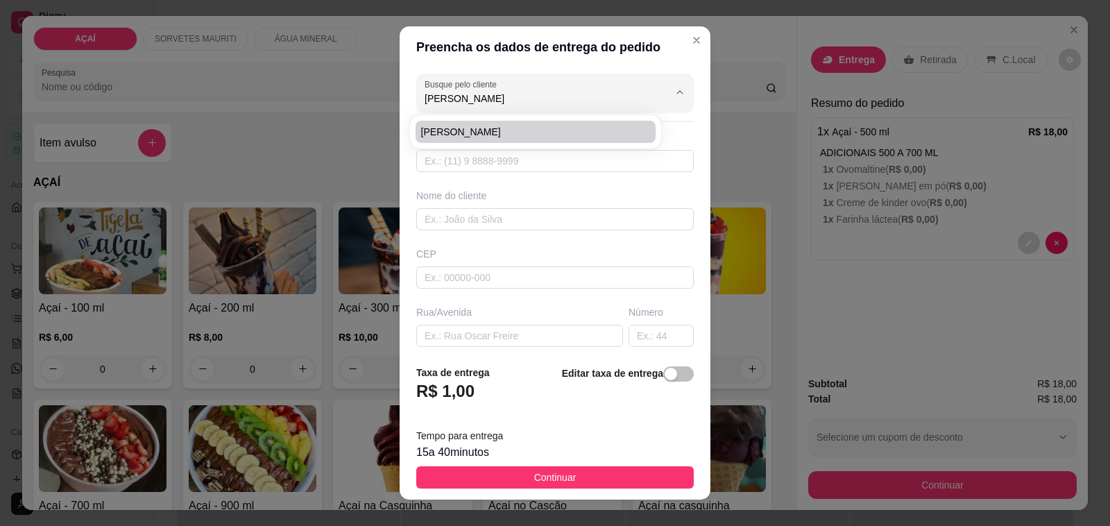
type input "centro"
type input "Maravilha"
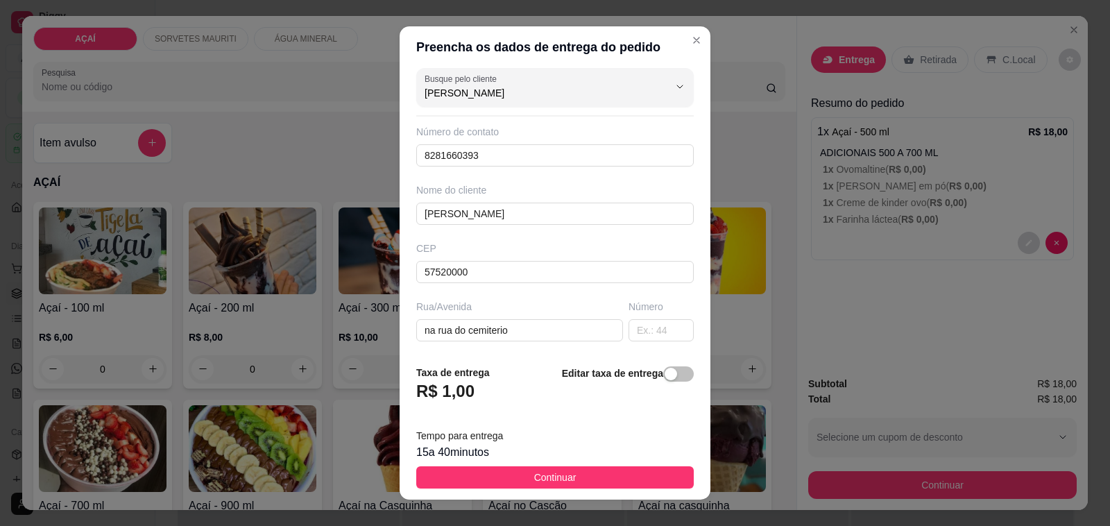
scroll to position [0, 0]
type input "daniele"
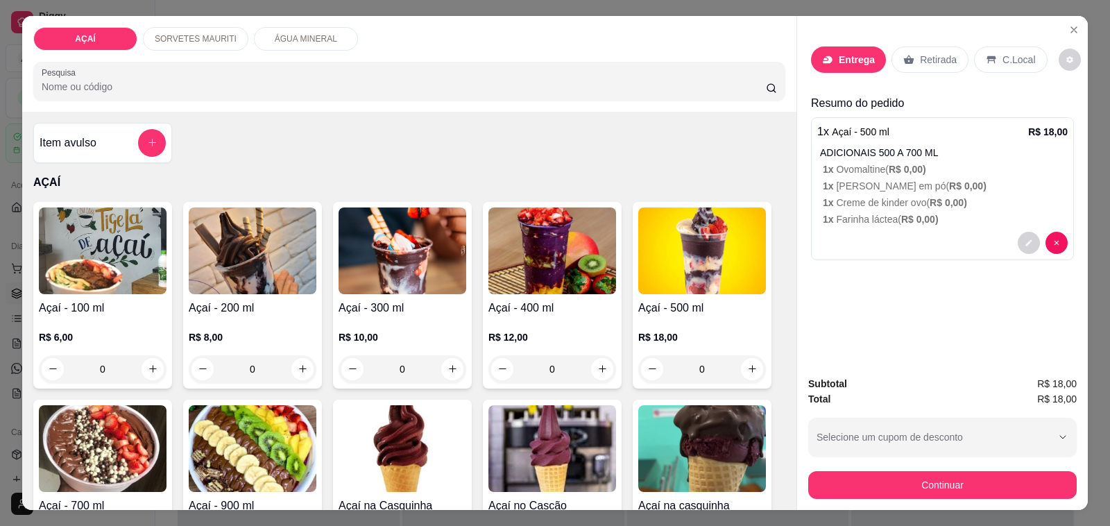
click at [839, 56] on p "Entrega" at bounding box center [857, 60] width 36 height 14
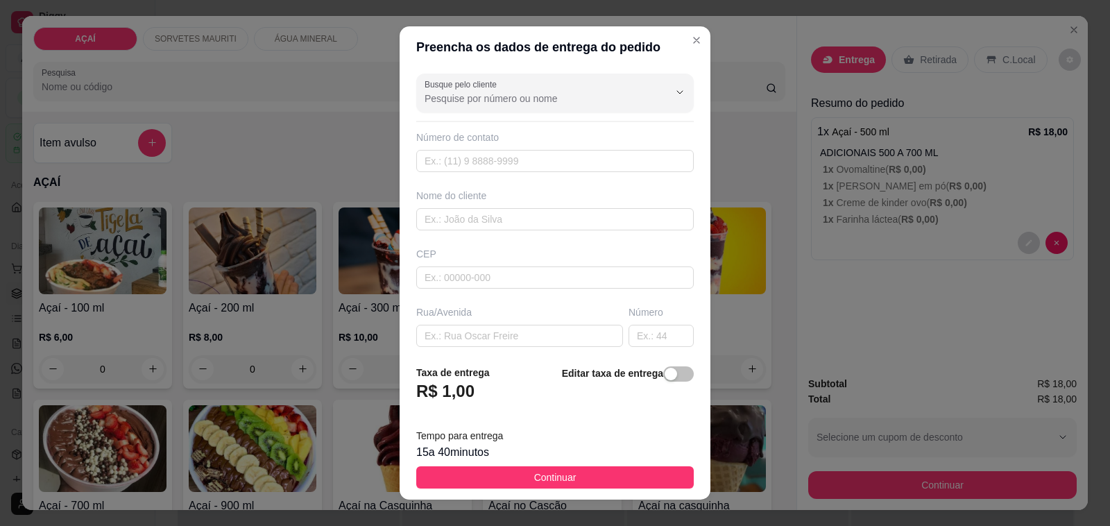
click at [531, 132] on div "Número de contato" at bounding box center [554, 137] width 277 height 14
click at [527, 137] on div "Número de contato" at bounding box center [554, 137] width 277 height 14
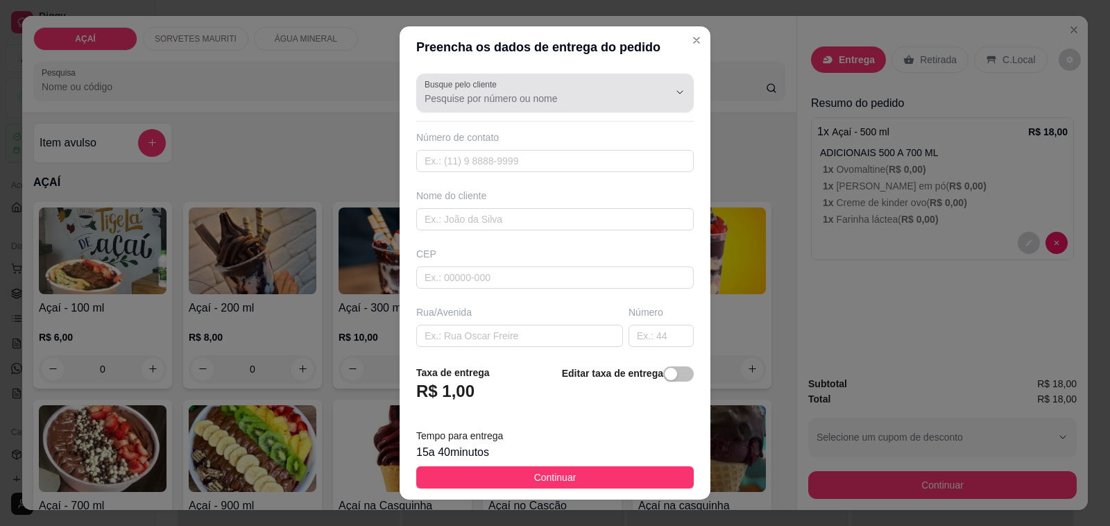
click at [561, 103] on input "Busque pelo cliente" at bounding box center [536, 99] width 222 height 14
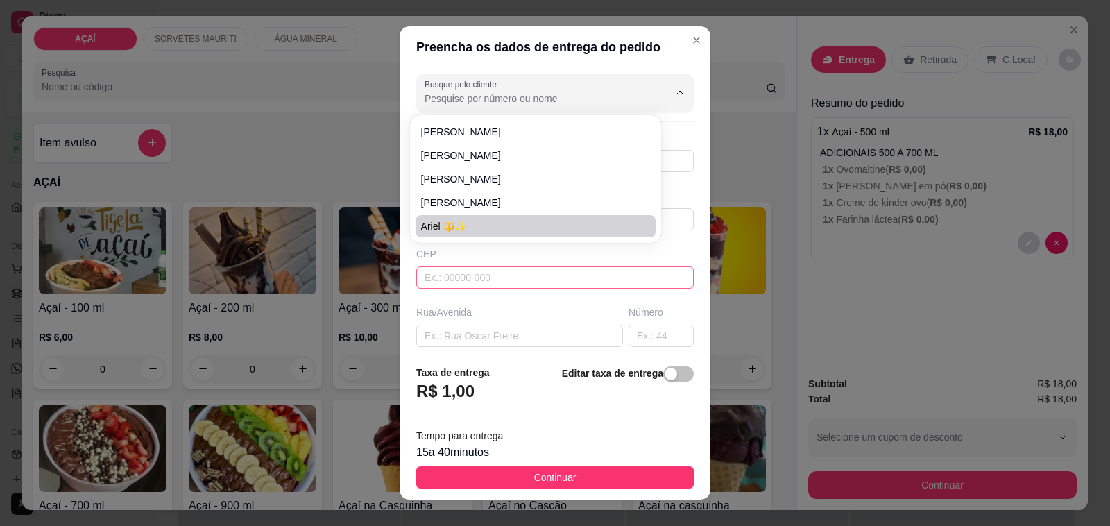
click at [566, 282] on input "text" at bounding box center [554, 277] width 277 height 22
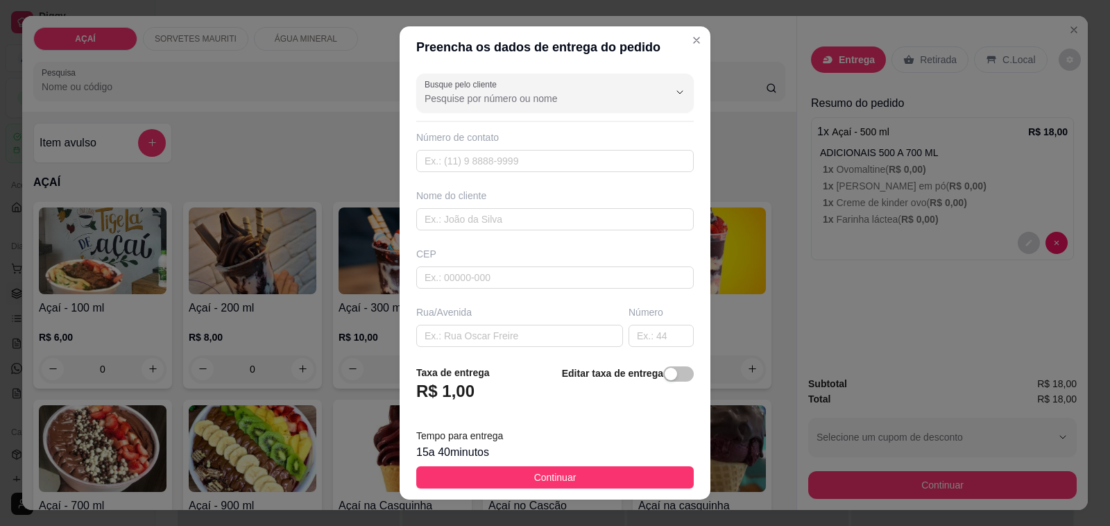
click at [519, 122] on div at bounding box center [554, 121] width 277 height 1
click at [515, 170] on input "text" at bounding box center [554, 161] width 277 height 22
type input "(82) 98141-5388"
type input "DNIELLY NASCIMENTO"
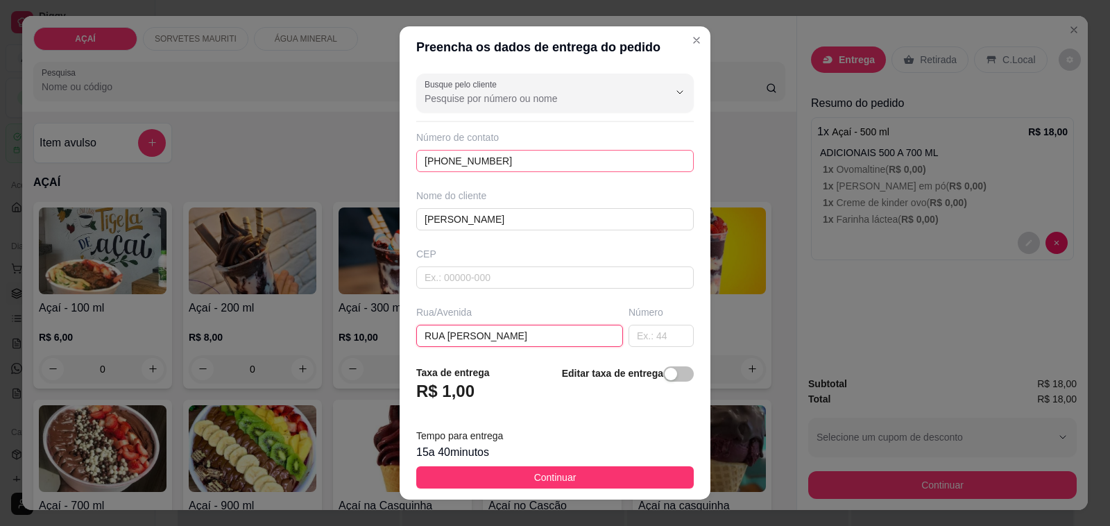
type input "RUA FRANCISCO EDSON"
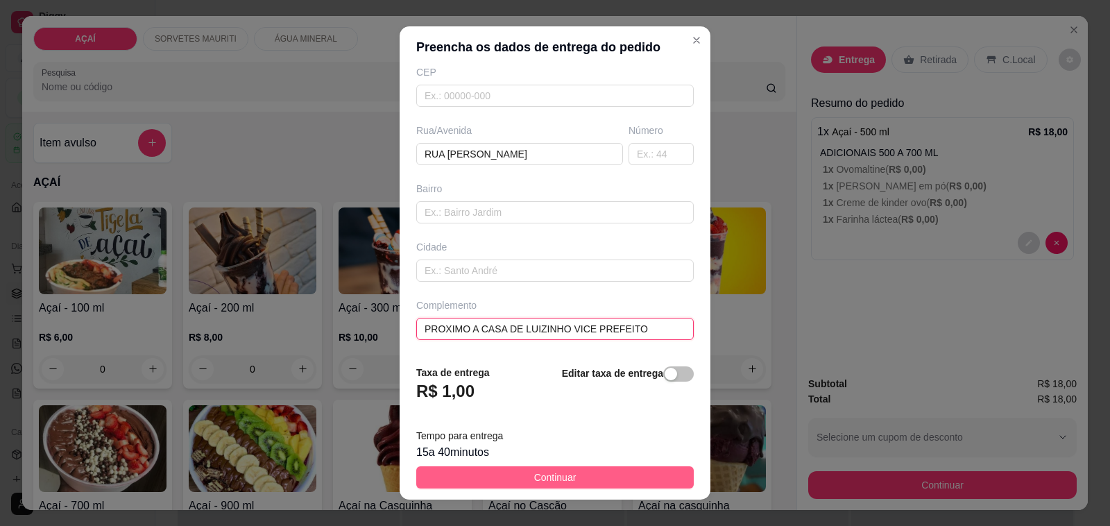
type input "PROXIMO A CASA DE LUIZINHO VICE PREFEITO"
click at [555, 469] on button "Continuar" at bounding box center [554, 477] width 277 height 22
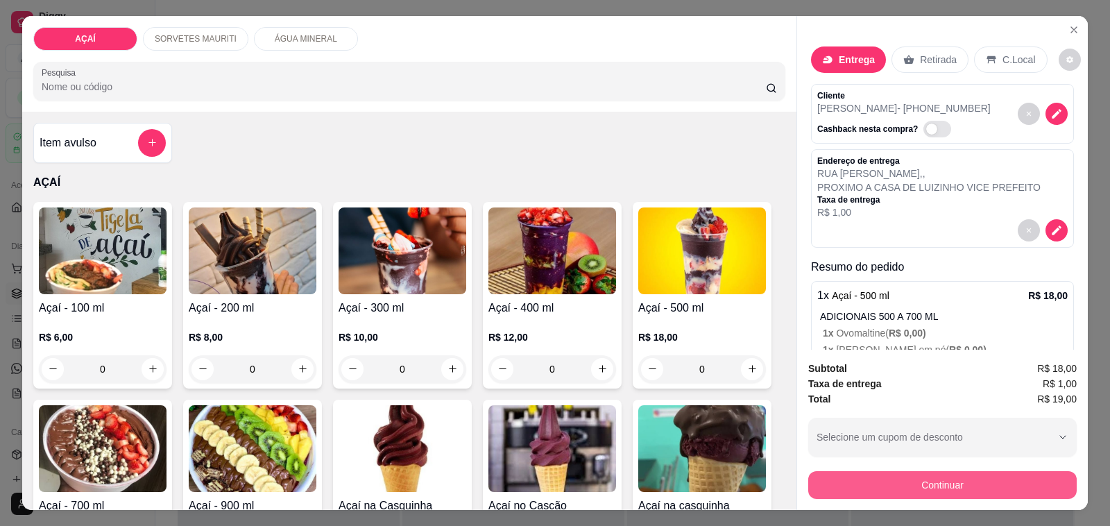
click at [927, 473] on button "Continuar" at bounding box center [942, 485] width 268 height 28
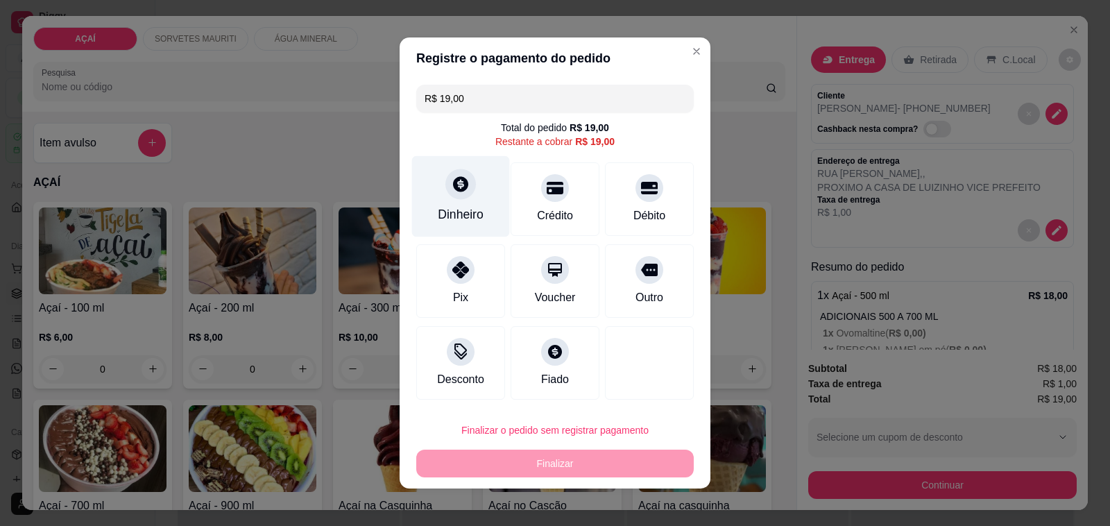
click at [453, 185] on icon at bounding box center [460, 183] width 15 height 15
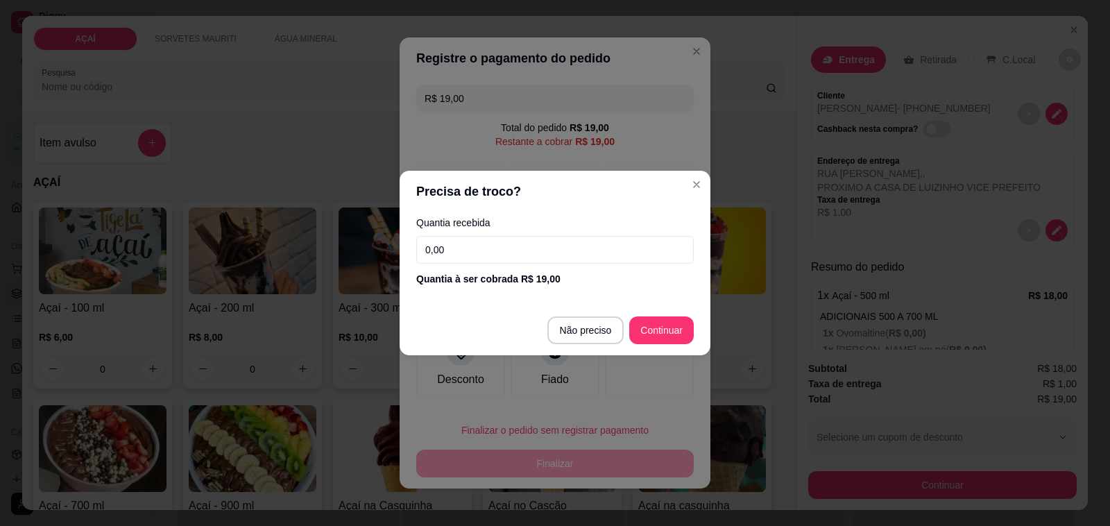
click at [508, 246] on input "0,00" at bounding box center [554, 250] width 277 height 28
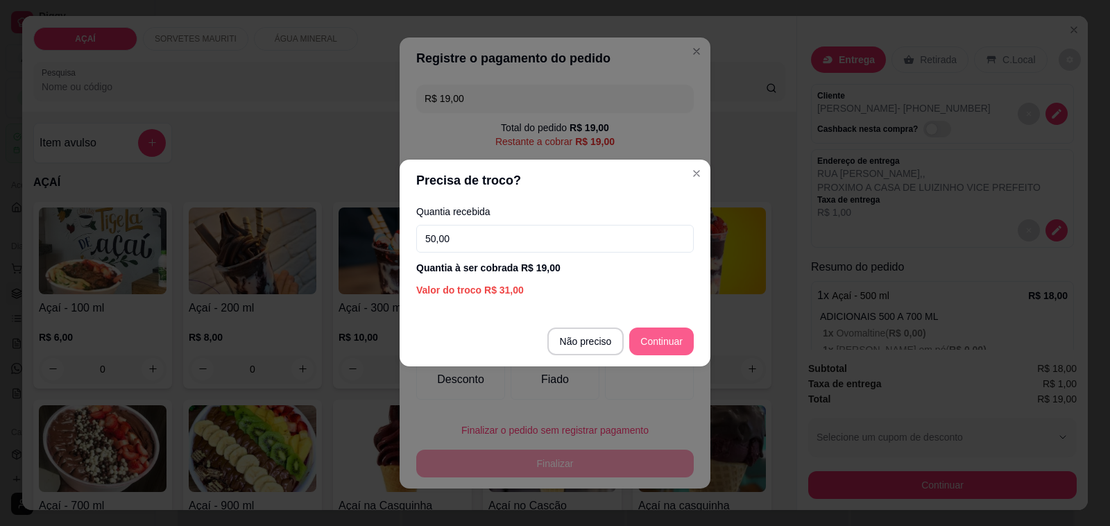
type input "50,00"
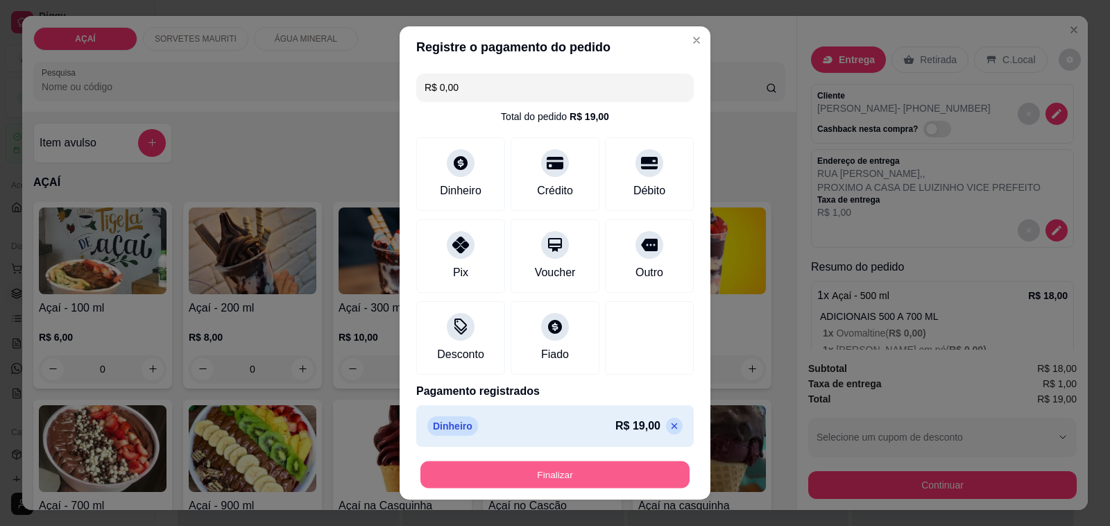
click at [553, 476] on button "Finalizar" at bounding box center [554, 474] width 269 height 27
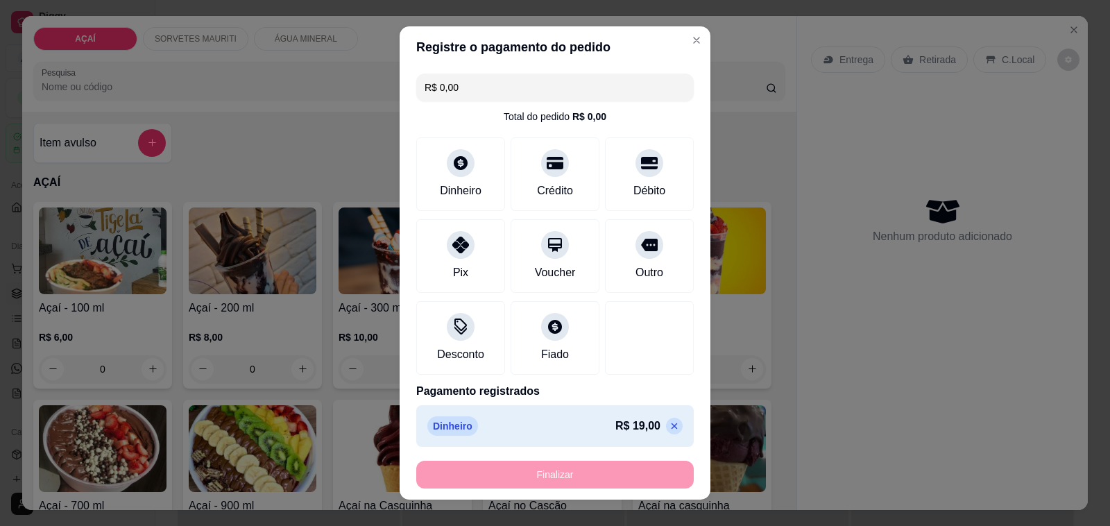
type input "-R$ 19,00"
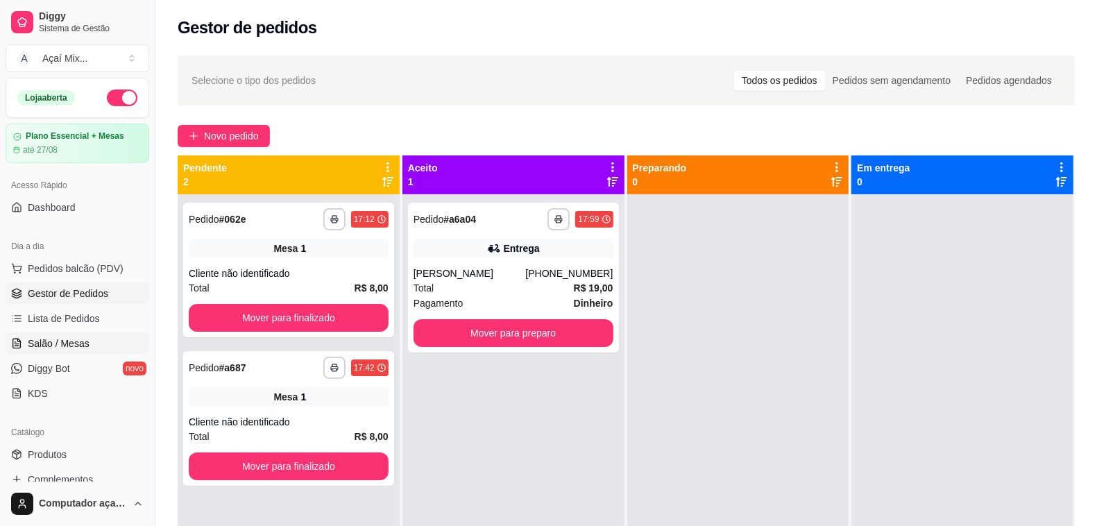
click at [84, 334] on link "Salão / Mesas" at bounding box center [78, 343] width 144 height 22
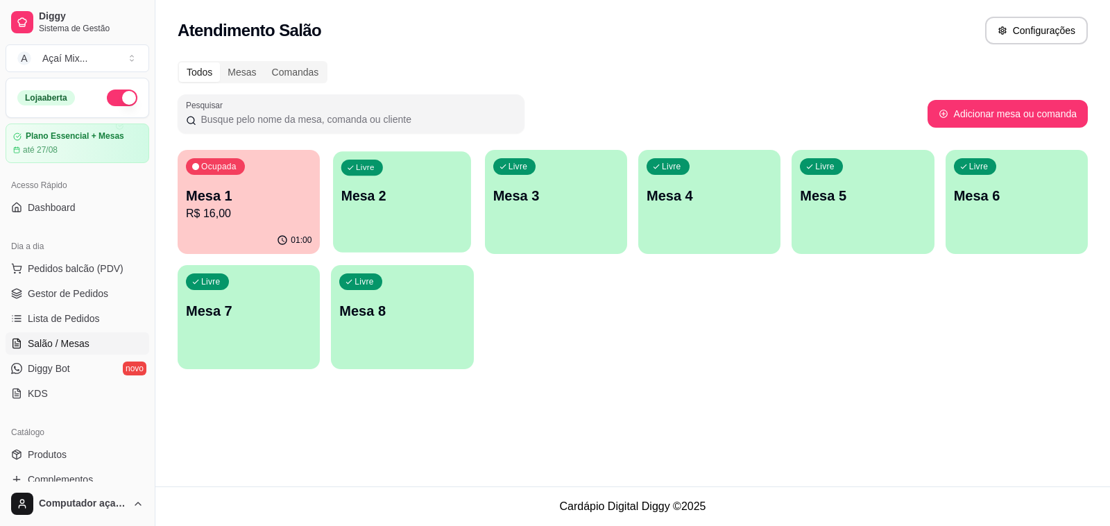
click at [393, 198] on p "Mesa 2" at bounding box center [402, 196] width 122 height 19
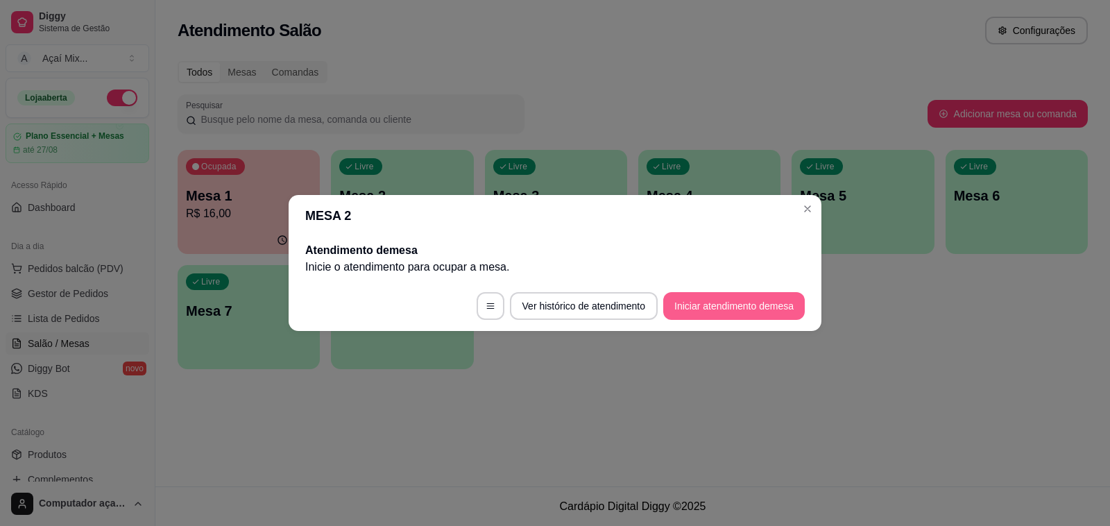
click at [694, 302] on button "Iniciar atendimento de mesa" at bounding box center [734, 306] width 142 height 28
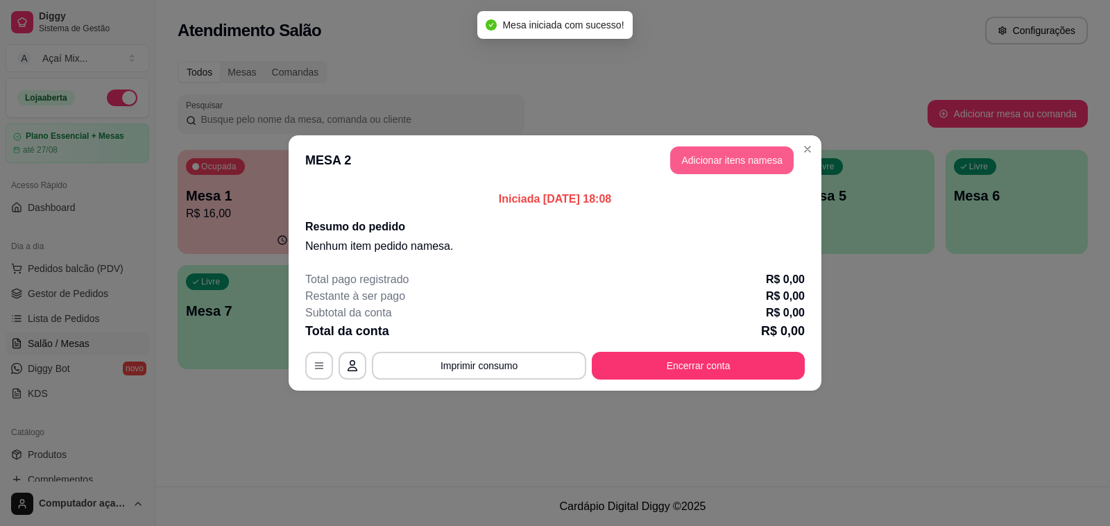
click at [753, 151] on button "Adicionar itens na mesa" at bounding box center [731, 160] width 123 height 28
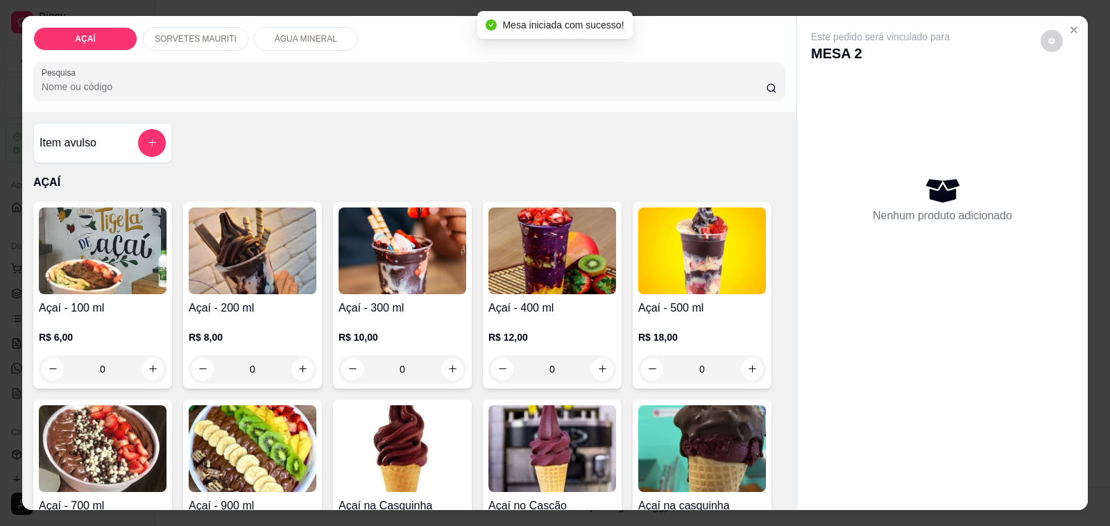
click at [427, 253] on img at bounding box center [403, 250] width 128 height 87
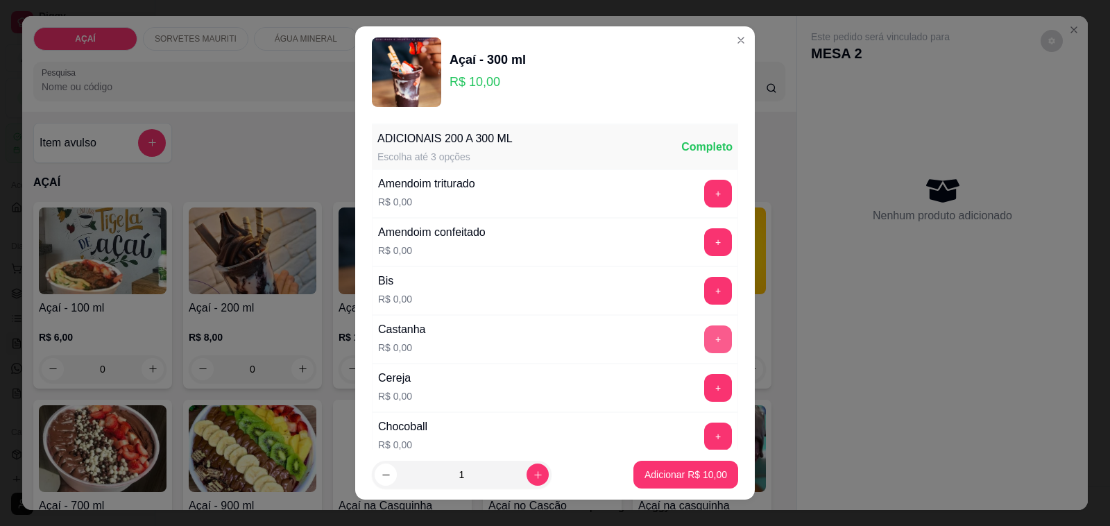
click at [704, 350] on button "+" at bounding box center [718, 339] width 28 height 28
click at [704, 395] on button "+" at bounding box center [718, 388] width 28 height 28
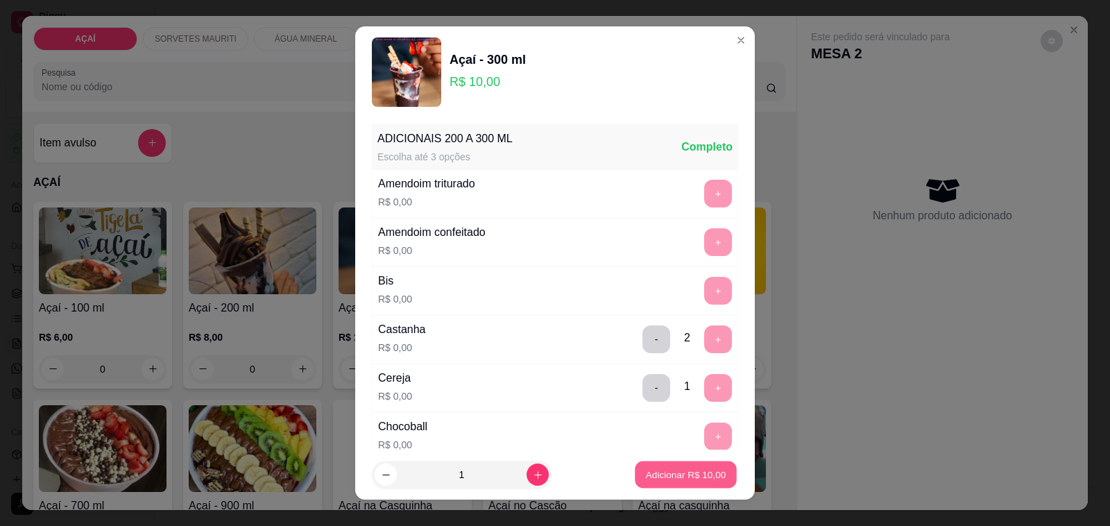
click at [646, 477] on p "Adicionar R$ 10,00" at bounding box center [686, 474] width 80 height 13
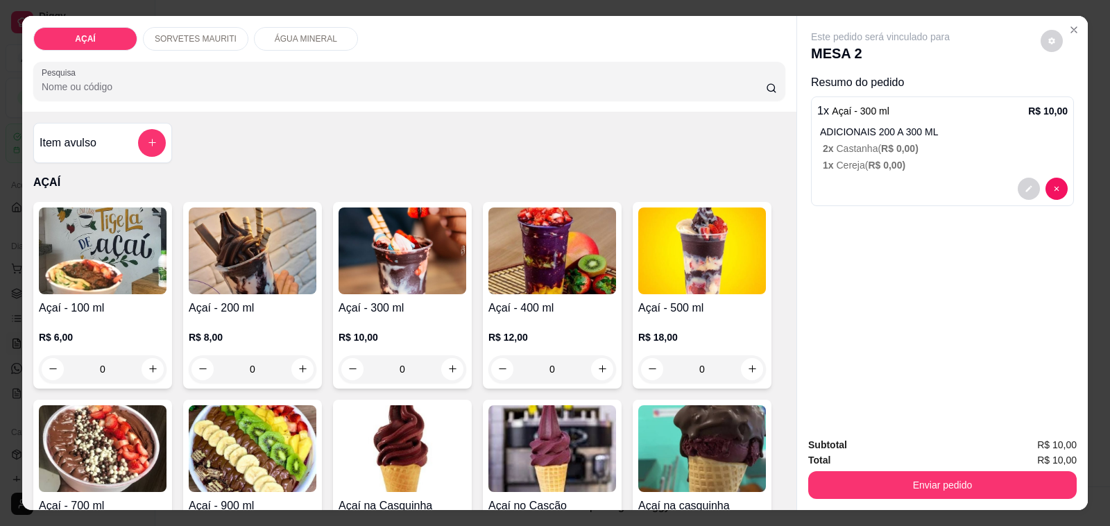
click at [417, 273] on img at bounding box center [403, 250] width 128 height 87
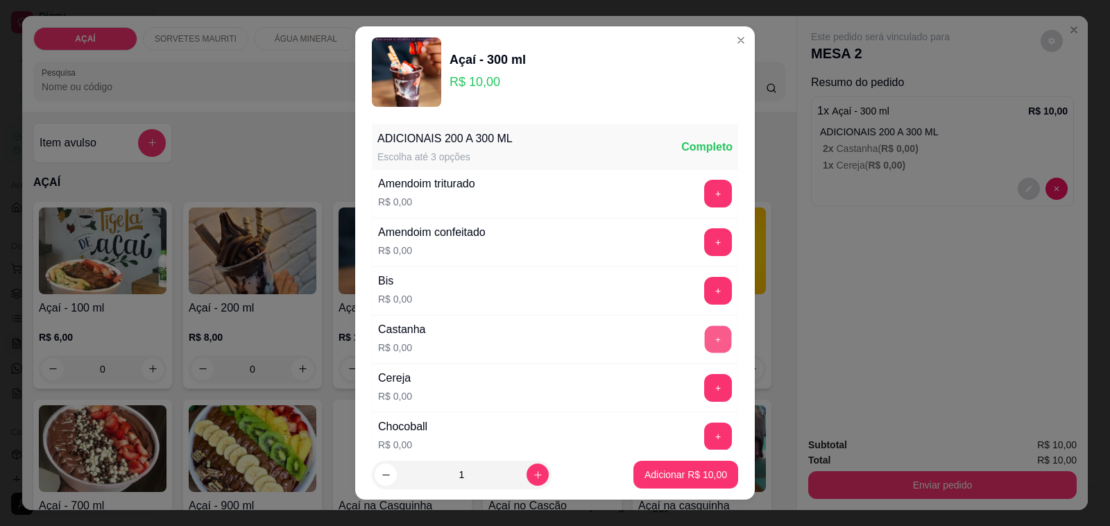
click at [705, 342] on button "+" at bounding box center [718, 339] width 27 height 27
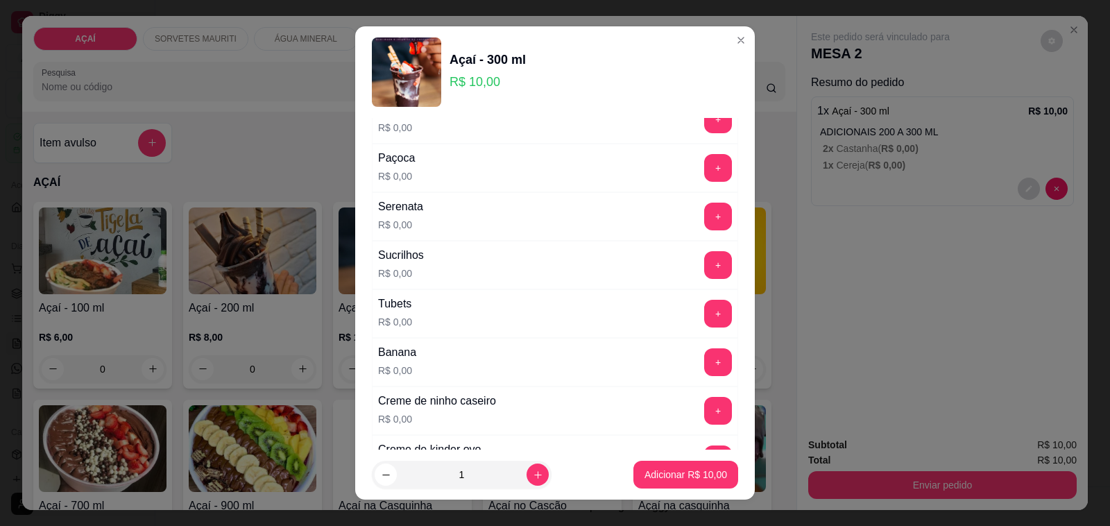
scroll to position [1605, 0]
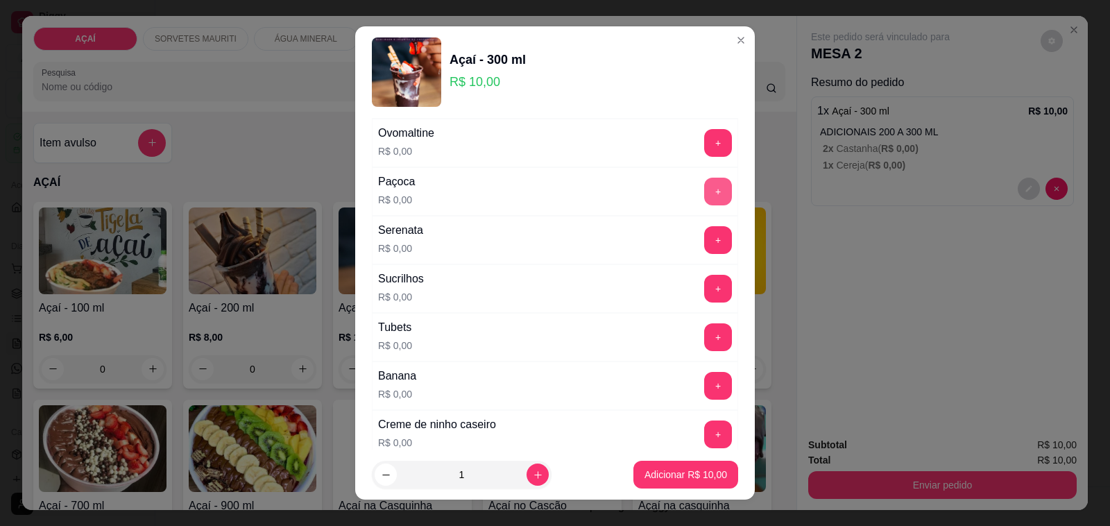
click at [704, 203] on button "+" at bounding box center [718, 192] width 28 height 28
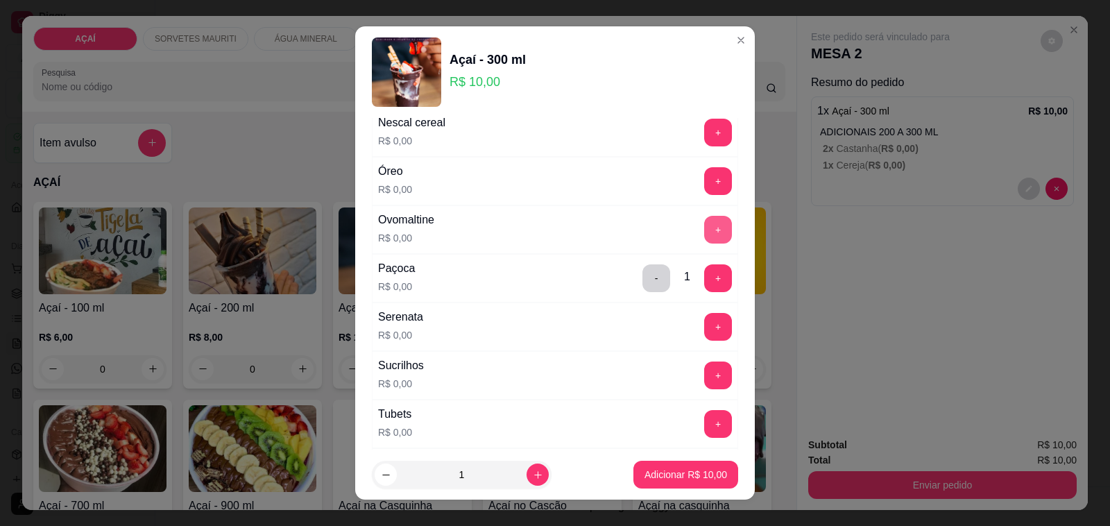
click at [704, 243] on button "+" at bounding box center [718, 230] width 28 height 28
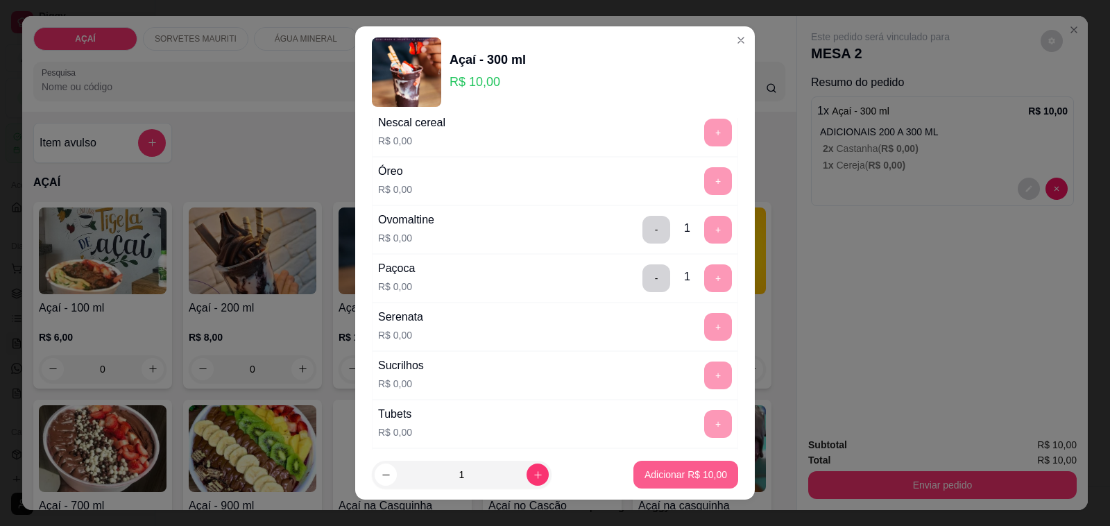
click at [671, 477] on p "Adicionar R$ 10,00" at bounding box center [685, 475] width 83 height 14
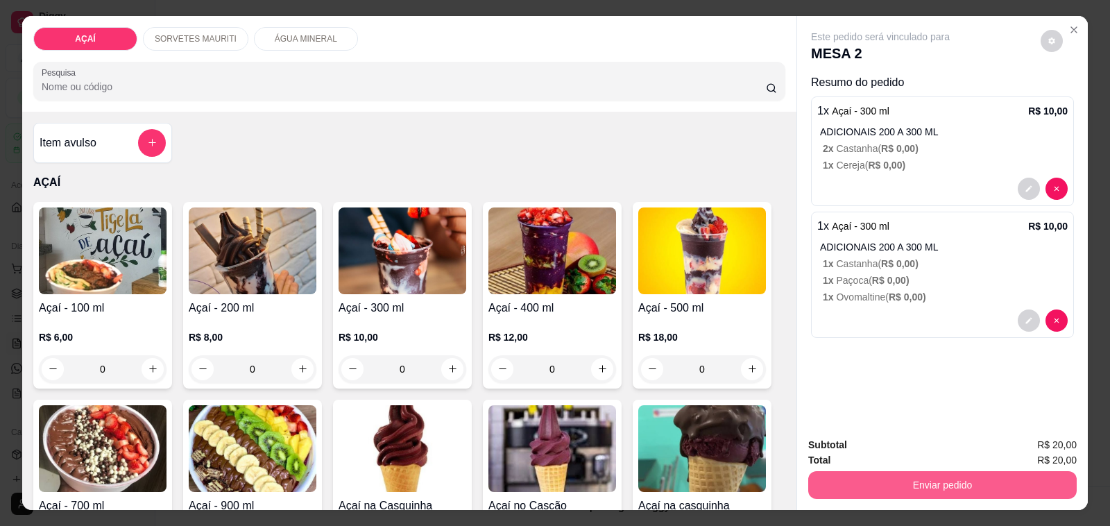
click at [928, 479] on button "Enviar pedido" at bounding box center [942, 485] width 268 height 28
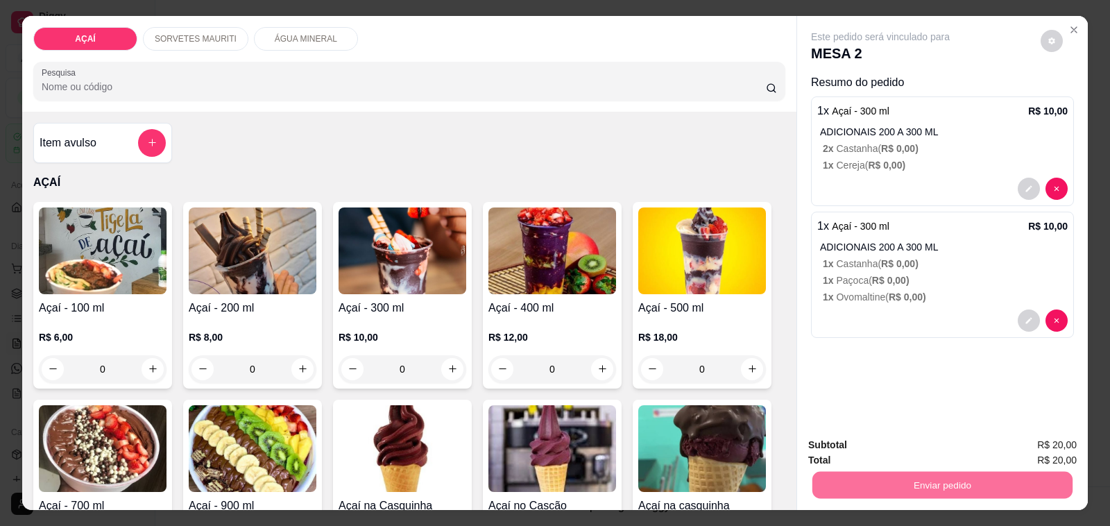
click at [872, 443] on button "Não registrar e enviar pedido" at bounding box center [896, 445] width 140 height 26
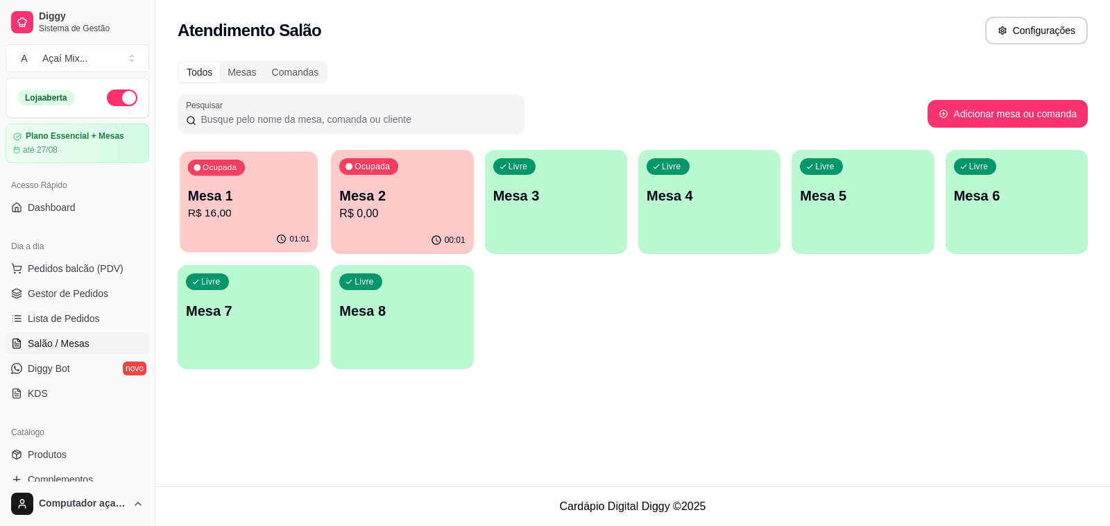
click at [298, 194] on p "Mesa 1" at bounding box center [249, 196] width 122 height 19
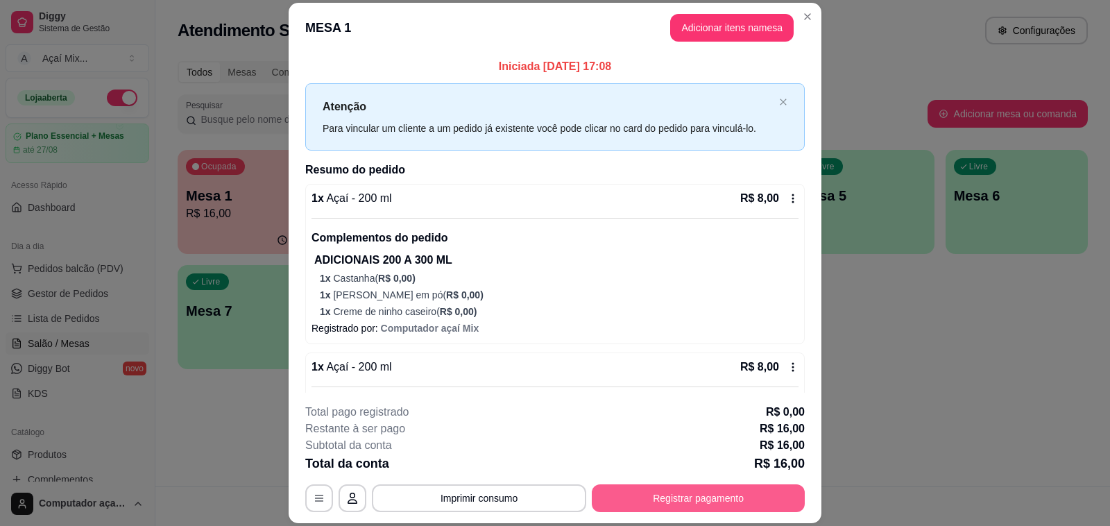
click at [717, 498] on button "Registrar pagamento" at bounding box center [698, 498] width 213 height 28
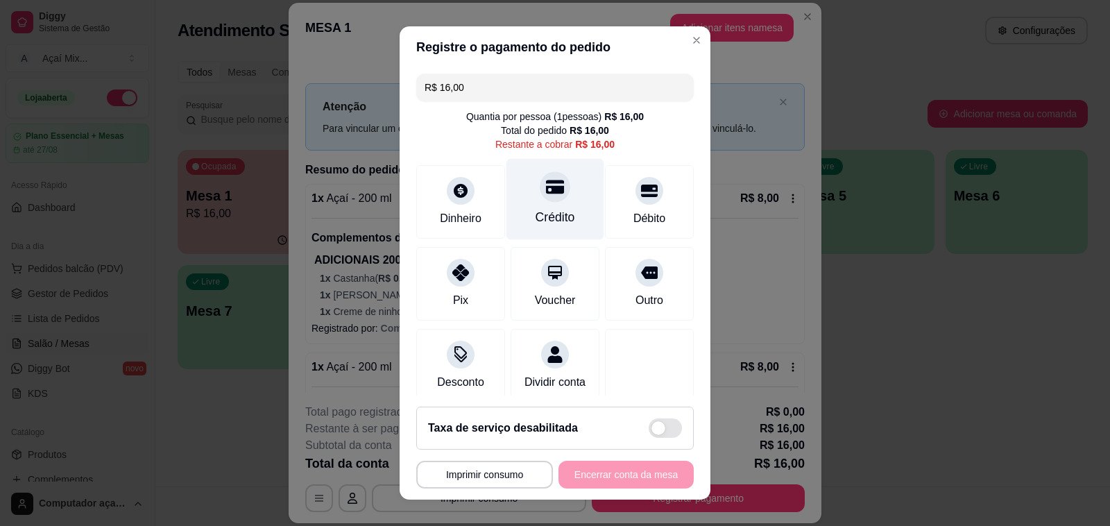
click at [546, 193] on icon at bounding box center [555, 187] width 18 height 14
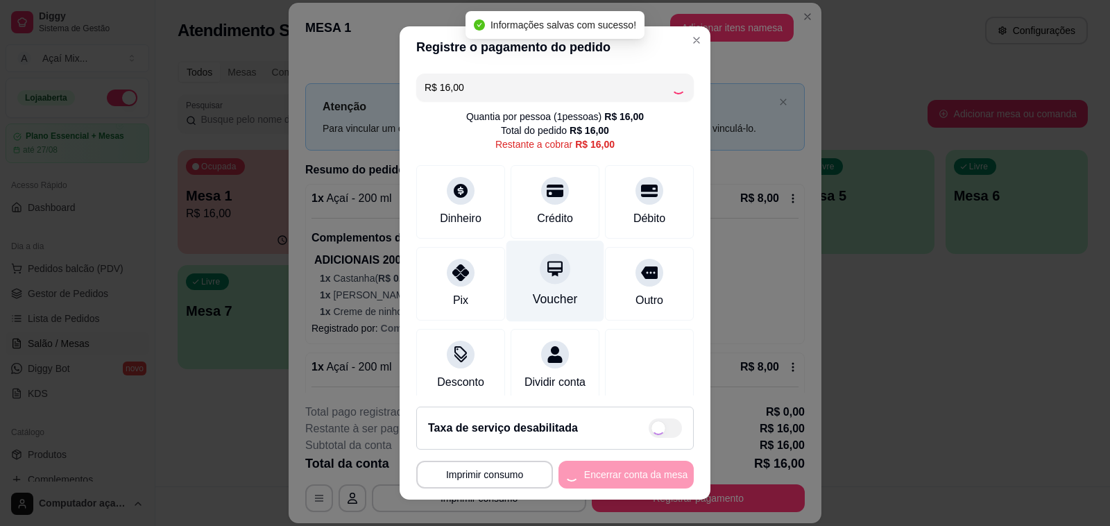
type input "R$ 0,00"
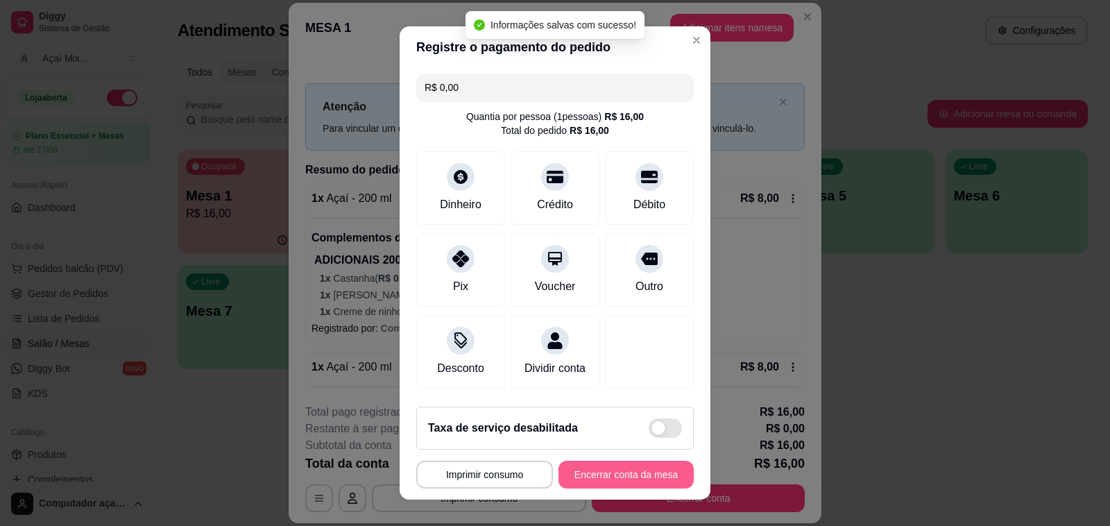
click at [590, 469] on button "Encerrar conta da mesa" at bounding box center [625, 475] width 135 height 28
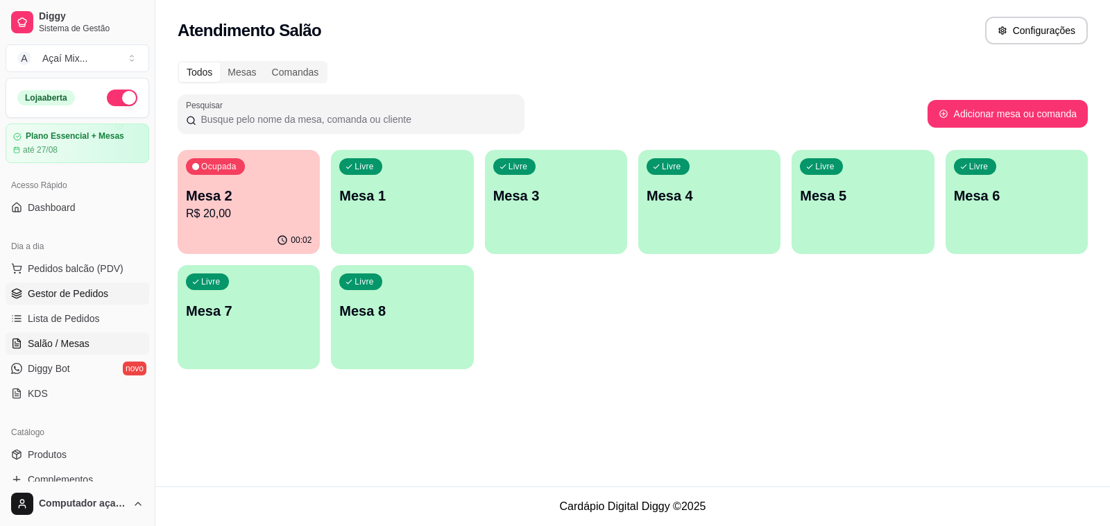
click at [80, 295] on span "Gestor de Pedidos" at bounding box center [68, 294] width 80 height 14
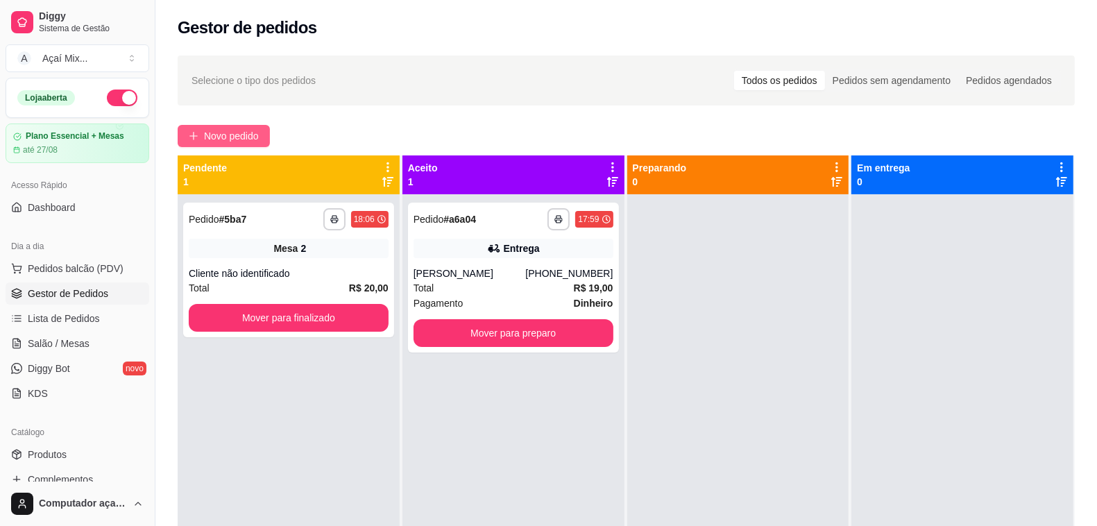
click at [214, 137] on span "Novo pedido" at bounding box center [231, 135] width 55 height 15
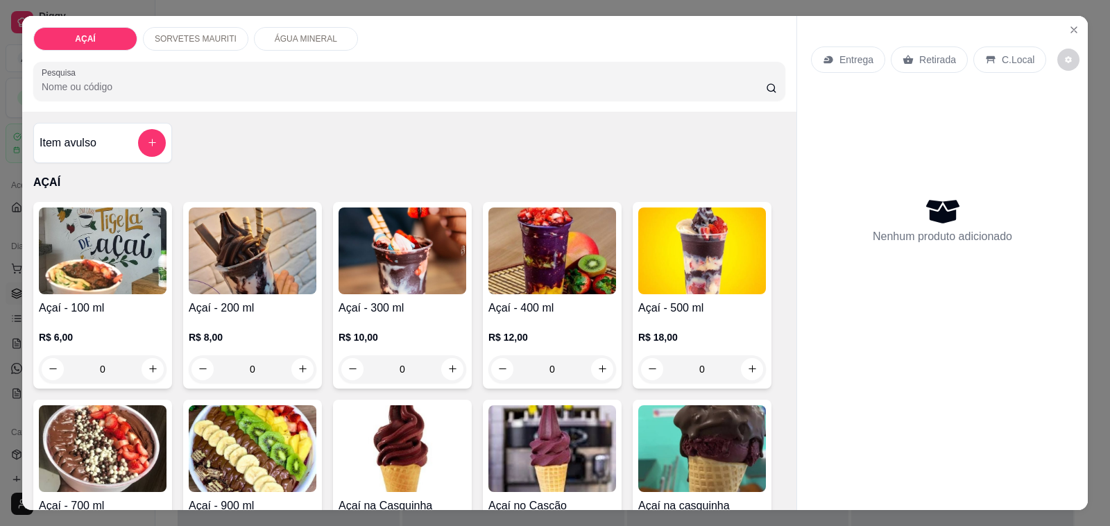
click at [536, 252] on img at bounding box center [552, 250] width 128 height 87
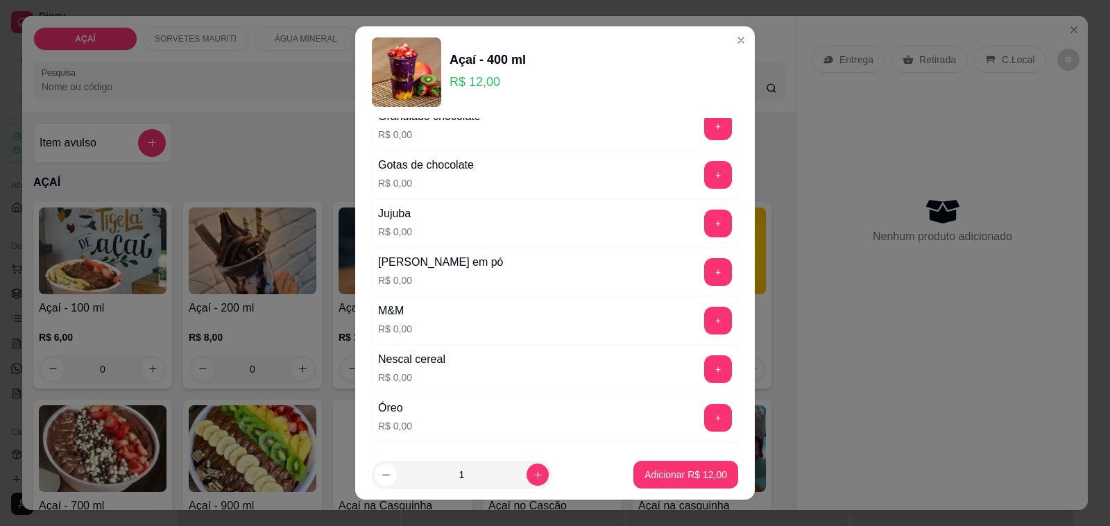
scroll to position [1301, 0]
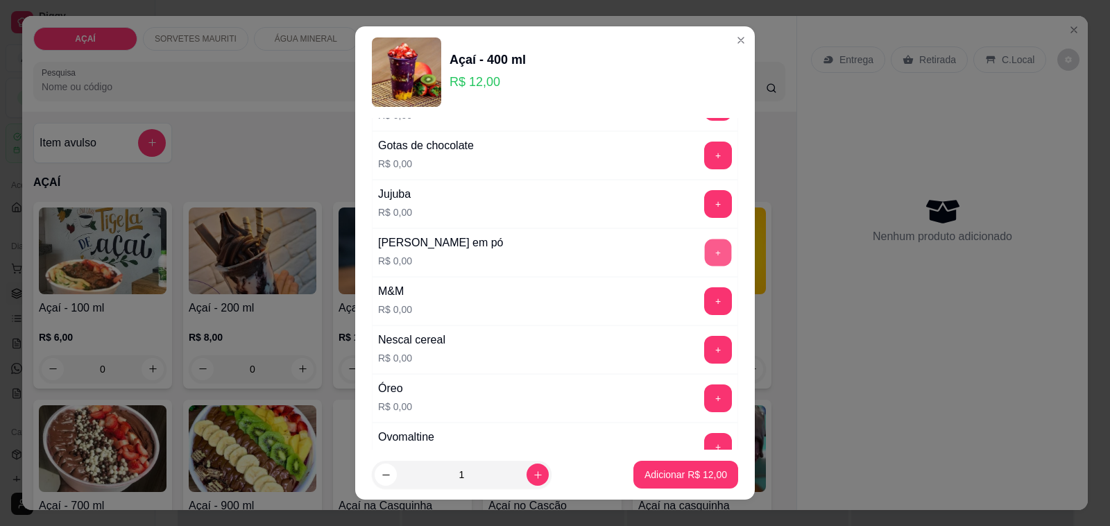
click at [705, 255] on button "+" at bounding box center [718, 252] width 27 height 27
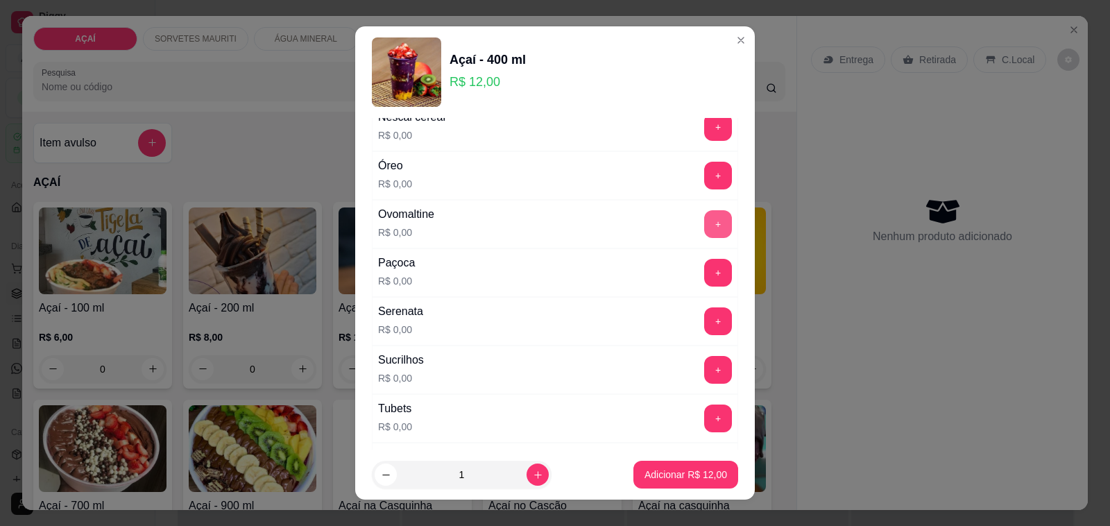
scroll to position [1561, 0]
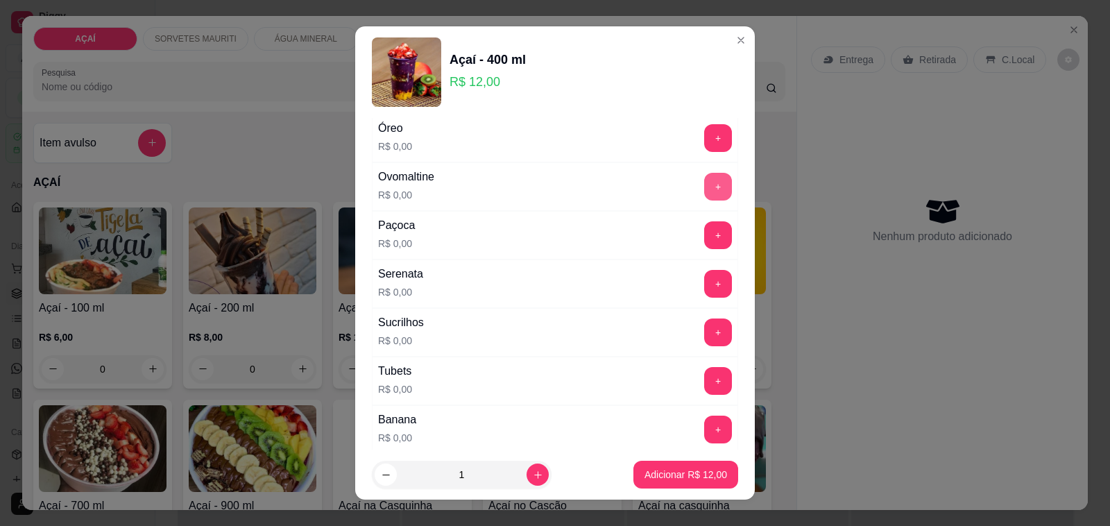
click at [704, 200] on button "+" at bounding box center [718, 187] width 28 height 28
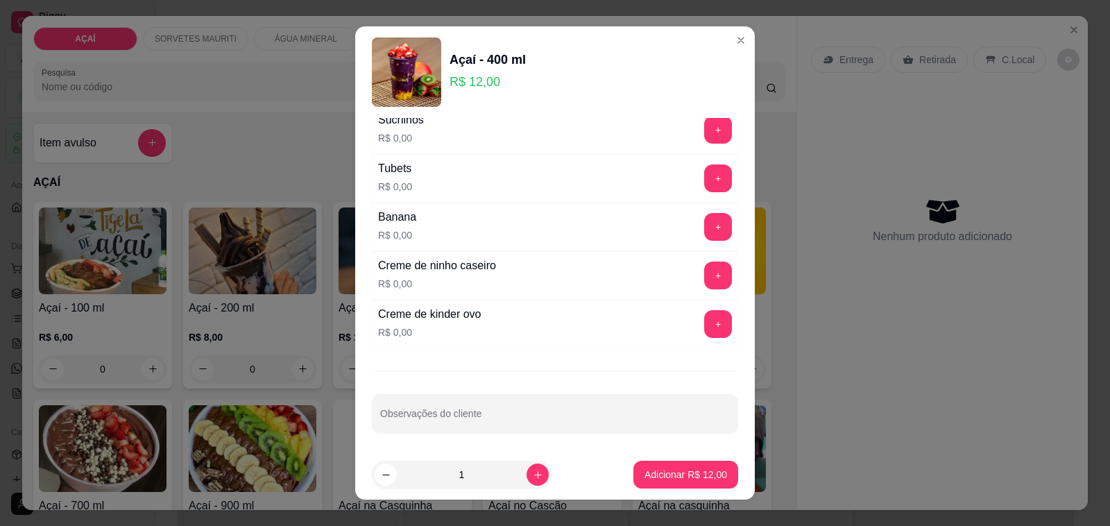
scroll to position [1778, 0]
click at [704, 275] on button "+" at bounding box center [718, 273] width 28 height 28
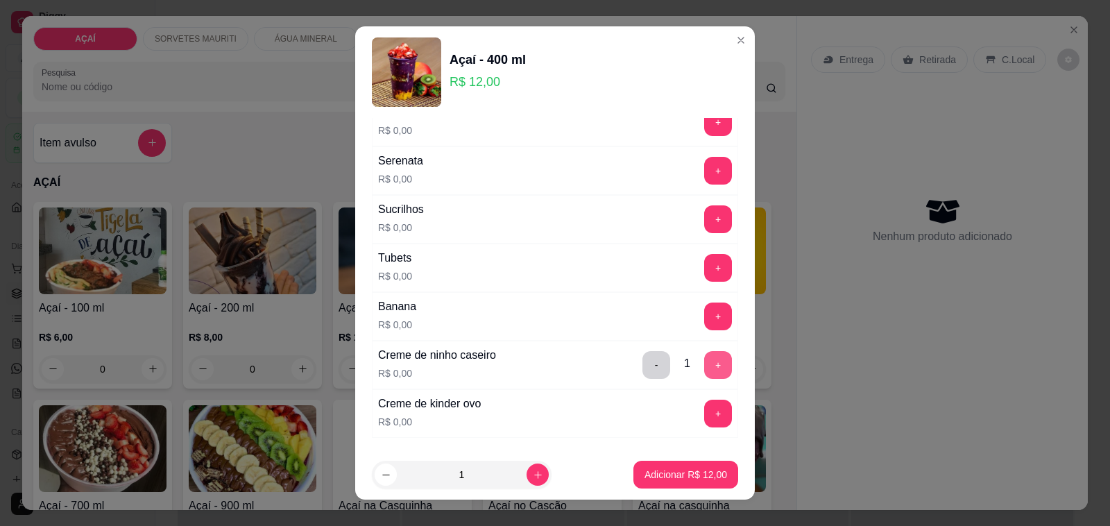
scroll to position [1605, 0]
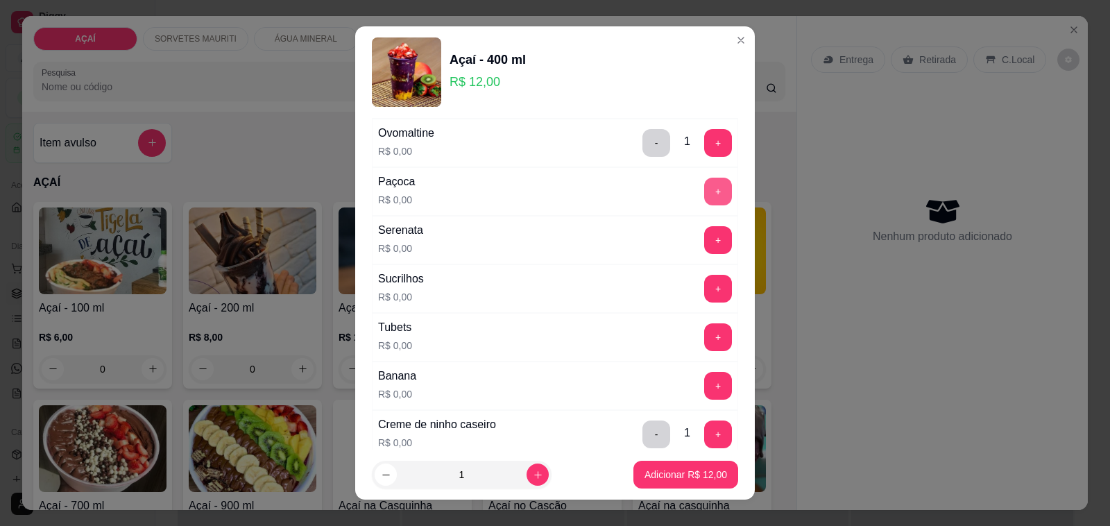
click at [704, 205] on button "+" at bounding box center [718, 192] width 28 height 28
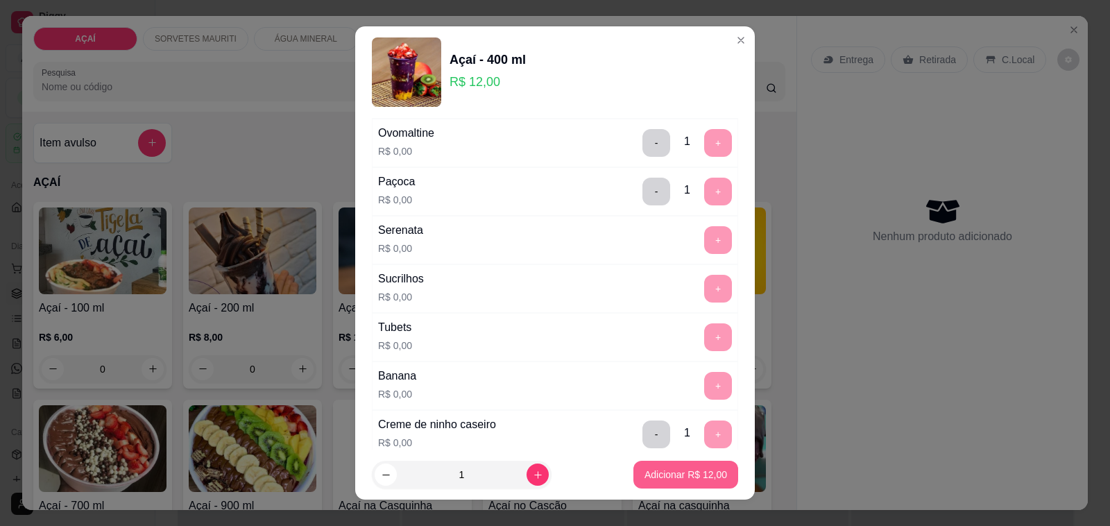
click at [652, 473] on p "Adicionar R$ 12,00" at bounding box center [685, 475] width 83 height 14
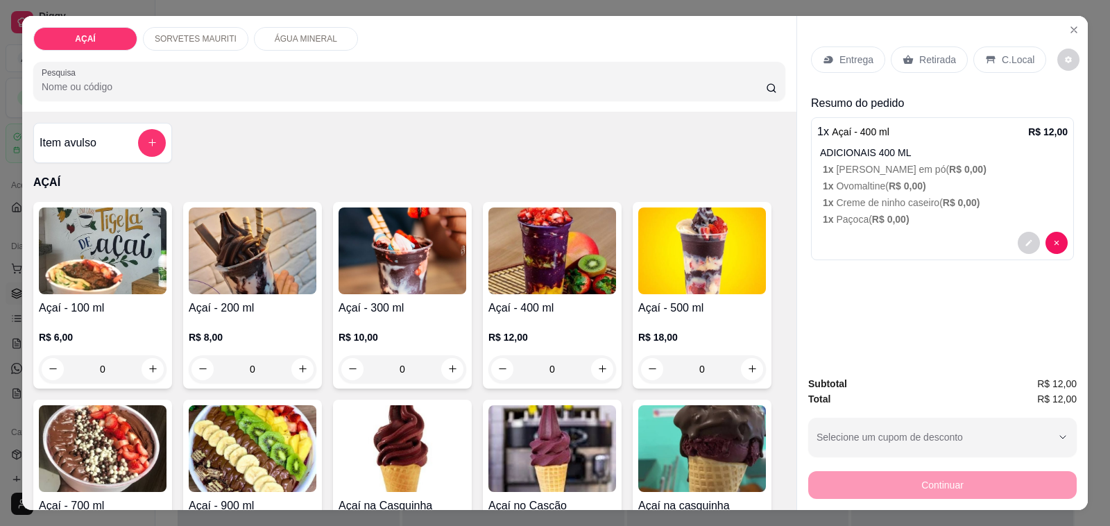
click at [862, 56] on p "Entrega" at bounding box center [856, 60] width 34 height 14
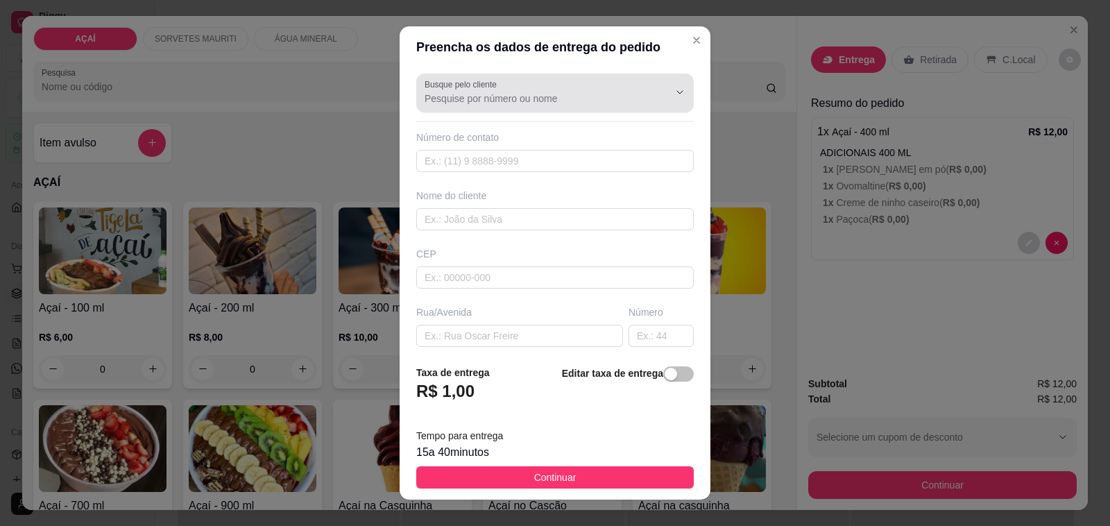
click at [486, 106] on div "Busque pelo cliente" at bounding box center [554, 93] width 277 height 39
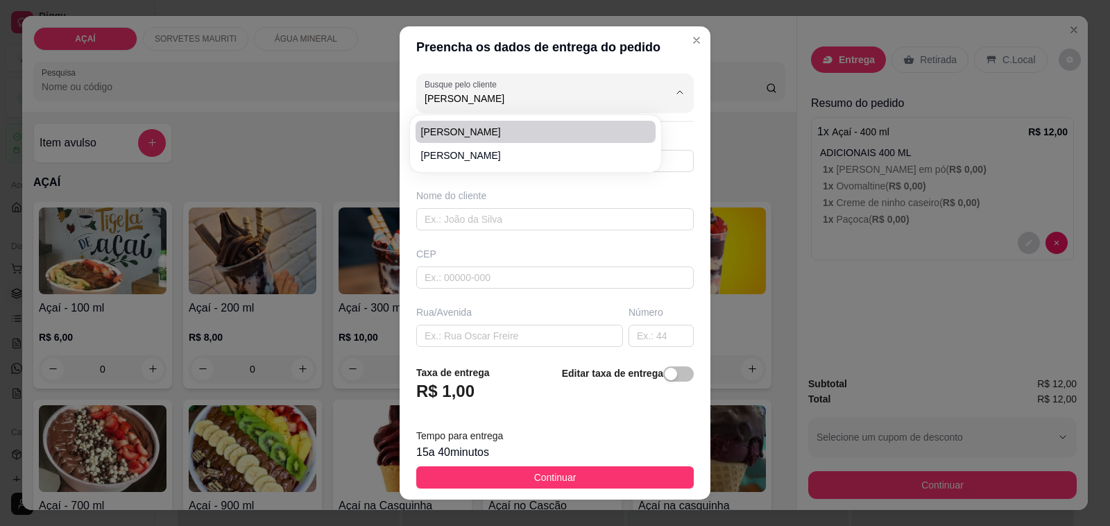
click at [486, 132] on span "nathanael" at bounding box center [529, 132] width 216 height 14
type input "nathanael"
type input "558281136918"
type input "nathanael"
type input "575200000"
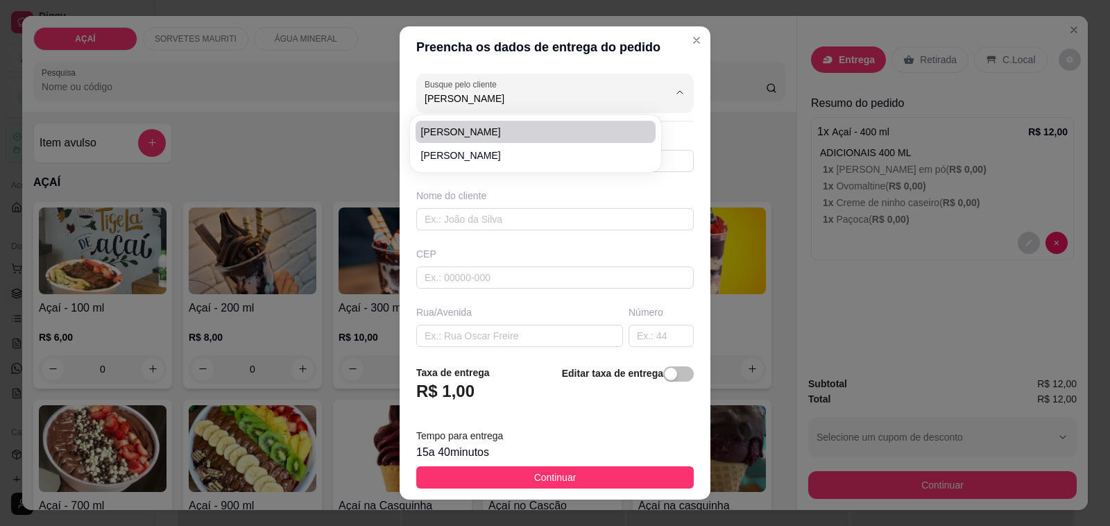
type input "Maravilha"
type input "casa de nathanael"
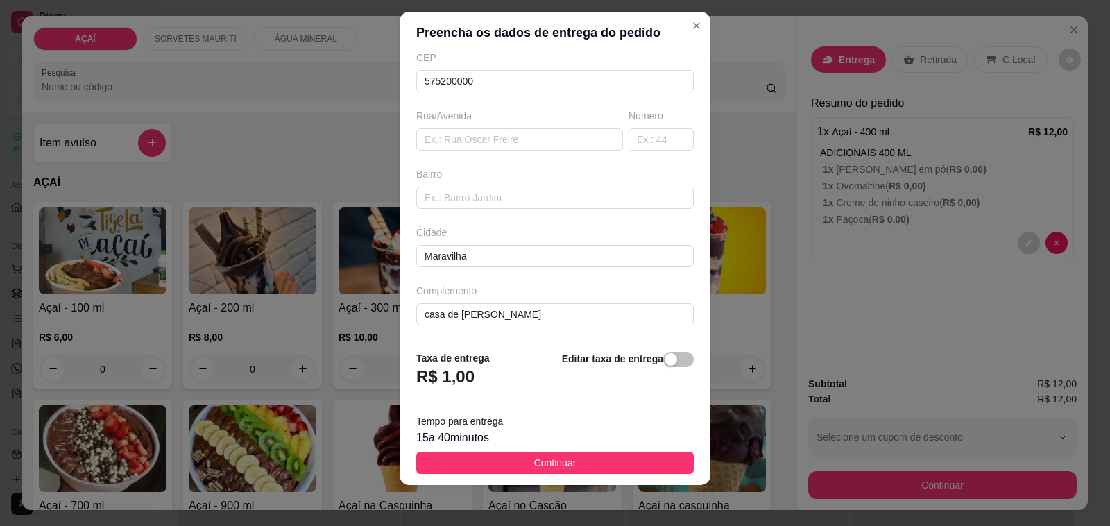
scroll to position [18, 0]
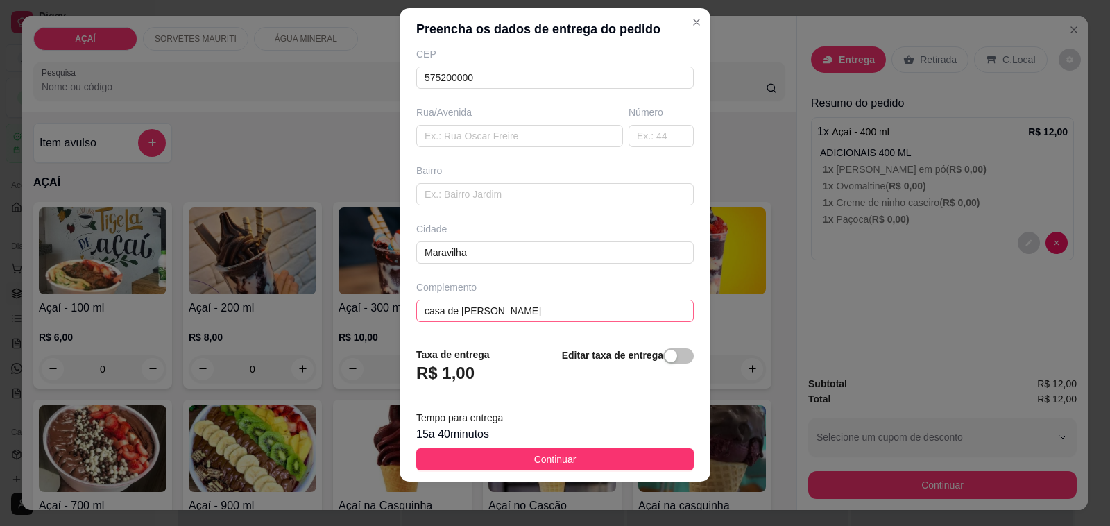
type input "nathanael"
click at [517, 307] on input "casa de nathanael" at bounding box center [554, 311] width 277 height 22
type input "c"
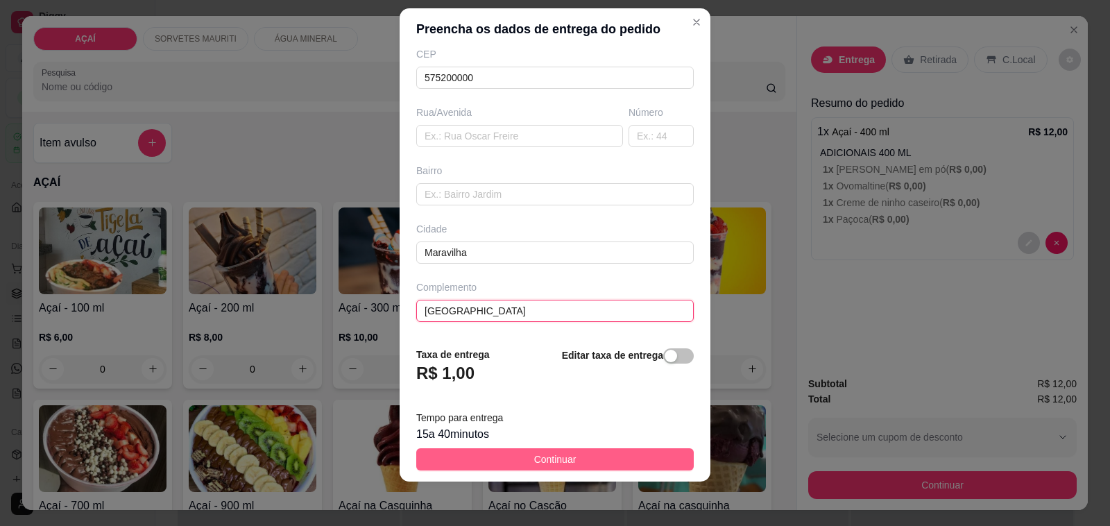
type input "PRAÇA DA SANTA CASA AMARELA"
click at [574, 465] on button "Continuar" at bounding box center [554, 459] width 277 height 22
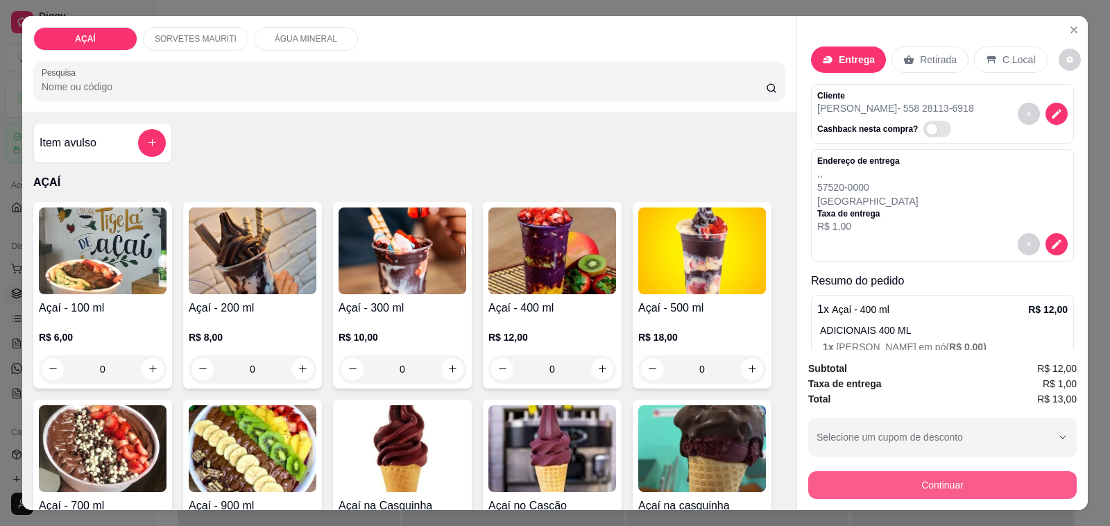
click at [906, 474] on button "Continuar" at bounding box center [942, 485] width 268 height 28
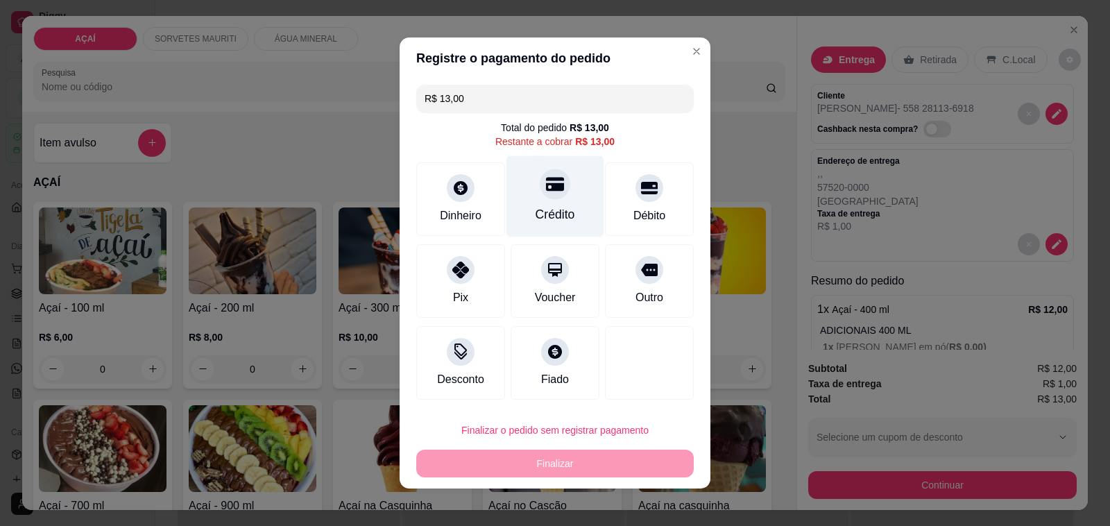
click at [567, 205] on div "Crédito" at bounding box center [555, 196] width 98 height 81
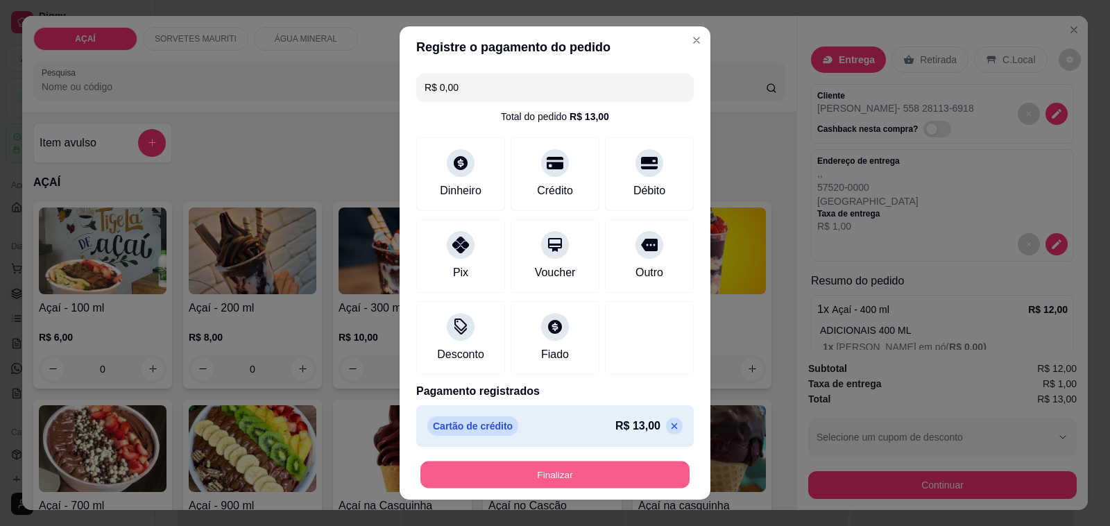
click at [560, 468] on button "Finalizar" at bounding box center [554, 474] width 269 height 27
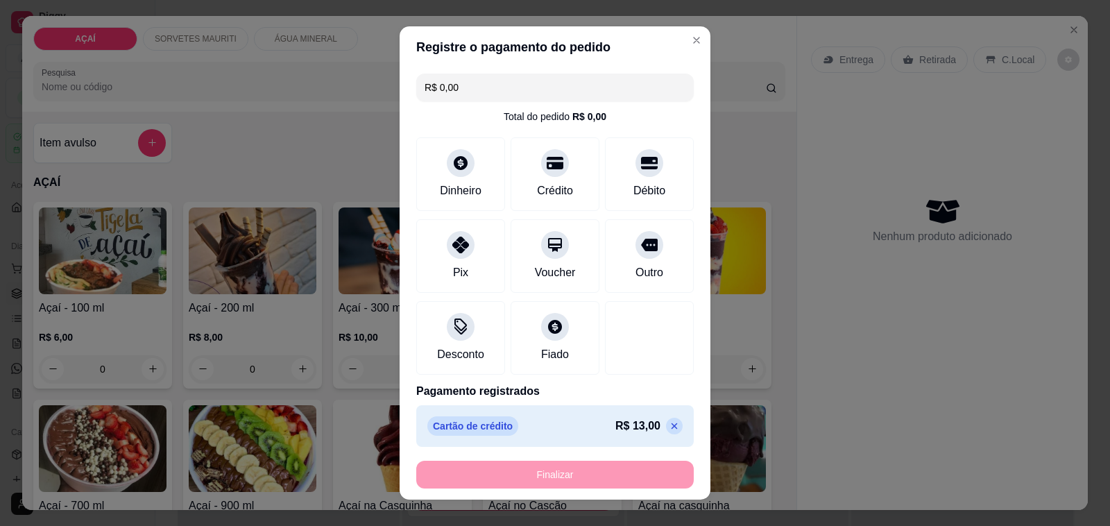
type input "-R$ 13,00"
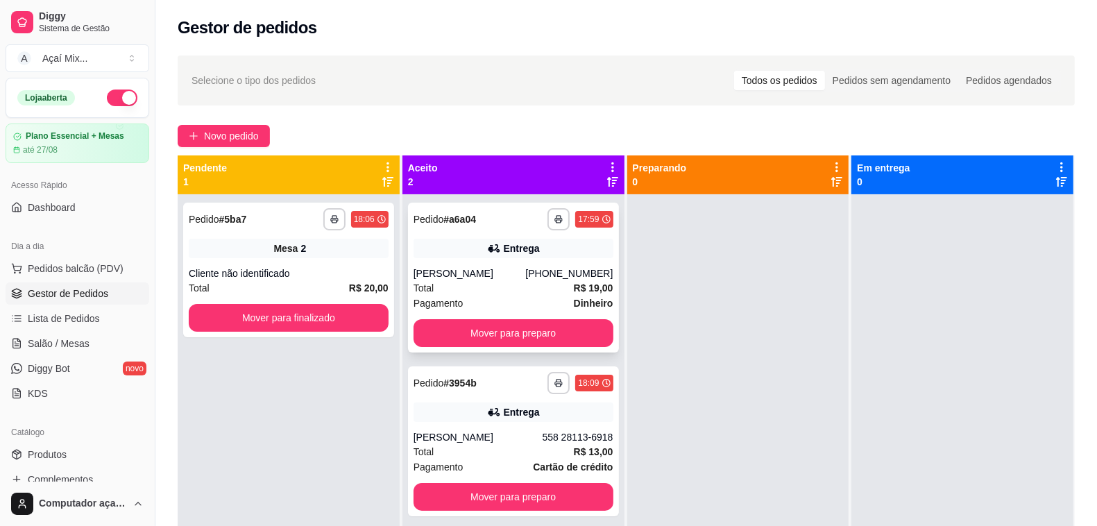
click at [494, 296] on div "Pagamento Dinheiro" at bounding box center [513, 303] width 200 height 15
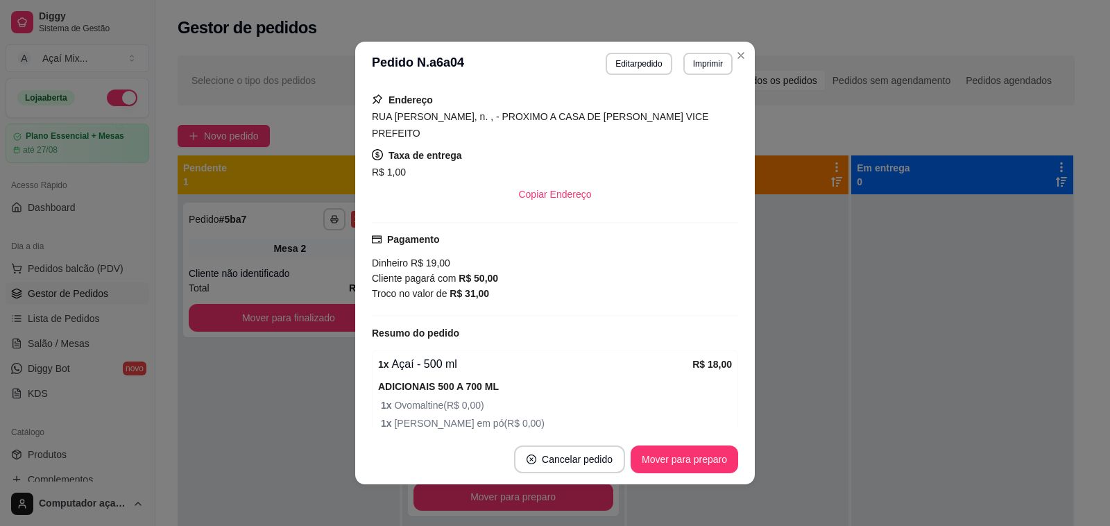
scroll to position [30, 0]
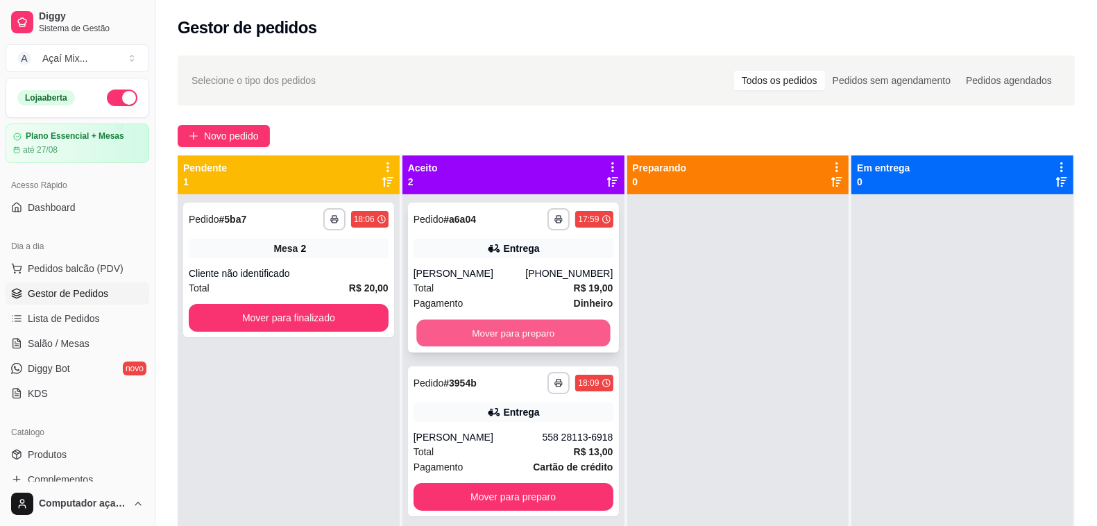
click at [566, 325] on button "Mover para preparo" at bounding box center [513, 333] width 194 height 27
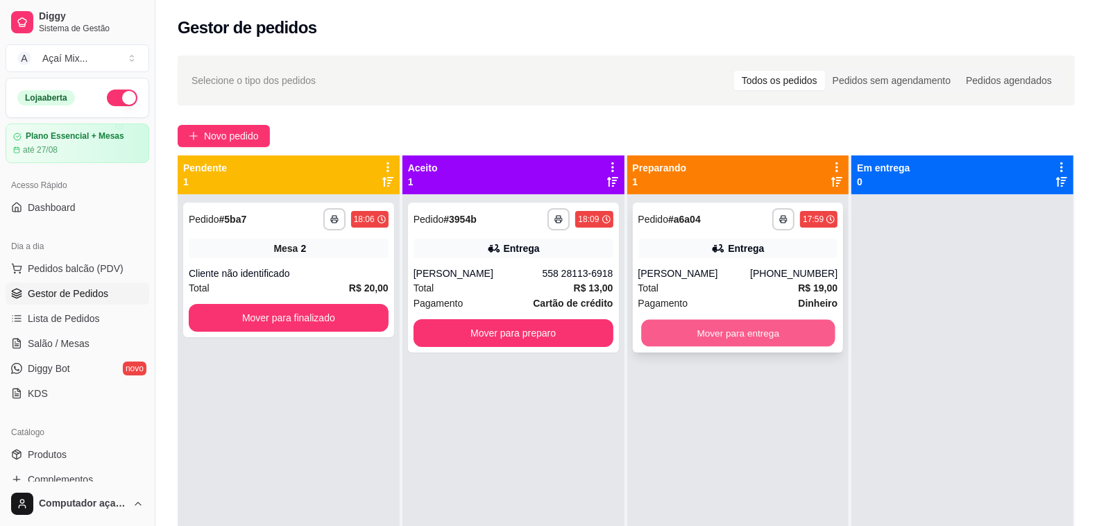
click at [718, 337] on button "Mover para entrega" at bounding box center [738, 333] width 194 height 27
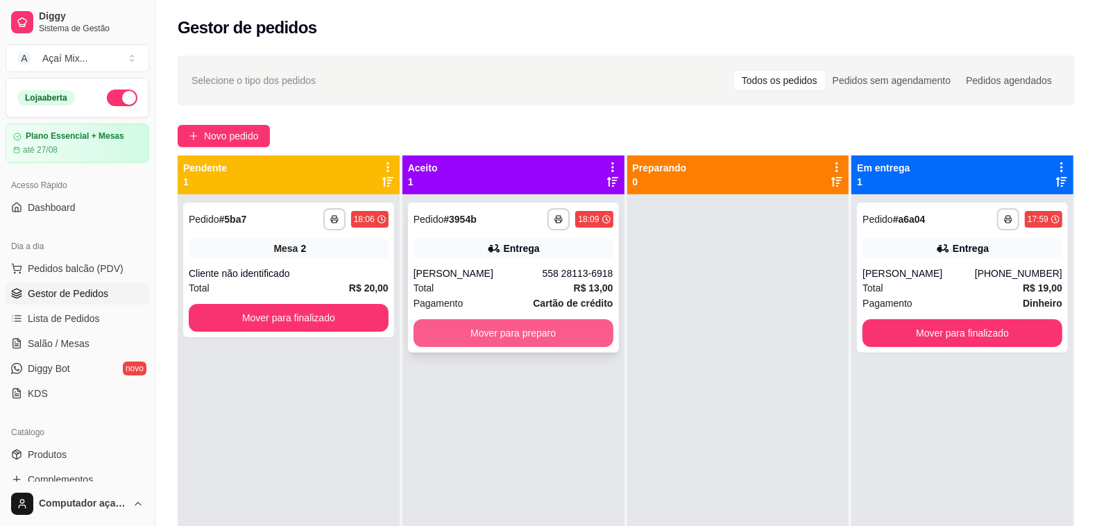
click at [529, 334] on button "Mover para preparo" at bounding box center [513, 333] width 200 height 28
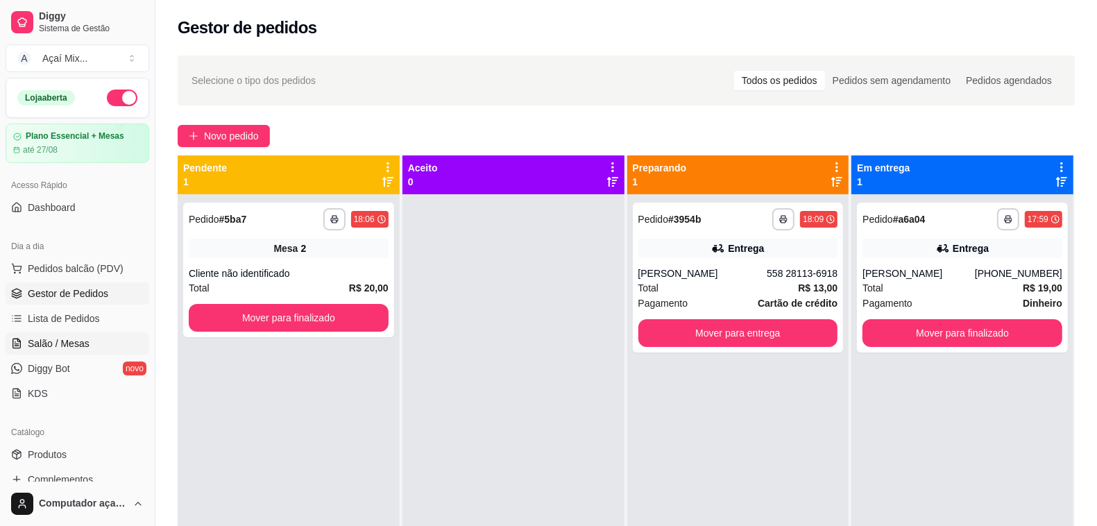
click at [76, 337] on span "Salão / Mesas" at bounding box center [59, 343] width 62 height 14
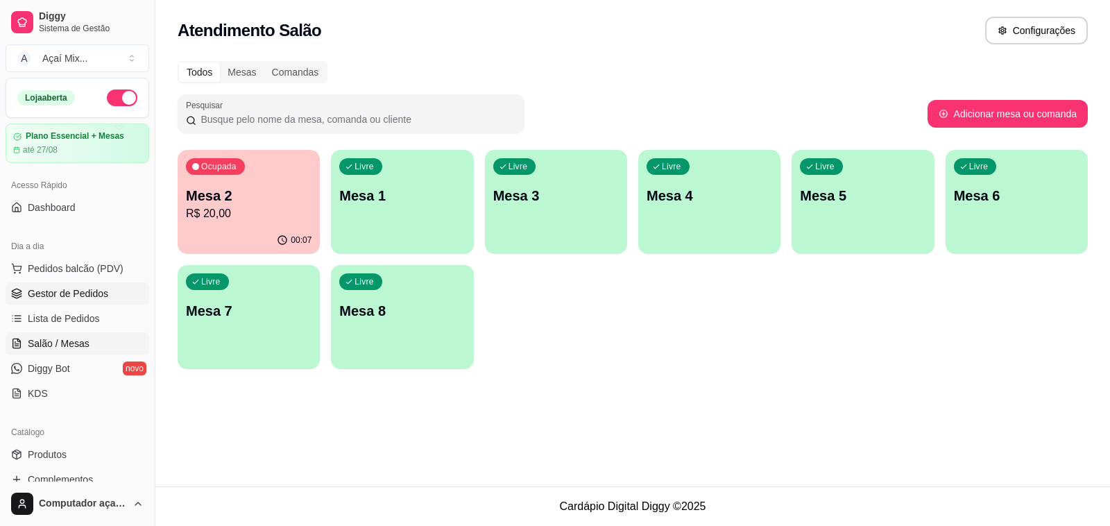
click at [87, 291] on span "Gestor de Pedidos" at bounding box center [68, 294] width 80 height 14
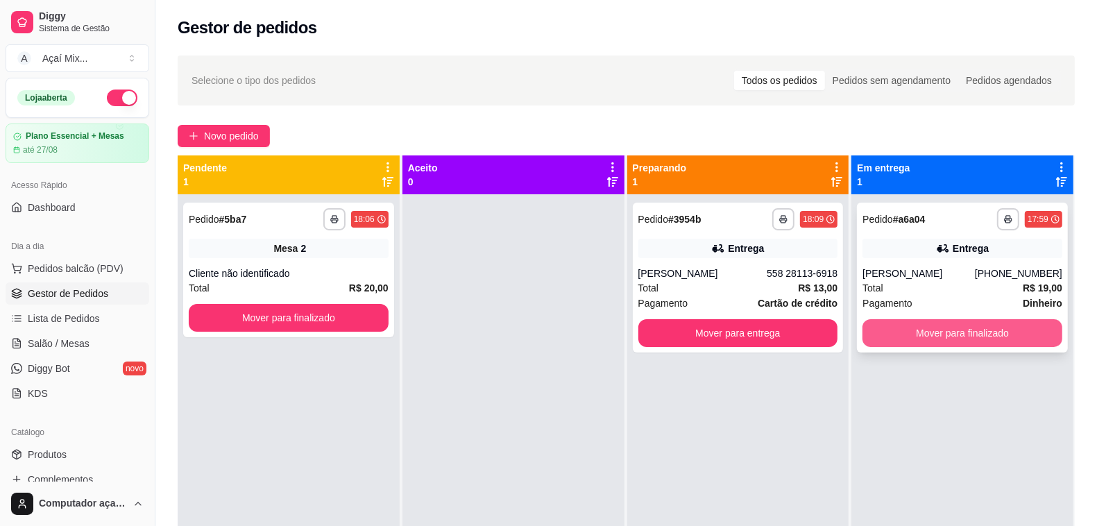
click at [930, 330] on button "Mover para finalizado" at bounding box center [962, 333] width 200 height 28
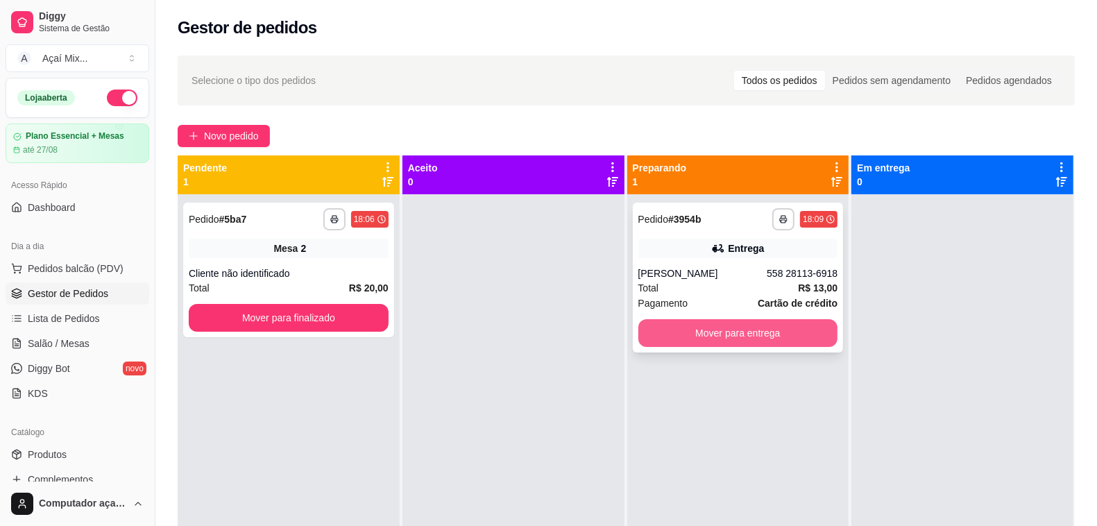
click at [810, 339] on button "Mover para entrega" at bounding box center [738, 333] width 200 height 28
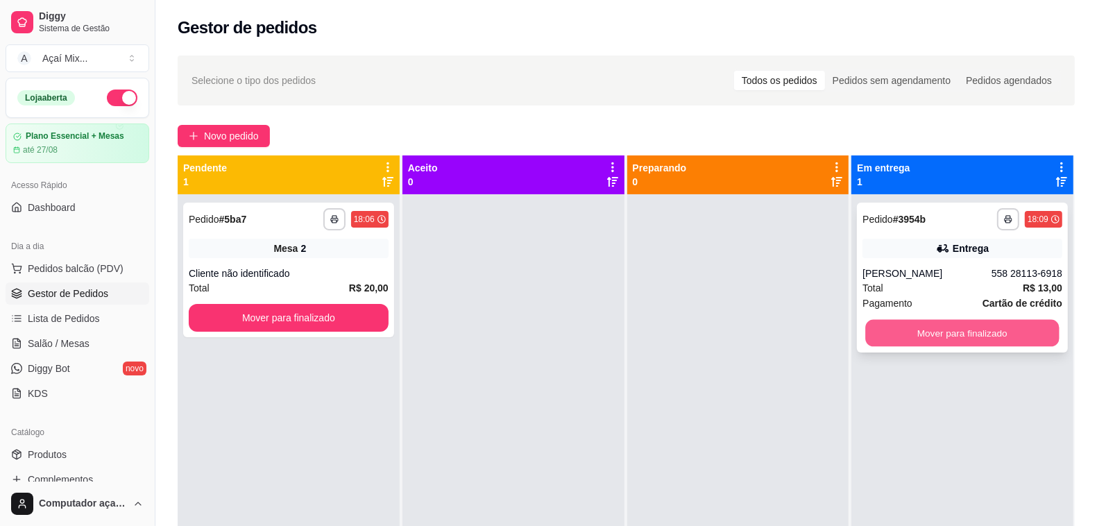
click at [937, 331] on button "Mover para finalizado" at bounding box center [963, 333] width 194 height 27
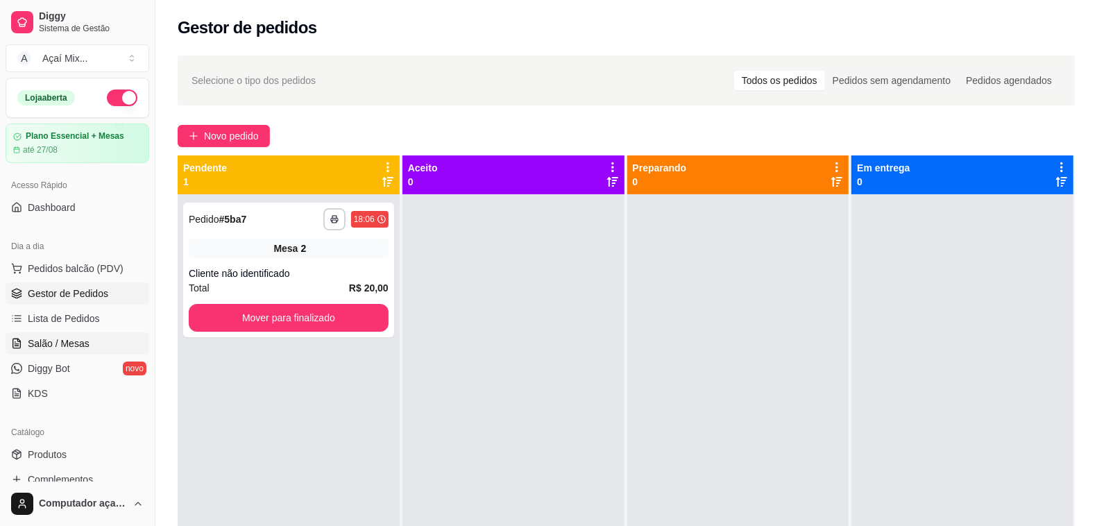
click at [74, 348] on span "Salão / Mesas" at bounding box center [59, 343] width 62 height 14
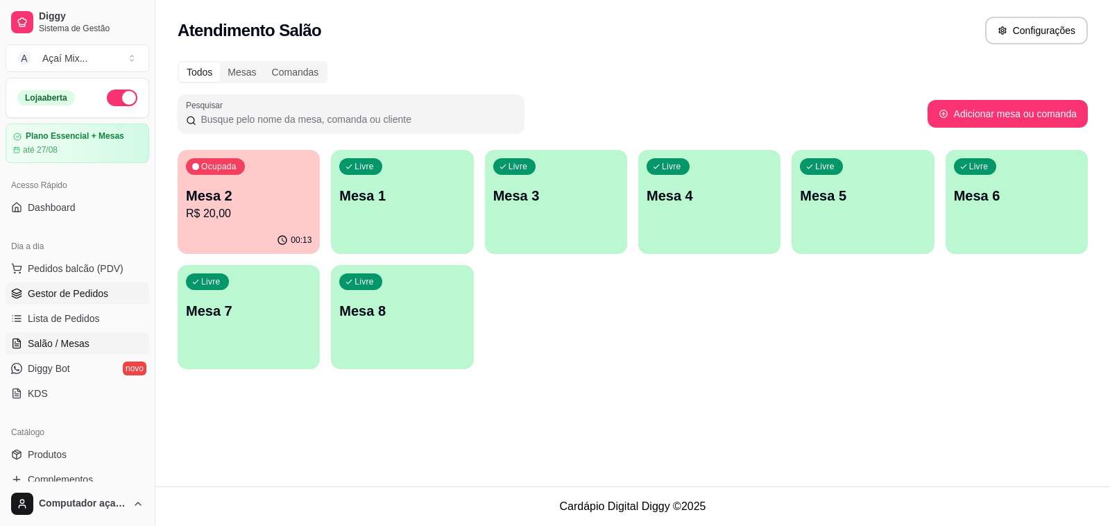
click at [101, 297] on span "Gestor de Pedidos" at bounding box center [68, 294] width 80 height 14
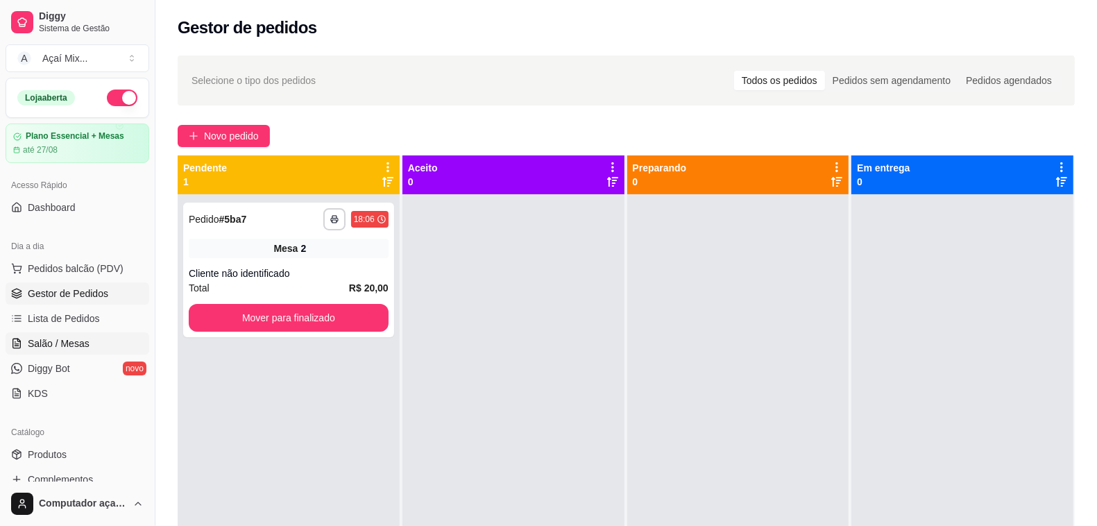
click at [54, 337] on span "Salão / Mesas" at bounding box center [59, 343] width 62 height 14
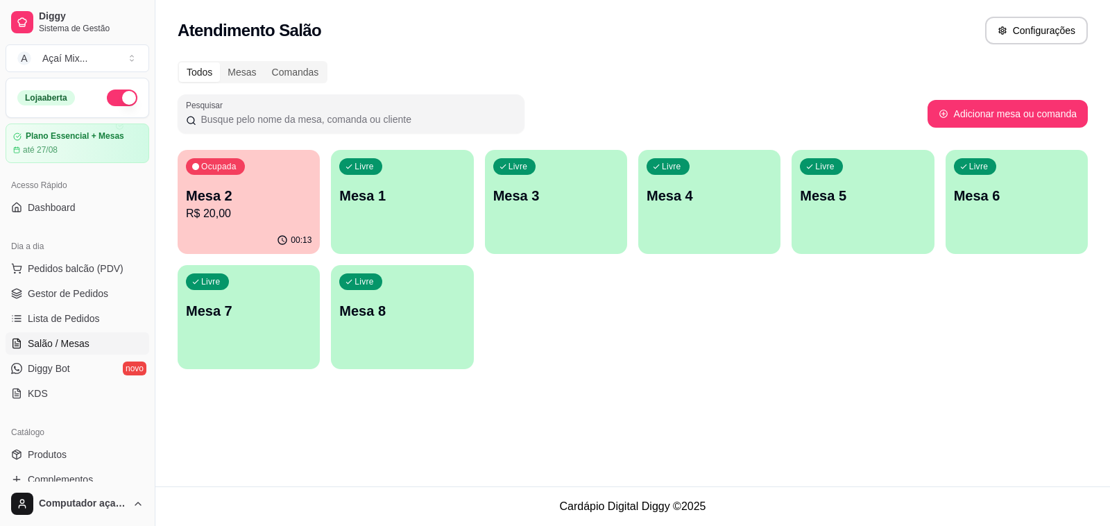
click at [236, 213] on p "R$ 20,00" at bounding box center [249, 213] width 126 height 17
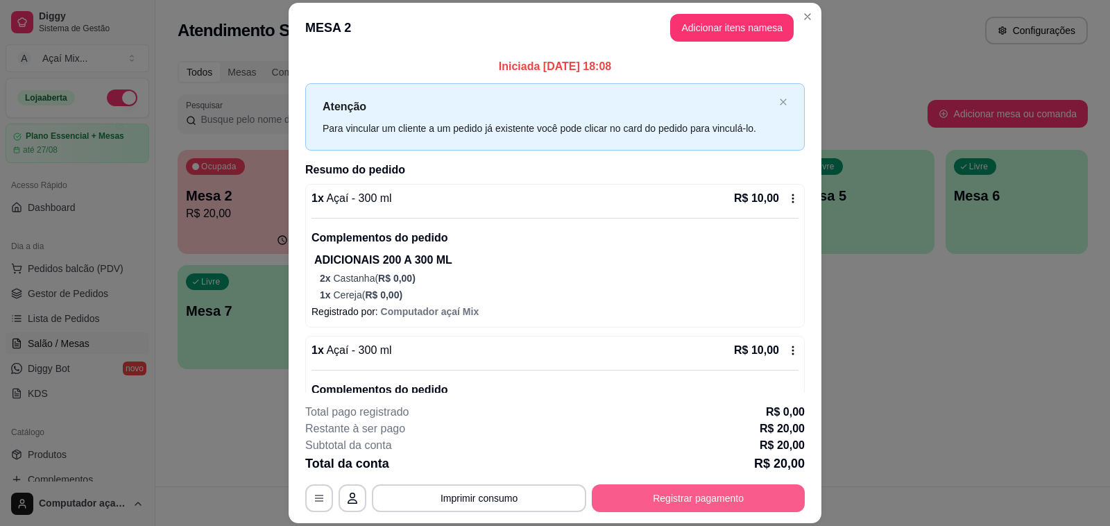
click at [664, 503] on button "Registrar pagamento" at bounding box center [698, 498] width 213 height 28
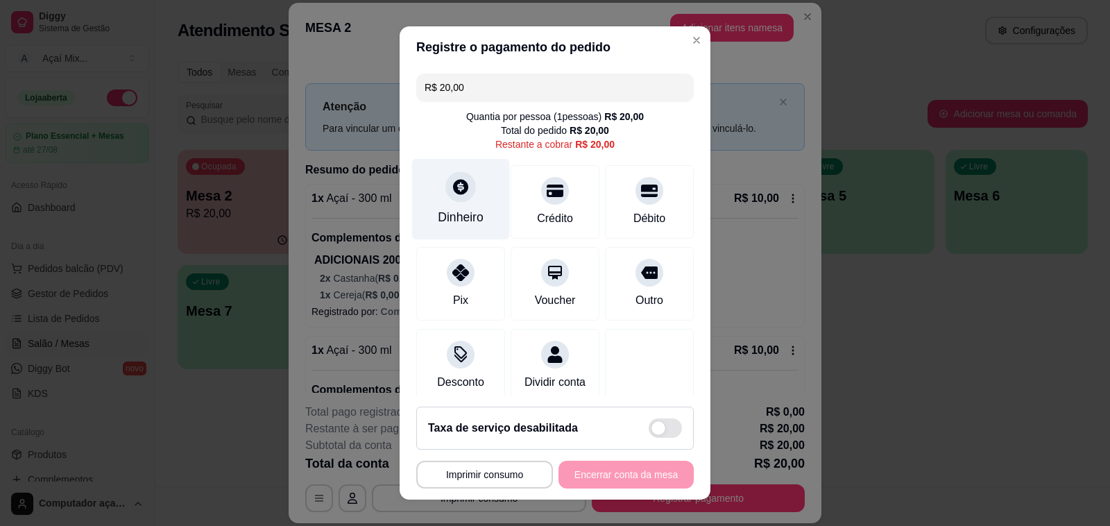
click at [462, 186] on div at bounding box center [460, 186] width 31 height 31
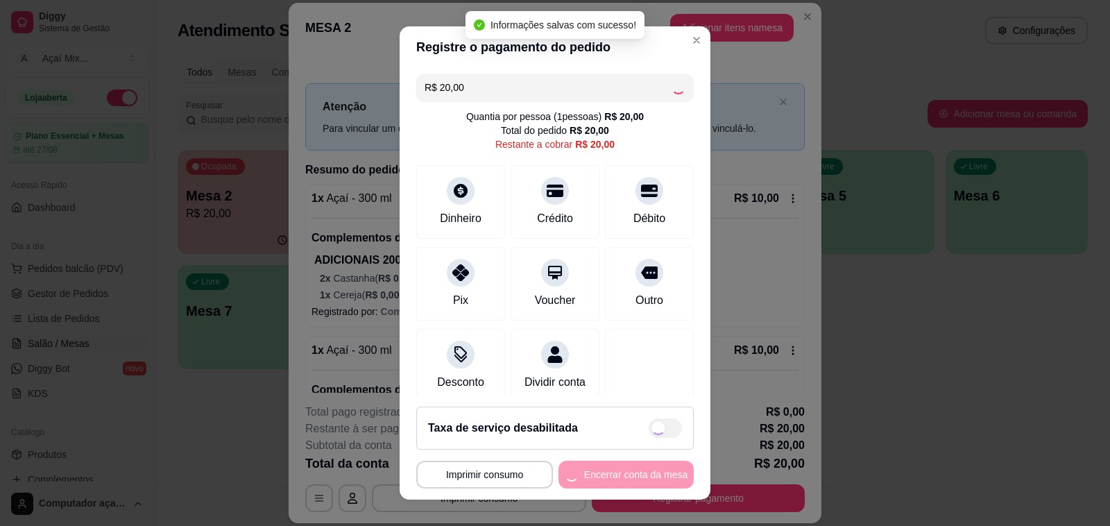
type input "R$ 0,00"
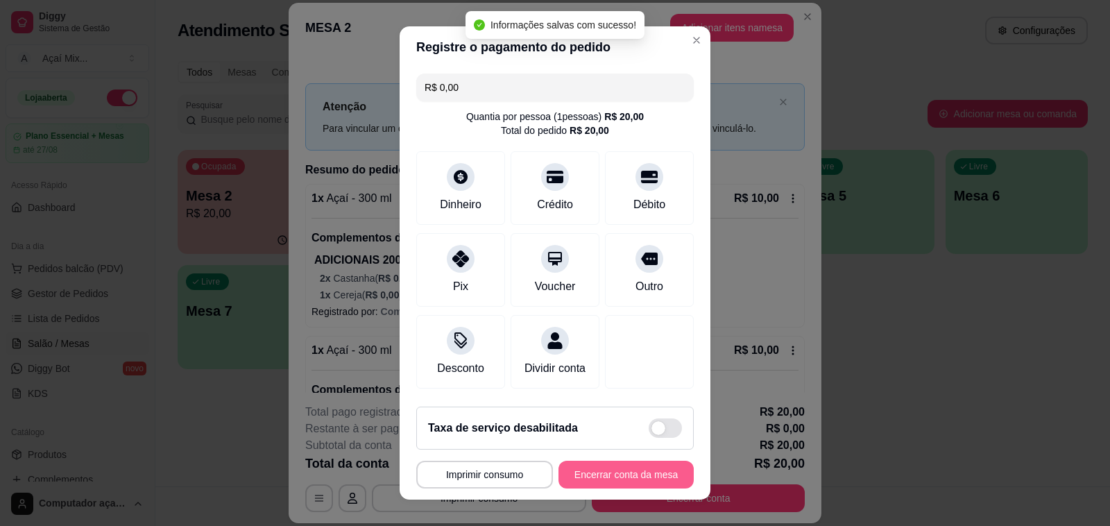
click at [624, 476] on button "Encerrar conta da mesa" at bounding box center [625, 475] width 135 height 28
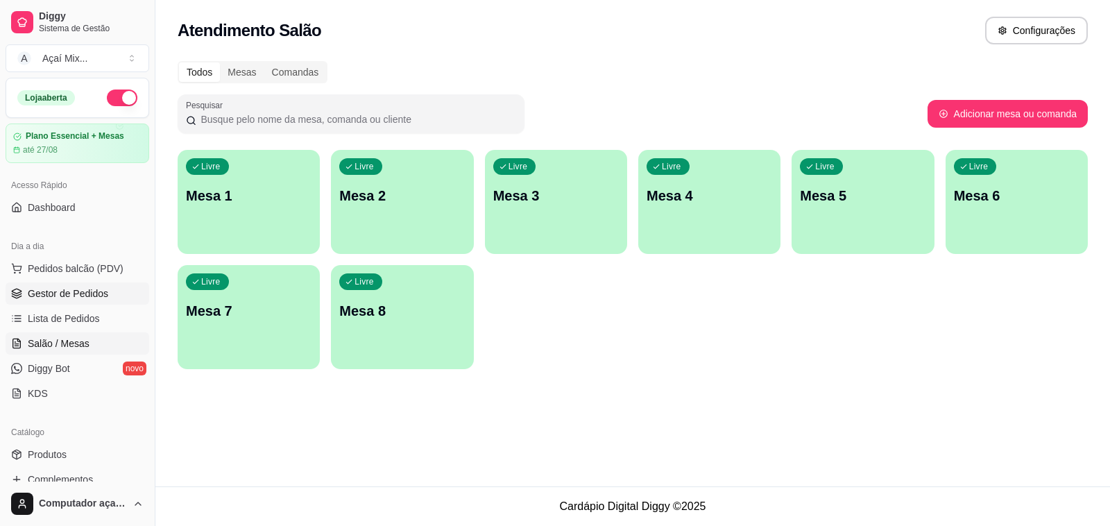
click at [80, 286] on link "Gestor de Pedidos" at bounding box center [78, 293] width 144 height 22
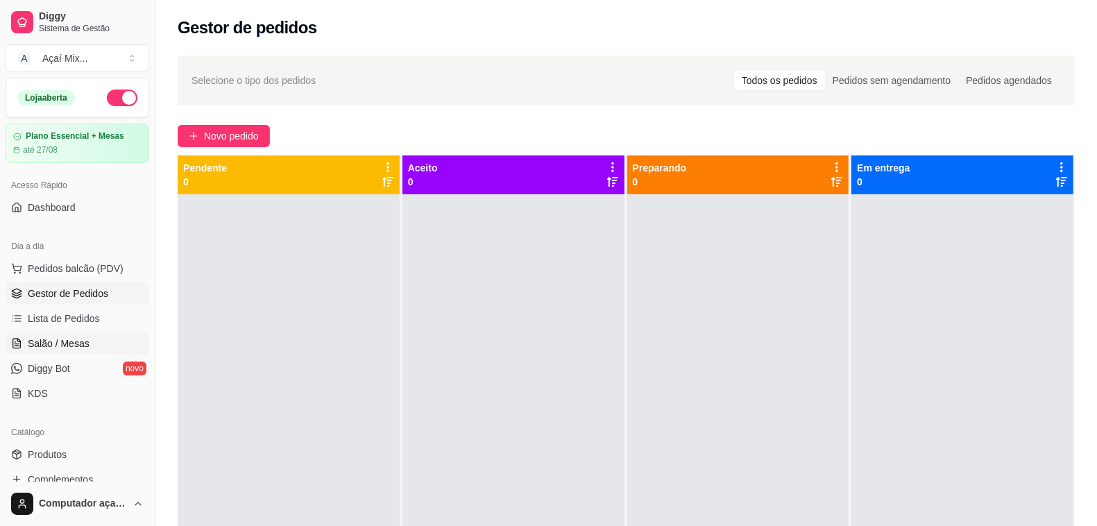
click at [71, 339] on span "Salão / Mesas" at bounding box center [59, 343] width 62 height 14
